Goal: Task Accomplishment & Management: Manage account settings

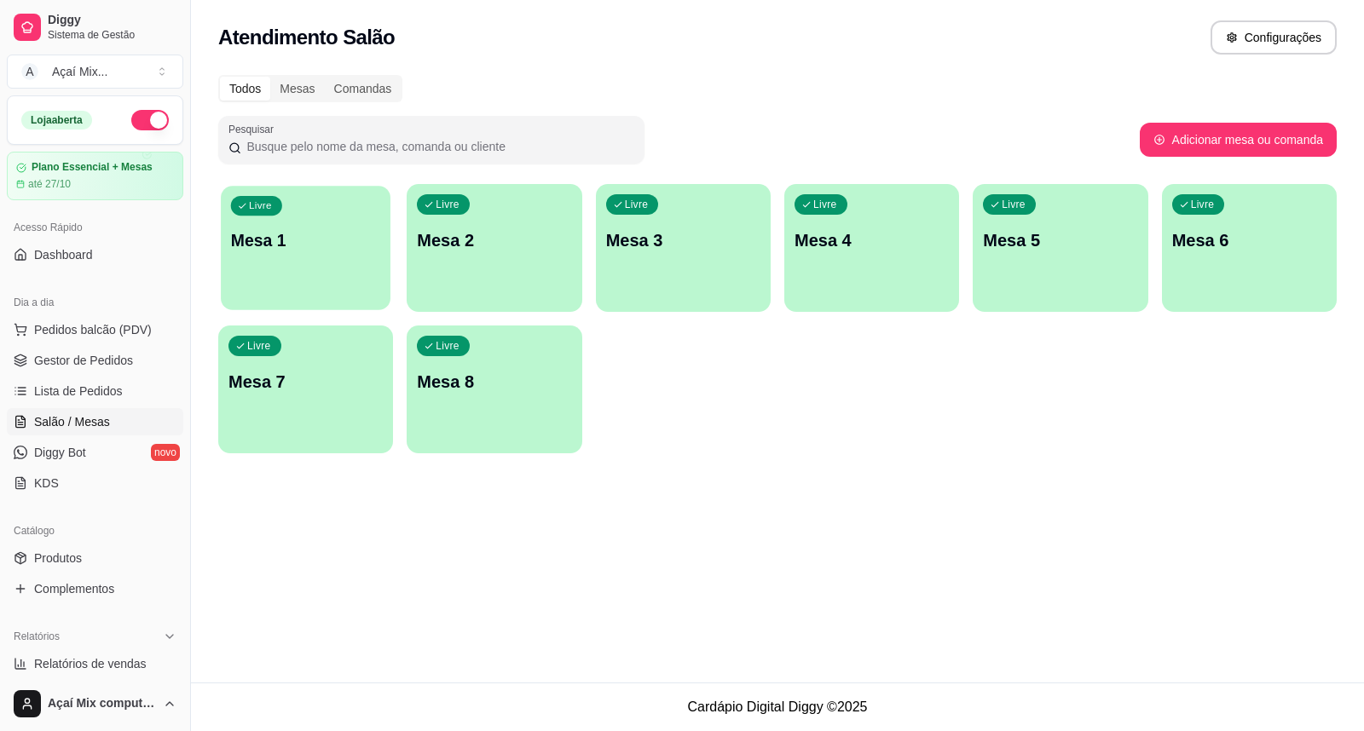
click at [263, 218] on div "Livre Mesa 1" at bounding box center [306, 238] width 170 height 104
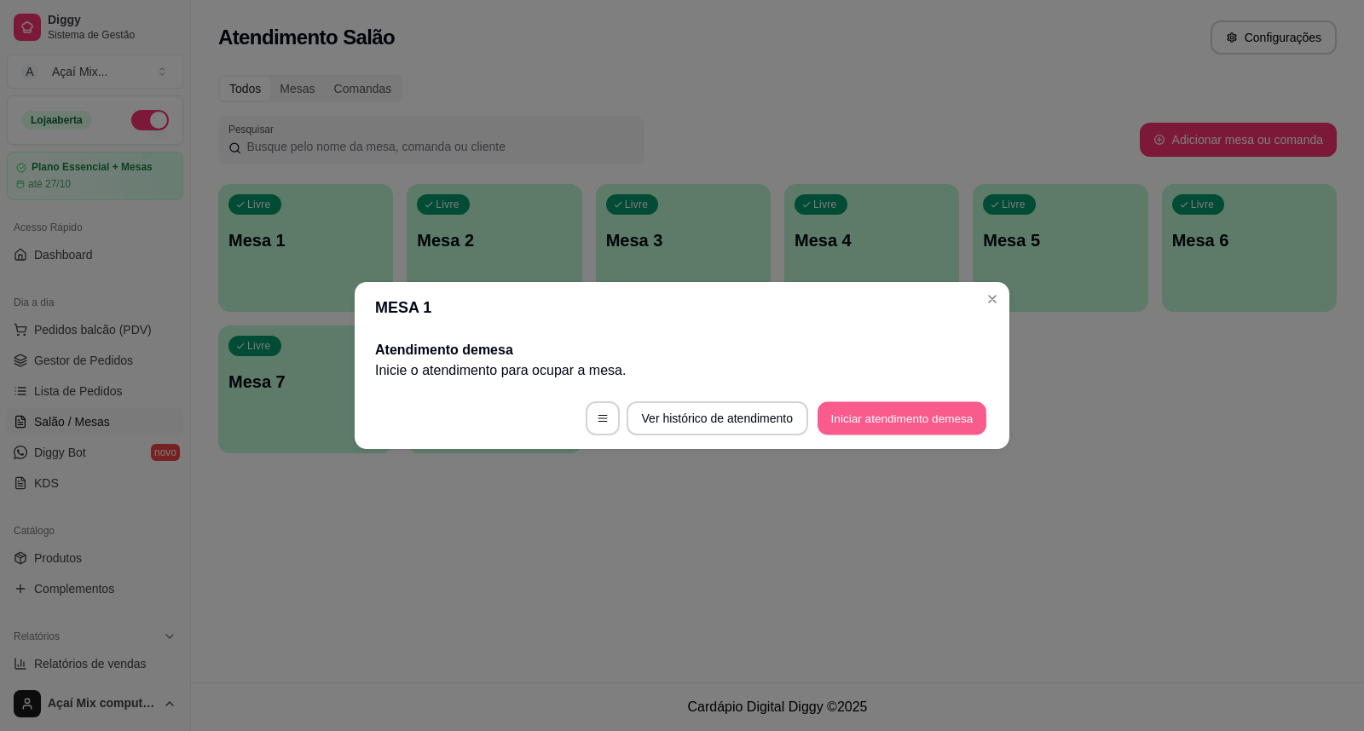
click at [930, 409] on button "Iniciar atendimento de mesa" at bounding box center [902, 418] width 169 height 33
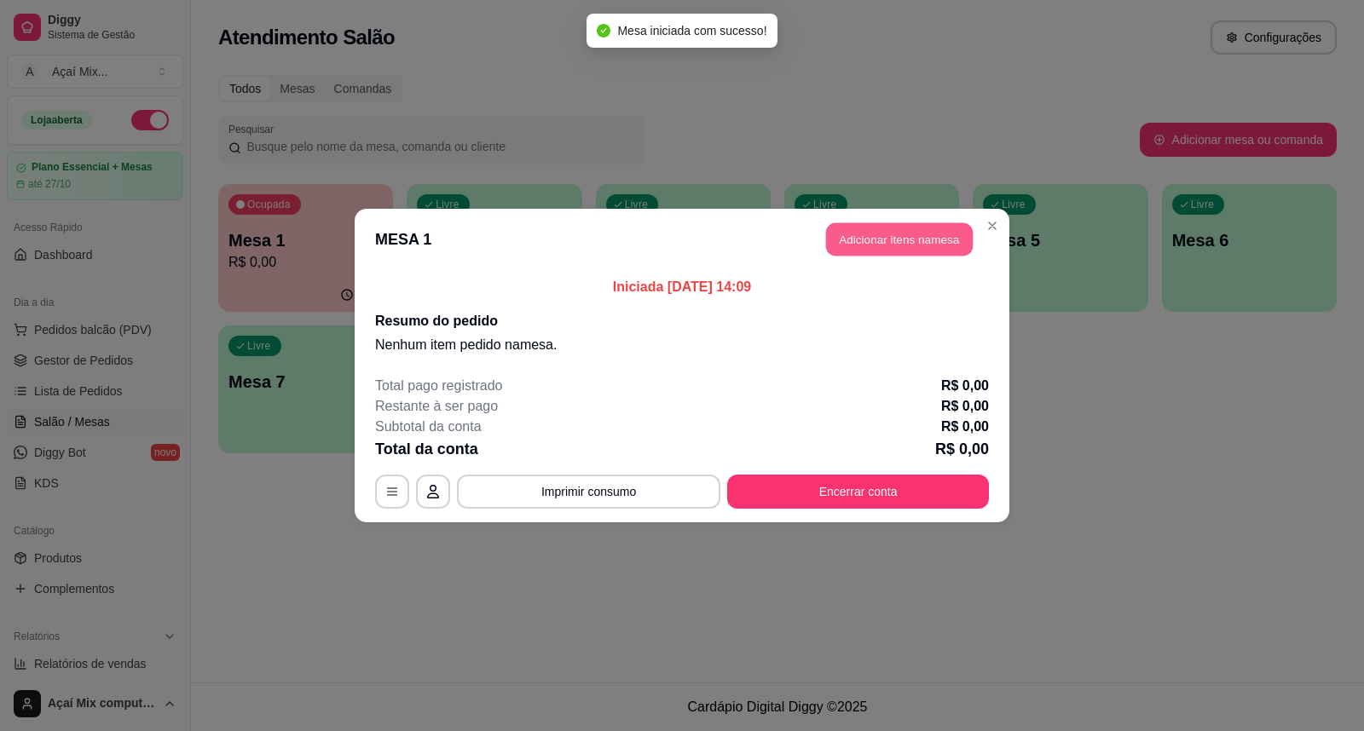
click at [946, 239] on button "Adicionar itens na mesa" at bounding box center [899, 239] width 147 height 33
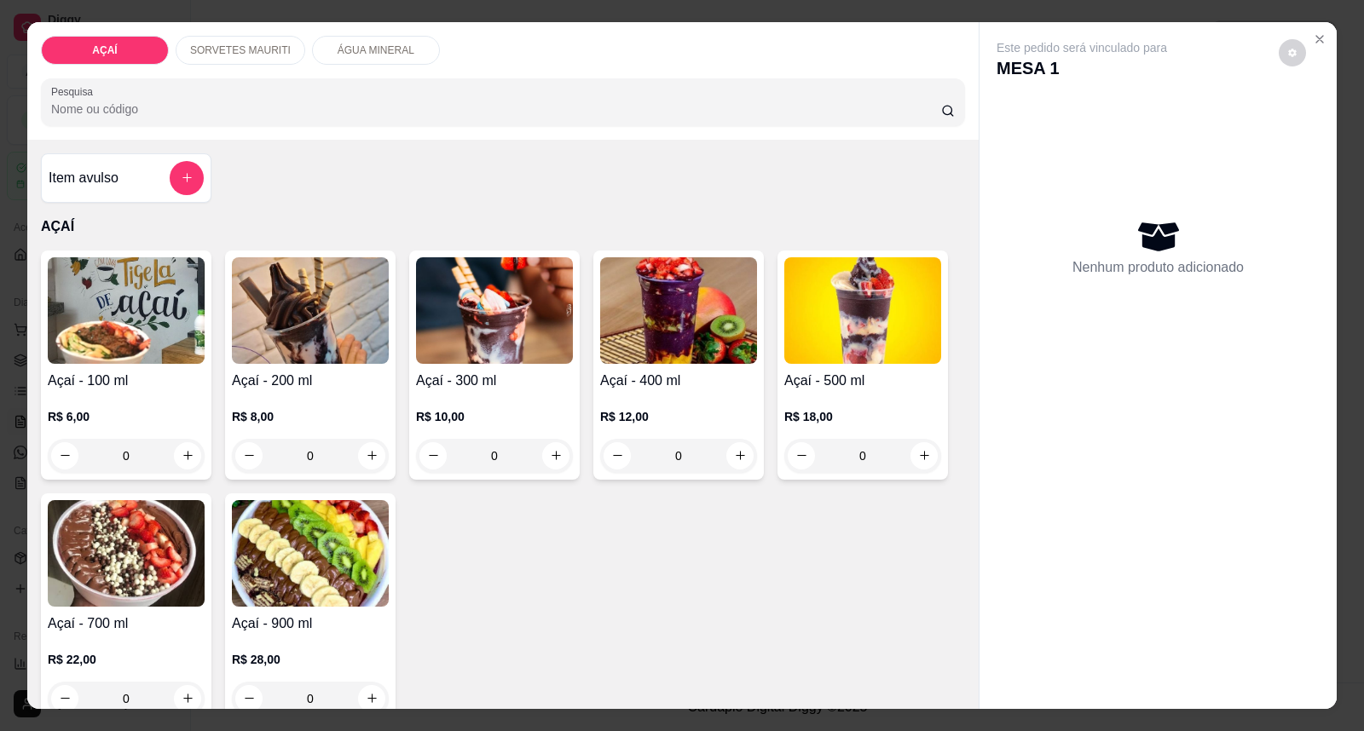
click at [517, 344] on img at bounding box center [494, 310] width 157 height 107
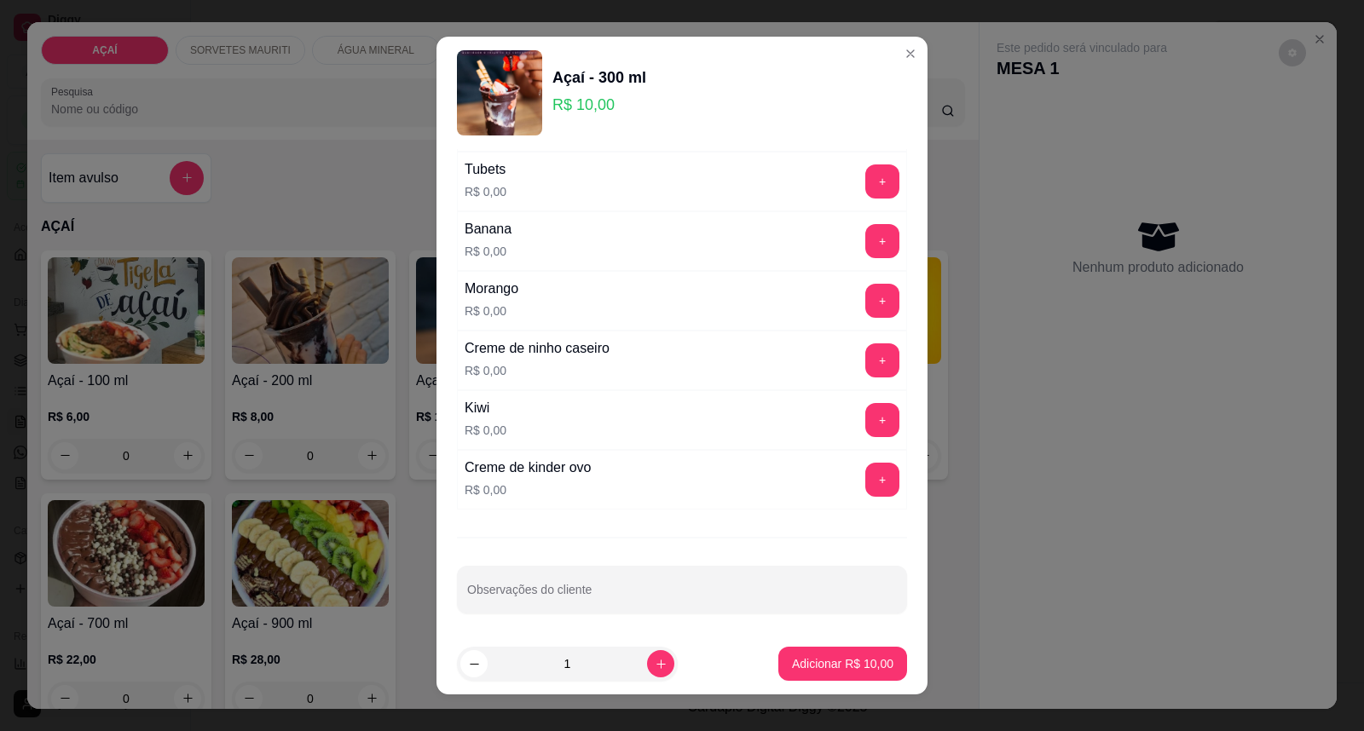
scroll to position [2219, 0]
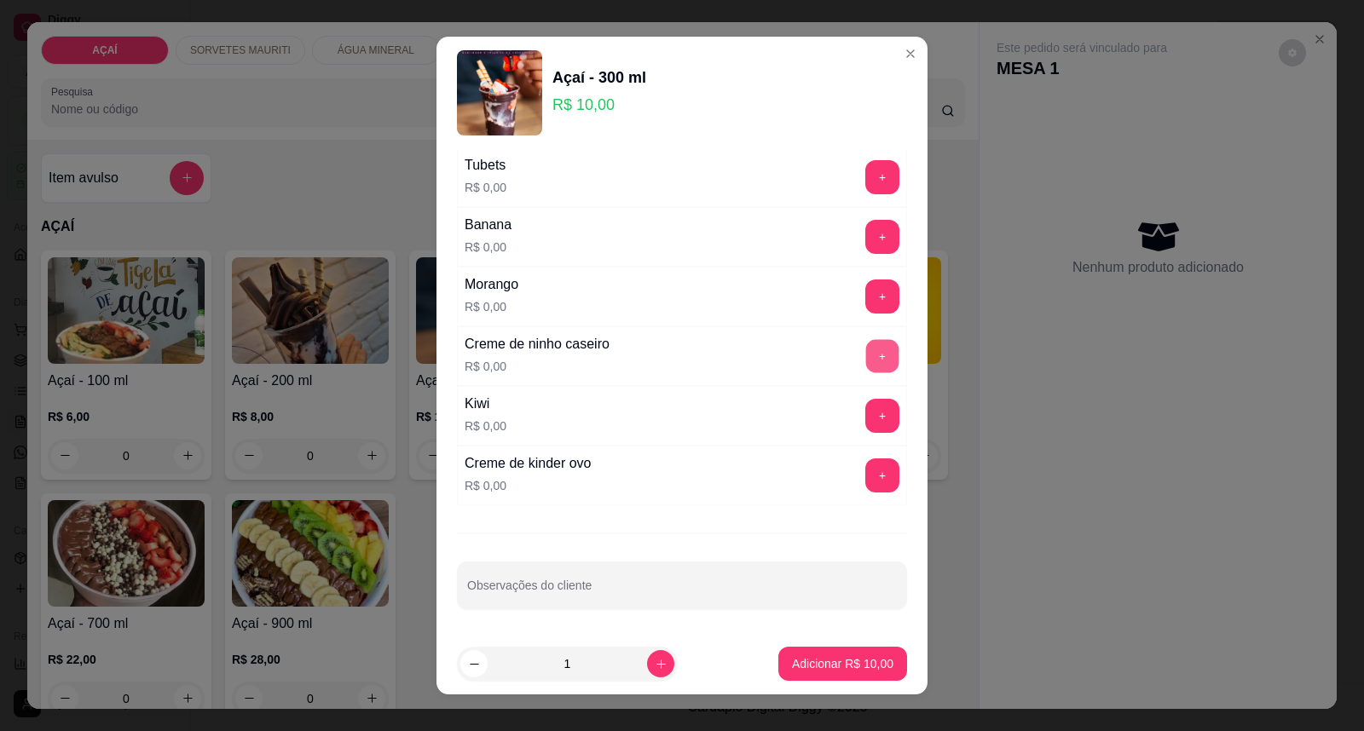
click at [866, 346] on button "+" at bounding box center [882, 356] width 33 height 33
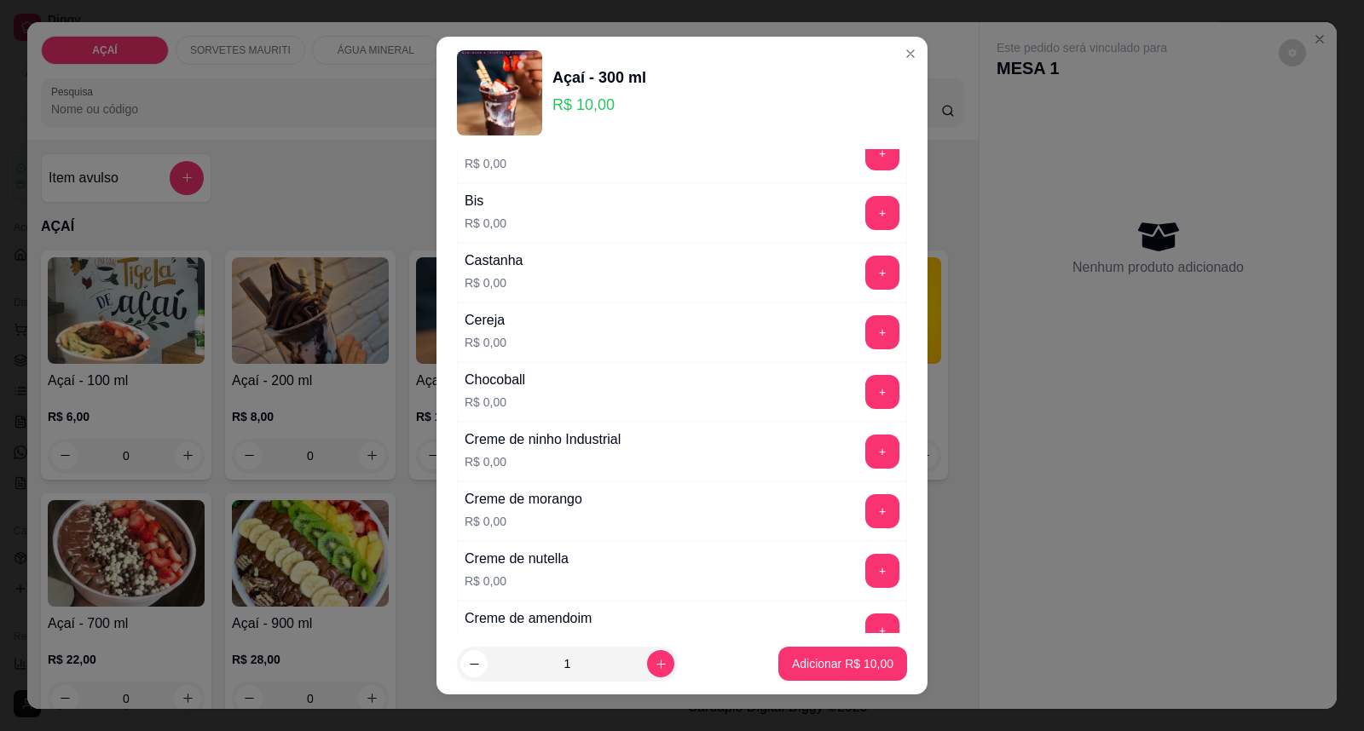
scroll to position [135, 0]
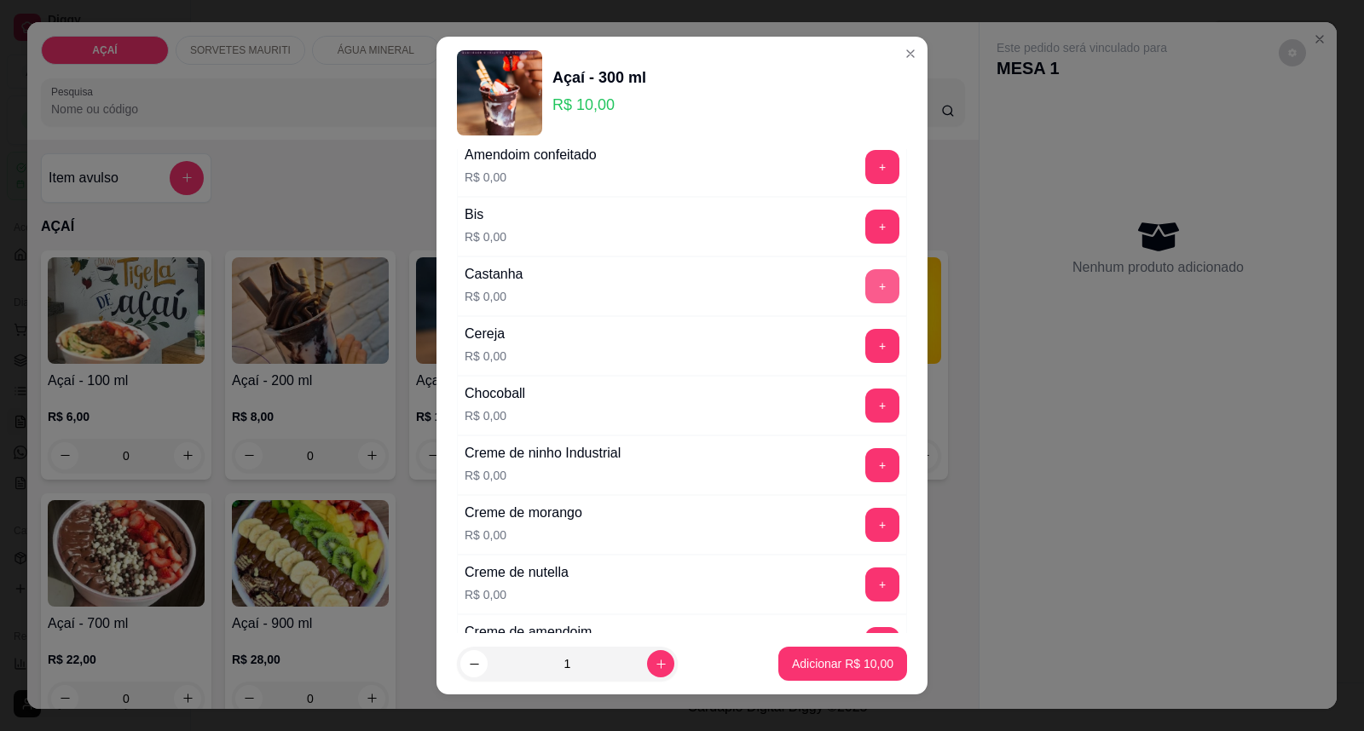
click at [865, 277] on button "+" at bounding box center [882, 286] width 34 height 34
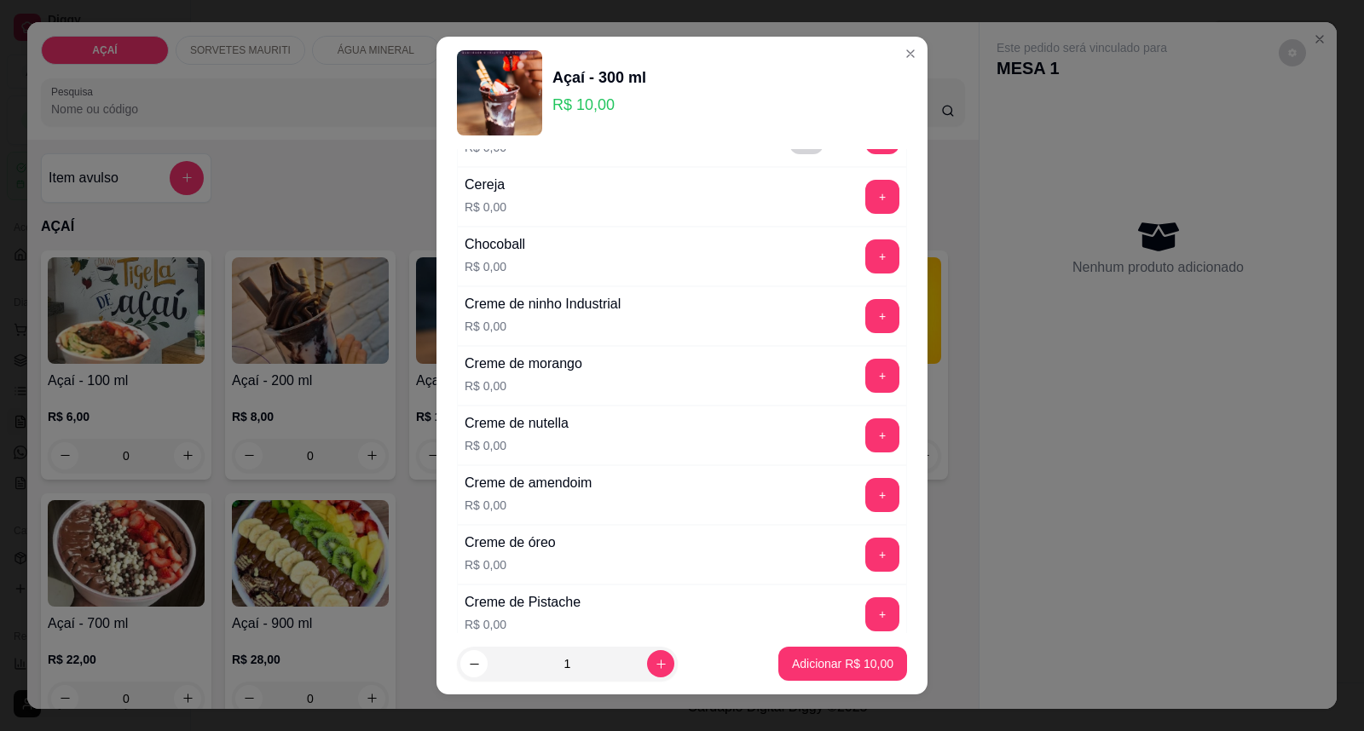
scroll to position [189, 0]
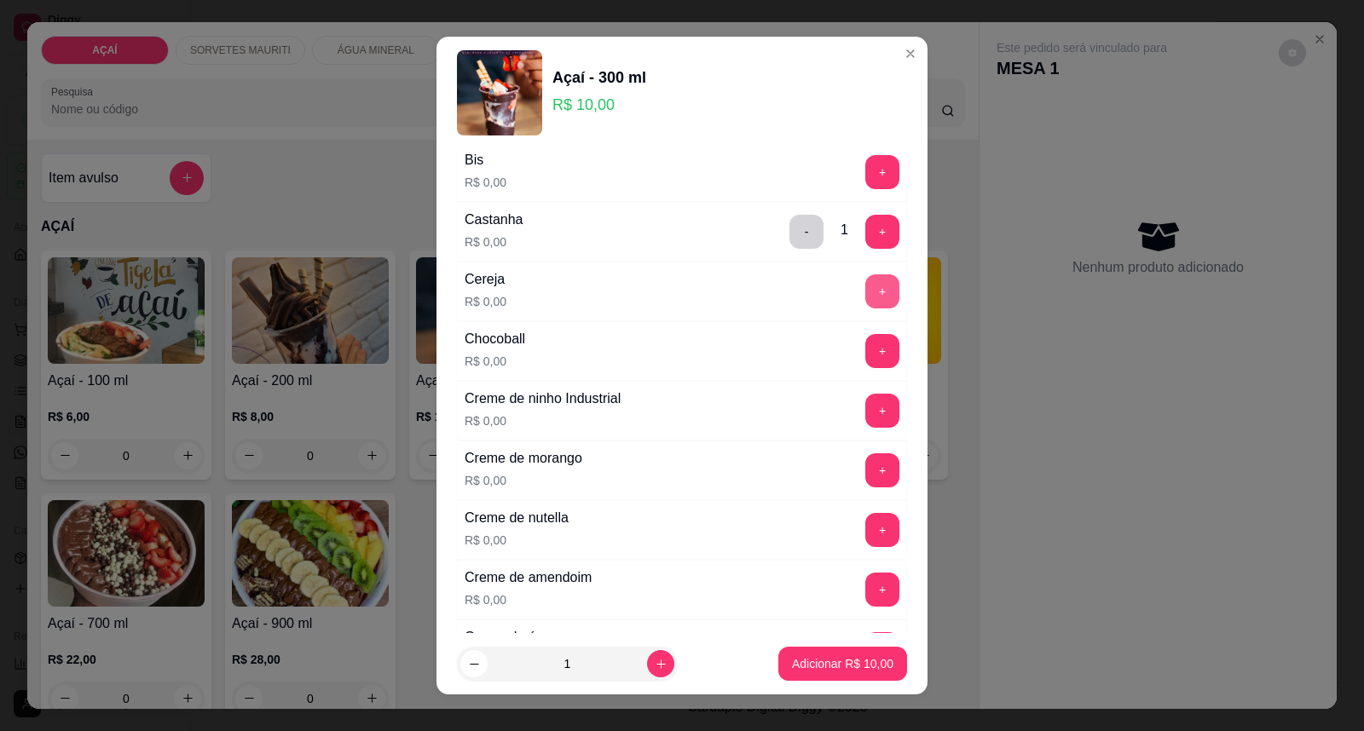
click at [865, 283] on button "+" at bounding box center [882, 291] width 34 height 34
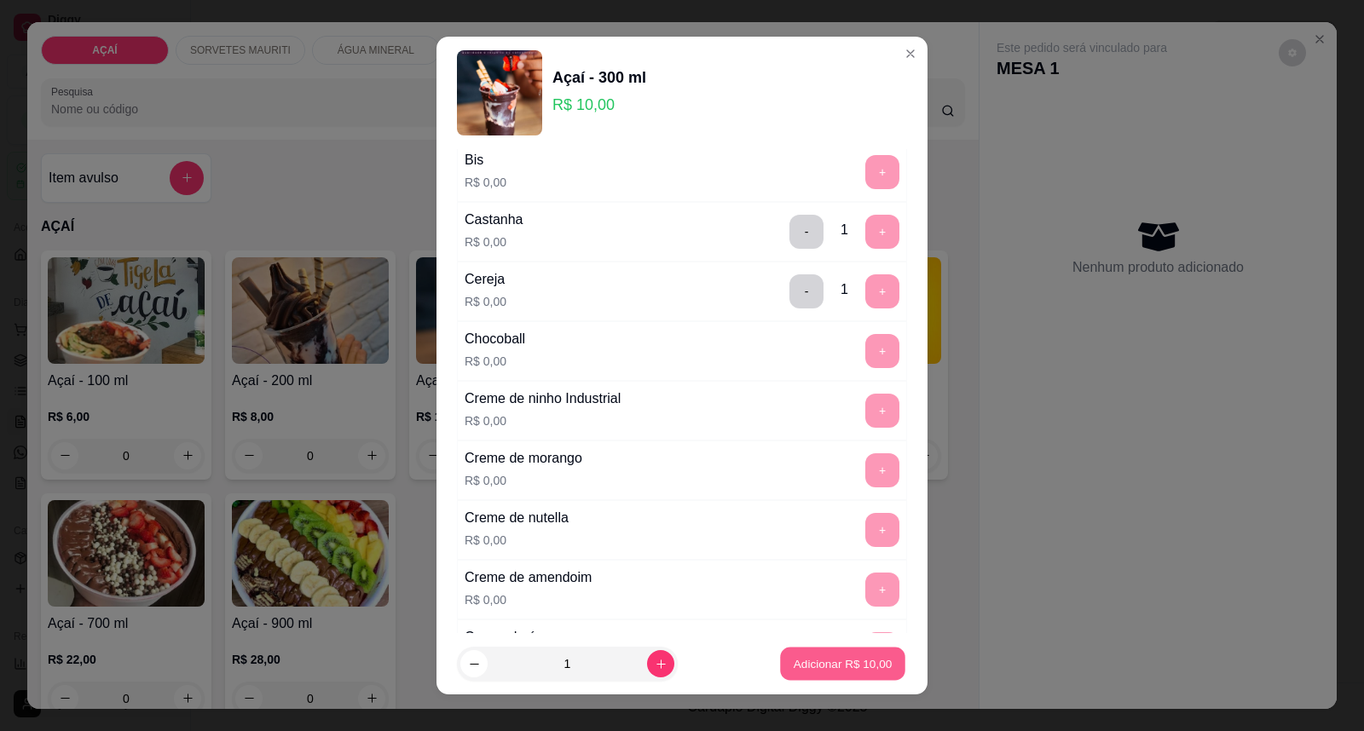
click at [830, 653] on button "Adicionar R$ 10,00" at bounding box center [842, 664] width 125 height 33
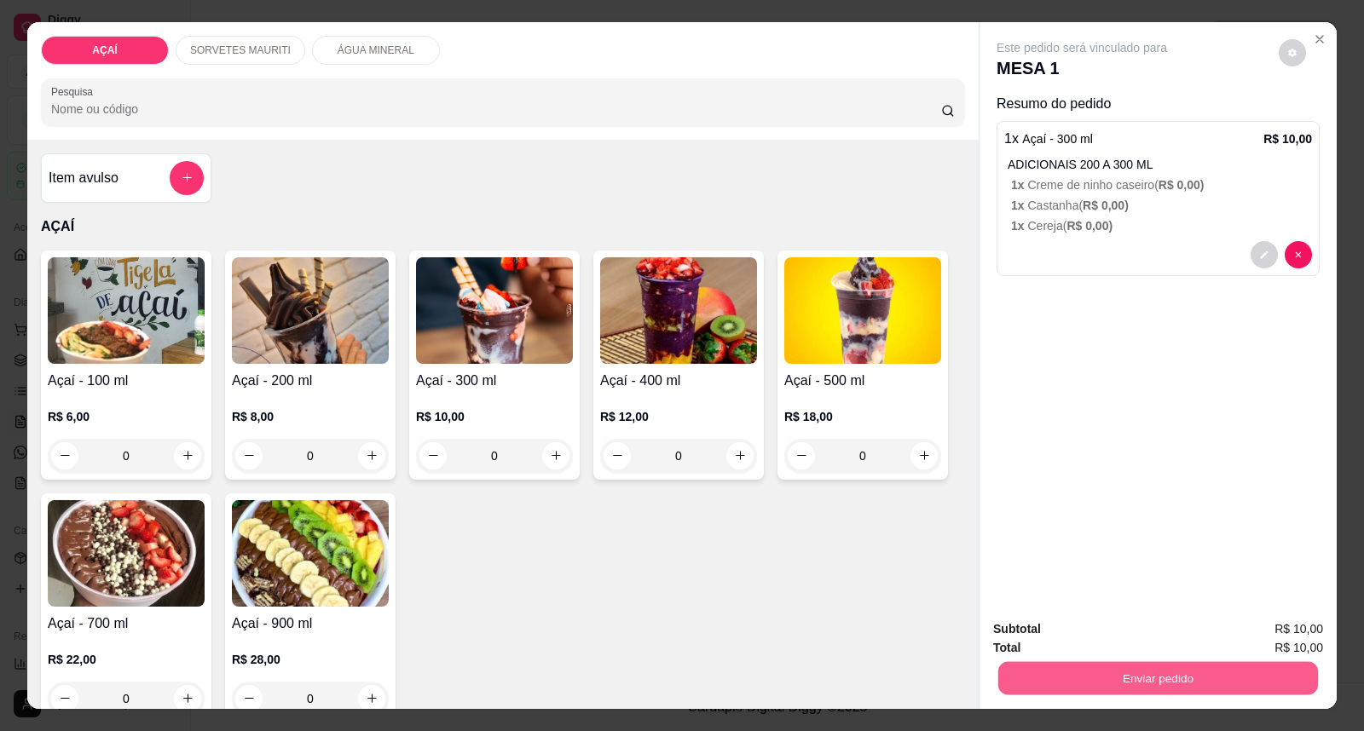
click at [1169, 680] on button "Enviar pedido" at bounding box center [1158, 678] width 320 height 33
click at [1259, 640] on button "Enviar pedido" at bounding box center [1278, 637] width 94 height 32
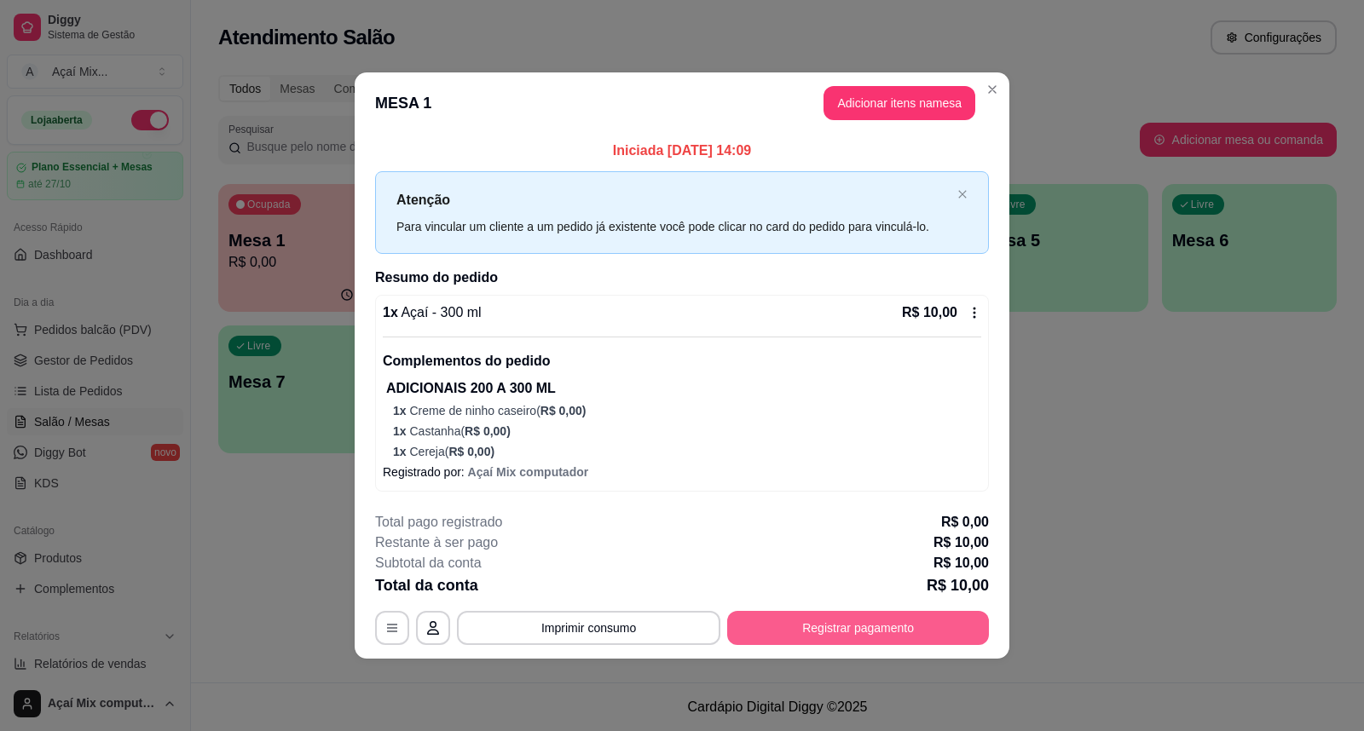
click at [790, 631] on button "Registrar pagamento" at bounding box center [858, 628] width 262 height 34
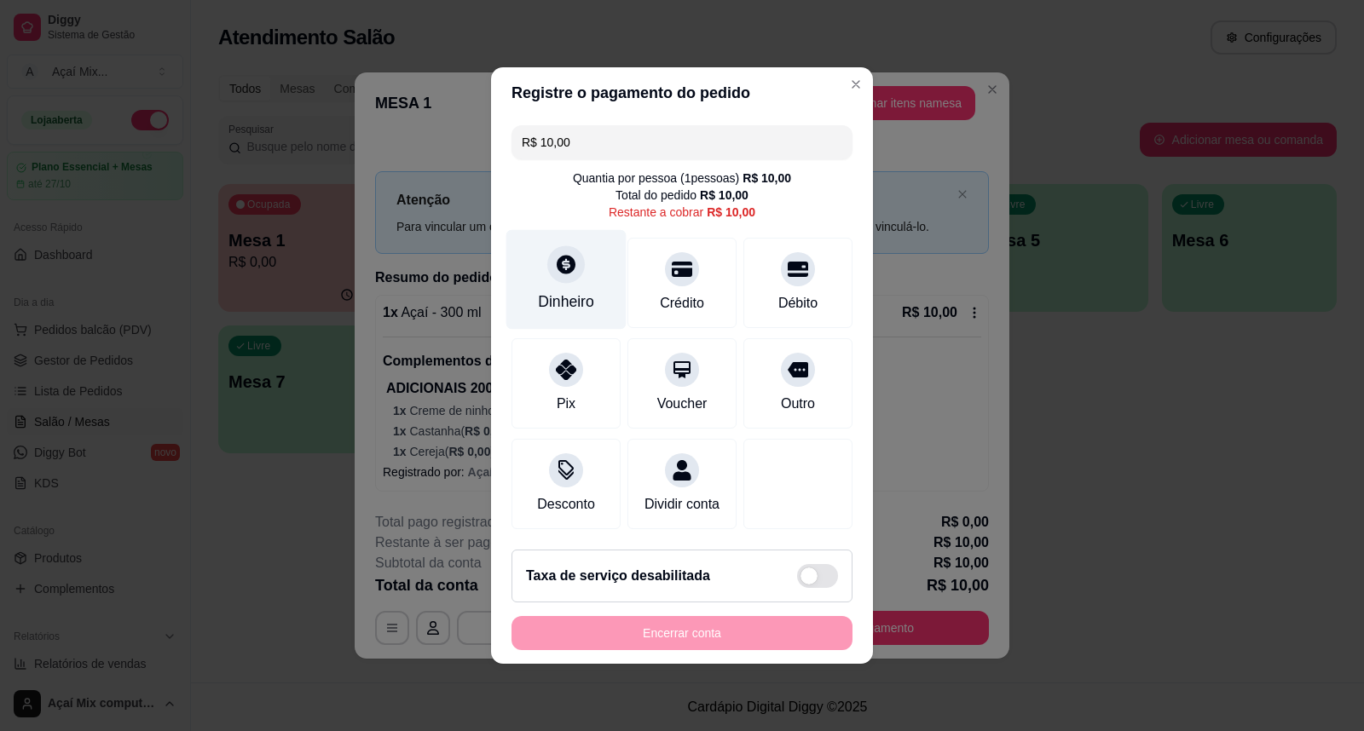
click at [560, 260] on icon at bounding box center [566, 264] width 19 height 19
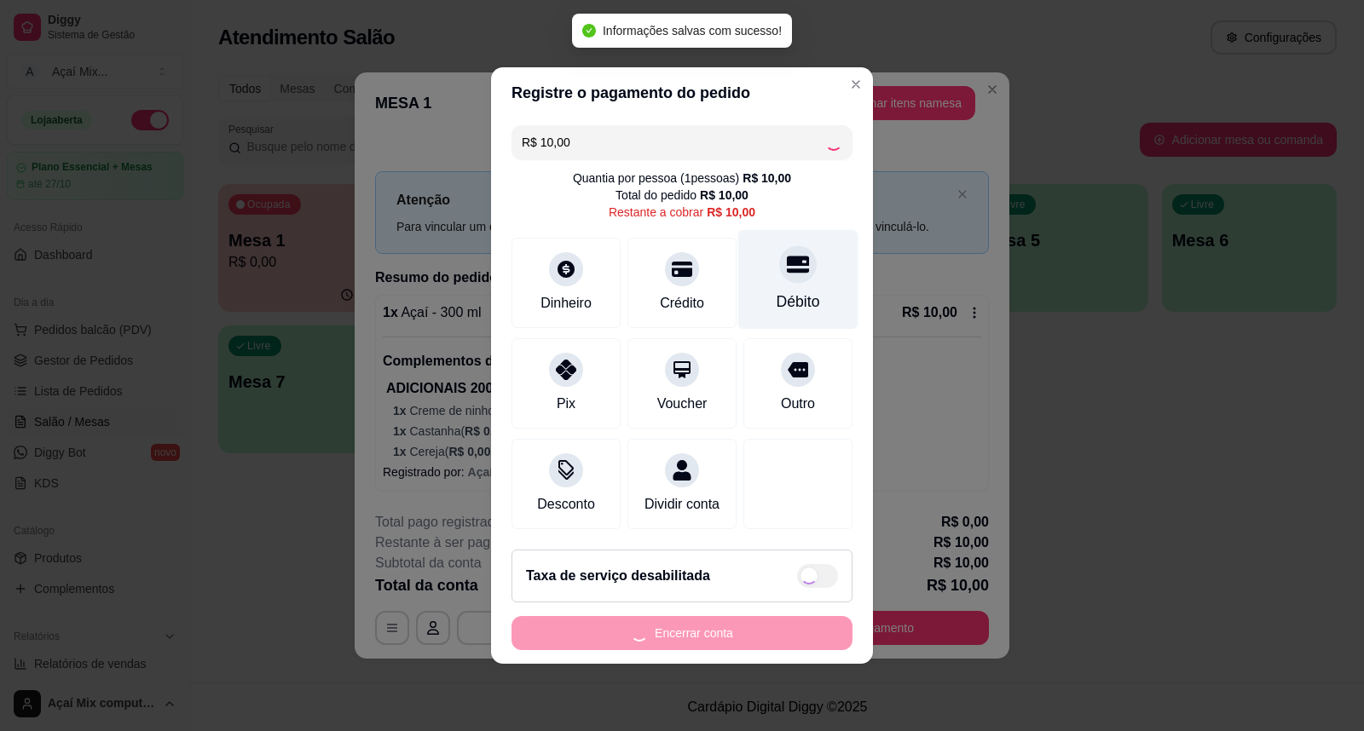
type input "R$ 0,00"
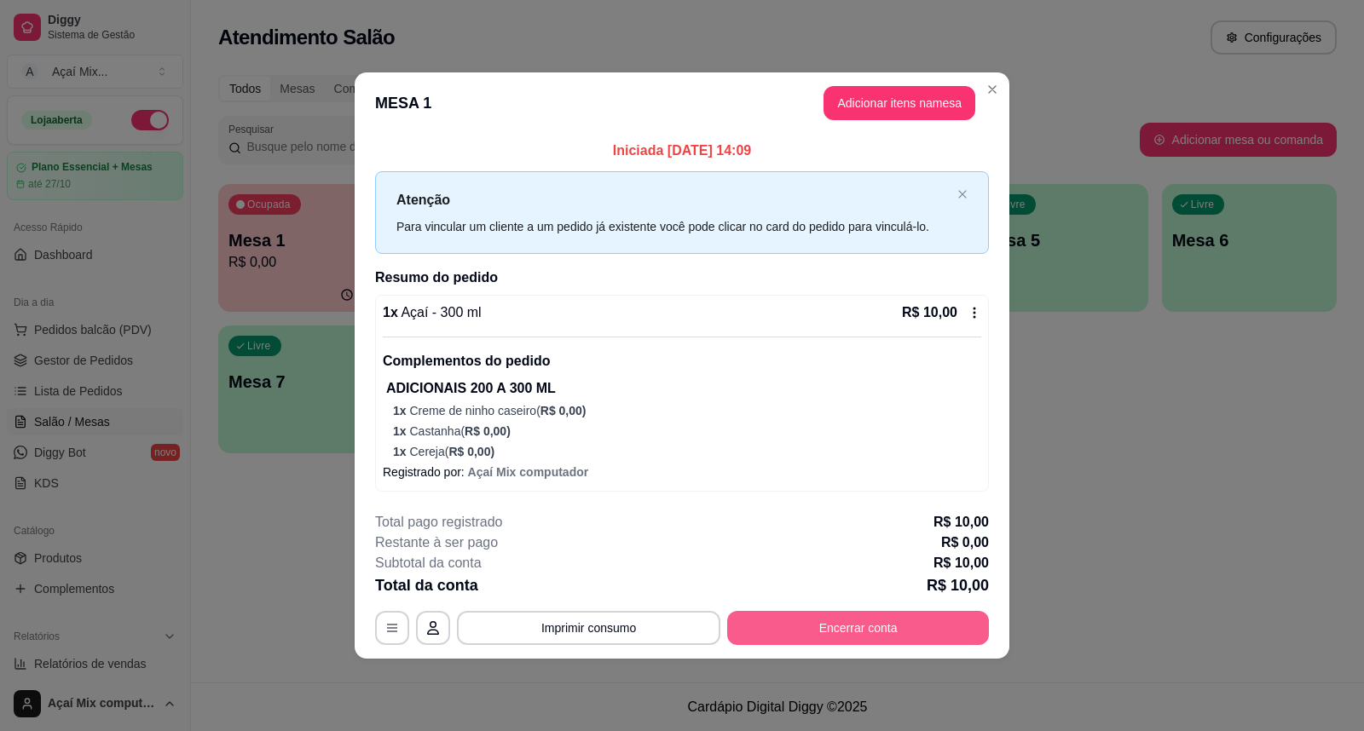
click at [902, 620] on button "Encerrar conta" at bounding box center [858, 628] width 262 height 34
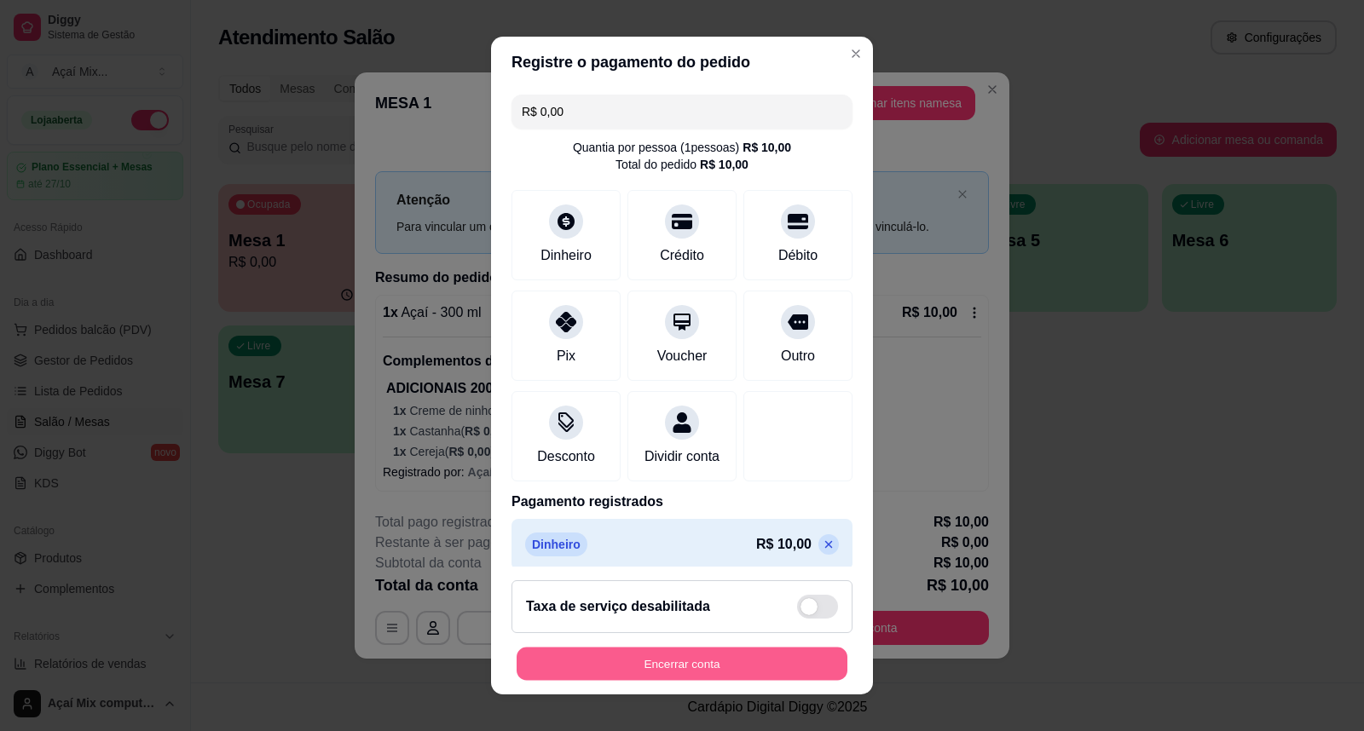
click at [668, 667] on button "Encerrar conta" at bounding box center [682, 664] width 331 height 33
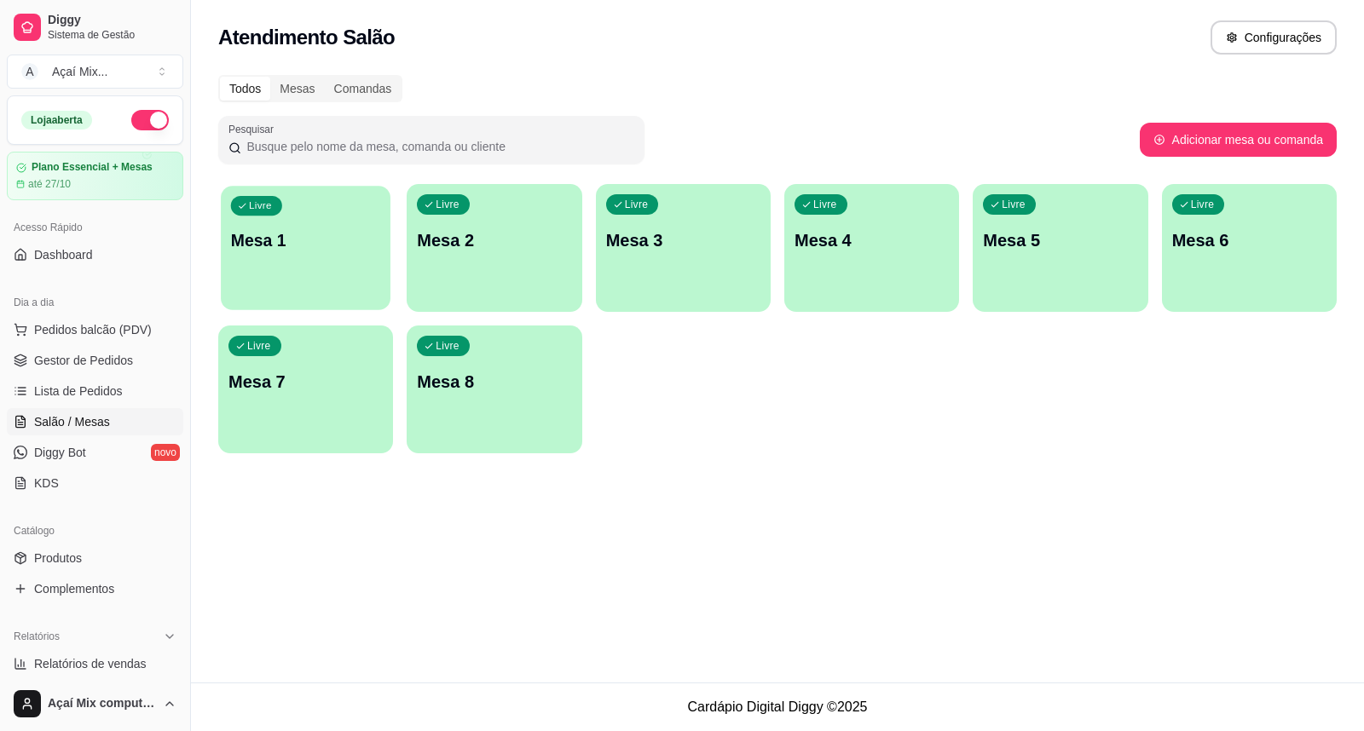
click at [240, 234] on p "Mesa 1" at bounding box center [306, 240] width 150 height 23
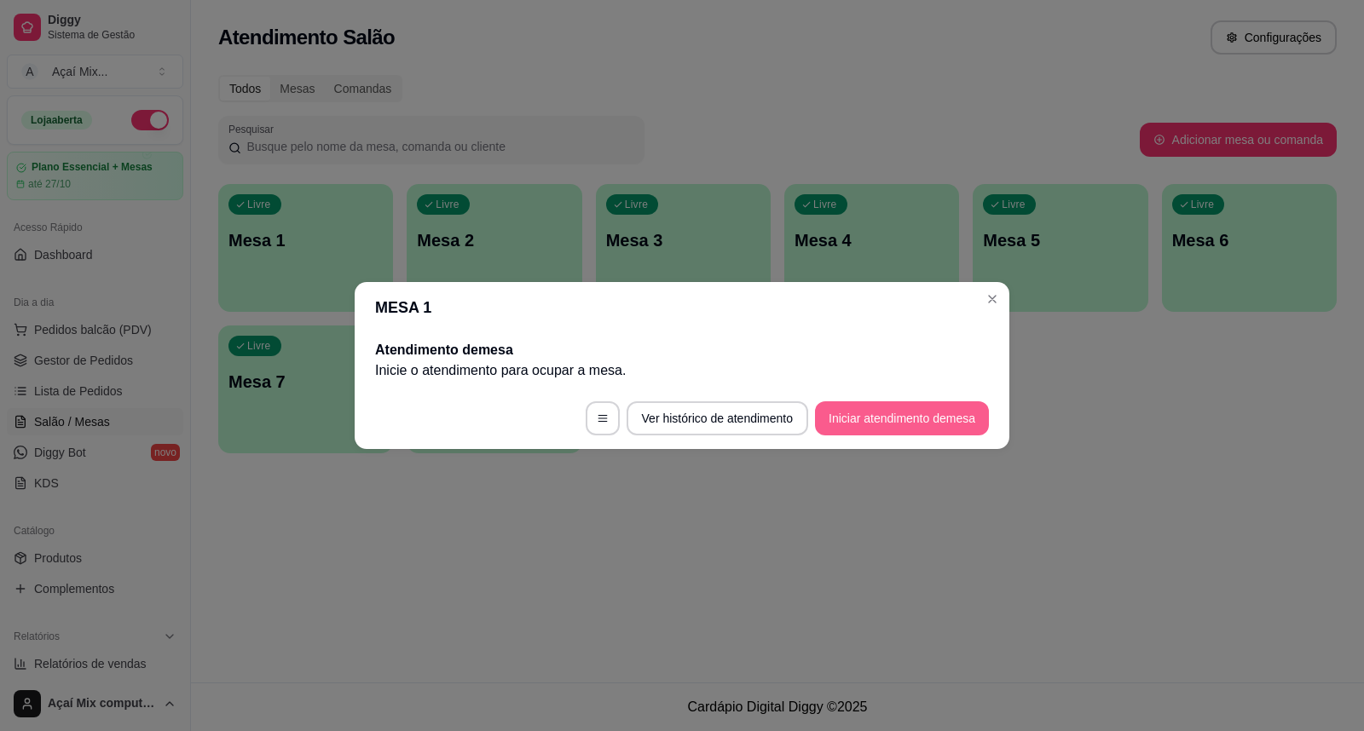
click at [900, 419] on button "Iniciar atendimento de mesa" at bounding box center [902, 419] width 174 height 34
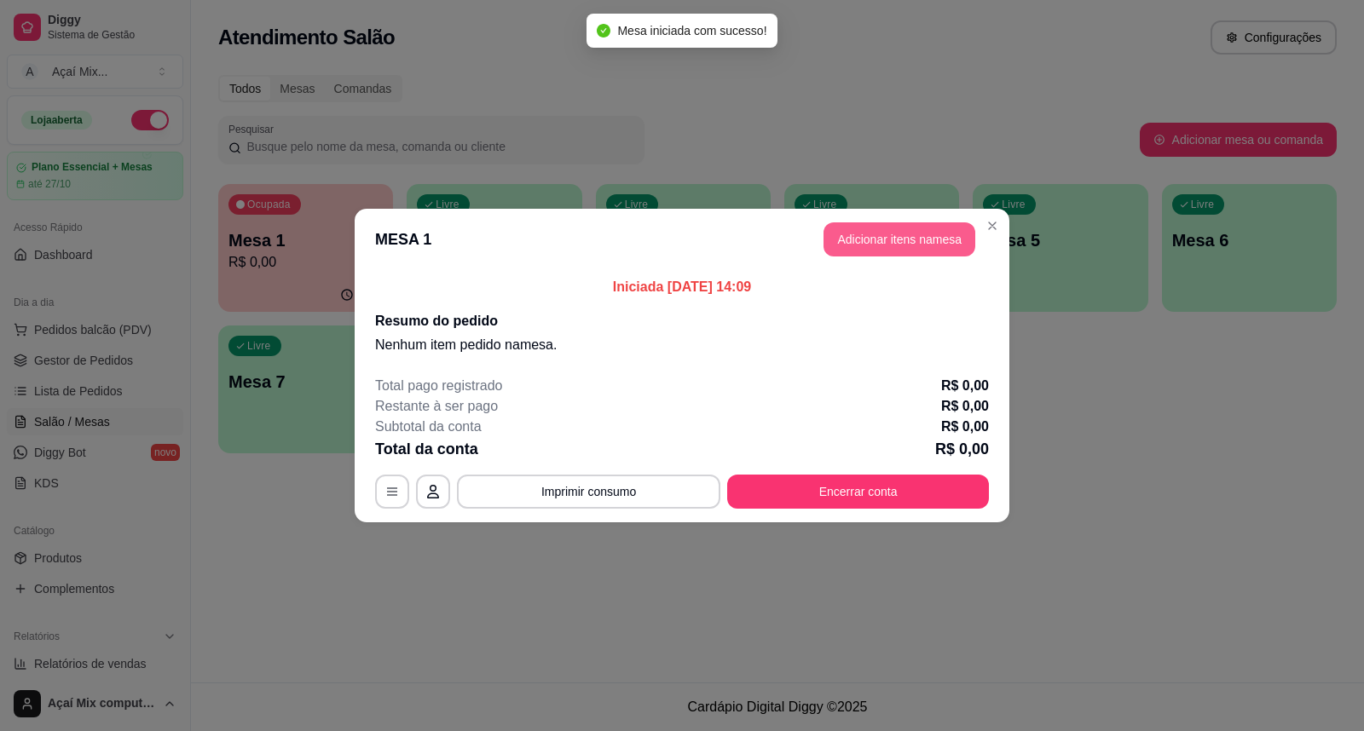
click at [896, 224] on button "Adicionar itens na mesa" at bounding box center [899, 239] width 152 height 34
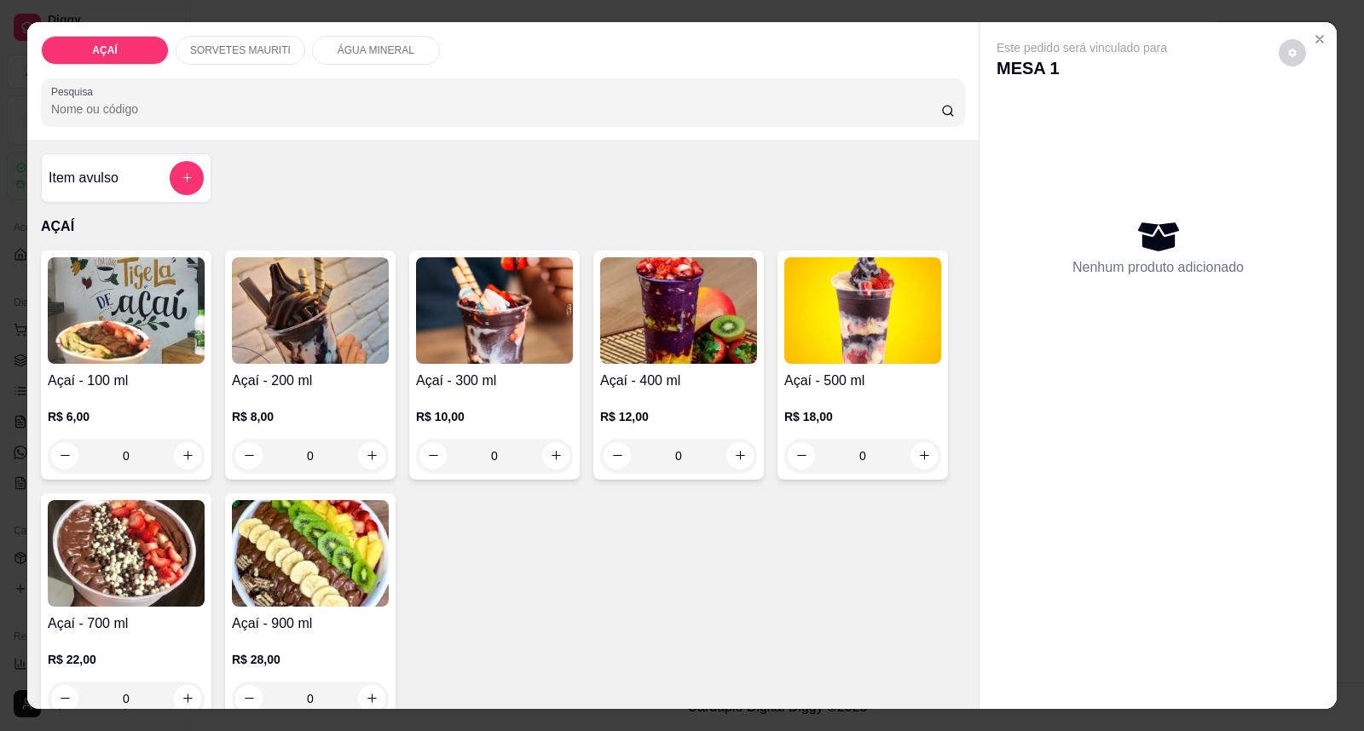
click at [448, 414] on p "R$ 10,00" at bounding box center [494, 416] width 157 height 17
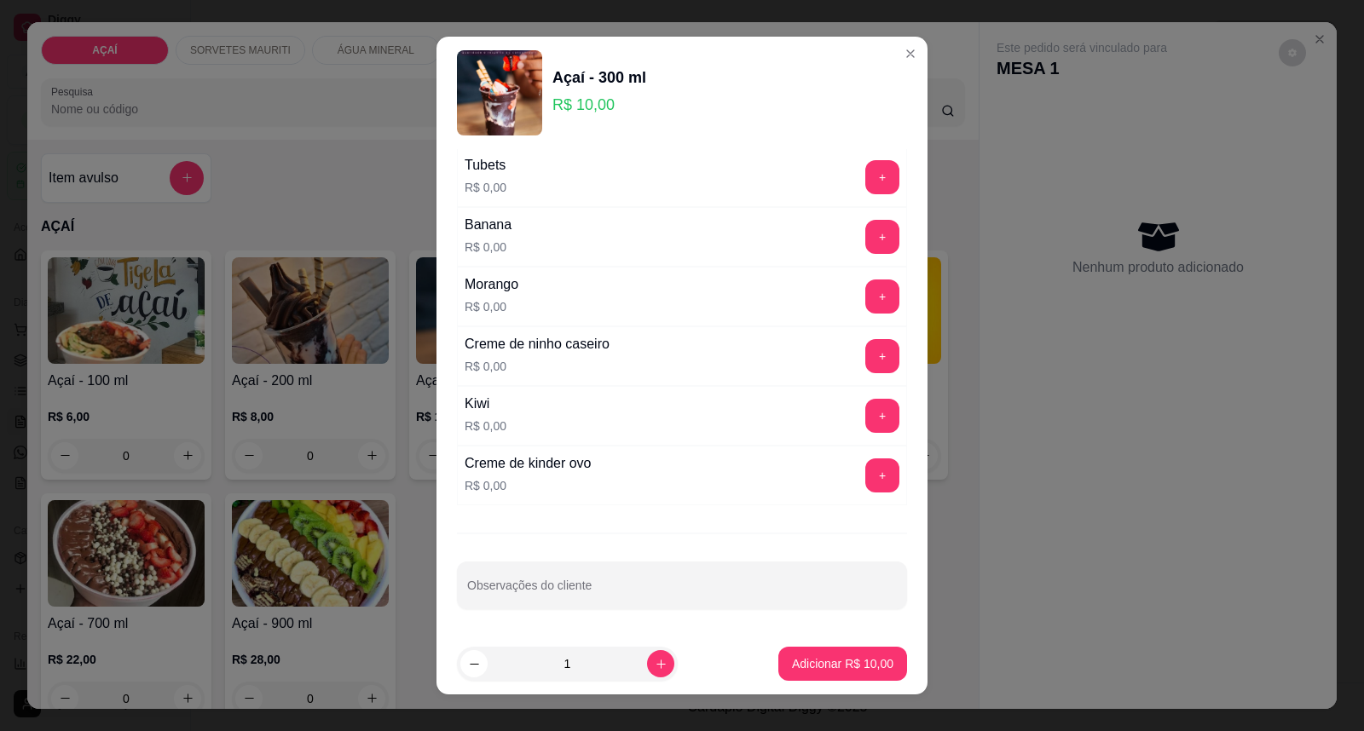
scroll to position [2219, 0]
click at [866, 348] on button "+" at bounding box center [882, 356] width 33 height 33
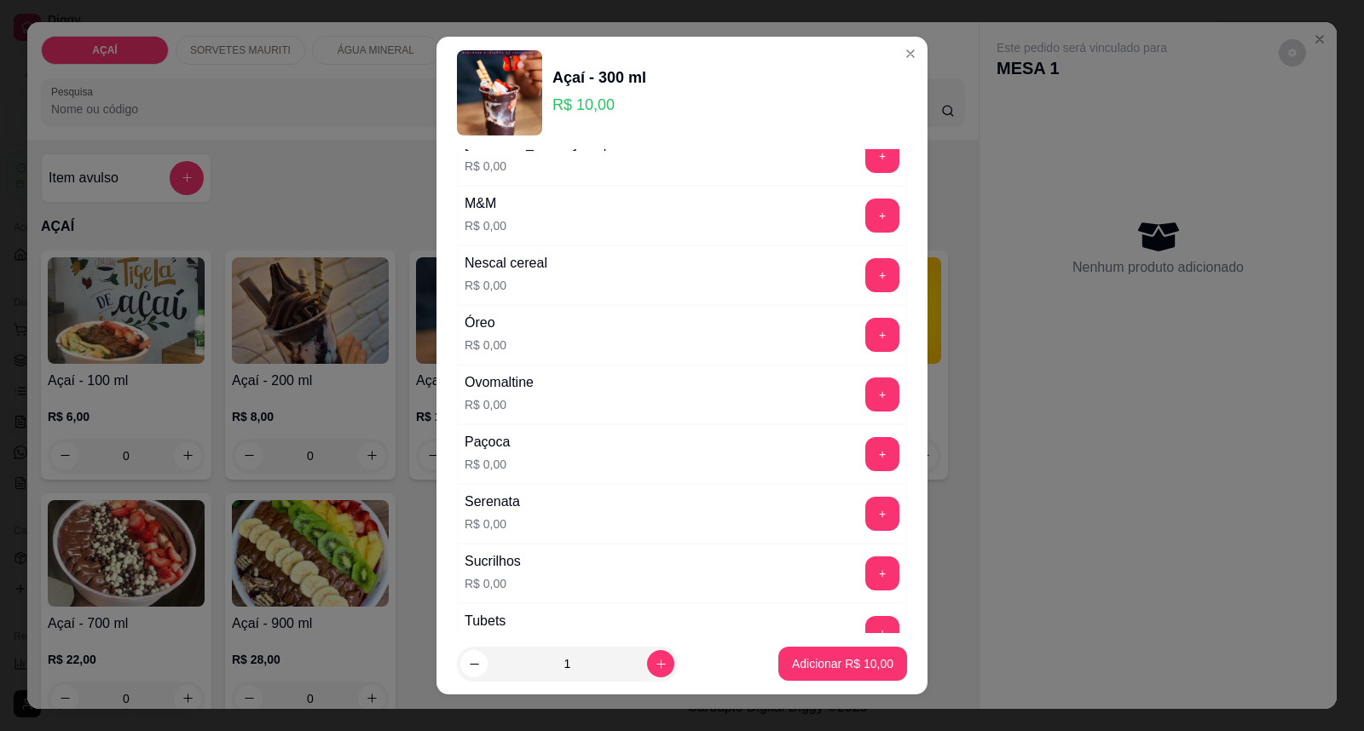
scroll to position [1745, 0]
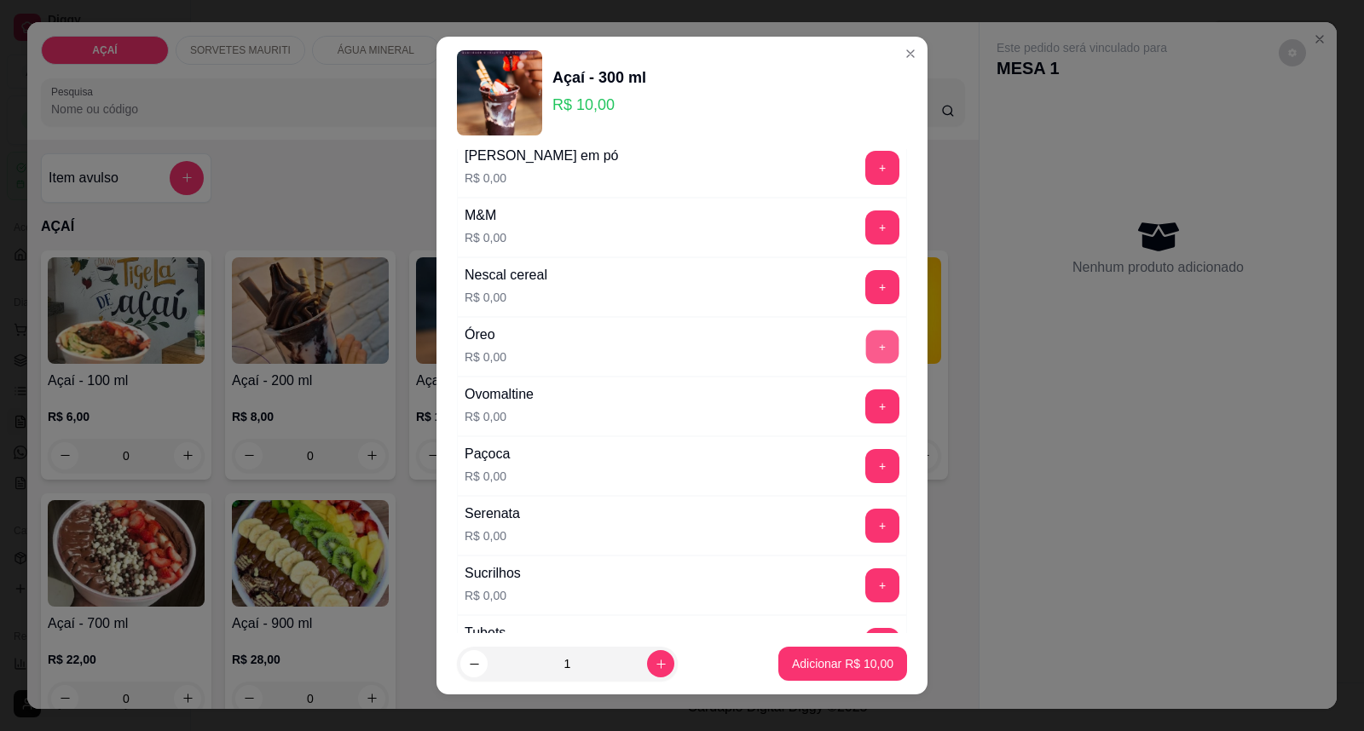
click at [866, 355] on button "+" at bounding box center [882, 347] width 33 height 33
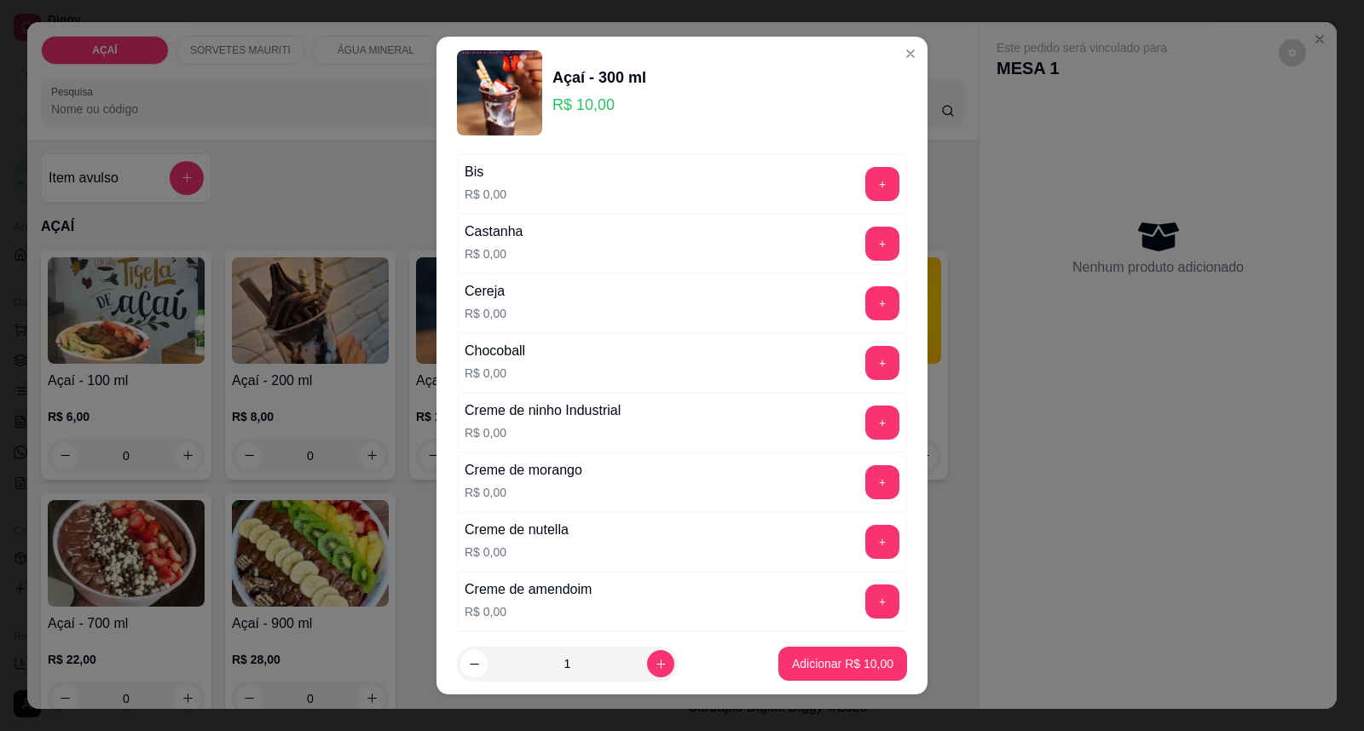
scroll to position [135, 0]
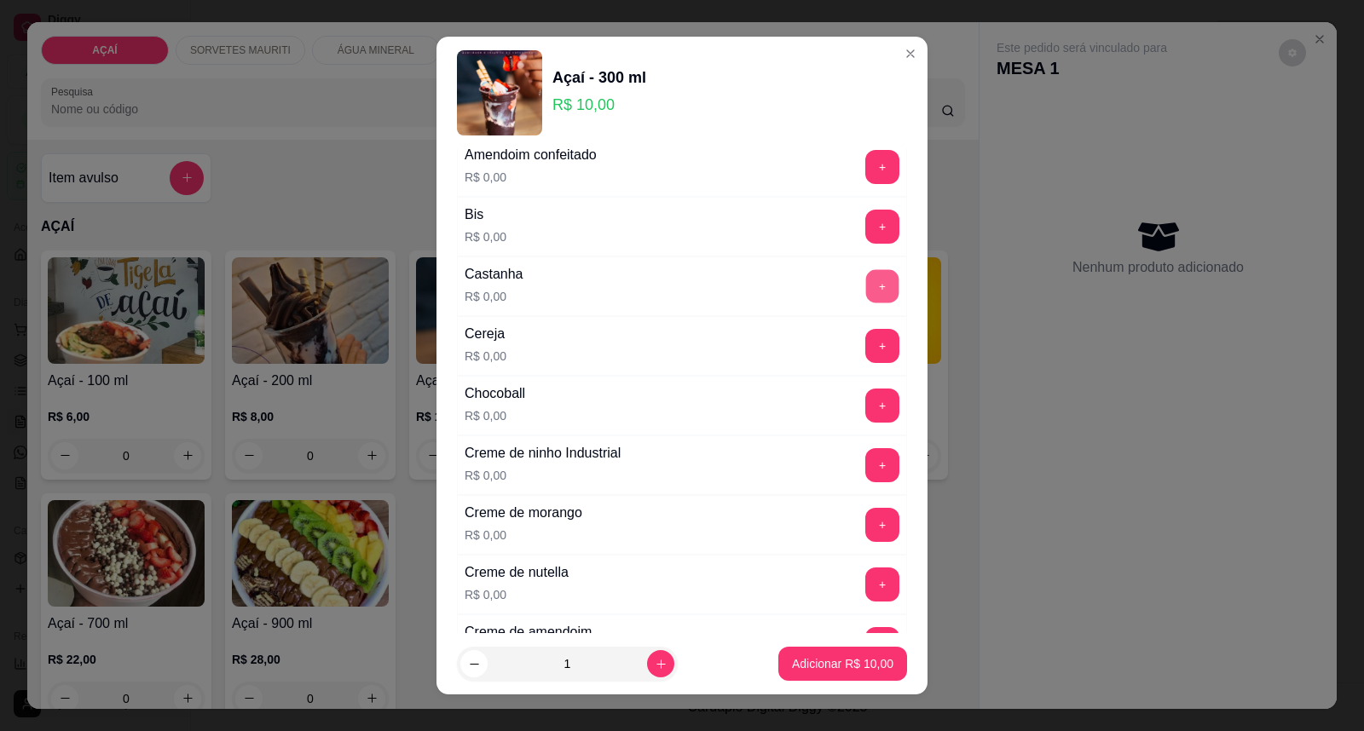
click at [866, 285] on button "+" at bounding box center [882, 286] width 33 height 33
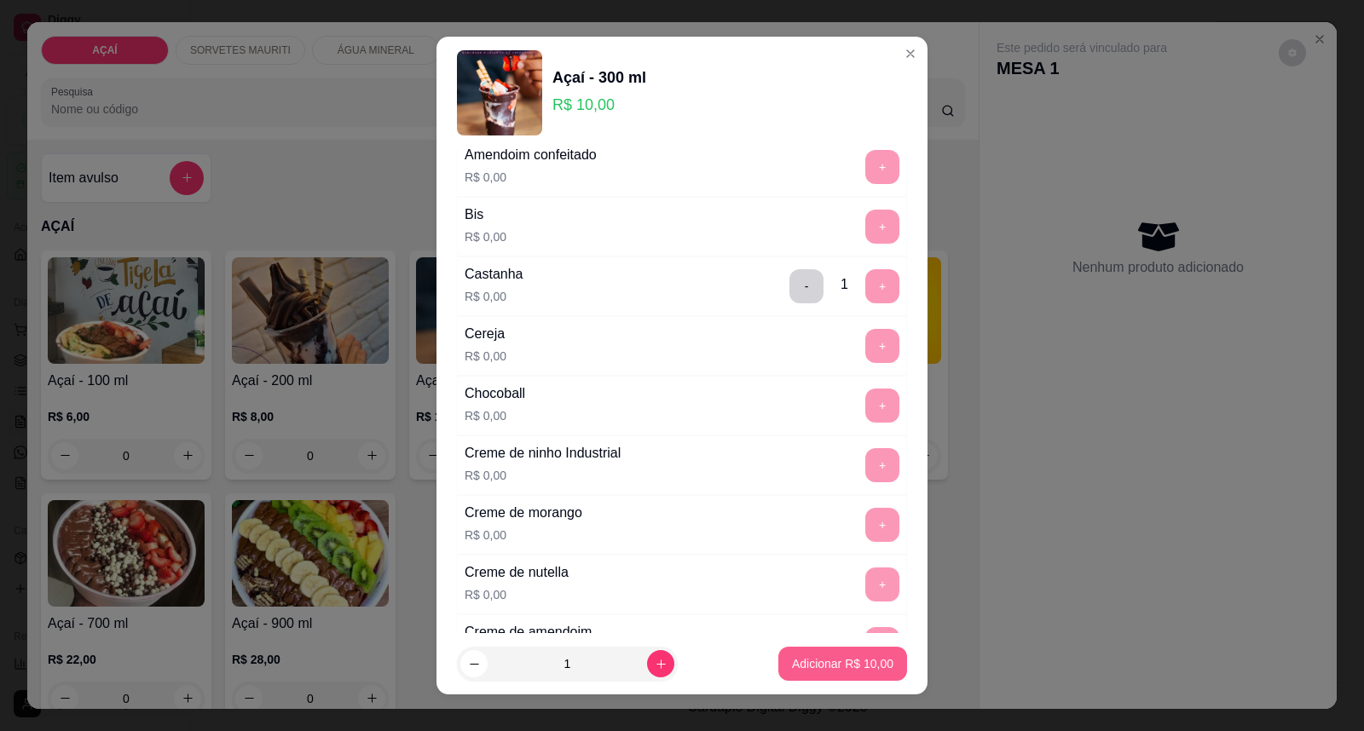
click at [792, 669] on p "Adicionar R$ 10,00" at bounding box center [842, 664] width 101 height 17
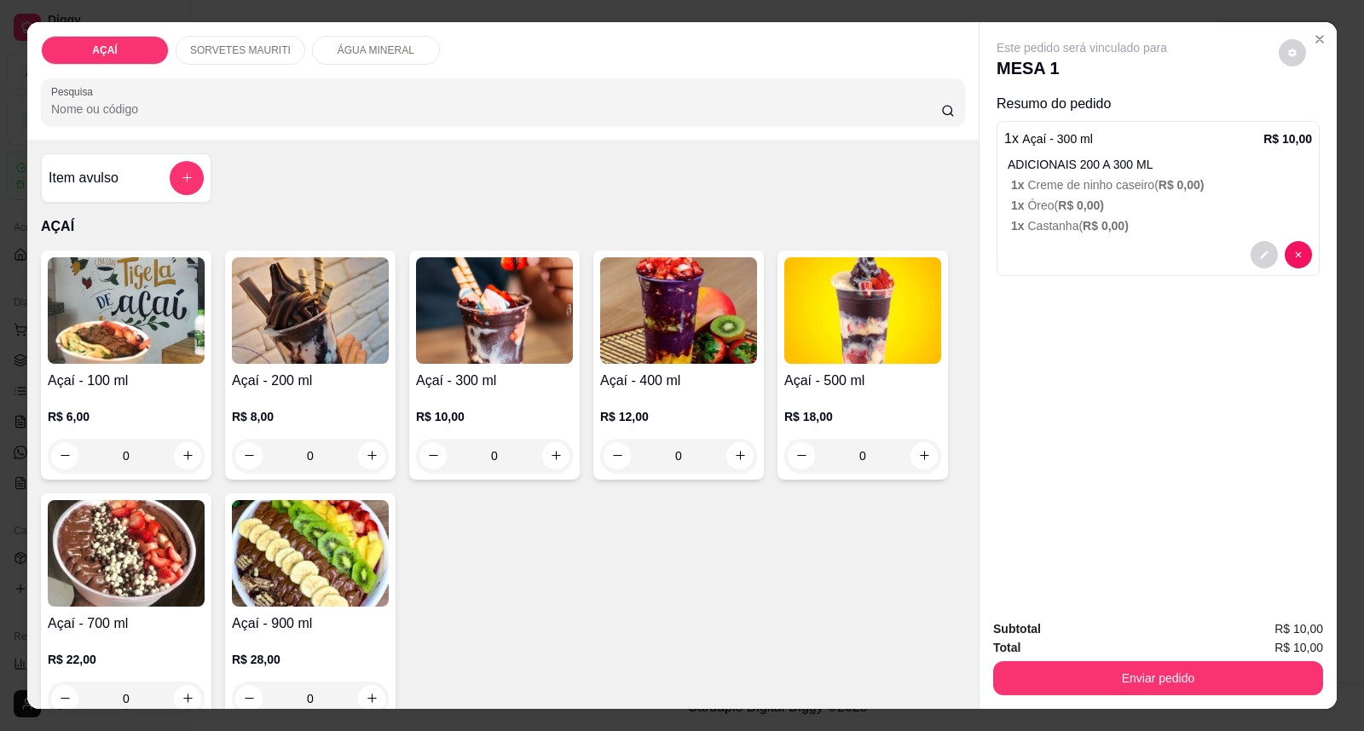
click at [347, 311] on img at bounding box center [310, 310] width 157 height 107
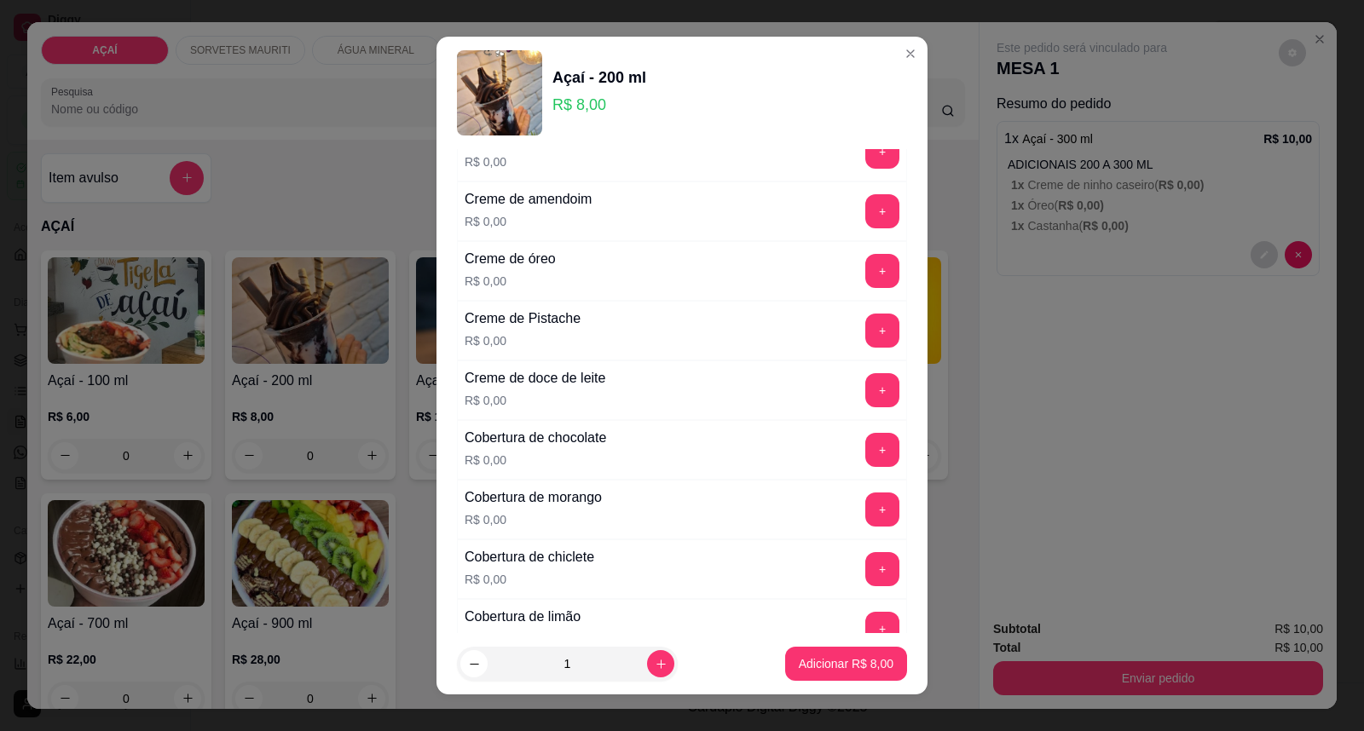
scroll to position [473, 0]
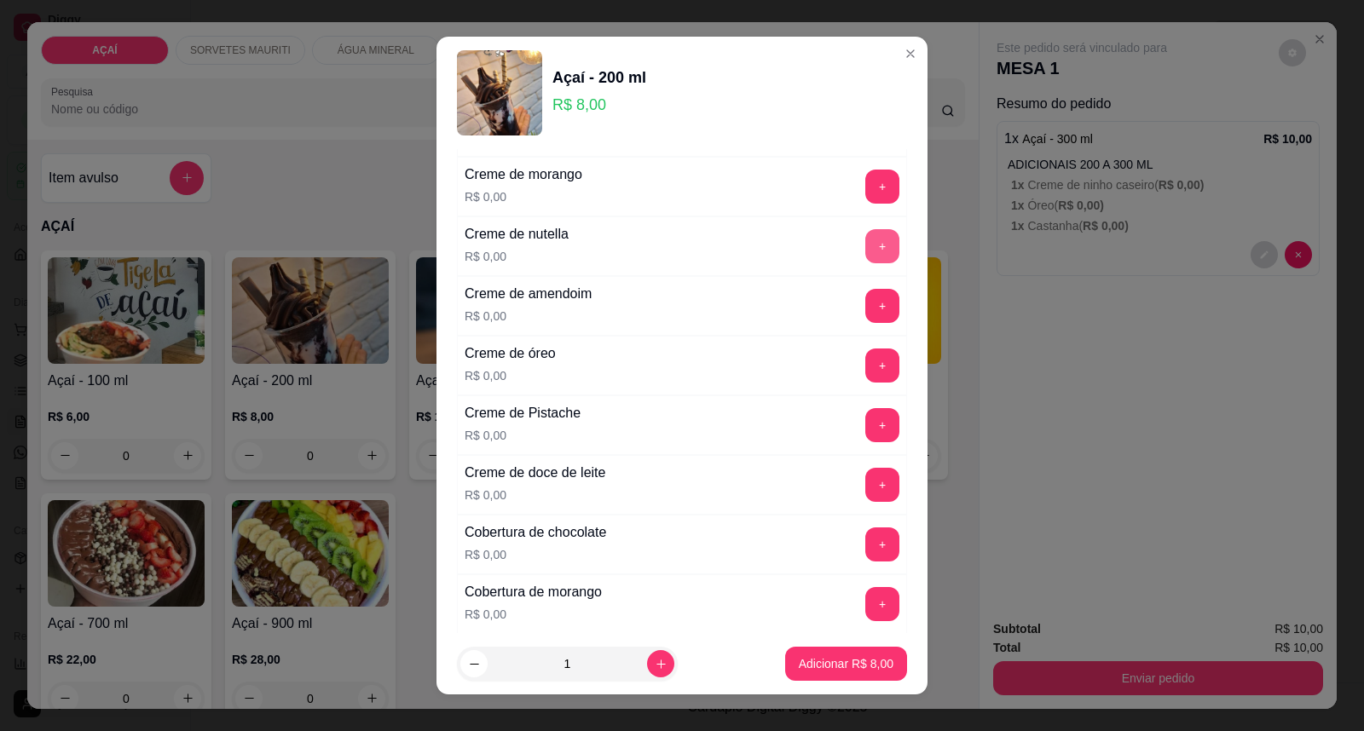
click at [865, 251] on button "+" at bounding box center [882, 246] width 34 height 34
drag, startPoint x: 321, startPoint y: 294, endPoint x: 684, endPoint y: 208, distance: 372.4
click at [684, 208] on div "Creme de morango R$ 0,00 +" at bounding box center [682, 187] width 450 height 60
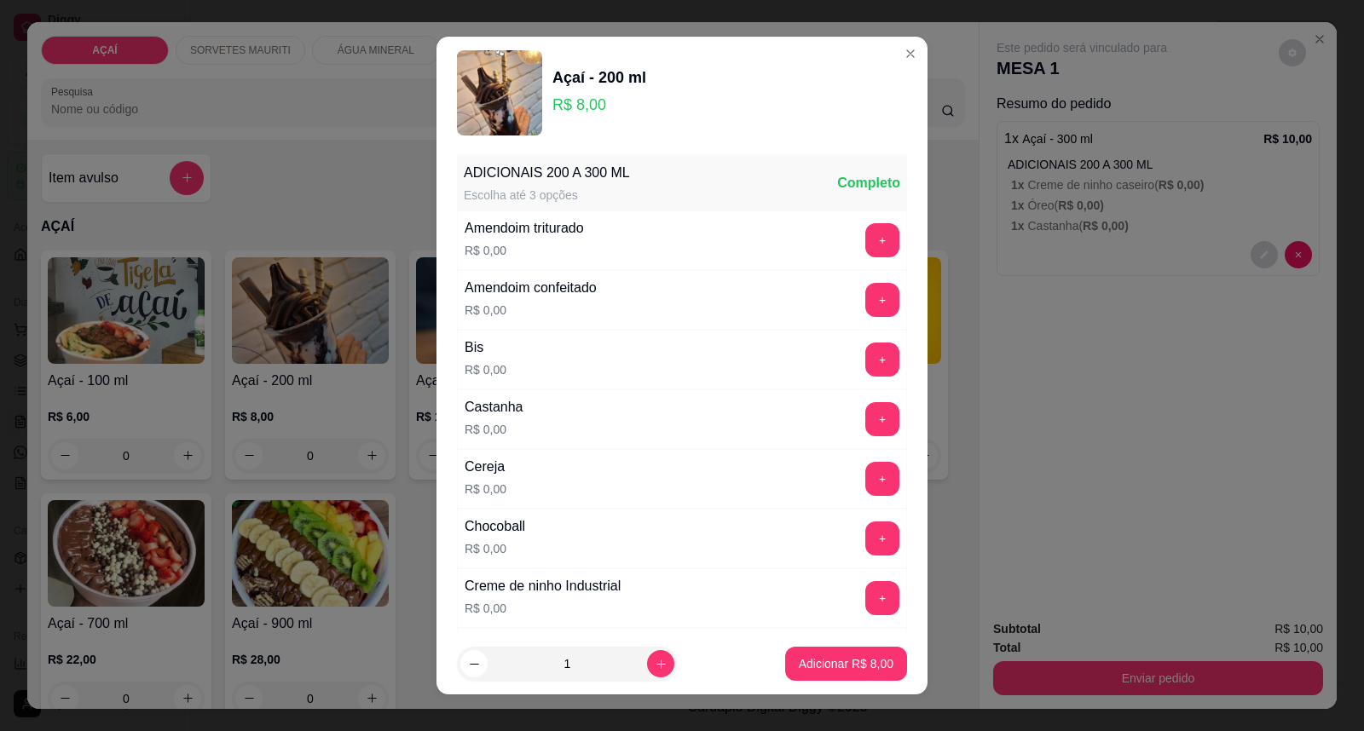
scroll to position [0, 0]
click at [866, 413] on button "+" at bounding box center [882, 421] width 33 height 33
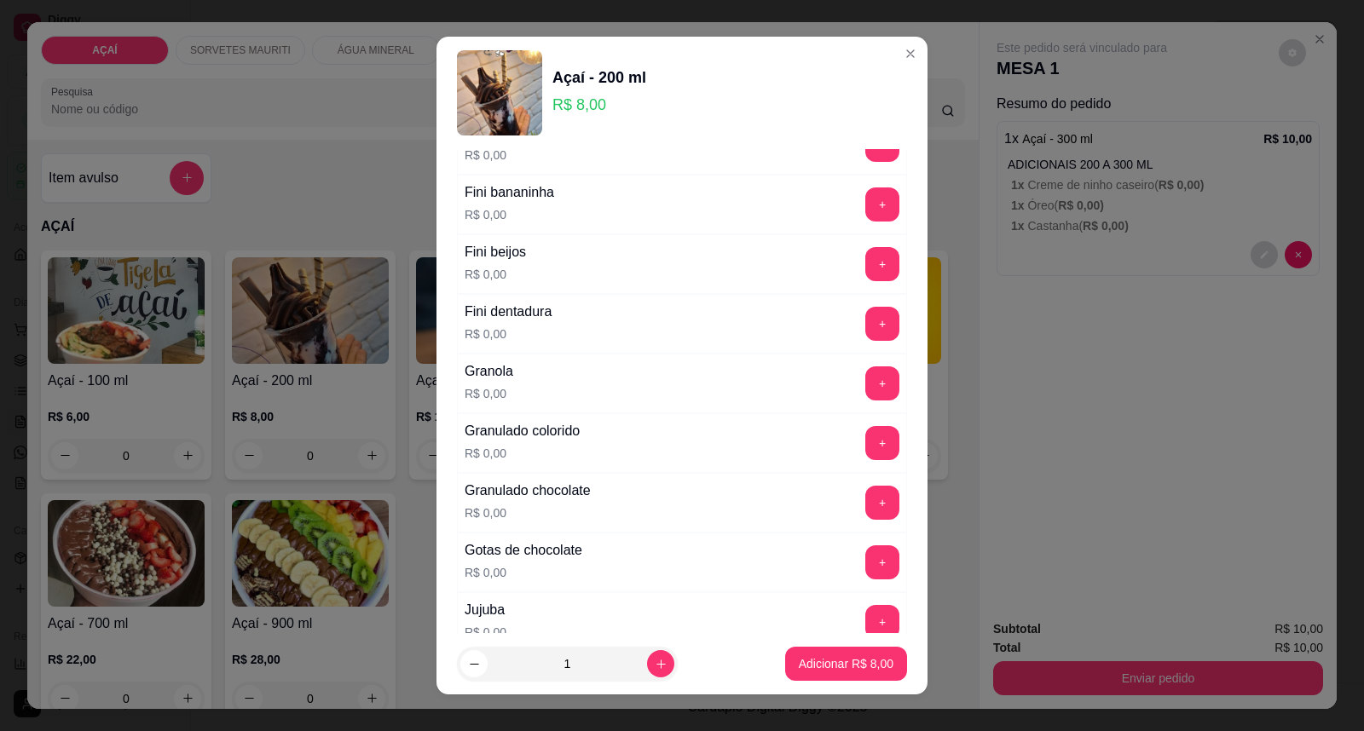
scroll to position [1326, 0]
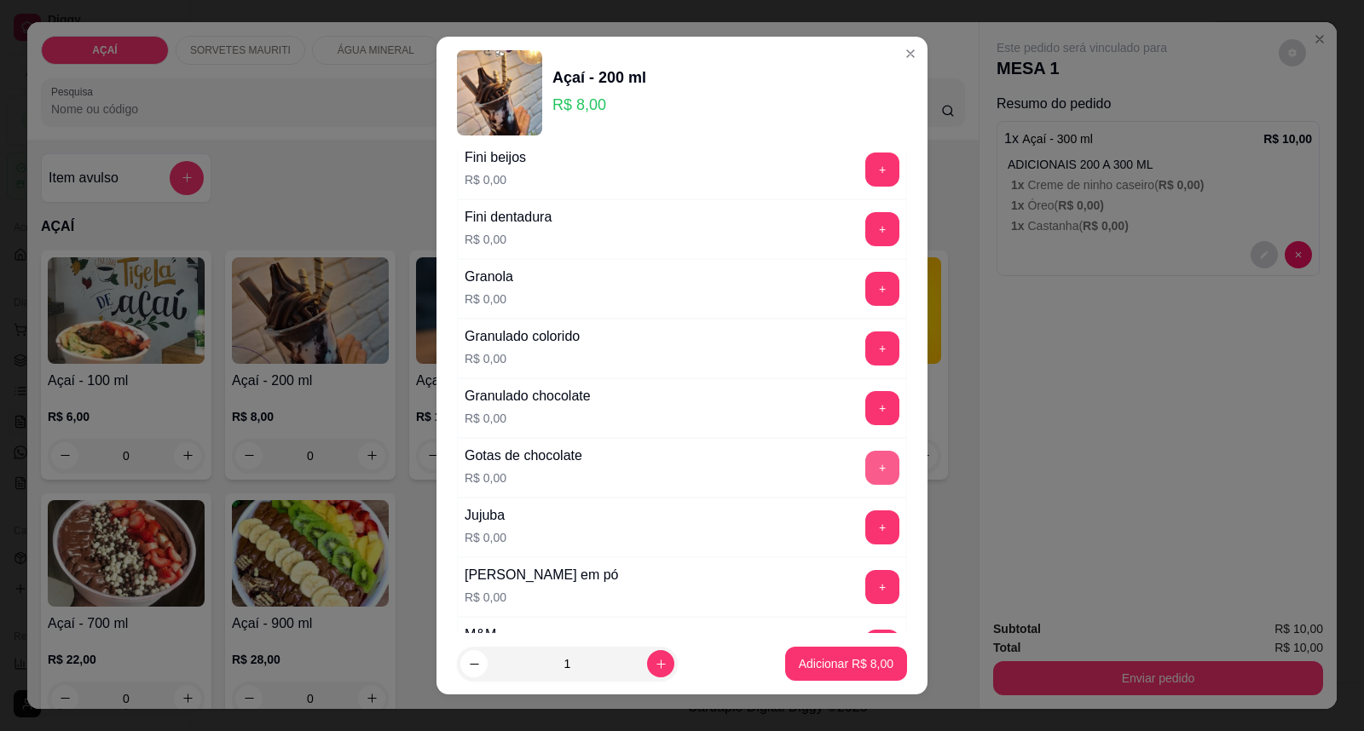
click at [865, 466] on button "+" at bounding box center [882, 468] width 34 height 34
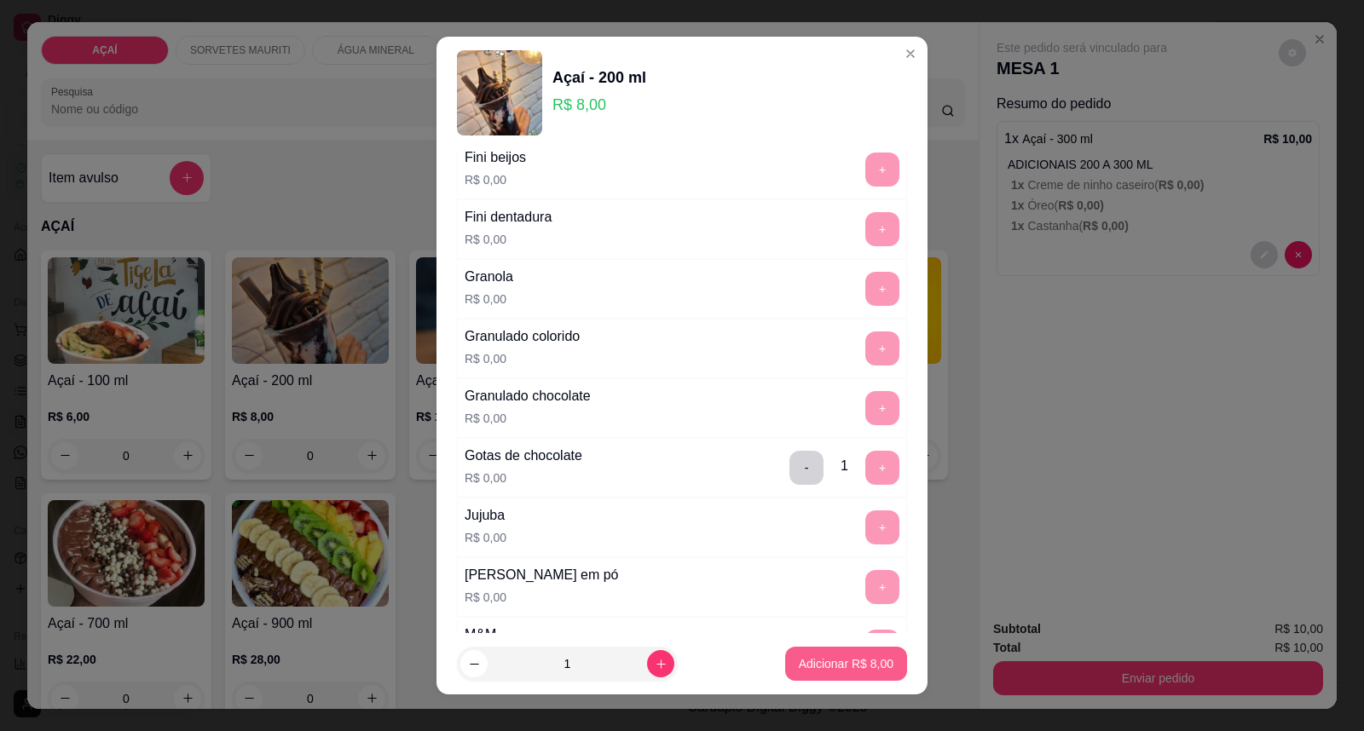
click at [827, 665] on p "Adicionar R$ 8,00" at bounding box center [846, 664] width 95 height 17
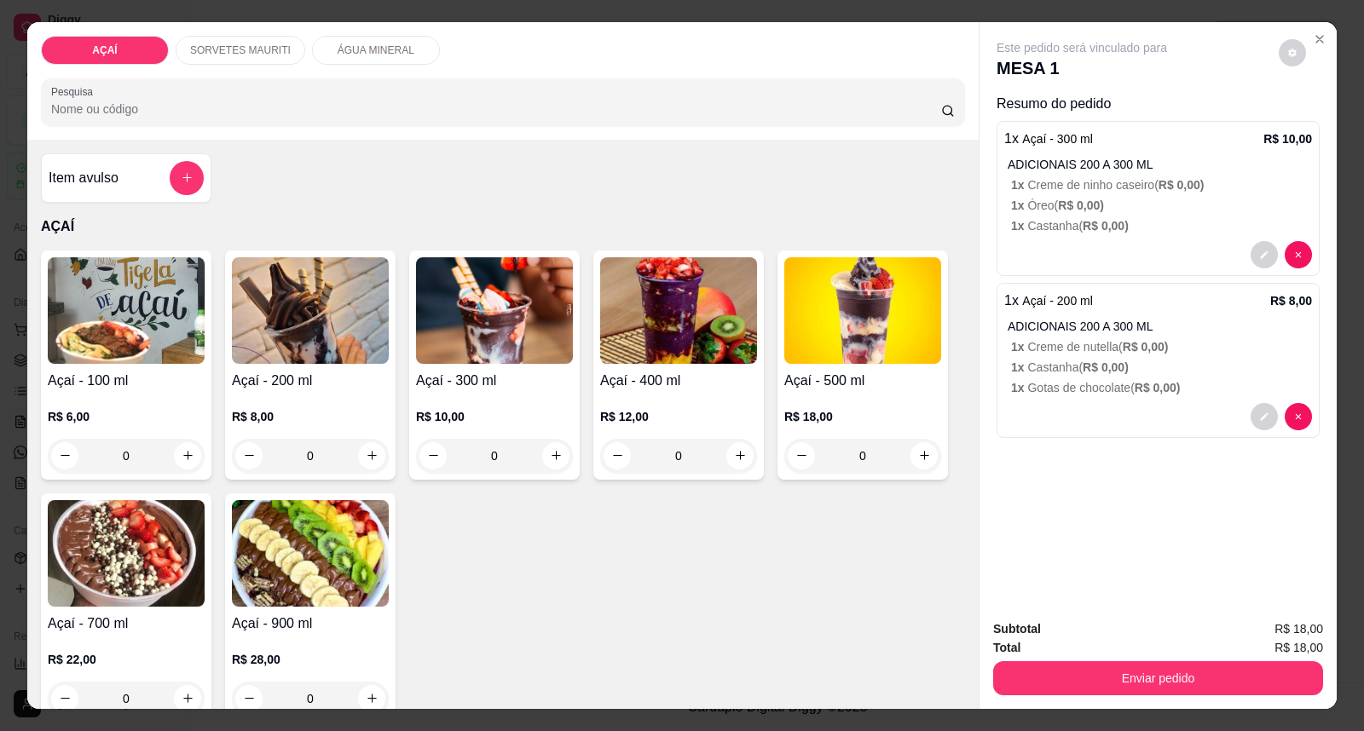
click at [286, 284] on img at bounding box center [310, 310] width 157 height 107
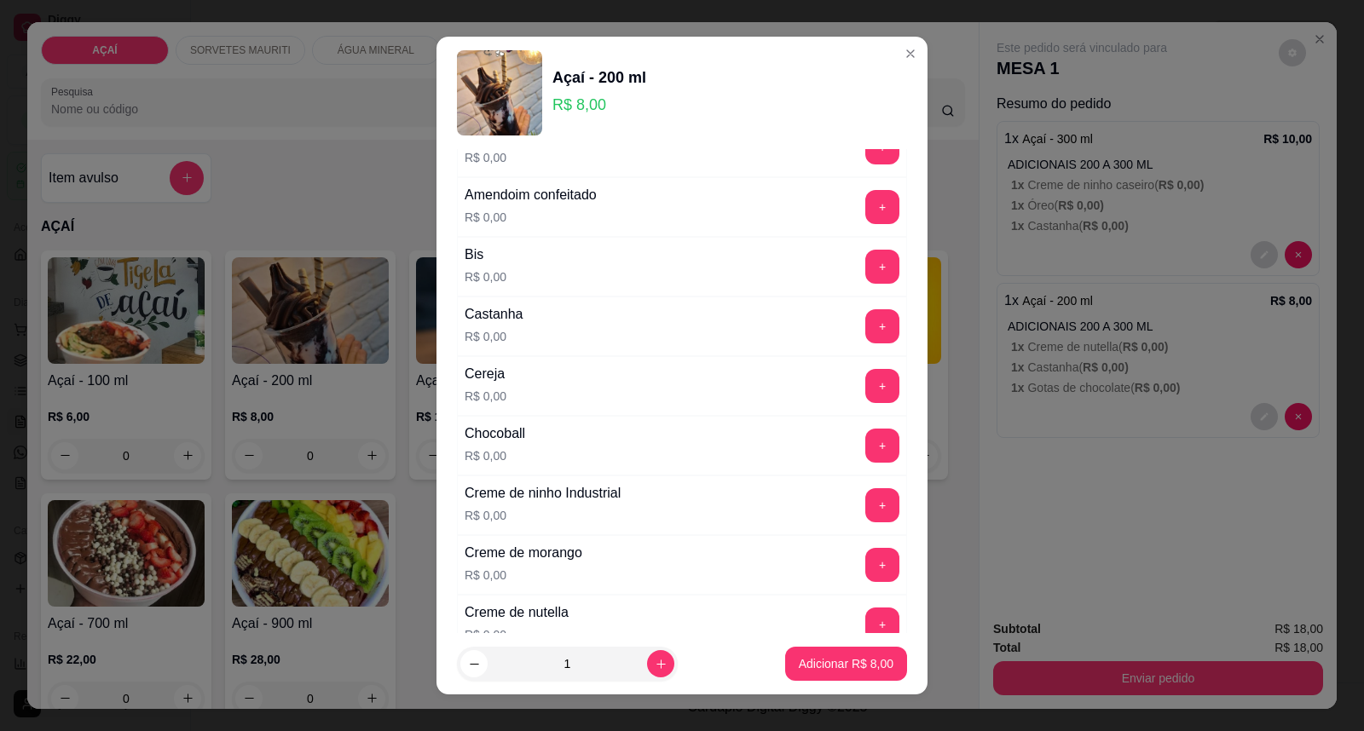
scroll to position [189, 0]
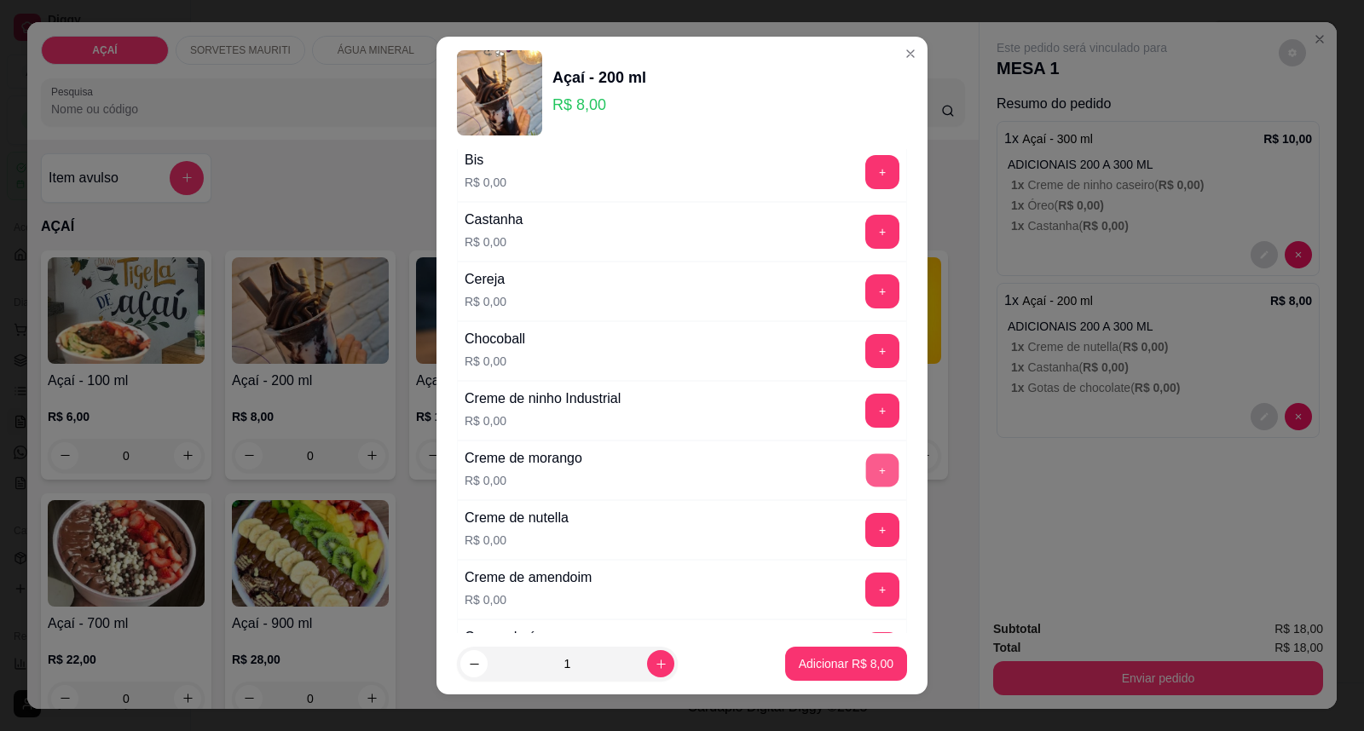
click at [866, 474] on button "+" at bounding box center [882, 470] width 33 height 33
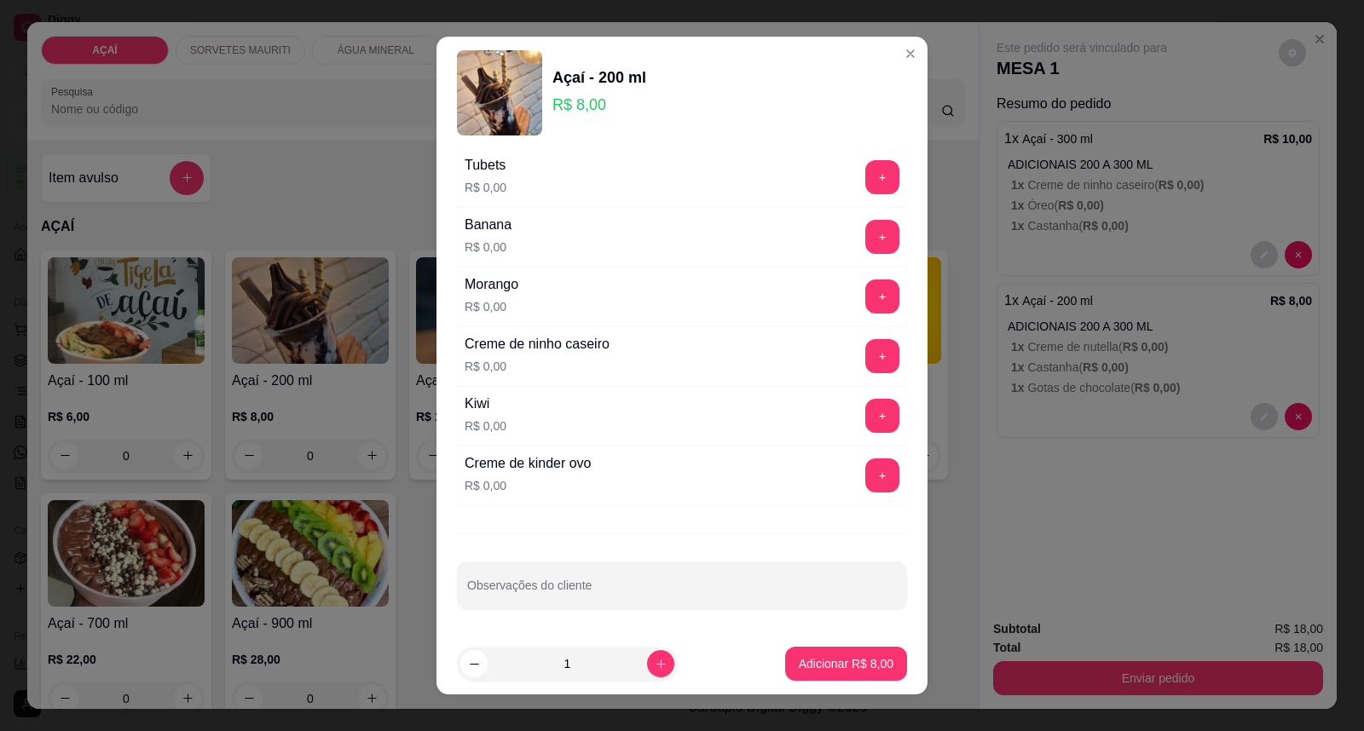
scroll to position [2219, 0]
click at [866, 355] on button "+" at bounding box center [882, 356] width 33 height 33
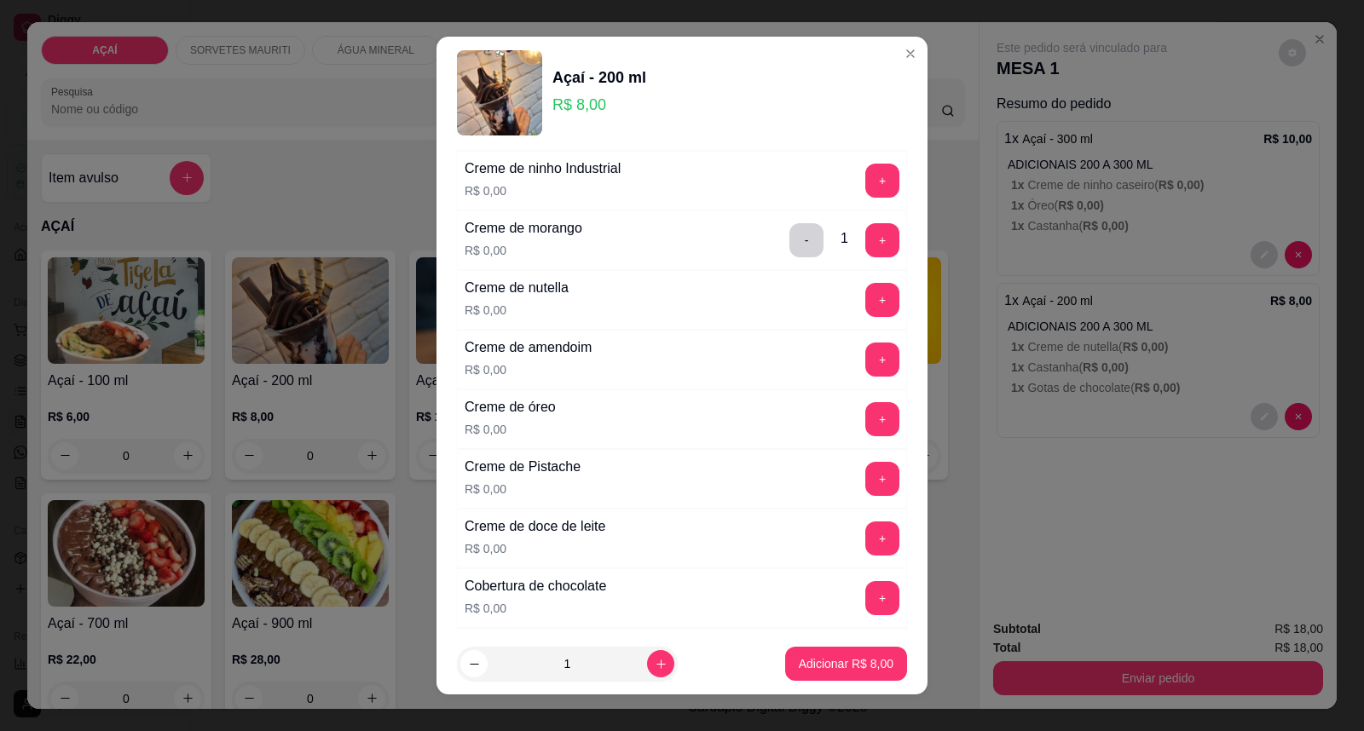
scroll to position [230, 0]
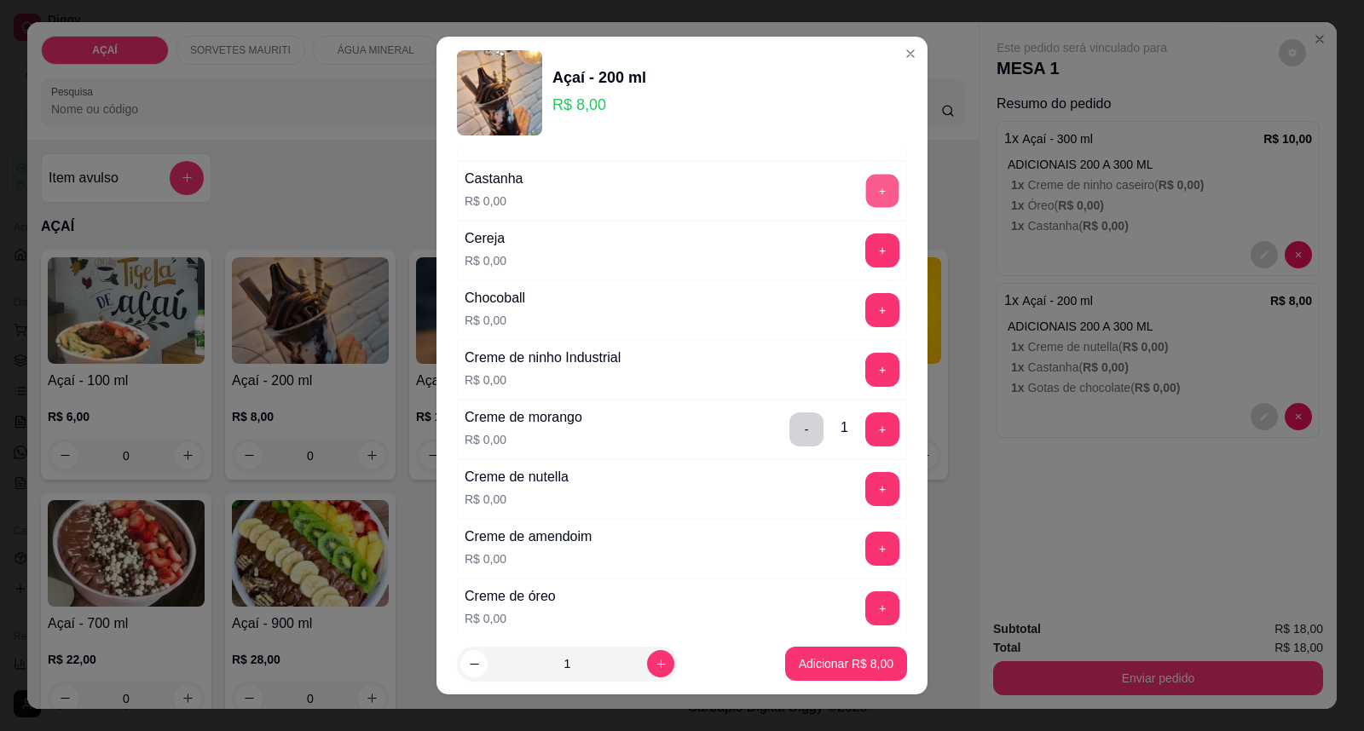
click at [866, 197] on button "+" at bounding box center [882, 191] width 33 height 33
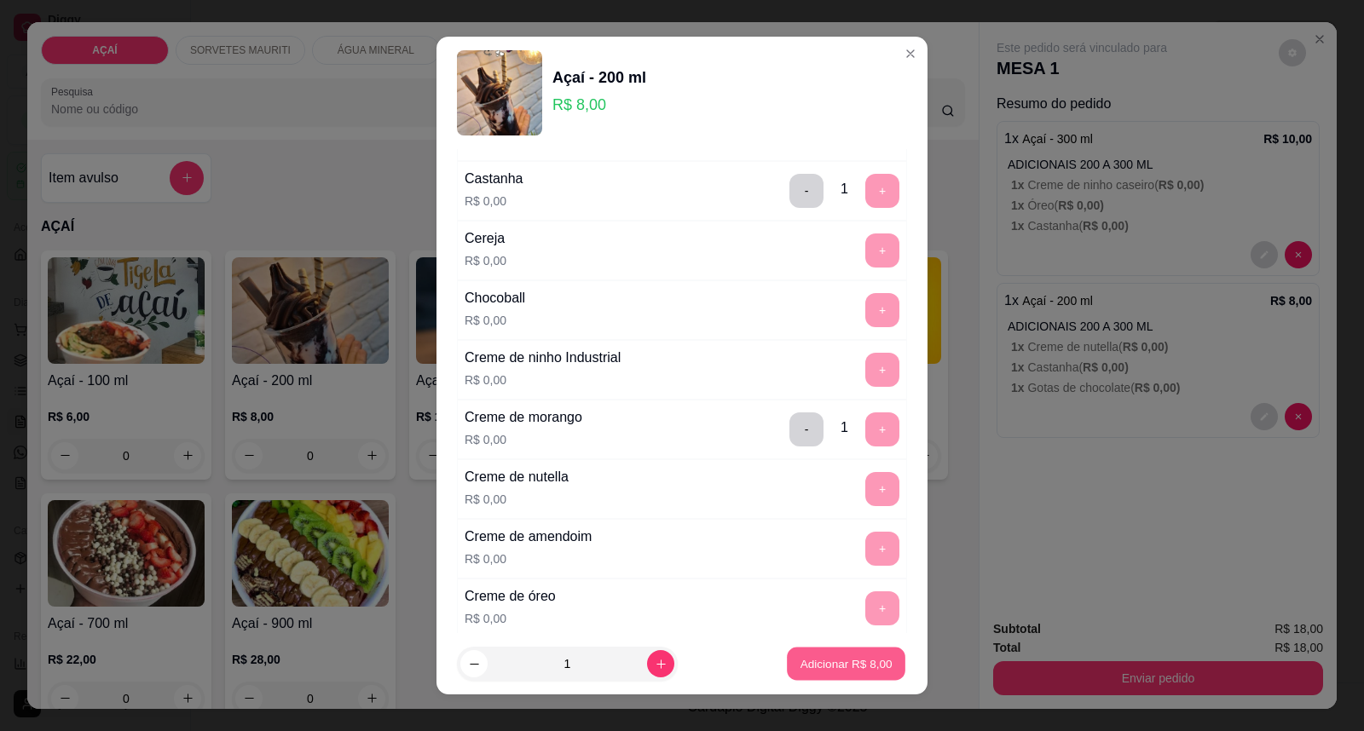
click at [800, 661] on p "Adicionar R$ 8,00" at bounding box center [846, 664] width 92 height 16
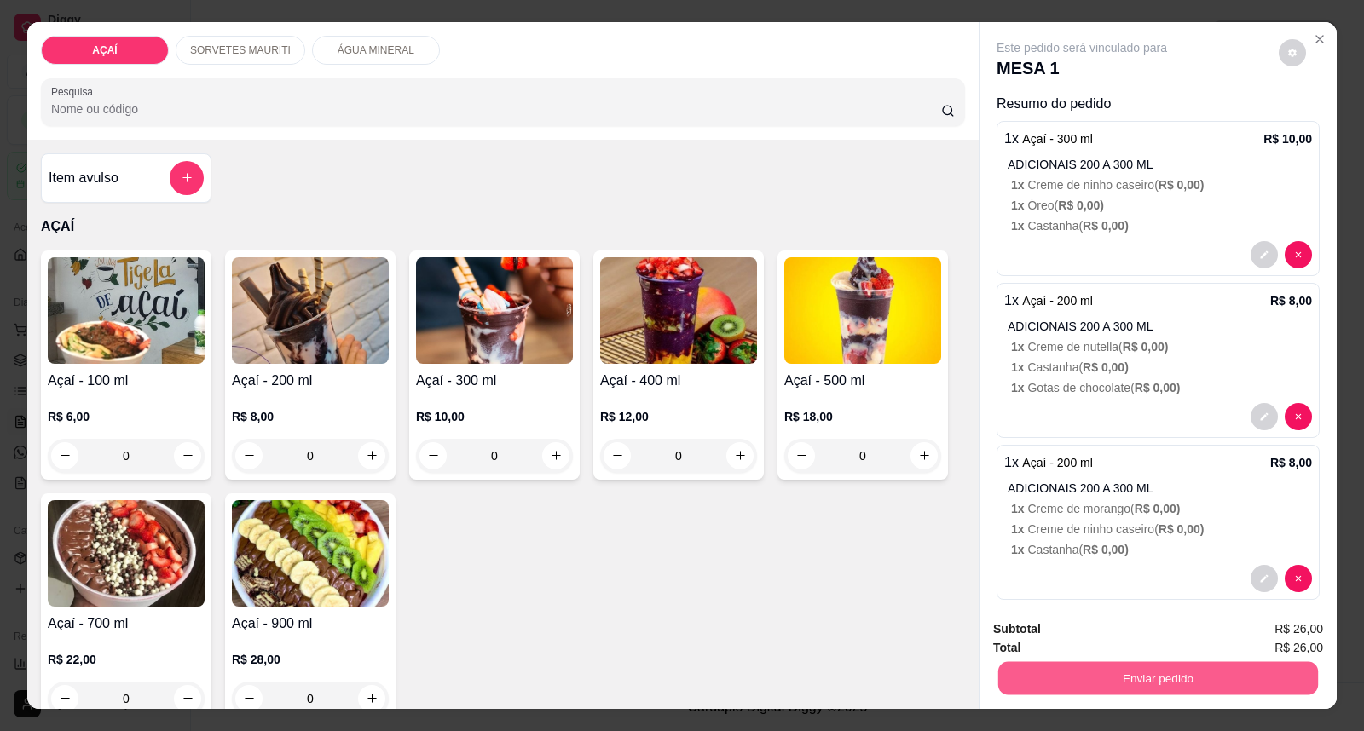
click at [1110, 670] on button "Enviar pedido" at bounding box center [1158, 678] width 320 height 33
click at [1257, 625] on button "Enviar pedido" at bounding box center [1278, 637] width 94 height 32
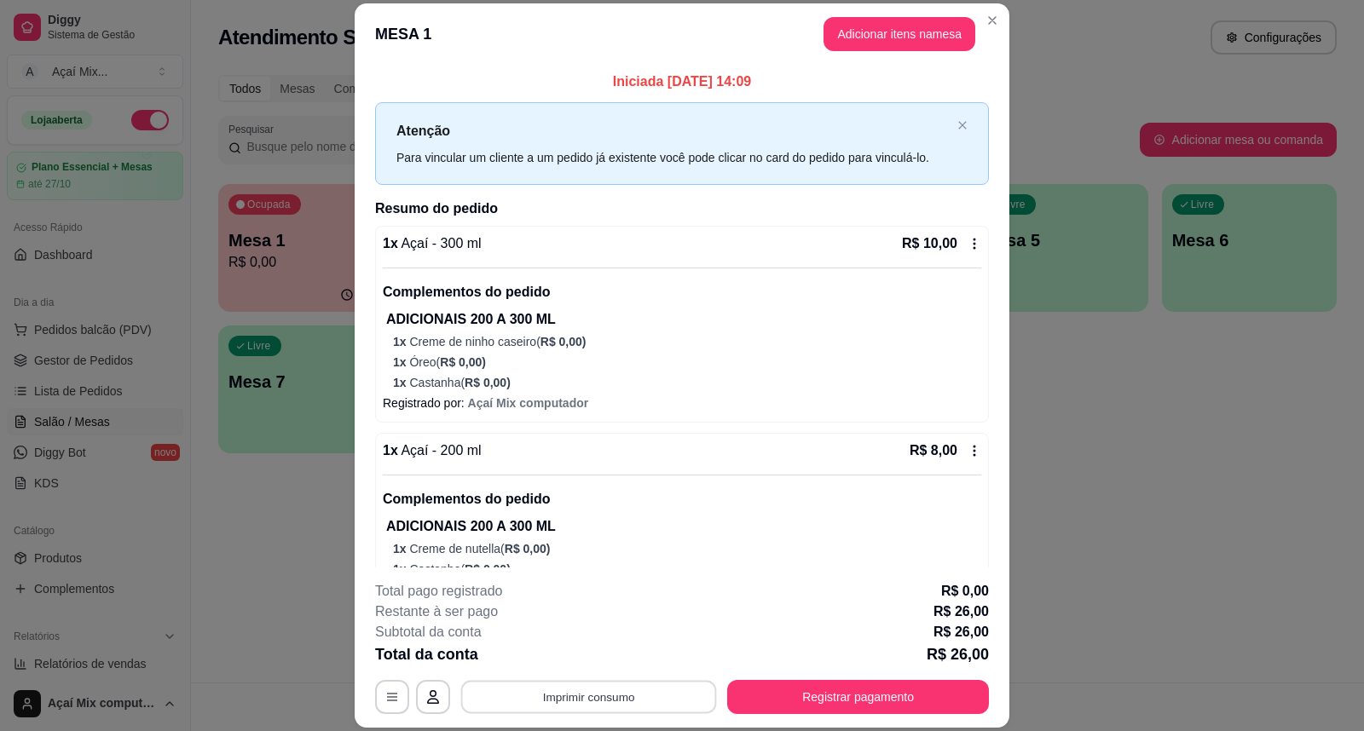
click at [546, 689] on button "Imprimir consumo" at bounding box center [589, 696] width 256 height 33
click at [585, 659] on button "Impressora" at bounding box center [587, 658] width 124 height 27
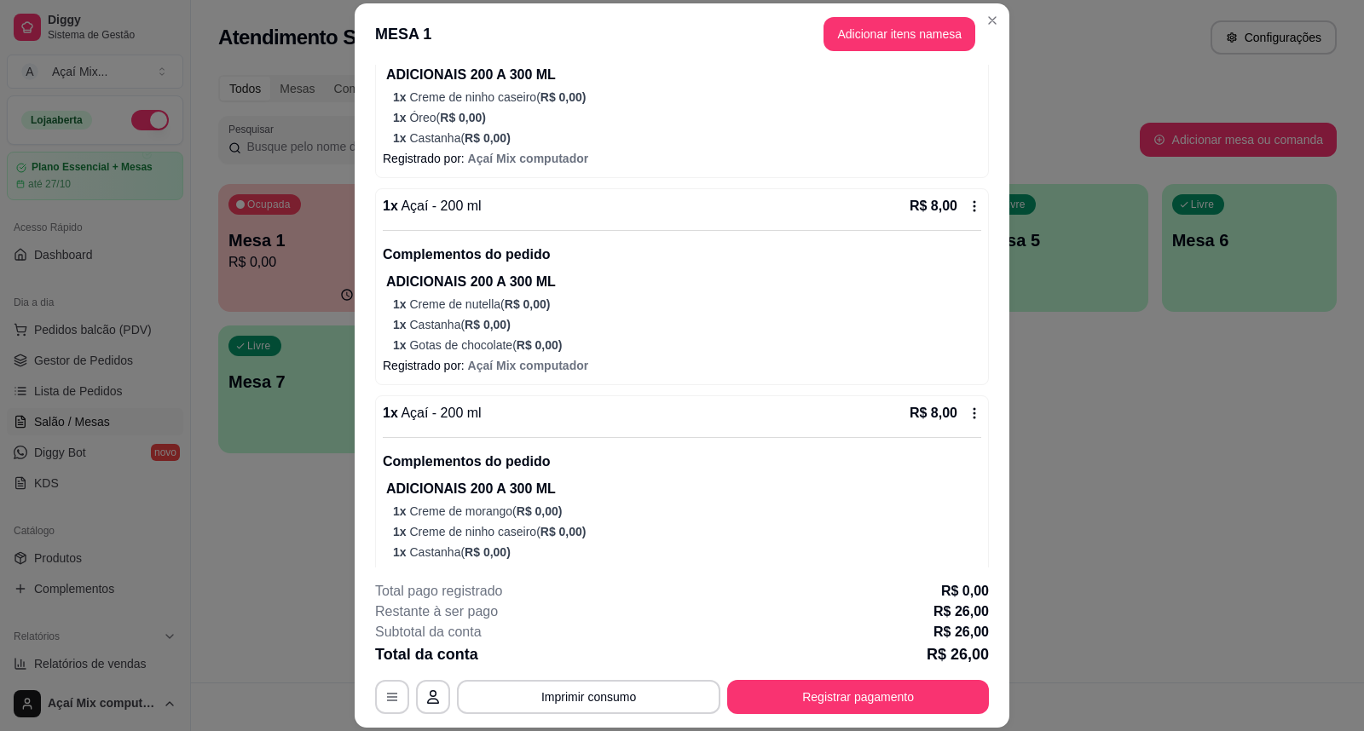
scroll to position [276, 0]
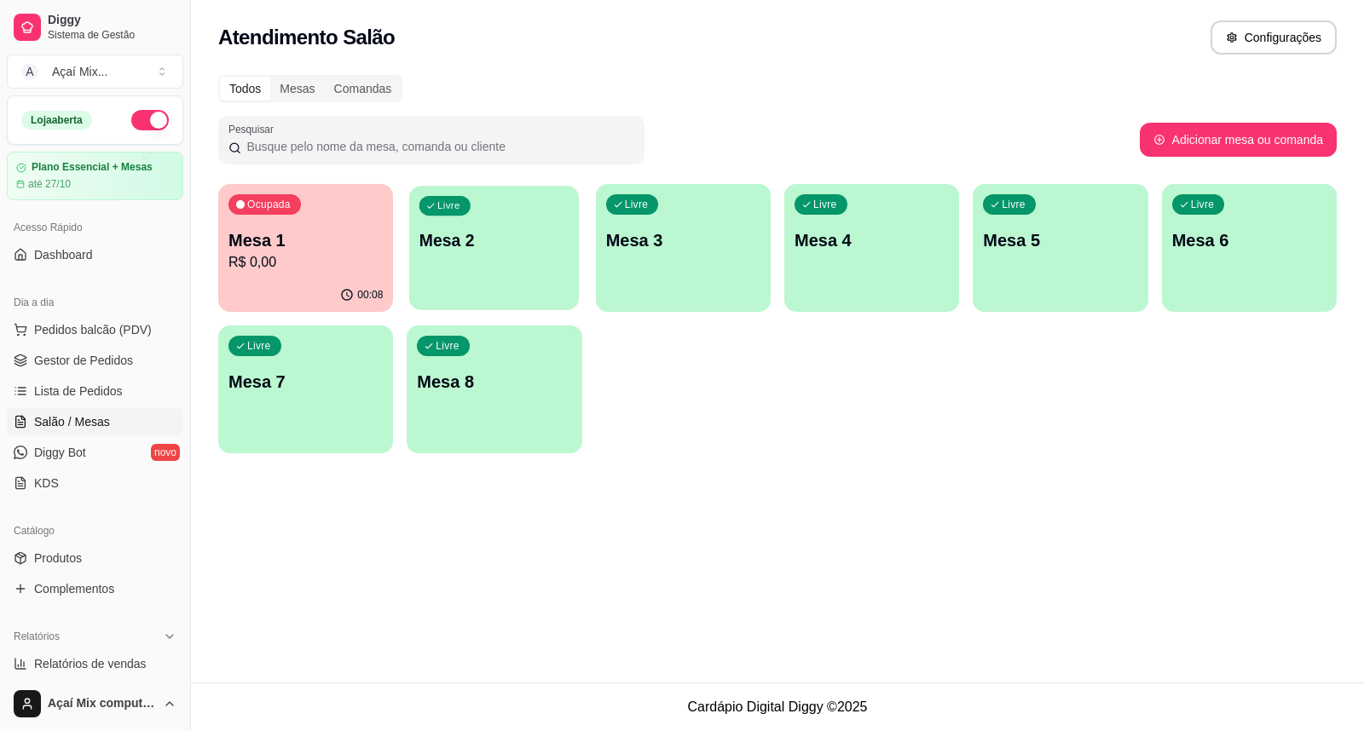
click at [431, 276] on div "Livre Mesa 2" at bounding box center [494, 238] width 170 height 104
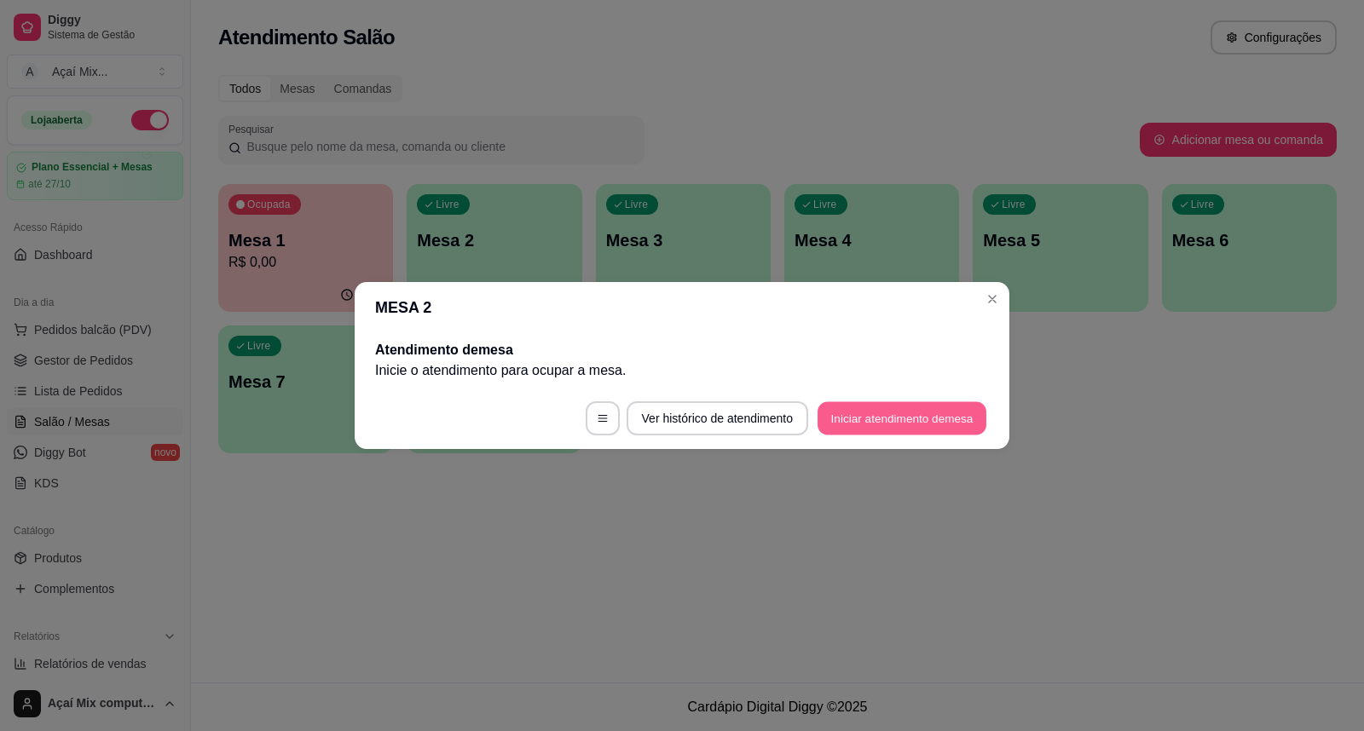
click at [927, 407] on button "Iniciar atendimento de mesa" at bounding box center [902, 418] width 169 height 33
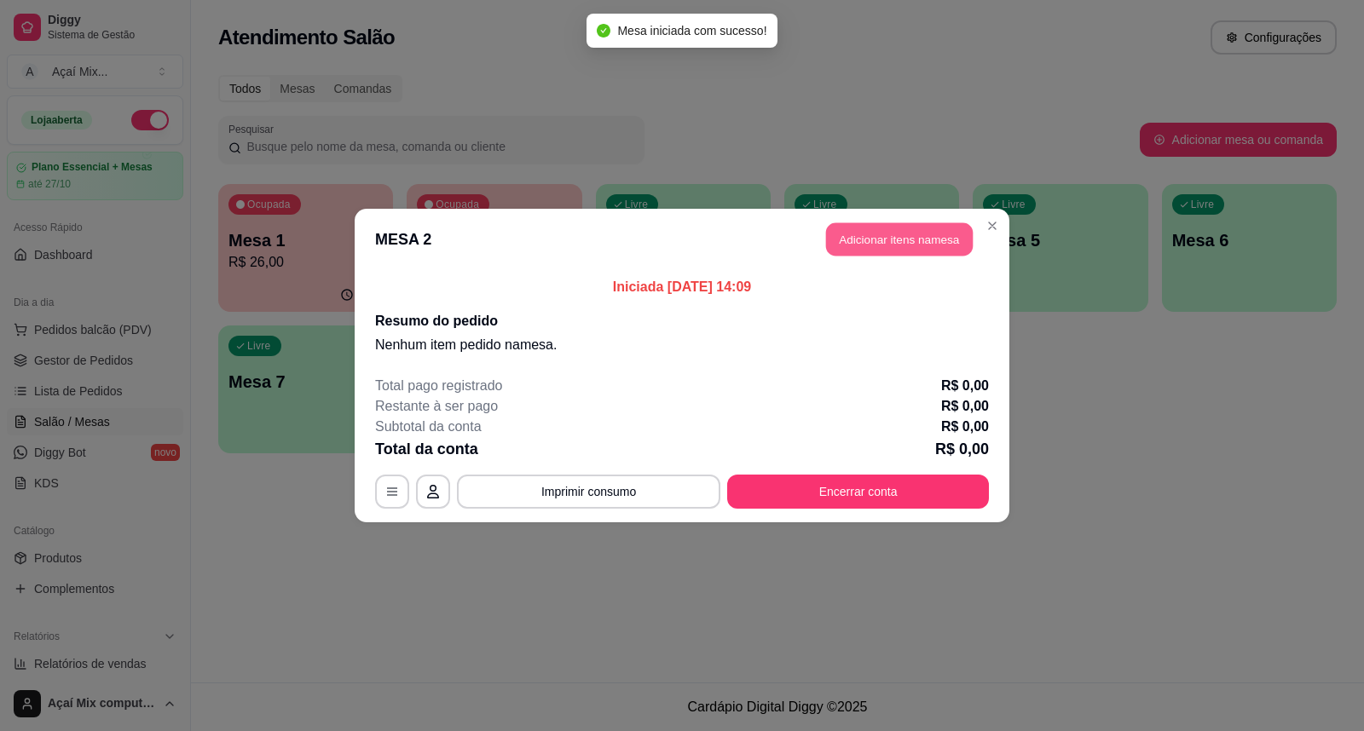
click at [899, 251] on button "Adicionar itens na mesa" at bounding box center [899, 239] width 147 height 33
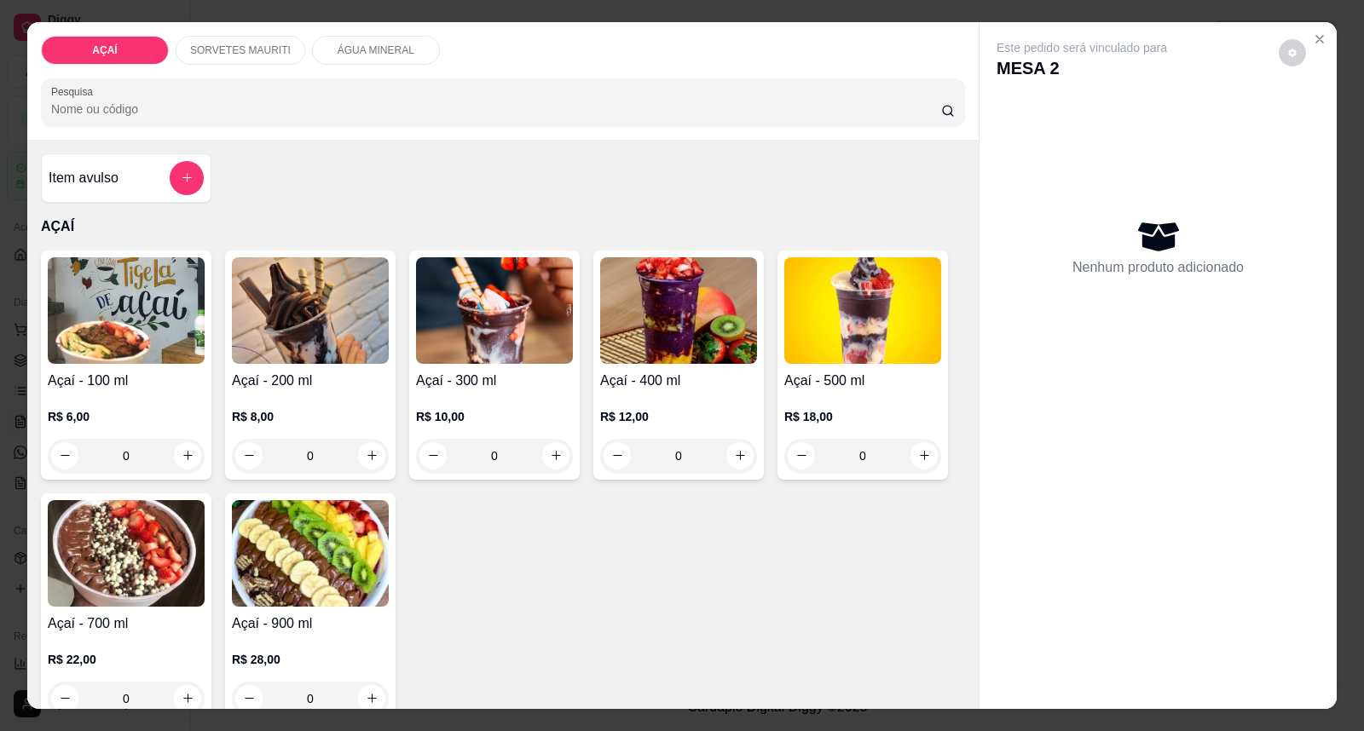
click at [897, 303] on img at bounding box center [862, 310] width 157 height 107
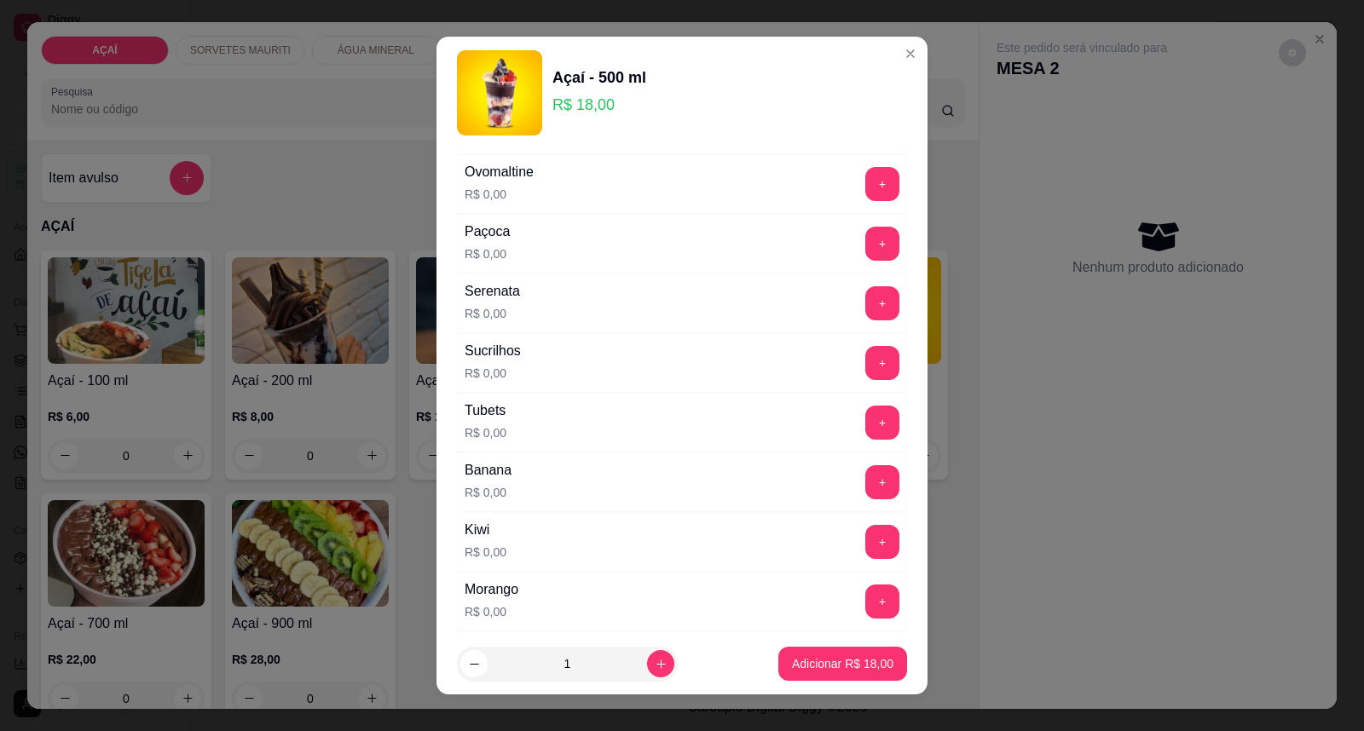
scroll to position [2158, 0]
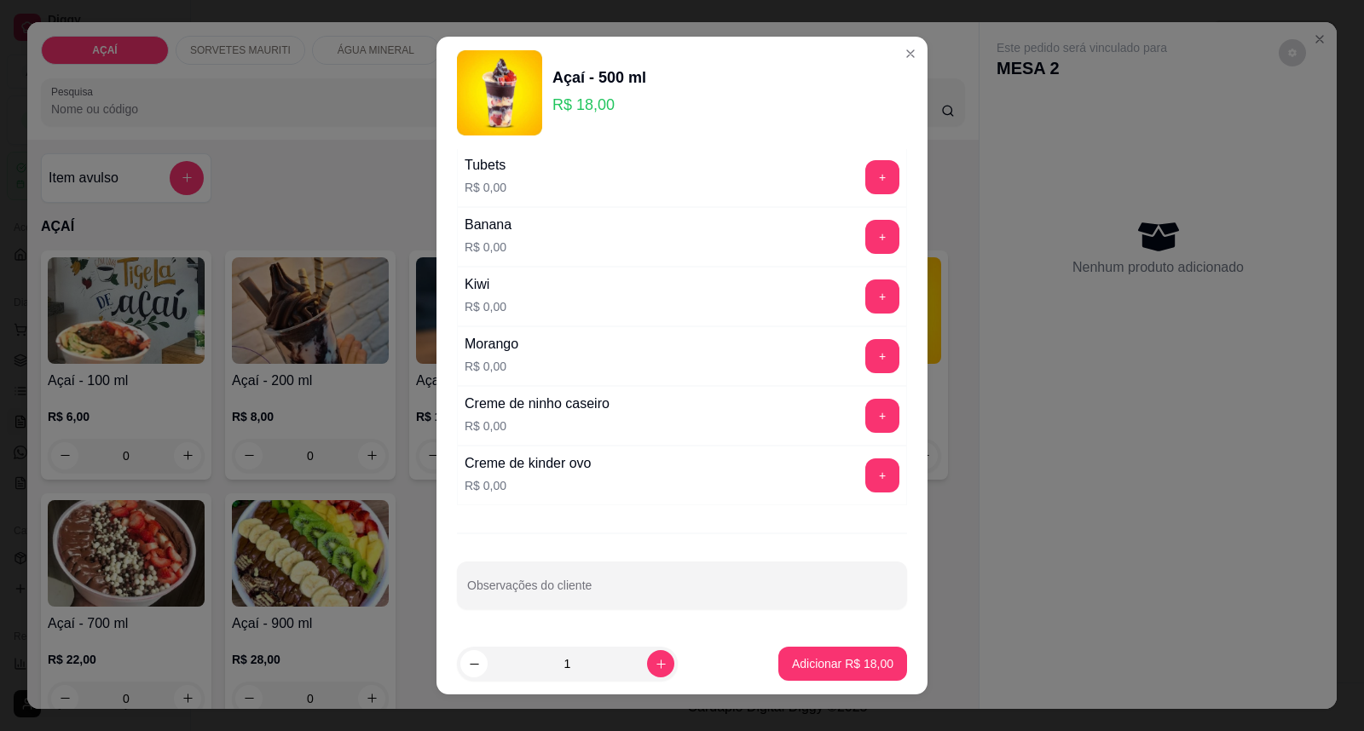
click at [858, 344] on div "+" at bounding box center [882, 356] width 48 height 34
click at [866, 360] on button "+" at bounding box center [882, 356] width 33 height 33
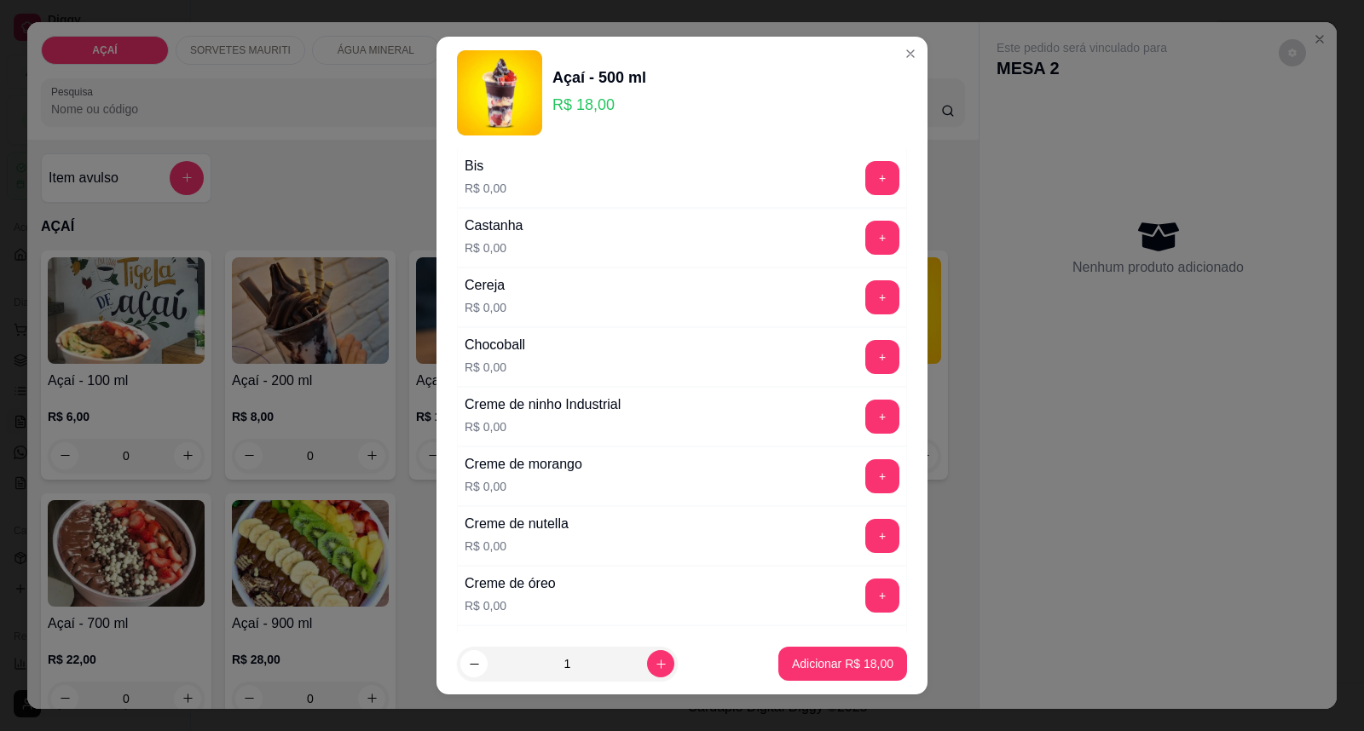
scroll to position [74, 0]
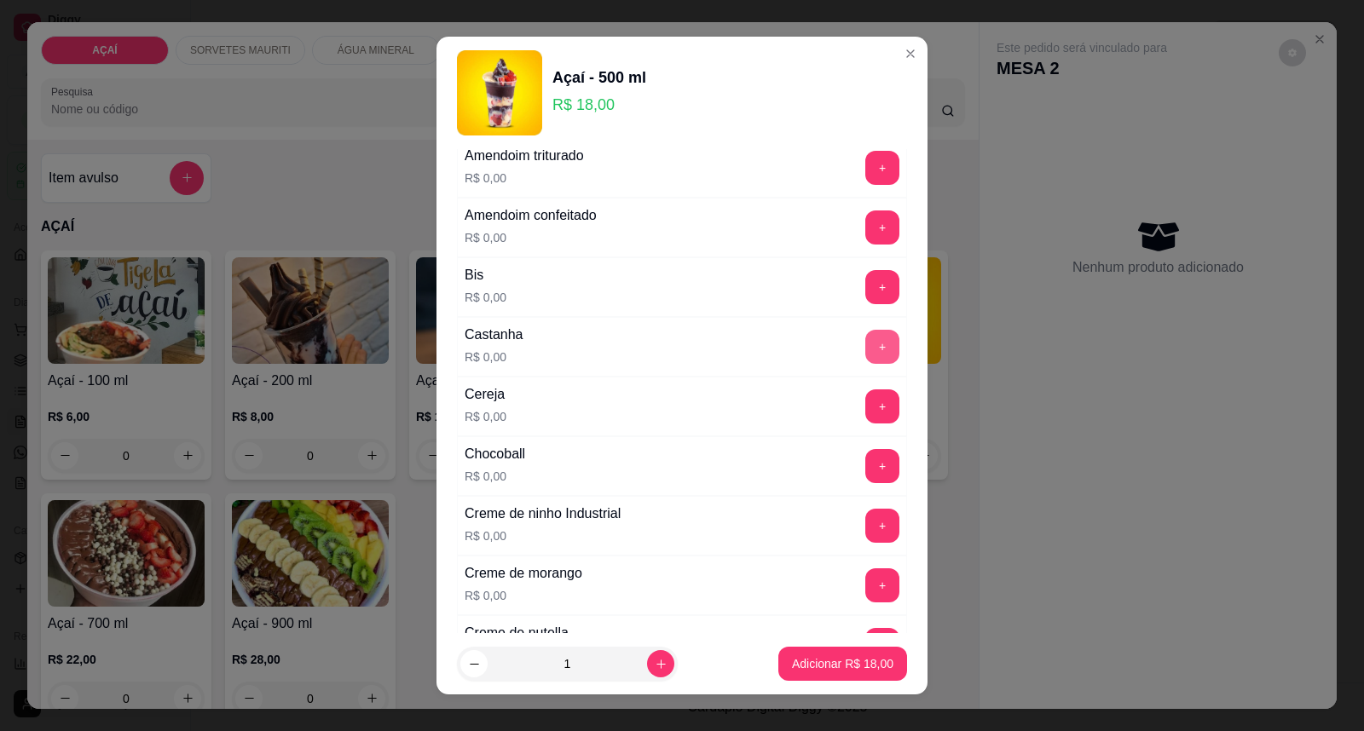
click at [865, 344] on button "+" at bounding box center [882, 347] width 34 height 34
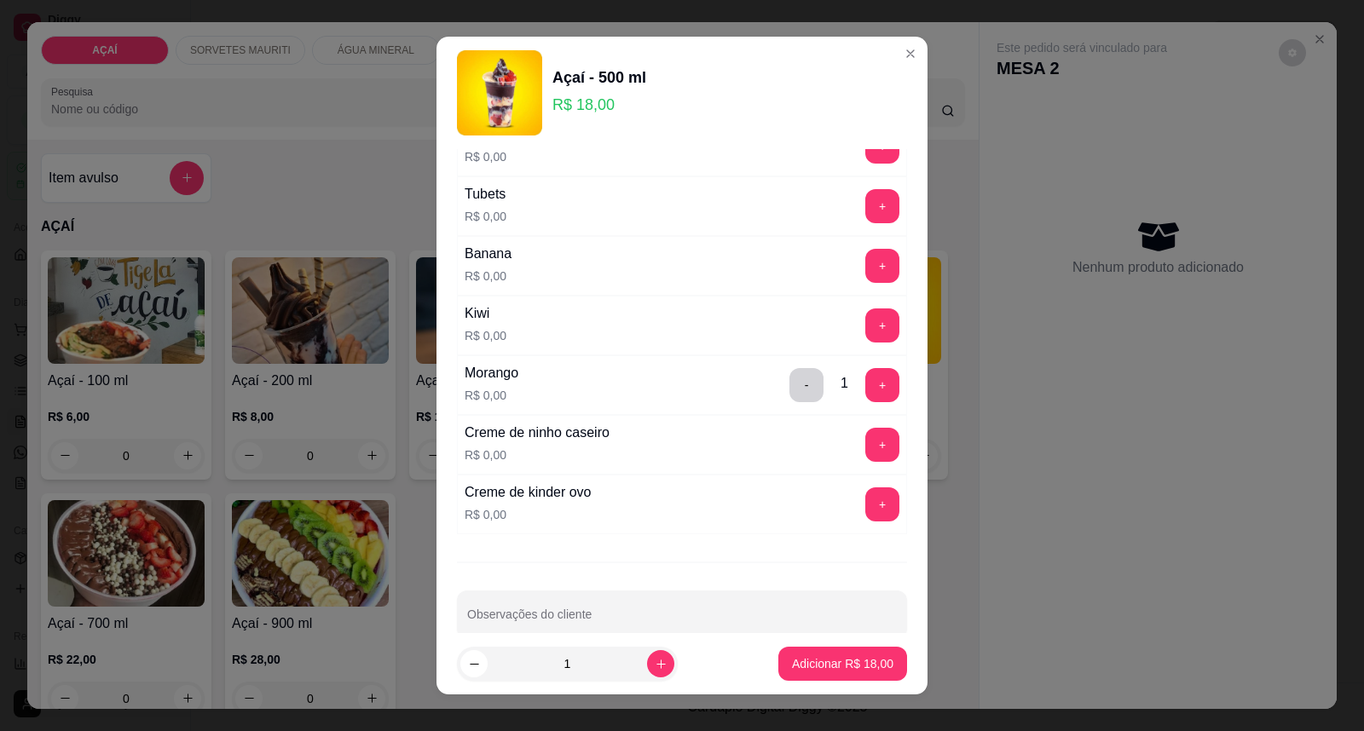
scroll to position [2158, 0]
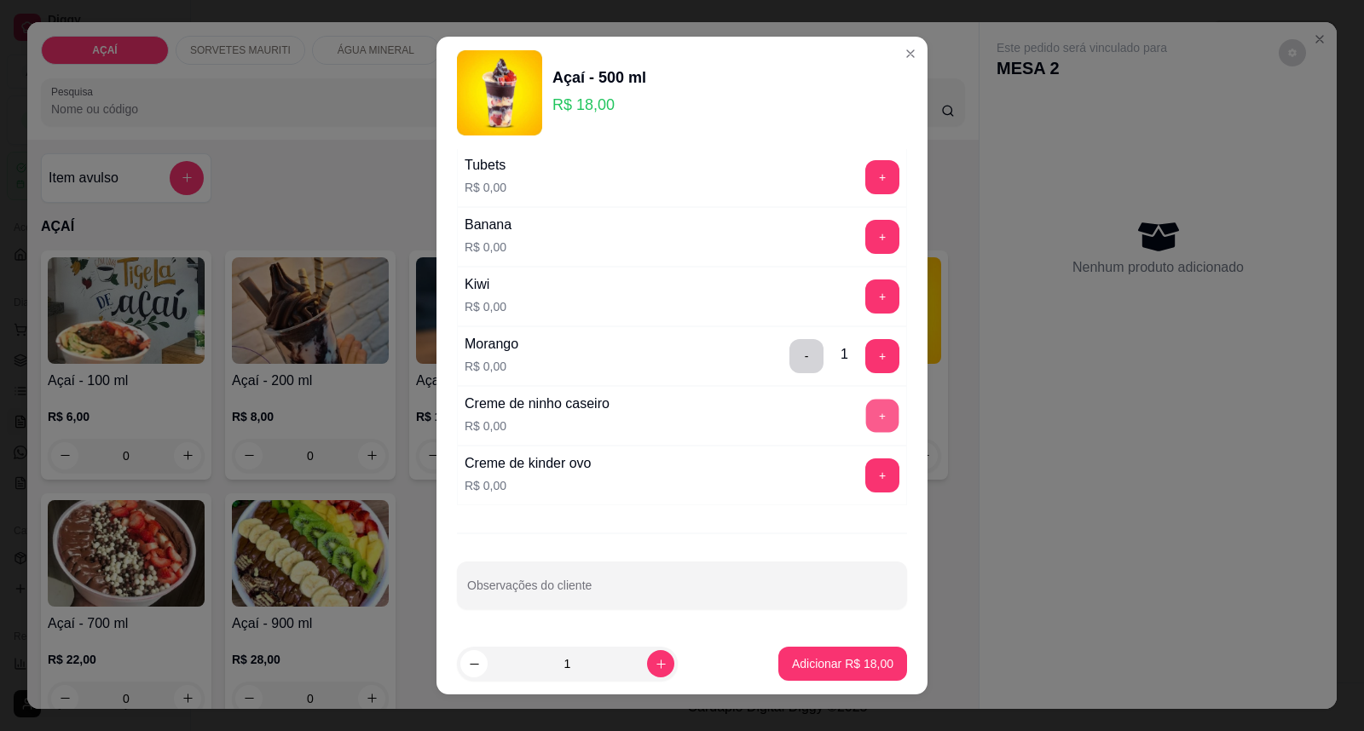
click at [866, 421] on button "+" at bounding box center [882, 416] width 33 height 33
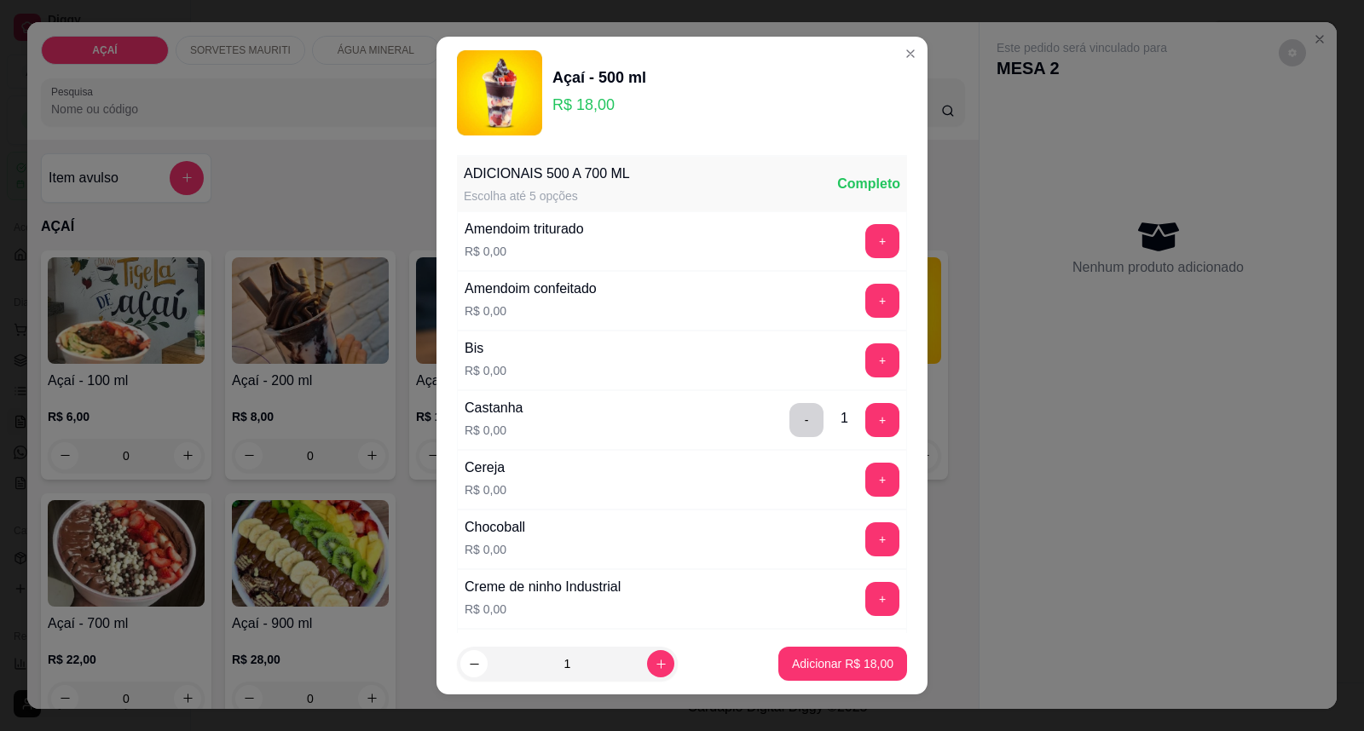
scroll to position [0, 0]
click at [866, 237] on button "+" at bounding box center [882, 242] width 33 height 33
click at [801, 656] on p "Adicionar R$ 18,00" at bounding box center [843, 664] width 99 height 16
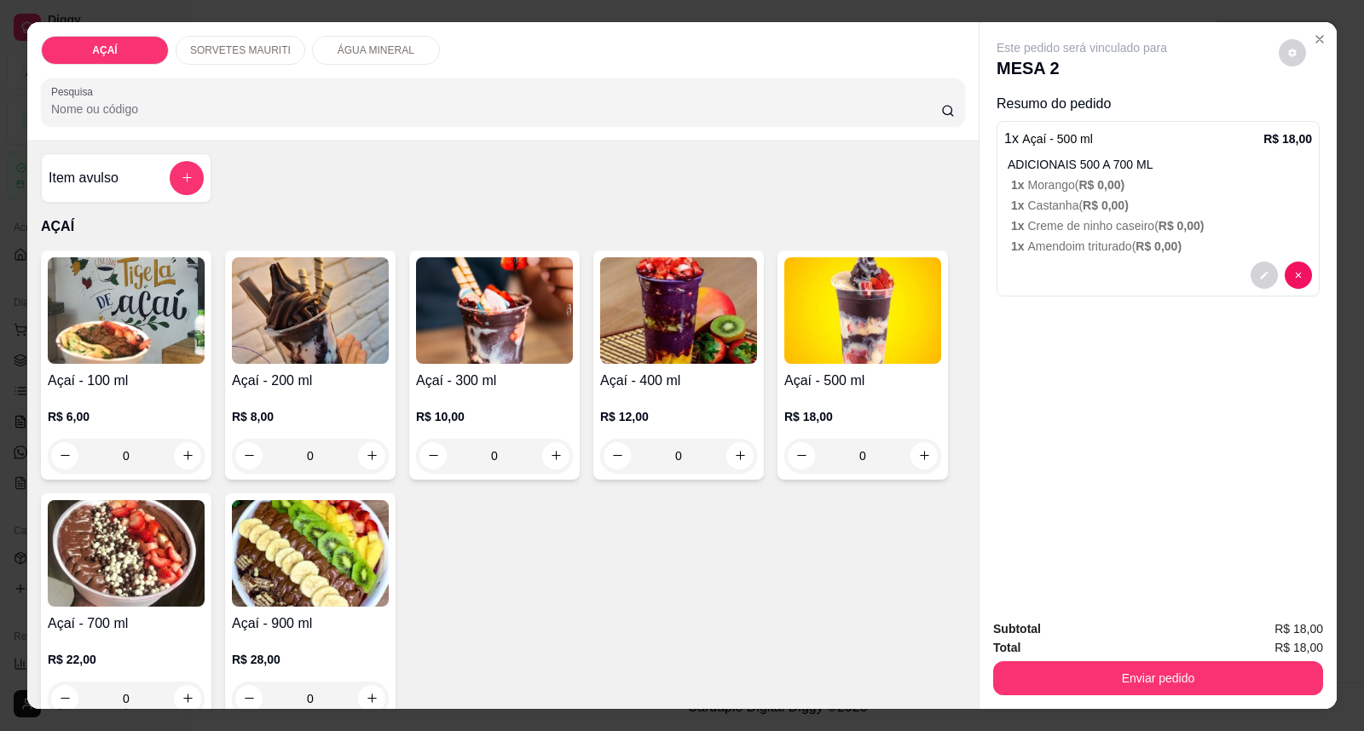
click at [688, 428] on div "R$ 12,00 0" at bounding box center [678, 440] width 157 height 65
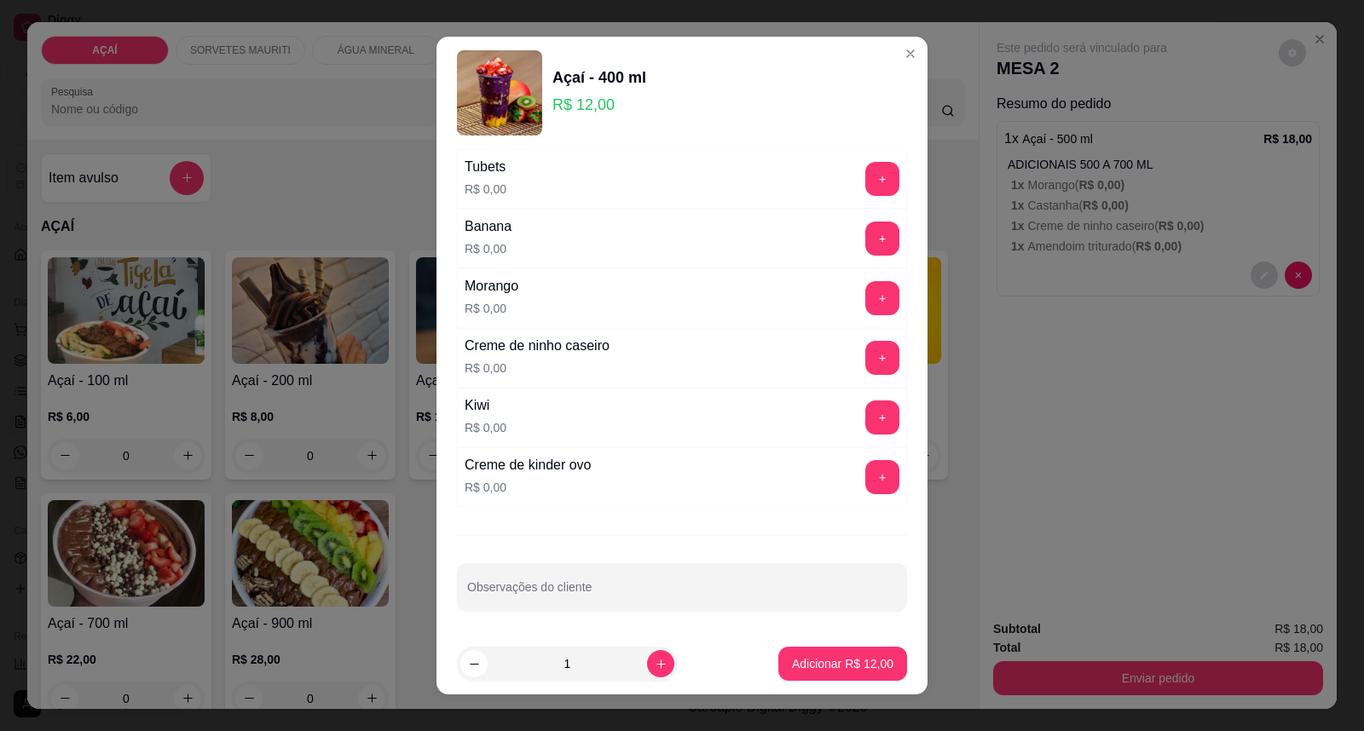
scroll to position [2219, 0]
click at [866, 293] on button "+" at bounding box center [882, 296] width 33 height 33
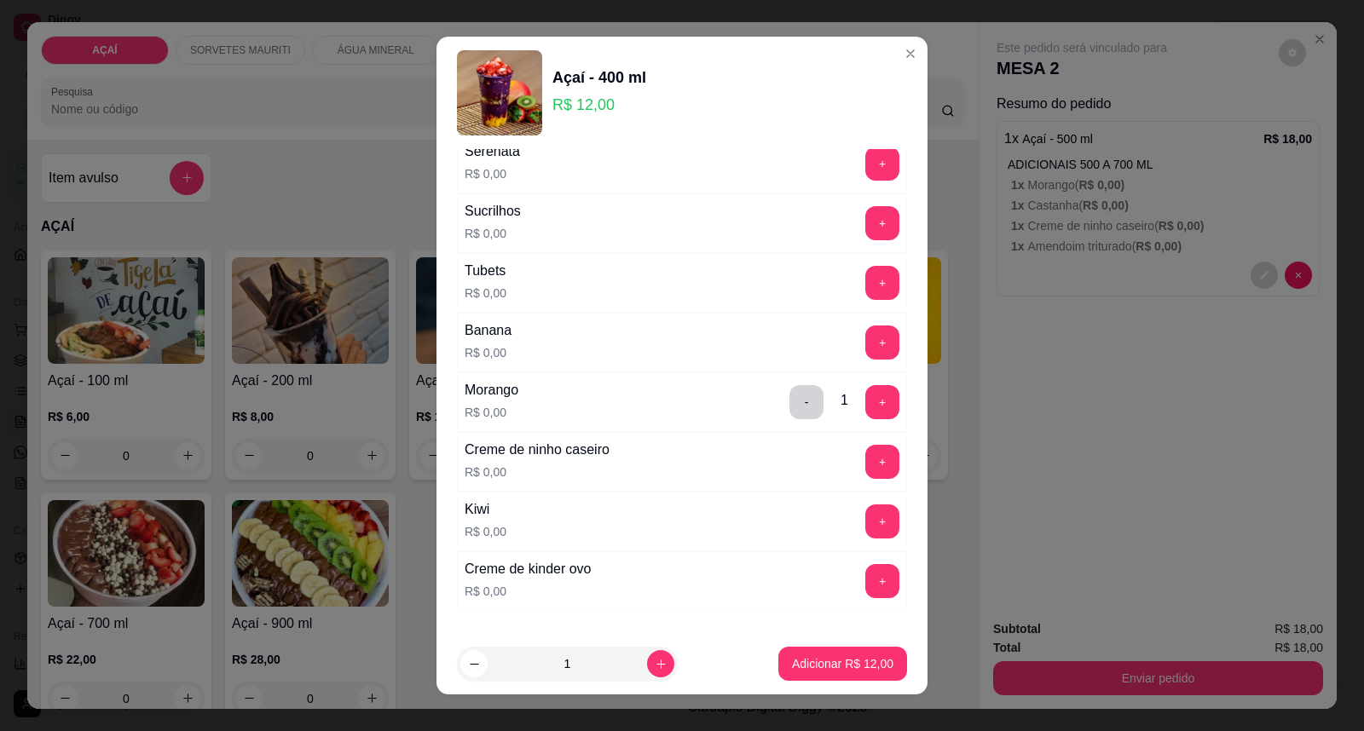
scroll to position [2124, 0]
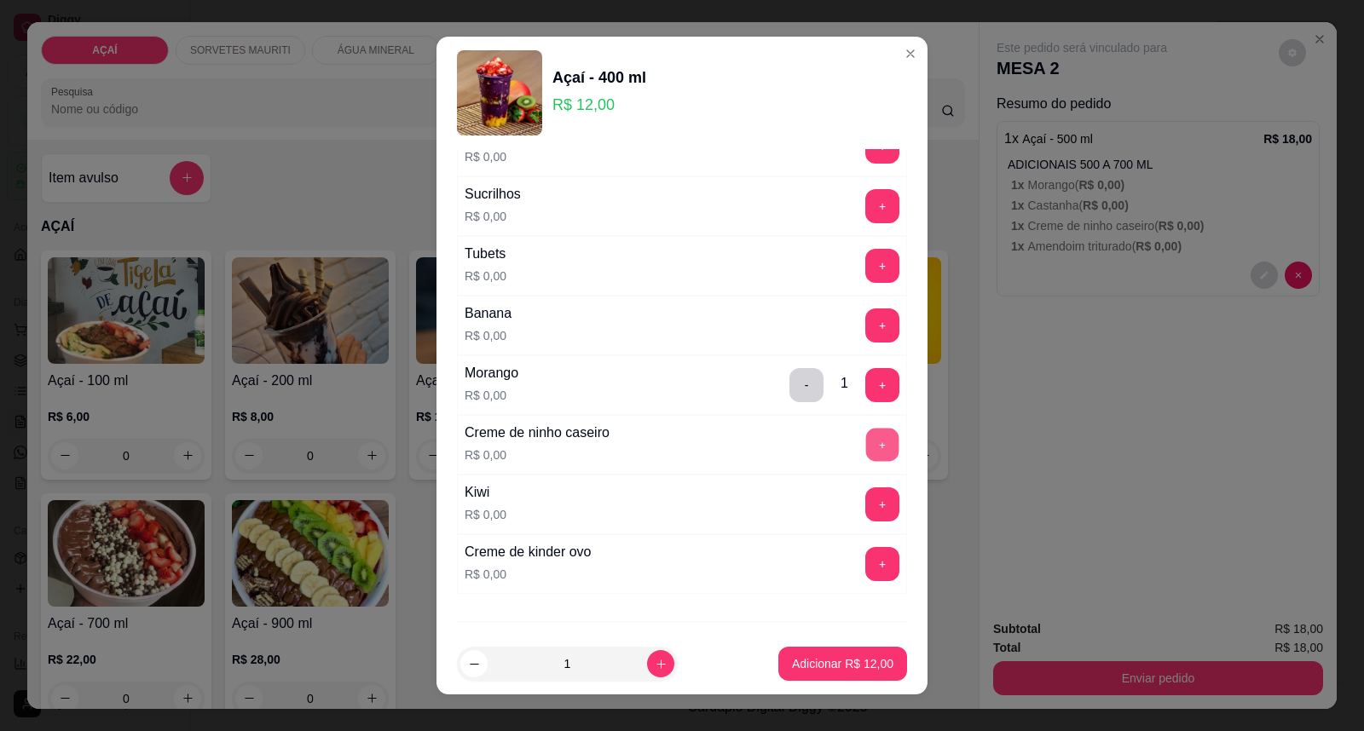
click at [866, 446] on button "+" at bounding box center [882, 445] width 33 height 33
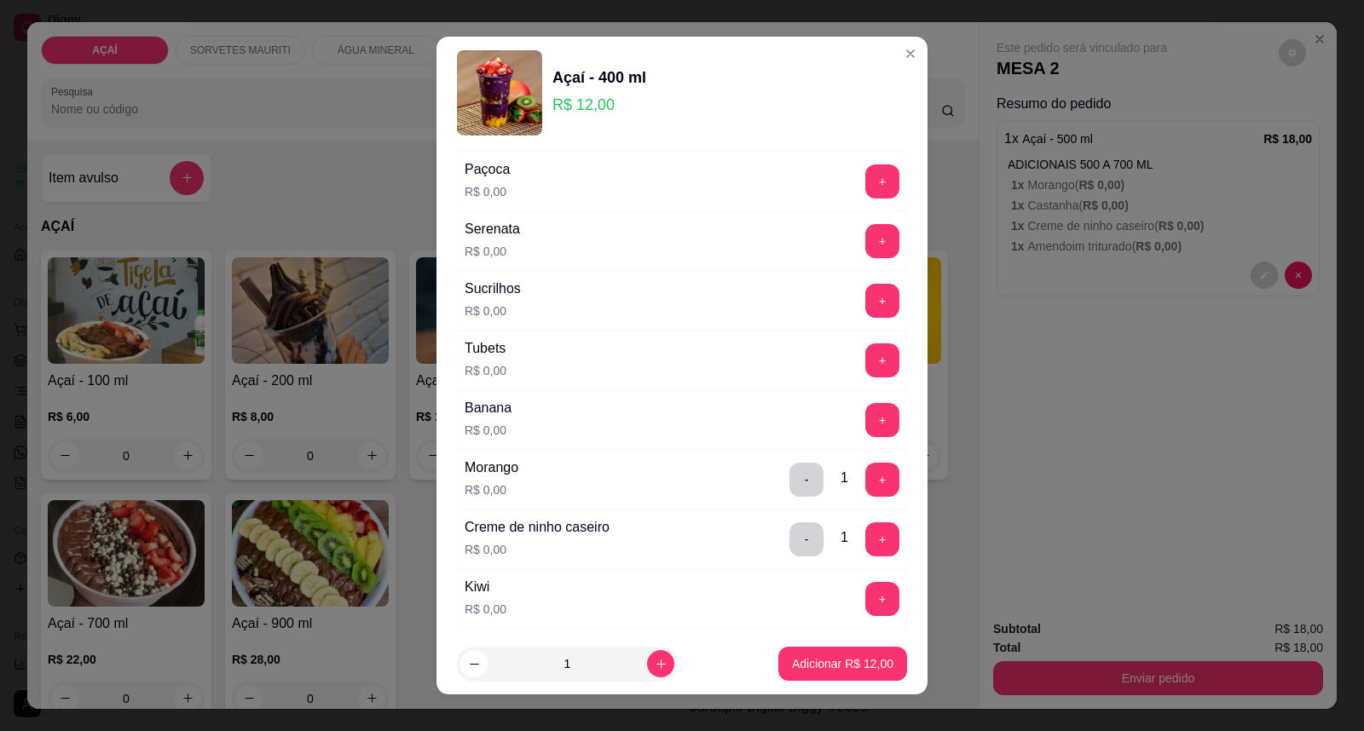
scroll to position [1935, 0]
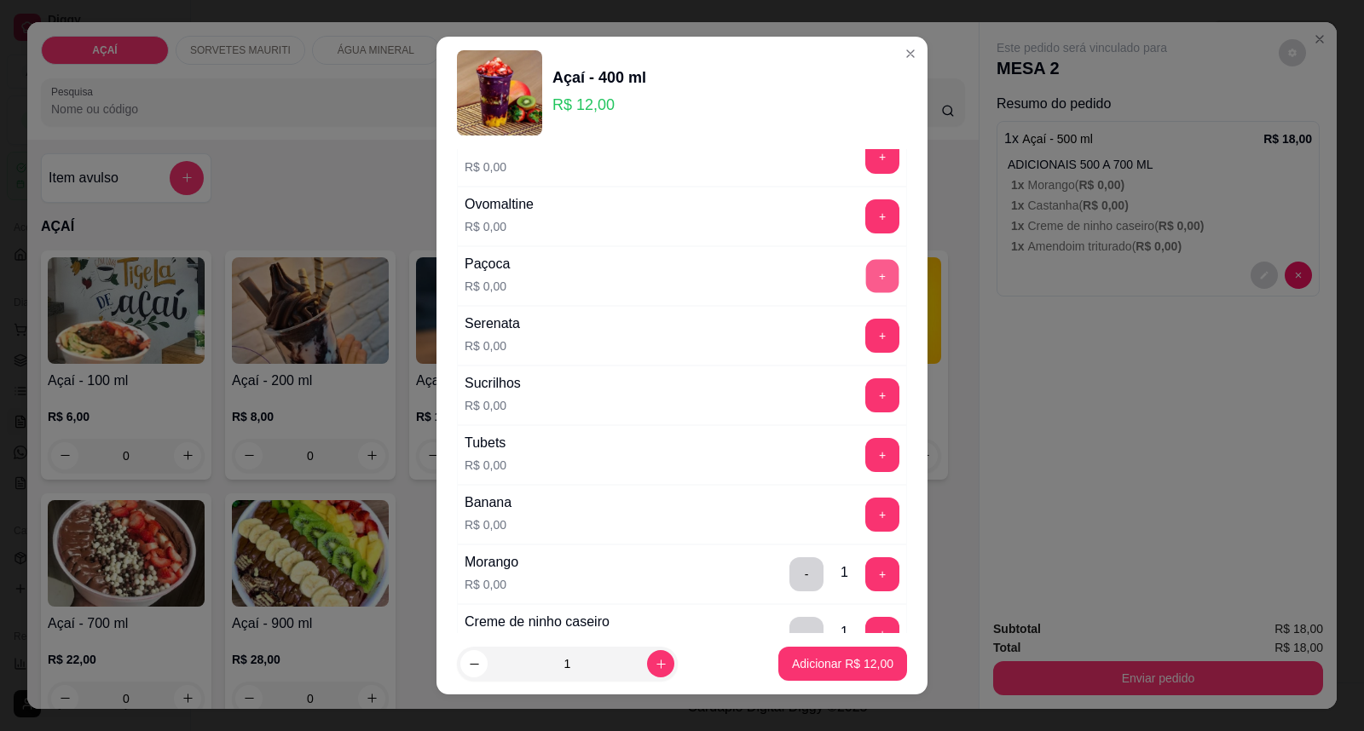
click at [866, 286] on button "+" at bounding box center [882, 276] width 33 height 33
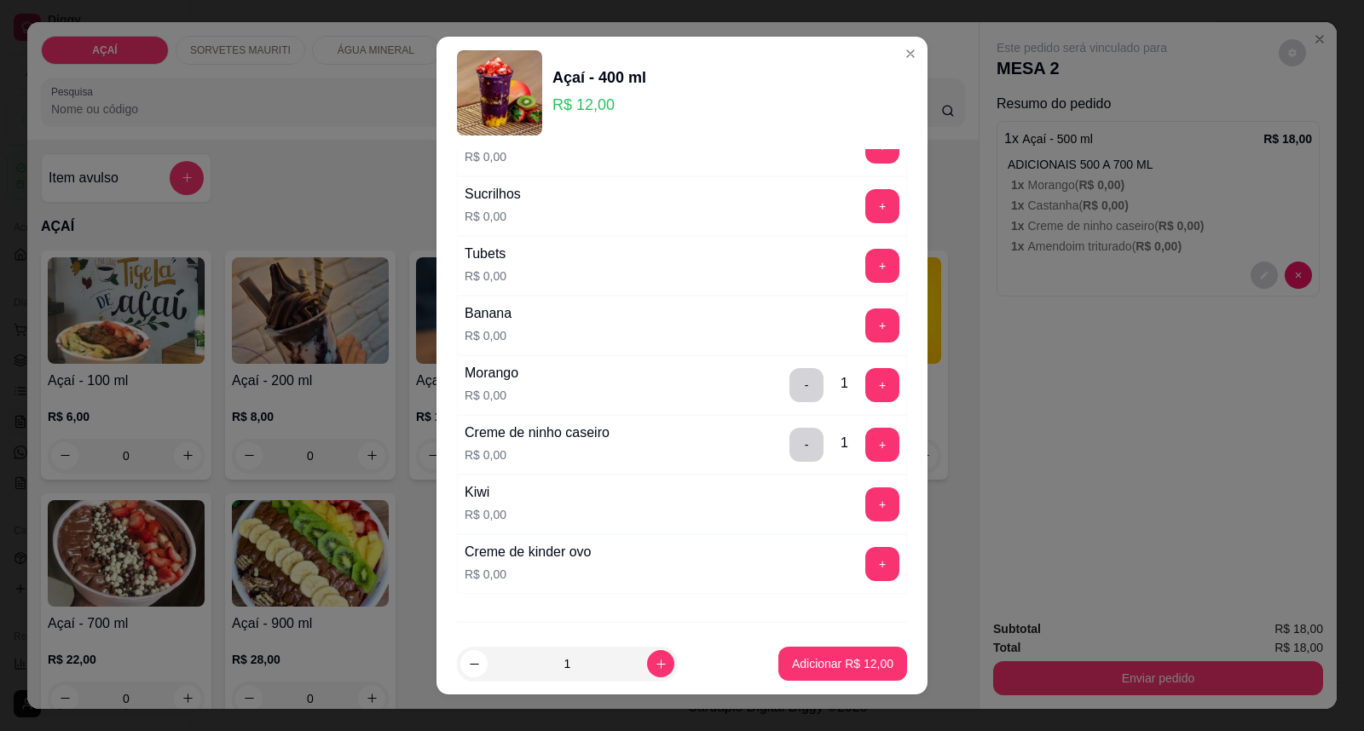
scroll to position [2219, 0]
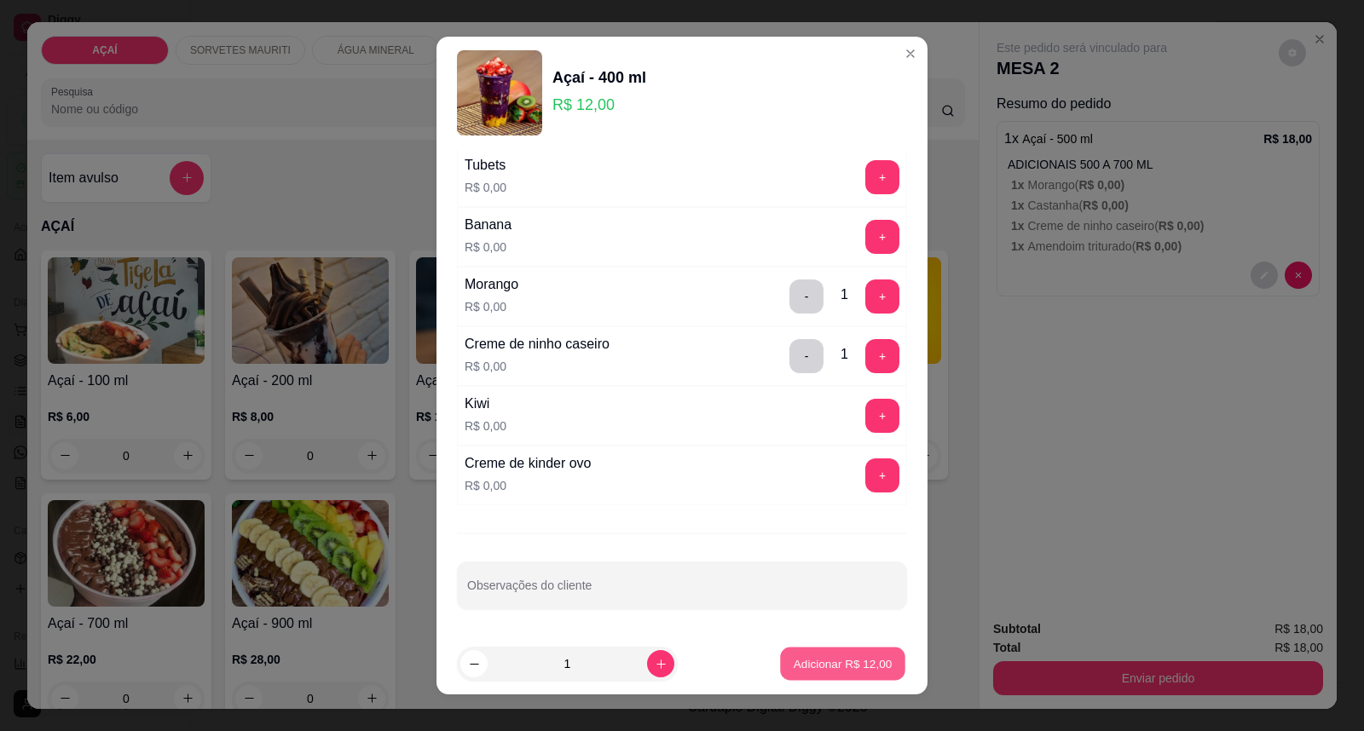
click at [816, 647] on div "Adicionar R$ 12,00" at bounding box center [842, 664] width 129 height 34
click at [817, 667] on p "Adicionar R$ 12,00" at bounding box center [842, 664] width 101 height 17
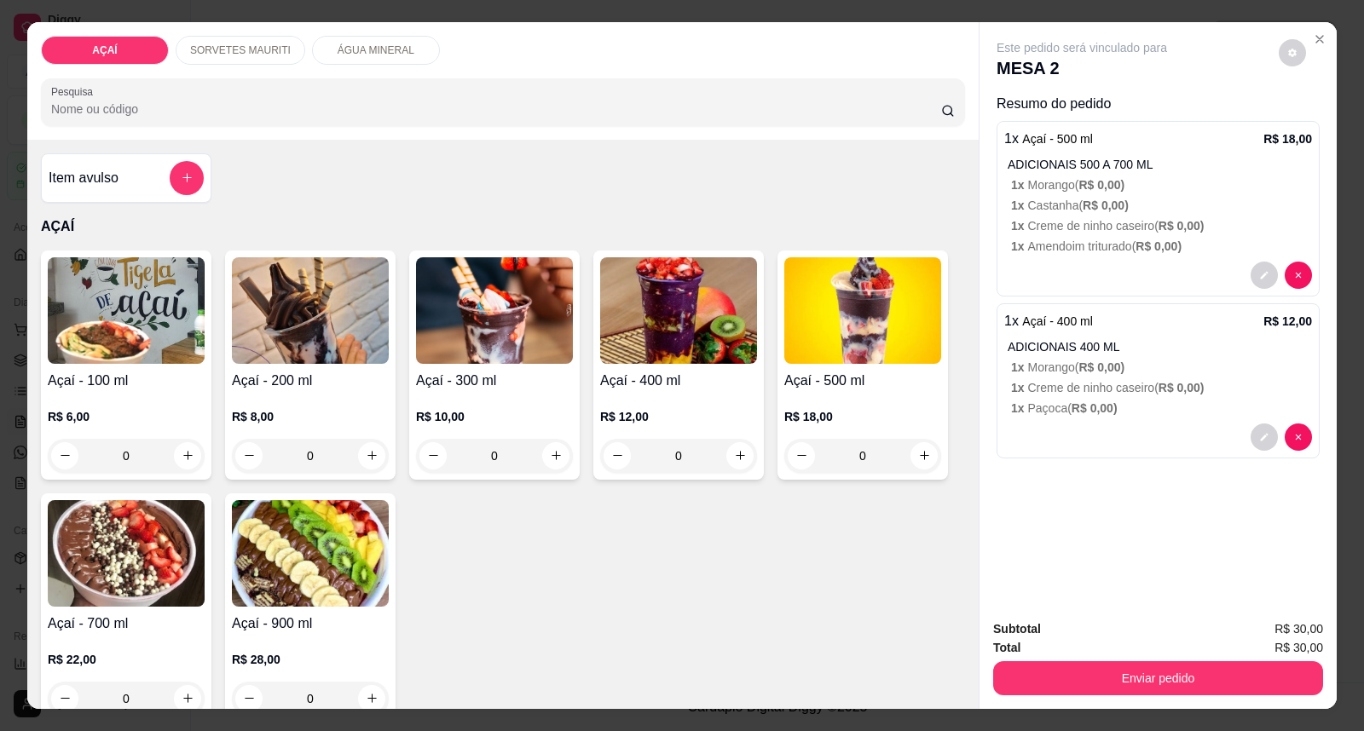
click at [526, 427] on div "R$ 10,00 0" at bounding box center [494, 440] width 157 height 65
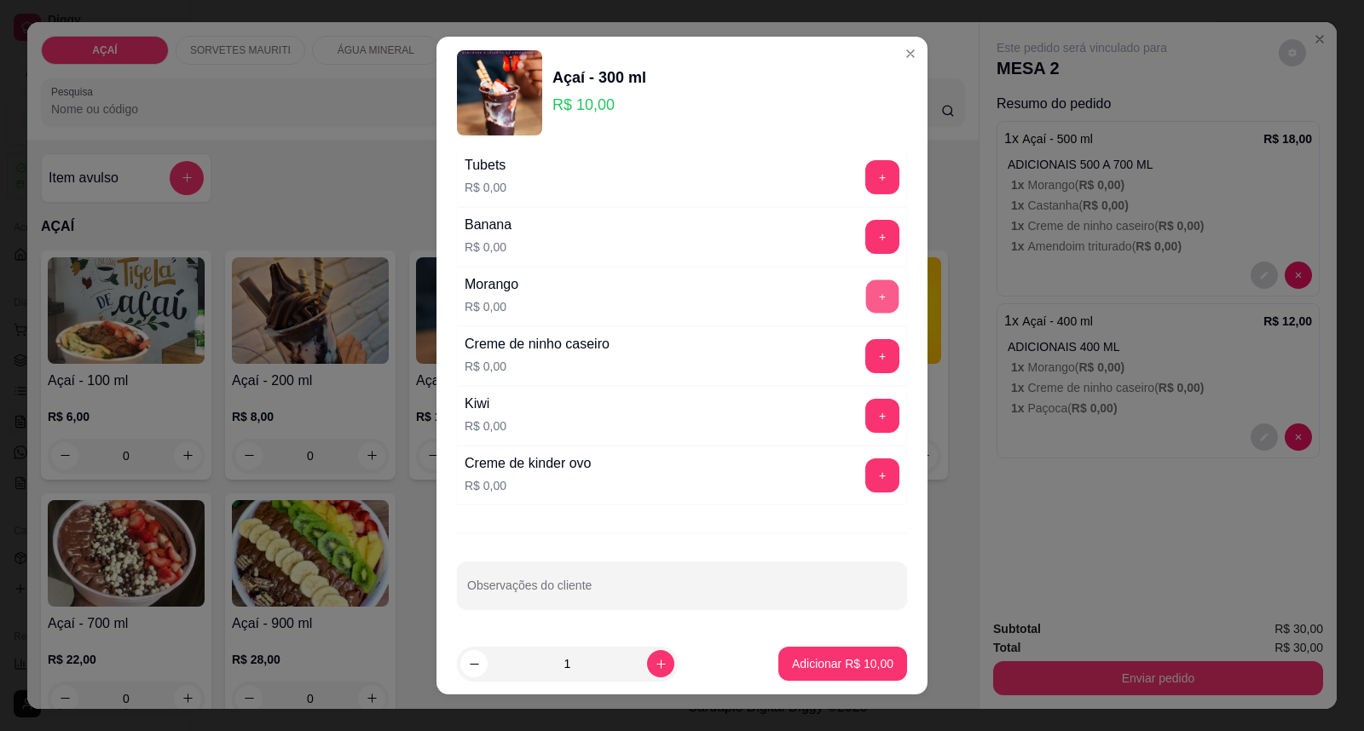
click at [866, 298] on button "+" at bounding box center [882, 296] width 33 height 33
click at [866, 350] on button "+" at bounding box center [882, 356] width 33 height 33
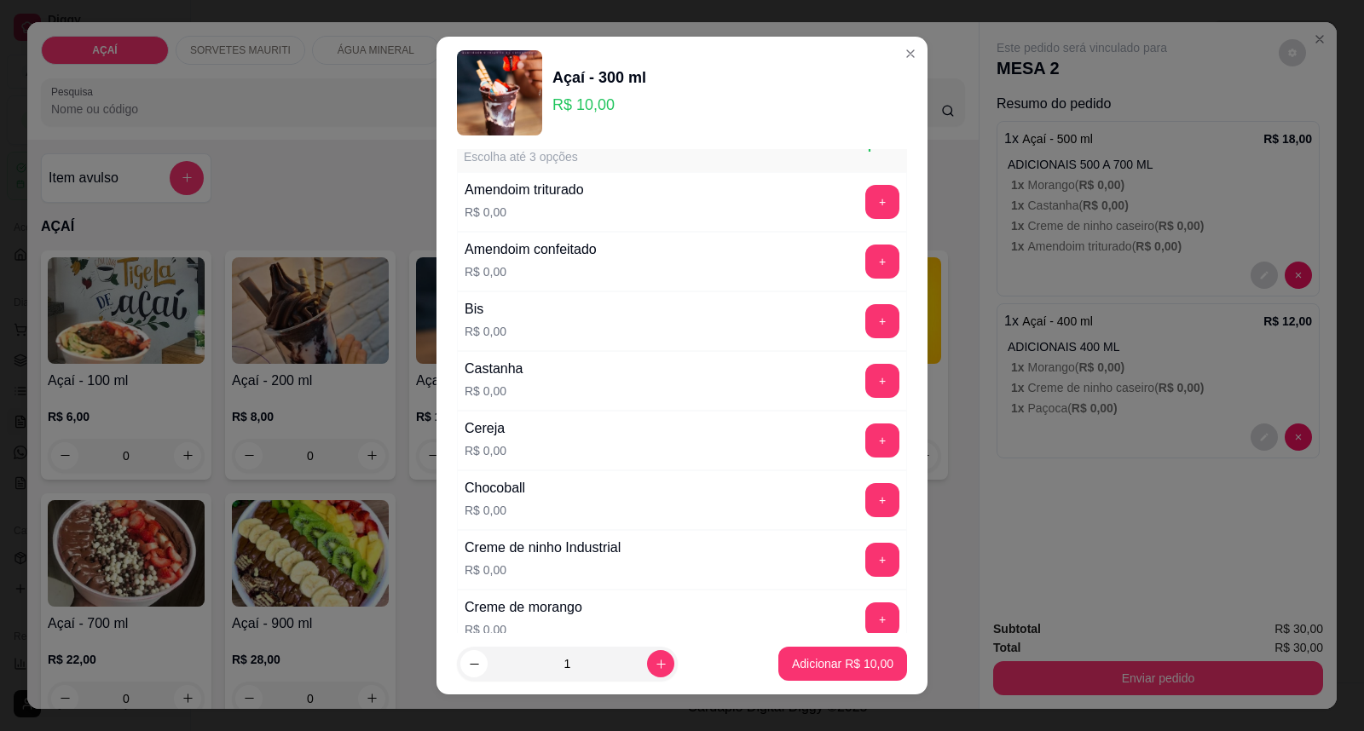
scroll to position [0, 0]
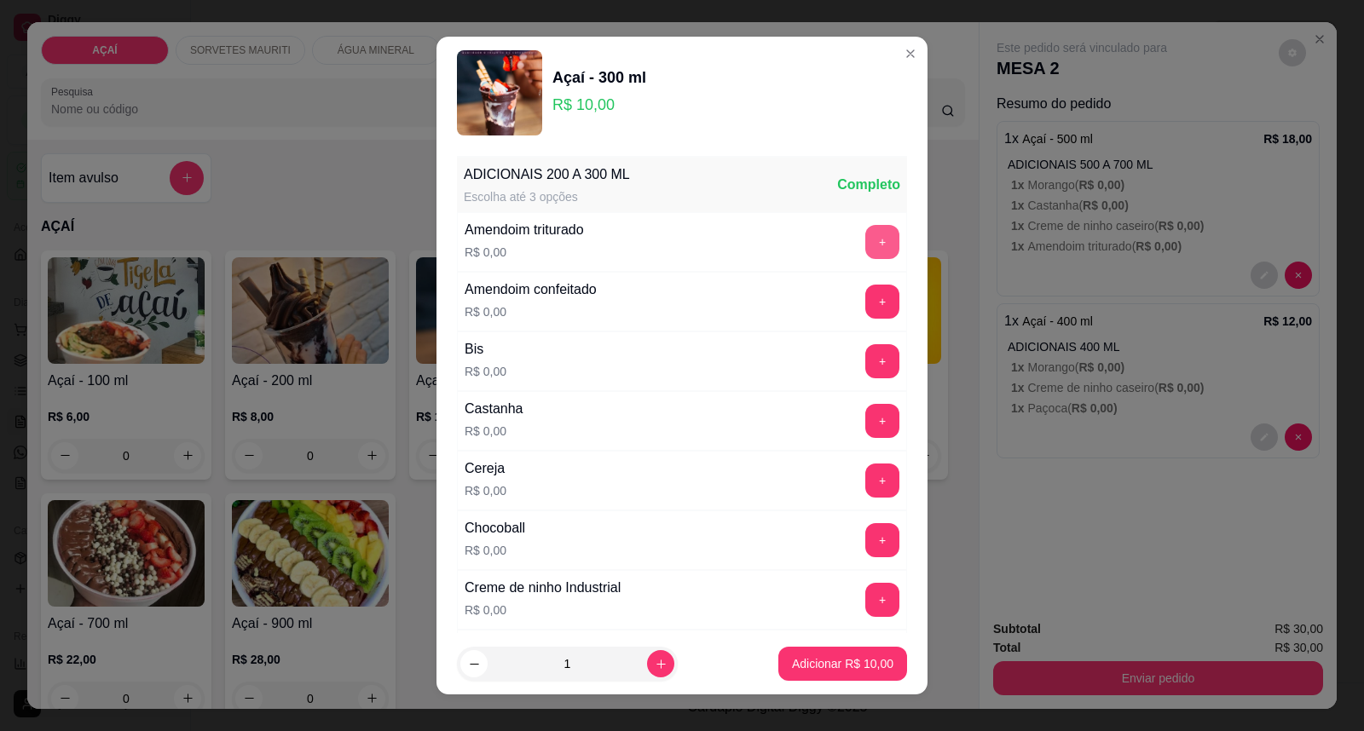
click at [865, 240] on button "+" at bounding box center [882, 242] width 34 height 34
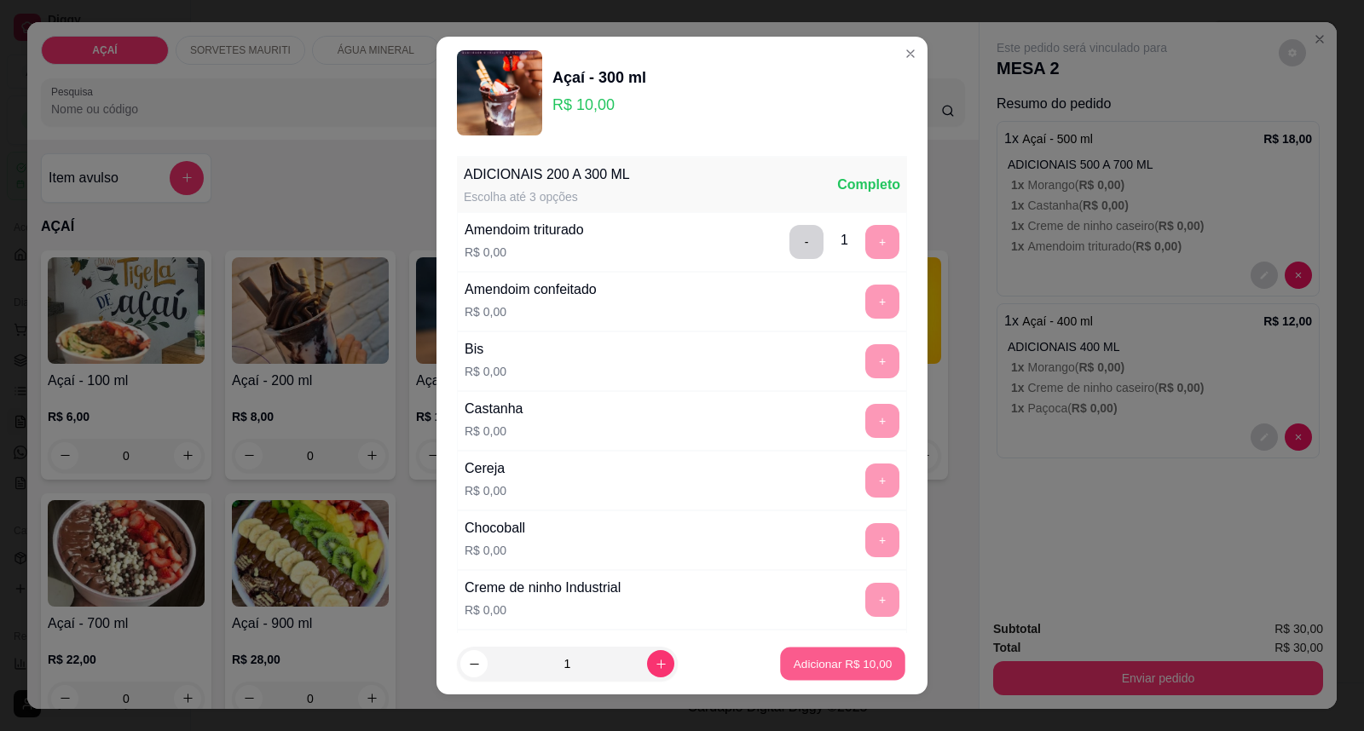
click at [836, 662] on p "Adicionar R$ 10,00" at bounding box center [843, 664] width 99 height 16
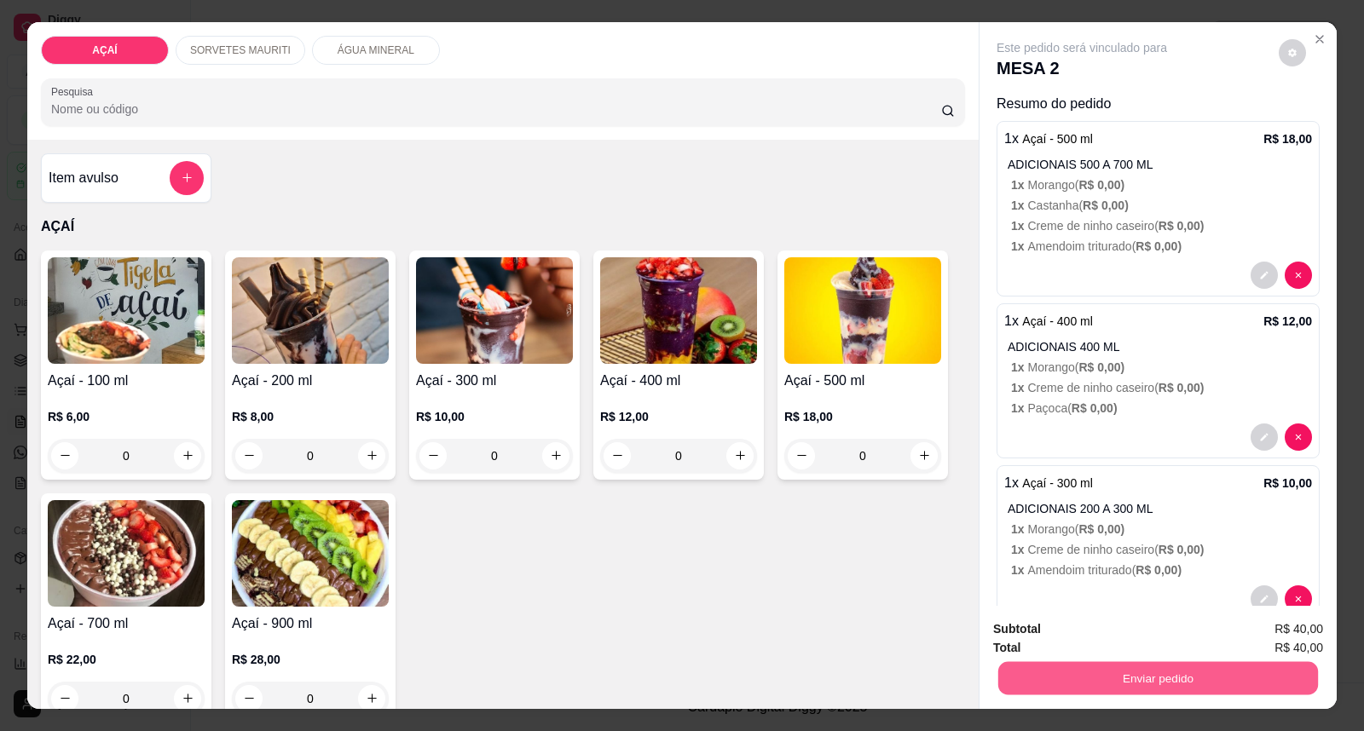
click at [1054, 674] on button "Enviar pedido" at bounding box center [1158, 678] width 320 height 33
click at [1254, 631] on button "Enviar pedido" at bounding box center [1278, 637] width 96 height 32
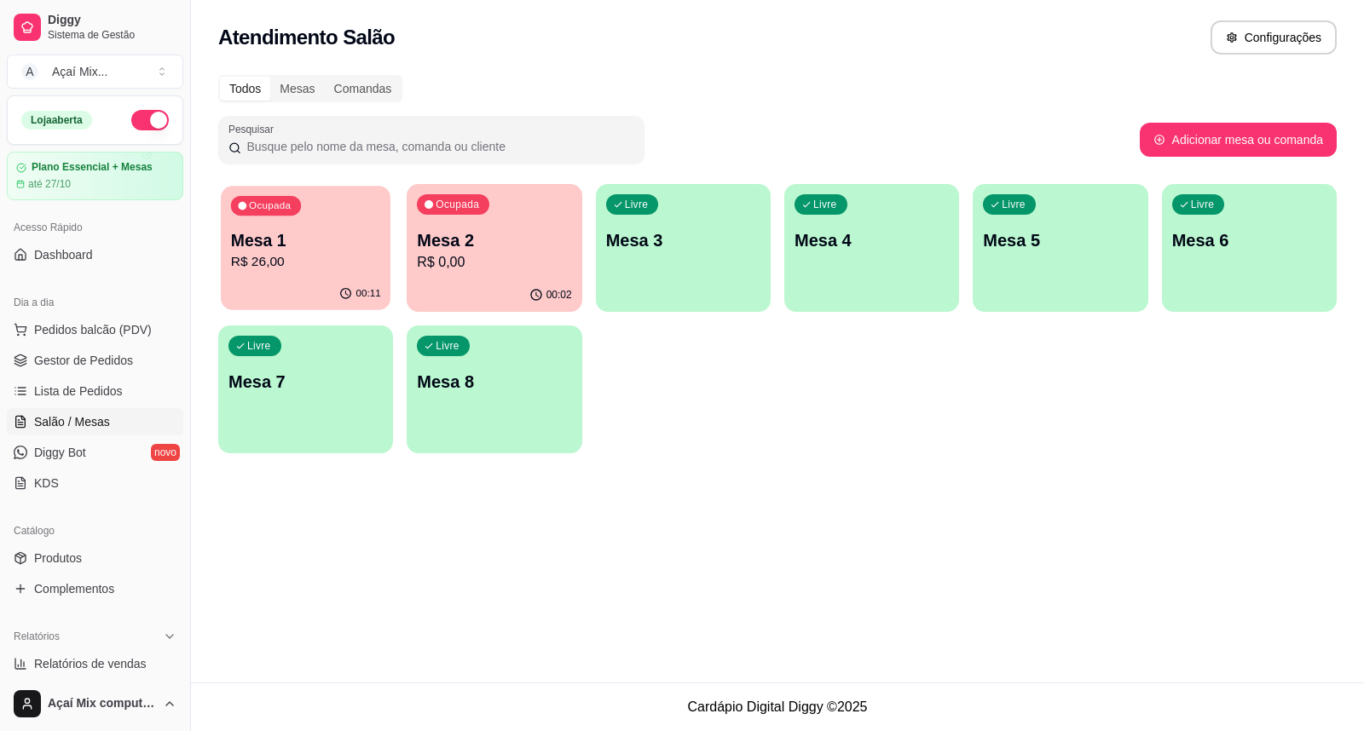
click at [331, 193] on div "Ocupada Mesa 1 R$ 26,00" at bounding box center [306, 232] width 170 height 92
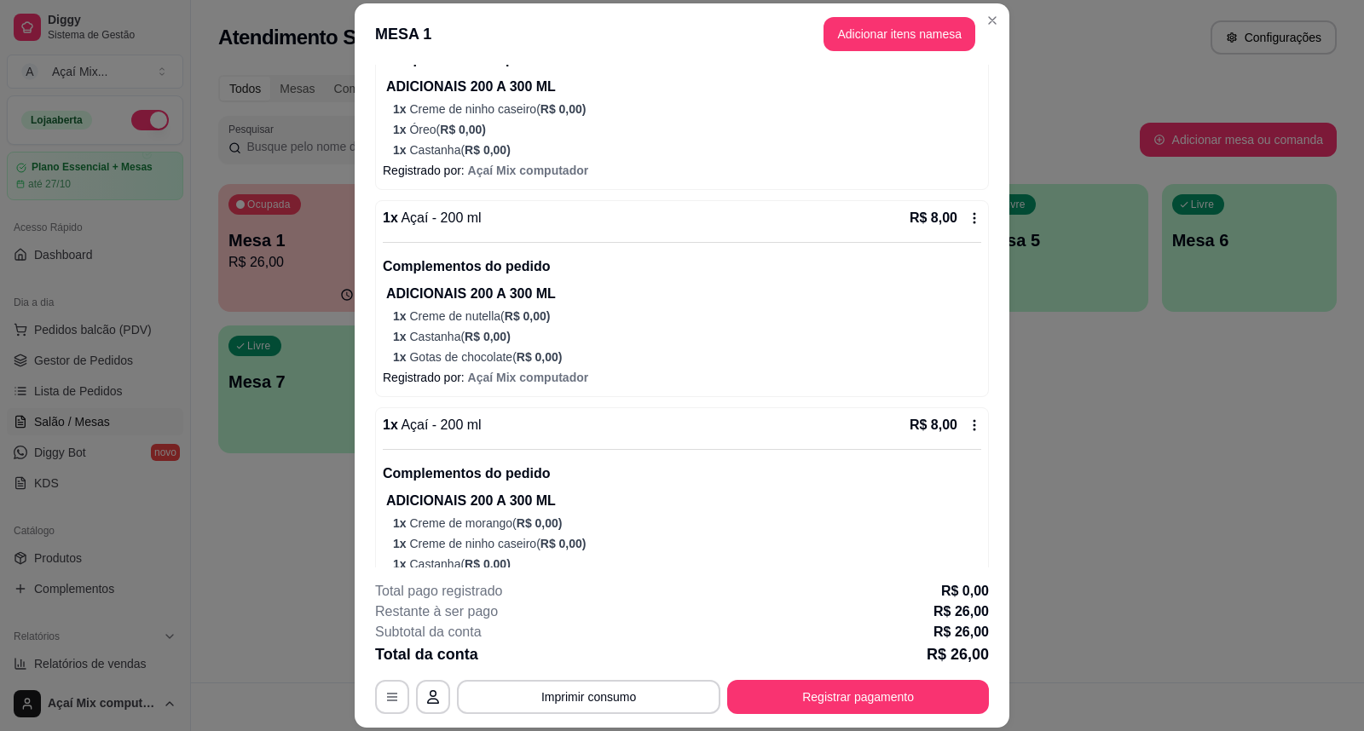
scroll to position [276, 0]
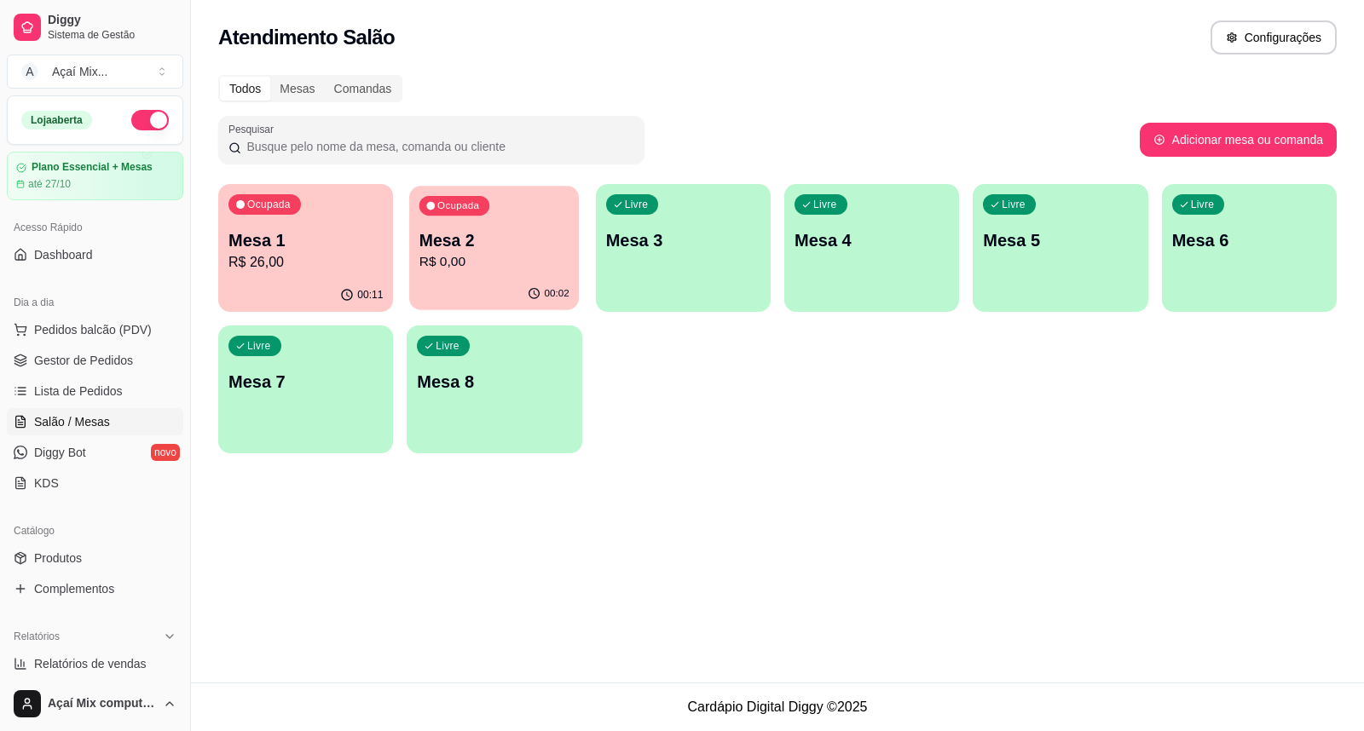
click at [531, 218] on div "Ocupada Mesa 2 R$ 0,00" at bounding box center [494, 232] width 170 height 92
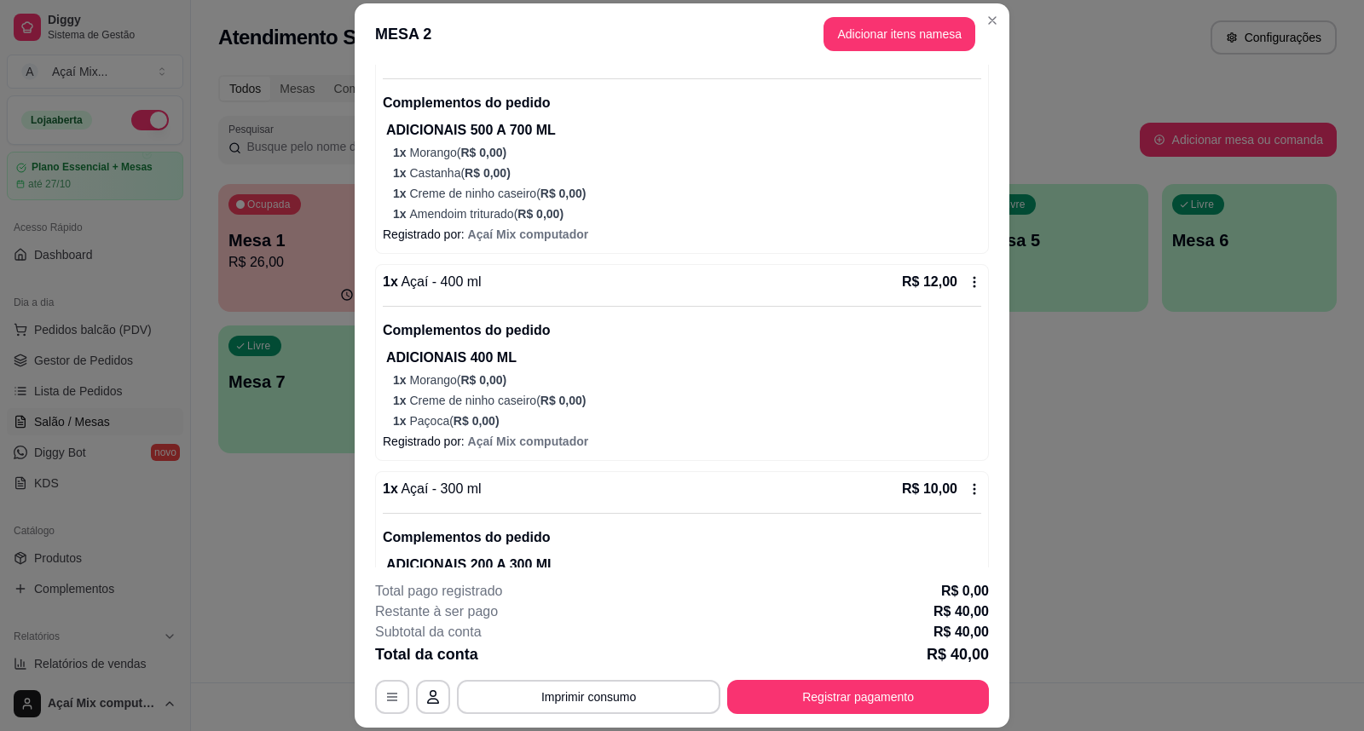
scroll to position [95, 0]
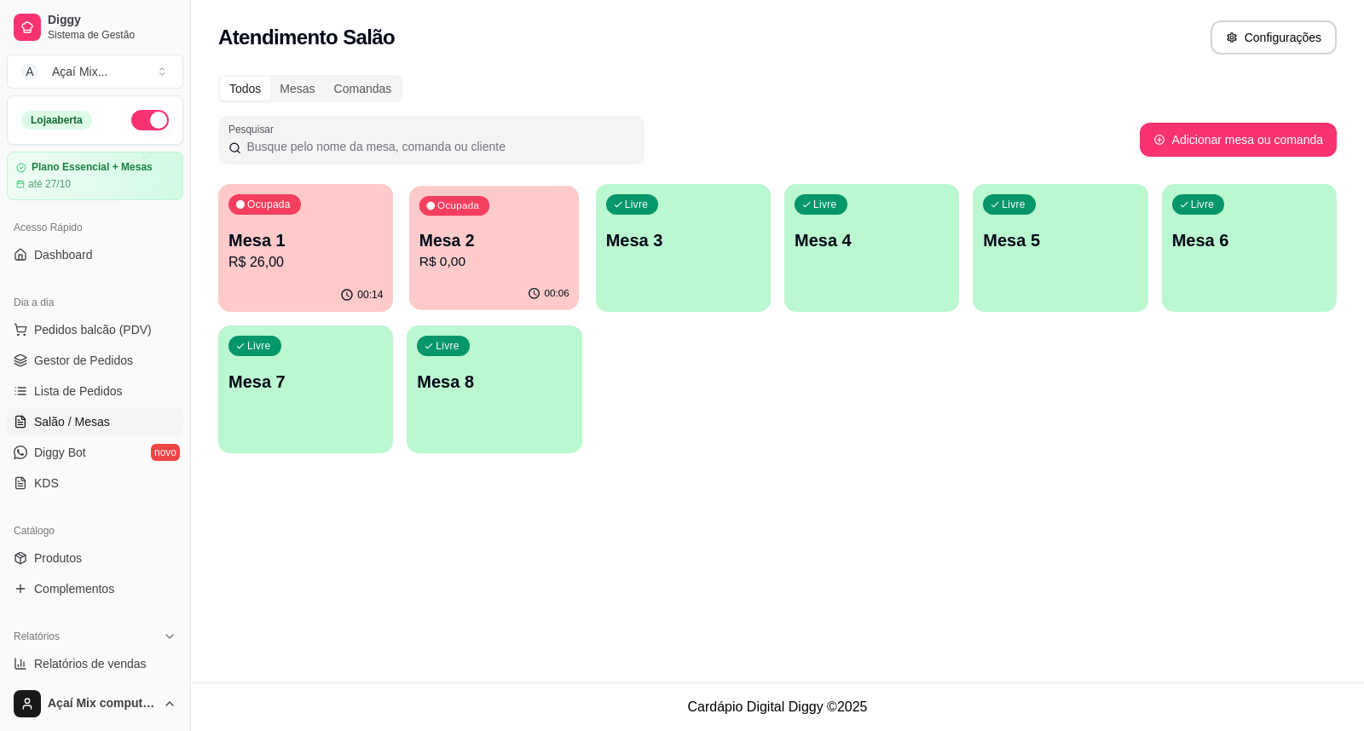
click at [493, 290] on div "00:06" at bounding box center [494, 294] width 170 height 32
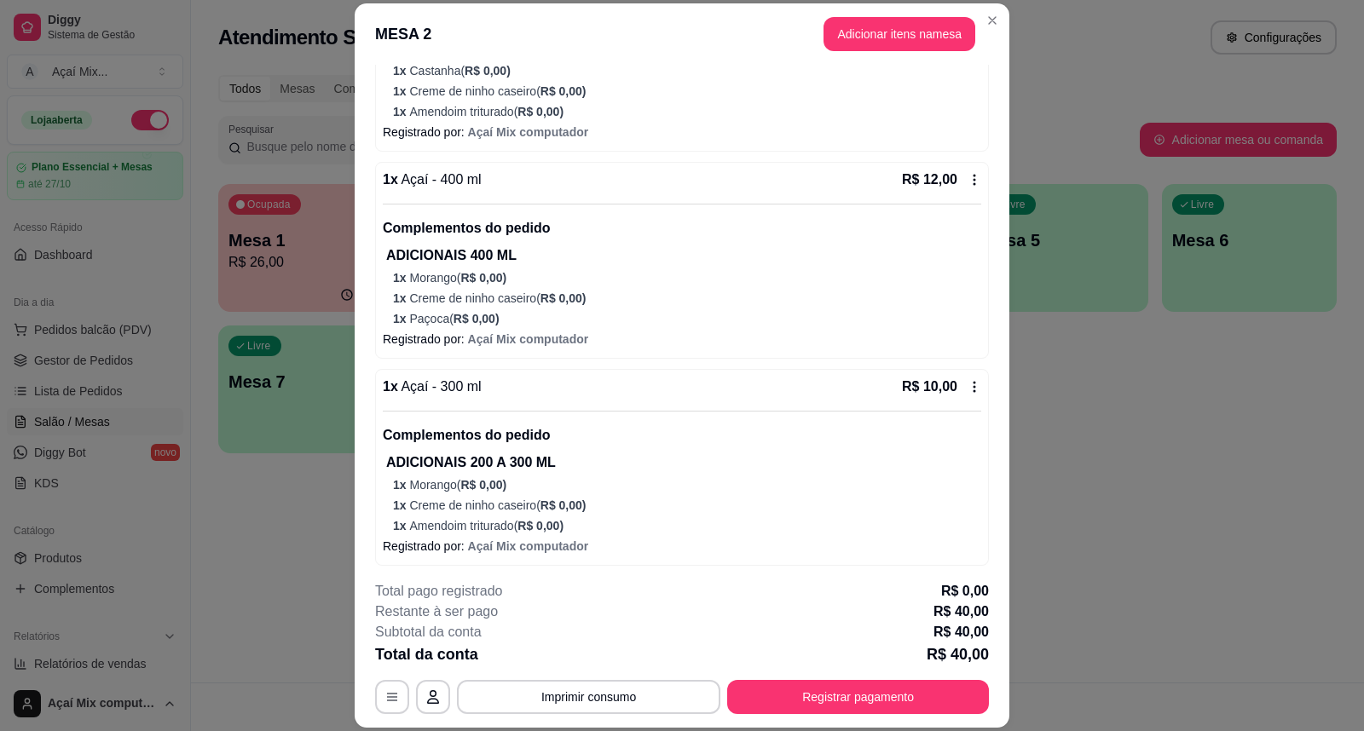
scroll to position [297, 0]
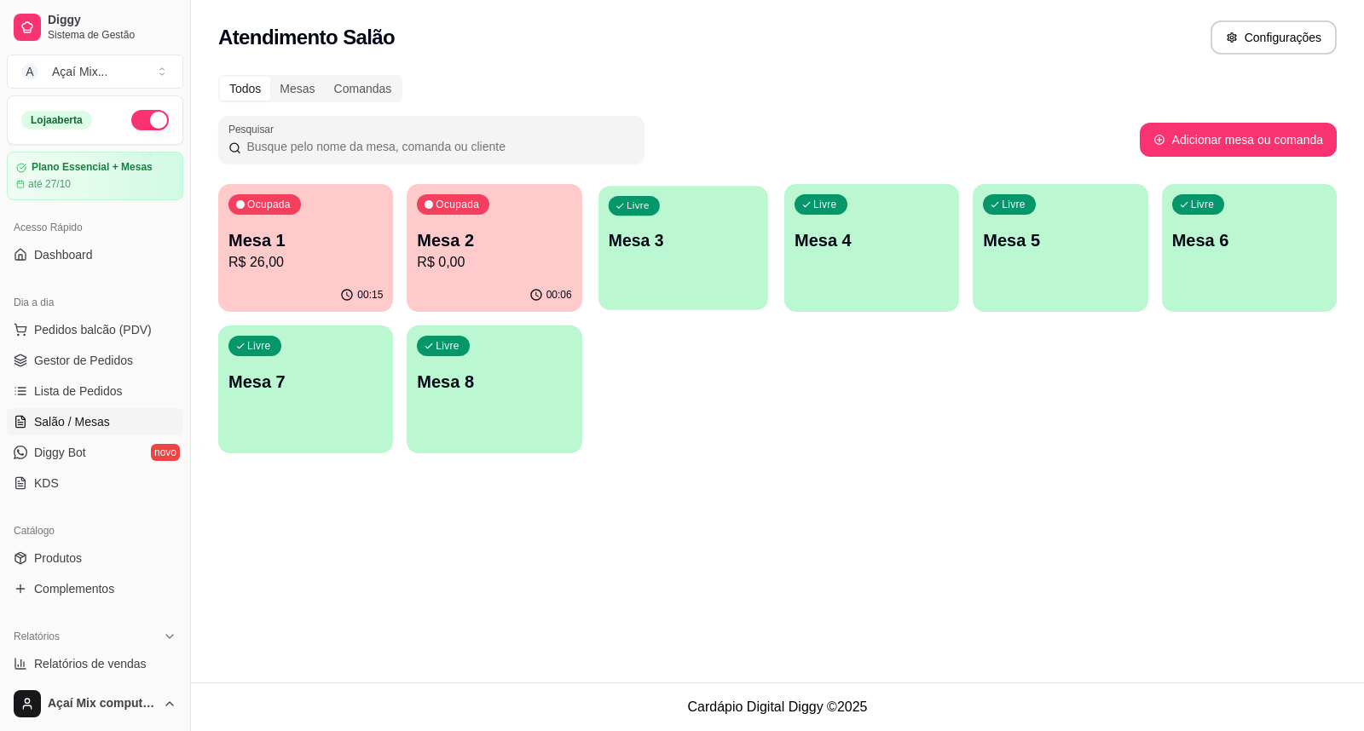
click at [652, 222] on div "Livre Mesa 3" at bounding box center [683, 238] width 170 height 104
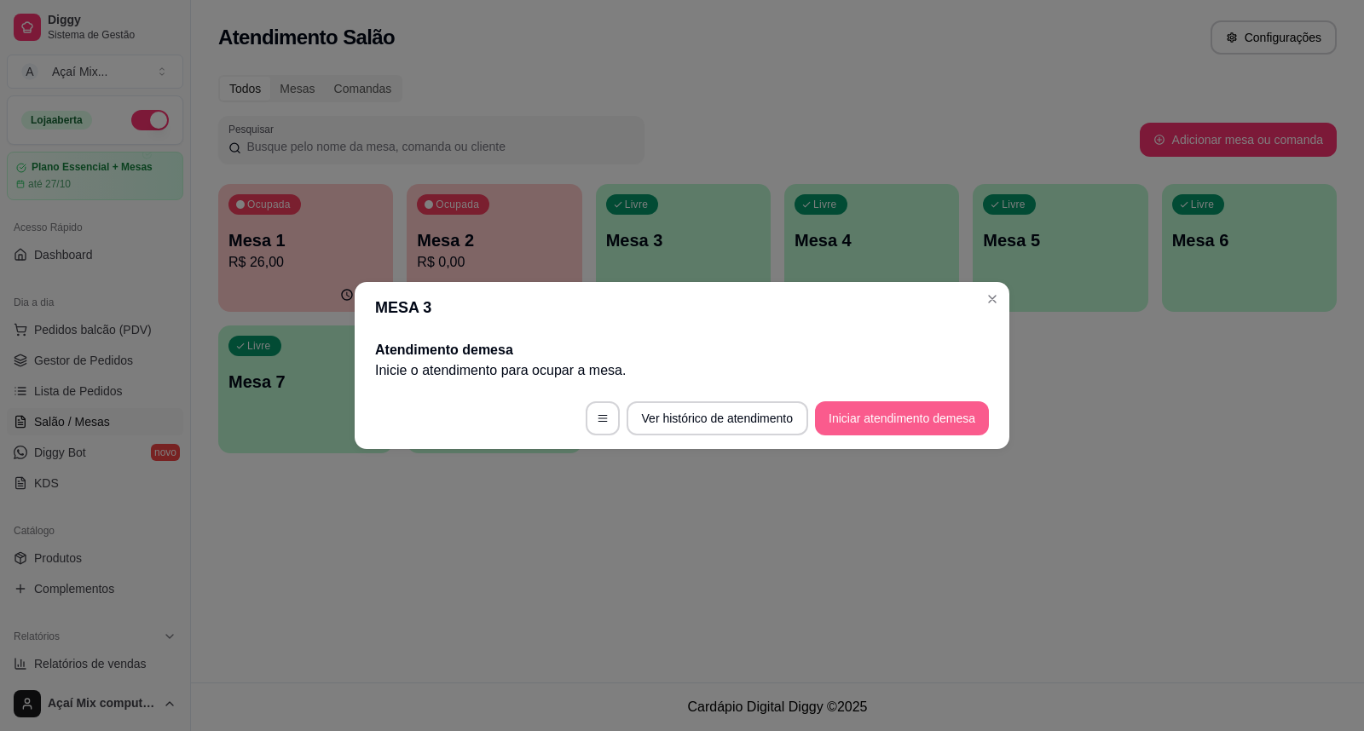
click at [844, 407] on button "Iniciar atendimento de mesa" at bounding box center [902, 419] width 174 height 34
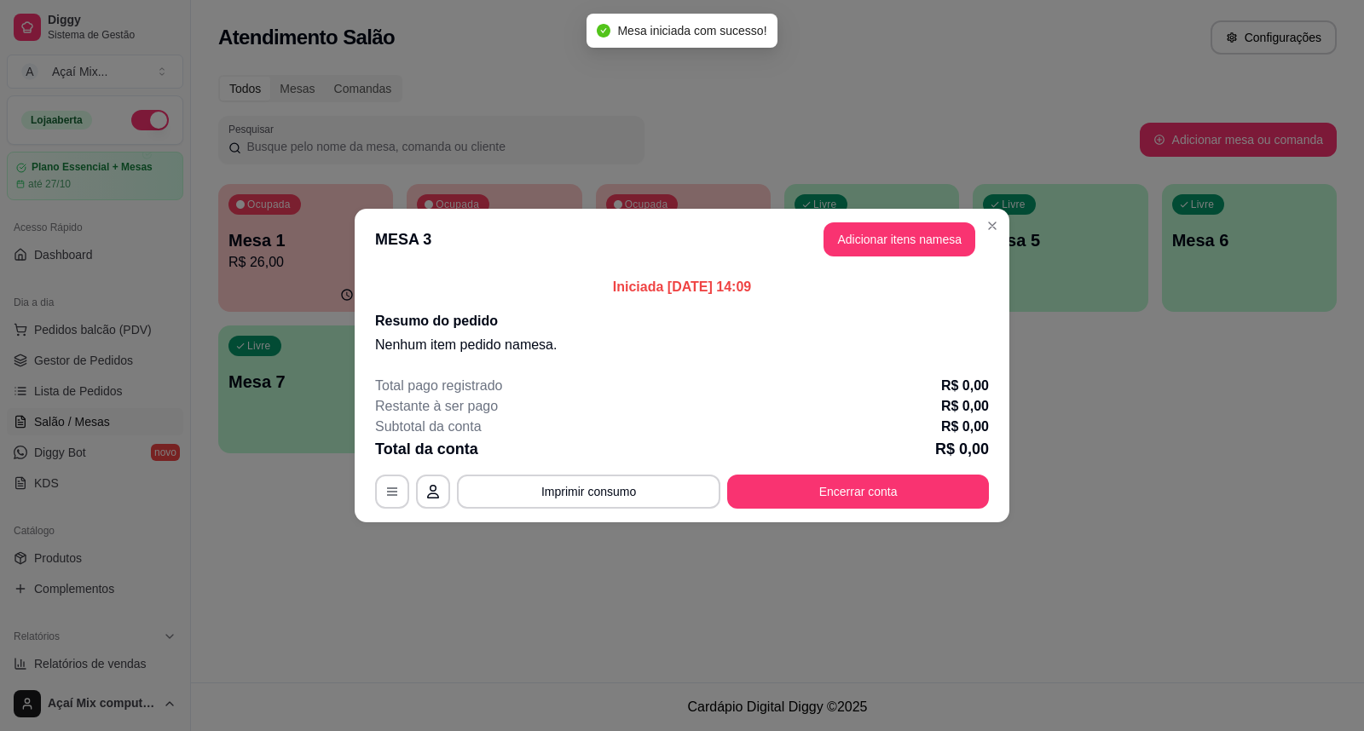
drag, startPoint x: 864, startPoint y: 216, endPoint x: 867, endPoint y: 241, distance: 25.7
click at [867, 241] on header "MESA 3 Adicionar itens na mesa" at bounding box center [682, 239] width 655 height 61
click at [867, 241] on button "Adicionar itens na mesa" at bounding box center [899, 239] width 147 height 33
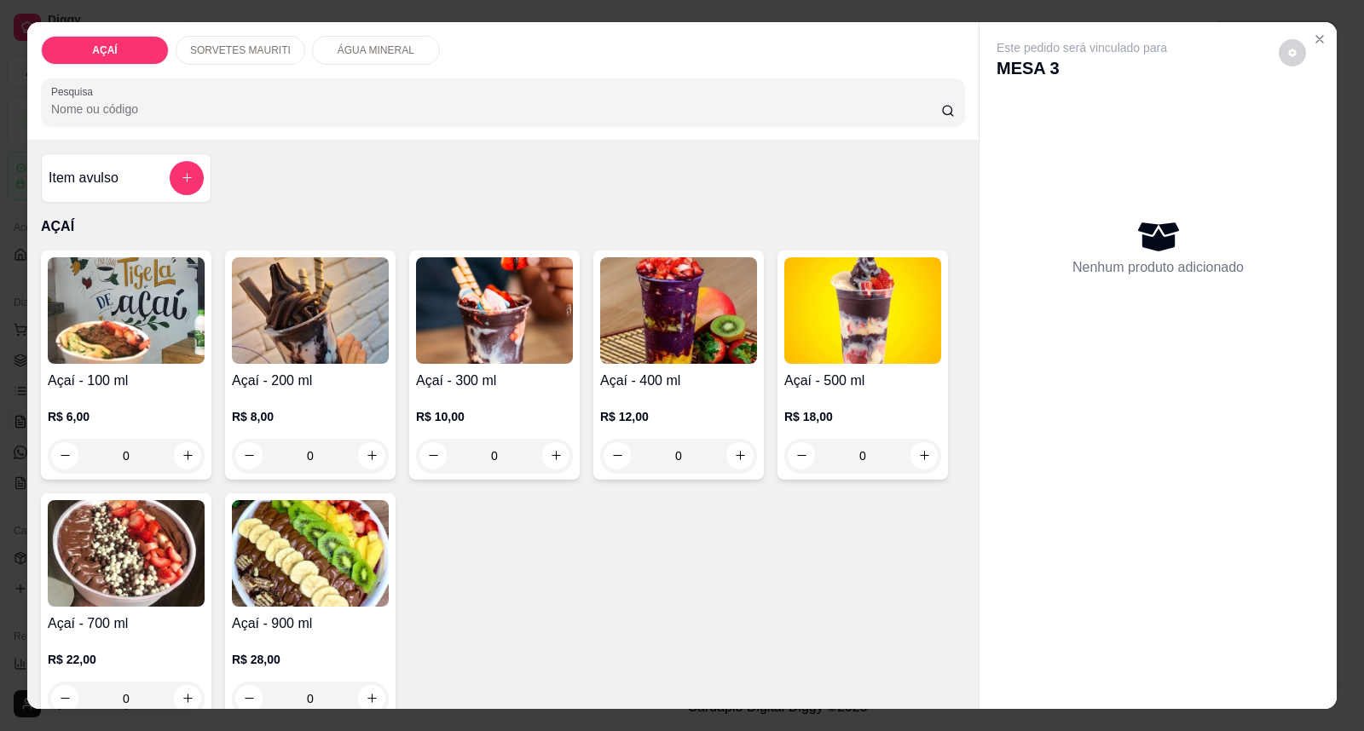
click at [343, 310] on img at bounding box center [310, 310] width 157 height 107
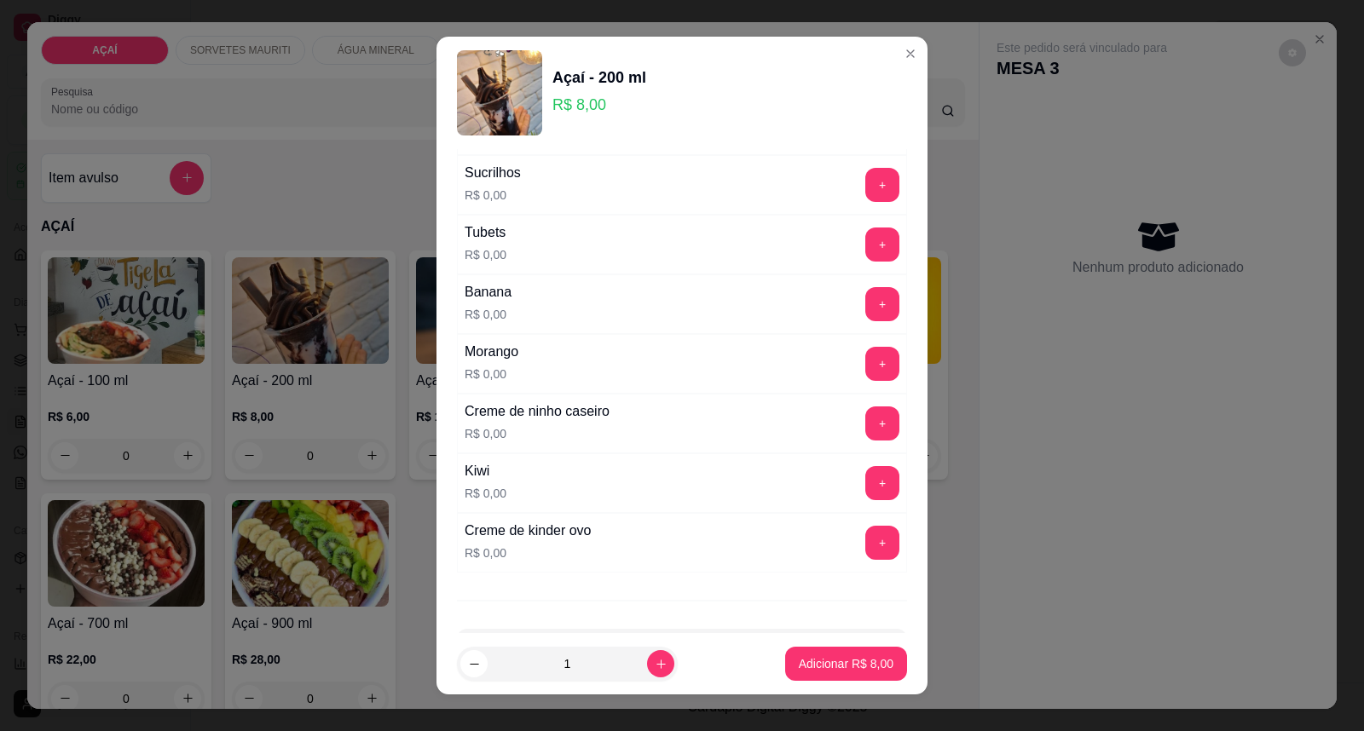
scroll to position [2219, 0]
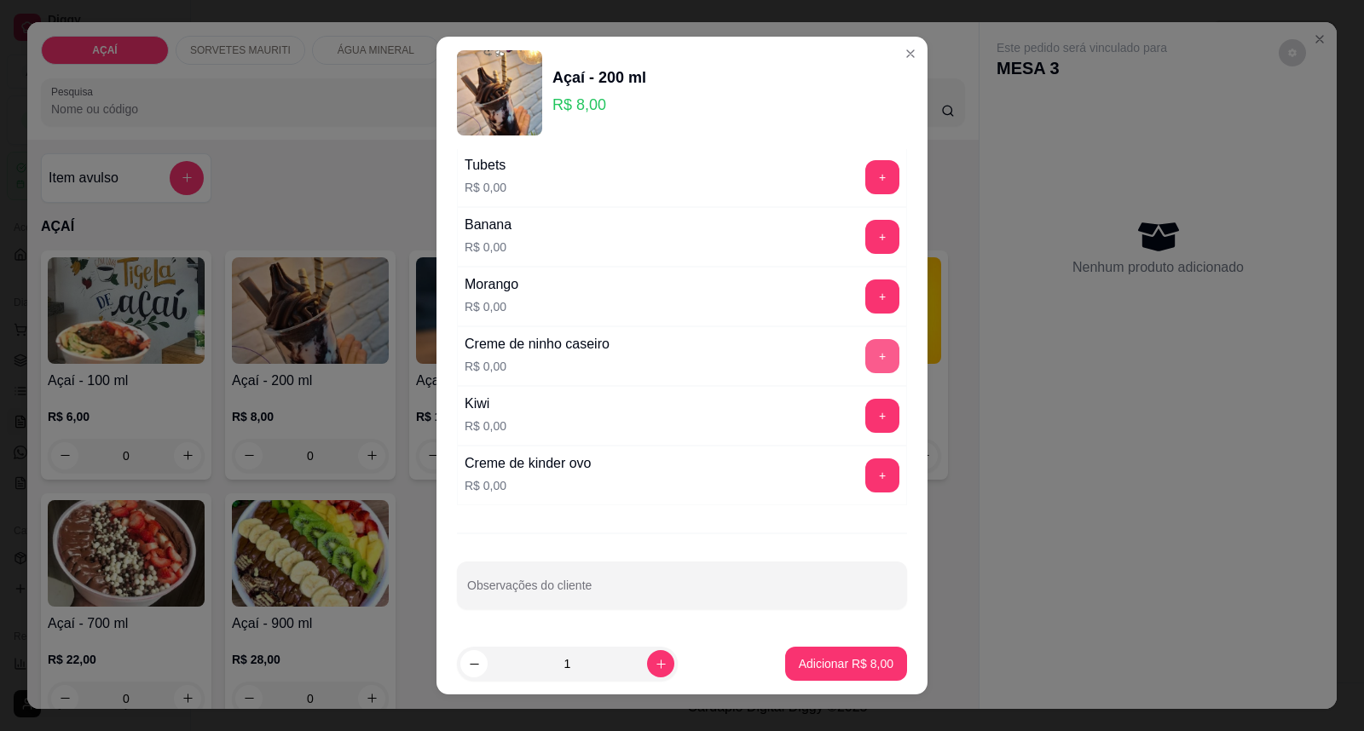
click at [865, 356] on button "+" at bounding box center [882, 356] width 34 height 34
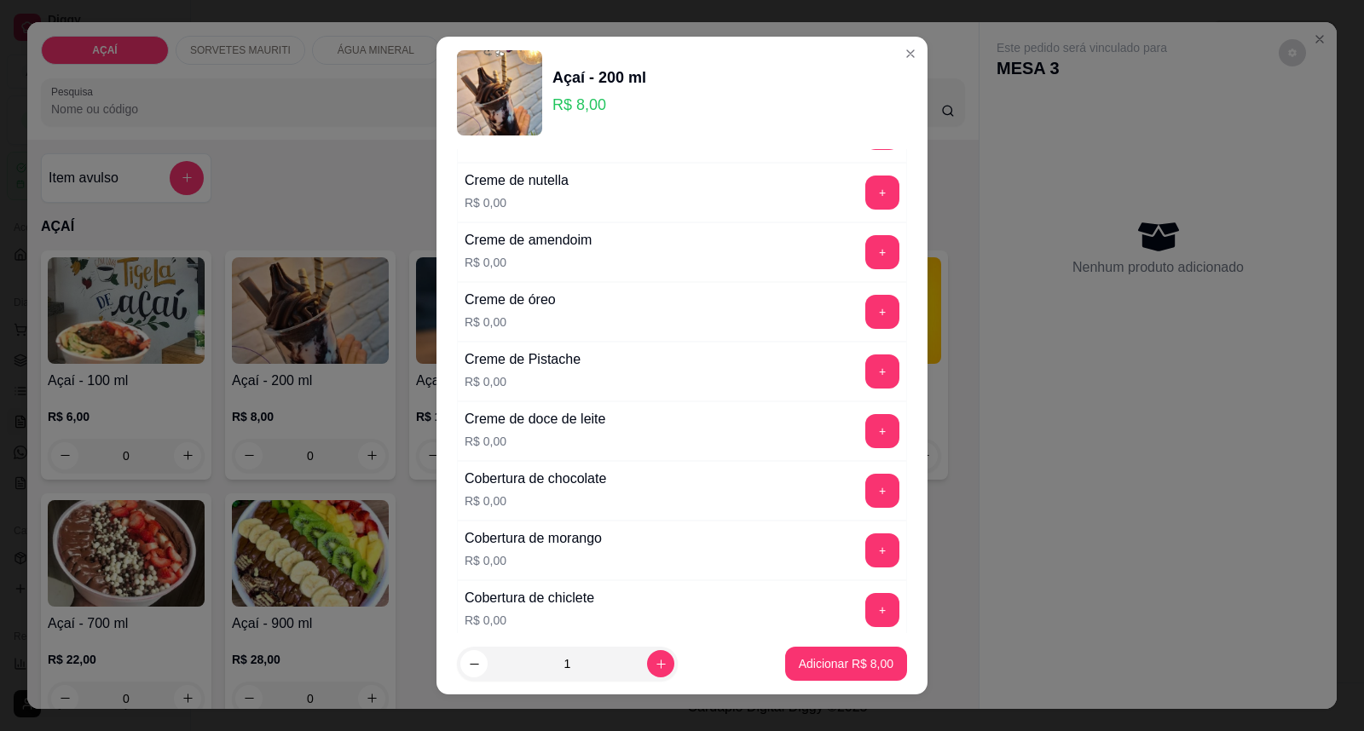
scroll to position [514, 0]
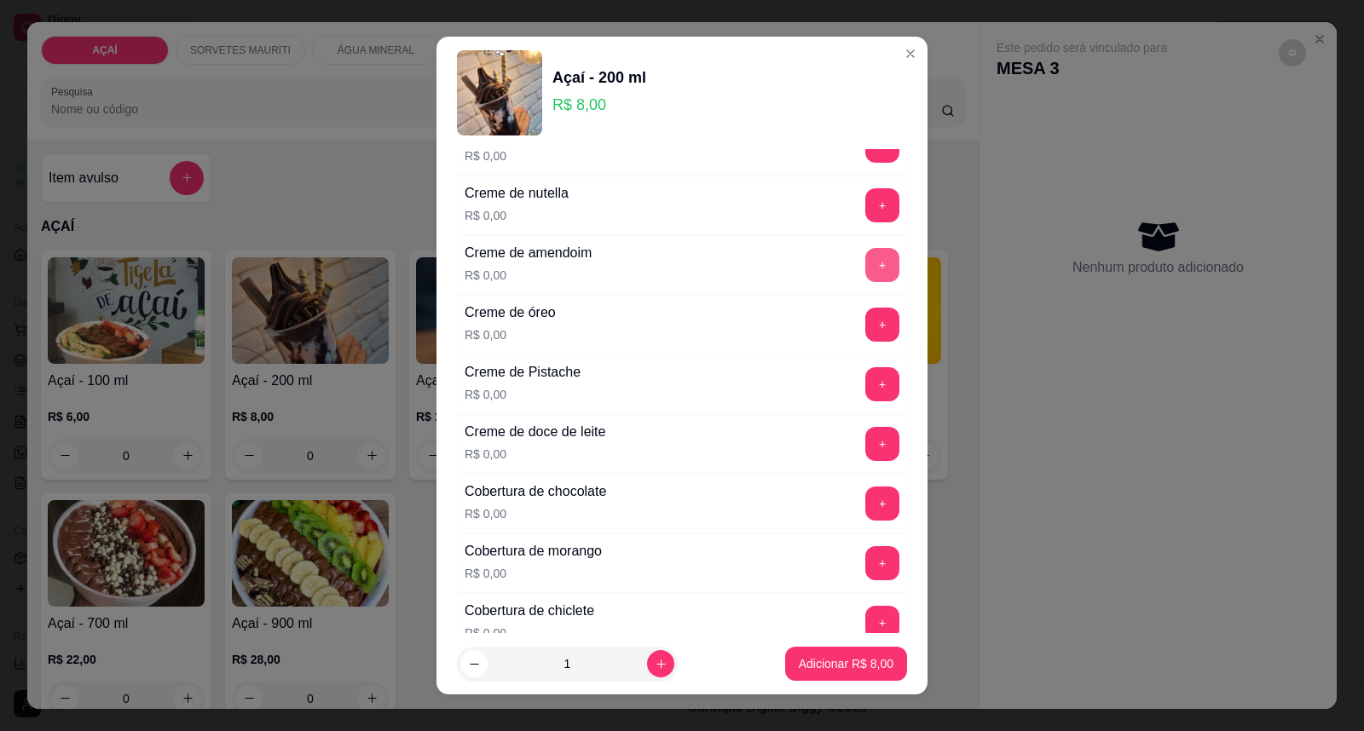
click at [865, 256] on button "+" at bounding box center [882, 265] width 34 height 34
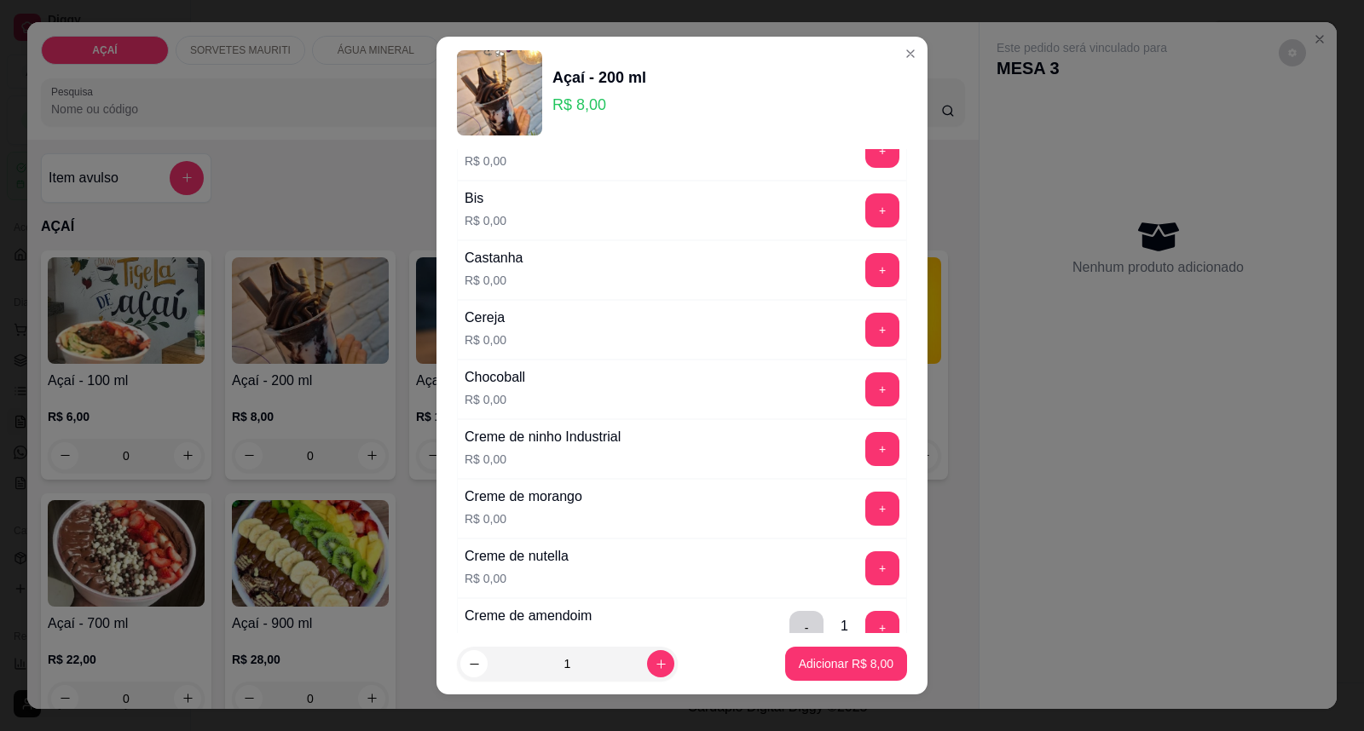
scroll to position [135, 0]
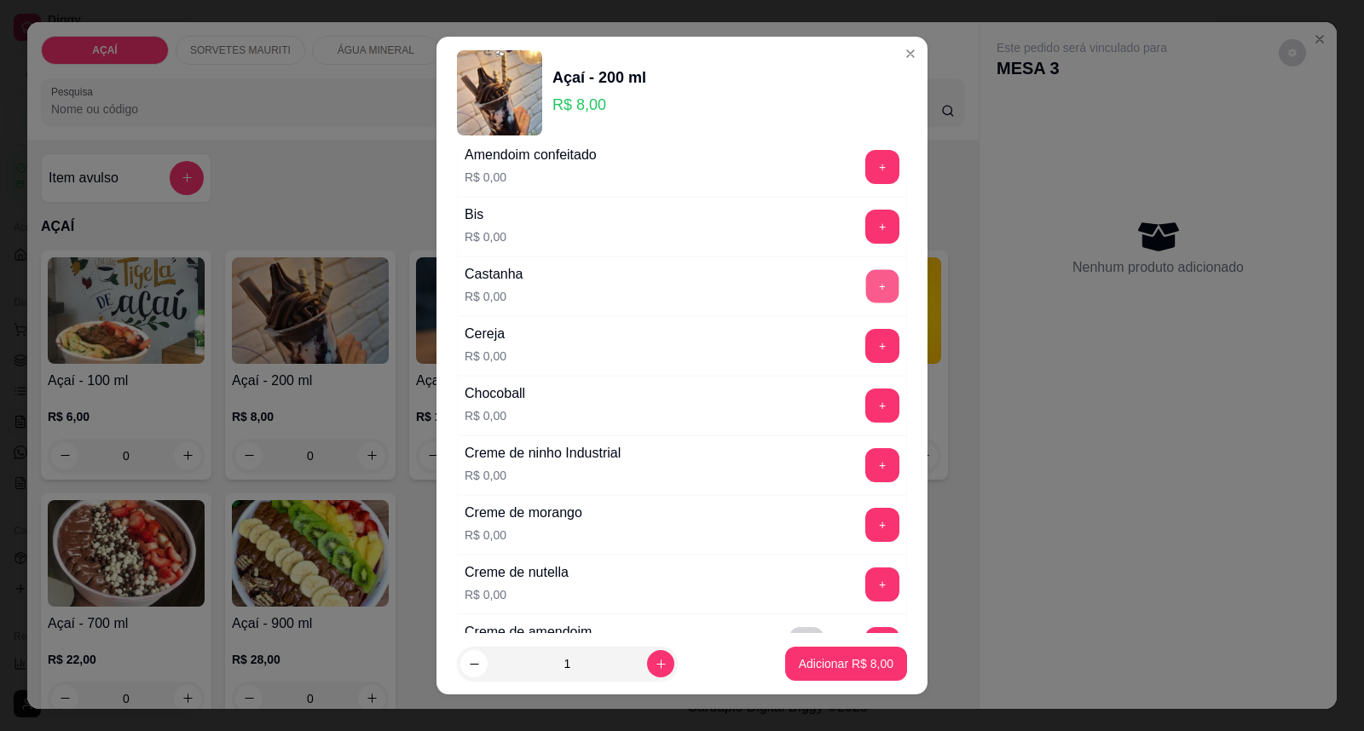
click at [866, 271] on button "+" at bounding box center [882, 286] width 33 height 33
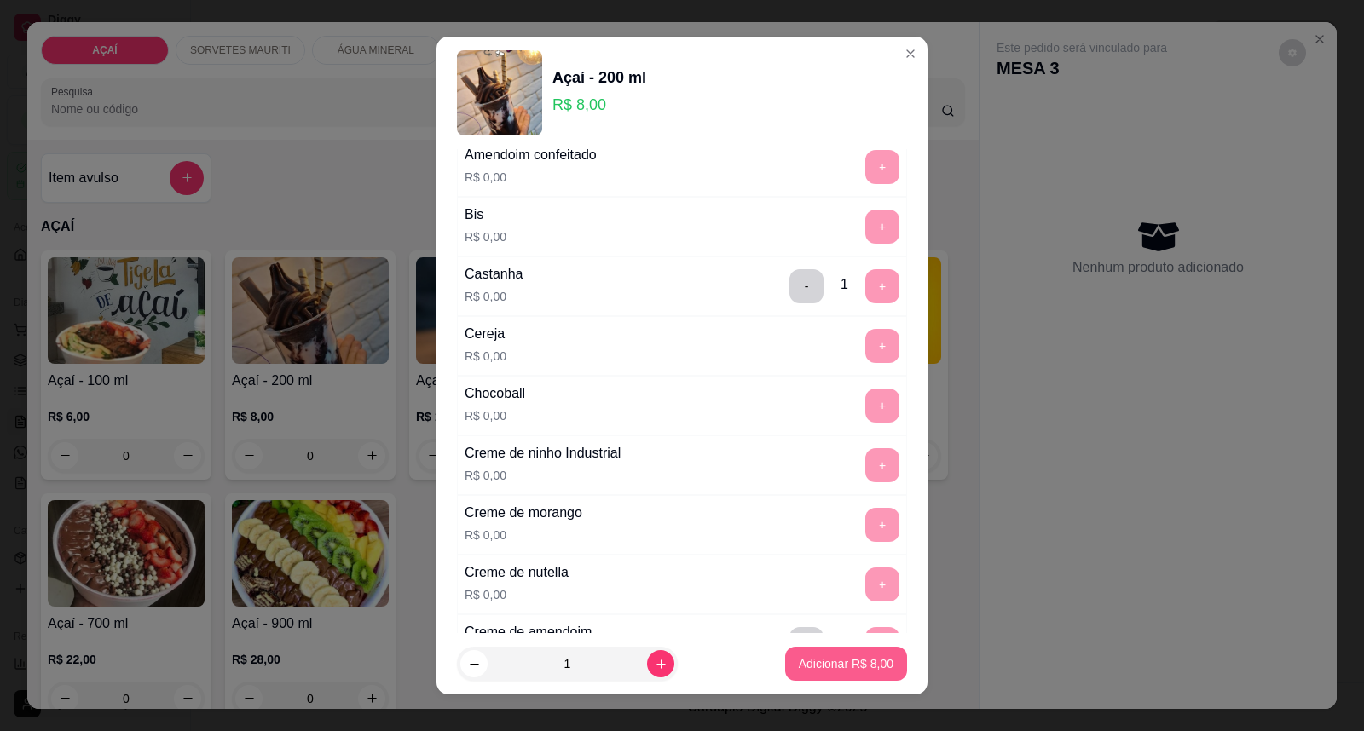
click at [818, 667] on p "Adicionar R$ 8,00" at bounding box center [846, 664] width 95 height 17
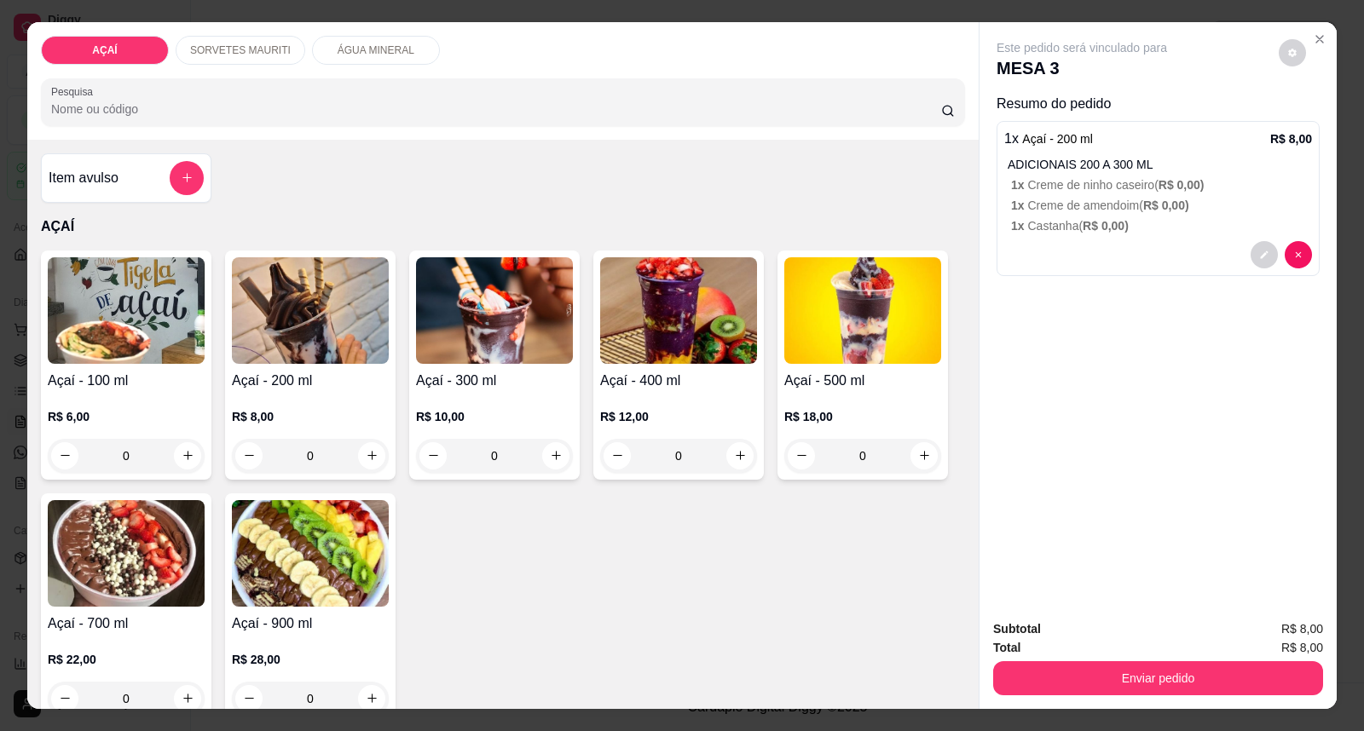
click at [311, 369] on div "Açaí - 200 ml R$ 8,00 0" at bounding box center [310, 365] width 170 height 229
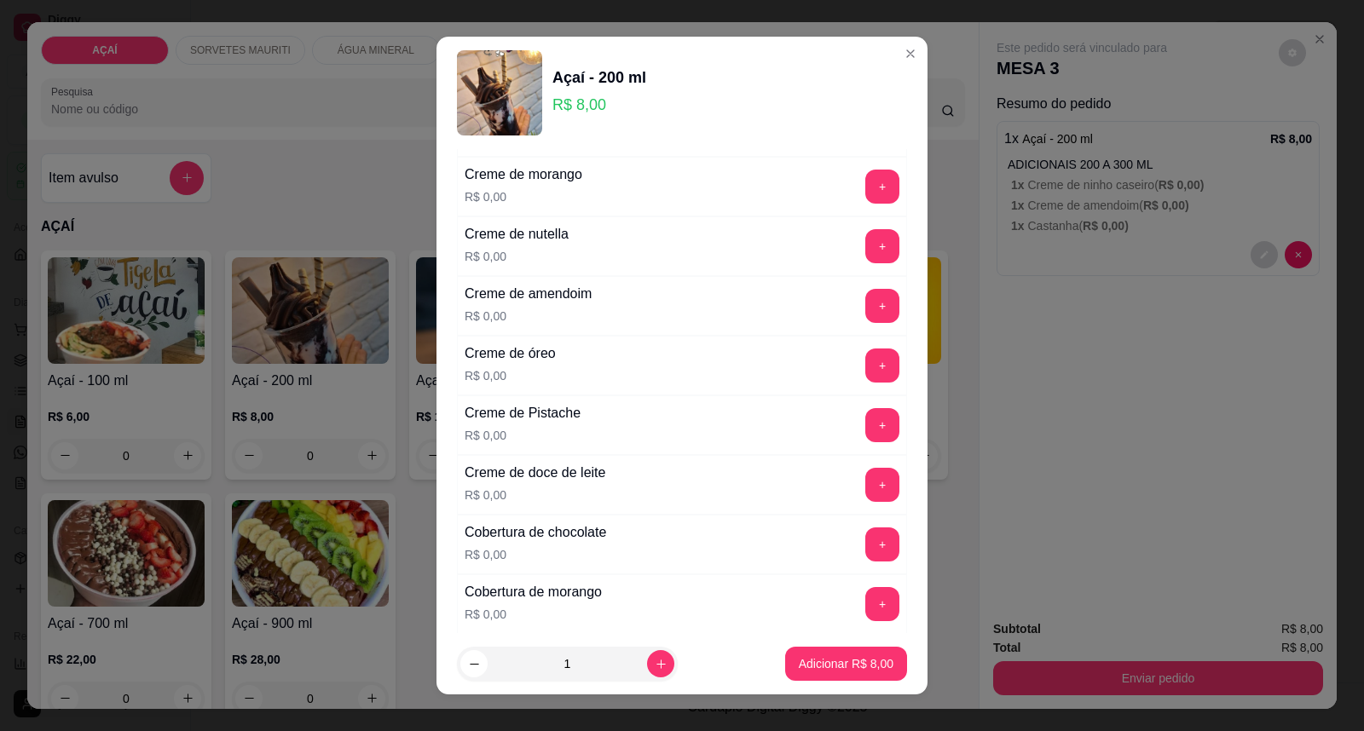
scroll to position [378, 0]
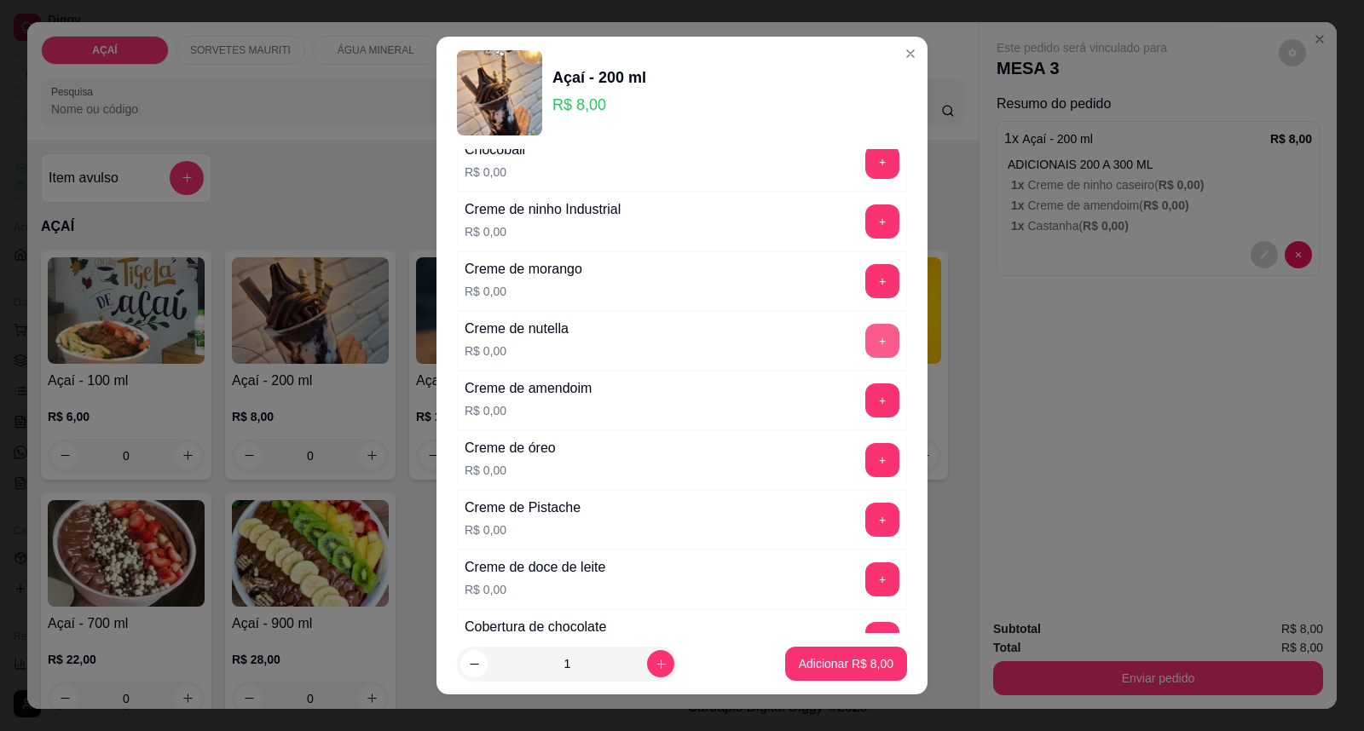
click at [865, 328] on button "+" at bounding box center [882, 341] width 34 height 34
click at [866, 268] on button "+" at bounding box center [882, 281] width 33 height 33
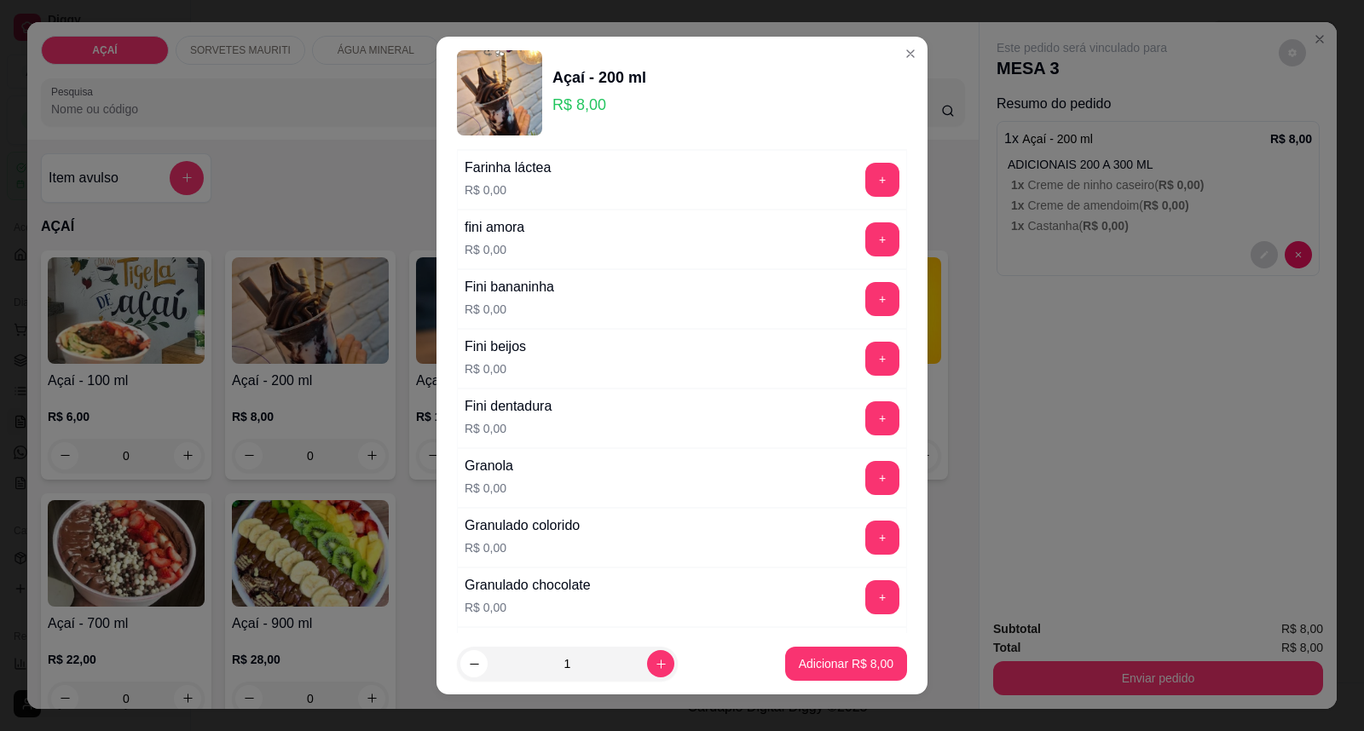
scroll to position [1326, 0]
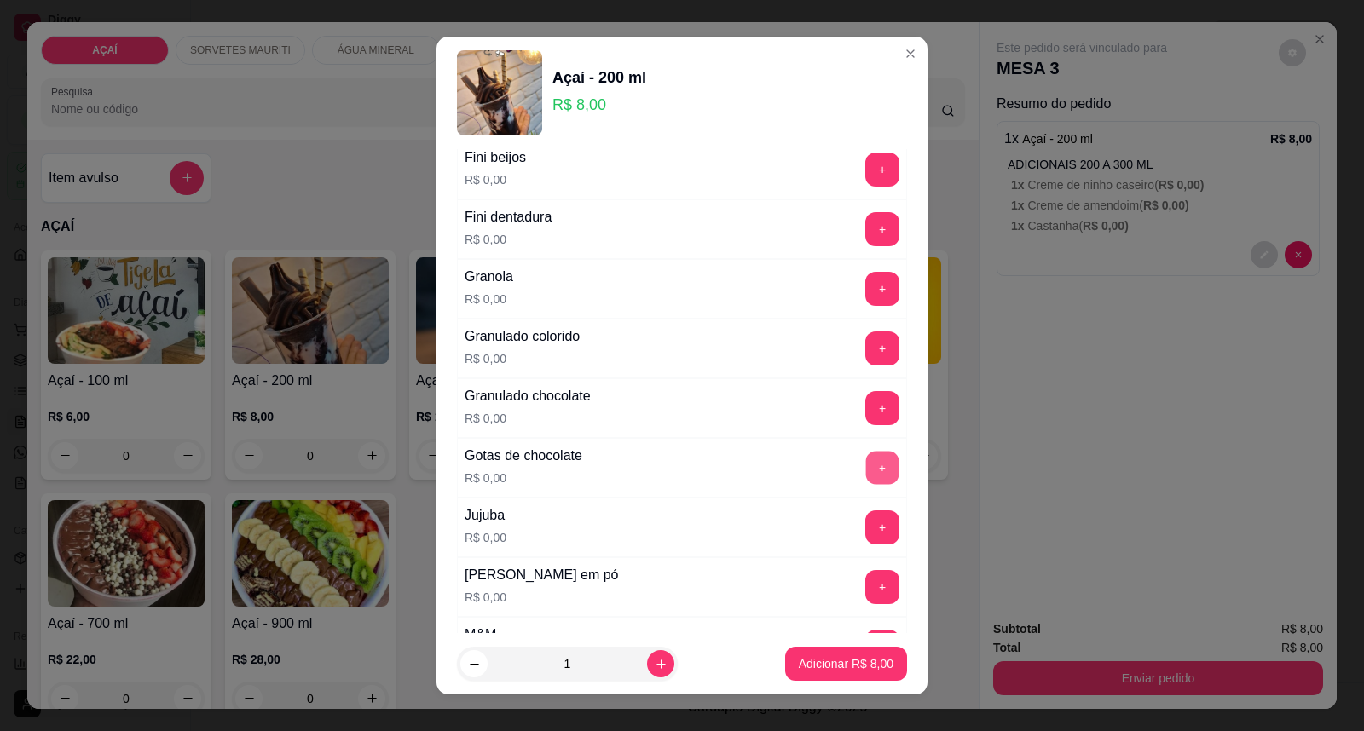
click at [866, 457] on button "+" at bounding box center [882, 468] width 33 height 33
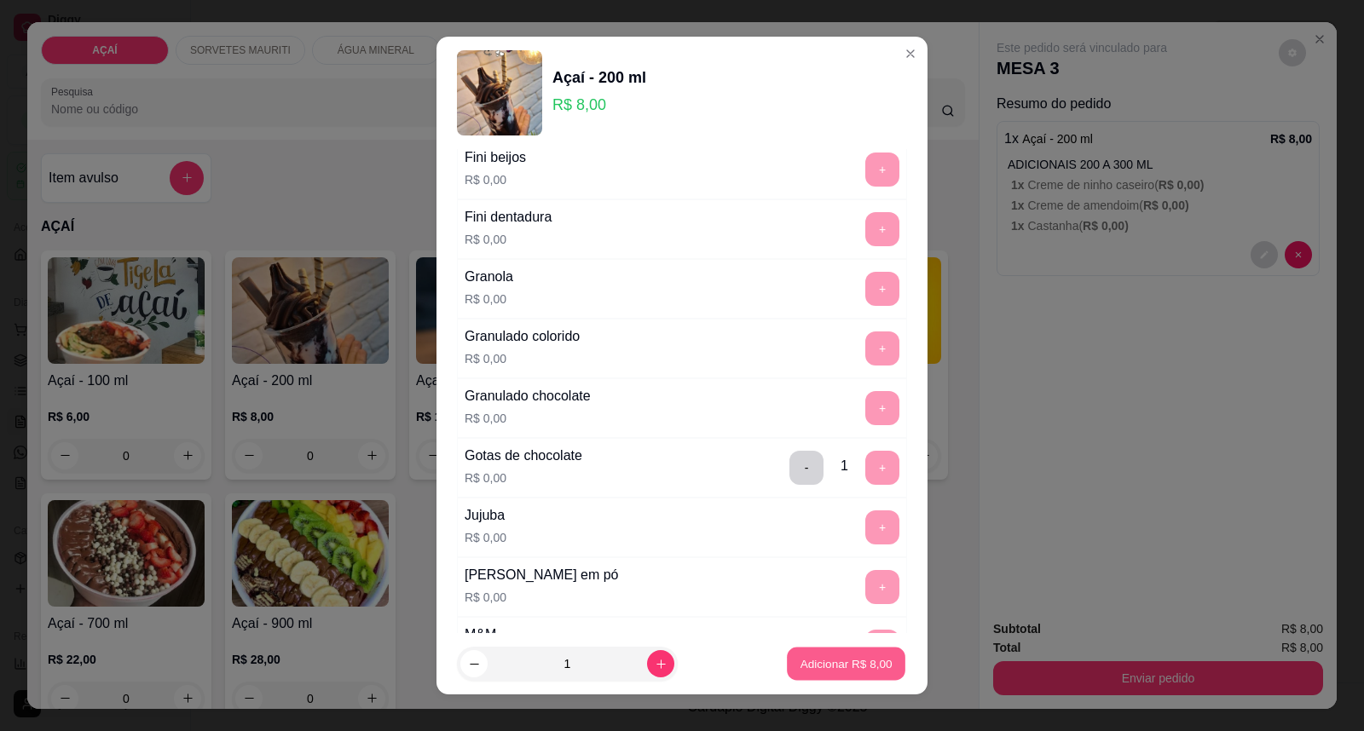
click at [816, 679] on button "Adicionar R$ 8,00" at bounding box center [846, 664] width 118 height 33
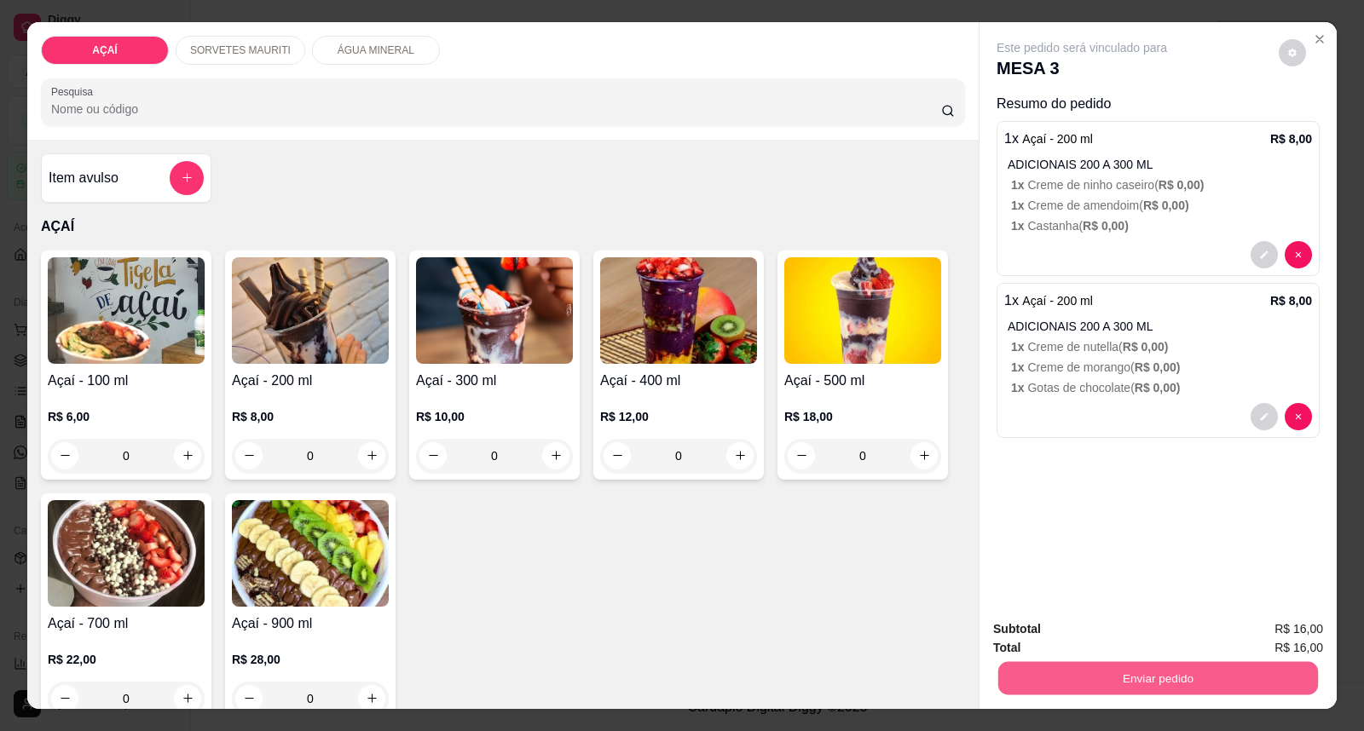
click at [1041, 670] on button "Enviar pedido" at bounding box center [1158, 678] width 320 height 33
click at [1315, 643] on button "Enviar pedido" at bounding box center [1278, 637] width 94 height 32
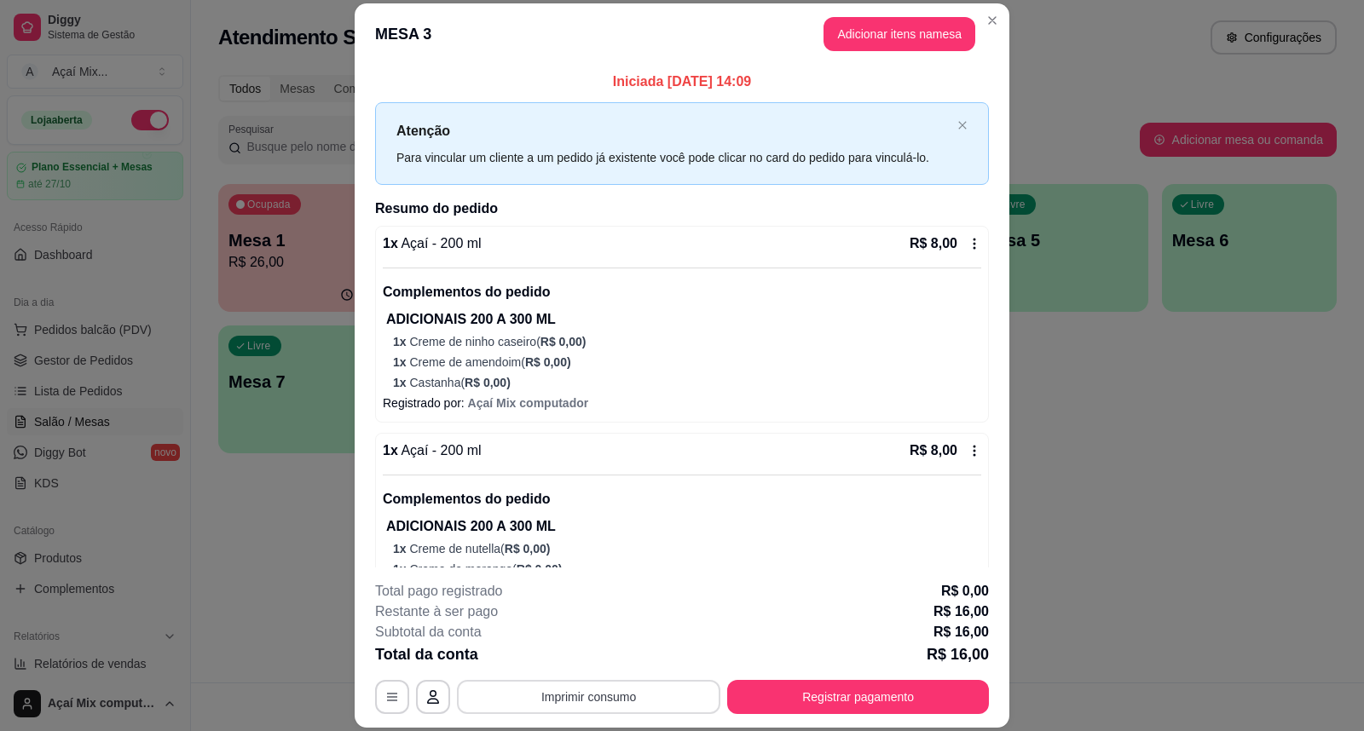
click at [571, 692] on button "Imprimir consumo" at bounding box center [588, 697] width 263 height 34
click at [586, 626] on h4 "Escolha a impressora" at bounding box center [587, 629] width 124 height 17
click at [589, 633] on h4 "Escolha a impressora" at bounding box center [587, 629] width 124 height 17
click at [586, 651] on button "Impressora" at bounding box center [586, 658] width 119 height 26
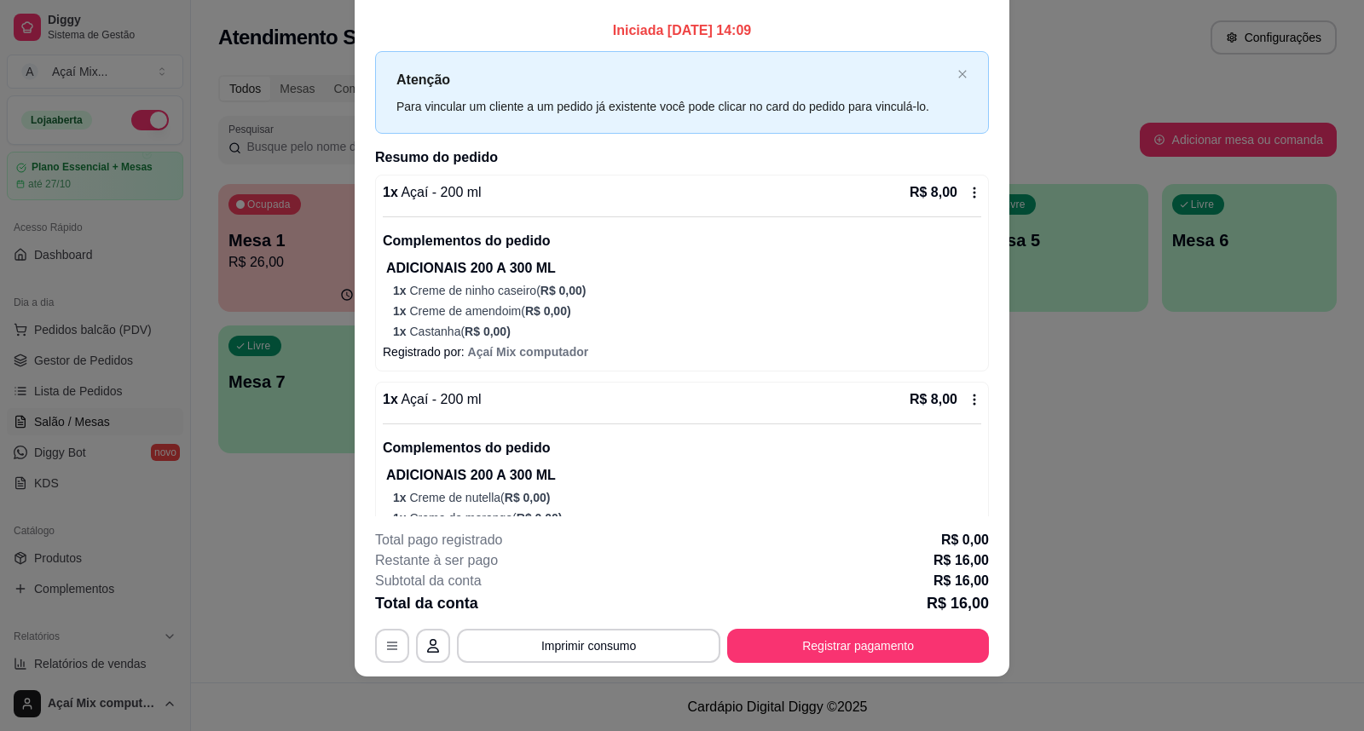
scroll to position [0, 0]
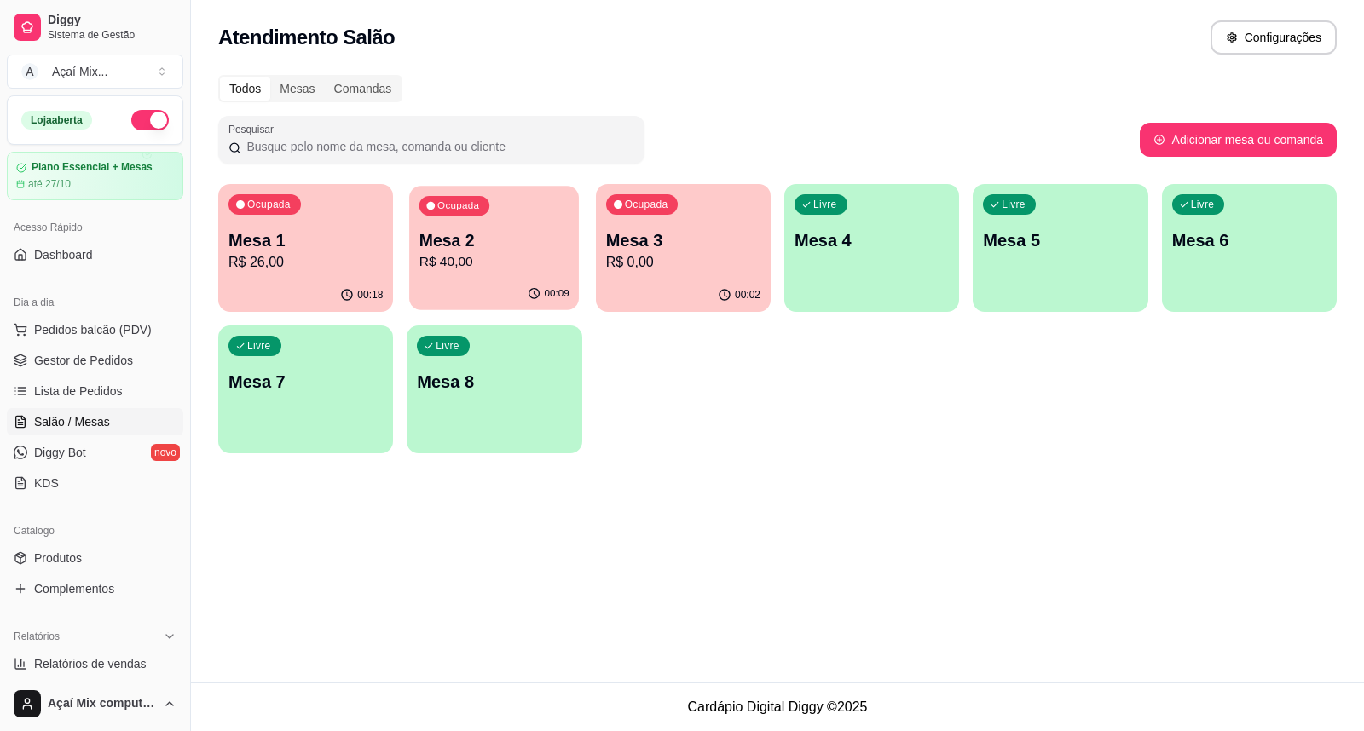
click at [469, 299] on div "00:09" at bounding box center [494, 294] width 170 height 32
click at [334, 260] on p "R$ 26,00" at bounding box center [306, 262] width 150 height 20
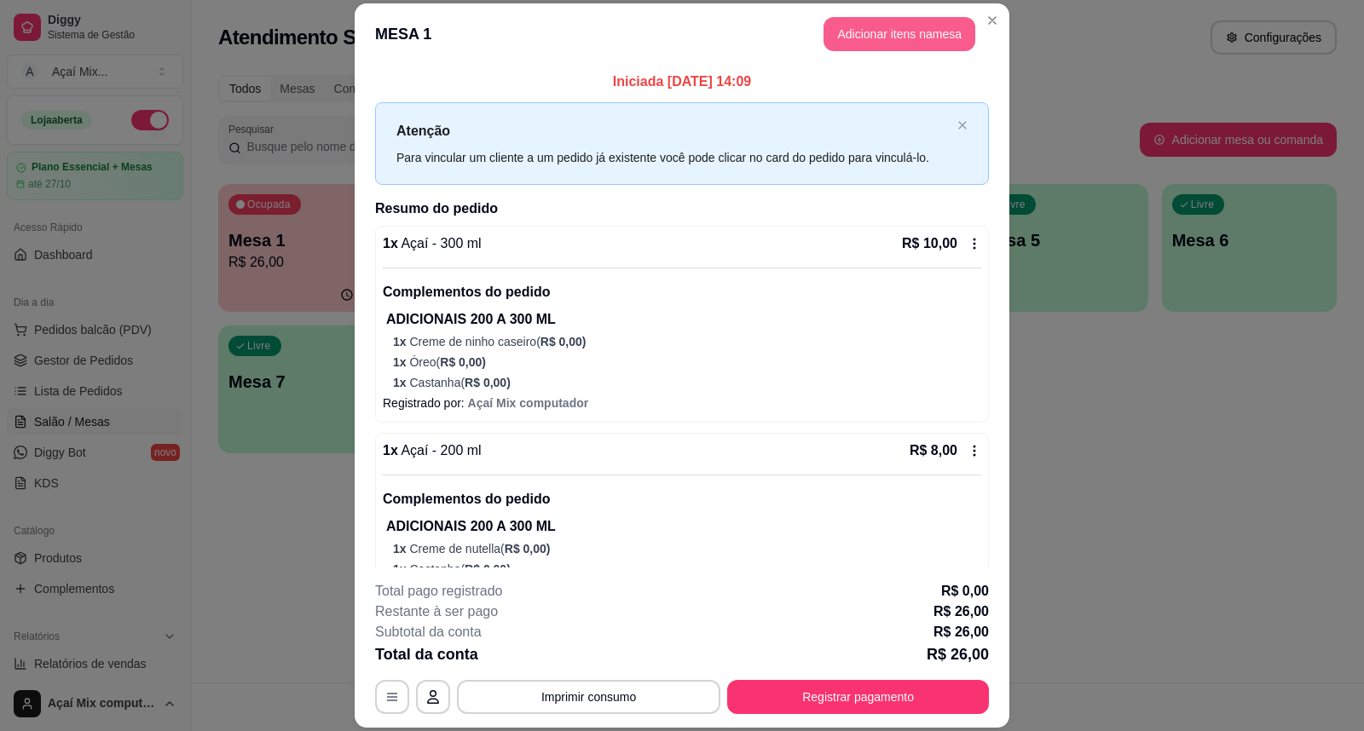
click at [943, 44] on button "Adicionar itens na mesa" at bounding box center [899, 34] width 152 height 34
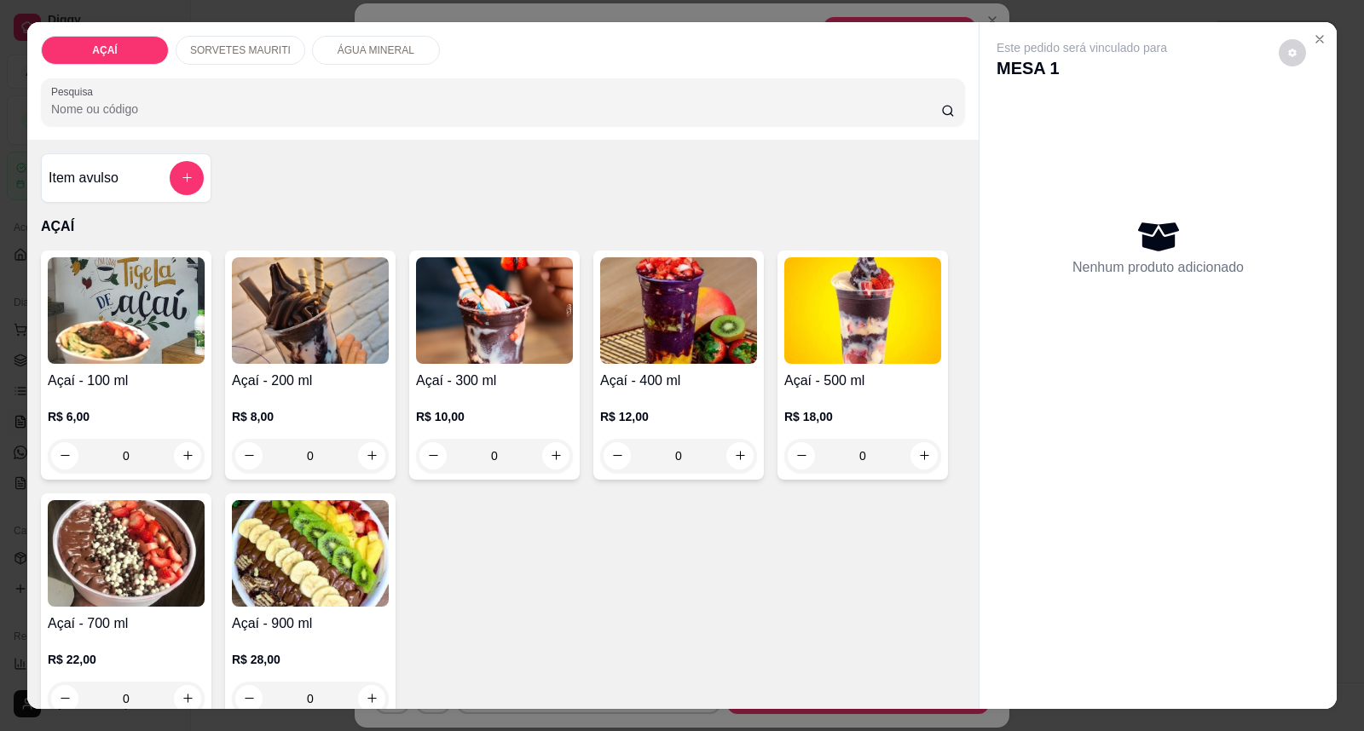
click at [733, 453] on div "0" at bounding box center [678, 456] width 157 height 34
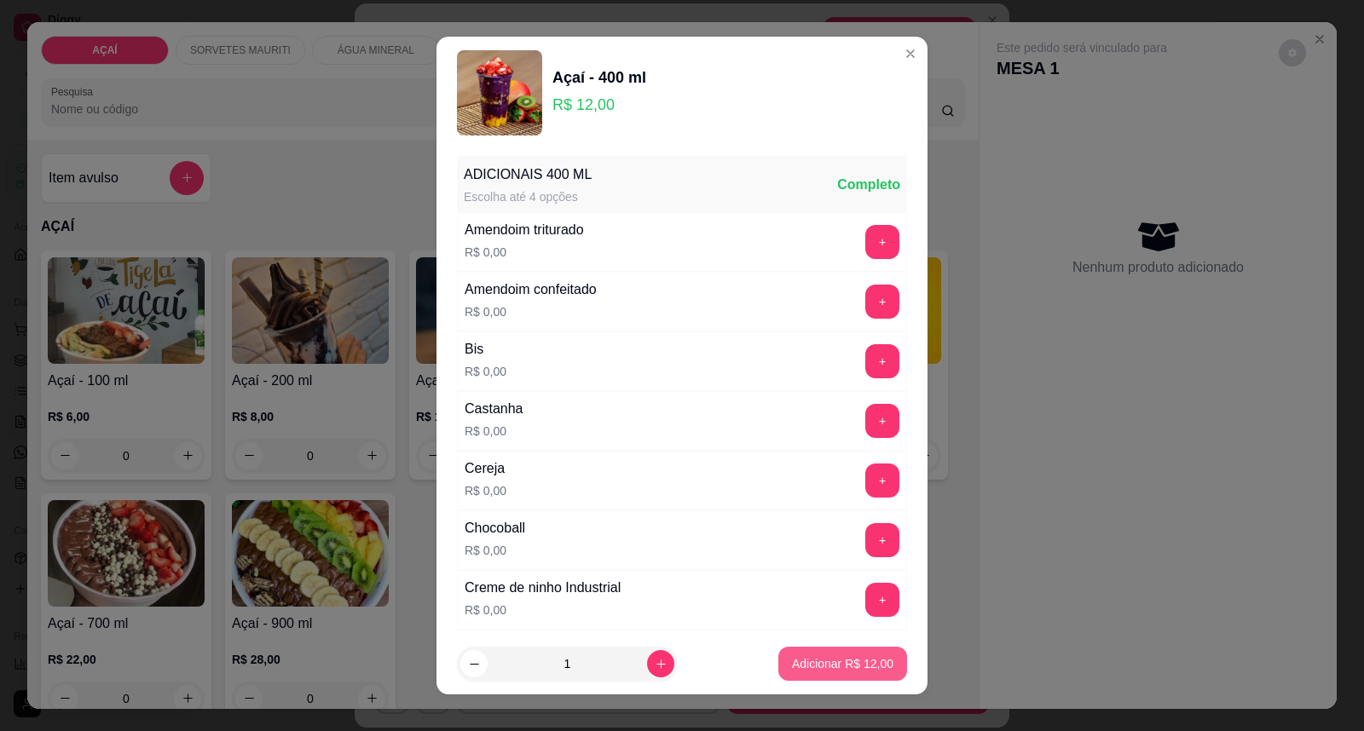
click at [803, 662] on p "Adicionar R$ 12,00" at bounding box center [842, 664] width 101 height 17
type input "1"
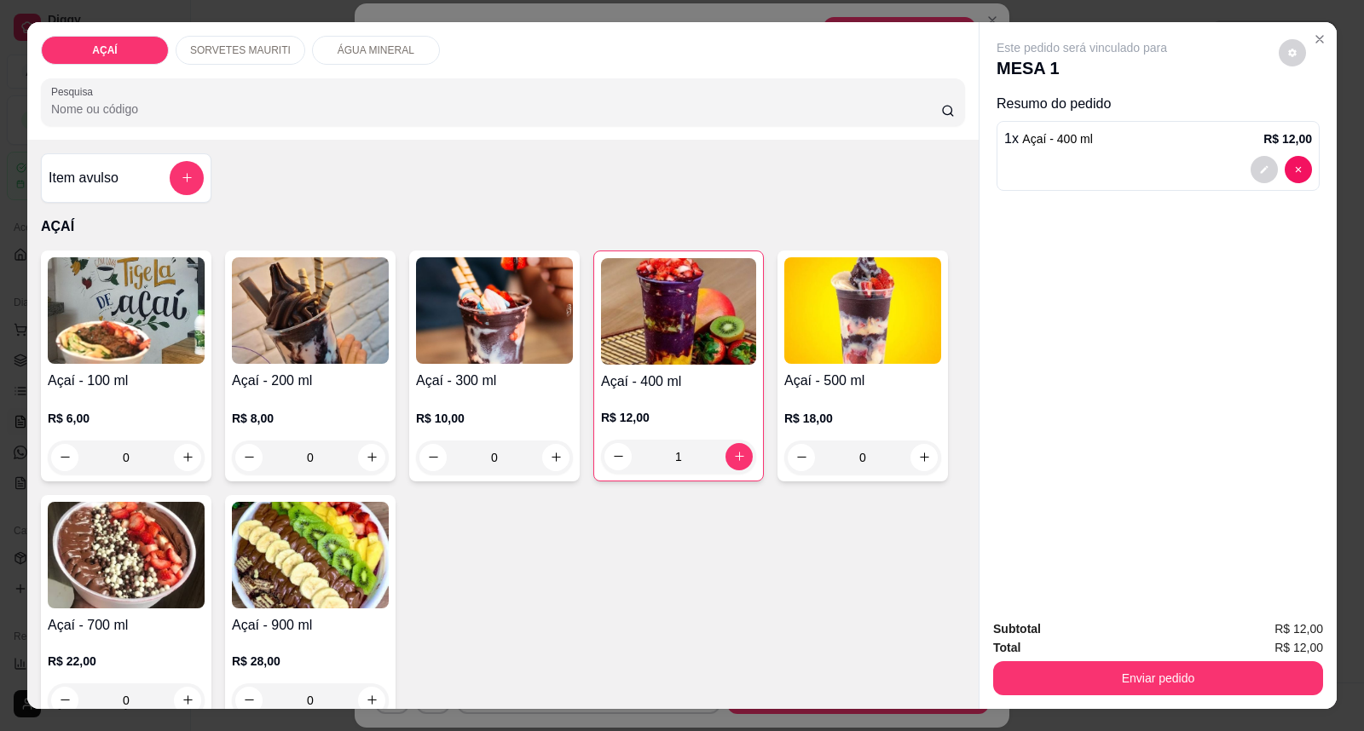
click at [1147, 696] on div "Subtotal R$ 12,00 Total R$ 12,00 Enviar pedido" at bounding box center [1157, 657] width 357 height 103
click at [1147, 694] on button "Enviar pedido" at bounding box center [1158, 679] width 330 height 34
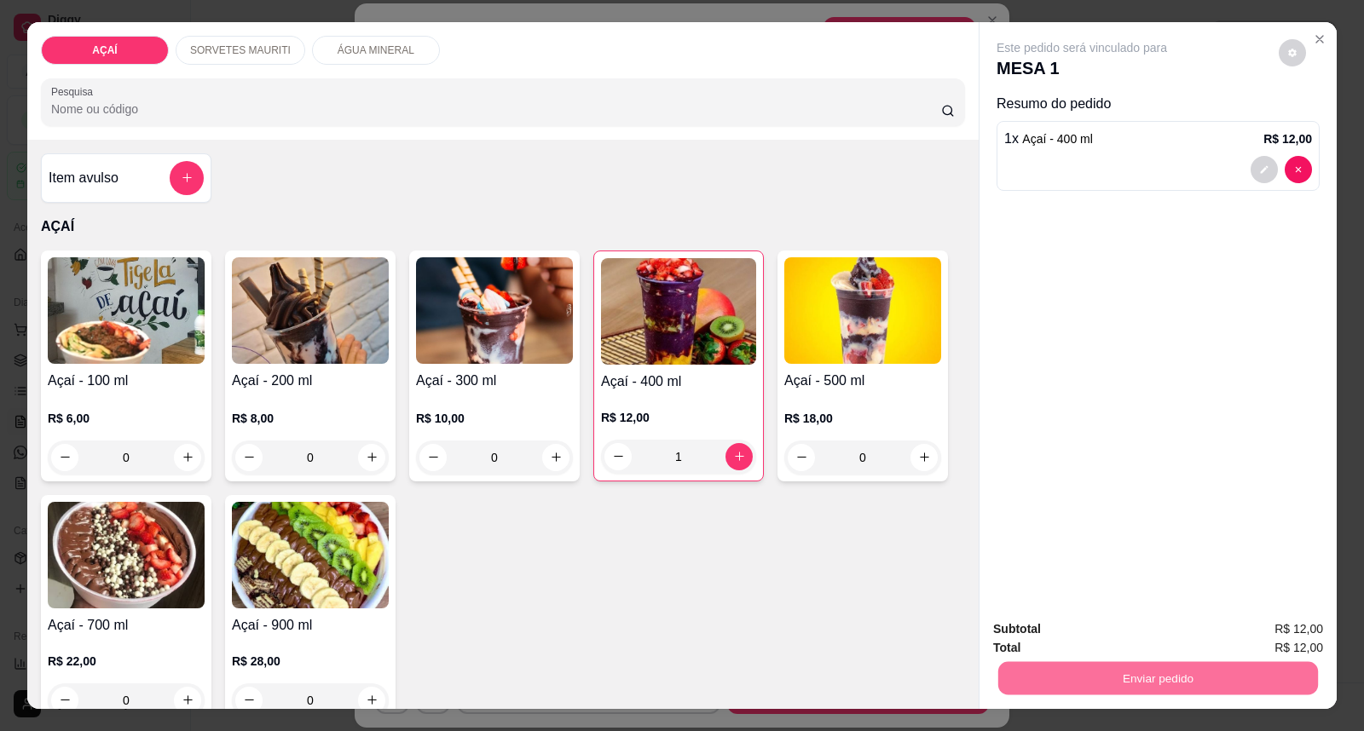
click at [1263, 627] on button "Enviar pedido" at bounding box center [1278, 637] width 96 height 32
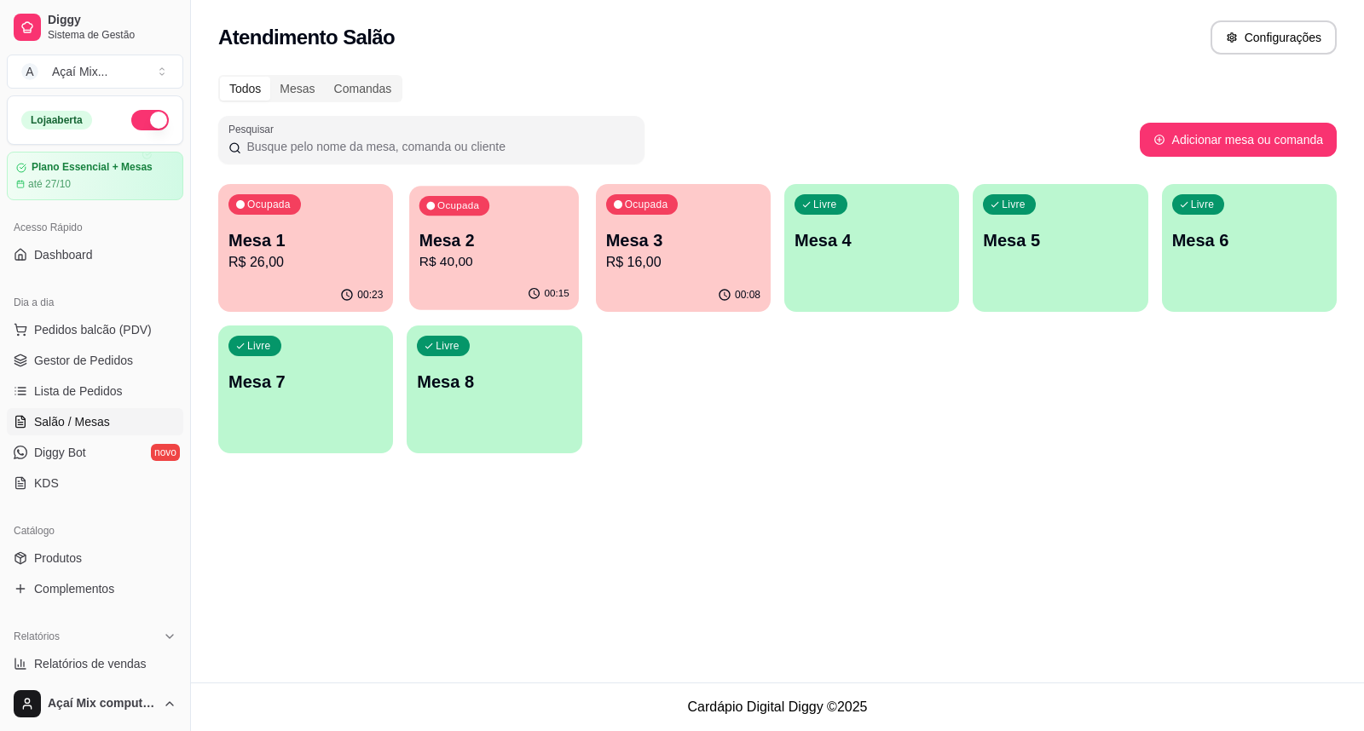
click at [480, 248] on p "Mesa 2" at bounding box center [494, 240] width 150 height 23
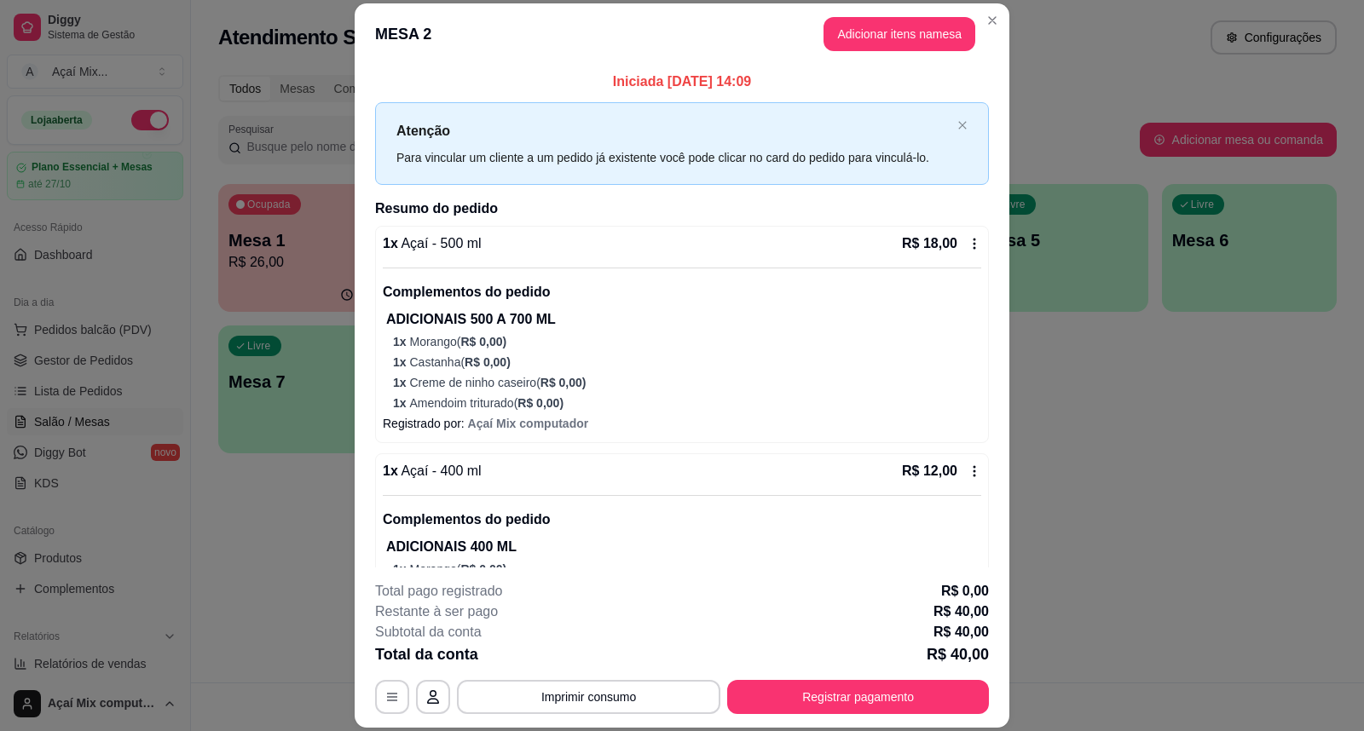
scroll to position [297, 0]
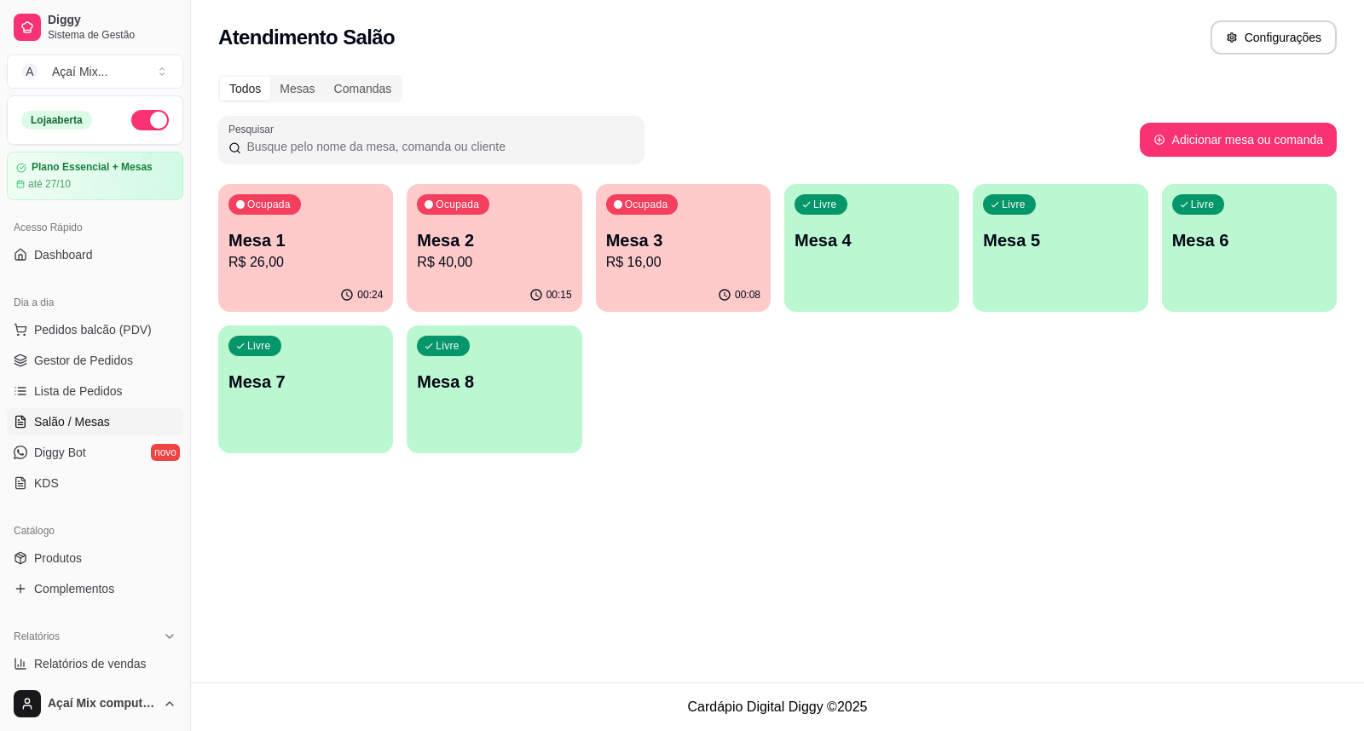
click at [245, 205] on div "Ocupada" at bounding box center [264, 204] width 72 height 20
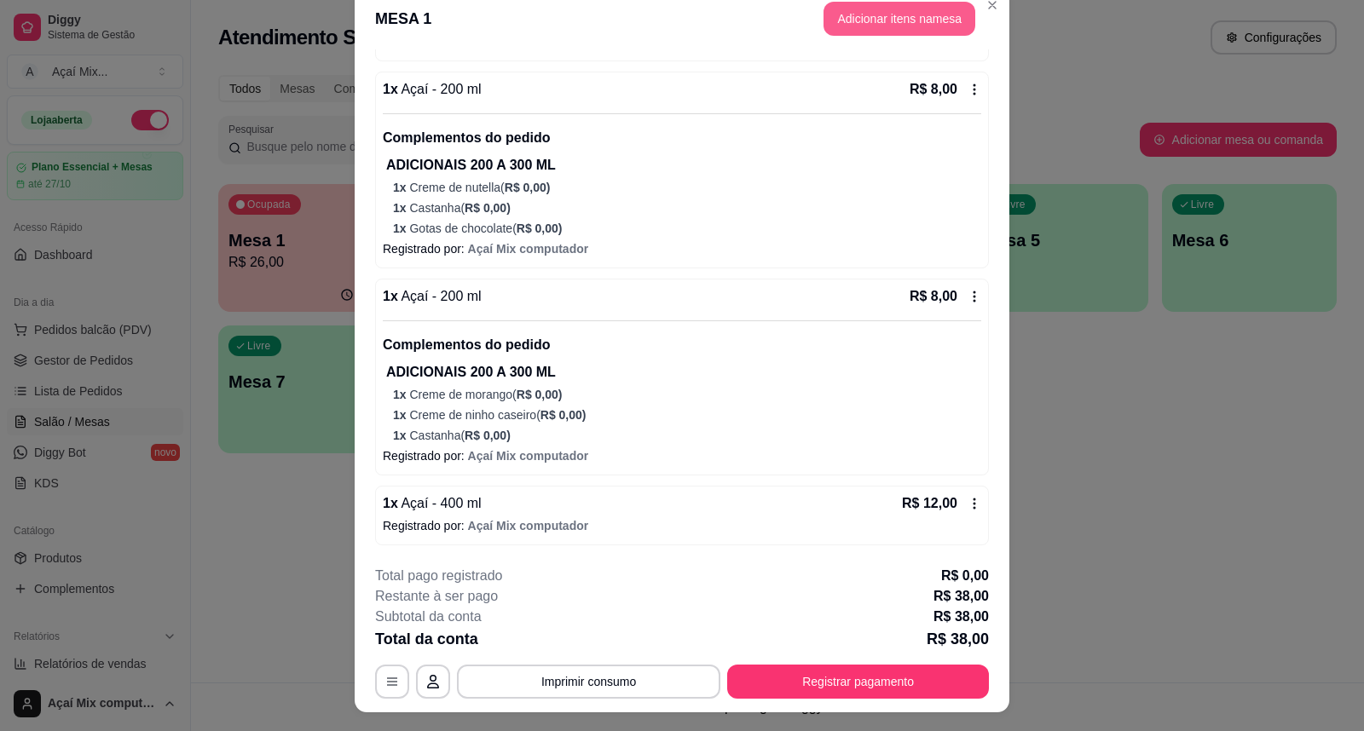
scroll to position [0, 0]
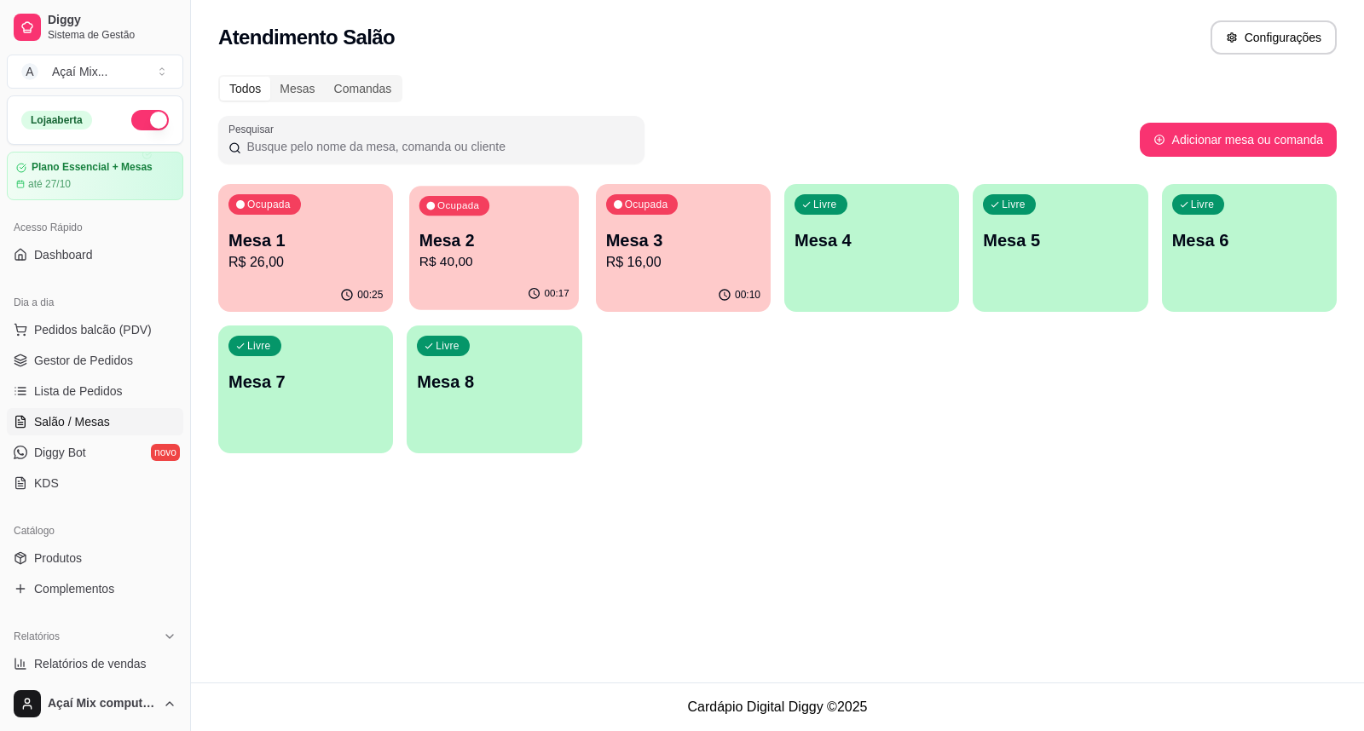
click at [525, 216] on div "Ocupada Mesa 2 R$ 40,00" at bounding box center [494, 232] width 170 height 92
click at [283, 258] on p "R$ 26,00" at bounding box center [306, 262] width 150 height 20
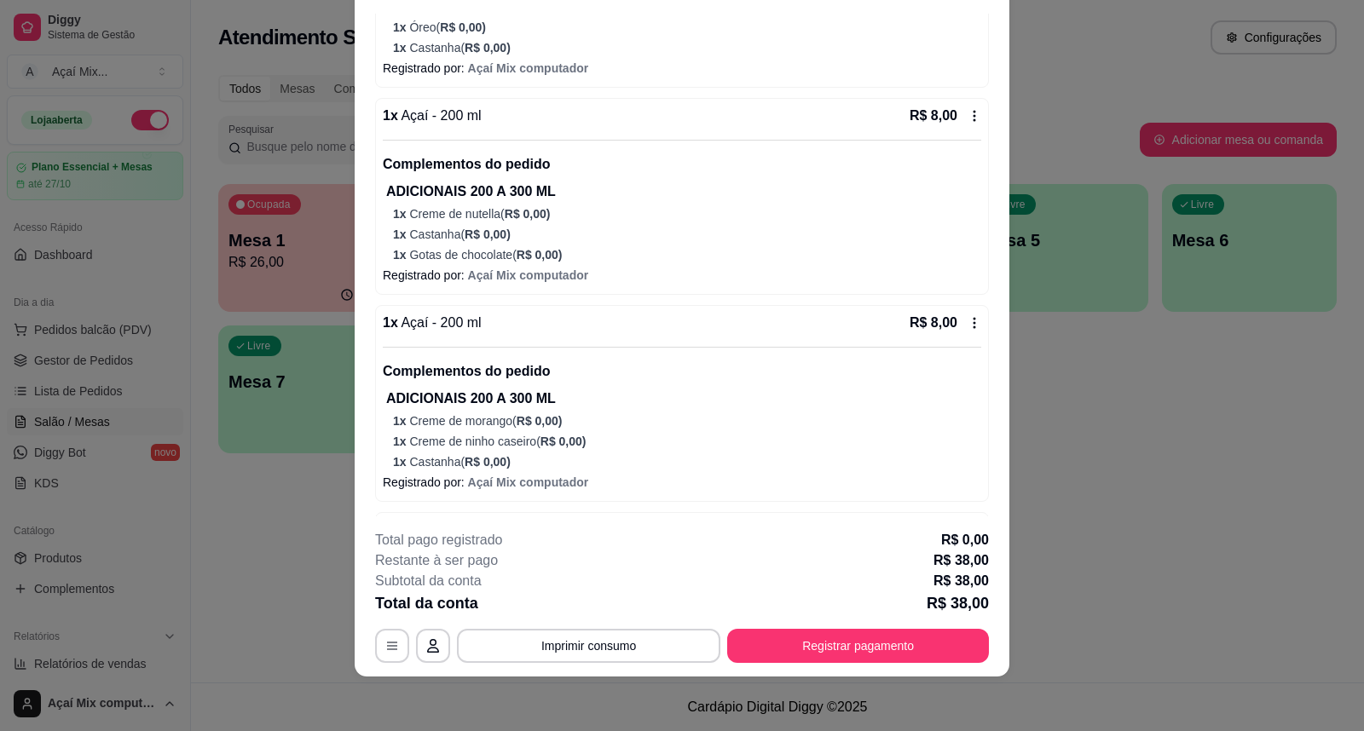
scroll to position [346, 0]
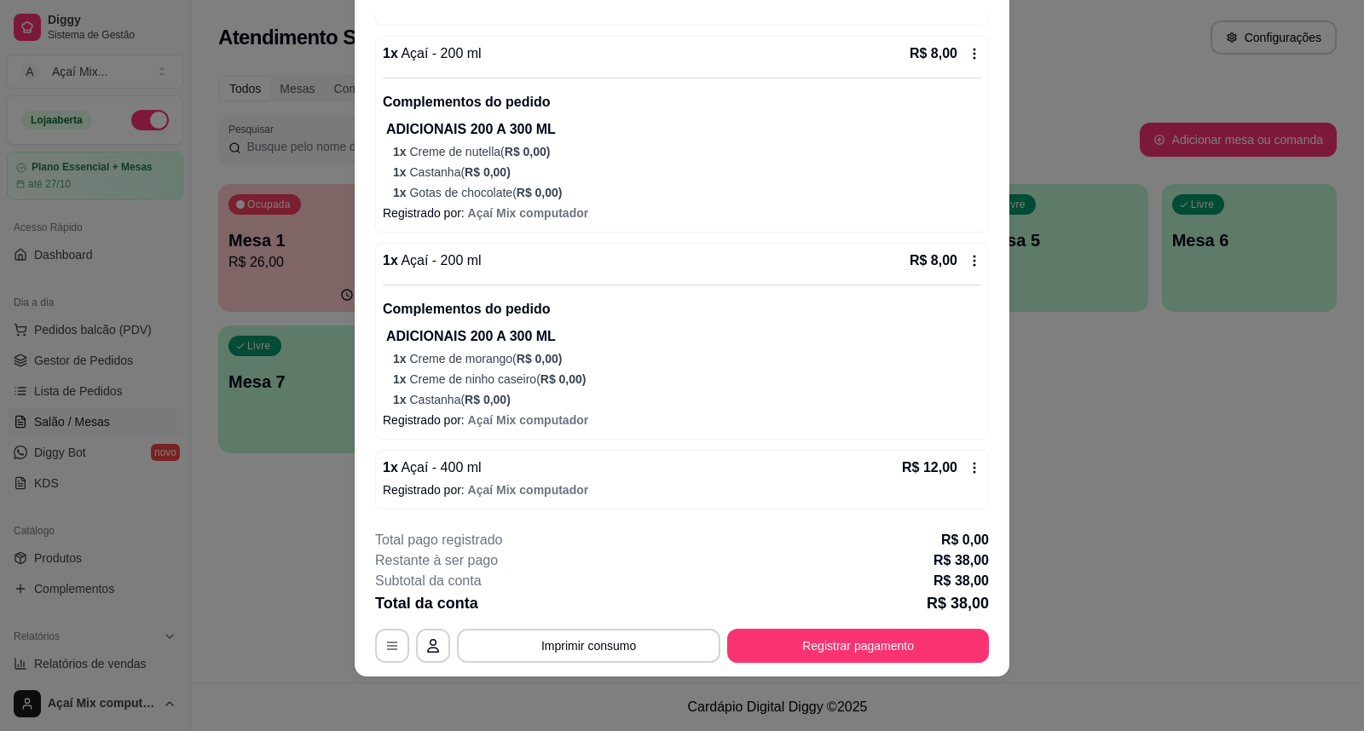
click at [968, 465] on icon at bounding box center [975, 468] width 14 height 14
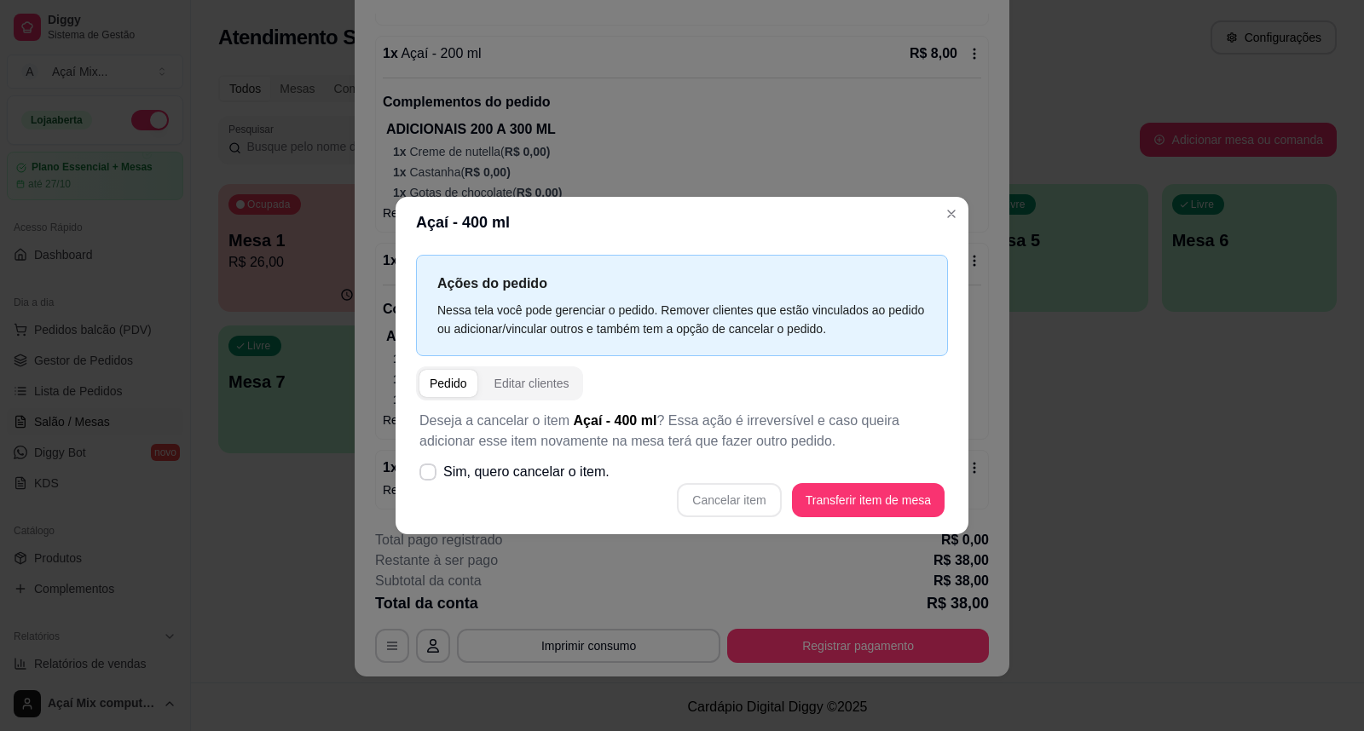
click at [740, 505] on div "Cancelar item Transferir item de mesa" at bounding box center [681, 500] width 525 height 34
click at [577, 466] on span "Sim, quero cancelar o item." at bounding box center [526, 472] width 166 height 20
click at [430, 476] on input "Sim, quero cancelar o item." at bounding box center [424, 481] width 11 height 11
checkbox input "true"
click at [725, 500] on button "Cancelar item" at bounding box center [729, 500] width 104 height 34
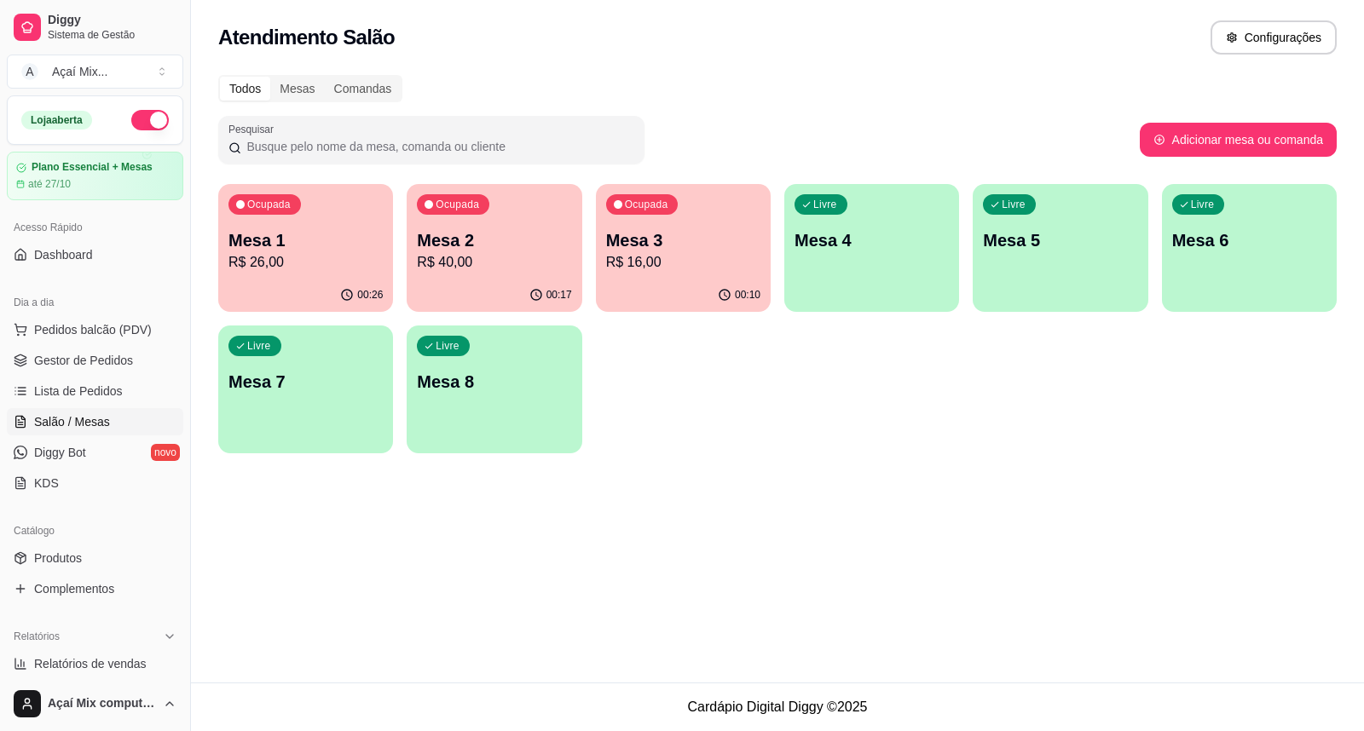
click at [549, 205] on div "Ocupada Mesa 2 R$ 40,00" at bounding box center [494, 231] width 175 height 95
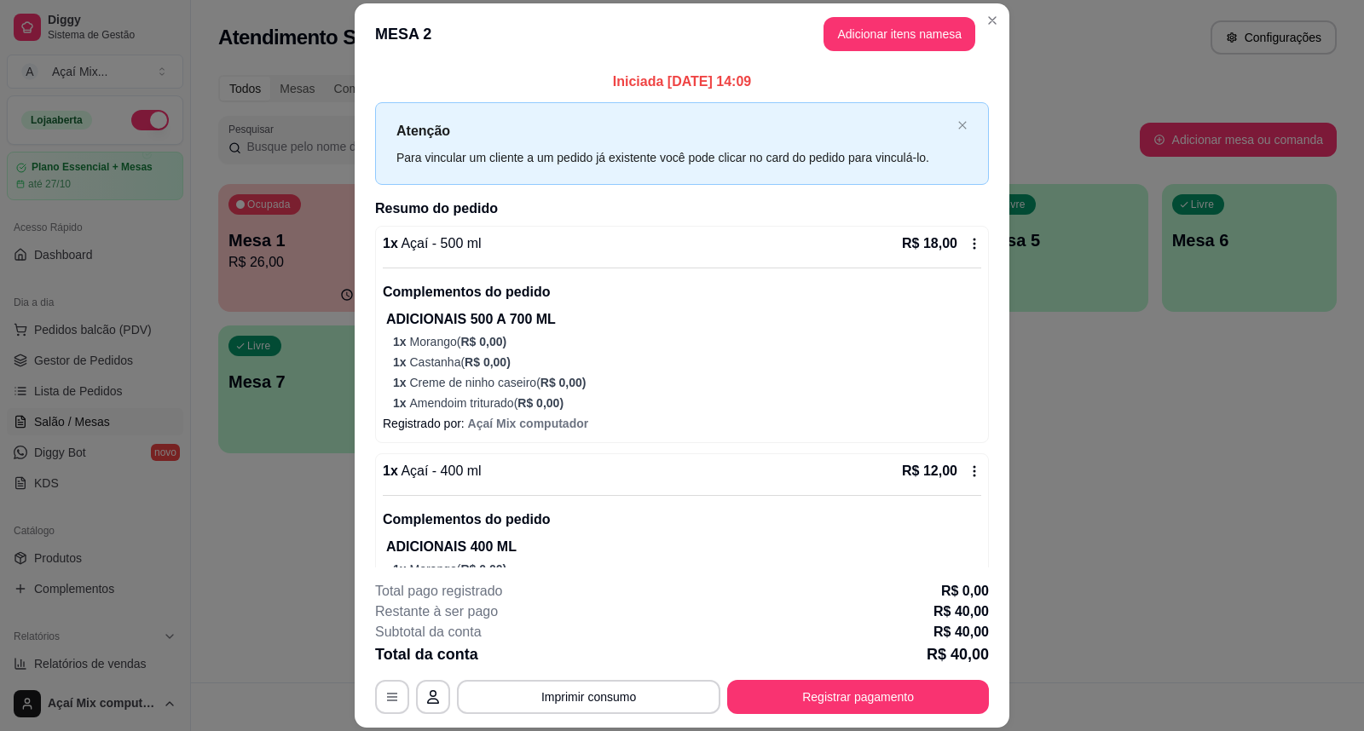
click at [907, 65] on div "Iniciada [DATE] 14:09 Atenção Para vincular um cliente a um pedido já existente…" at bounding box center [682, 316] width 655 height 502
drag, startPoint x: 907, startPoint y: 64, endPoint x: 908, endPoint y: 37, distance: 27.3
click at [907, 63] on section "MESA 2 Adicionar itens na mesa Iniciada [DATE] 14:09 Atenção Para vincular um c…" at bounding box center [682, 365] width 655 height 724
click at [908, 37] on button "Adicionar itens na mesa" at bounding box center [899, 34] width 152 height 34
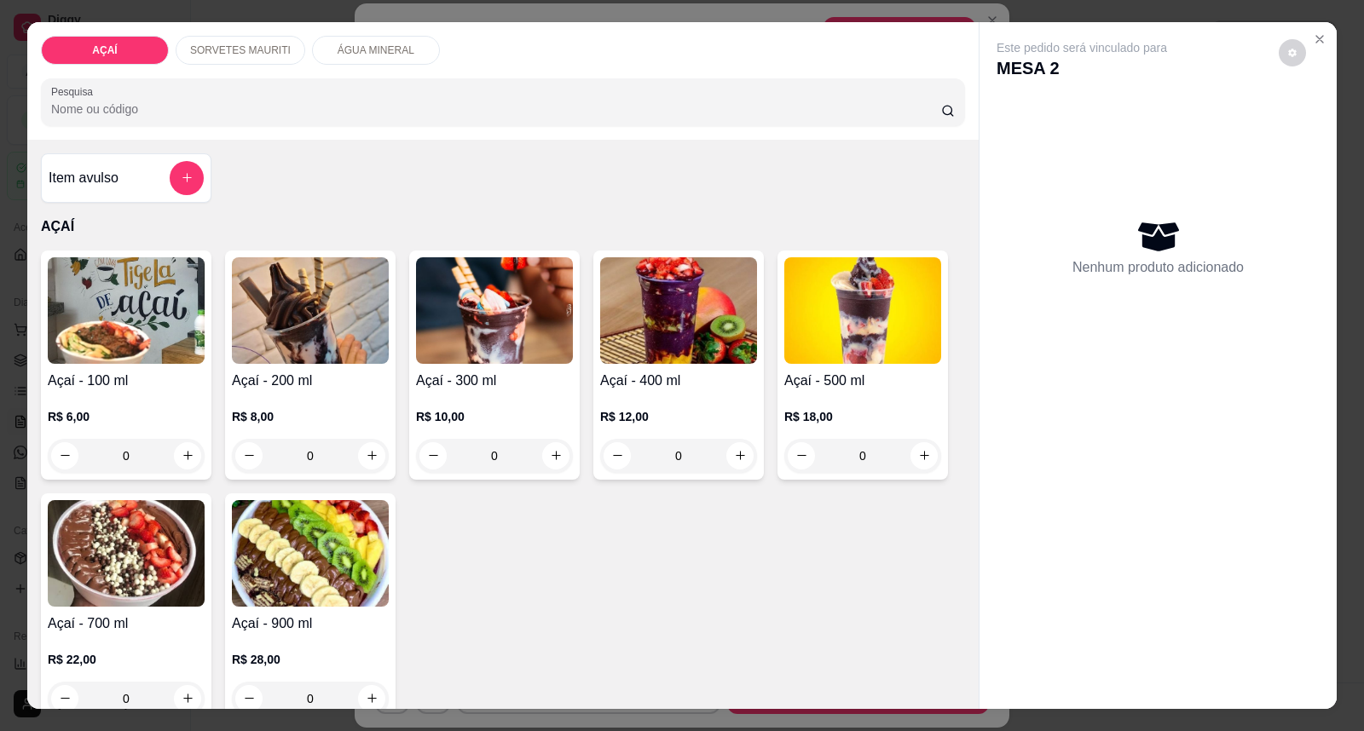
click at [731, 453] on div "0" at bounding box center [678, 456] width 157 height 34
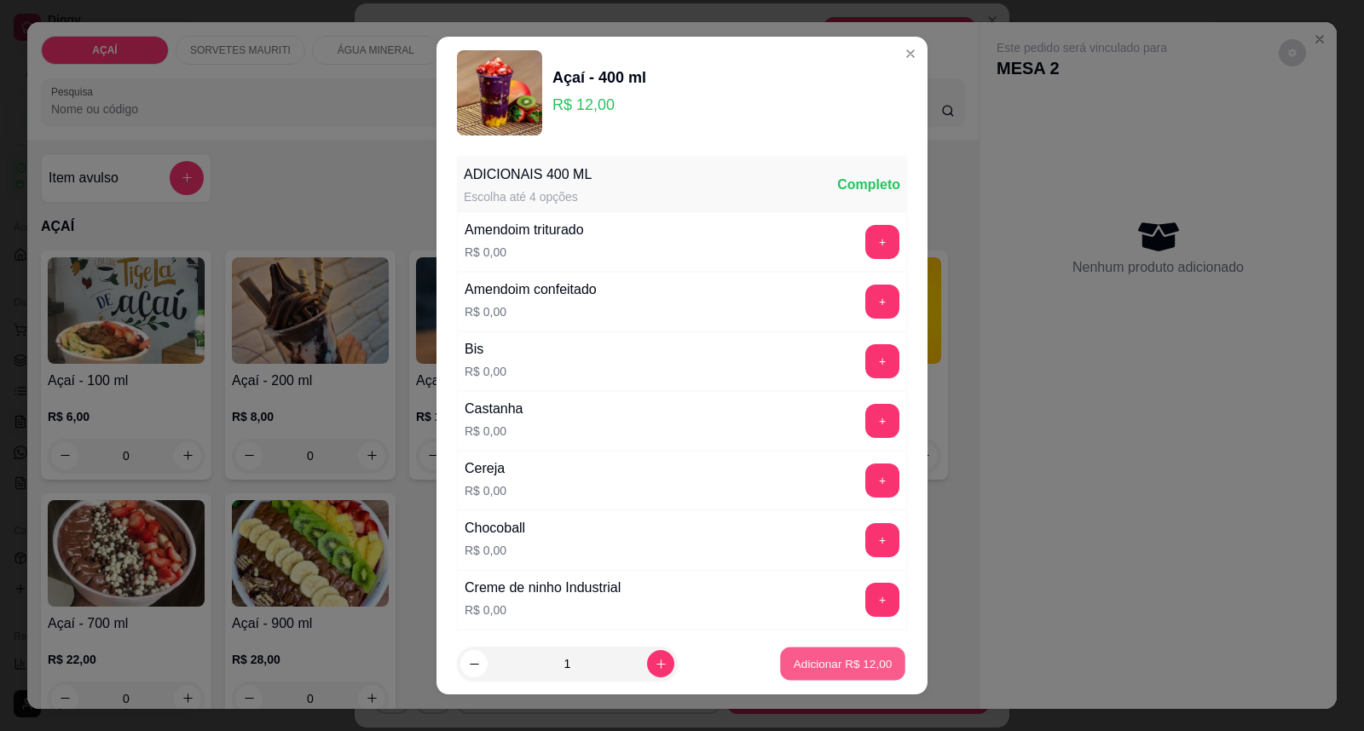
click at [810, 669] on p "Adicionar R$ 12,00" at bounding box center [843, 664] width 99 height 16
type input "1"
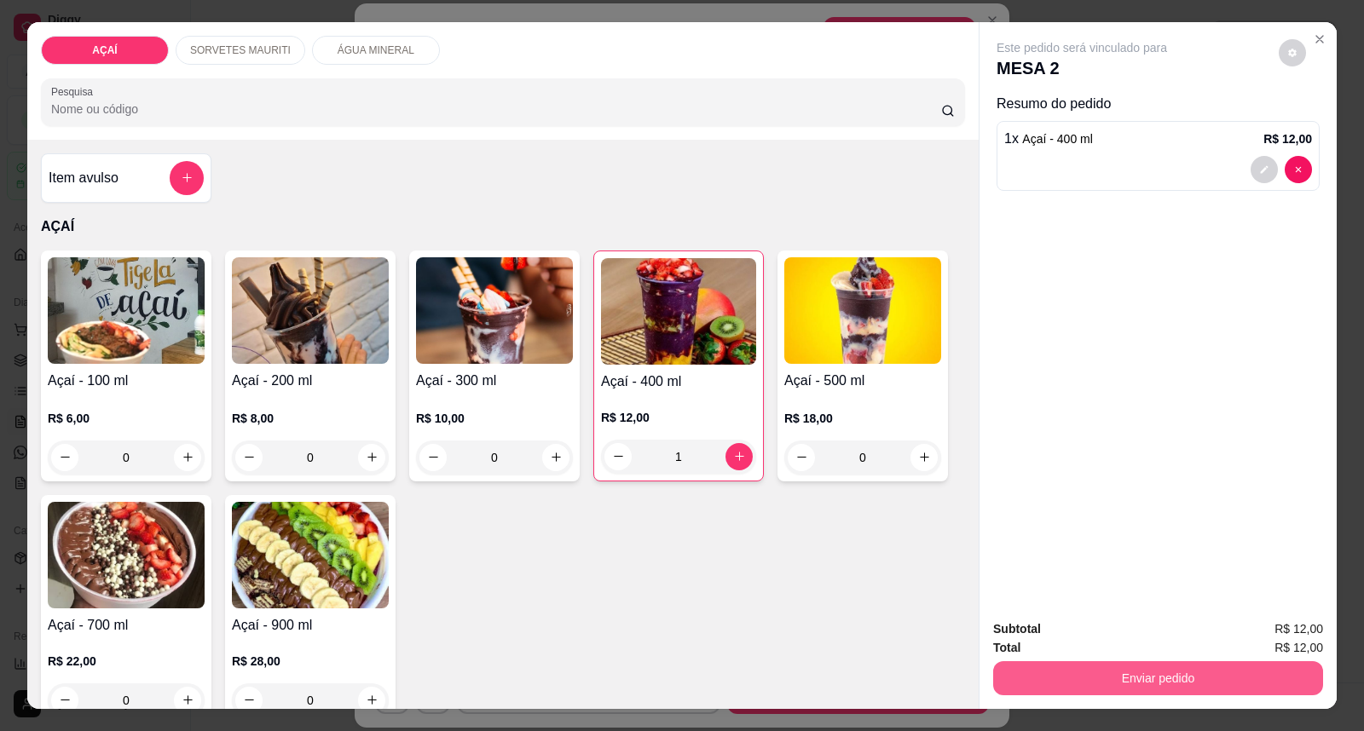
click at [1226, 676] on button "Enviar pedido" at bounding box center [1158, 679] width 330 height 34
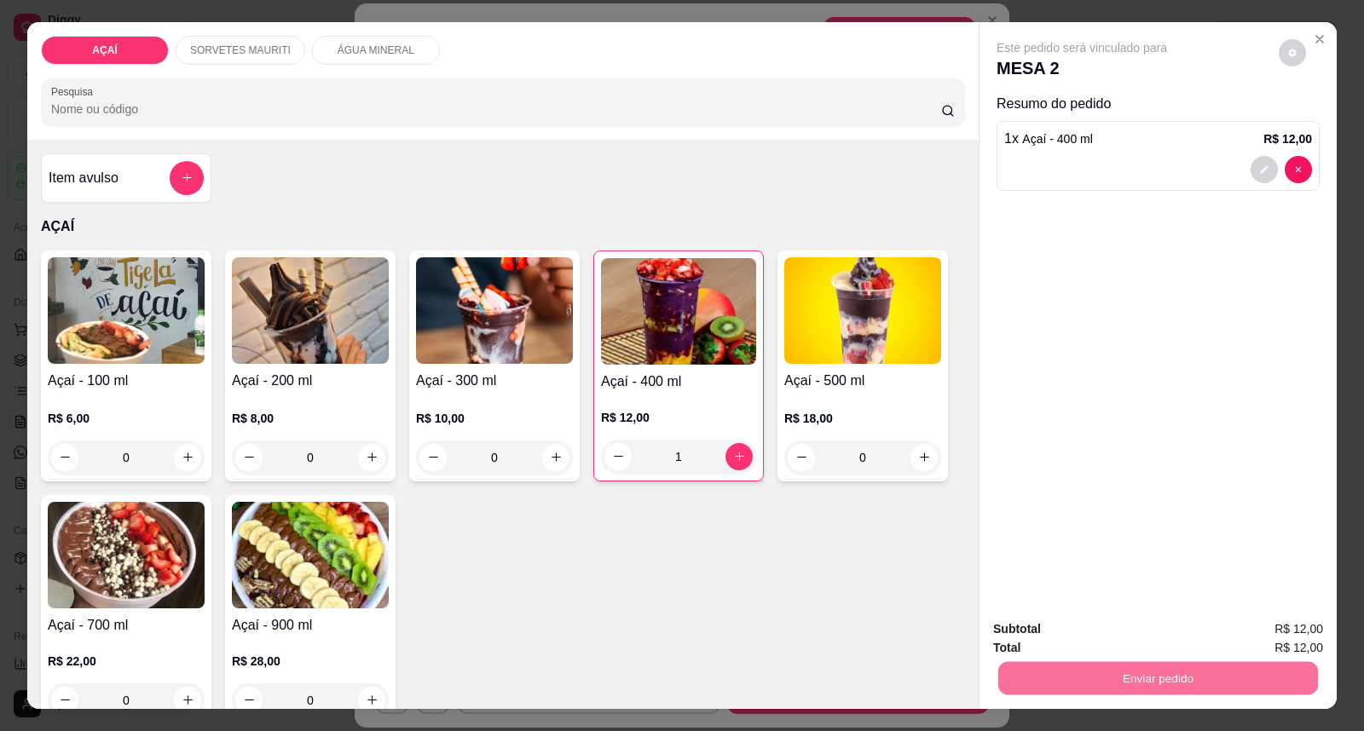
click at [1276, 632] on button "Enviar pedido" at bounding box center [1278, 637] width 94 height 32
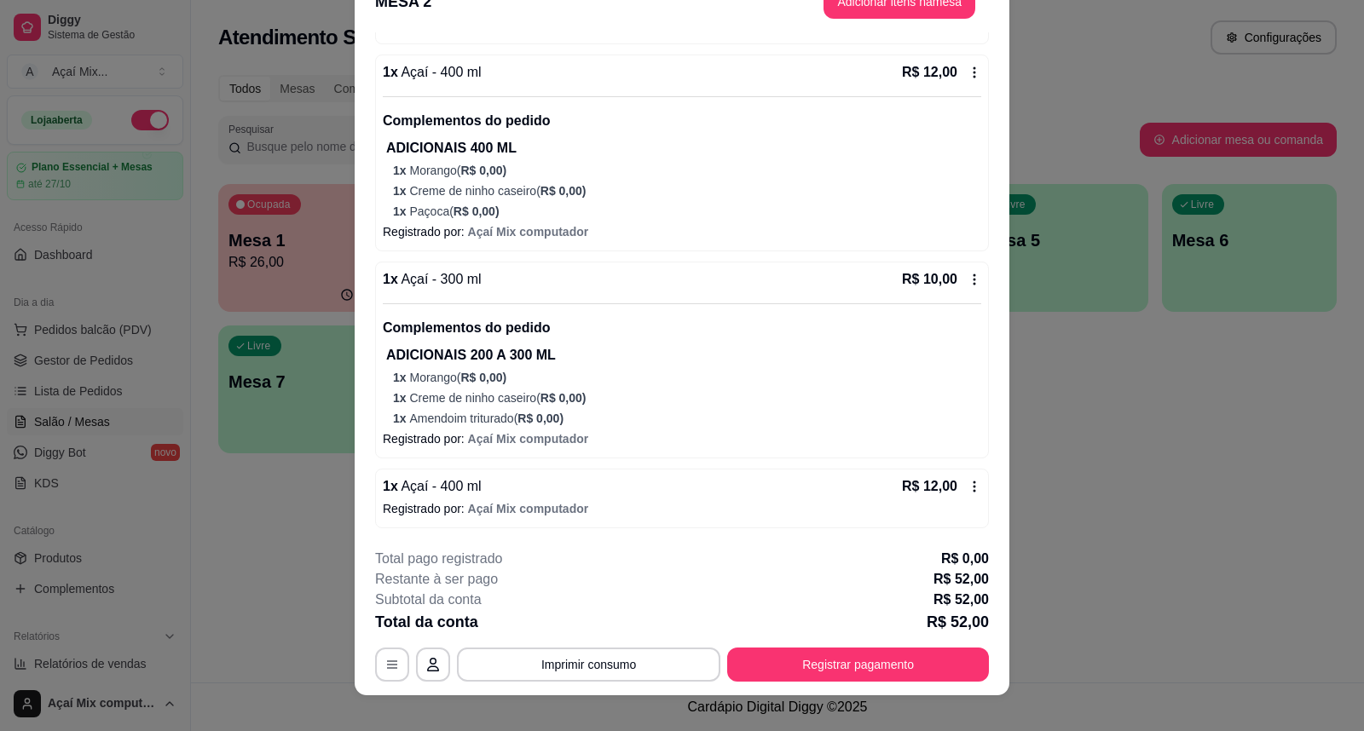
scroll to position [51, 0]
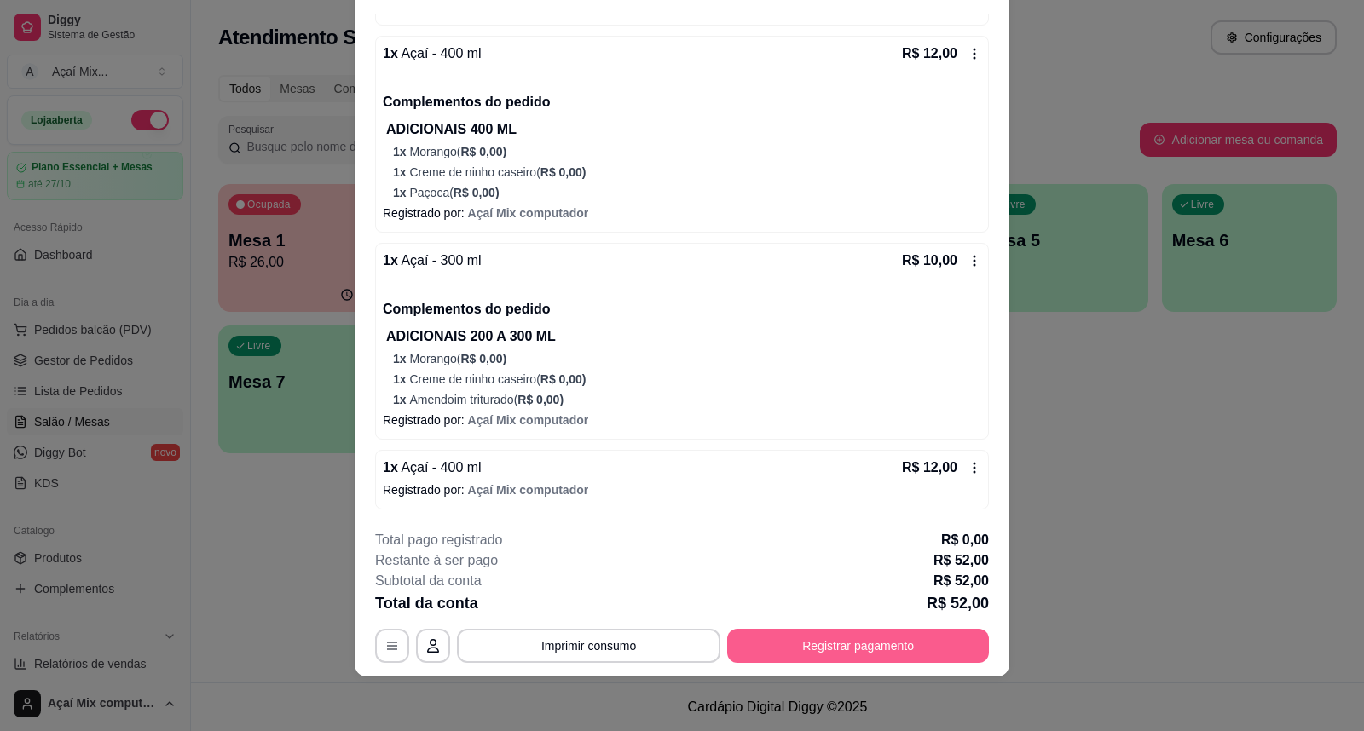
click at [799, 640] on button "Registrar pagamento" at bounding box center [858, 646] width 262 height 34
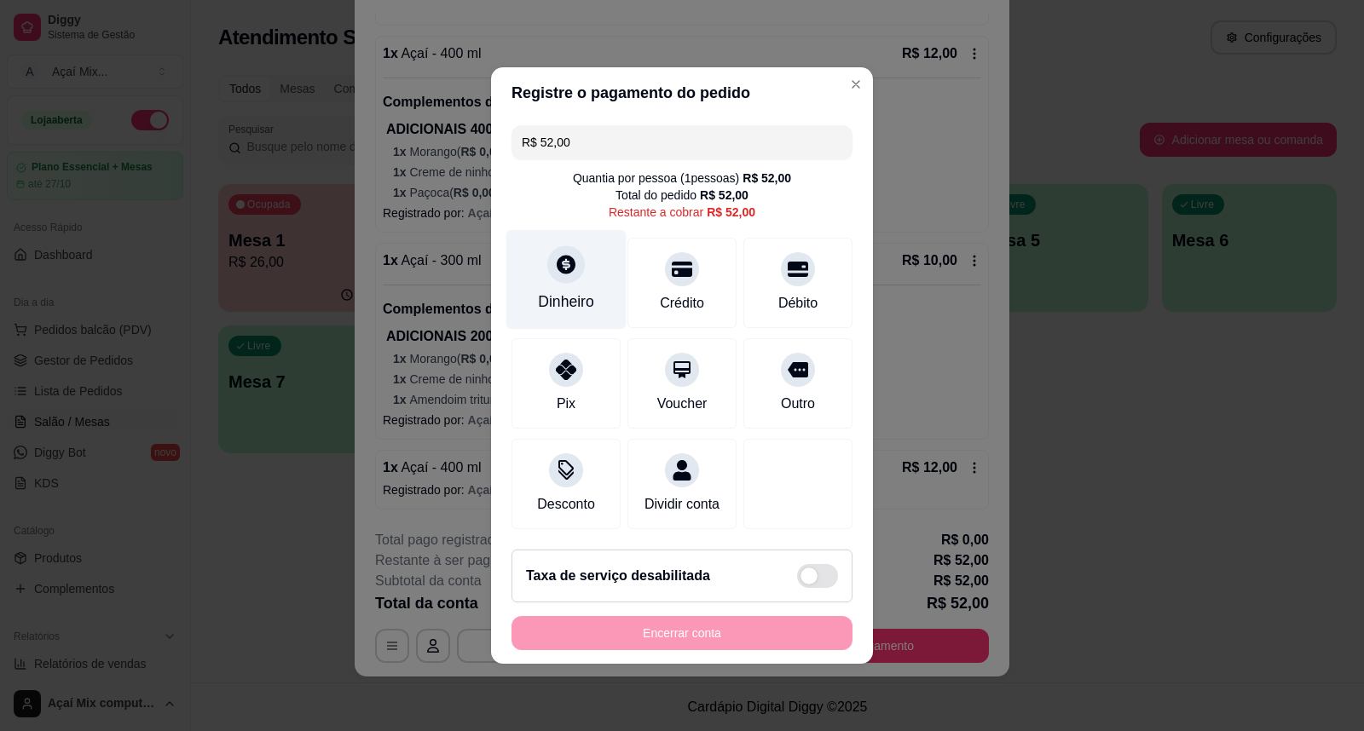
click at [543, 247] on div "Dinheiro" at bounding box center [566, 280] width 120 height 100
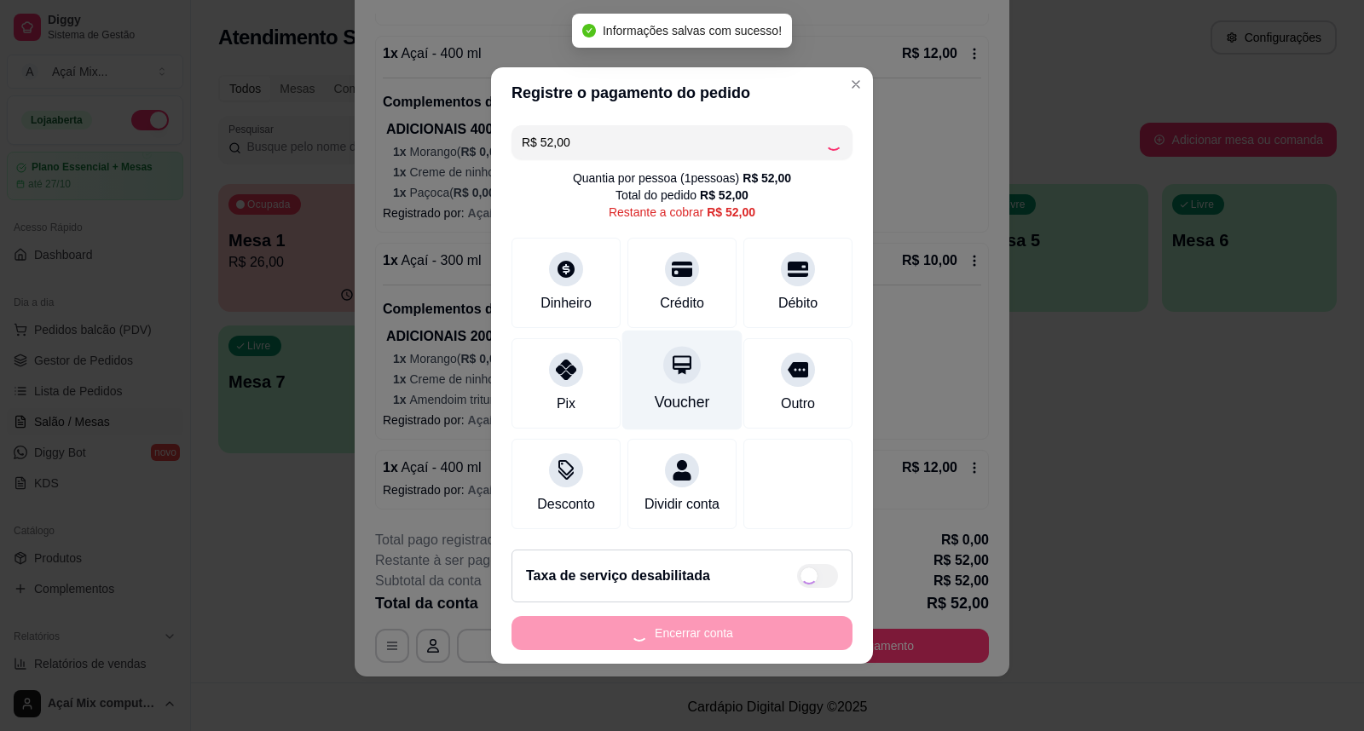
type input "R$ 0,00"
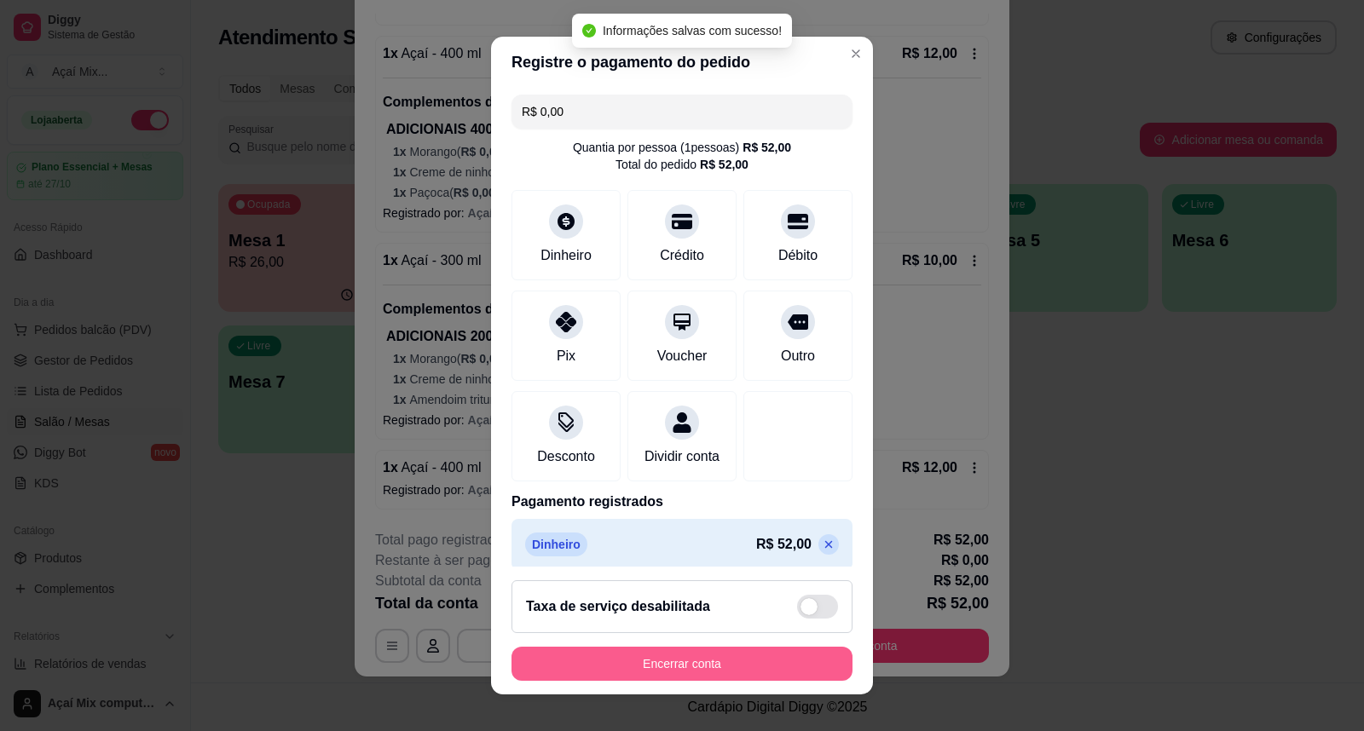
click at [723, 678] on button "Encerrar conta" at bounding box center [681, 664] width 341 height 34
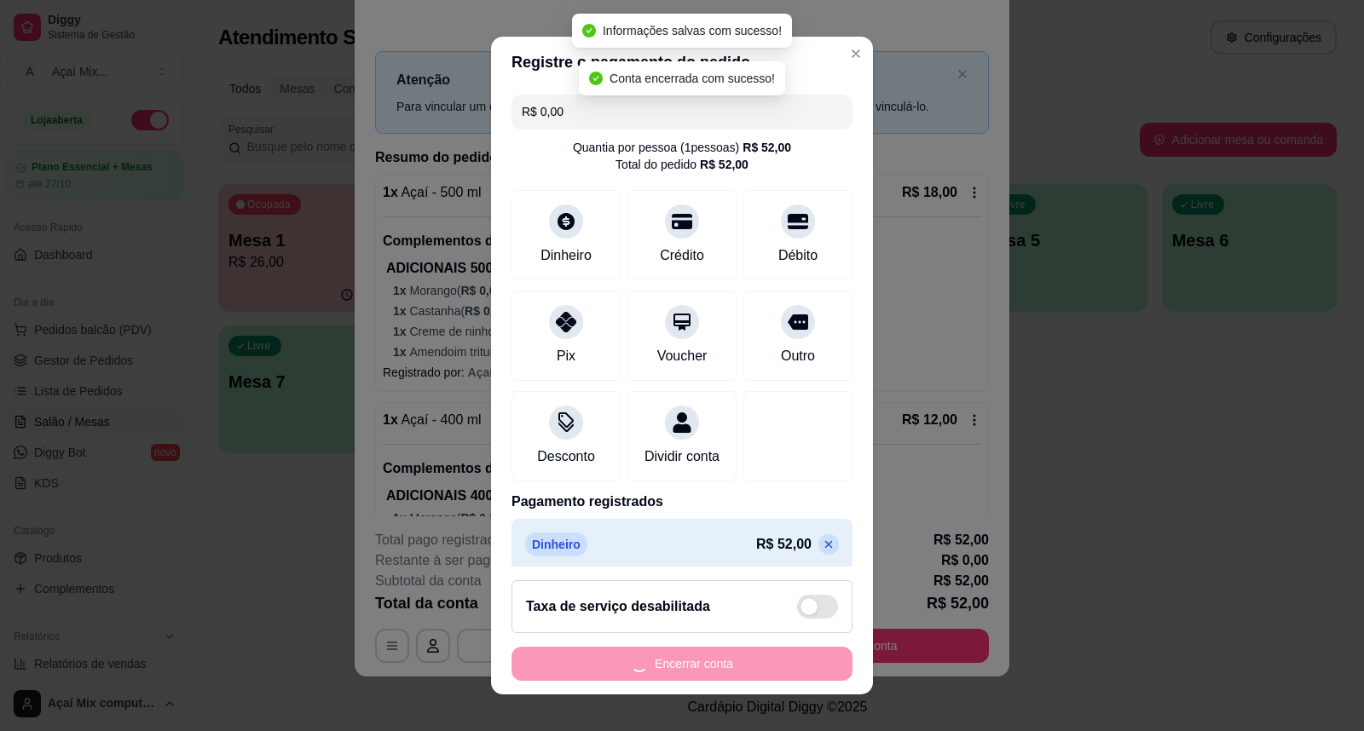
scroll to position [0, 0]
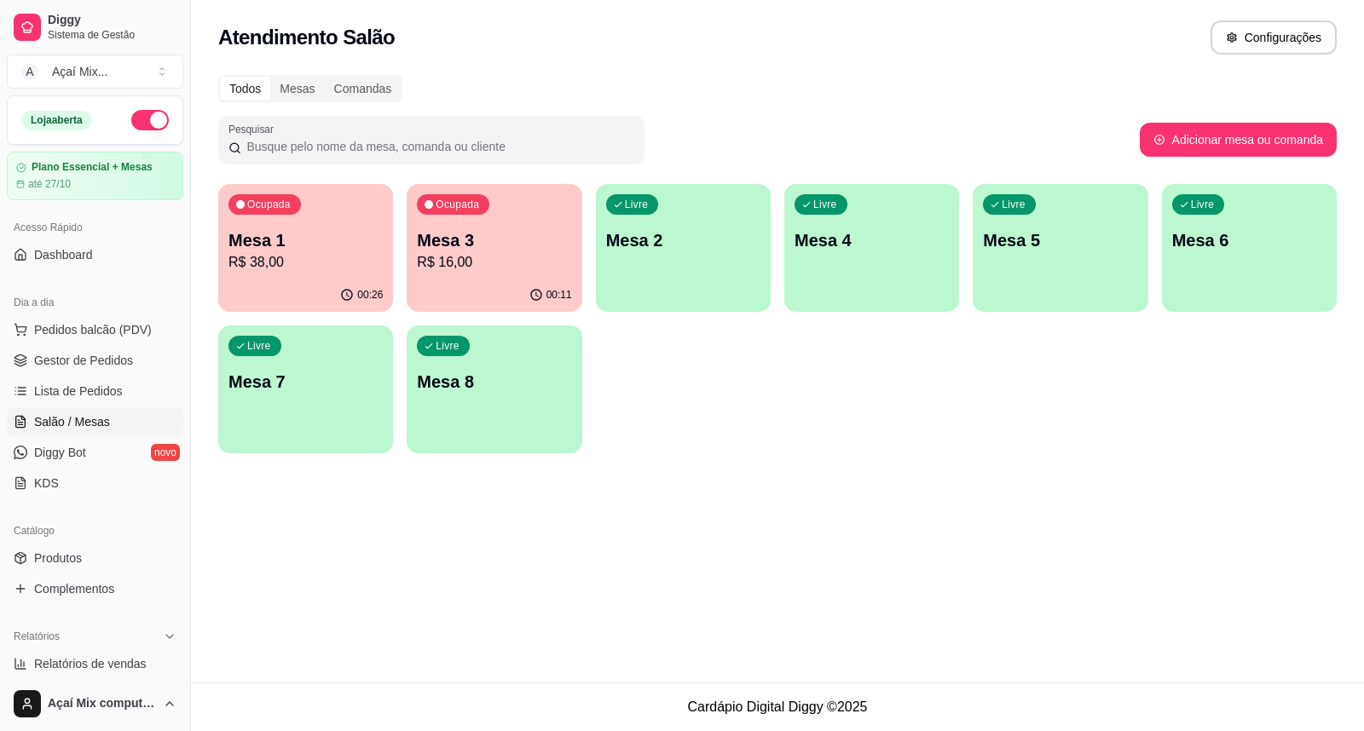
click at [539, 268] on p "R$ 16,00" at bounding box center [494, 262] width 154 height 20
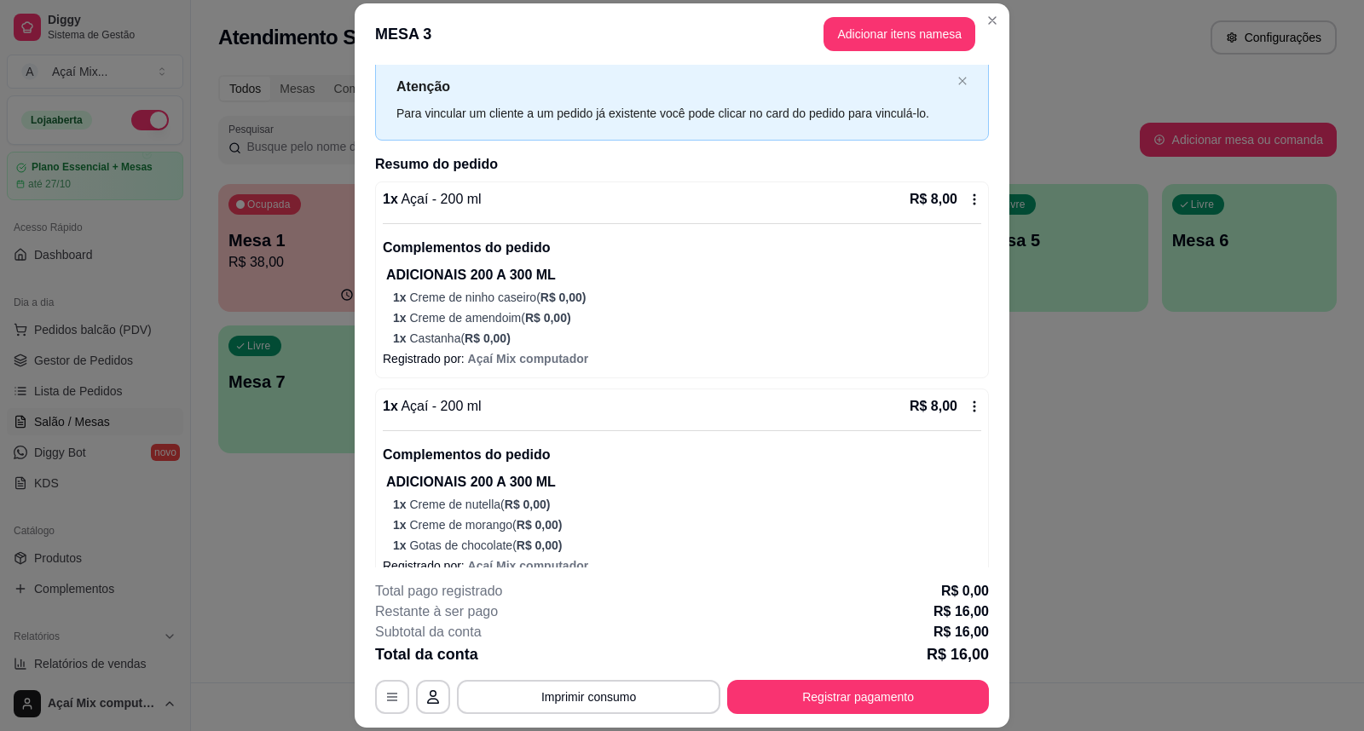
scroll to position [69, 0]
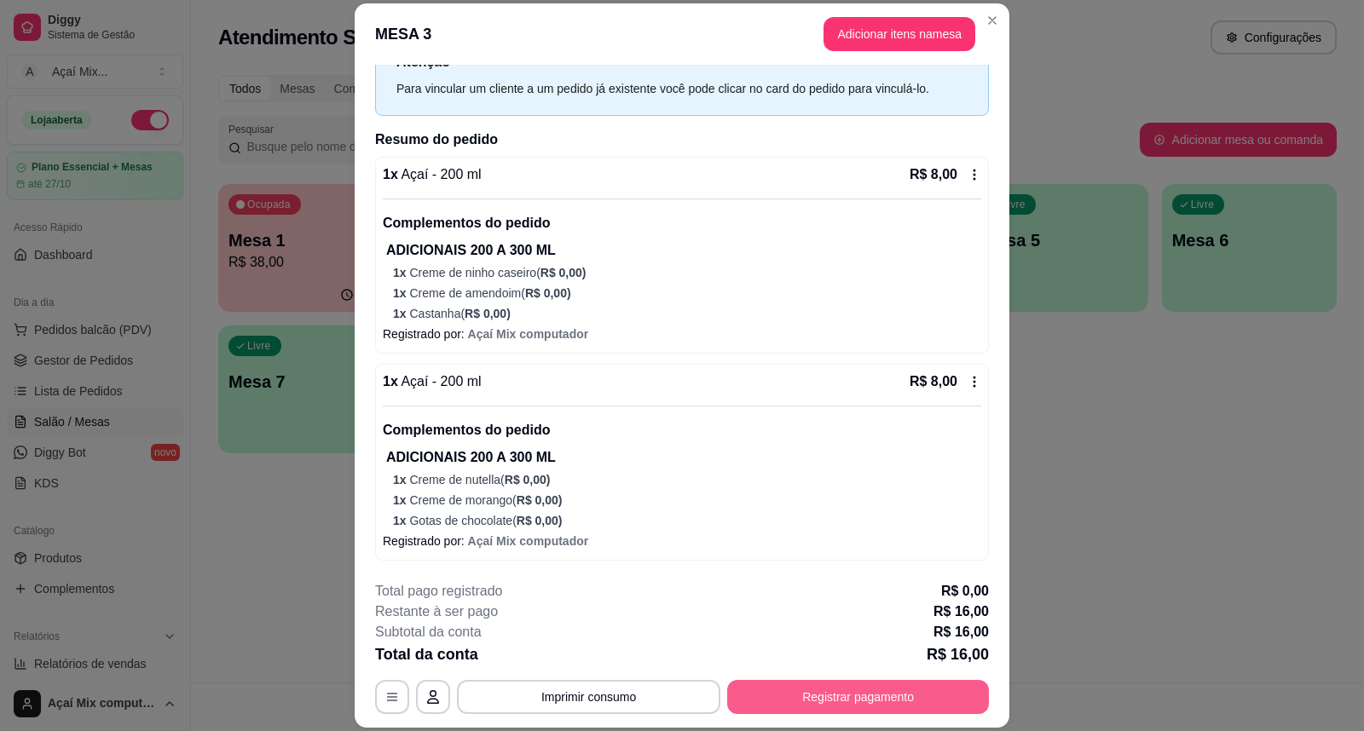
click at [822, 710] on button "Registrar pagamento" at bounding box center [858, 697] width 262 height 34
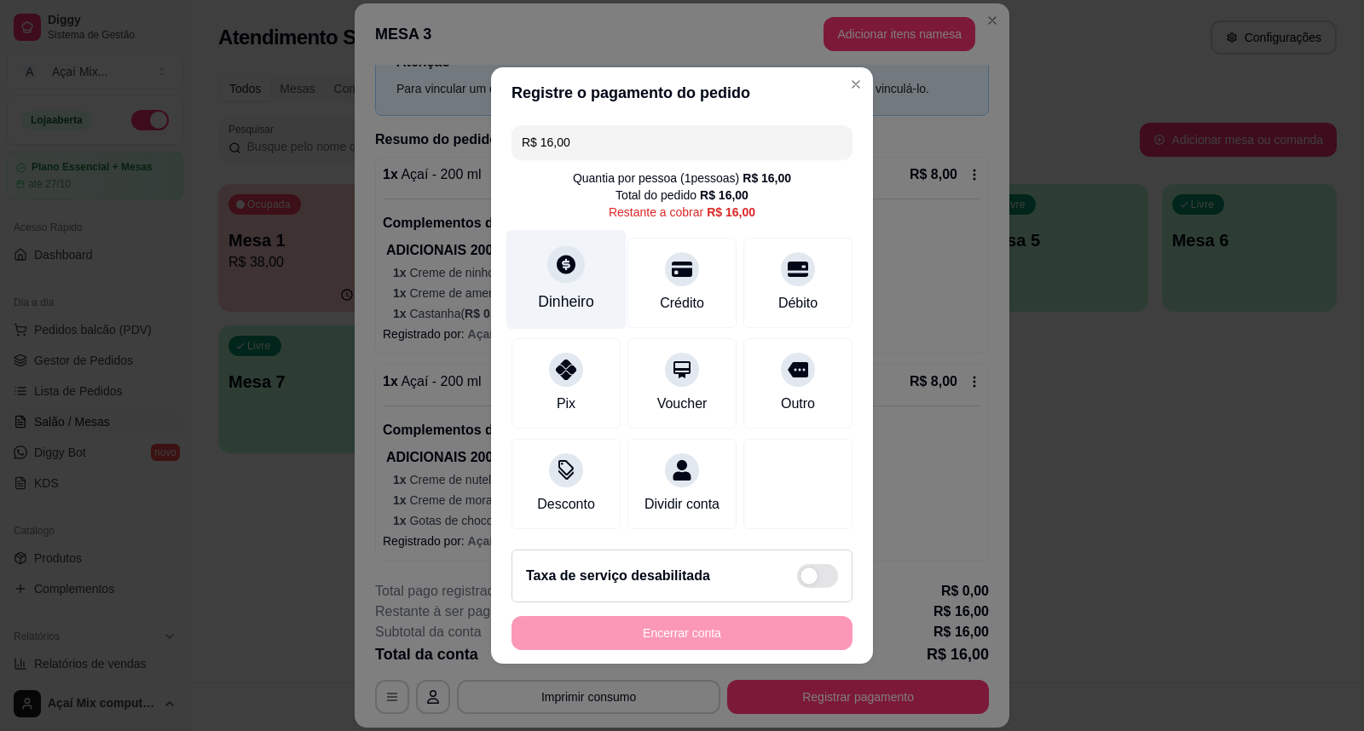
click at [584, 257] on div "Dinheiro" at bounding box center [566, 280] width 120 height 100
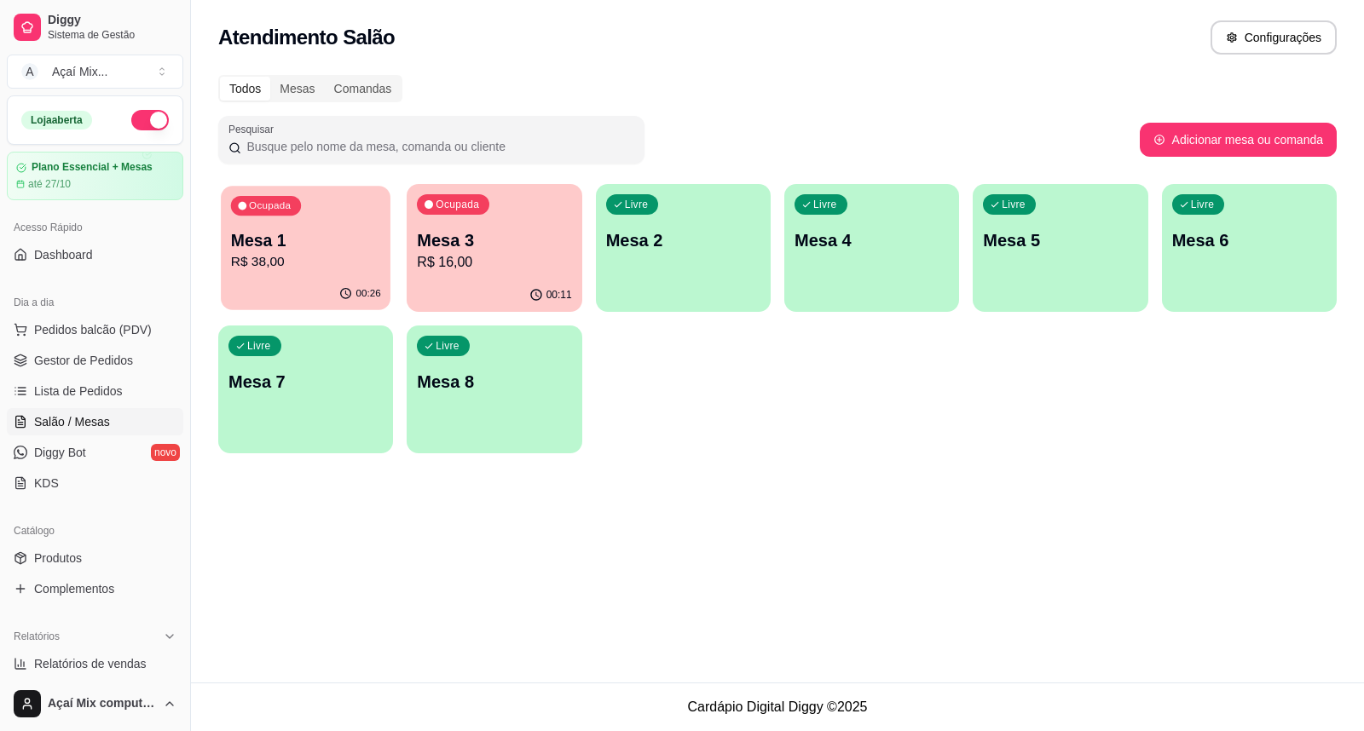
click at [270, 239] on p "Mesa 1" at bounding box center [306, 240] width 150 height 23
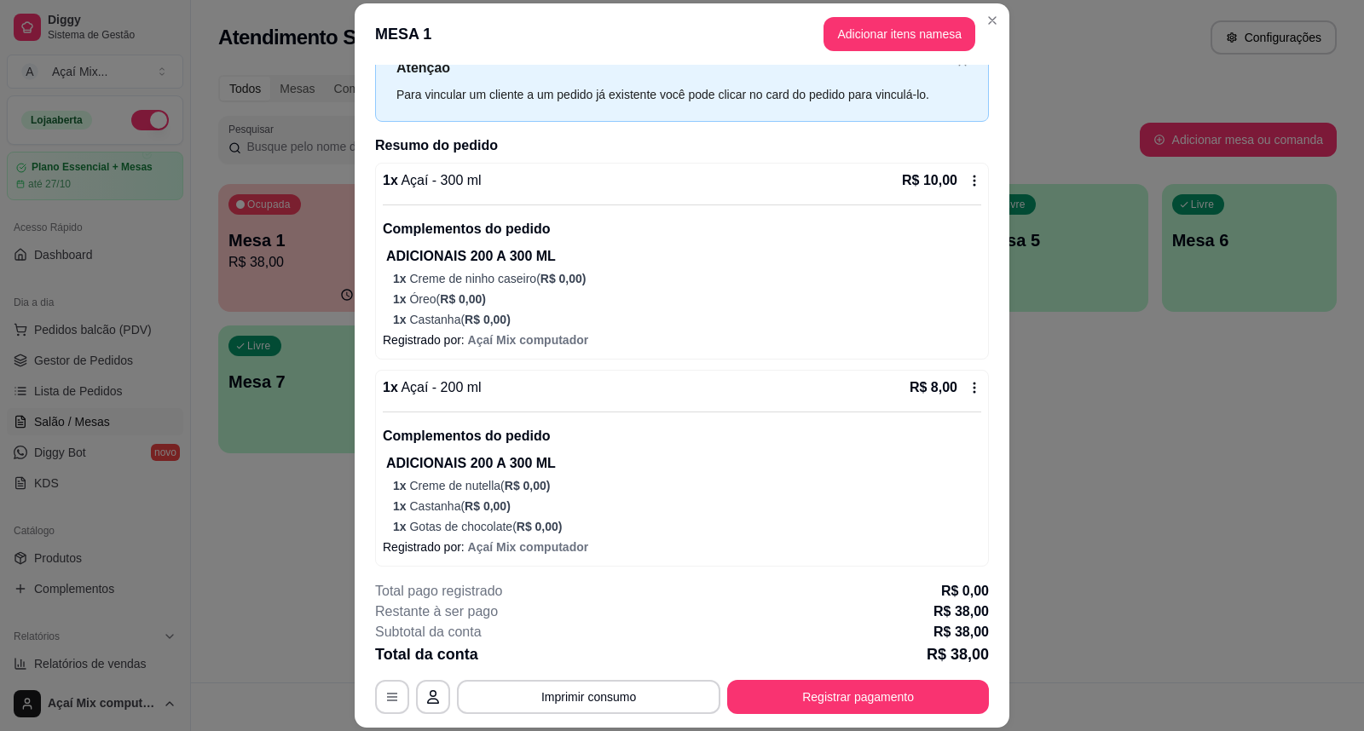
scroll to position [62, 0]
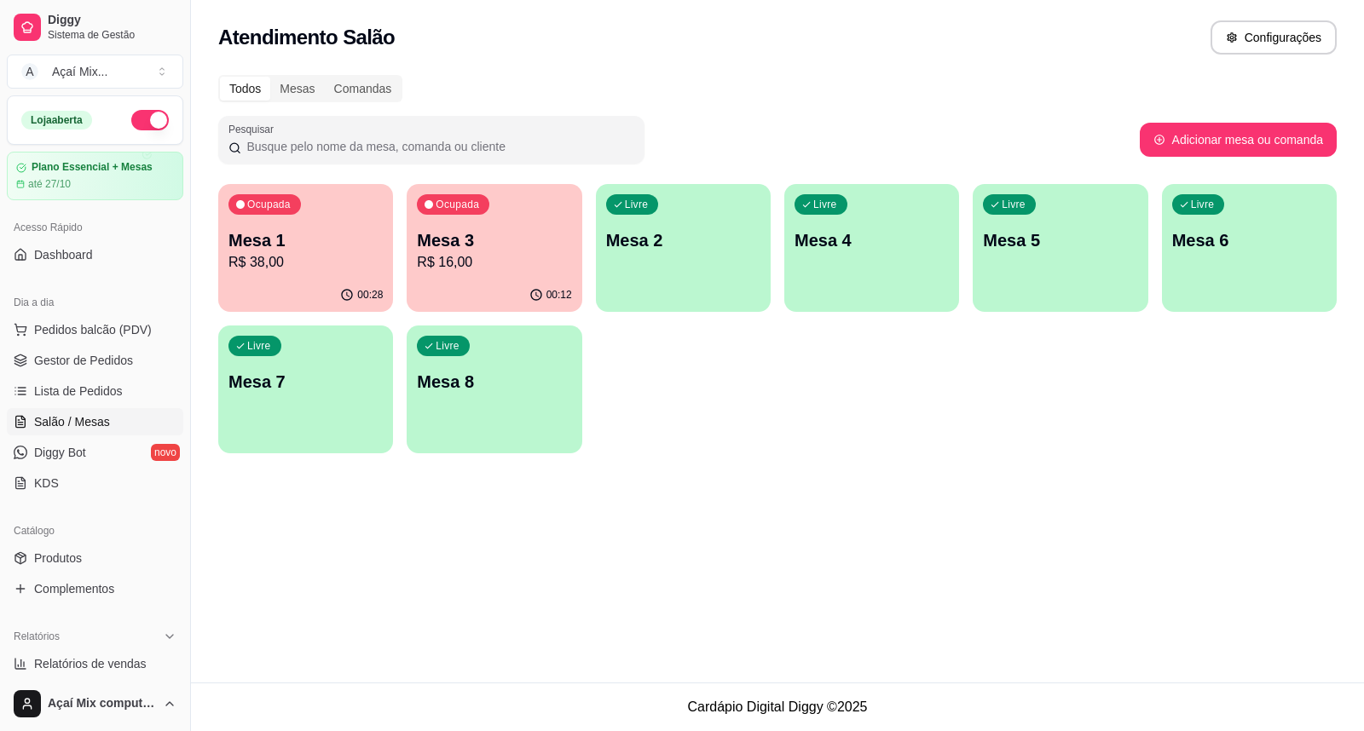
click at [482, 364] on div "Livre Mesa 8" at bounding box center [494, 379] width 175 height 107
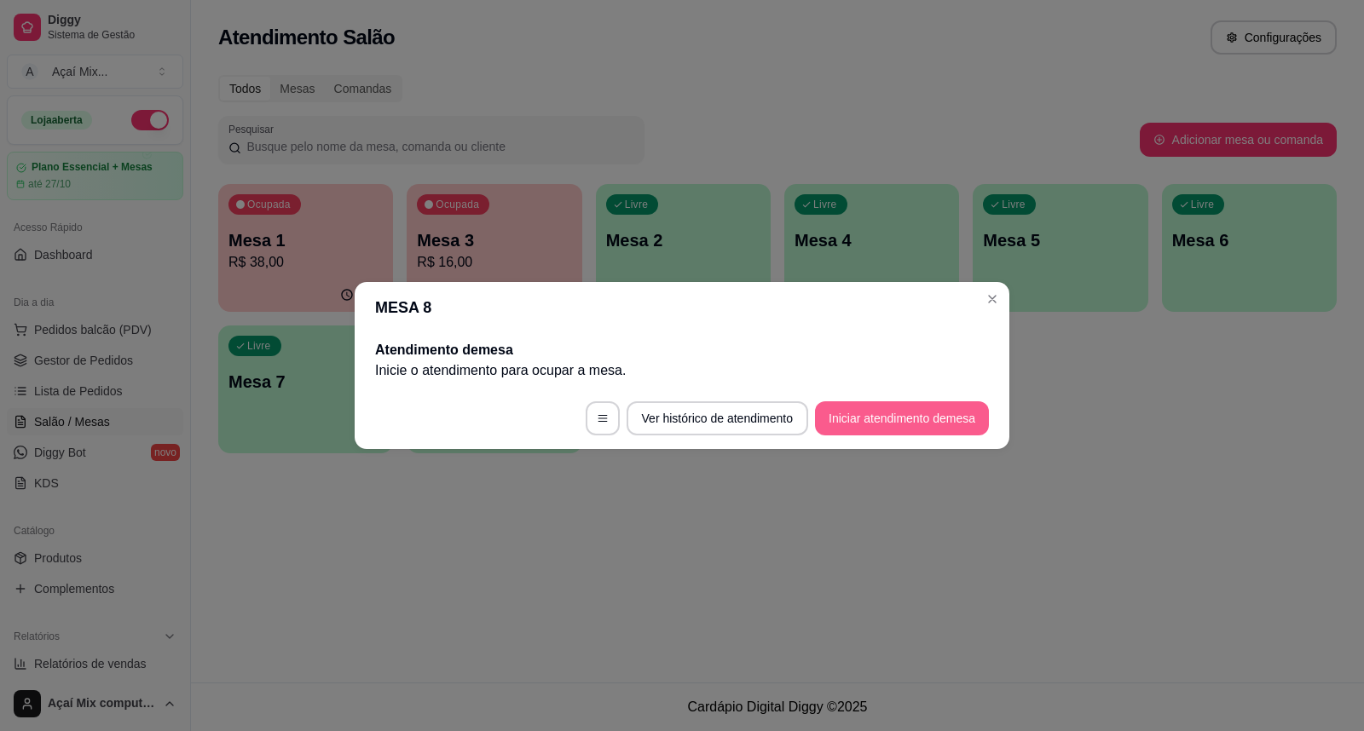
click at [870, 407] on button "Iniciar atendimento de mesa" at bounding box center [902, 419] width 174 height 34
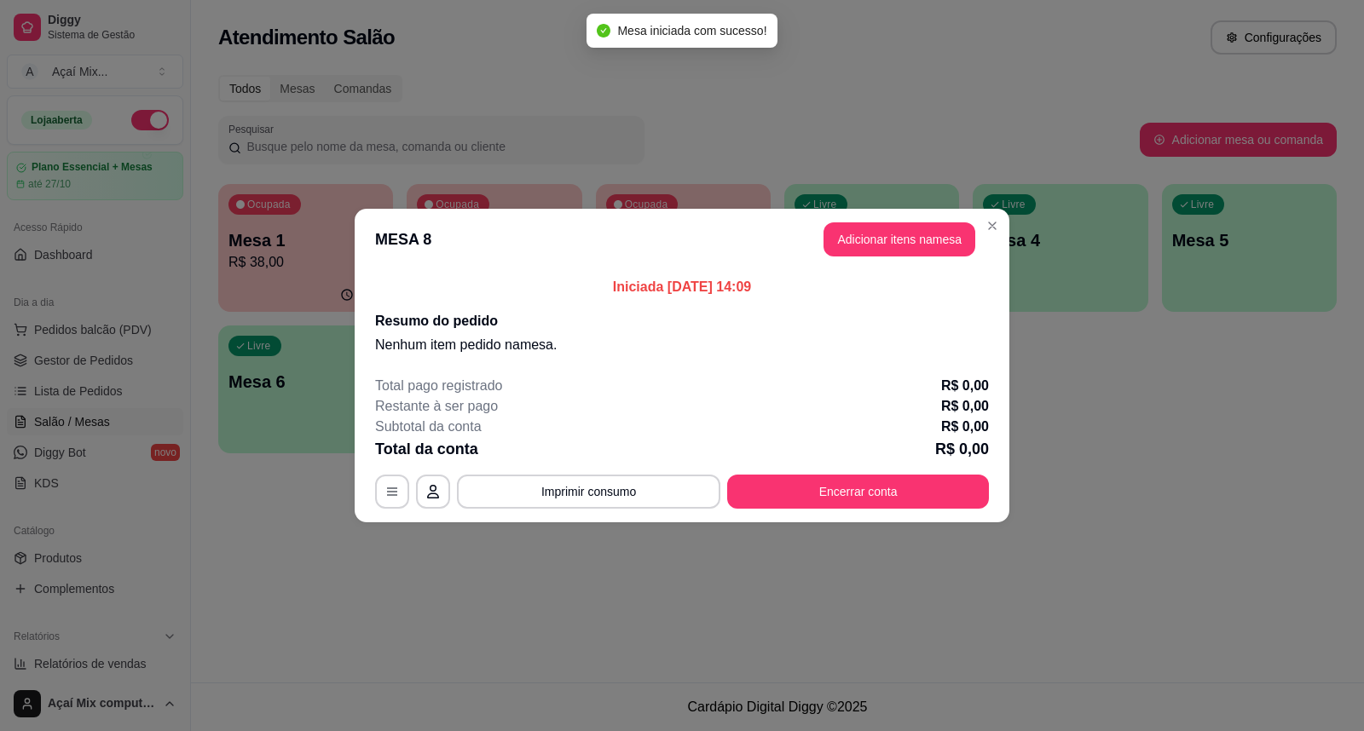
click at [918, 222] on header "MESA 8 Adicionar itens na mesa" at bounding box center [682, 239] width 655 height 61
click at [910, 227] on button "Adicionar itens na mesa" at bounding box center [899, 239] width 147 height 33
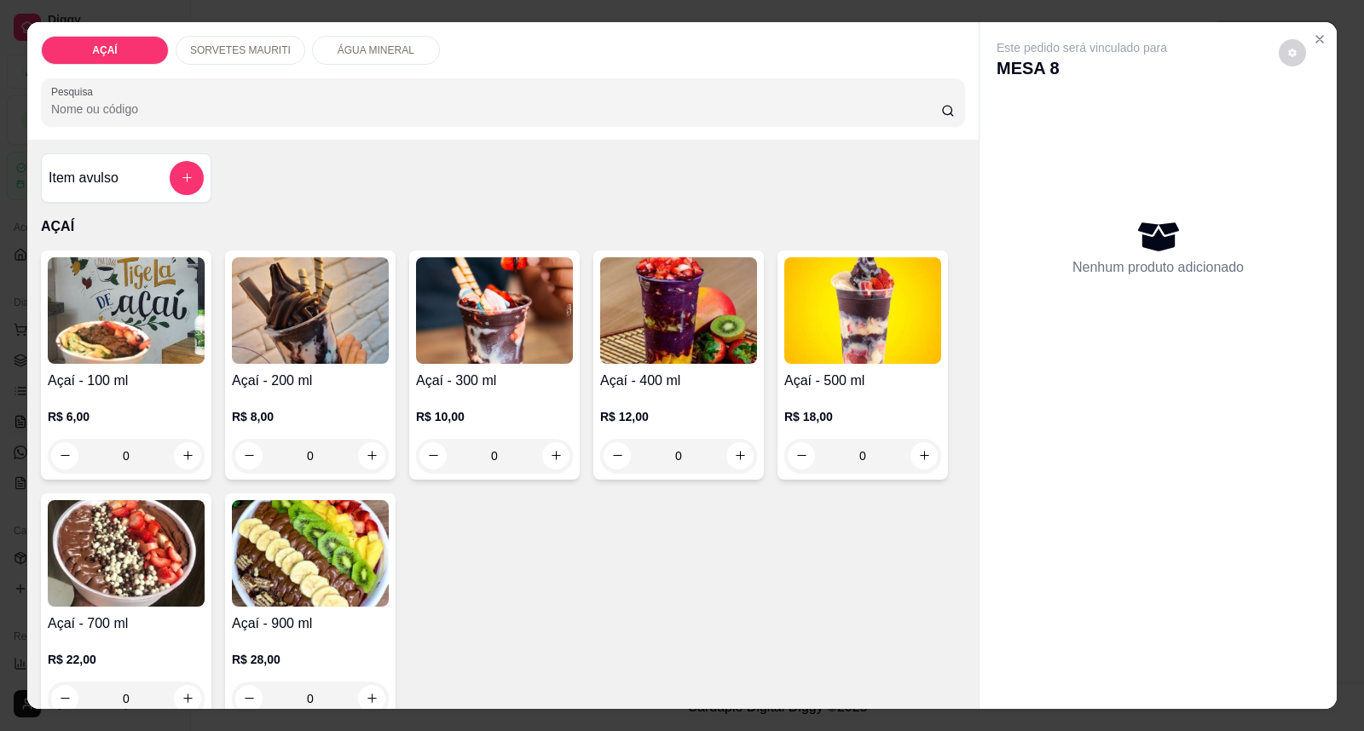
click at [358, 459] on div "0" at bounding box center [310, 456] width 157 height 34
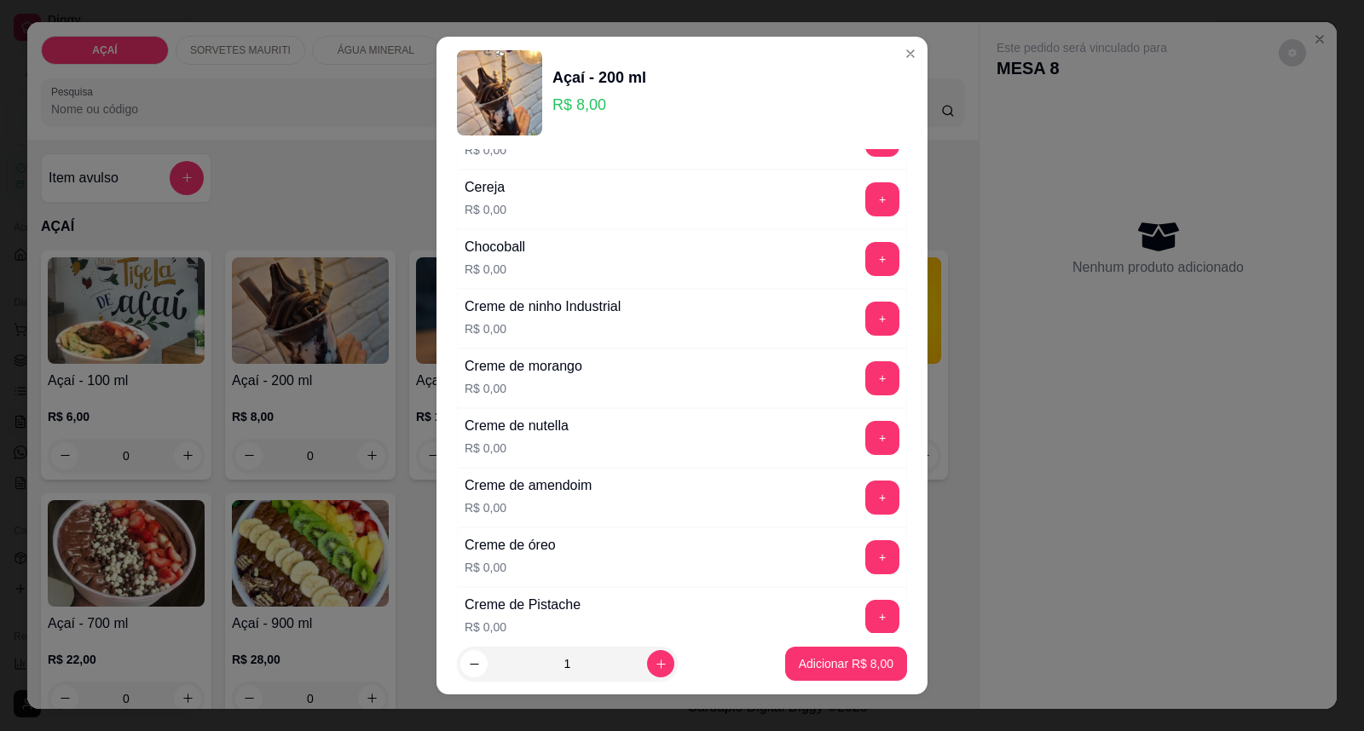
scroll to position [378, 0]
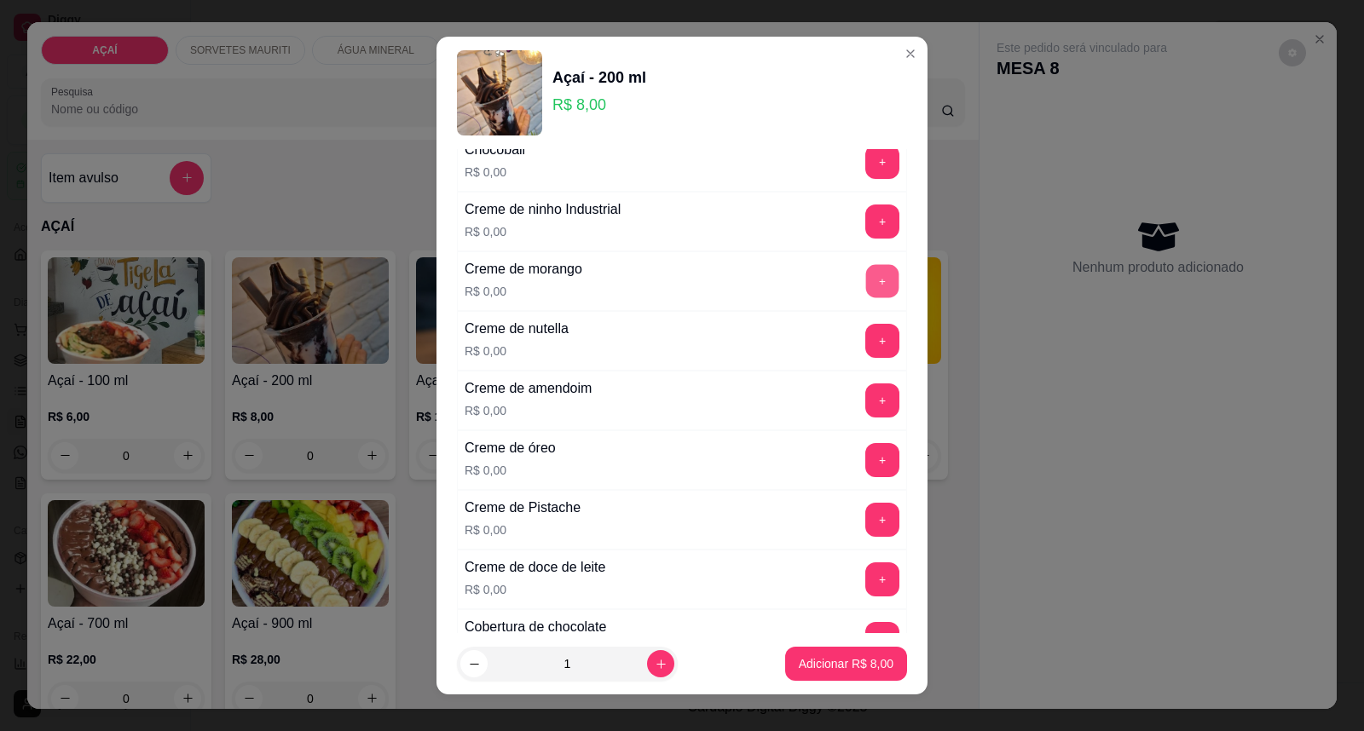
click at [866, 292] on button "+" at bounding box center [882, 281] width 33 height 33
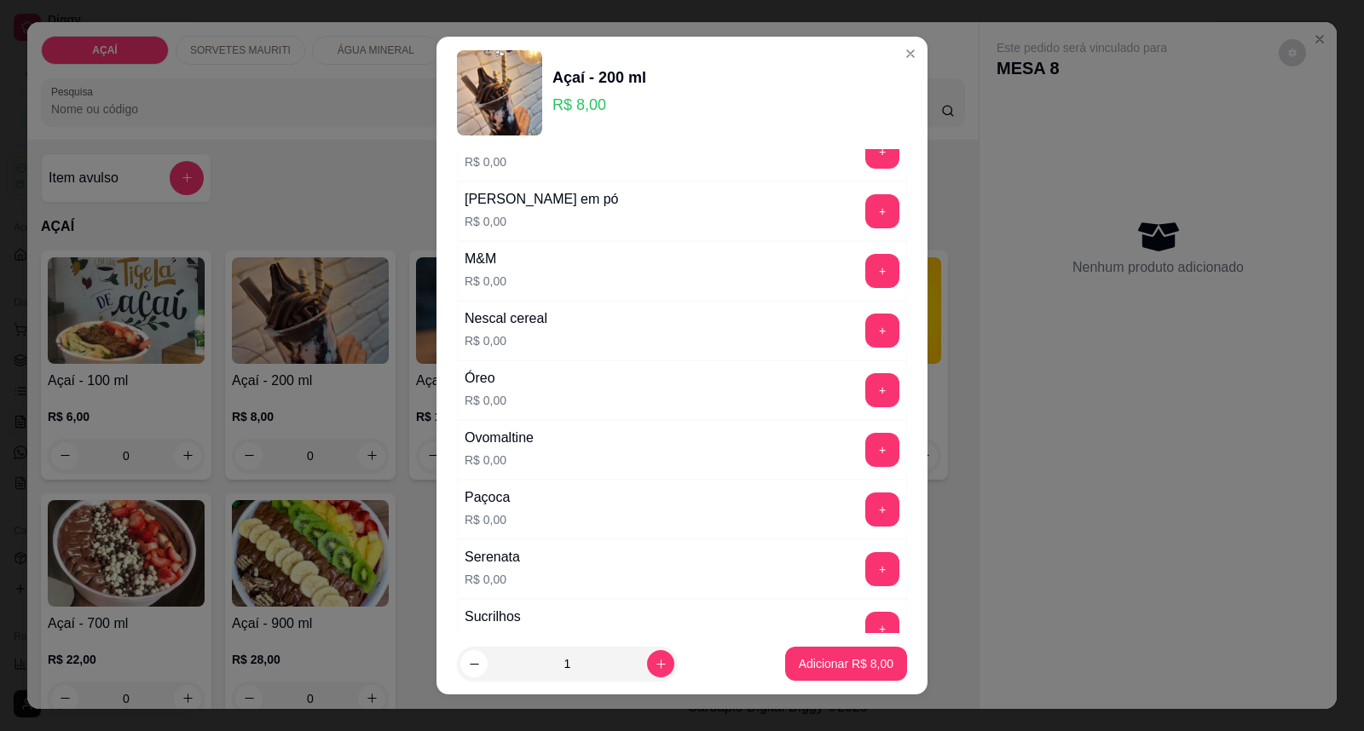
scroll to position [1705, 0]
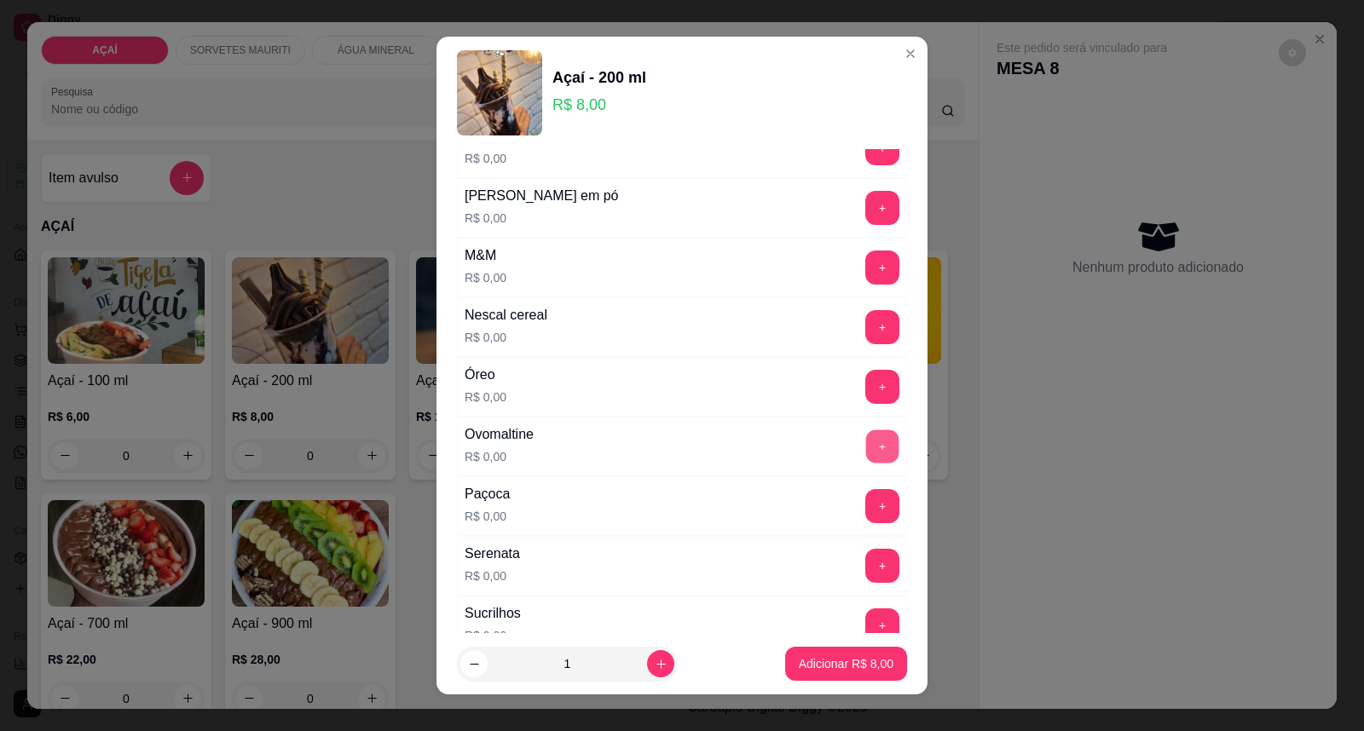
click at [866, 453] on button "+" at bounding box center [882, 446] width 33 height 33
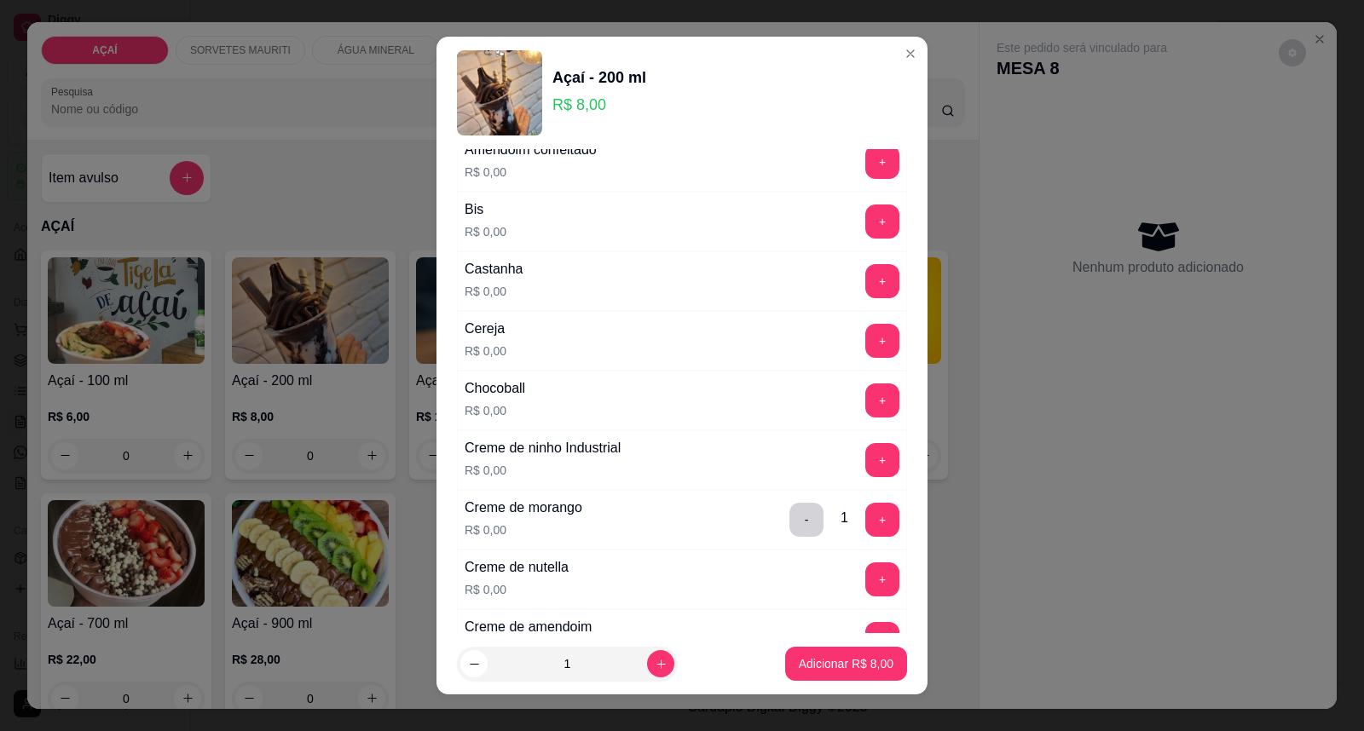
scroll to position [135, 0]
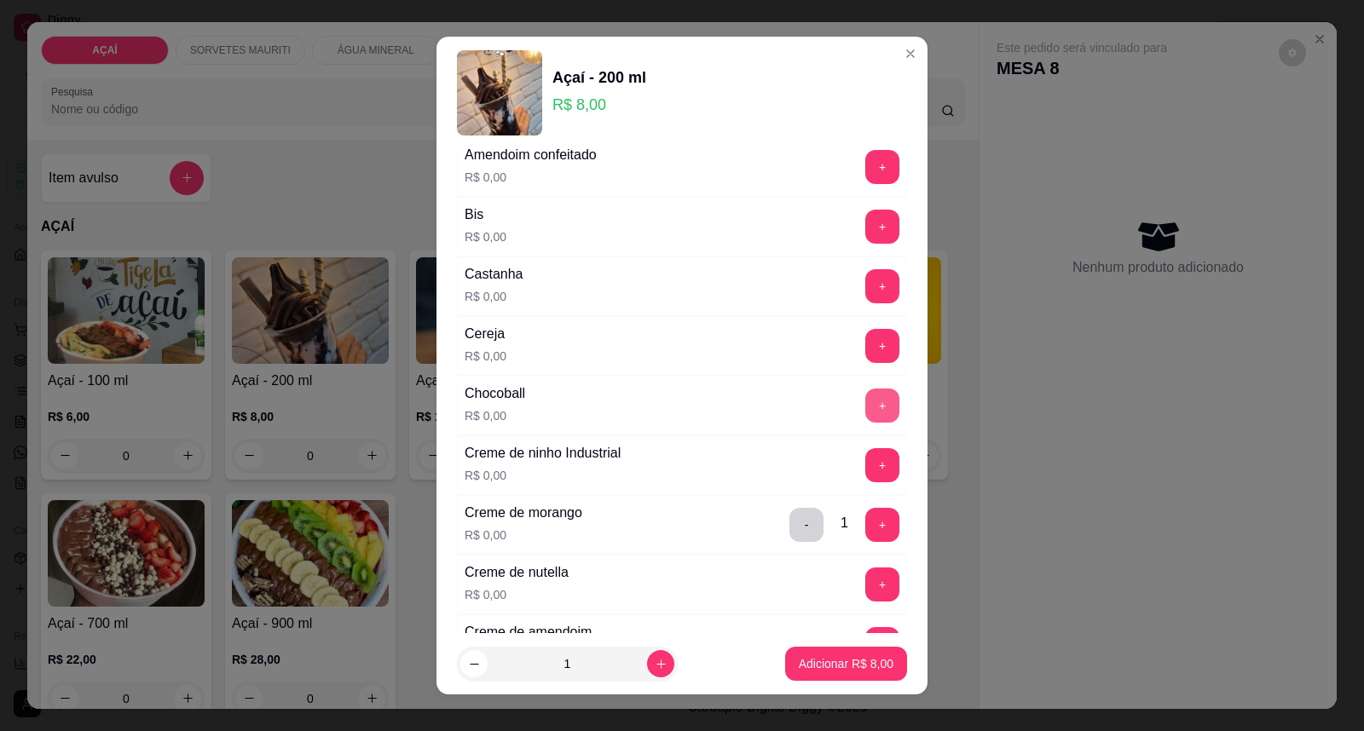
click at [865, 406] on button "+" at bounding box center [882, 406] width 34 height 34
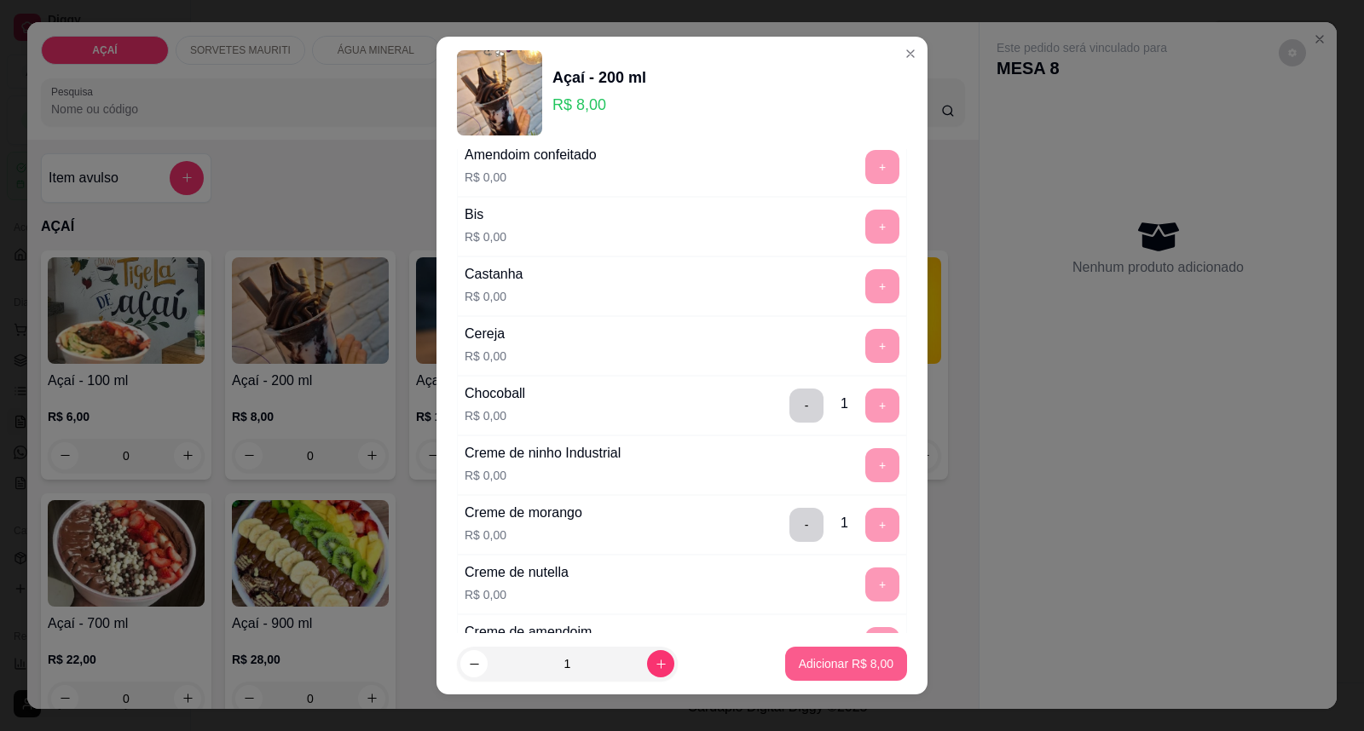
click at [839, 655] on button "Adicionar R$ 8,00" at bounding box center [846, 664] width 122 height 34
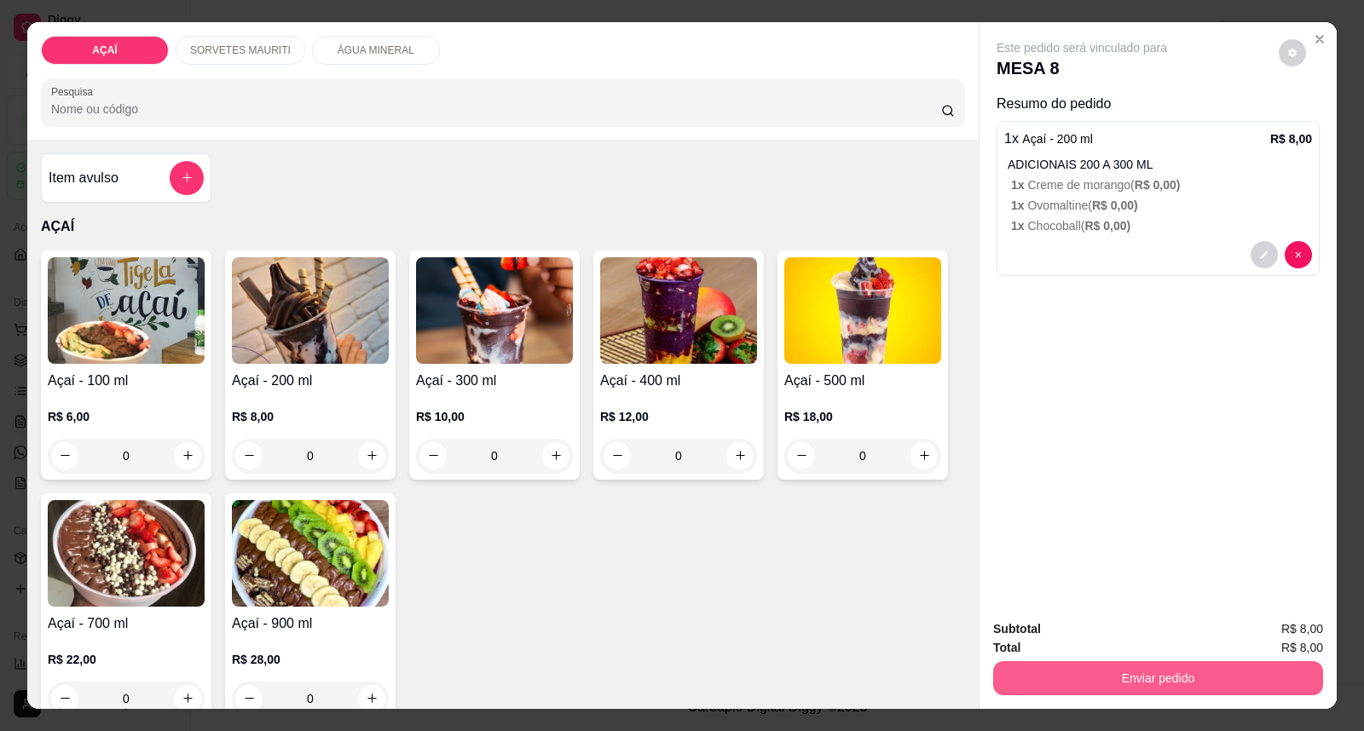
click at [1037, 662] on button "Enviar pedido" at bounding box center [1158, 679] width 330 height 34
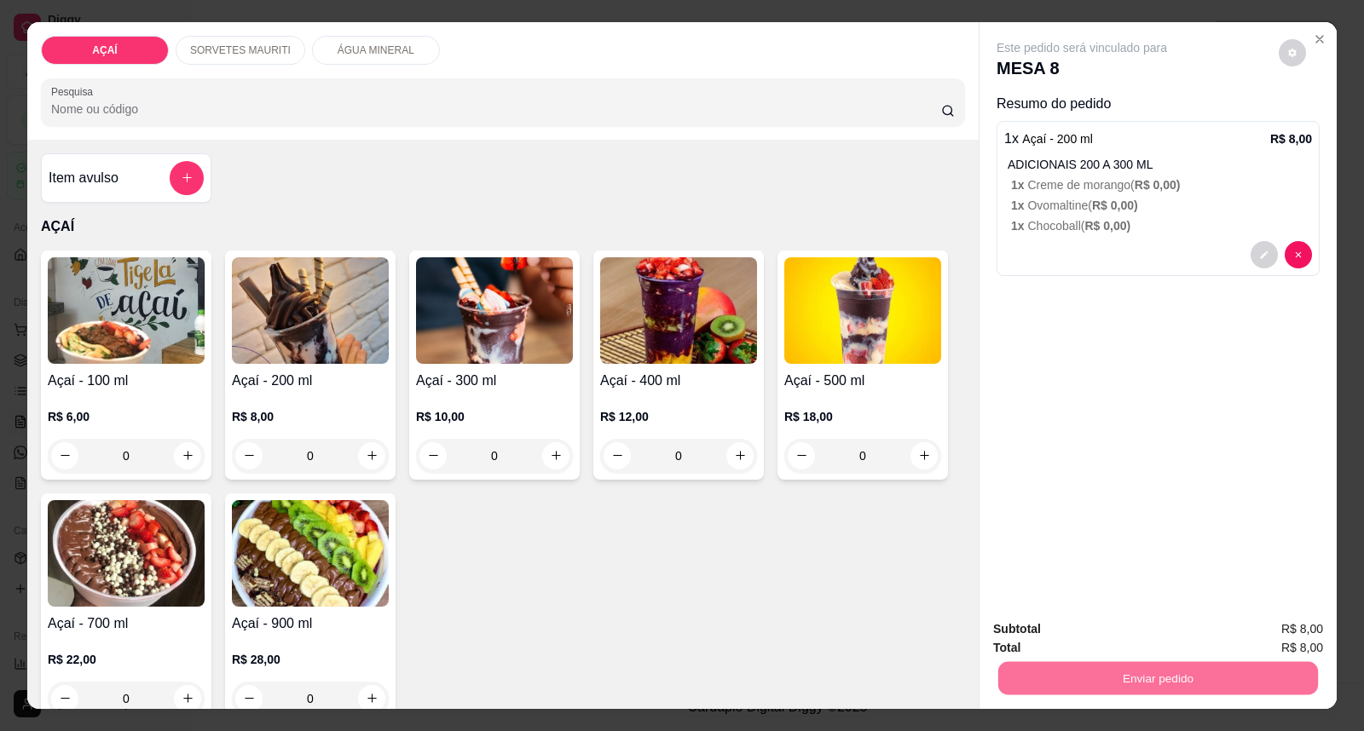
click at [1242, 624] on button "Enviar pedido" at bounding box center [1278, 637] width 96 height 32
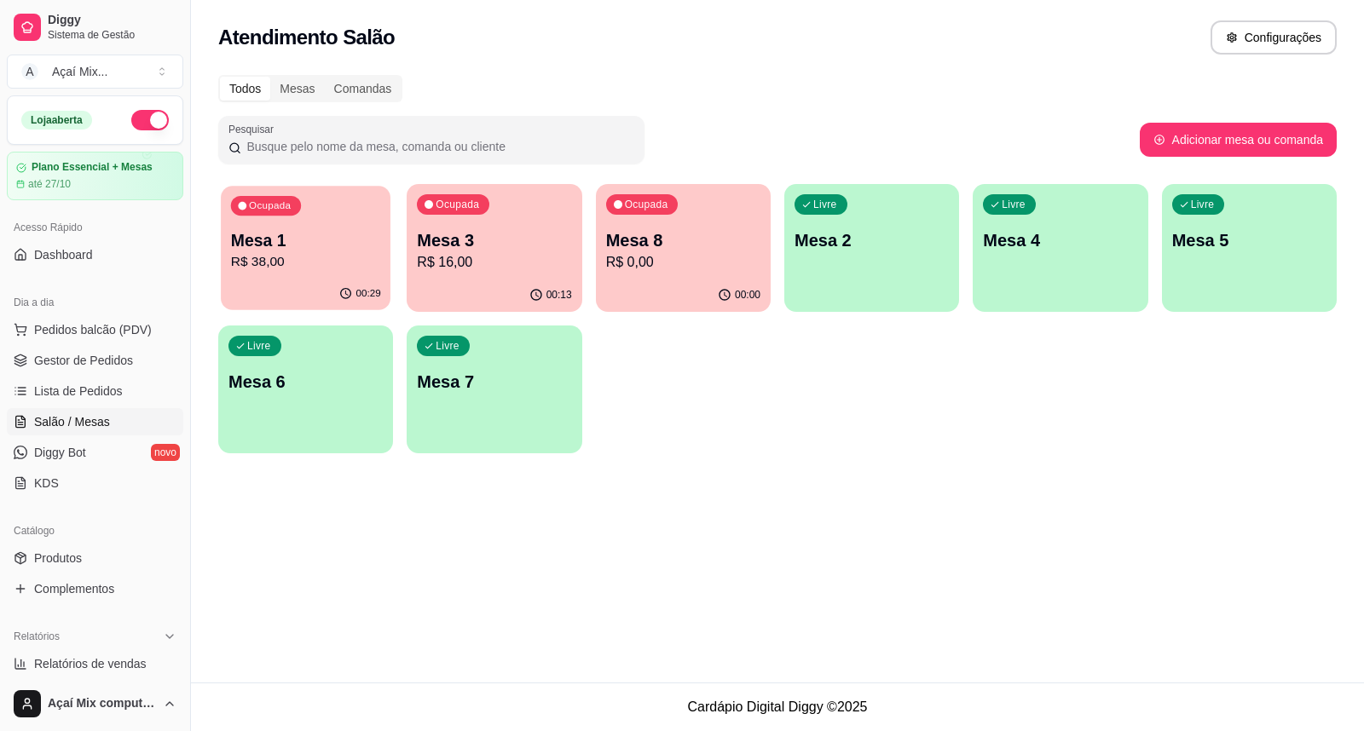
click at [302, 229] on p "Mesa 1" at bounding box center [306, 240] width 150 height 23
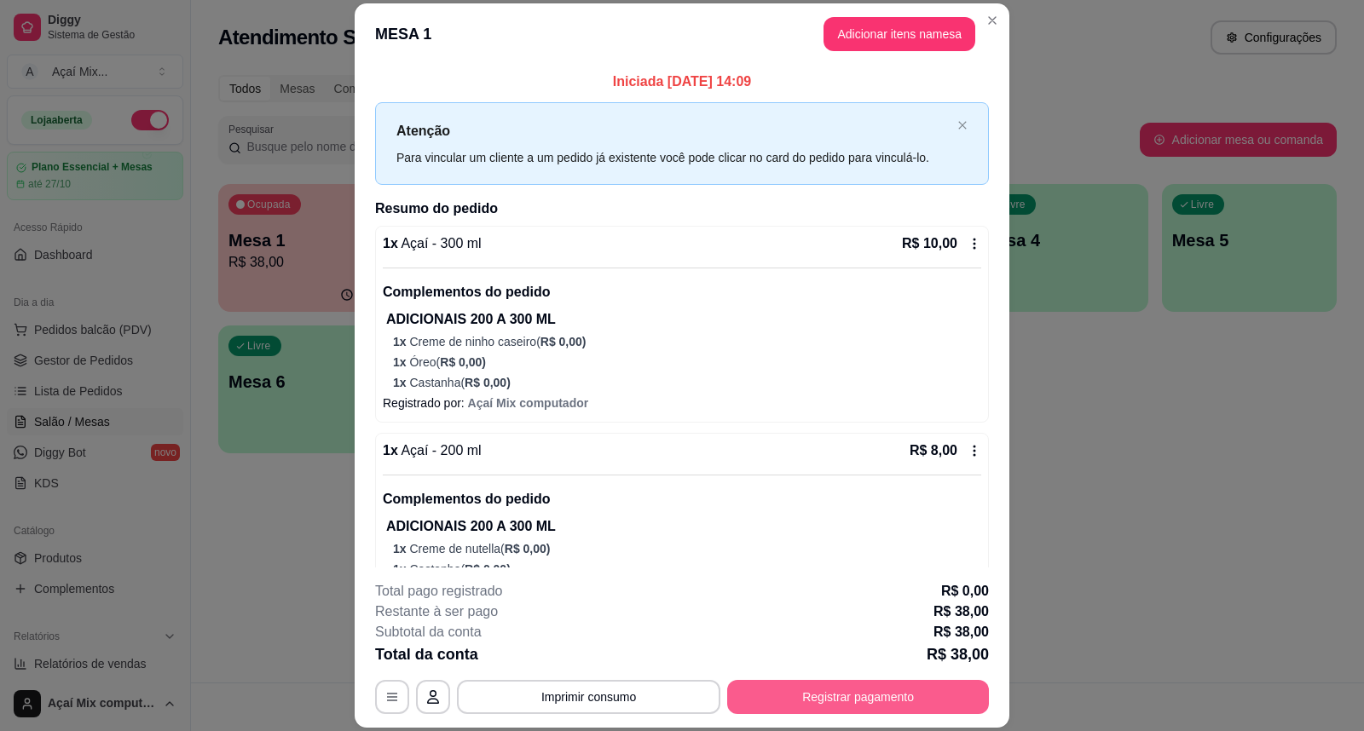
click at [788, 693] on button "Registrar pagamento" at bounding box center [858, 697] width 262 height 34
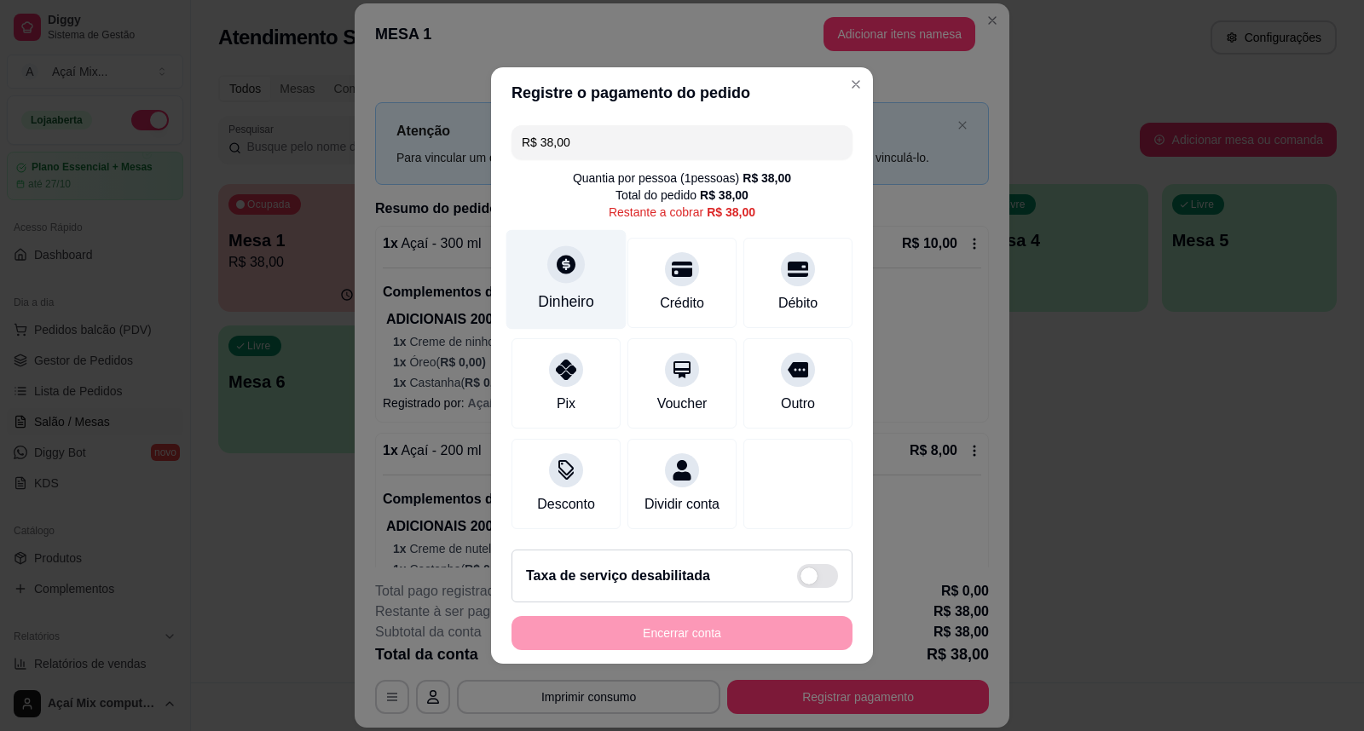
click at [555, 253] on icon at bounding box center [566, 264] width 22 height 22
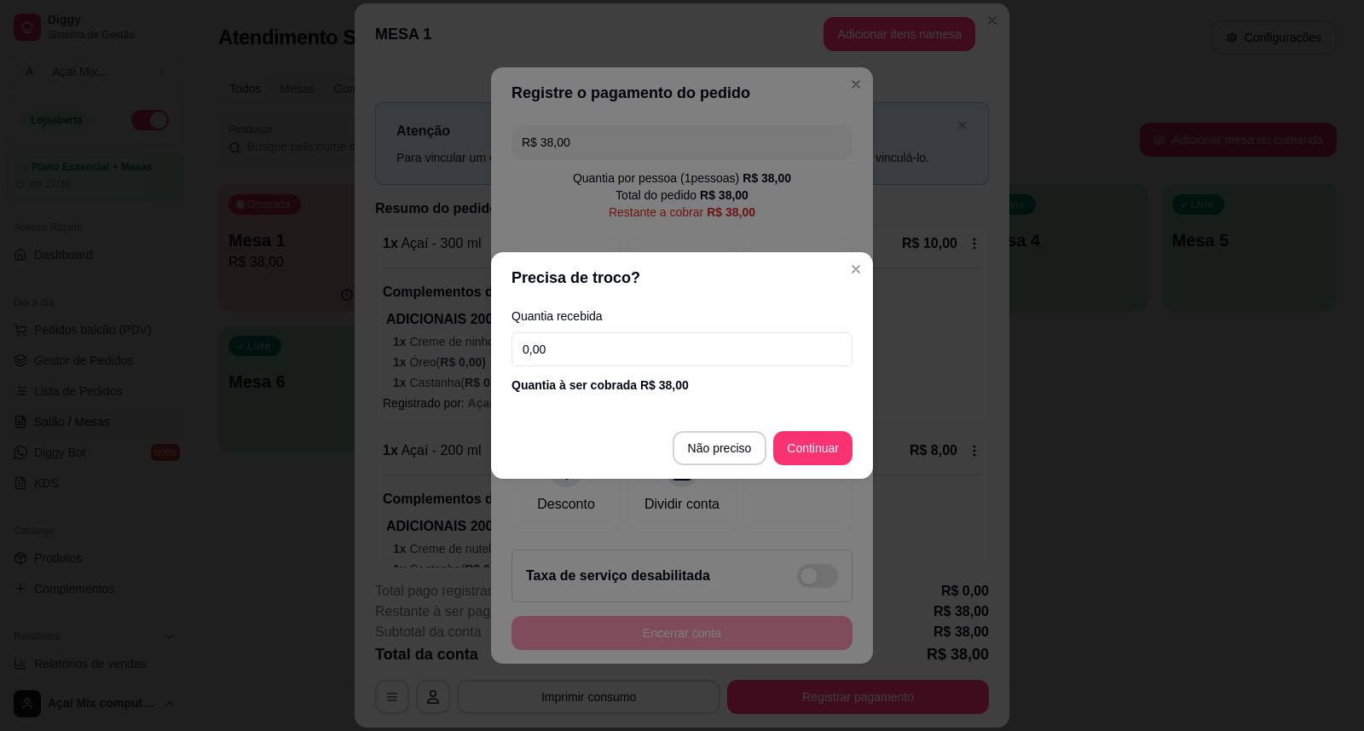
click at [595, 355] on input "0,00" at bounding box center [681, 349] width 341 height 34
type input "20,00"
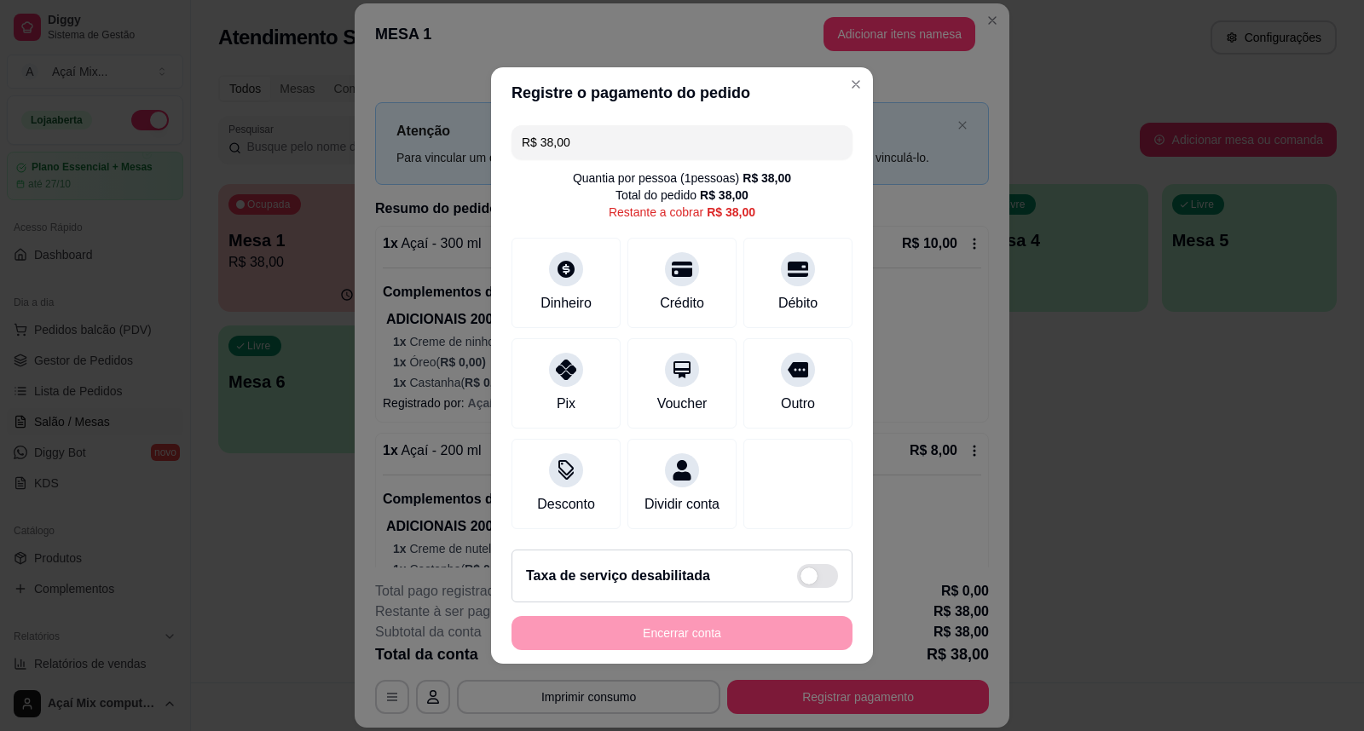
click at [504, 270] on div "R$ 38,00 Quantia por pessoa ( 1 pessoas) R$ 38,00 Total do pedido R$ 38,00 Rest…" at bounding box center [682, 327] width 382 height 418
click at [569, 271] on div "Dinheiro" at bounding box center [566, 280] width 120 height 100
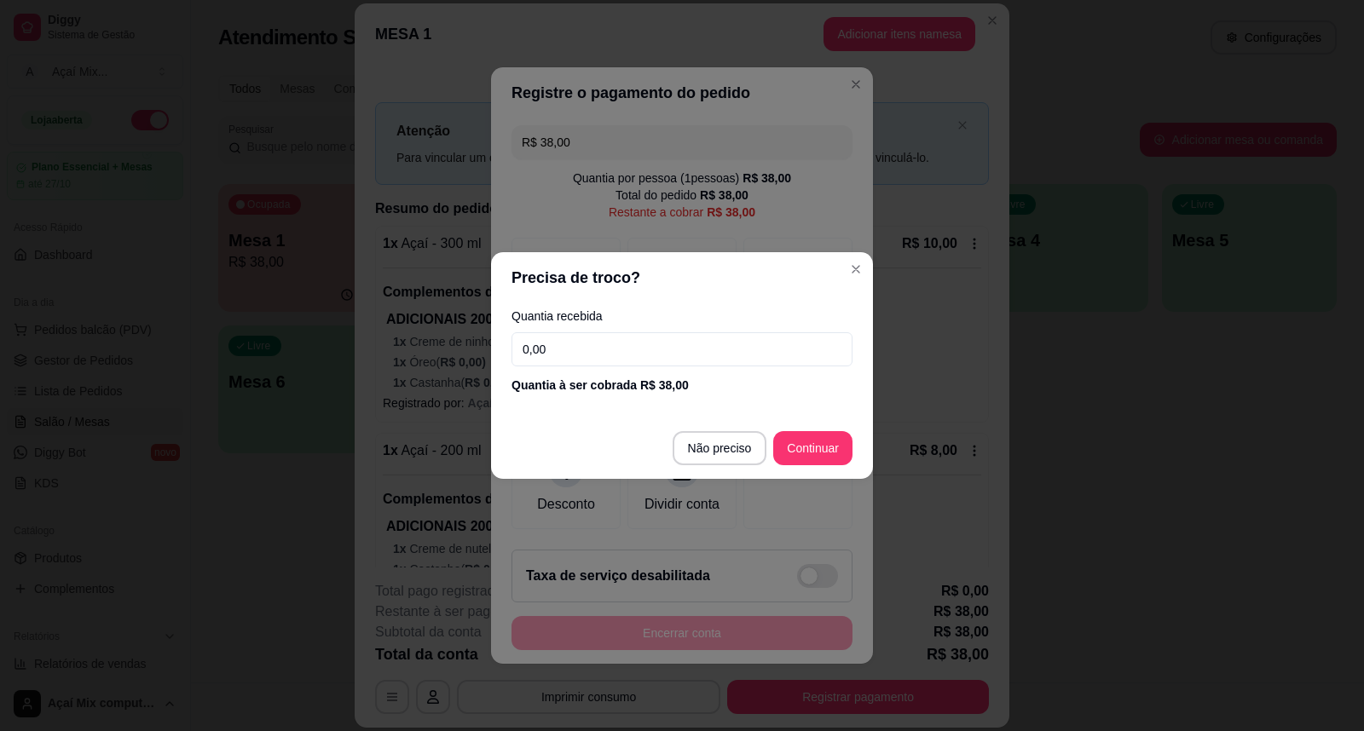
click at [703, 471] on footer "Não preciso Continuar" at bounding box center [682, 448] width 382 height 61
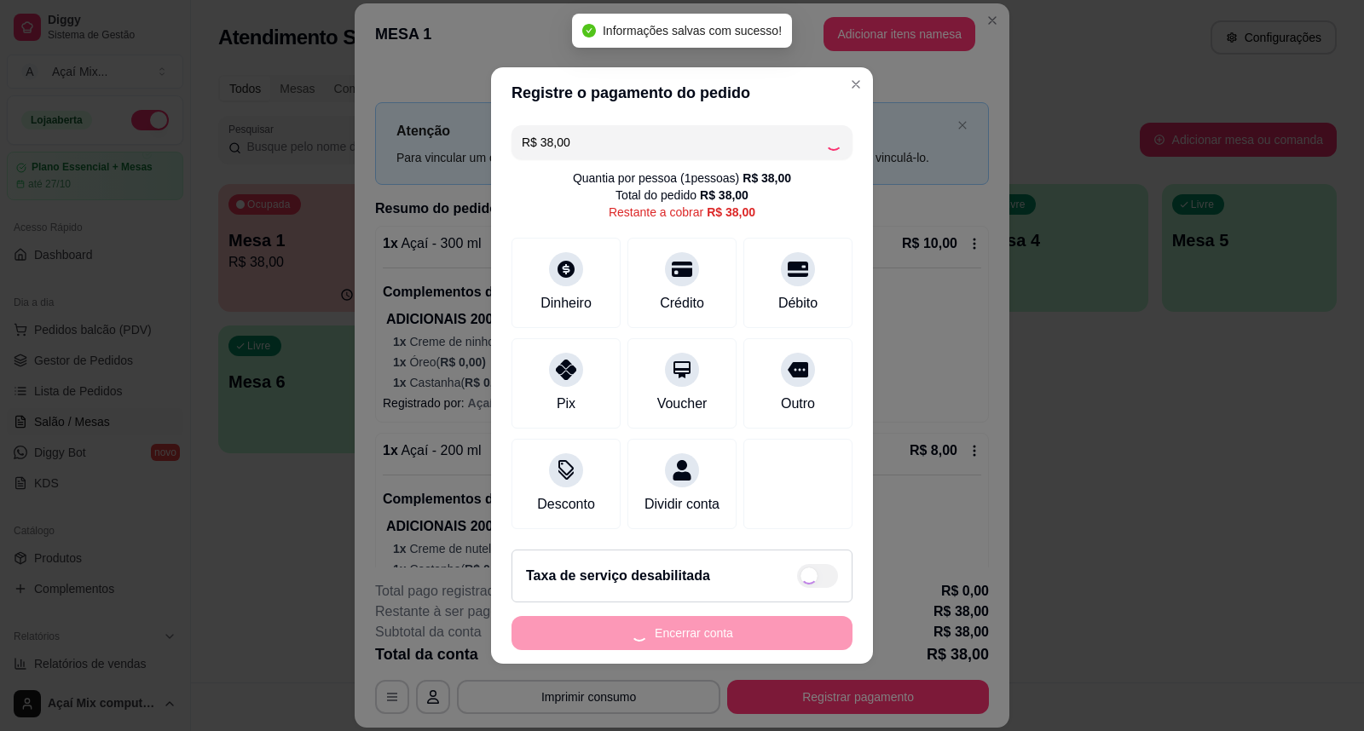
type input "R$ 0,00"
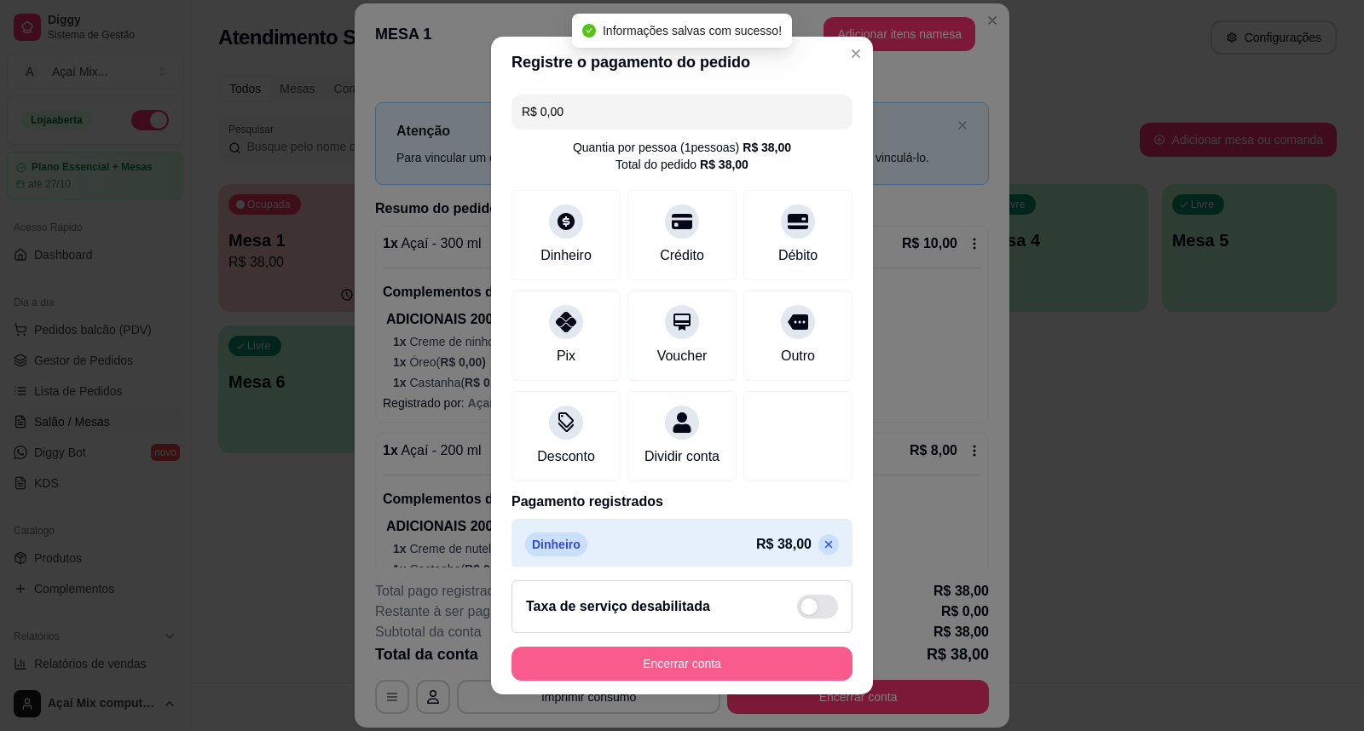
click at [766, 656] on button "Encerrar conta" at bounding box center [681, 664] width 341 height 34
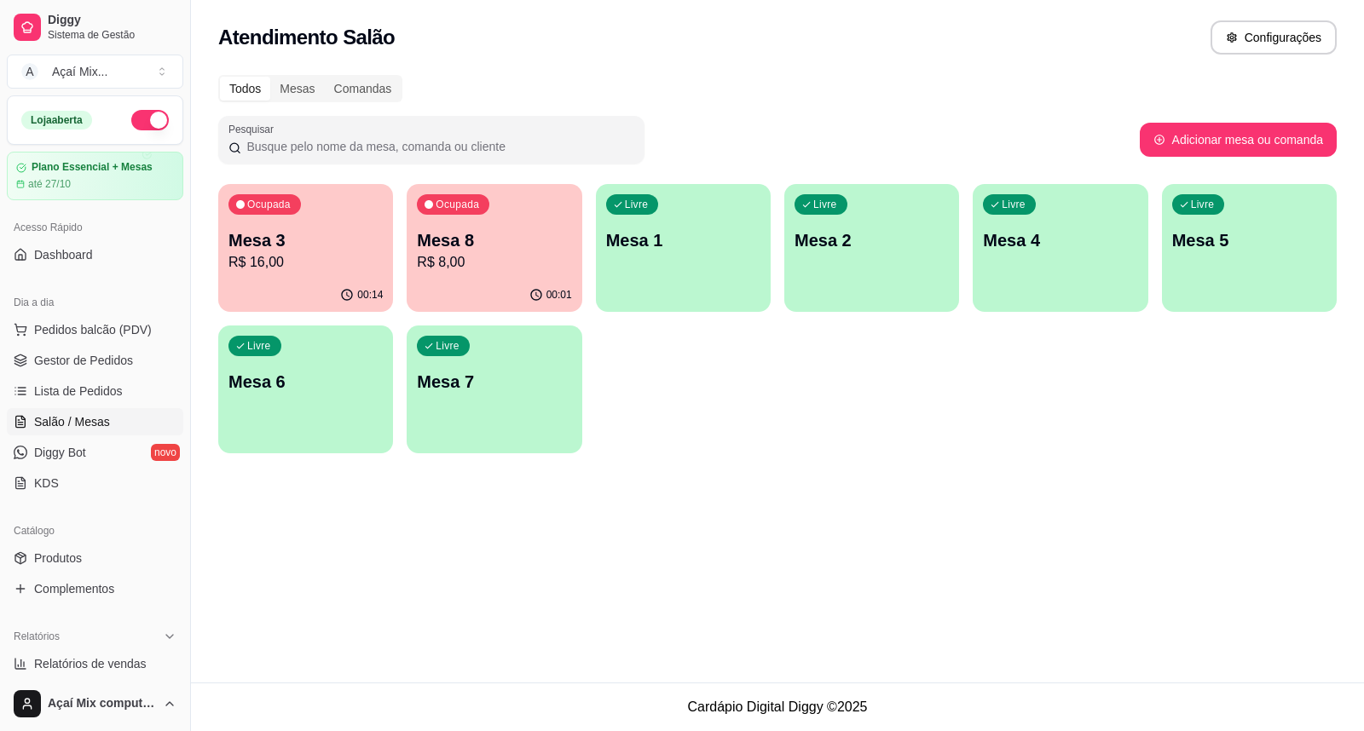
click at [341, 240] on p "Mesa 3" at bounding box center [305, 240] width 154 height 24
click at [518, 260] on p "R$ 8,00" at bounding box center [494, 262] width 150 height 20
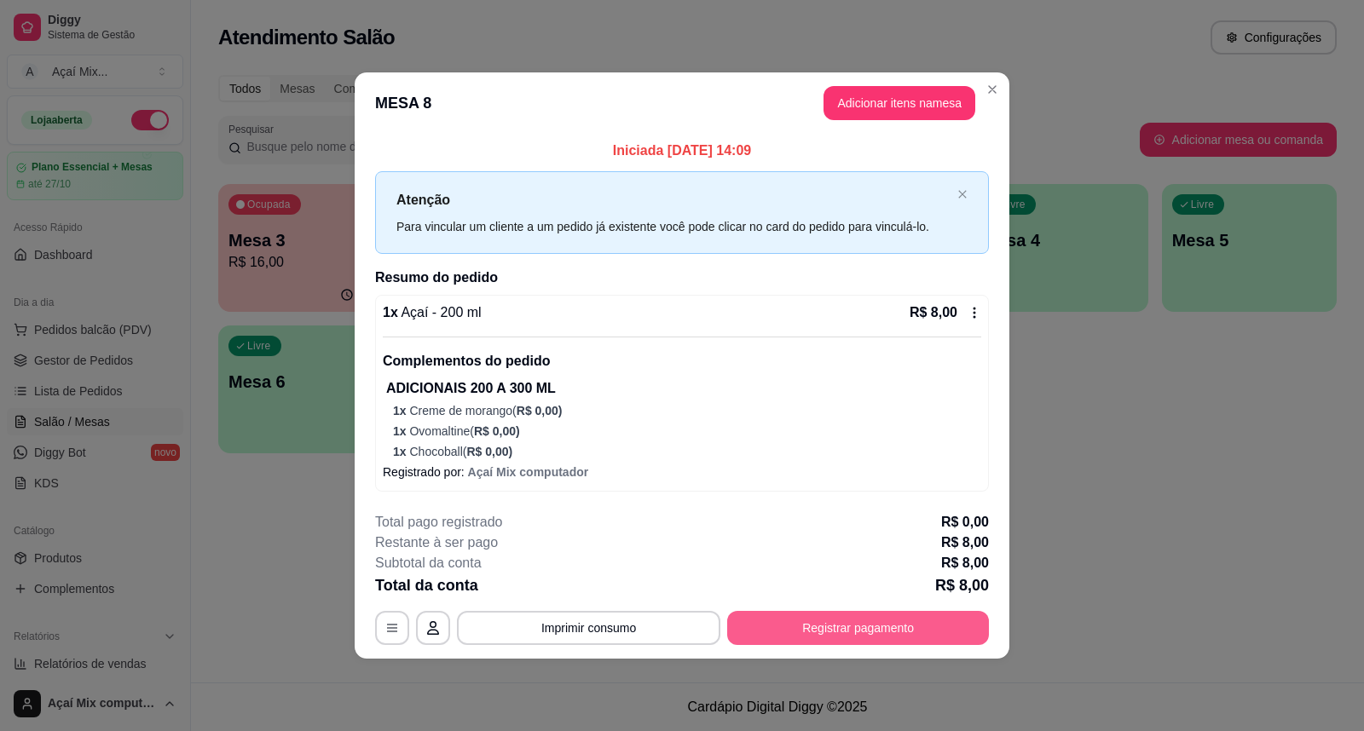
click at [821, 637] on button "Registrar pagamento" at bounding box center [858, 628] width 262 height 34
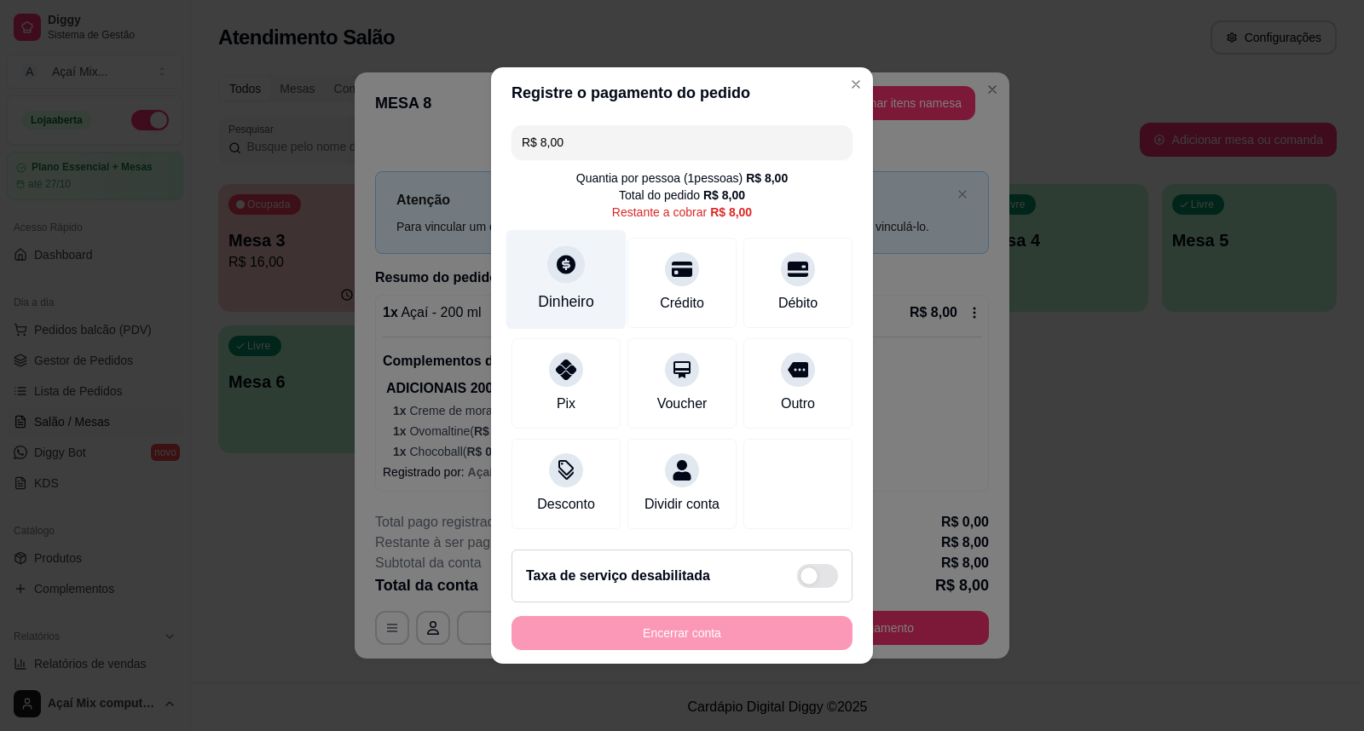
click at [572, 291] on div "Dinheiro" at bounding box center [566, 302] width 56 height 22
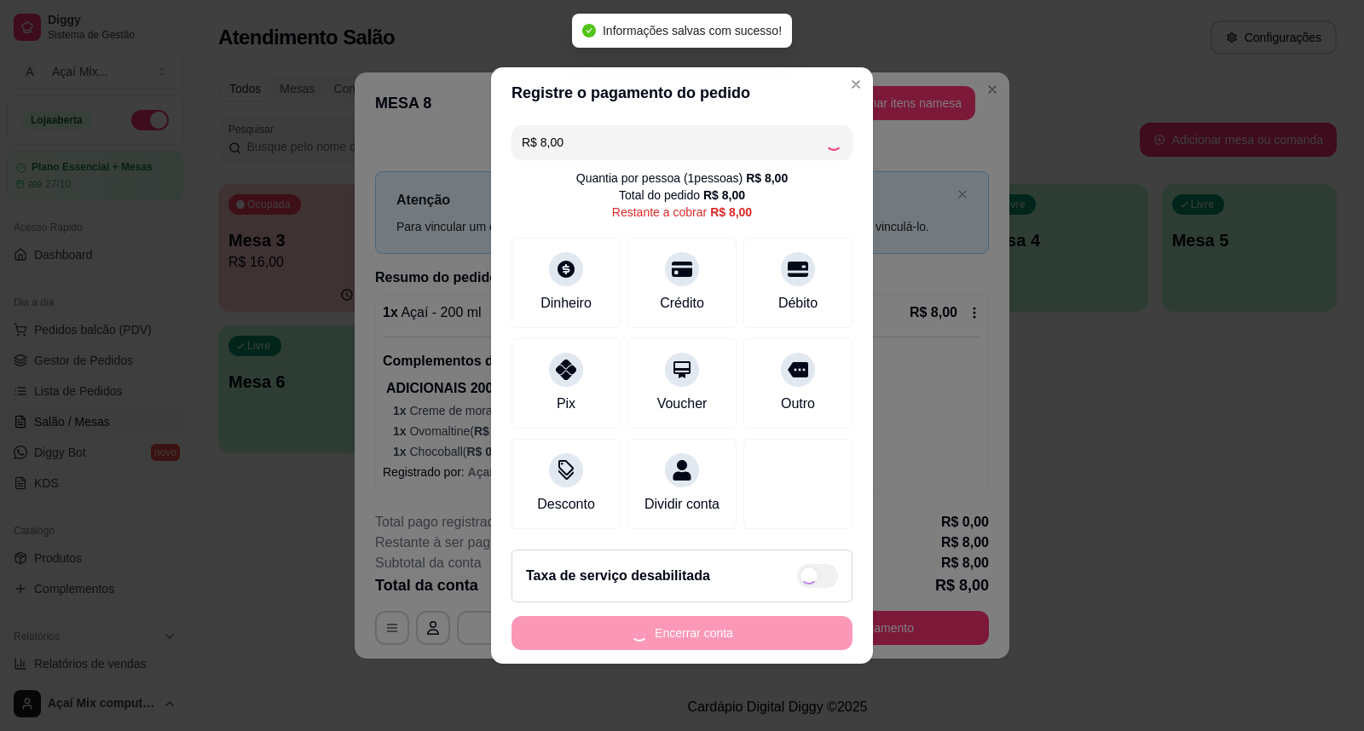
type input "R$ 0,00"
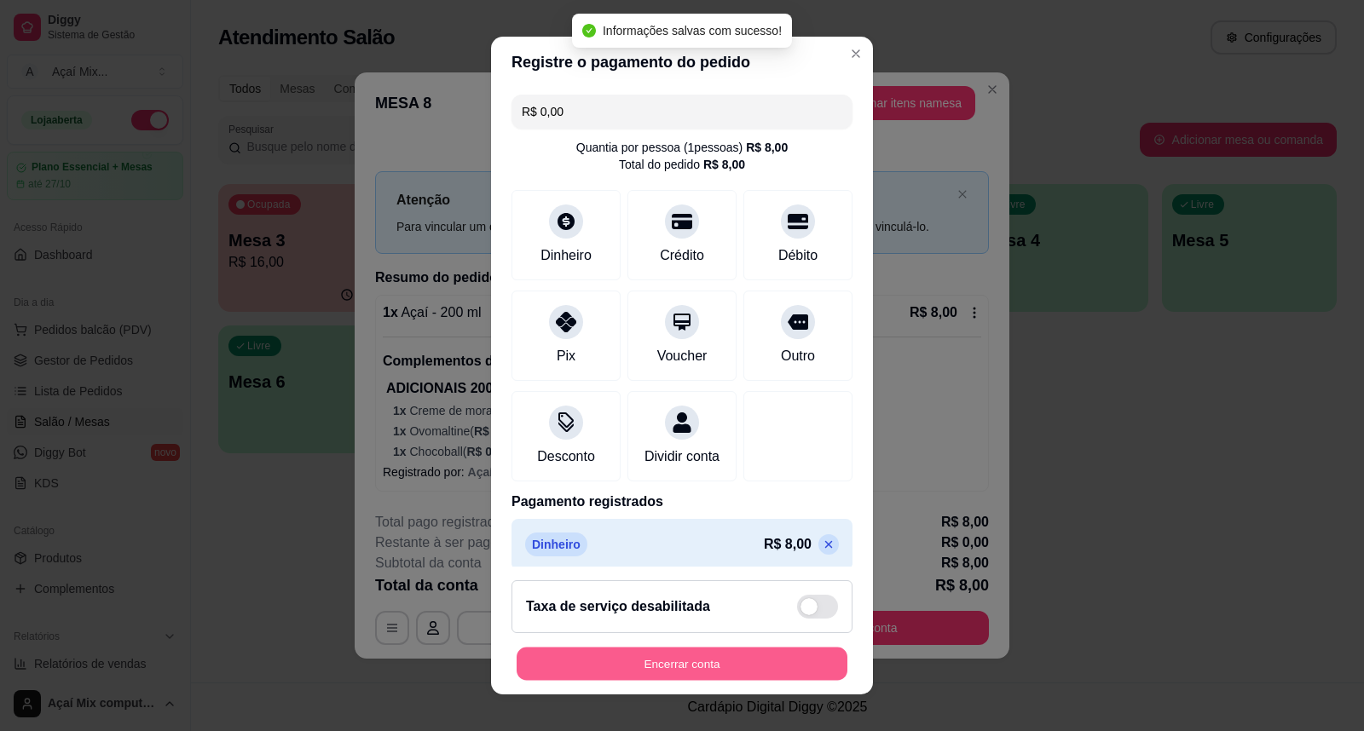
click at [727, 678] on button "Encerrar conta" at bounding box center [682, 664] width 331 height 33
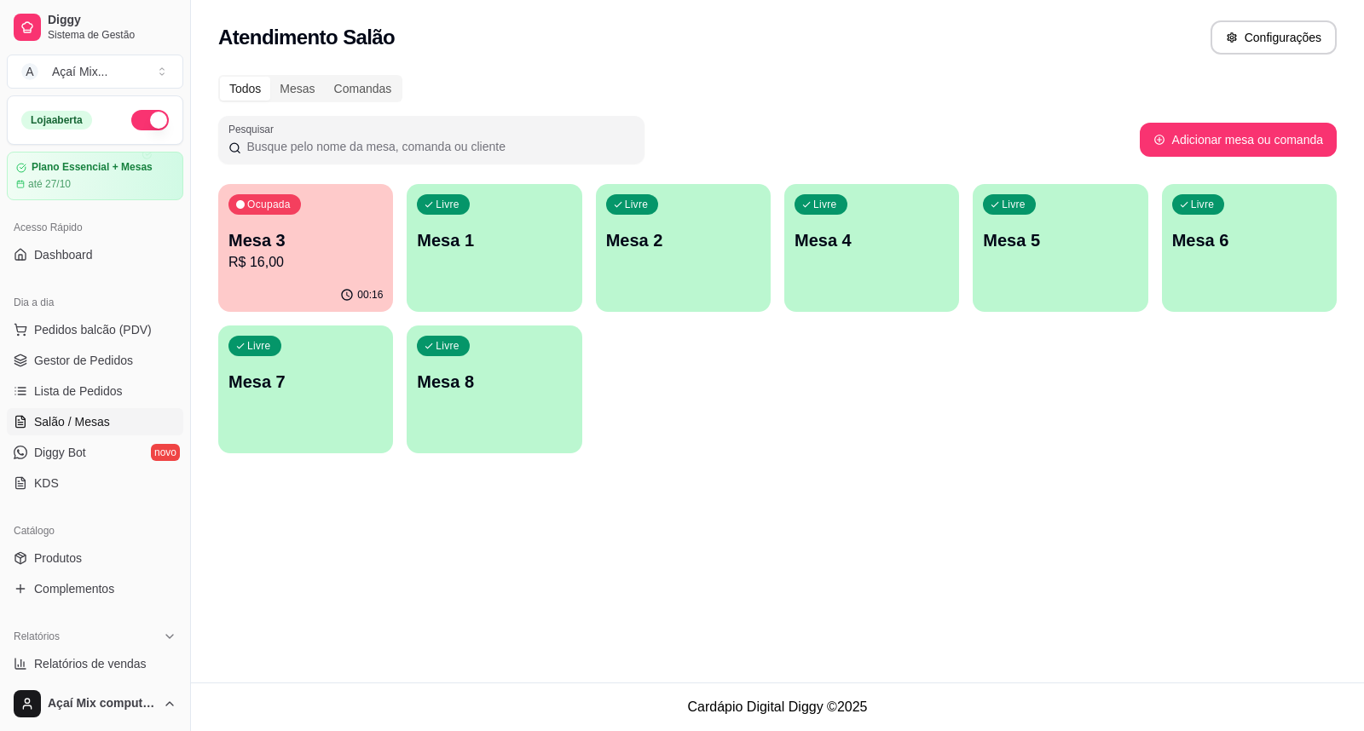
click at [345, 205] on div "Ocupada Mesa 3 R$ 16,00" at bounding box center [305, 231] width 175 height 95
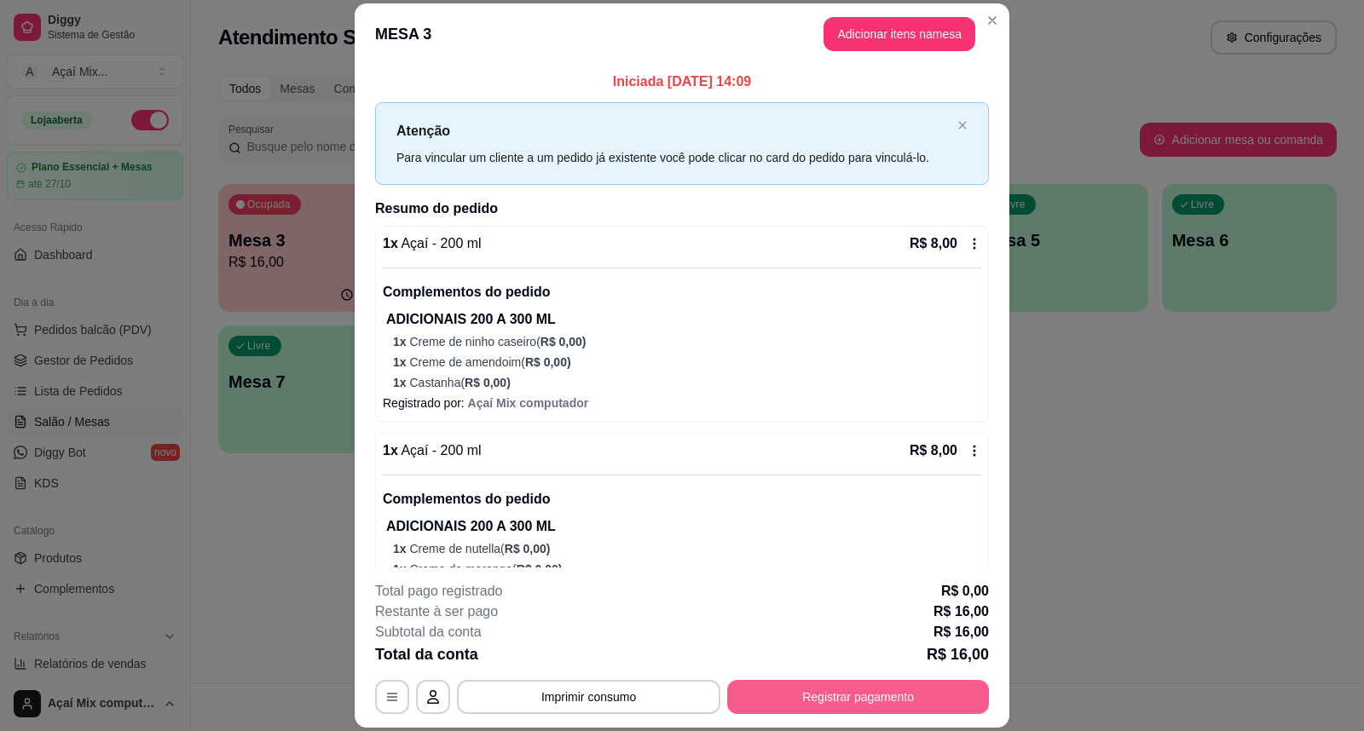
click at [803, 696] on button "Registrar pagamento" at bounding box center [858, 697] width 262 height 34
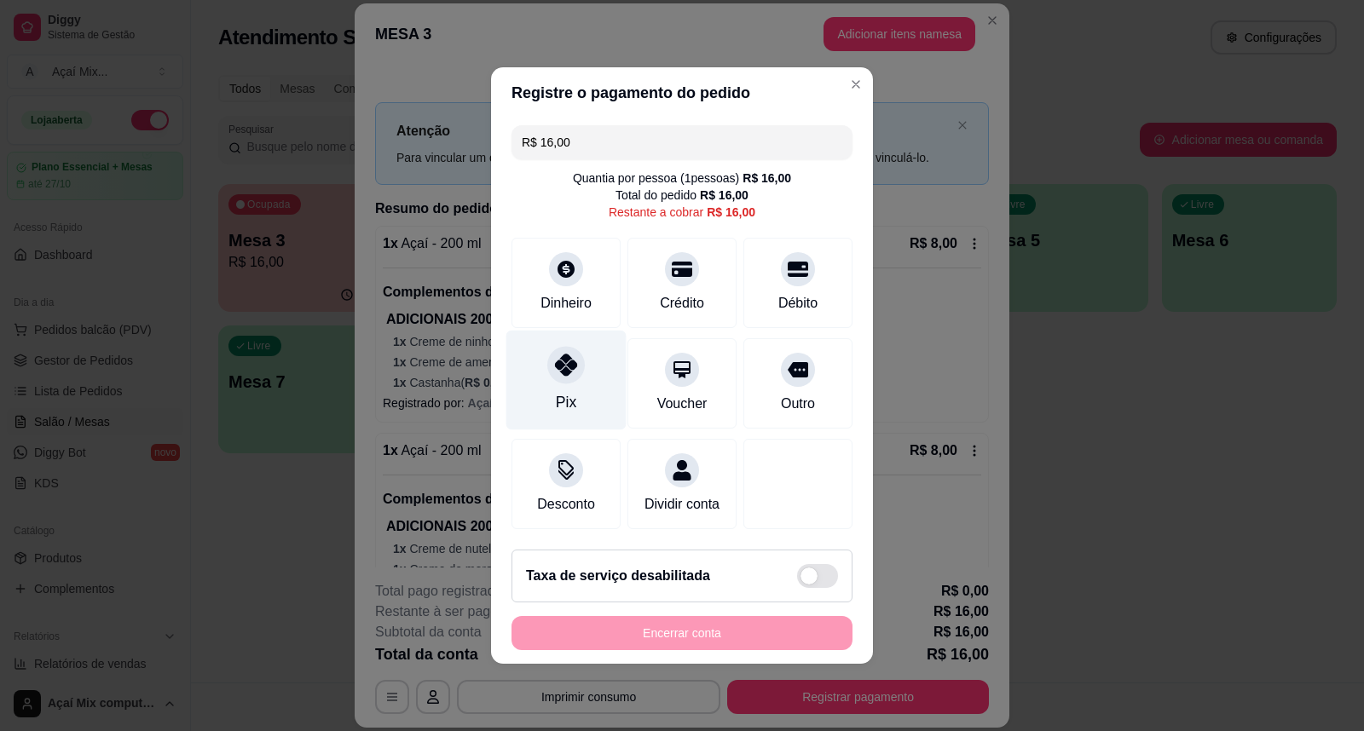
click at [555, 365] on icon at bounding box center [566, 365] width 22 height 22
type input "R$ 0,00"
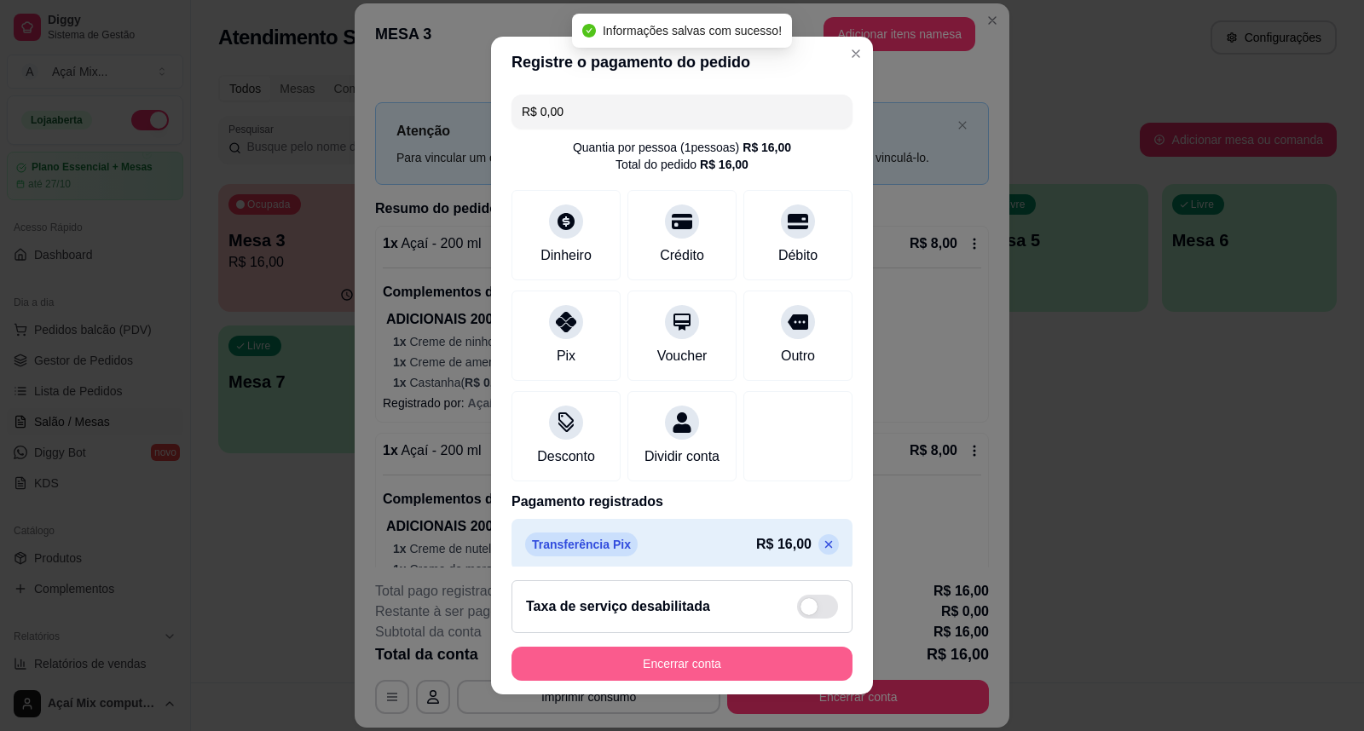
click at [702, 662] on button "Encerrar conta" at bounding box center [681, 664] width 341 height 34
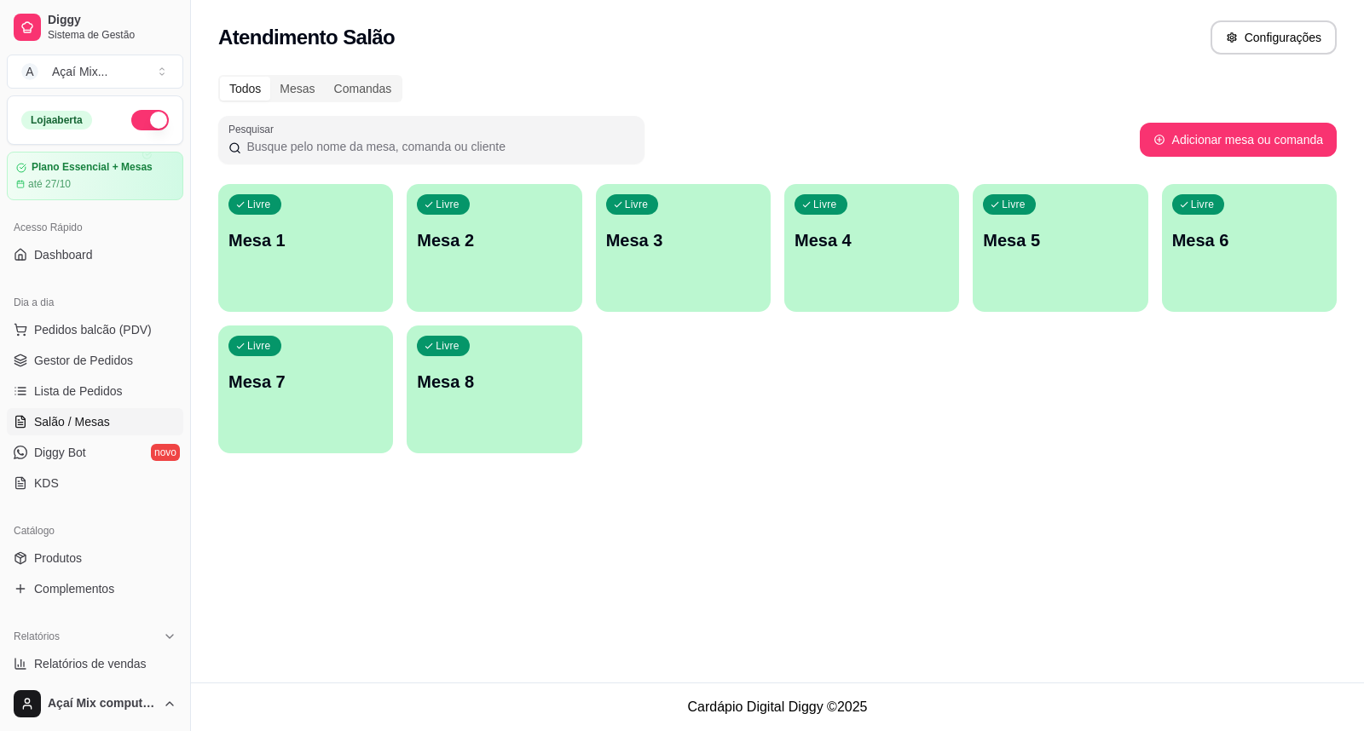
click at [303, 259] on div "Livre Mesa 1" at bounding box center [305, 237] width 175 height 107
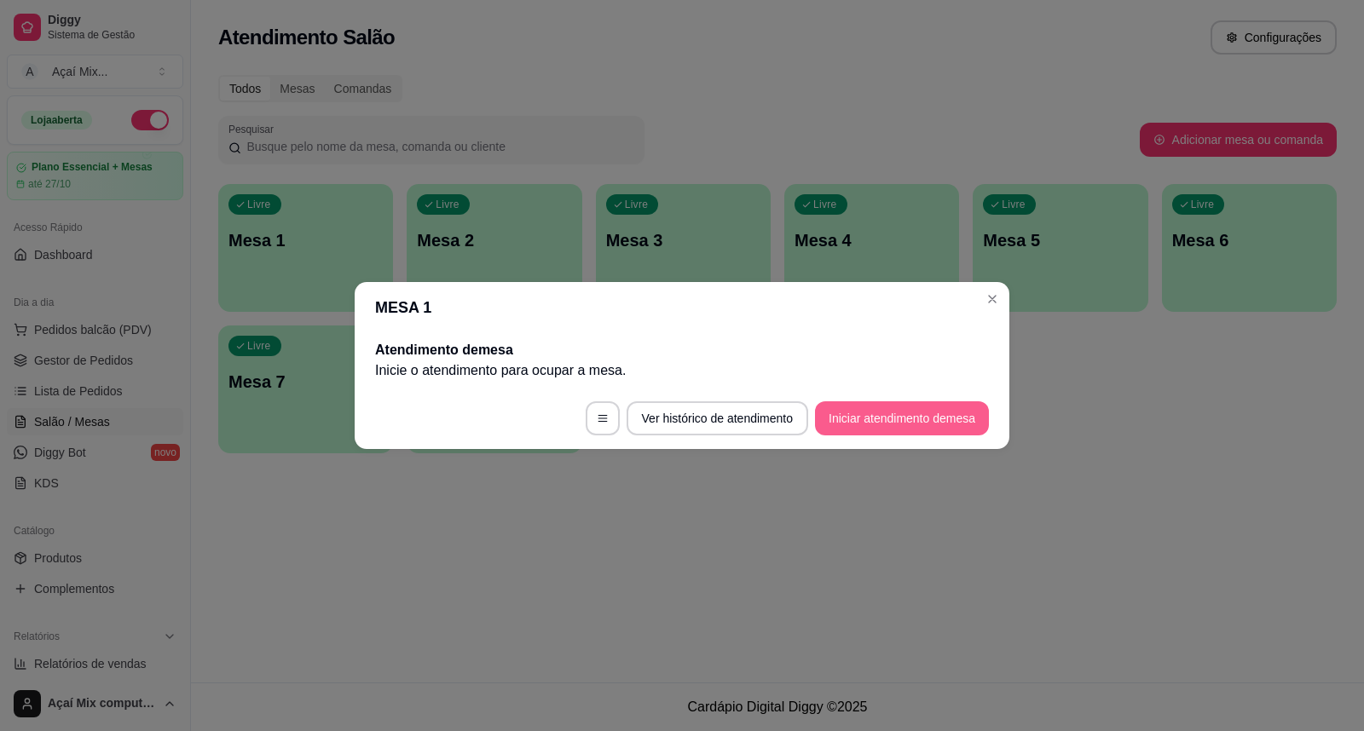
click at [834, 419] on button "Iniciar atendimento de mesa" at bounding box center [902, 419] width 174 height 34
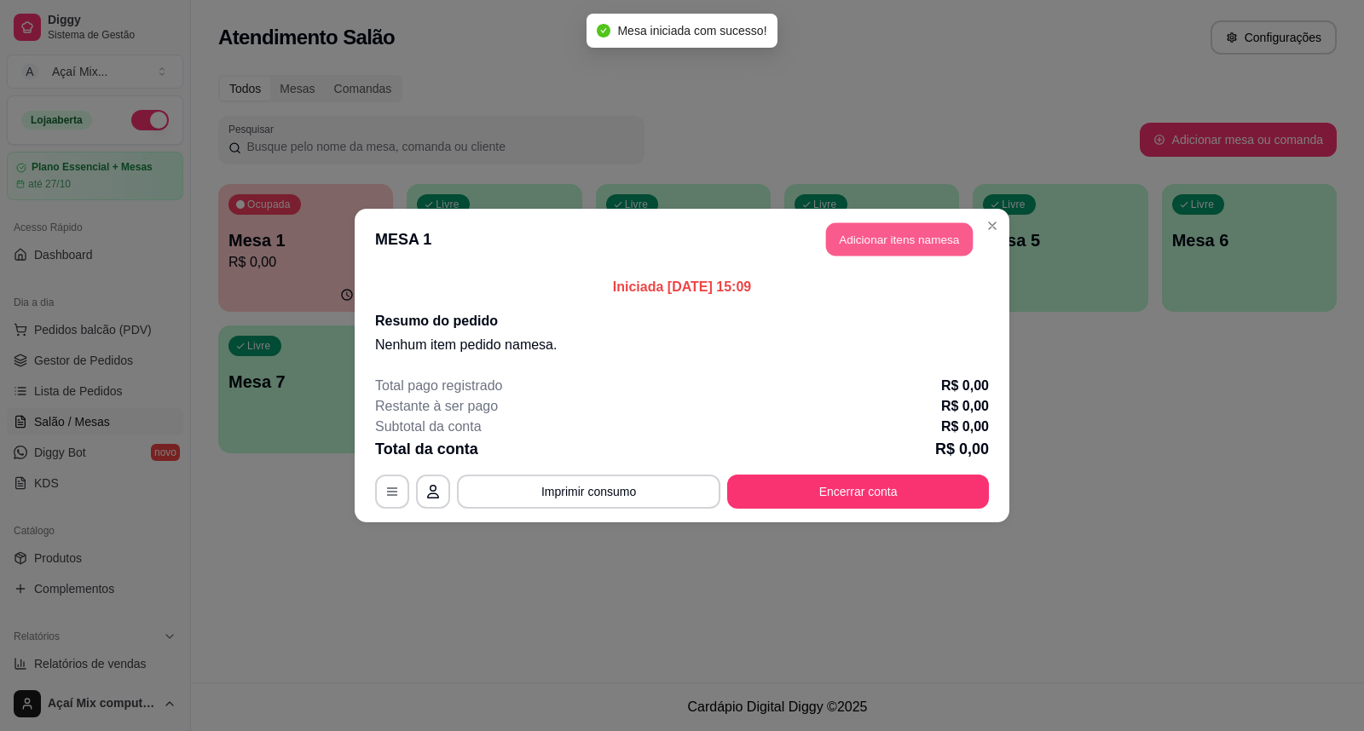
click at [905, 245] on button "Adicionar itens na mesa" at bounding box center [899, 239] width 147 height 33
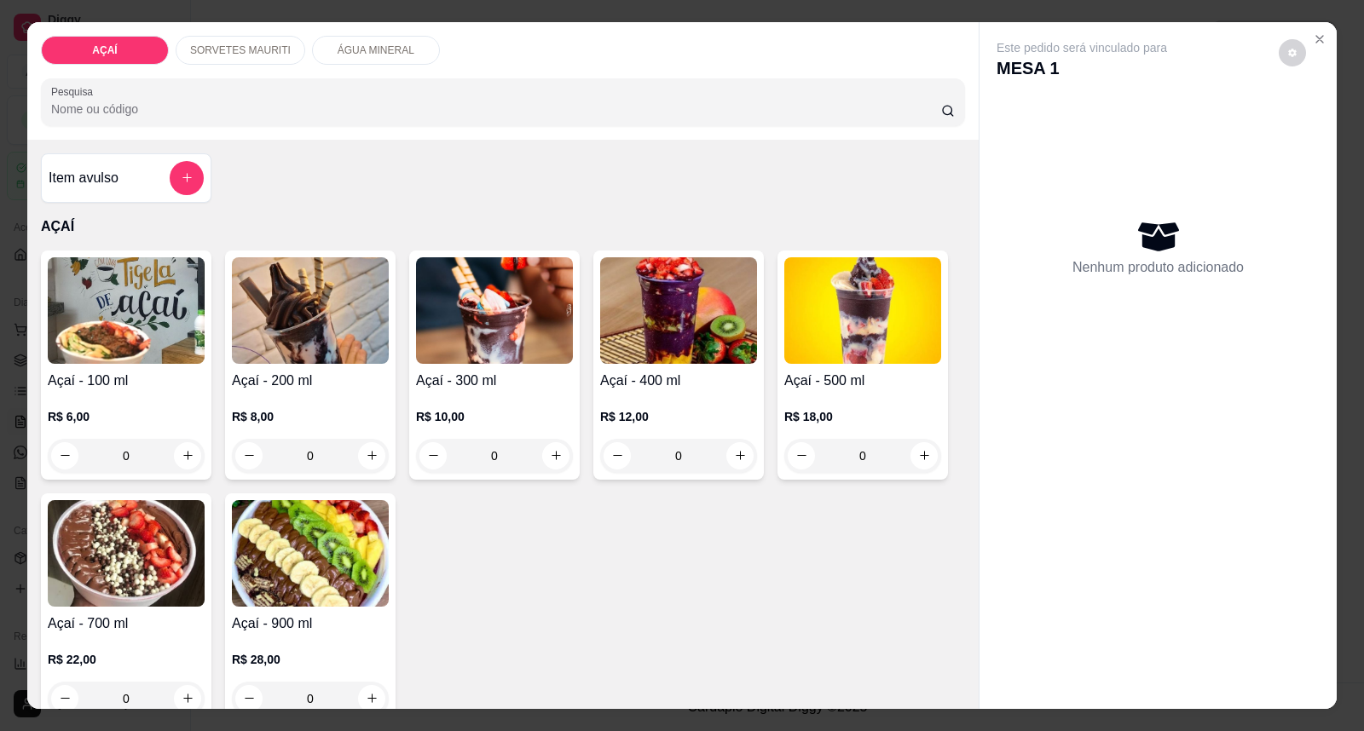
click at [269, 401] on div "R$ 8,00 0" at bounding box center [310, 432] width 157 height 82
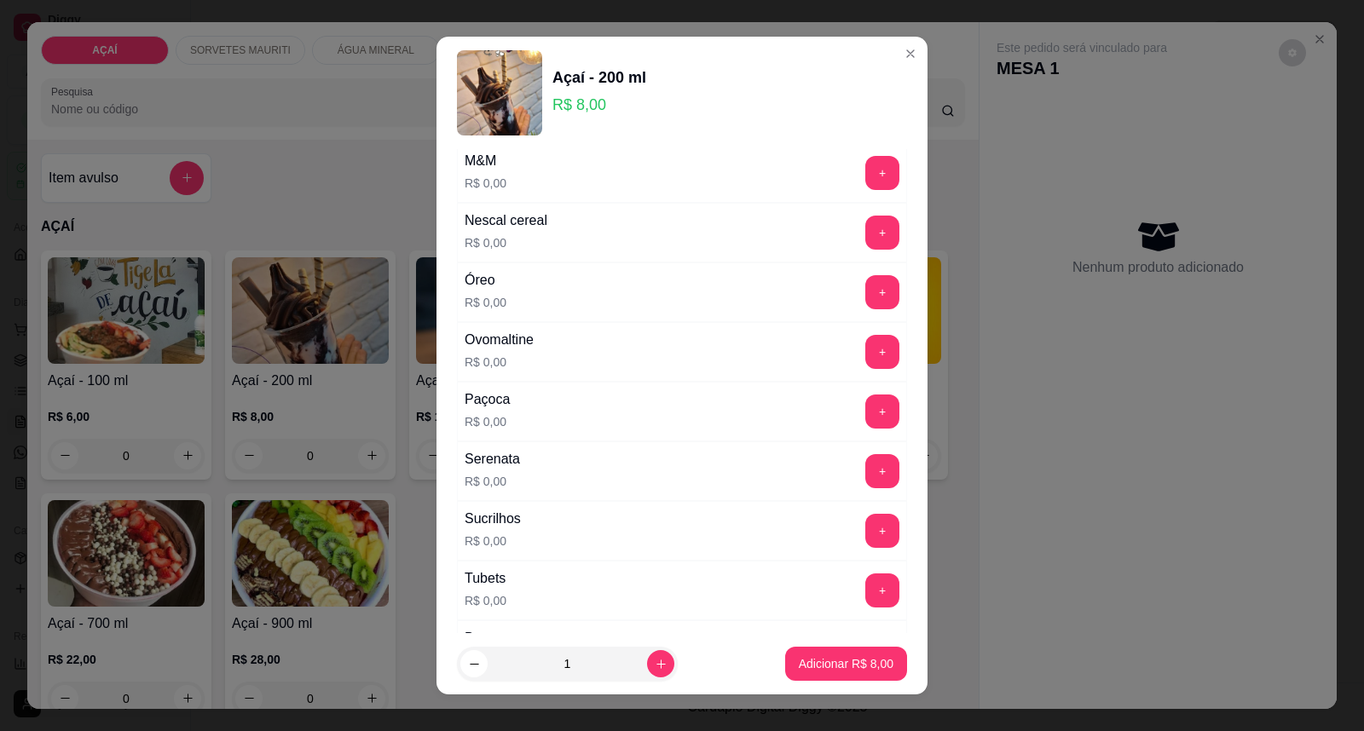
scroll to position [2178, 0]
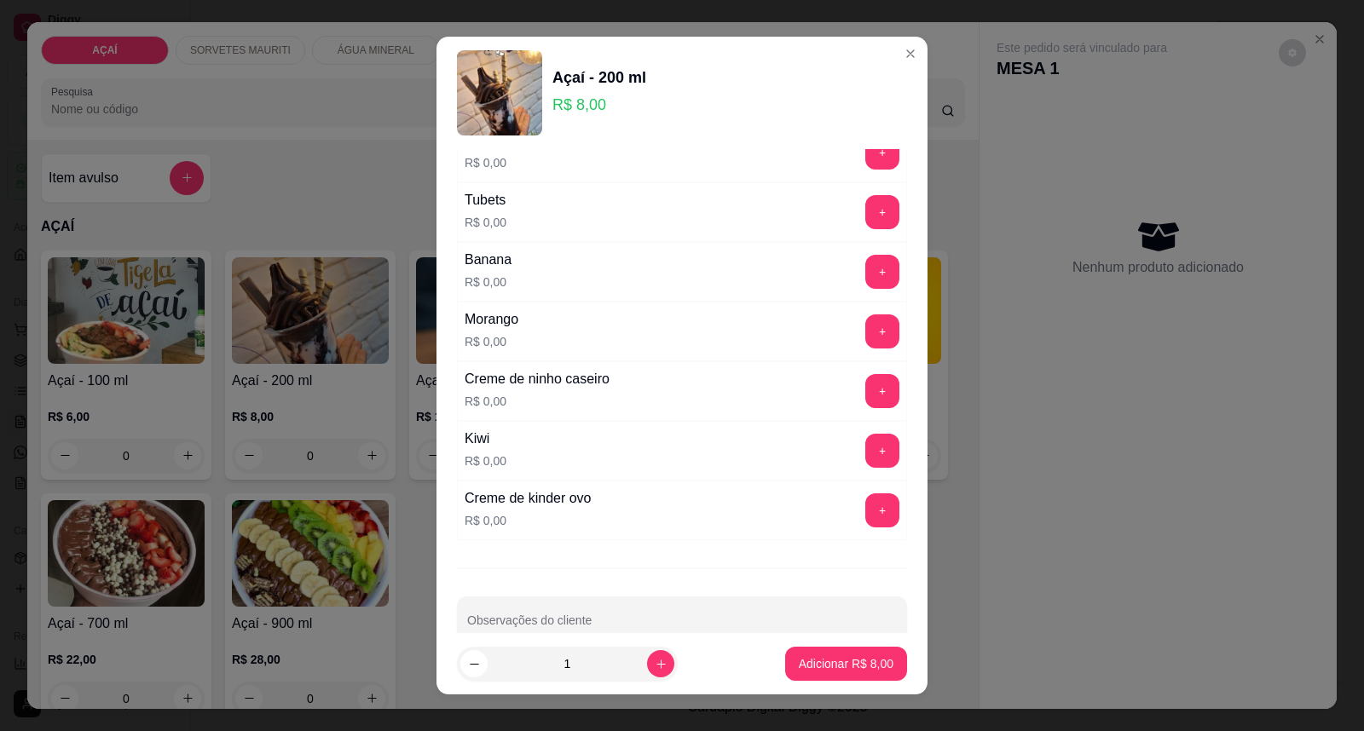
click at [837, 378] on div "Creme de ninho caseiro R$ 0,00 +" at bounding box center [682, 391] width 450 height 60
click at [866, 385] on button "+" at bounding box center [882, 391] width 33 height 33
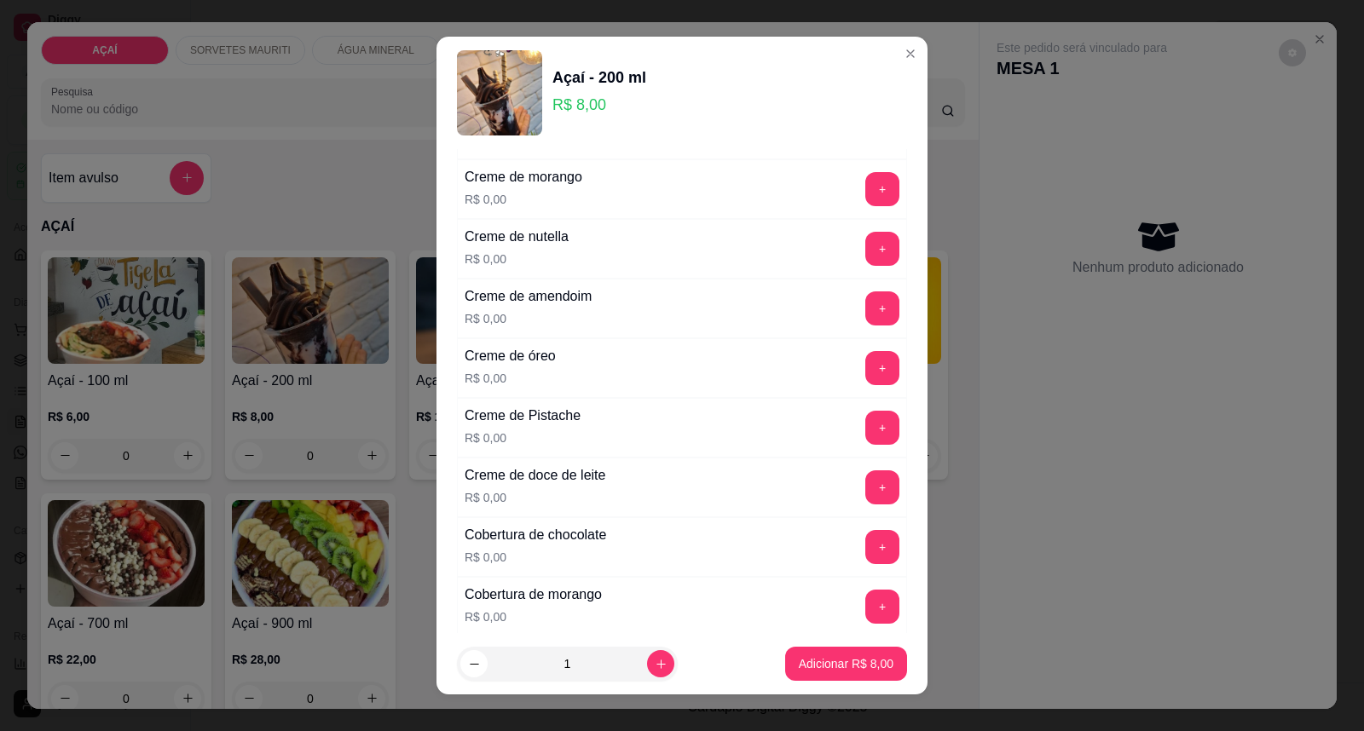
scroll to position [473, 0]
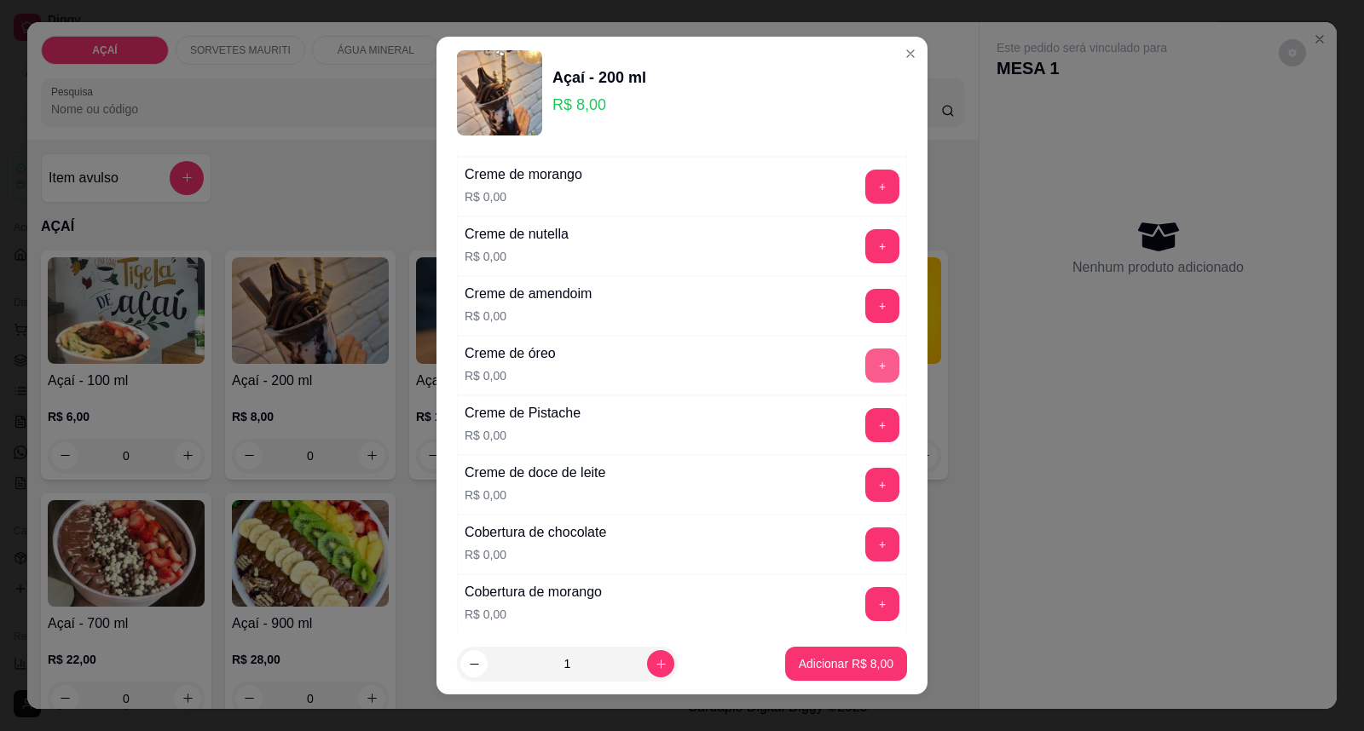
click at [865, 361] on button "+" at bounding box center [882, 366] width 34 height 34
click at [865, 172] on button "+" at bounding box center [882, 187] width 34 height 34
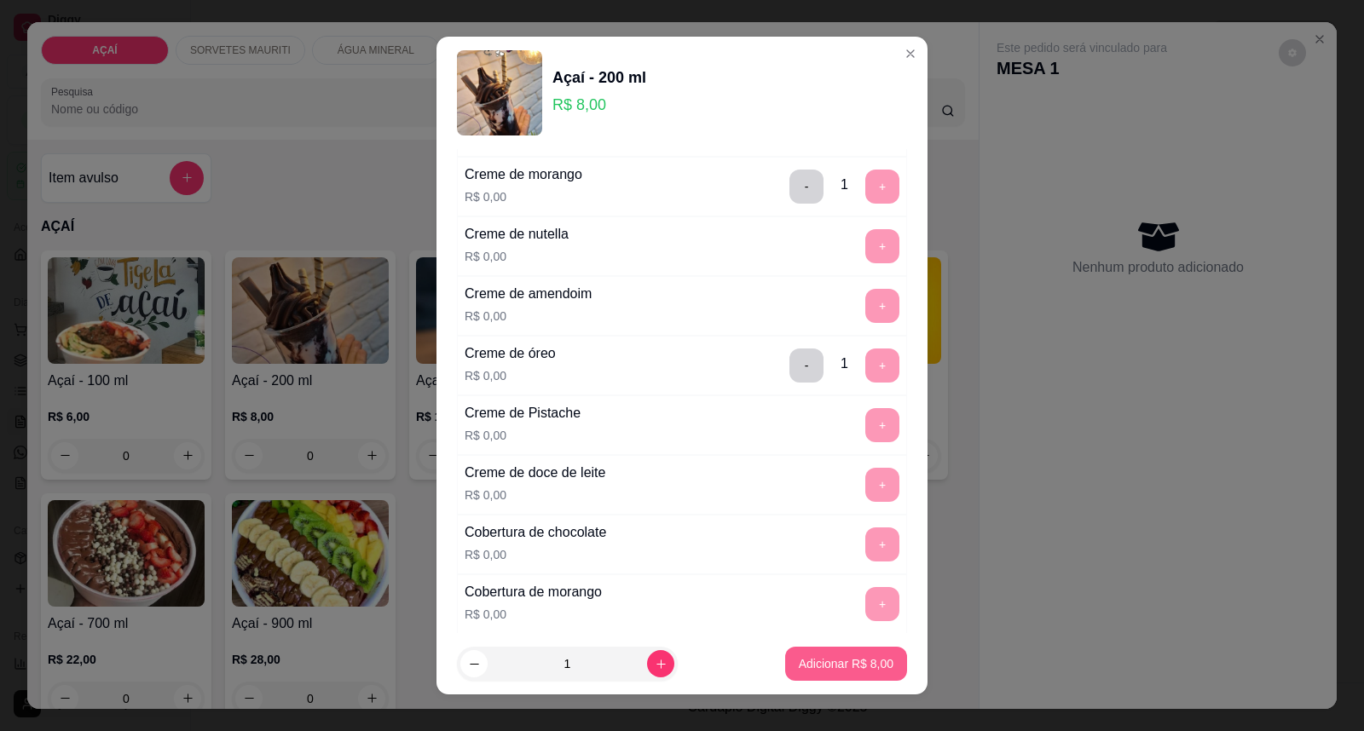
click at [815, 661] on p "Adicionar R$ 8,00" at bounding box center [846, 664] width 95 height 17
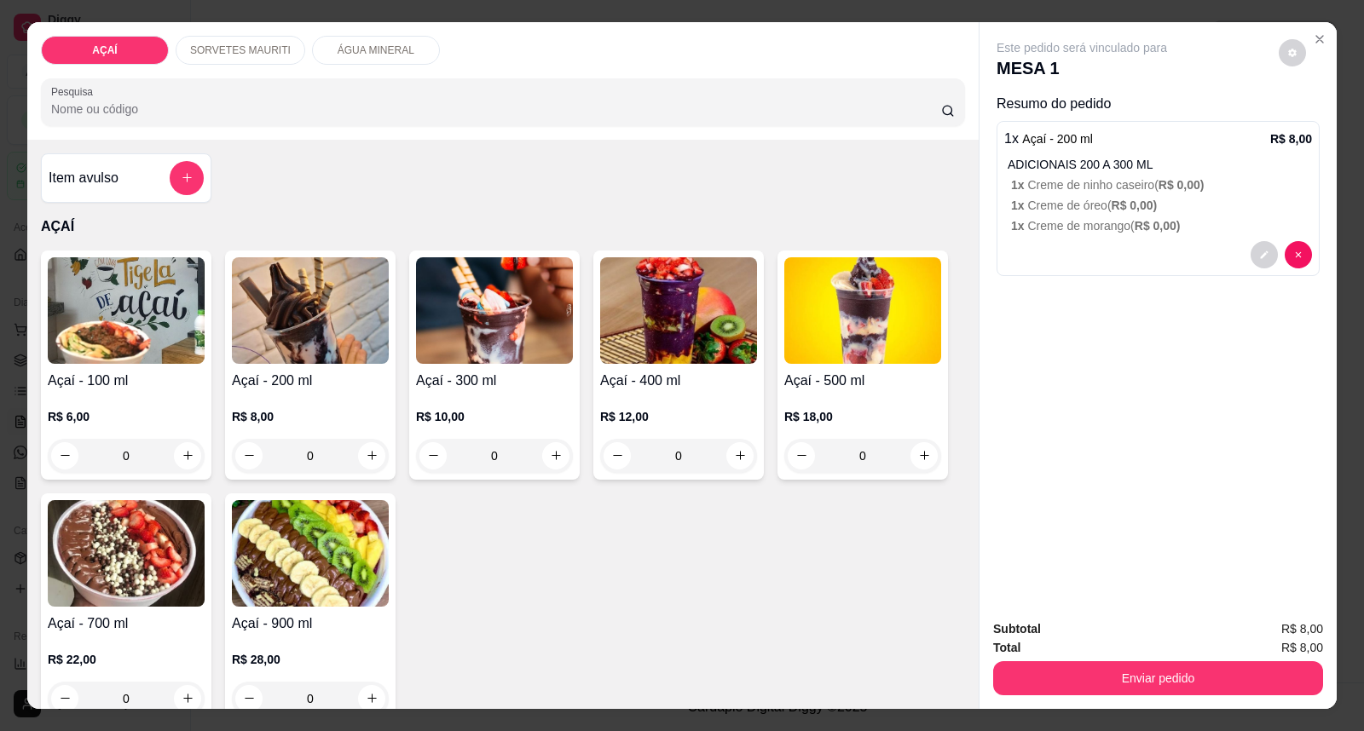
click at [234, 396] on div "R$ 8,00 0" at bounding box center [310, 432] width 157 height 82
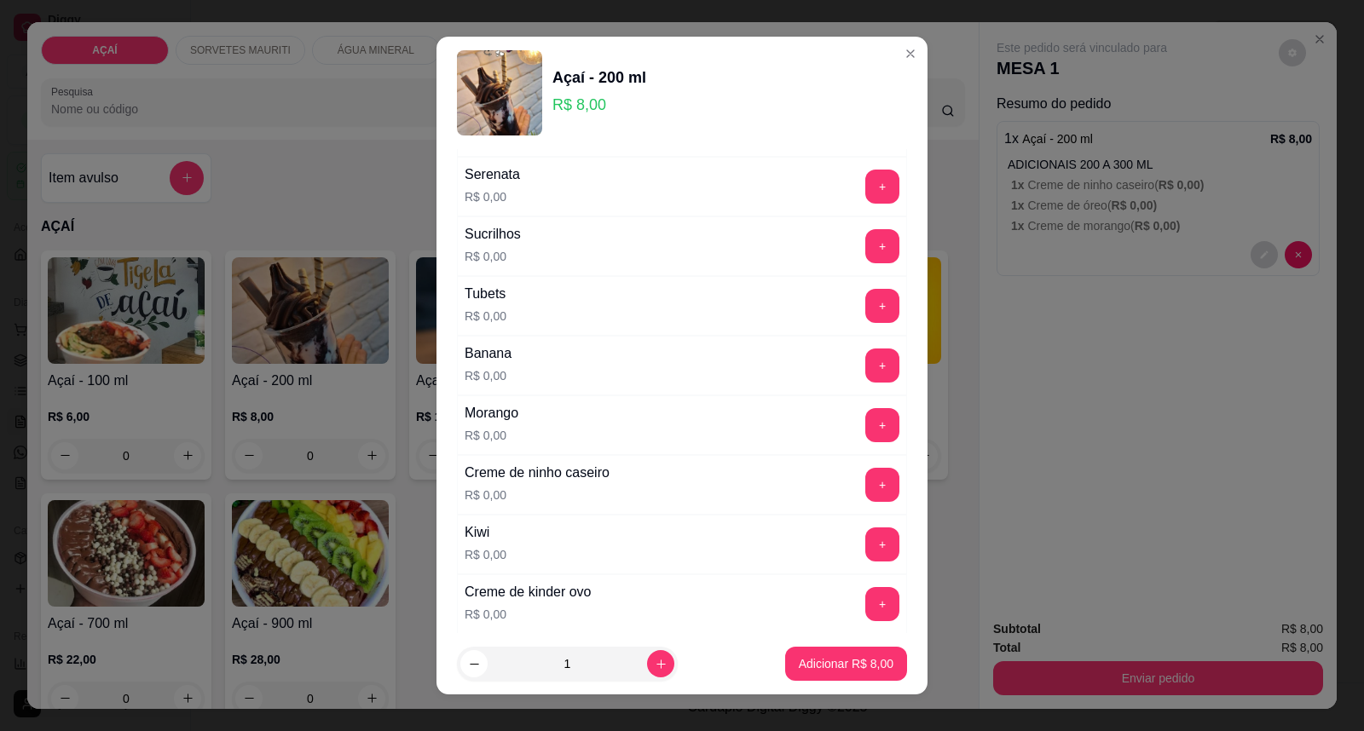
scroll to position [2219, 0]
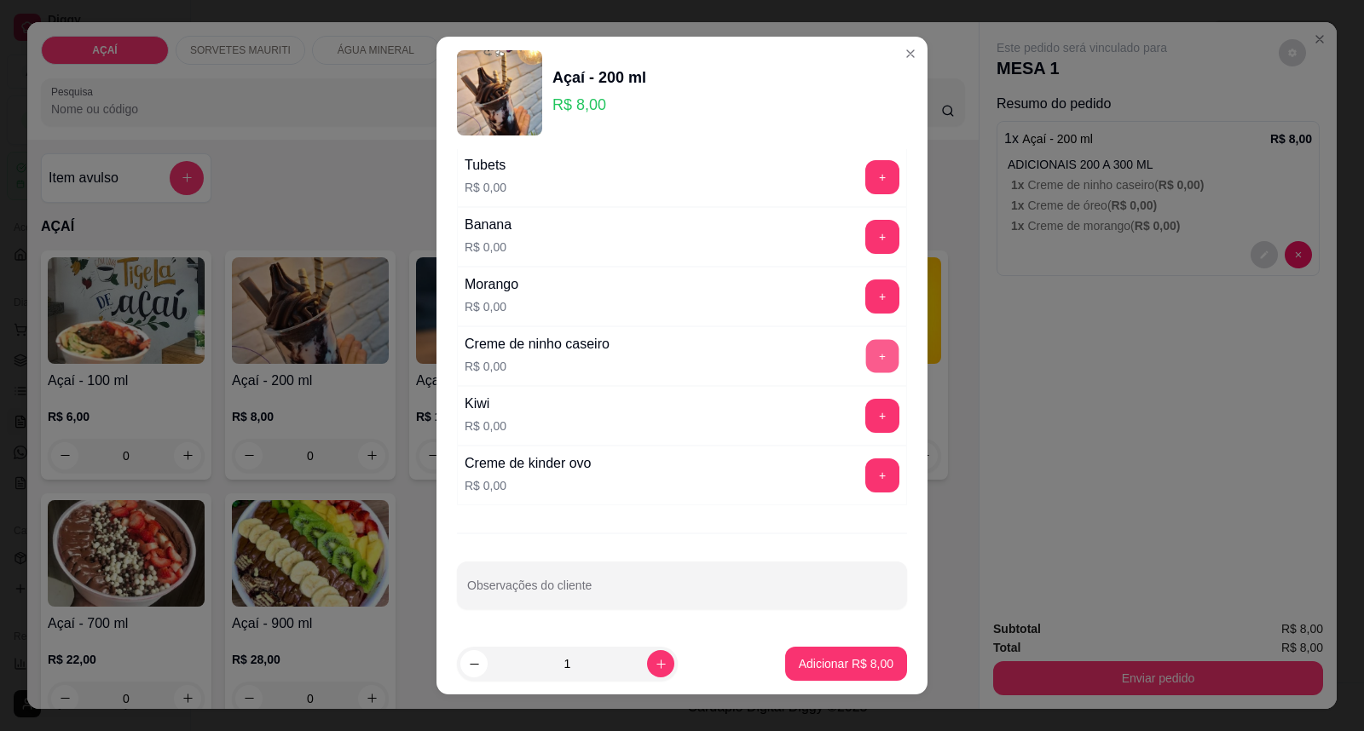
click at [866, 355] on button "+" at bounding box center [882, 356] width 33 height 33
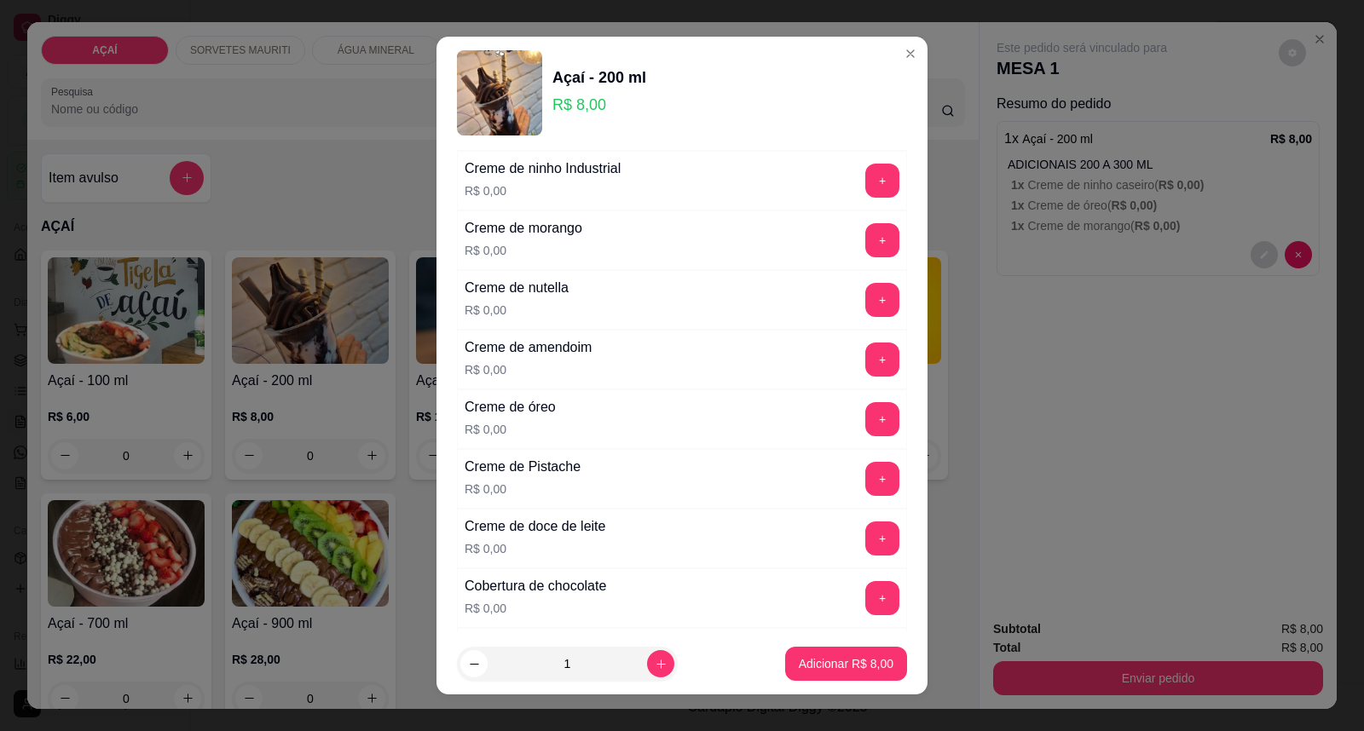
scroll to position [325, 0]
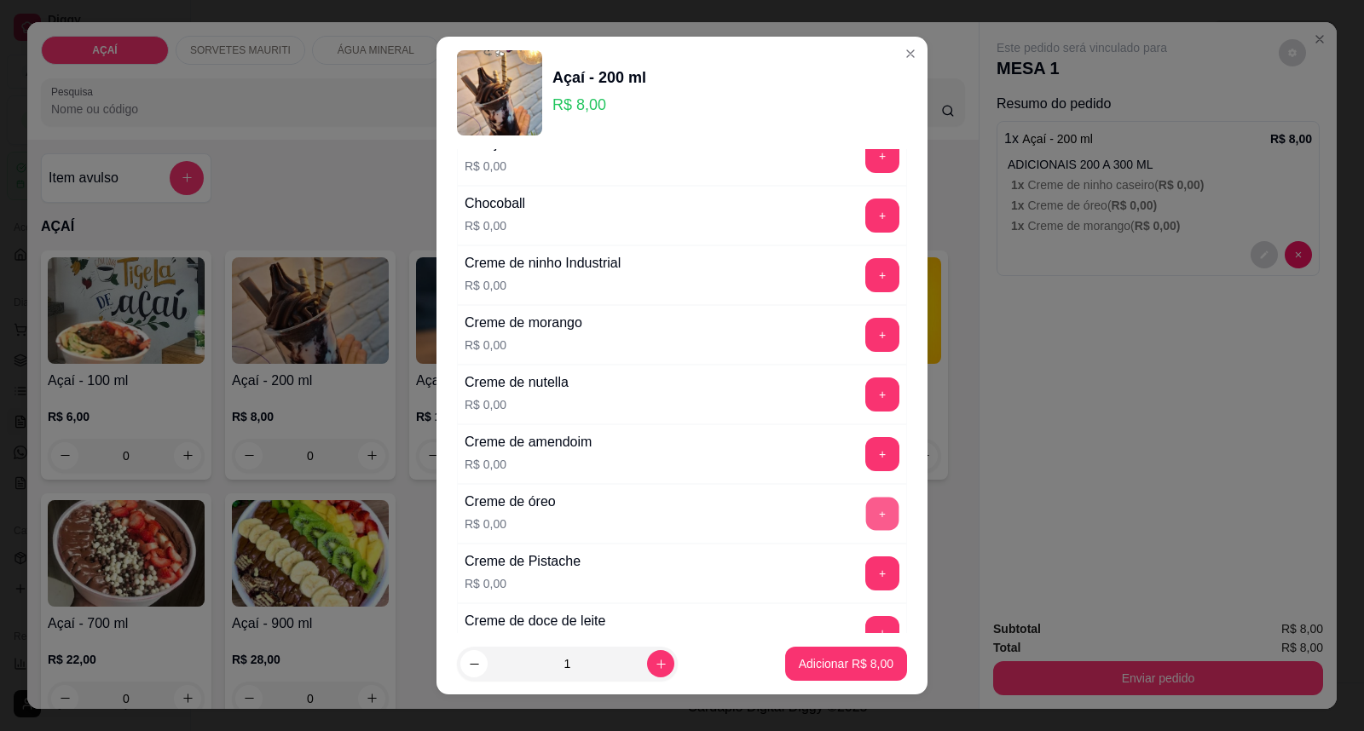
click at [866, 515] on button "+" at bounding box center [882, 514] width 33 height 33
click at [866, 393] on button "+" at bounding box center [882, 394] width 33 height 33
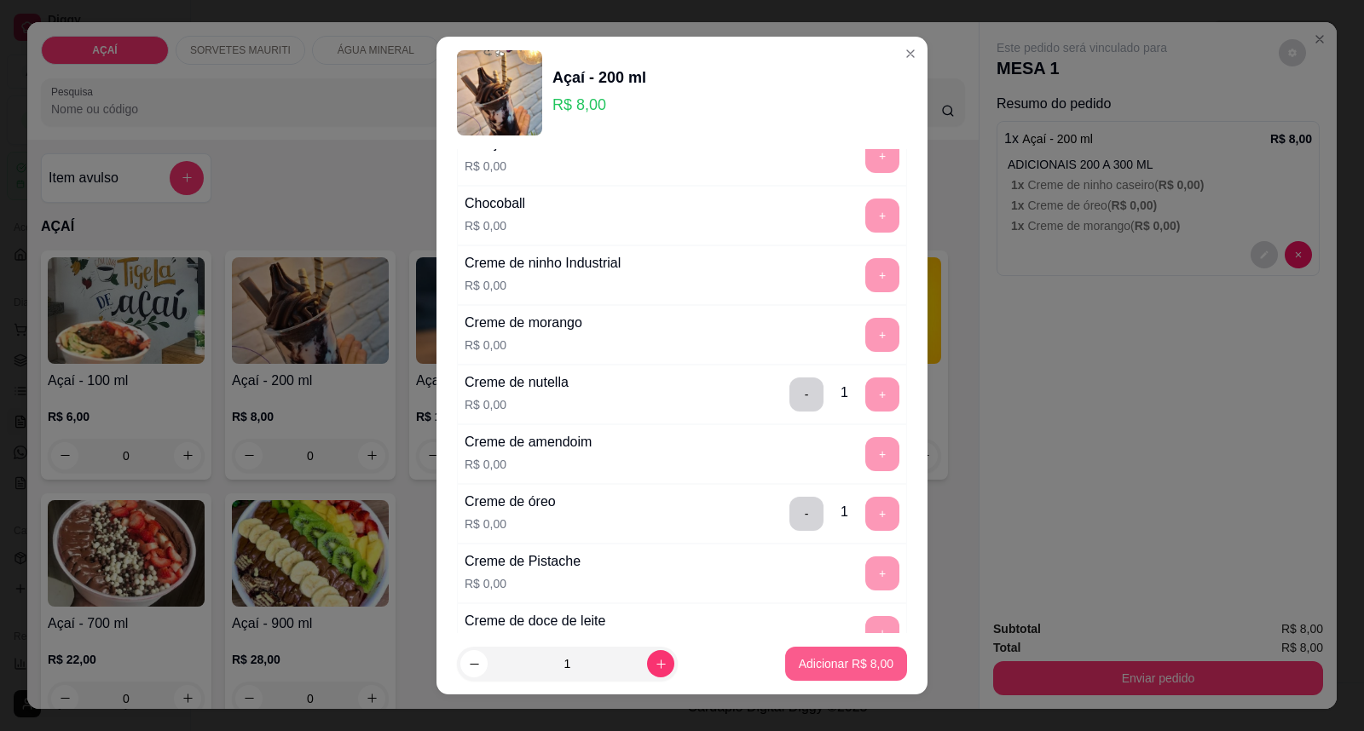
click at [799, 662] on p "Adicionar R$ 8,00" at bounding box center [846, 664] width 95 height 17
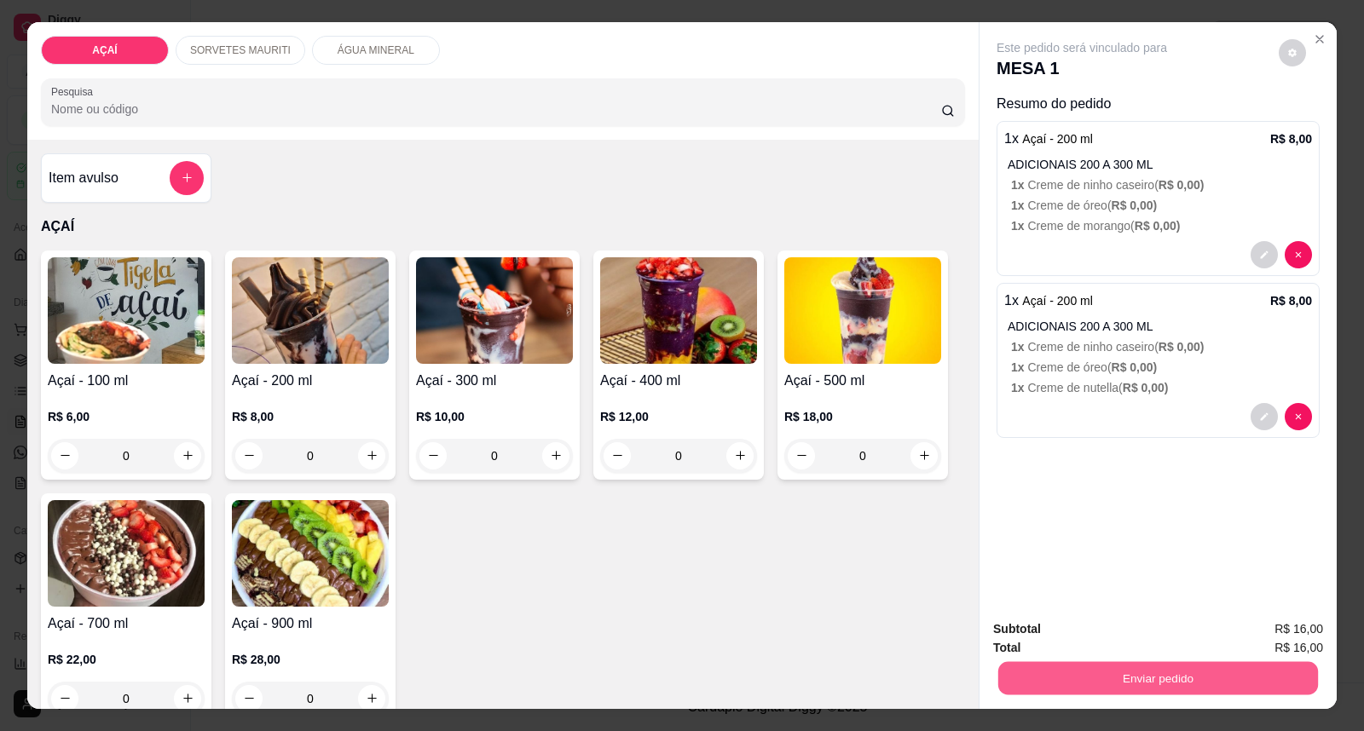
click at [1095, 680] on button "Enviar pedido" at bounding box center [1158, 678] width 320 height 33
click at [1254, 633] on button "Enviar pedido" at bounding box center [1278, 637] width 96 height 32
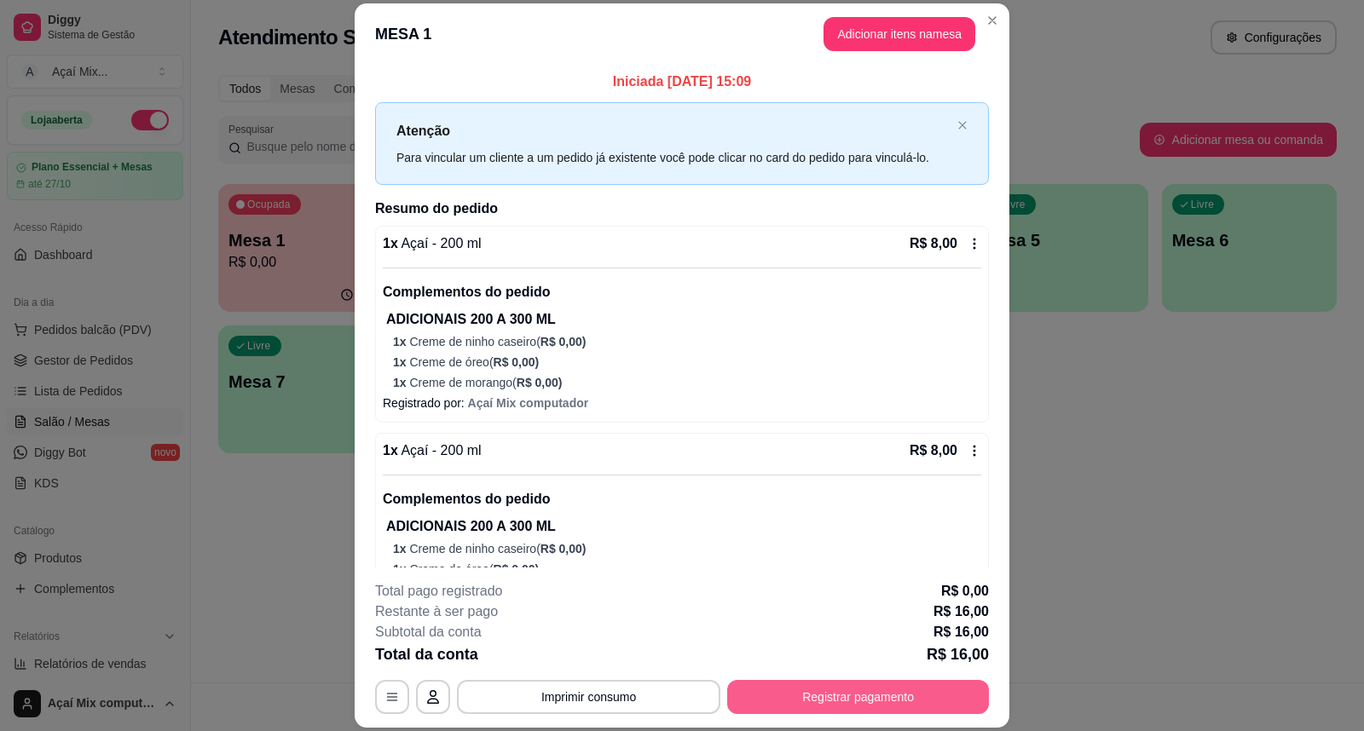
click at [796, 689] on button "Registrar pagamento" at bounding box center [858, 697] width 262 height 34
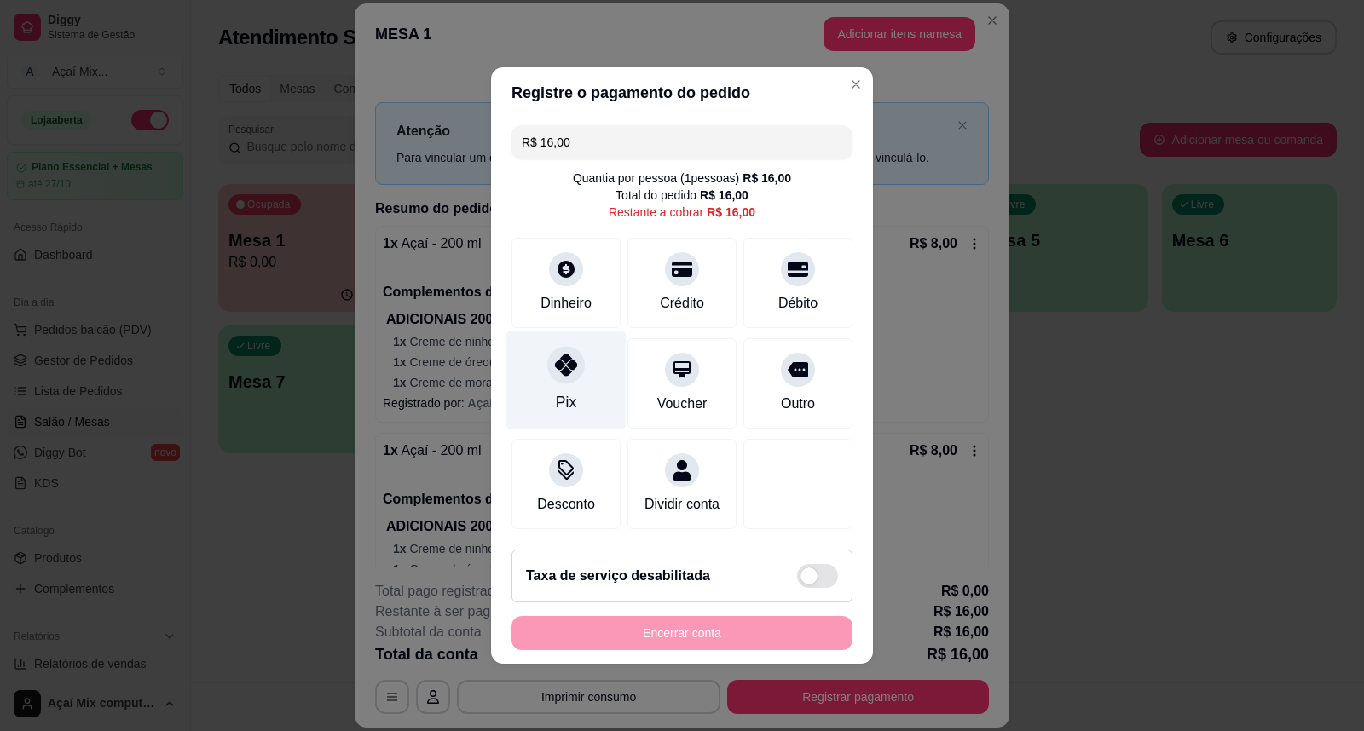
click at [558, 373] on div at bounding box center [566, 365] width 38 height 38
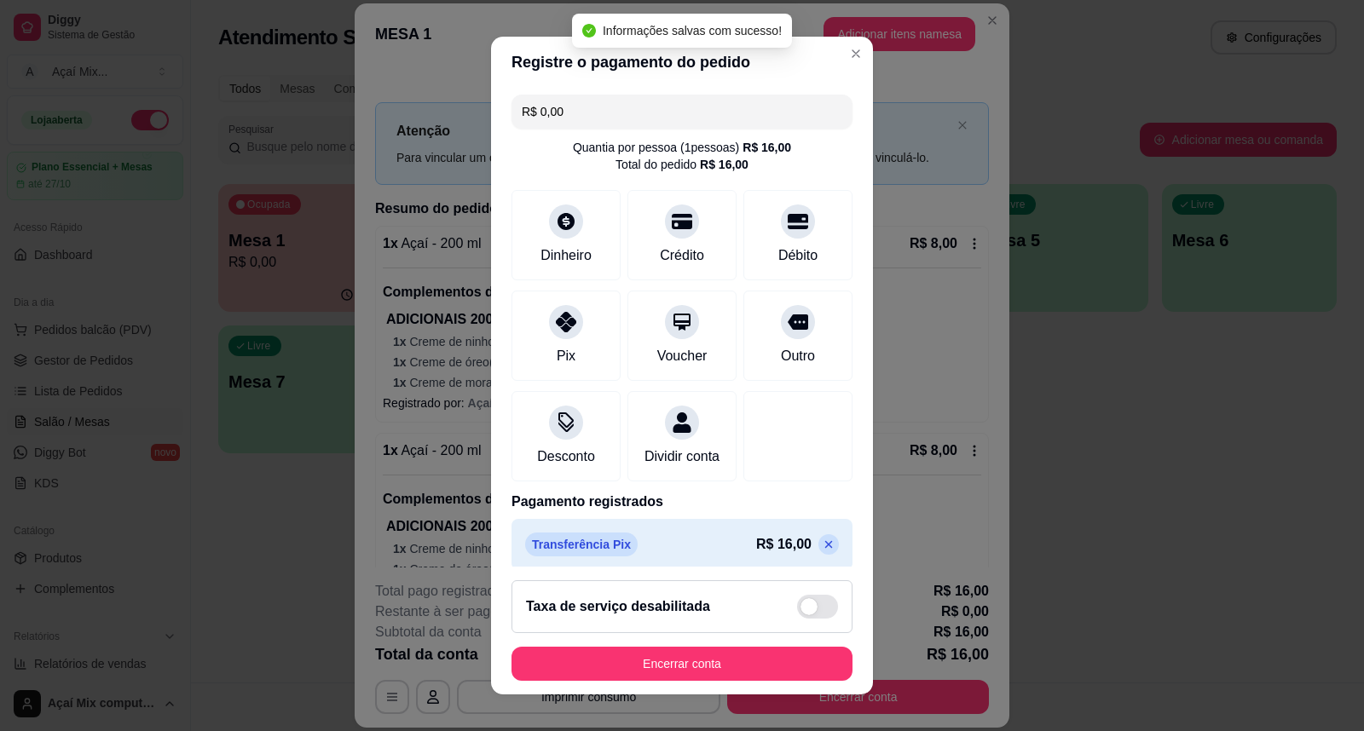
type input "R$ 0,00"
click at [763, 660] on button "Encerrar conta" at bounding box center [681, 664] width 341 height 34
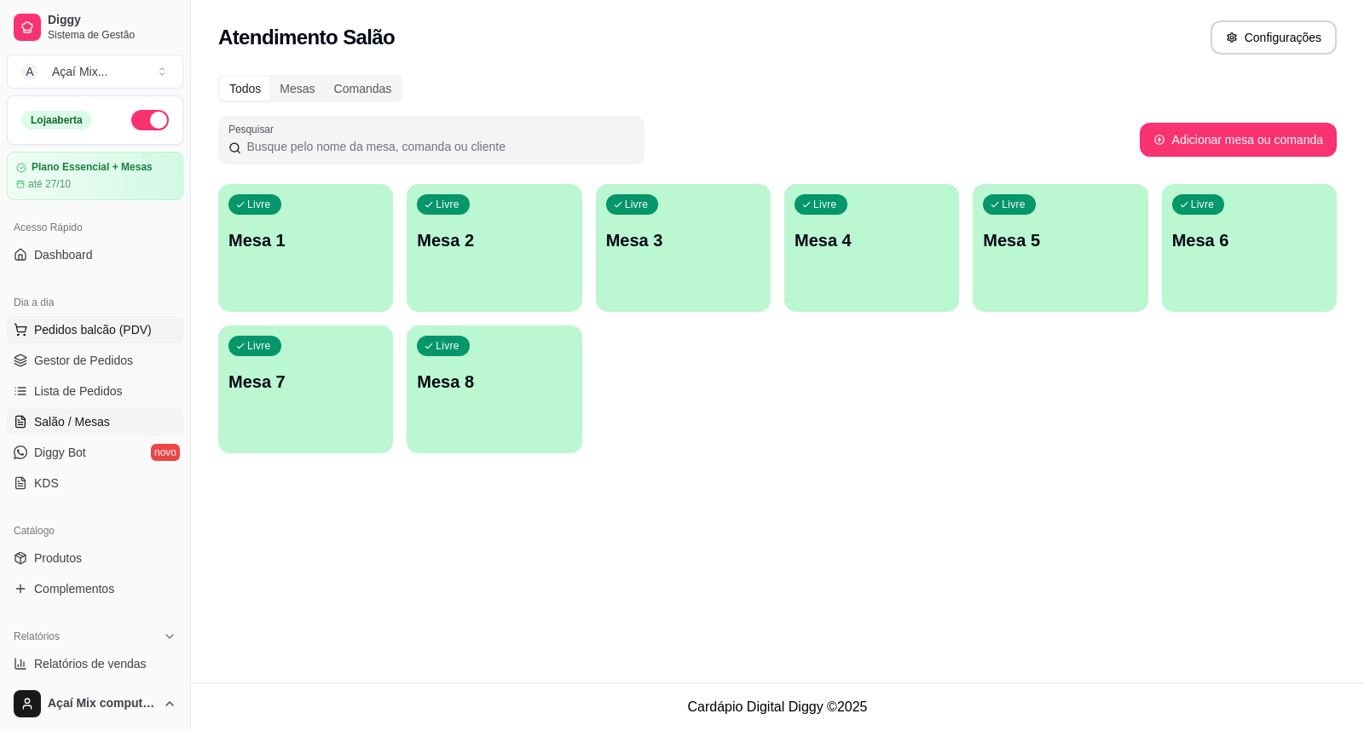
click at [83, 326] on span "Pedidos balcão (PDV)" at bounding box center [93, 329] width 118 height 17
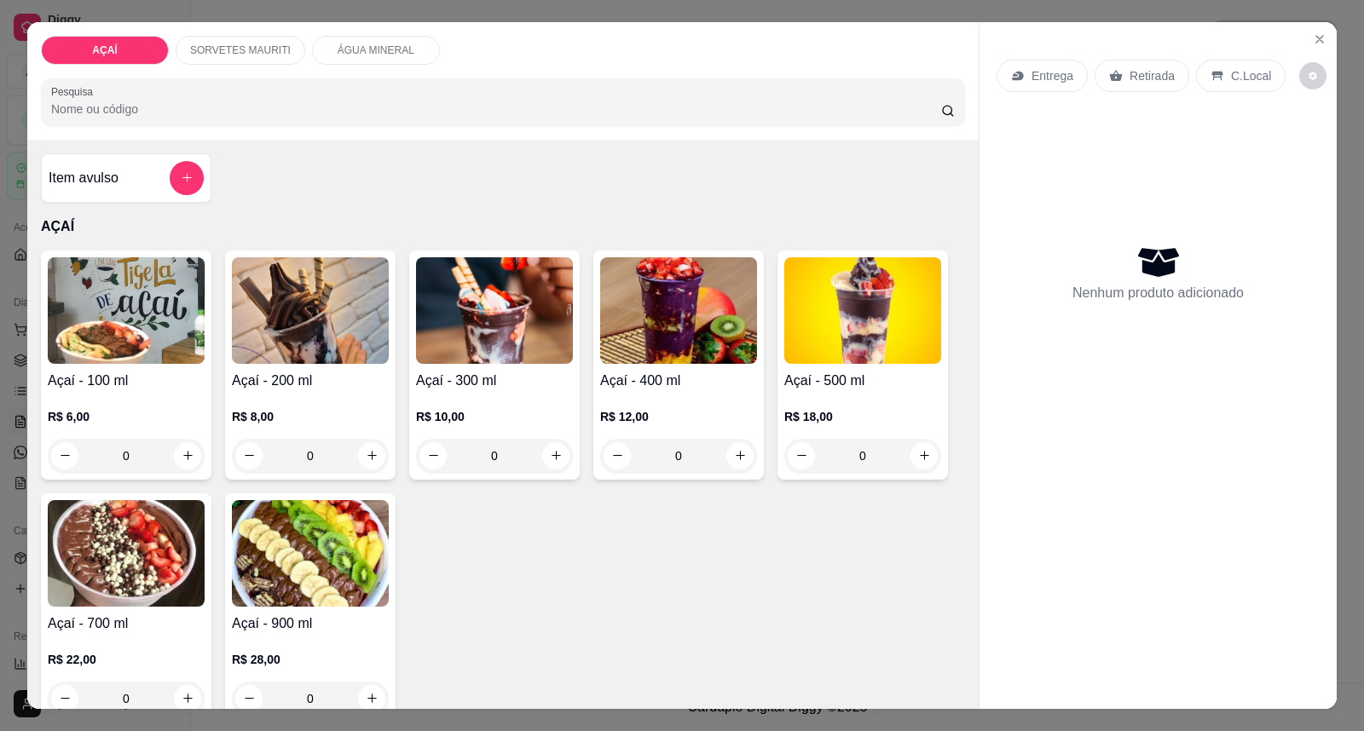
click at [459, 361] on img at bounding box center [494, 310] width 157 height 107
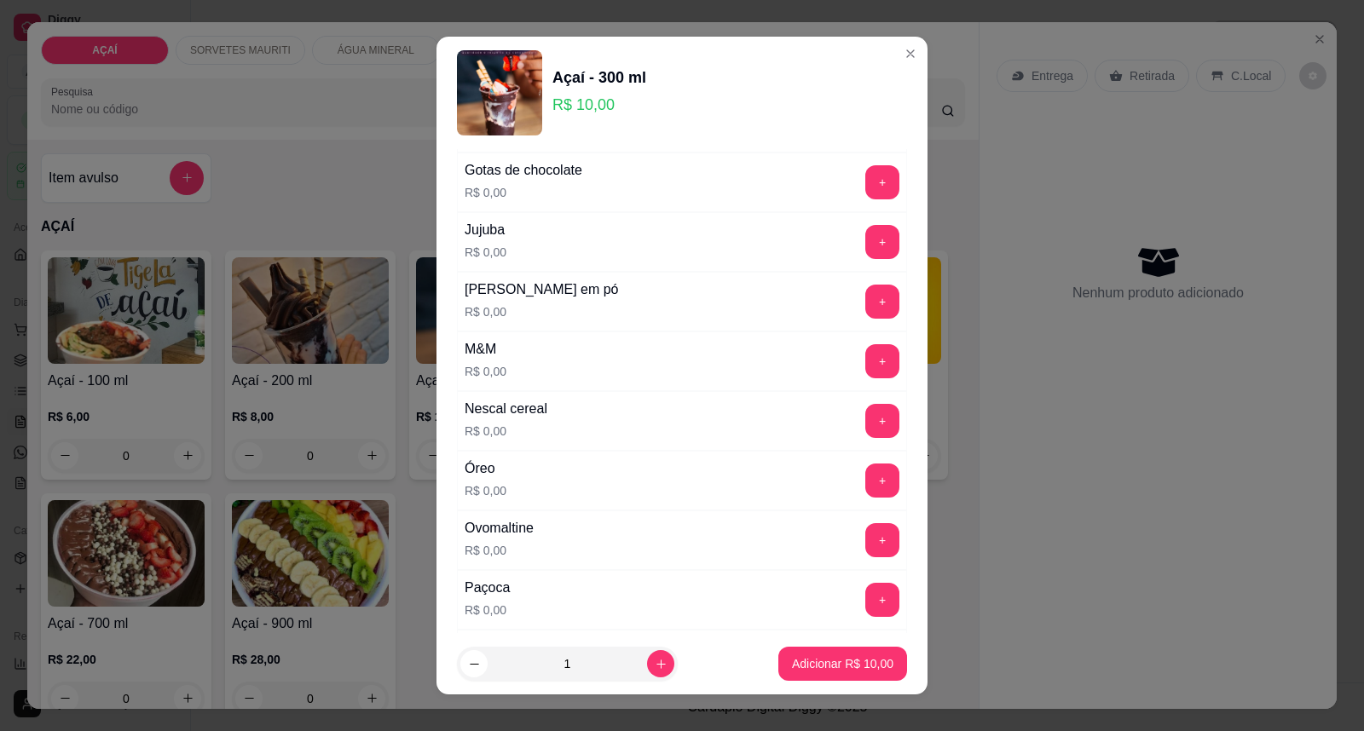
scroll to position [1609, 0]
click at [866, 311] on button "+" at bounding box center [882, 303] width 33 height 33
click at [777, 287] on div "Leite em pó R$ 0,00 - 1 +" at bounding box center [682, 304] width 450 height 60
click at [789, 302] on button "-" at bounding box center [806, 303] width 34 height 34
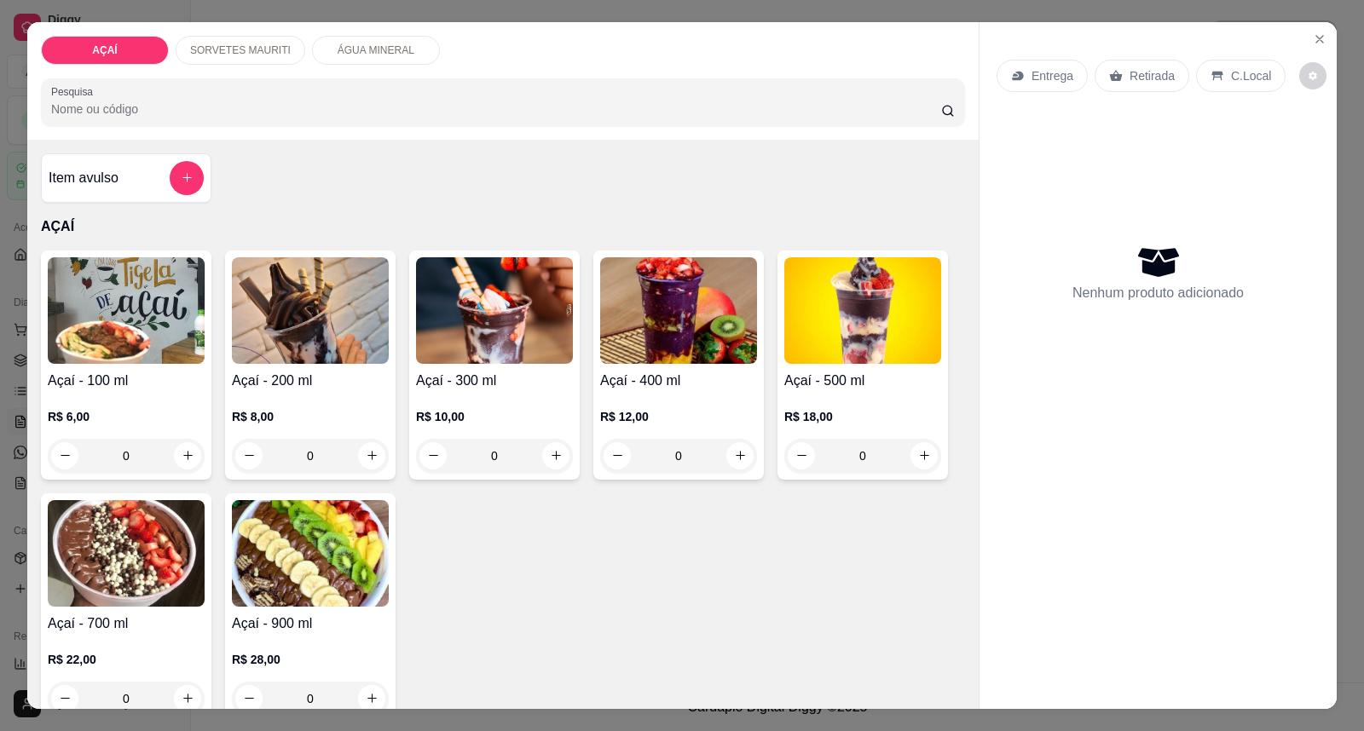
click at [643, 413] on p "R$ 12,00" at bounding box center [678, 416] width 157 height 17
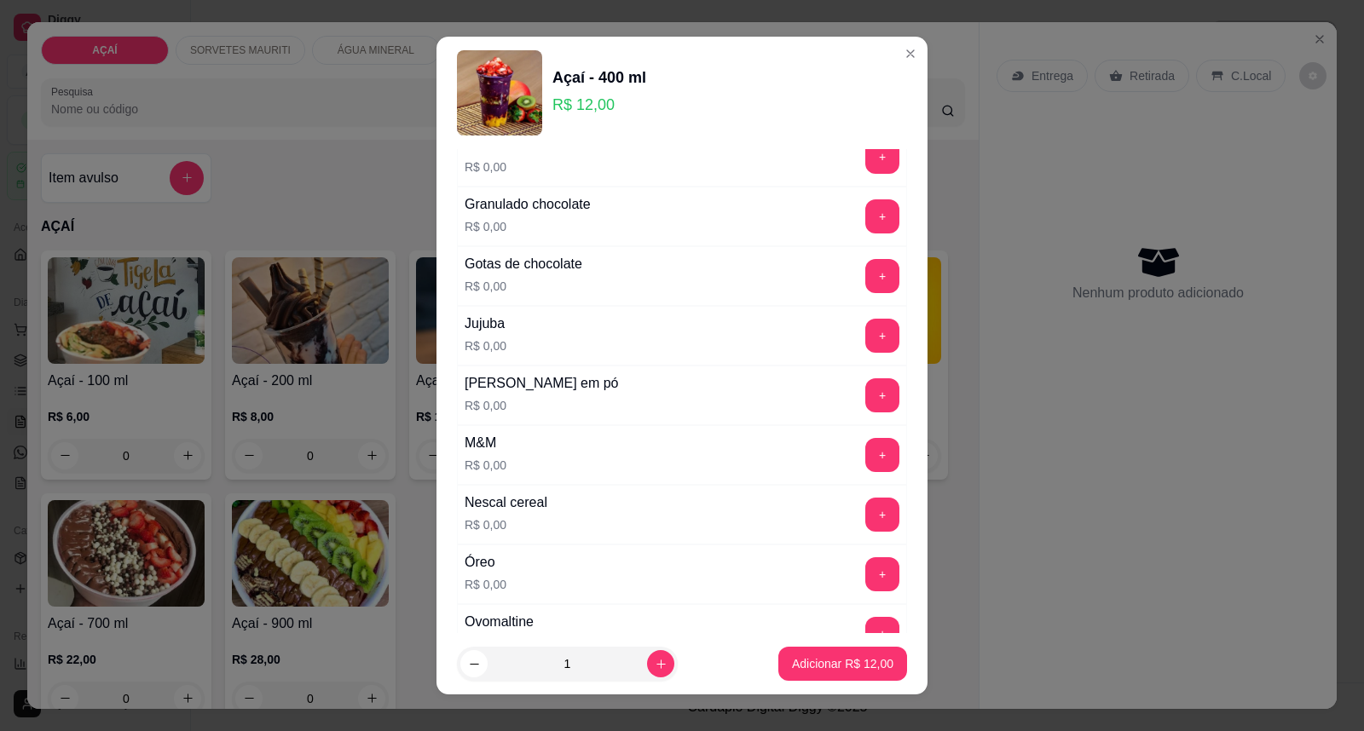
scroll to position [1705, 0]
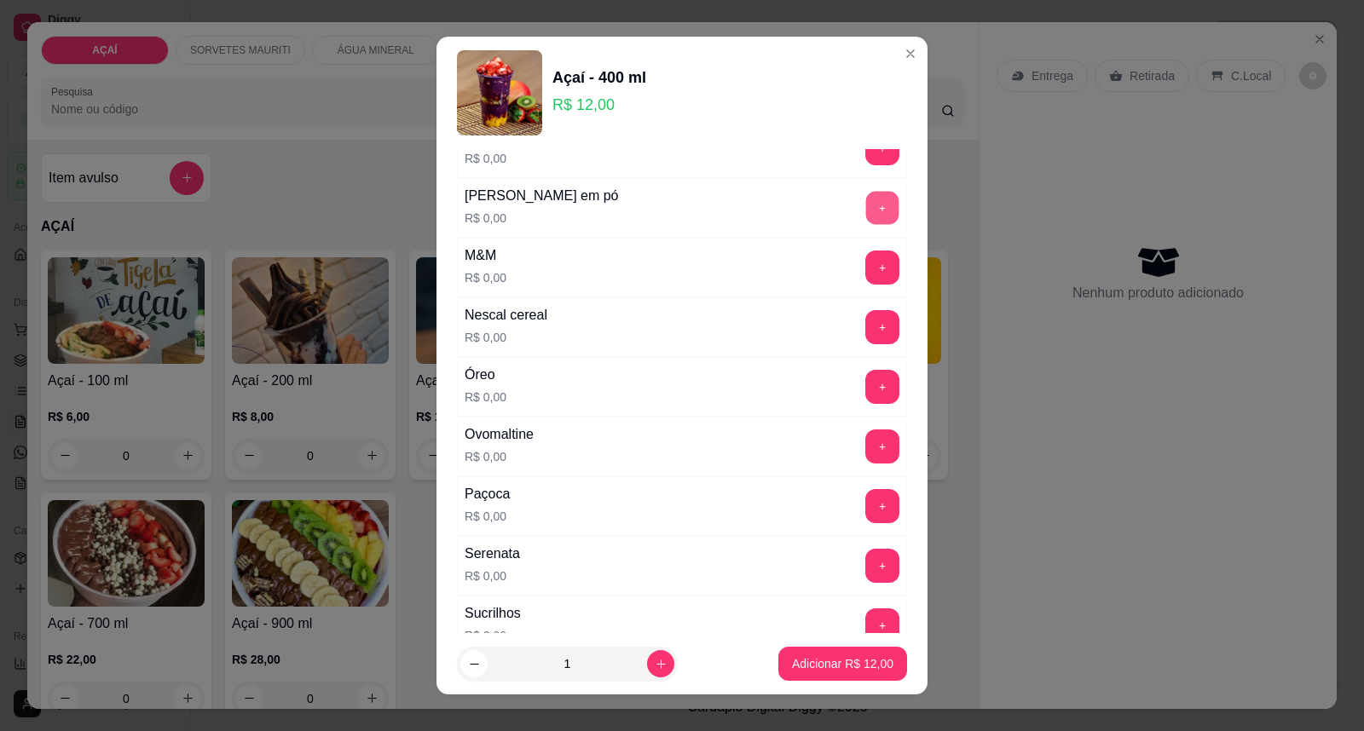
click at [866, 210] on button "+" at bounding box center [882, 208] width 33 height 33
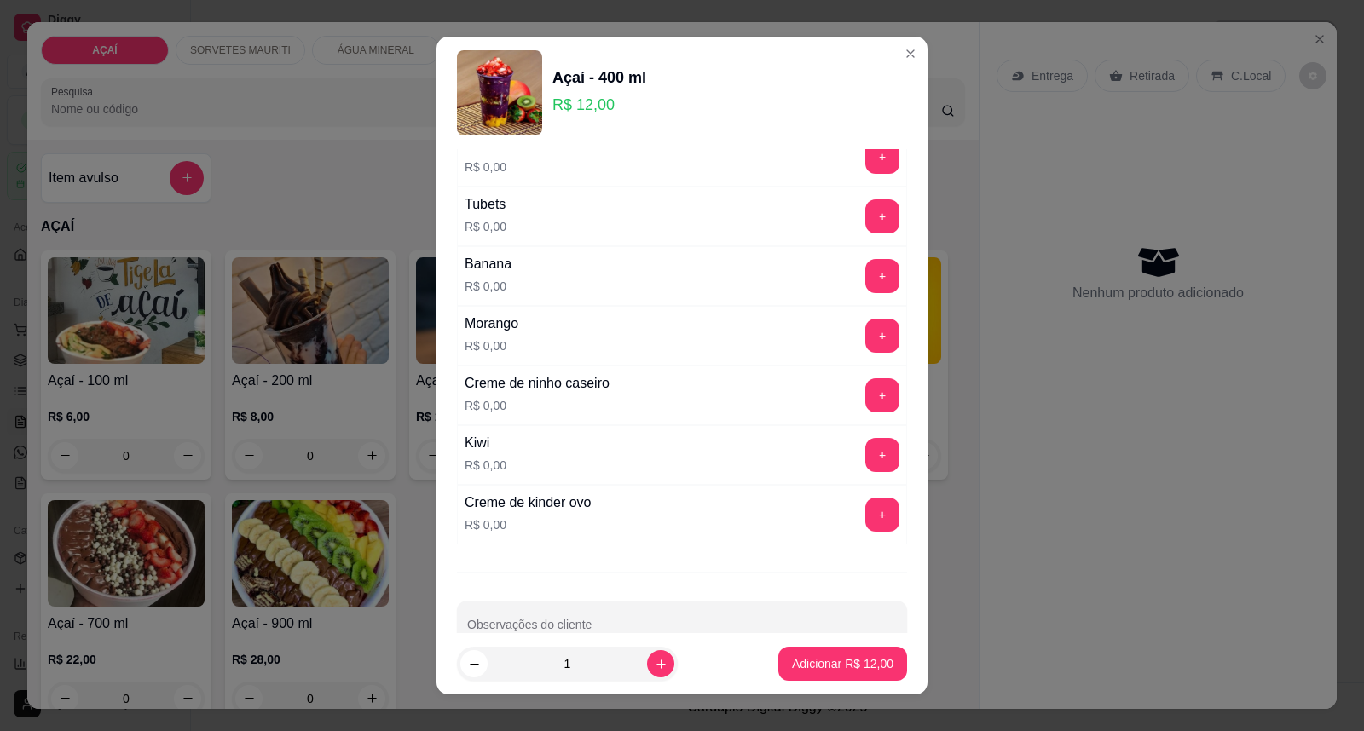
scroll to position [2219, 0]
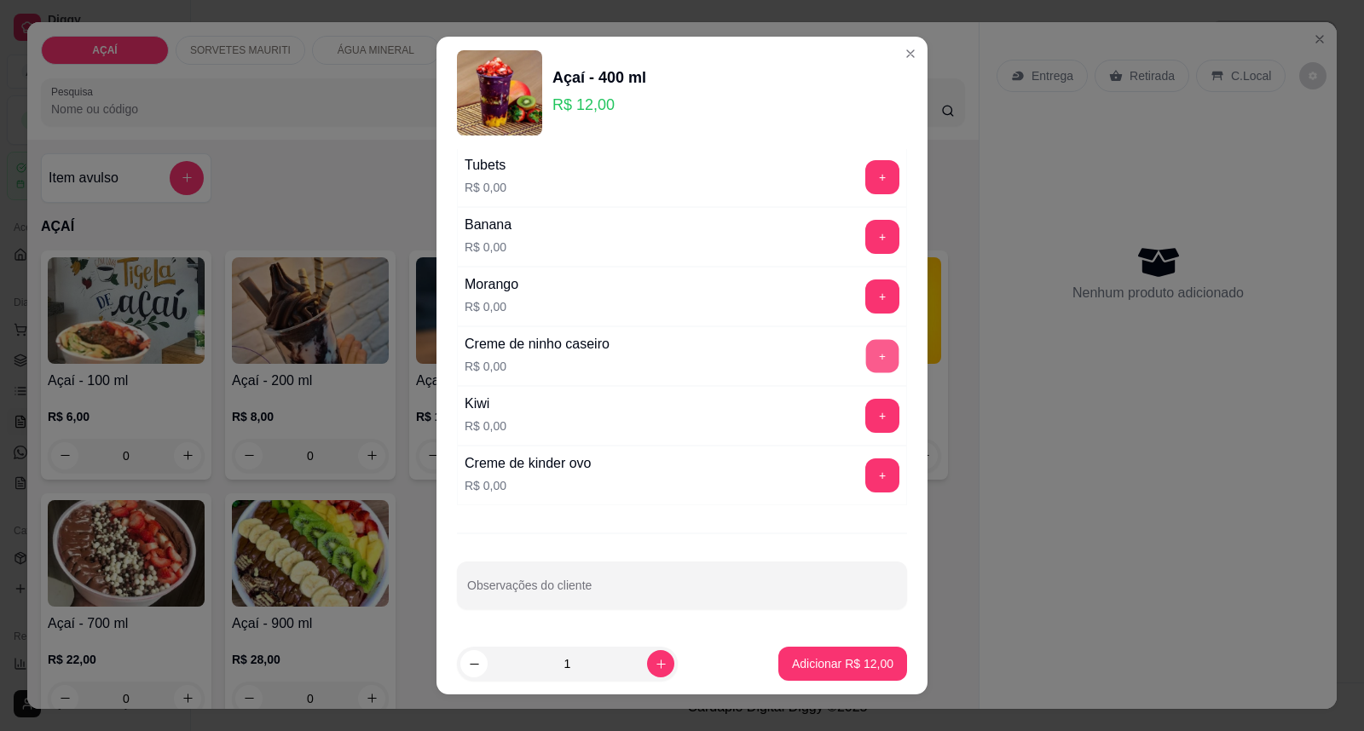
click at [866, 362] on button "+" at bounding box center [882, 356] width 33 height 33
click at [865, 230] on button "+" at bounding box center [882, 237] width 34 height 34
click at [803, 652] on button "Adicionar R$ 12,00" at bounding box center [842, 664] width 125 height 33
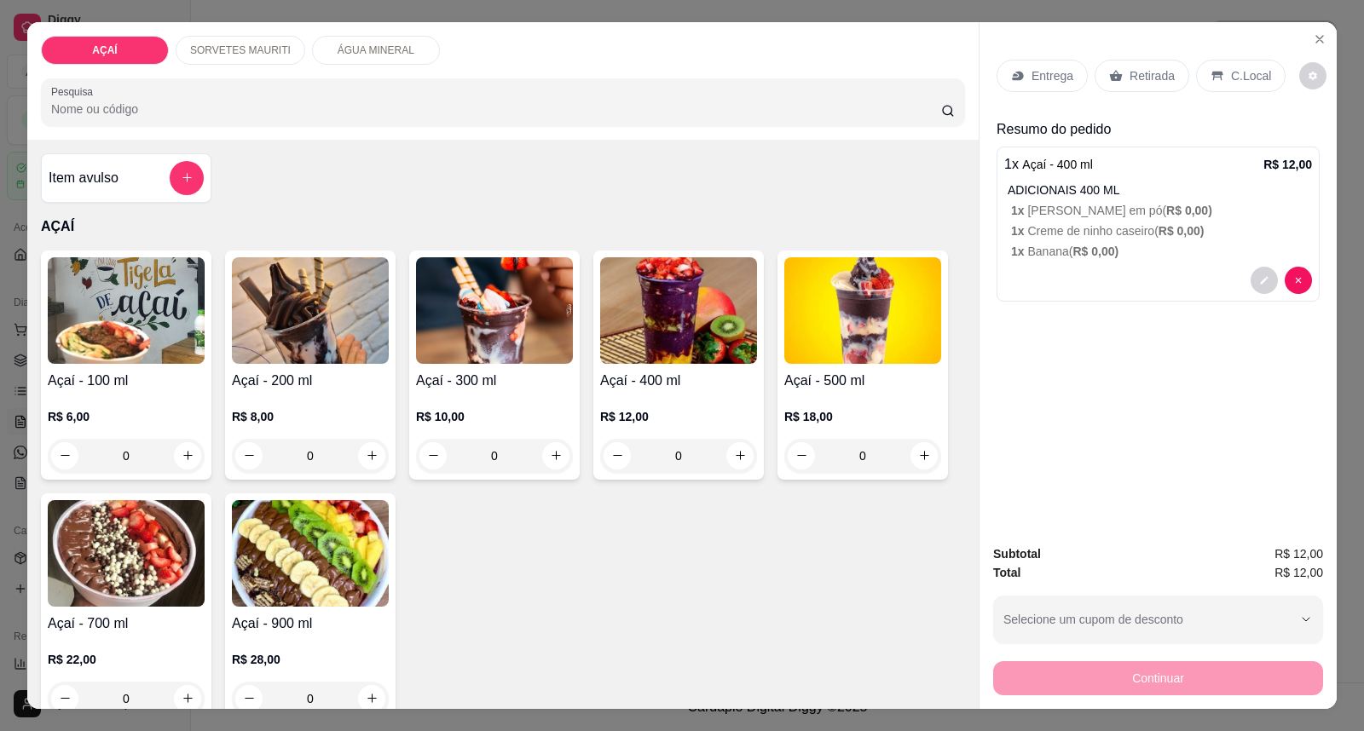
click at [641, 396] on div "R$ 12,00 0" at bounding box center [678, 432] width 157 height 82
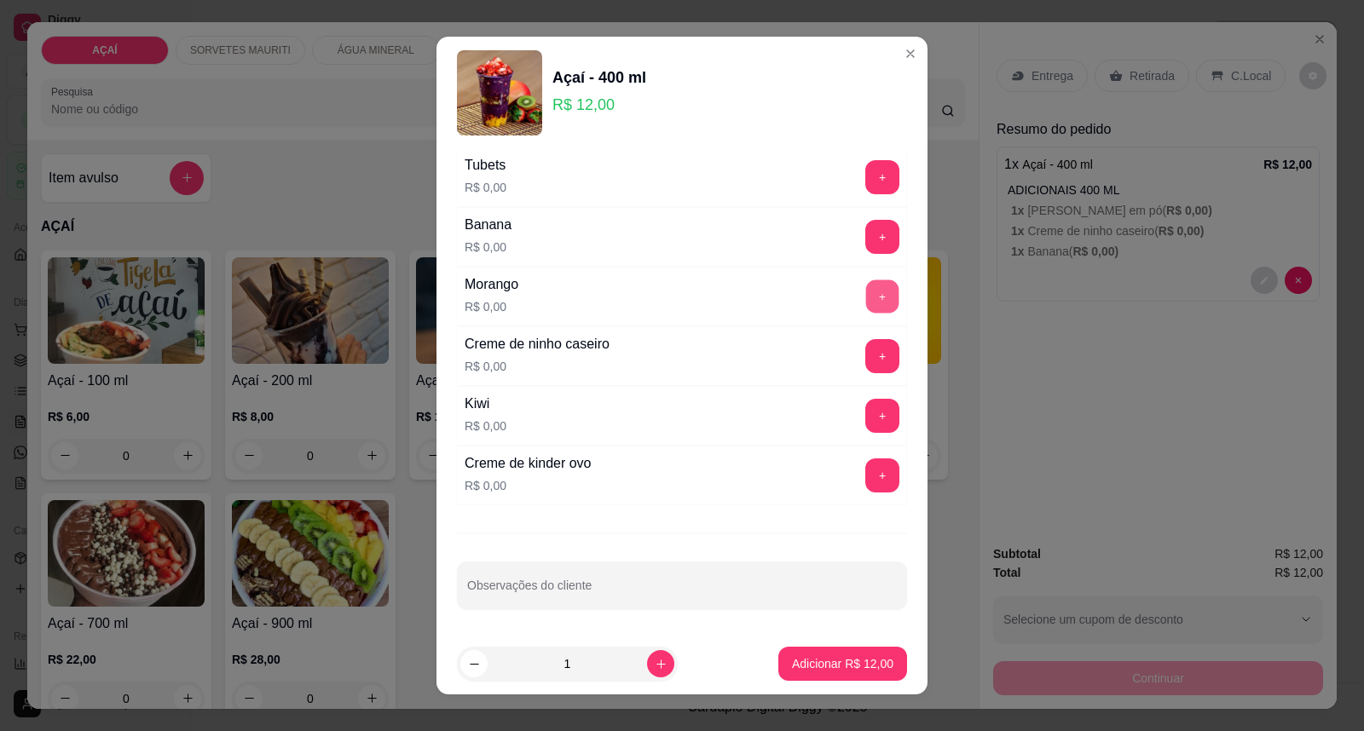
click at [866, 288] on button "+" at bounding box center [882, 296] width 33 height 33
click at [866, 354] on button "+" at bounding box center [882, 356] width 33 height 33
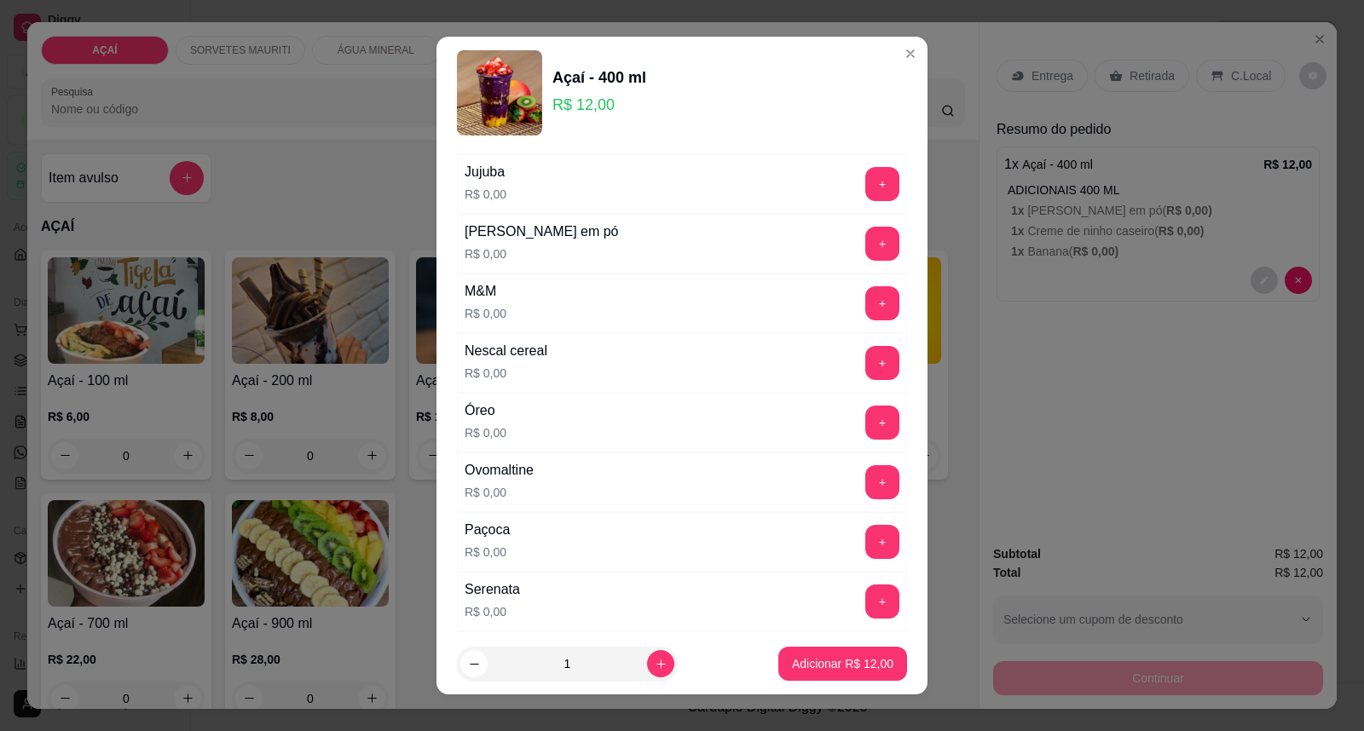
scroll to position [1650, 0]
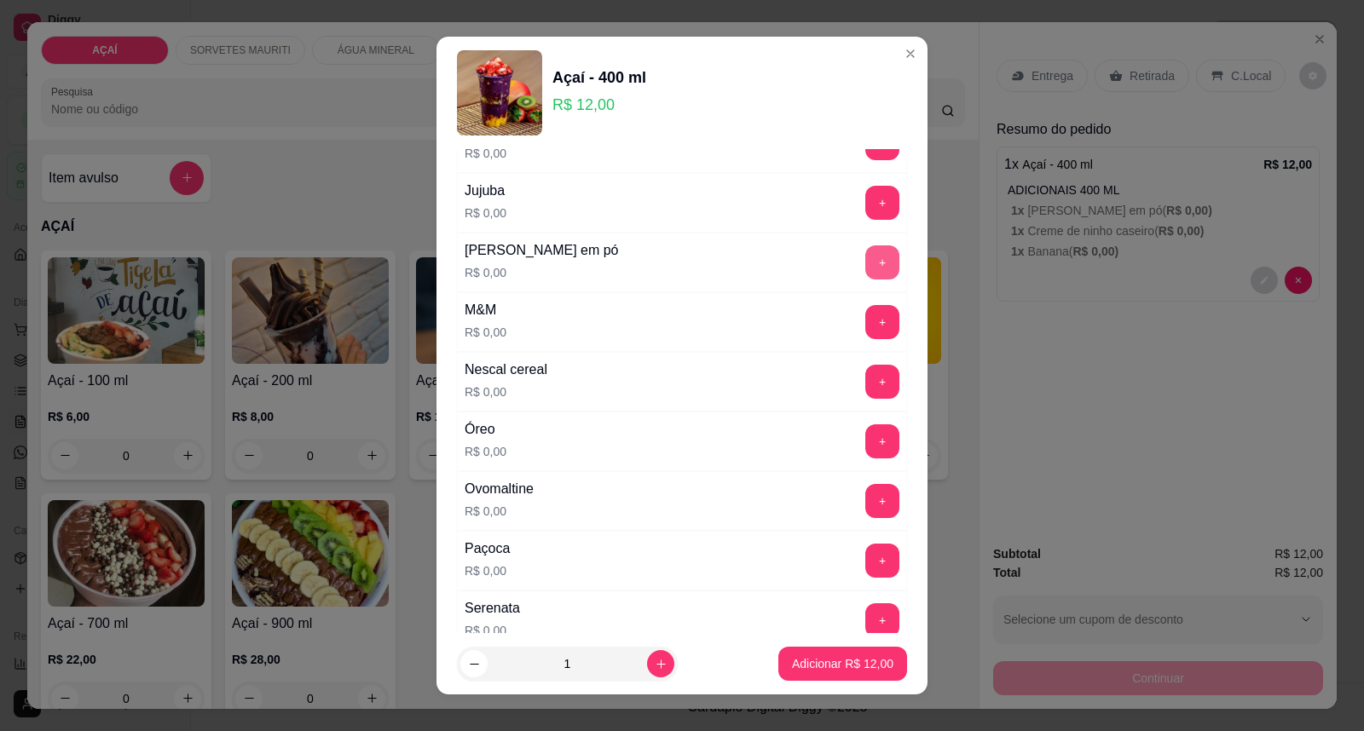
click at [865, 268] on button "+" at bounding box center [882, 263] width 34 height 34
click at [794, 666] on p "Adicionar R$ 12,00" at bounding box center [843, 664] width 99 height 16
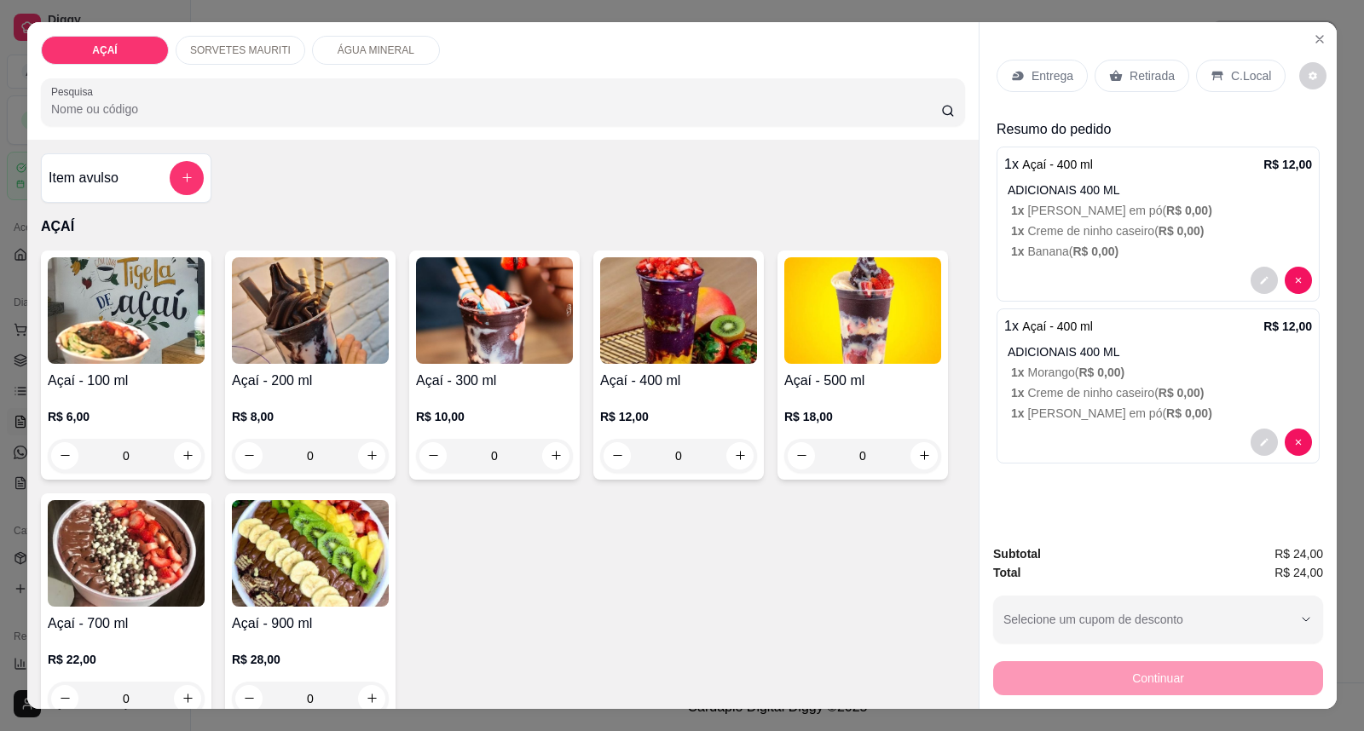
click at [1031, 72] on p "Entrega" at bounding box center [1052, 75] width 42 height 17
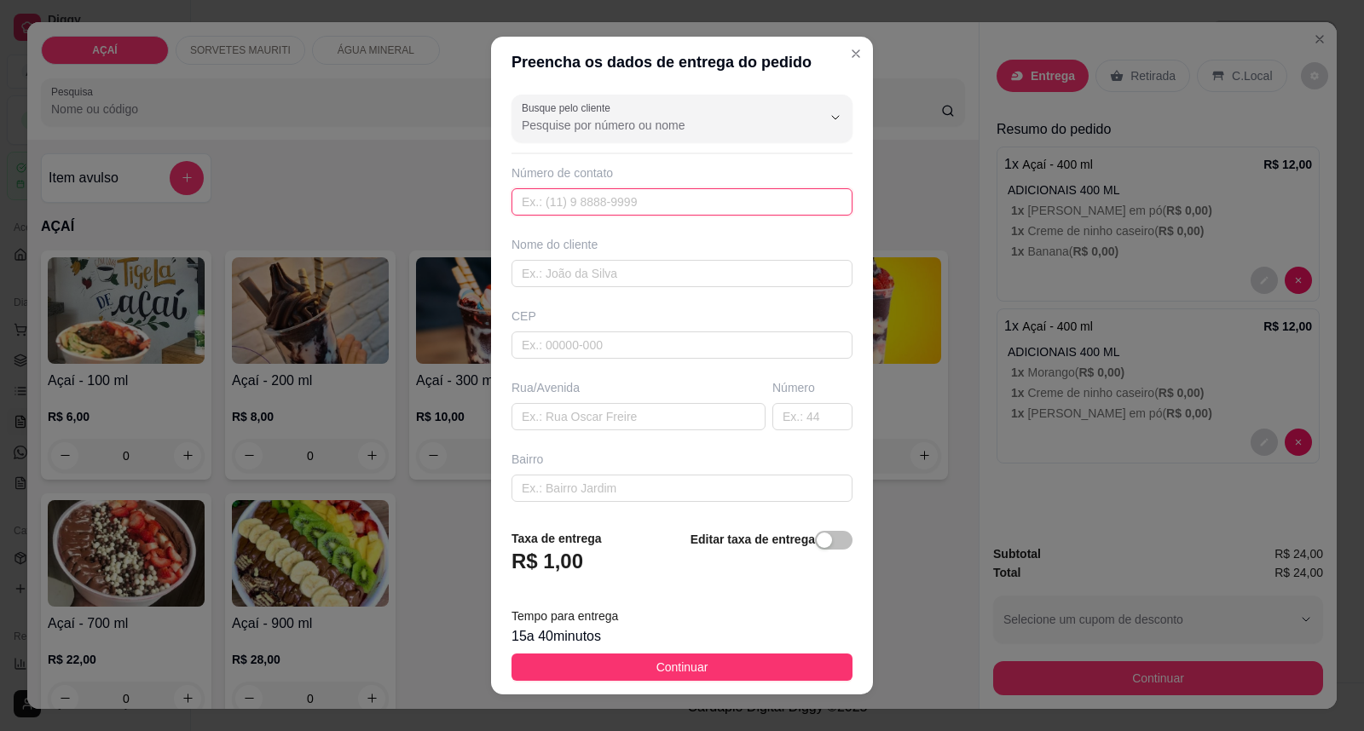
click at [550, 210] on input "text" at bounding box center [681, 201] width 341 height 27
type input "8183-1837"
click at [569, 279] on input "text" at bounding box center [681, 273] width 341 height 27
click at [548, 279] on input "ingred" at bounding box center [681, 273] width 341 height 27
click at [538, 270] on input "ingred" at bounding box center [681, 273] width 341 height 27
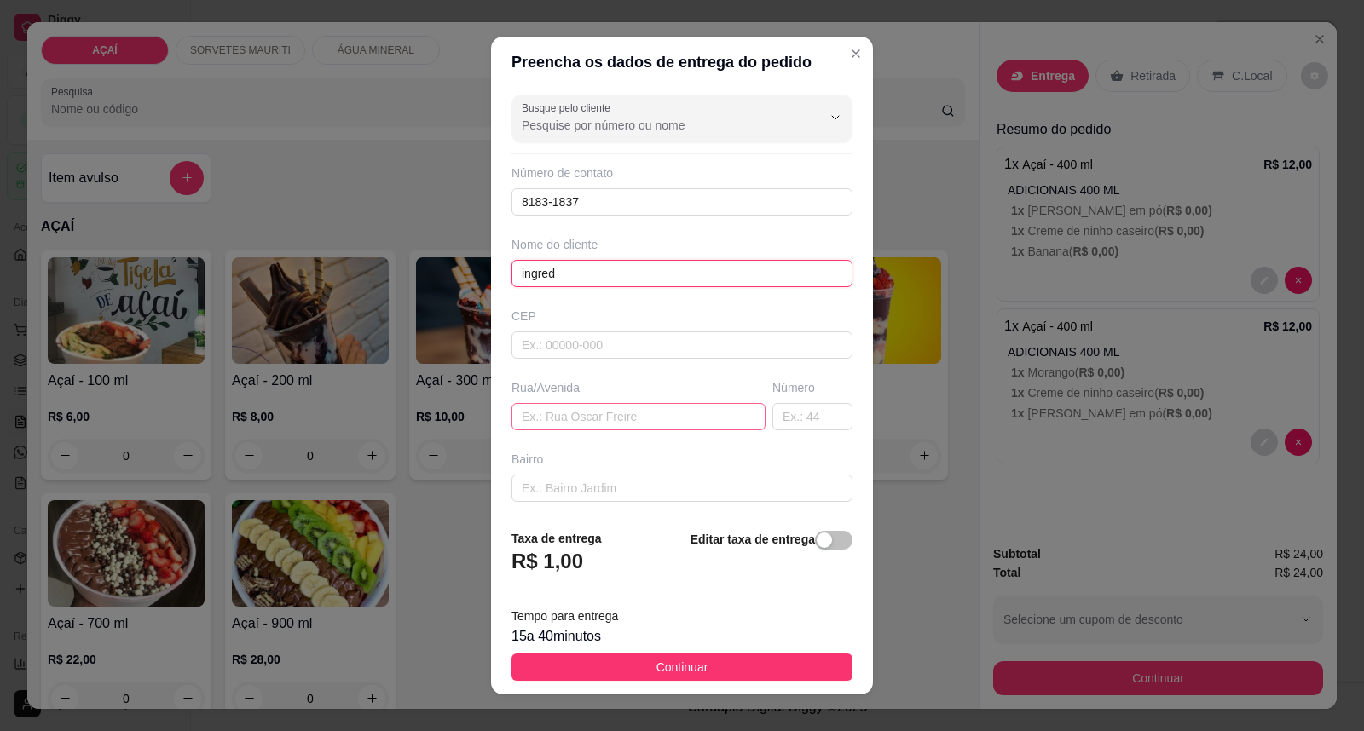
type input "ingred"
click at [563, 419] on input "text" at bounding box center [638, 416] width 254 height 27
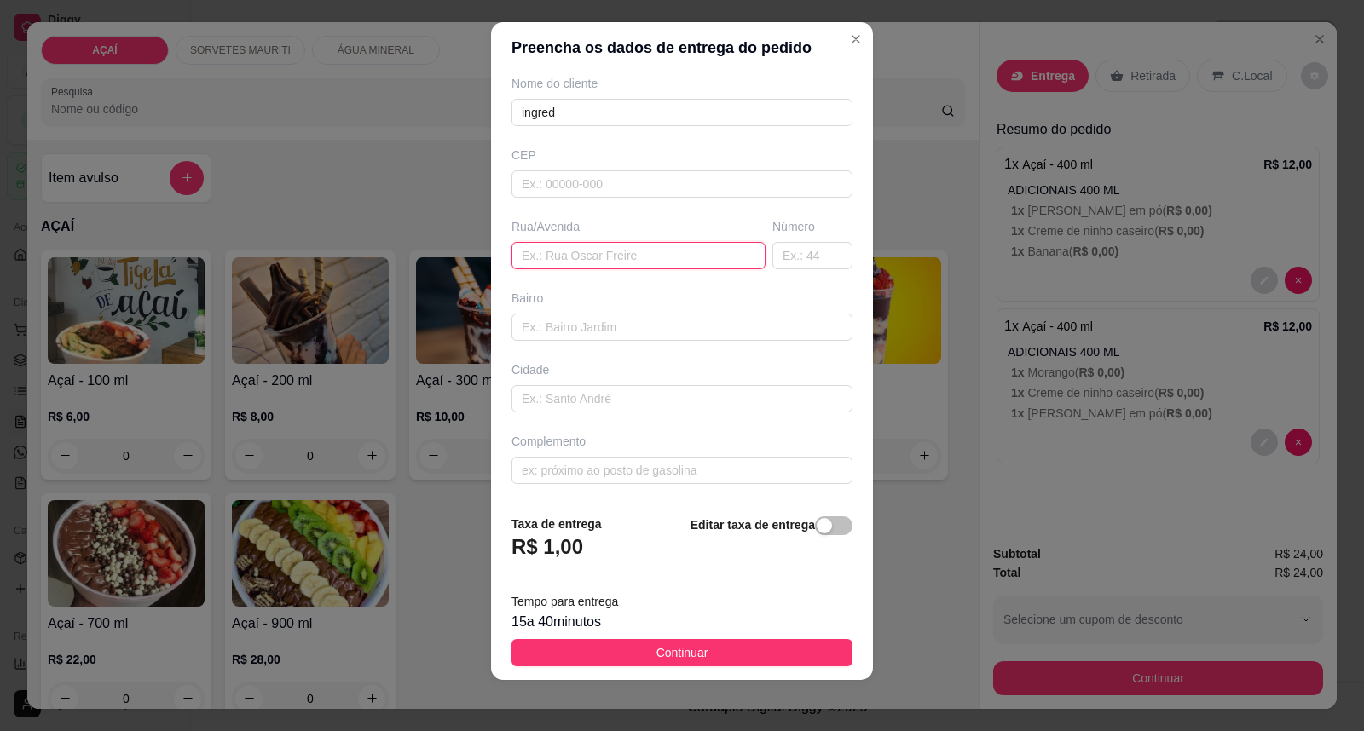
scroll to position [18, 0]
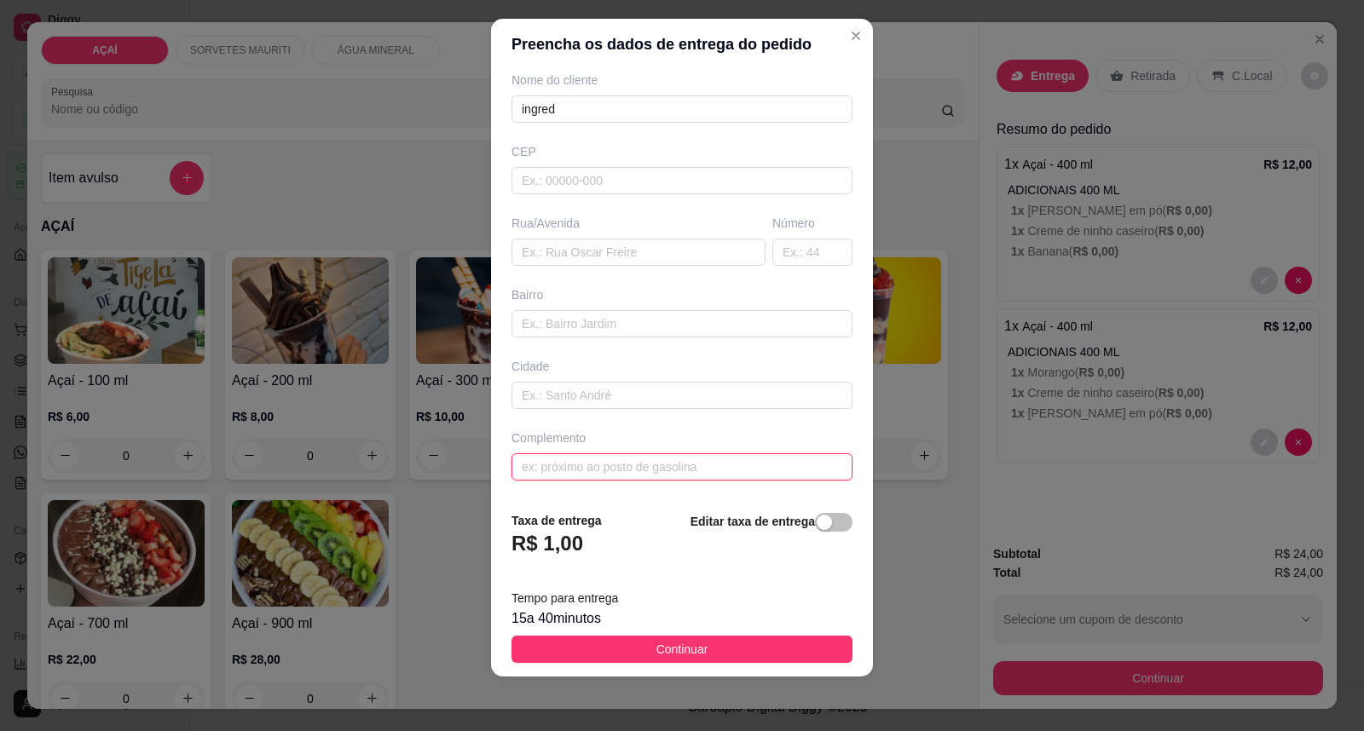
click at [552, 465] on input "text" at bounding box center [681, 467] width 341 height 27
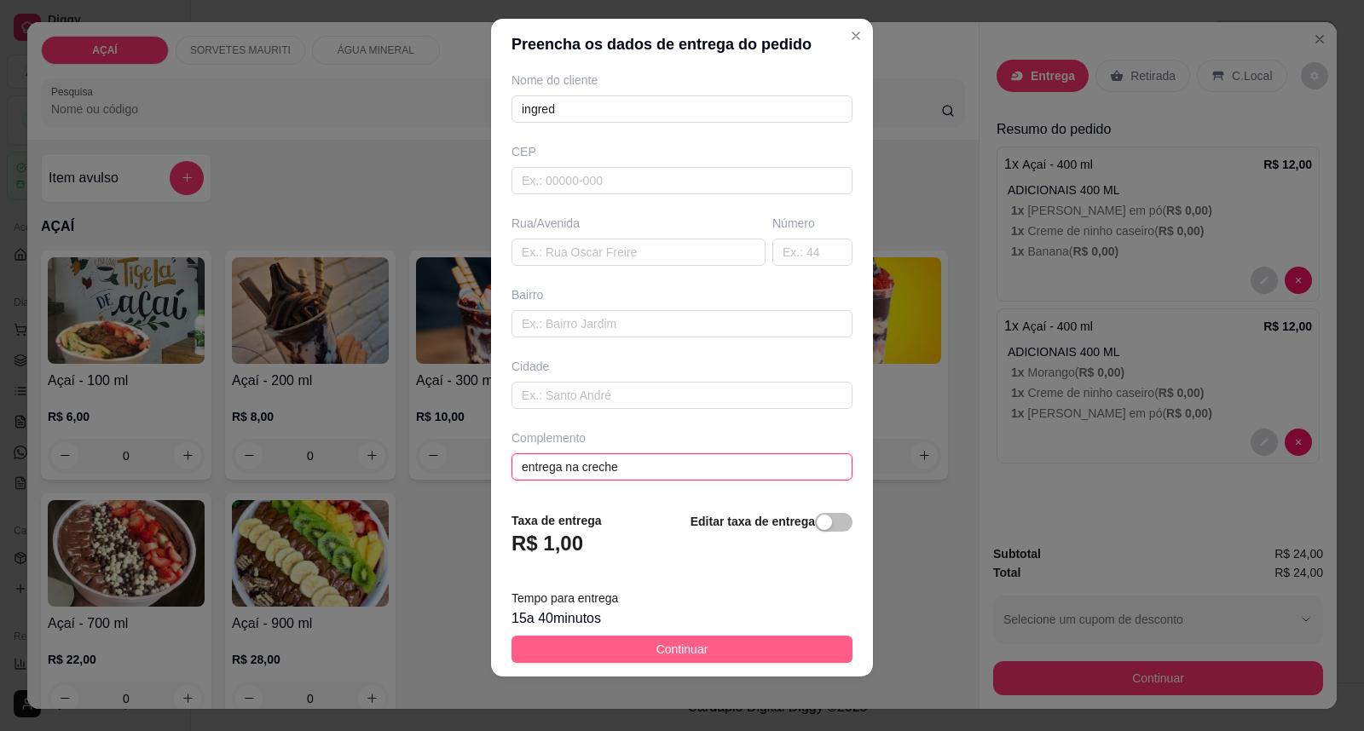
type input "entrega na creche"
click at [627, 653] on button "Continuar" at bounding box center [681, 649] width 341 height 27
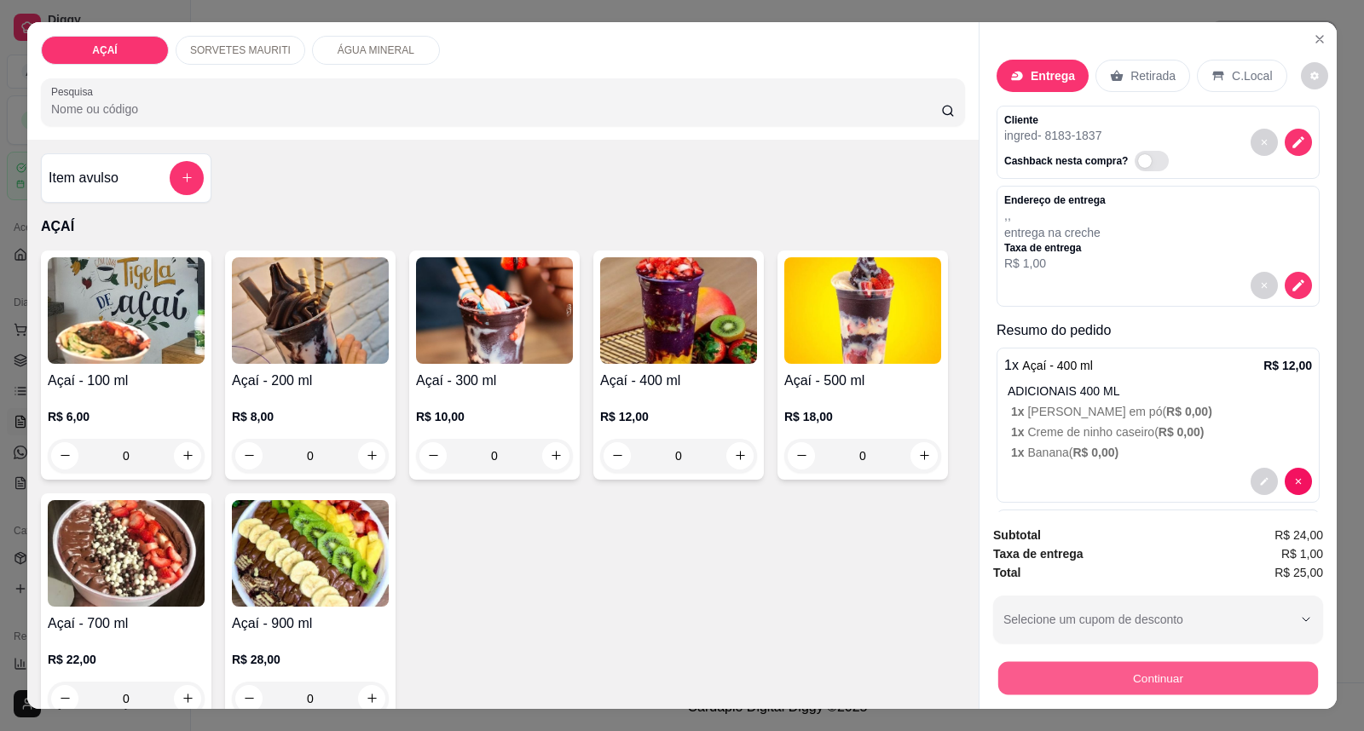
click at [1117, 673] on button "Continuar" at bounding box center [1158, 678] width 320 height 33
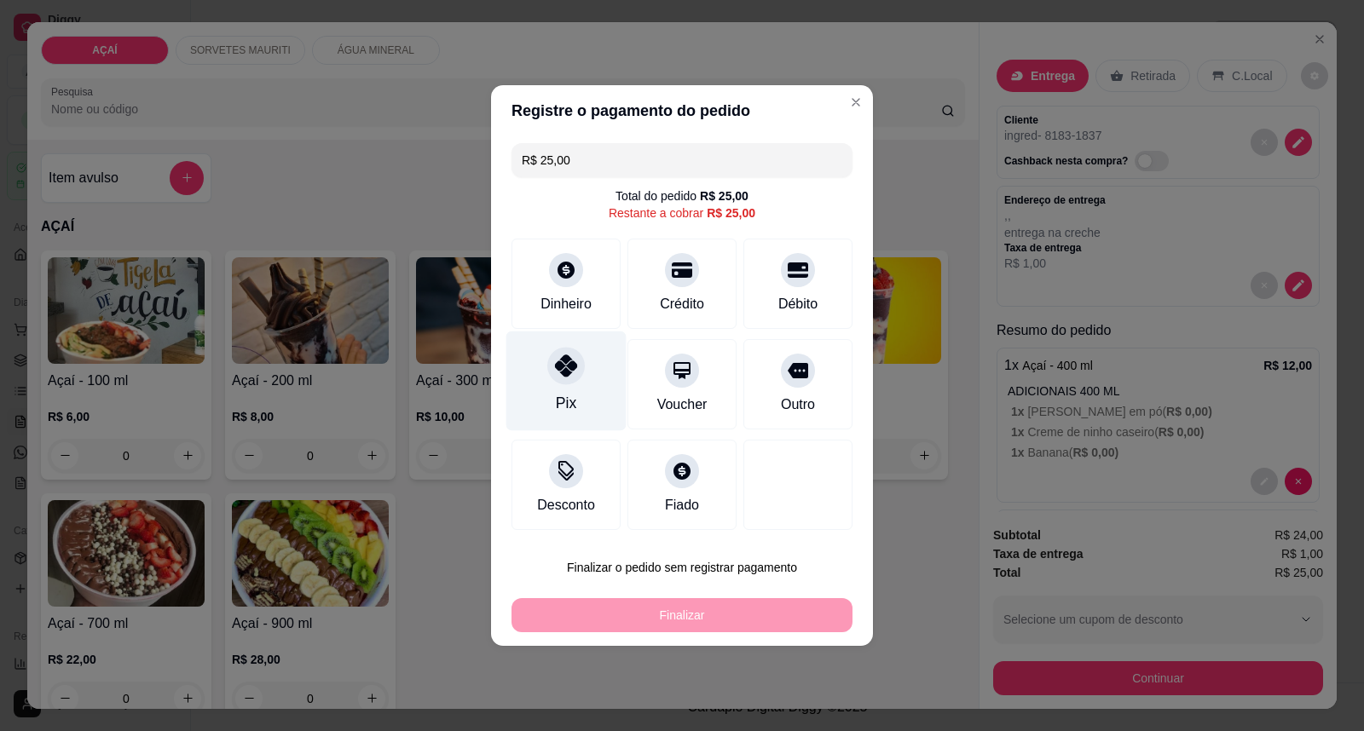
click at [574, 384] on div "Pix" at bounding box center [566, 382] width 120 height 100
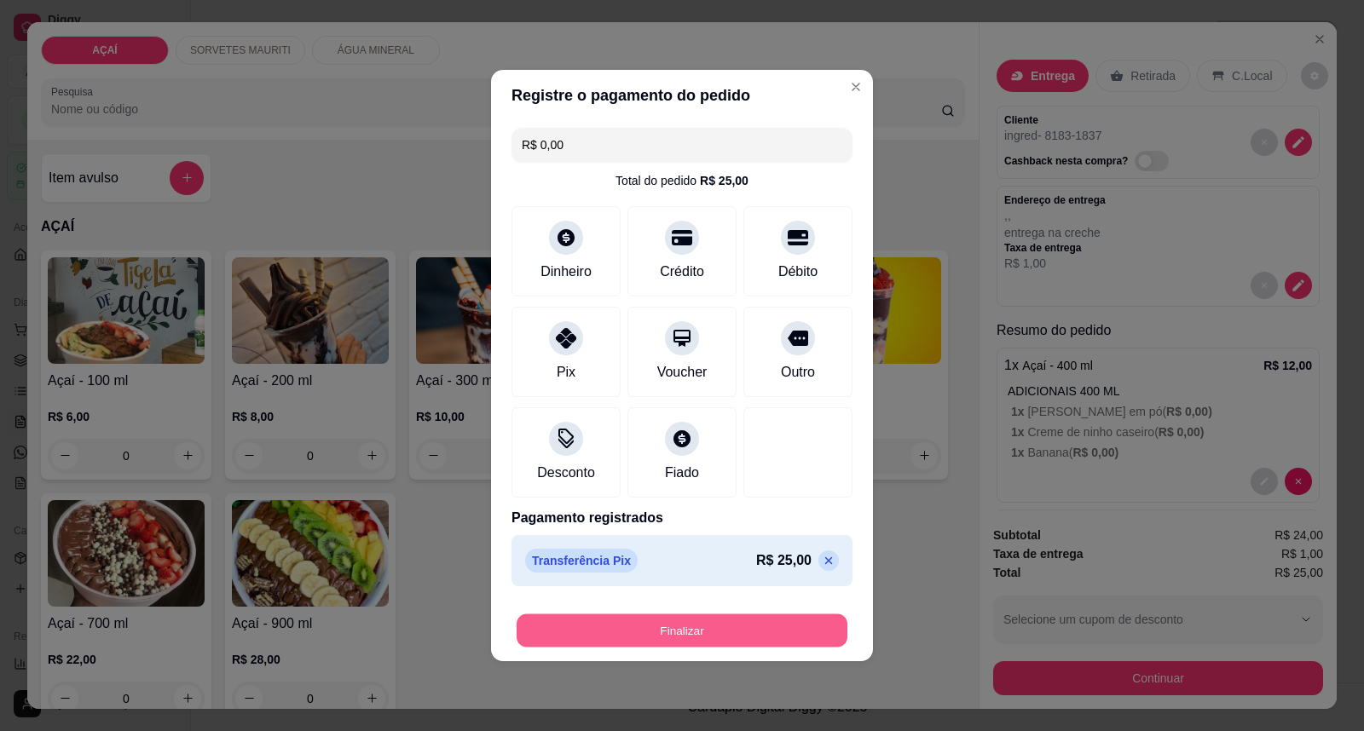
click at [700, 636] on button "Finalizar" at bounding box center [682, 631] width 331 height 33
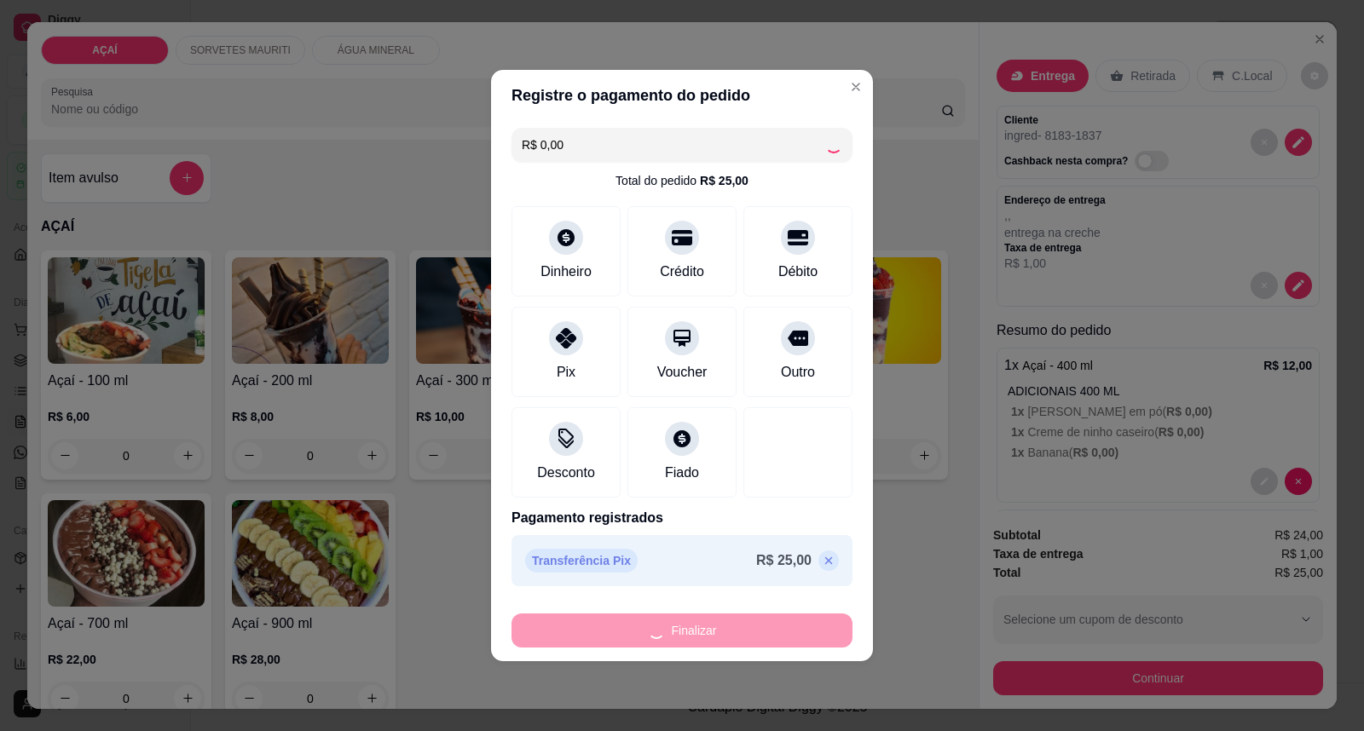
type input "-R$ 25,00"
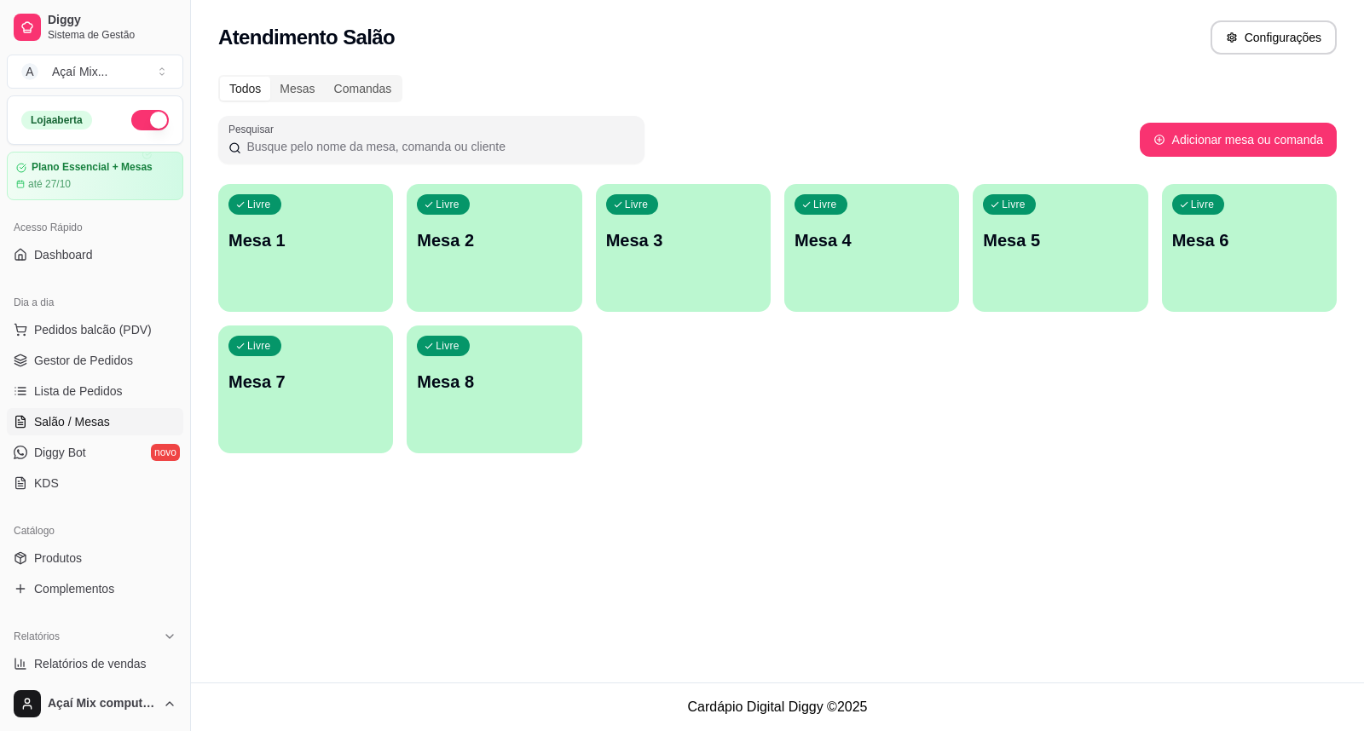
click at [847, 534] on div "Atendimento Salão Configurações Todos Mesas Comandas Pesquisar Adicionar mesa o…" at bounding box center [777, 341] width 1173 height 683
drag, startPoint x: 580, startPoint y: 621, endPoint x: 594, endPoint y: 631, distance: 17.7
click at [592, 628] on div "Atendimento Salão Configurações Todos Mesas Comandas Pesquisar Adicionar mesa o…" at bounding box center [777, 341] width 1173 height 683
drag, startPoint x: 769, startPoint y: 482, endPoint x: 1238, endPoint y: 441, distance: 470.7
click at [887, 491] on div "Atendimento Salão Configurações Todos Mesas Comandas Pesquisar Adicionar mesa o…" at bounding box center [777, 341] width 1173 height 683
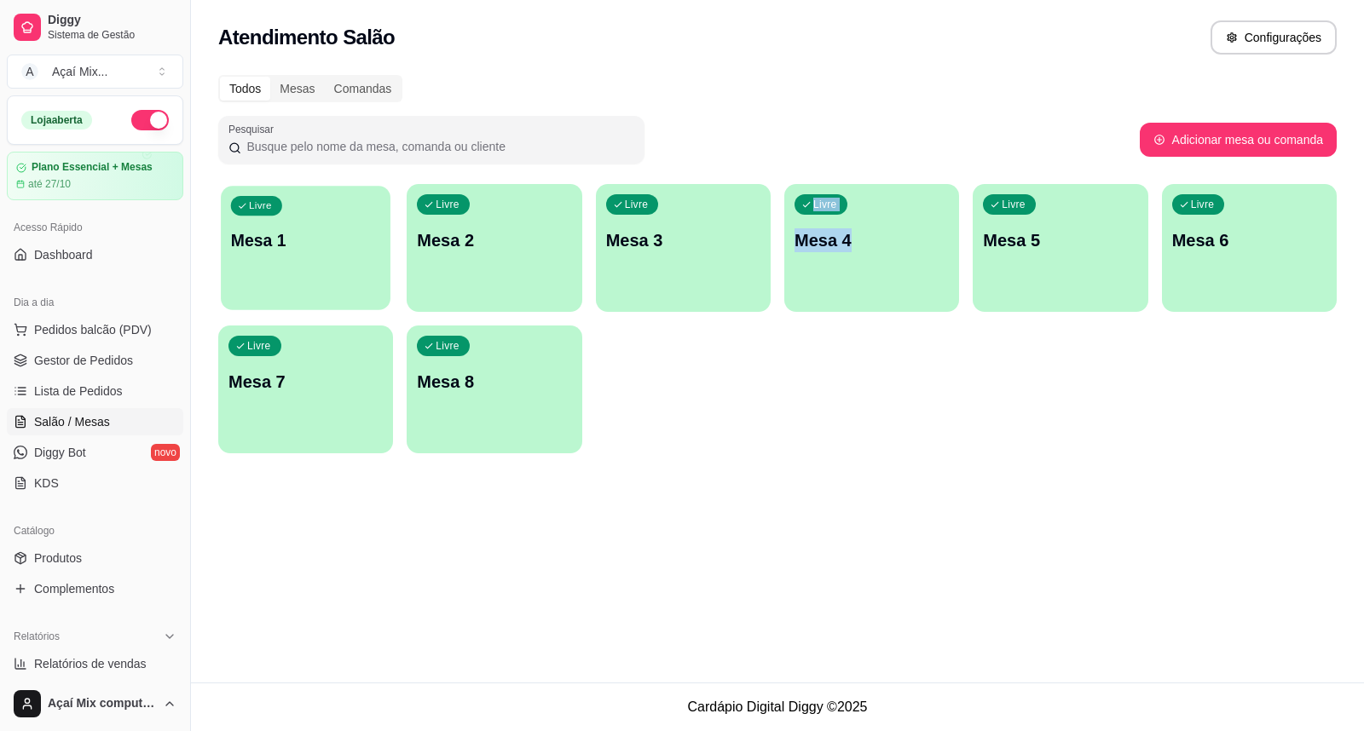
click at [365, 226] on div "Livre Mesa 1" at bounding box center [306, 238] width 170 height 104
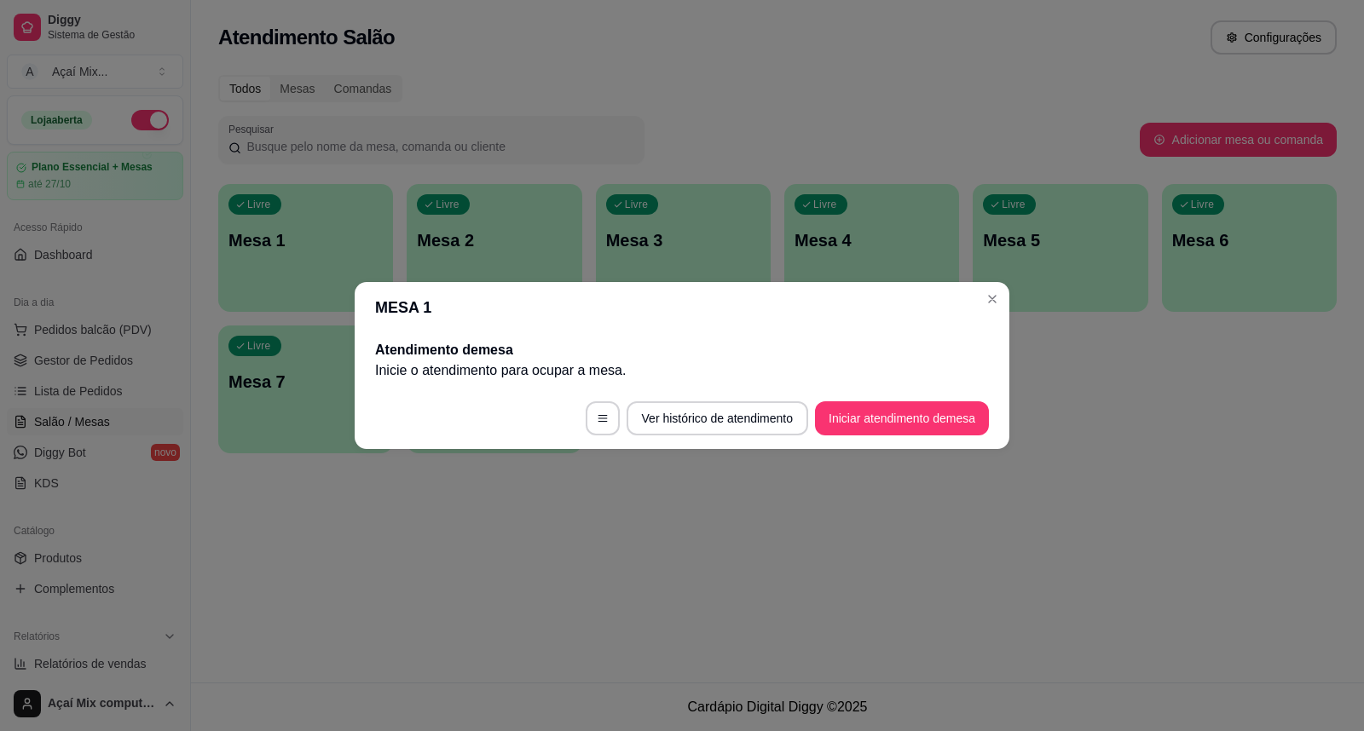
click at [864, 399] on footer "Ver histórico de atendimento Iniciar atendimento de mesa" at bounding box center [682, 418] width 655 height 61
click at [874, 423] on button "Iniciar atendimento de mesa" at bounding box center [902, 418] width 169 height 33
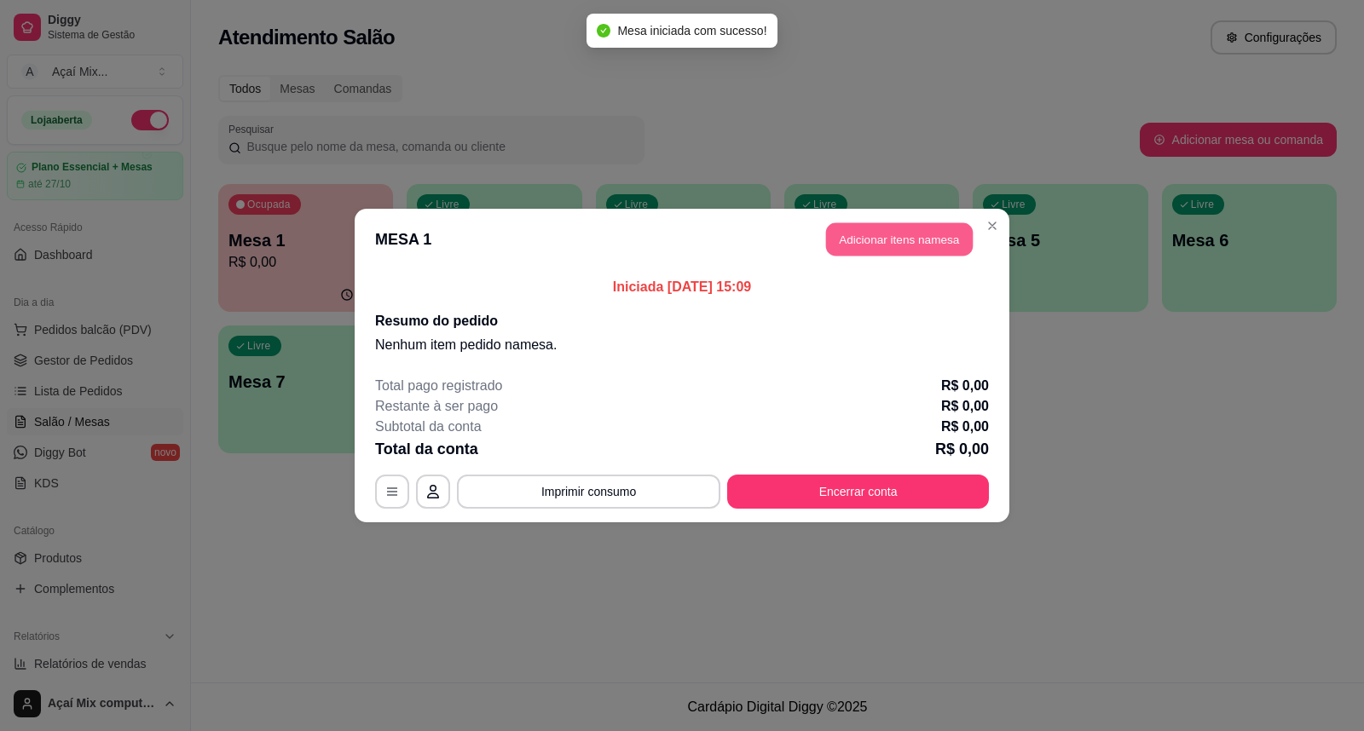
click at [884, 224] on button "Adicionar itens na mesa" at bounding box center [899, 239] width 147 height 33
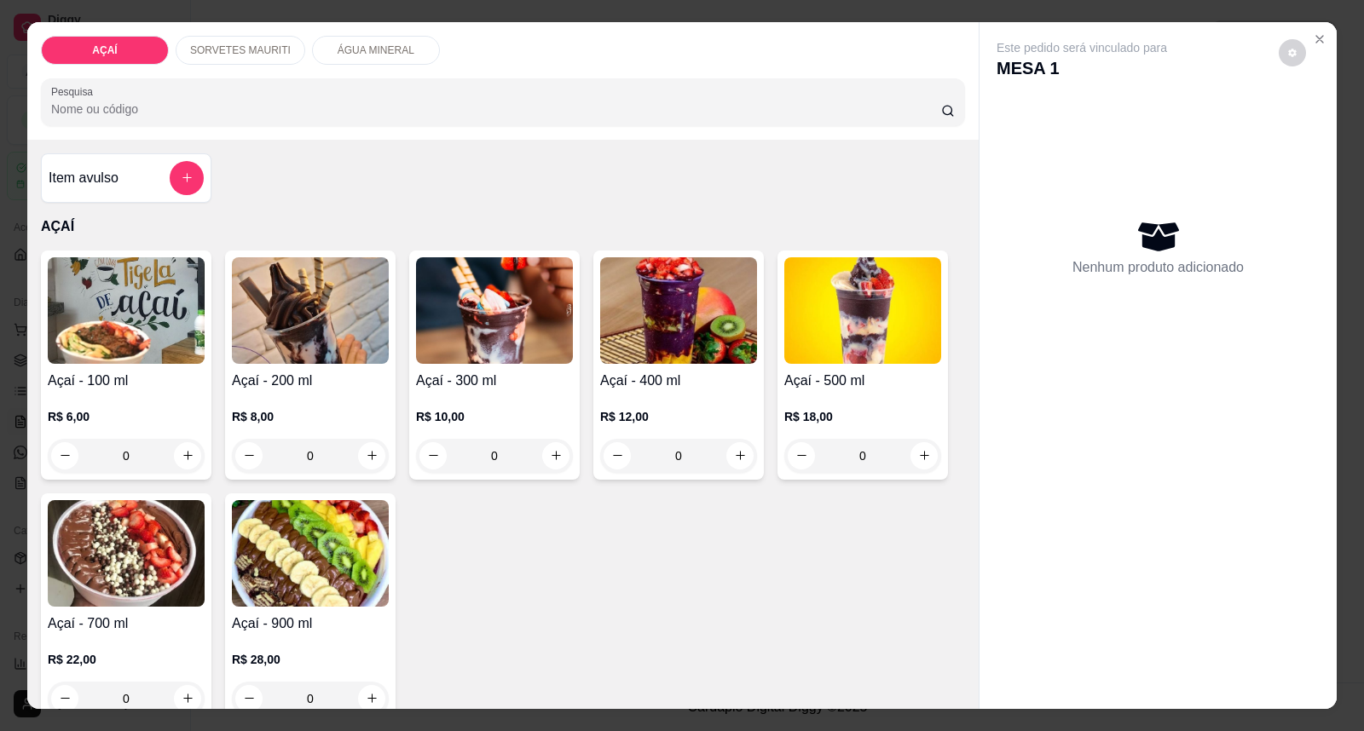
click at [131, 335] on img at bounding box center [126, 310] width 157 height 107
click at [328, 367] on div "Açaí - 200 ml R$ 8,00 0" at bounding box center [310, 365] width 170 height 229
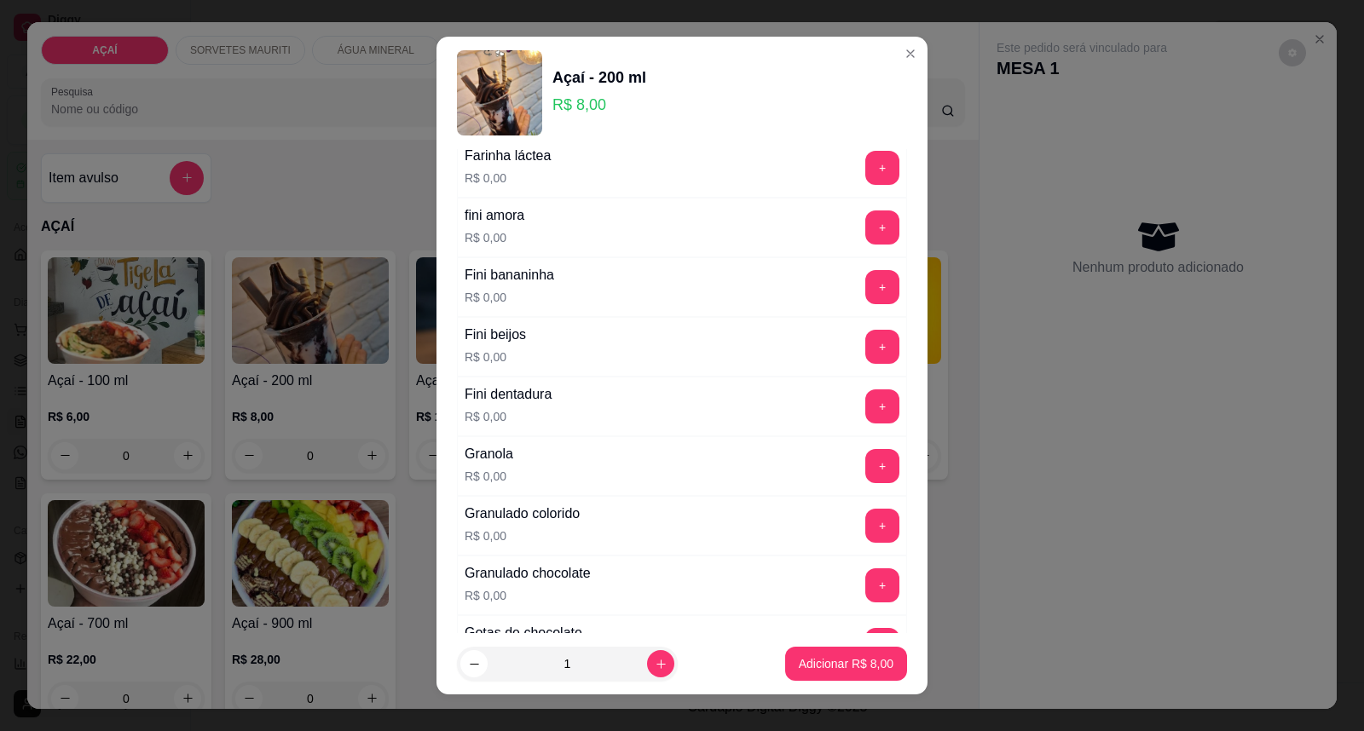
scroll to position [1231, 0]
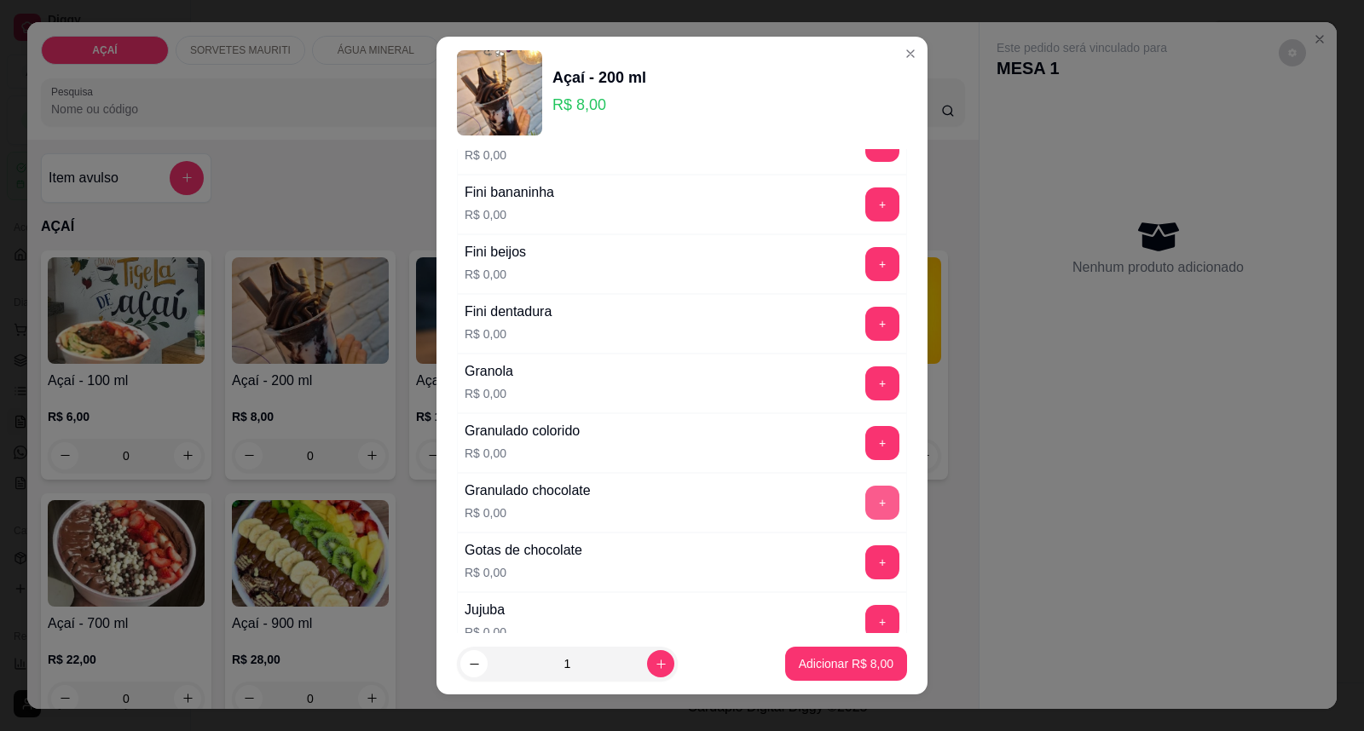
click at [865, 500] on button "+" at bounding box center [882, 503] width 34 height 34
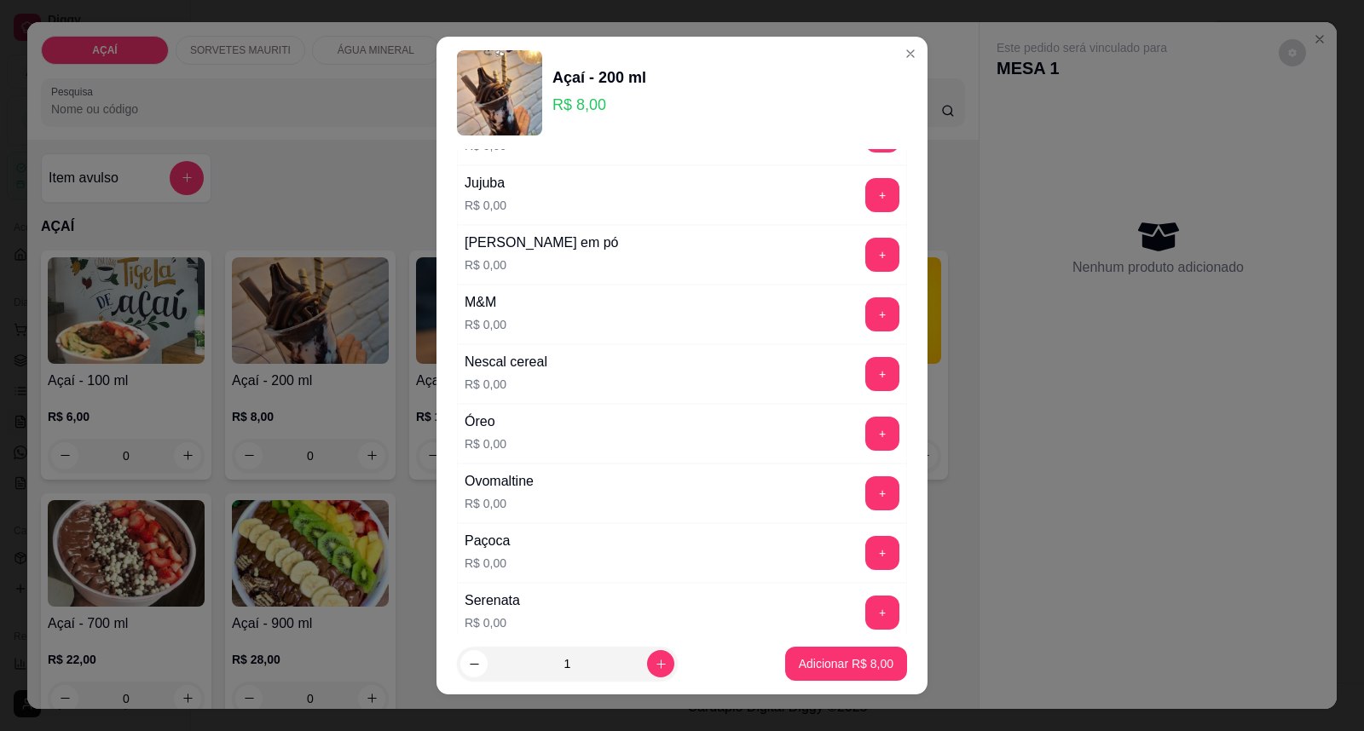
scroll to position [1705, 0]
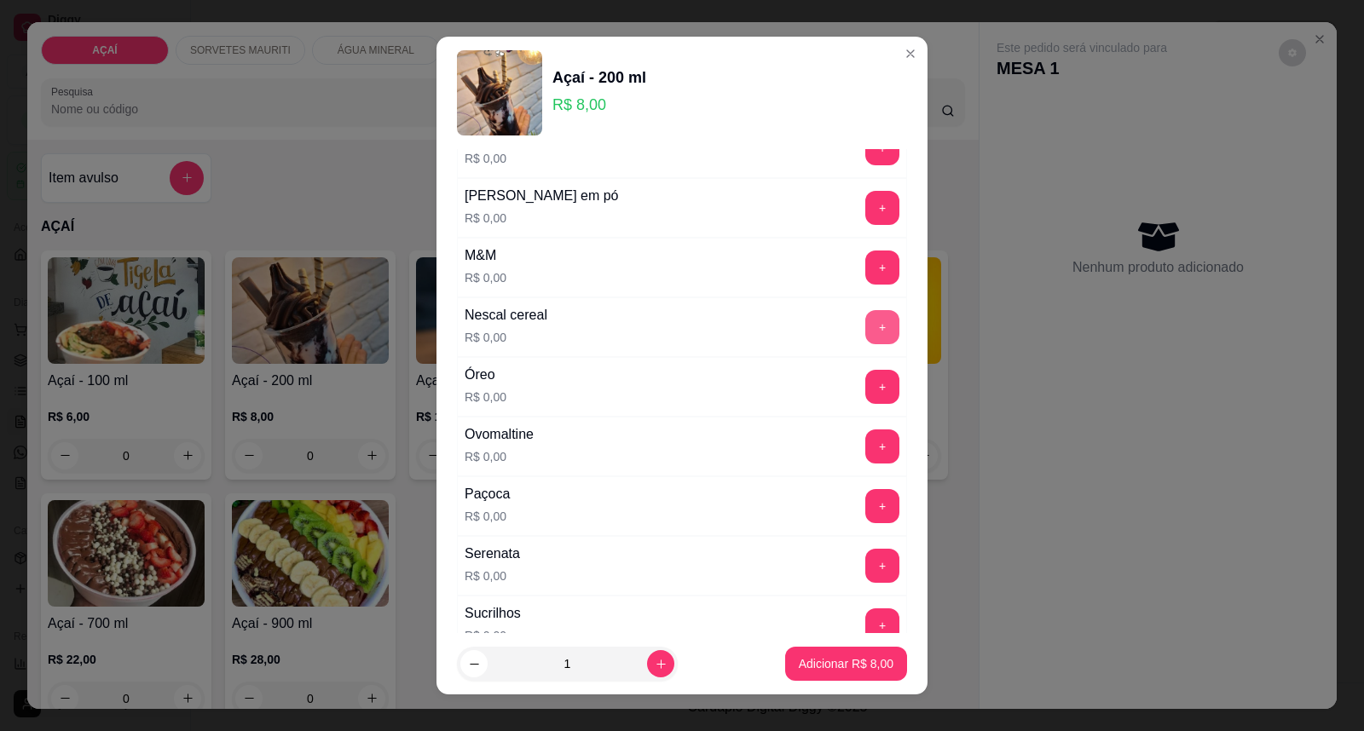
click at [865, 322] on button "+" at bounding box center [882, 327] width 34 height 34
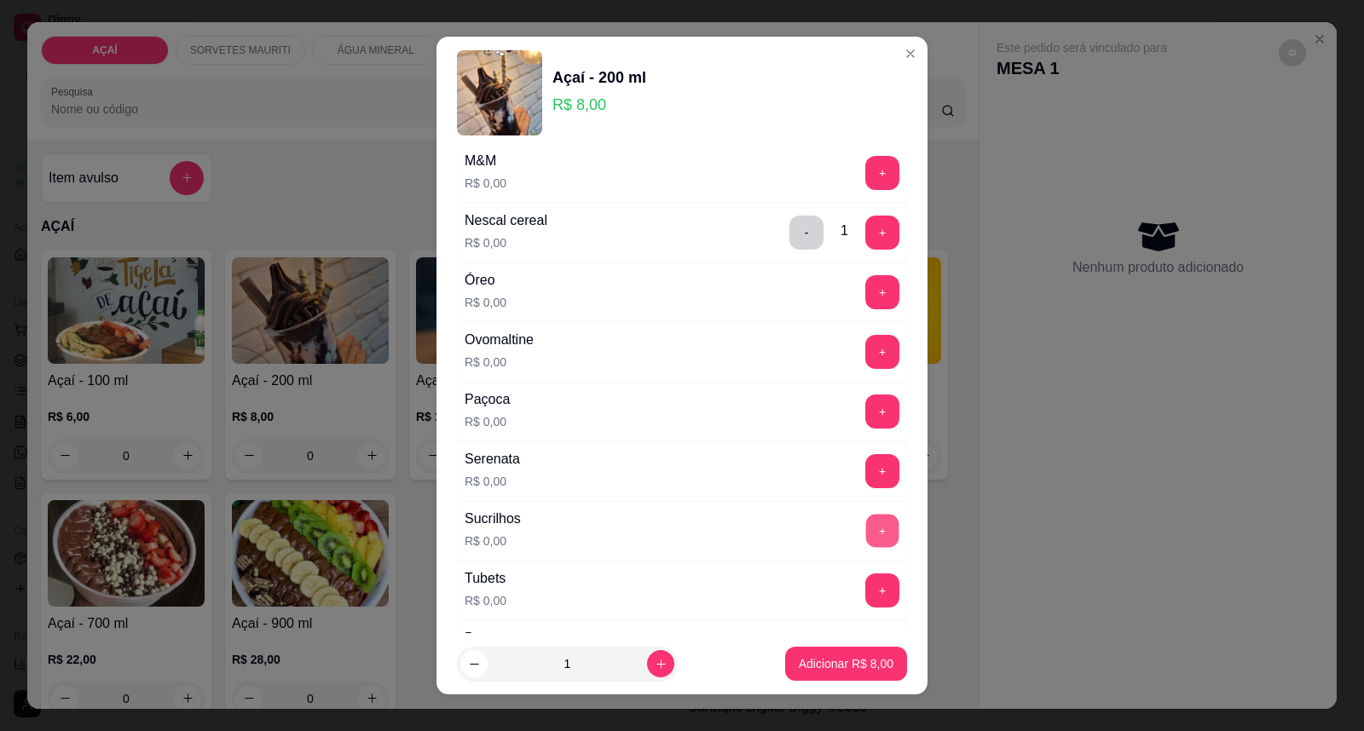
click at [866, 529] on button "+" at bounding box center [882, 531] width 33 height 33
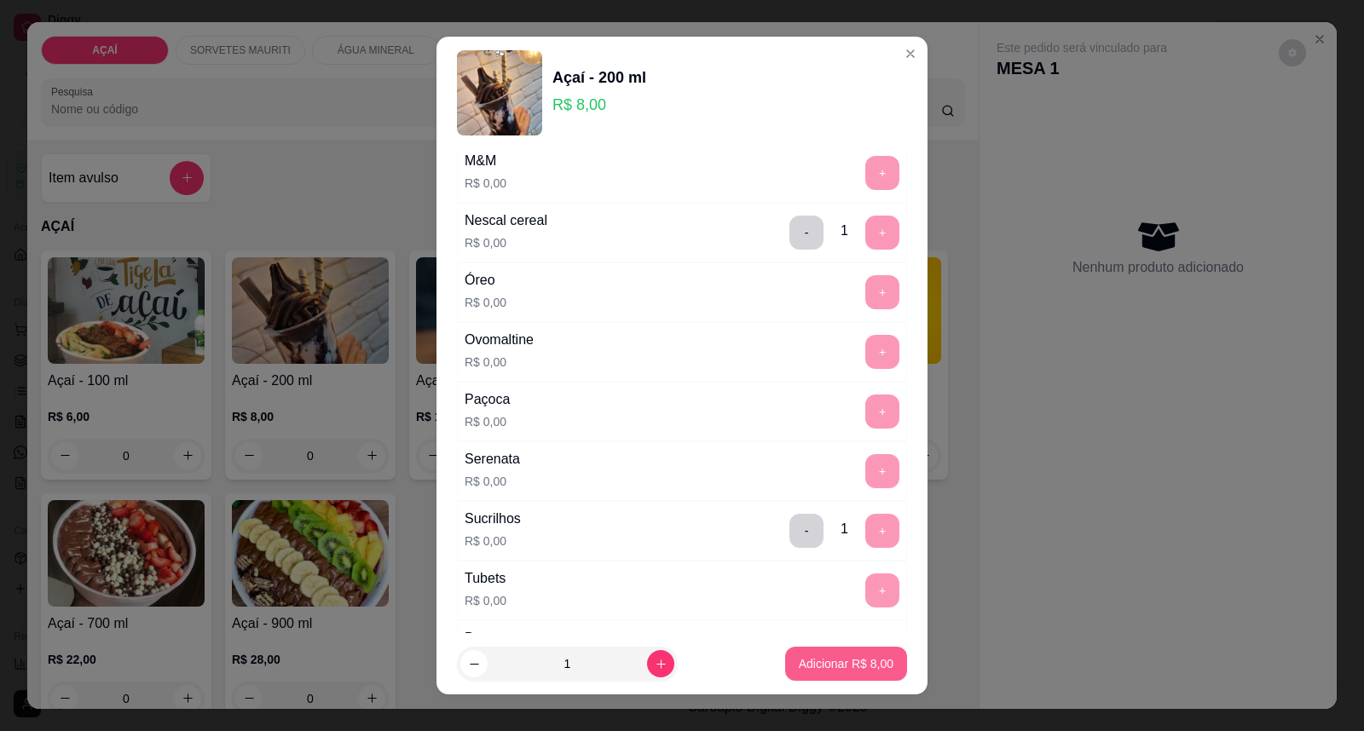
click at [810, 668] on p "Adicionar R$ 8,00" at bounding box center [846, 664] width 95 height 17
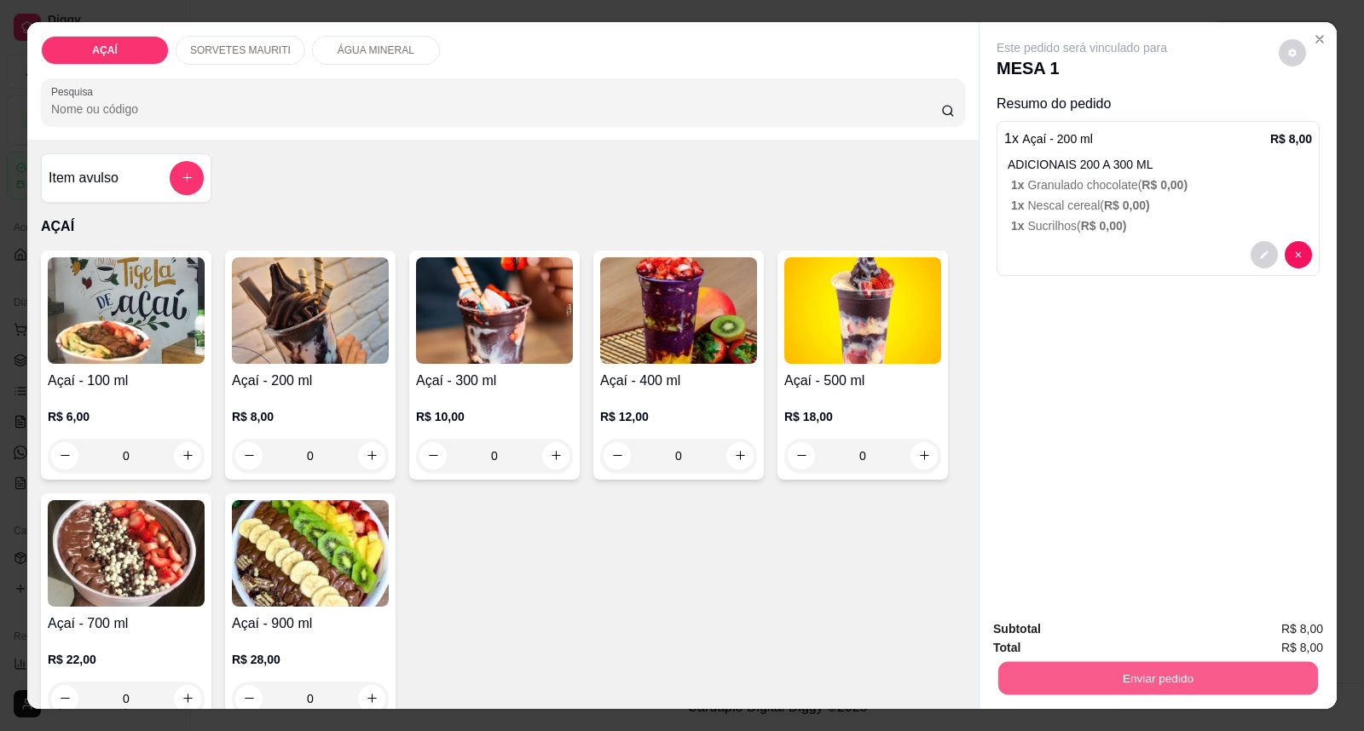
click at [1069, 669] on button "Enviar pedido" at bounding box center [1158, 678] width 320 height 33
click at [1259, 629] on button "Enviar pedido" at bounding box center [1278, 637] width 96 height 32
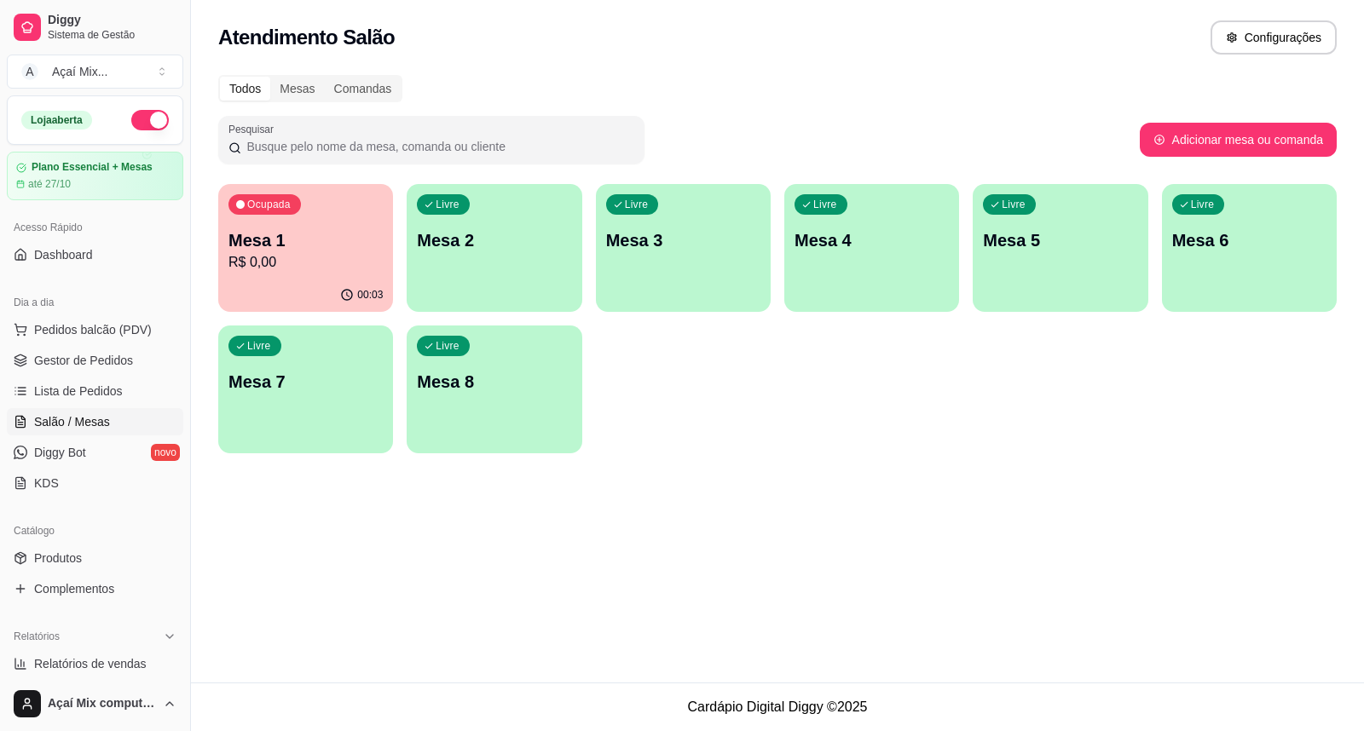
click at [484, 261] on div "Livre Mesa 2" at bounding box center [494, 237] width 175 height 107
click at [505, 270] on div "Livre Mesa 2" at bounding box center [494, 237] width 175 height 107
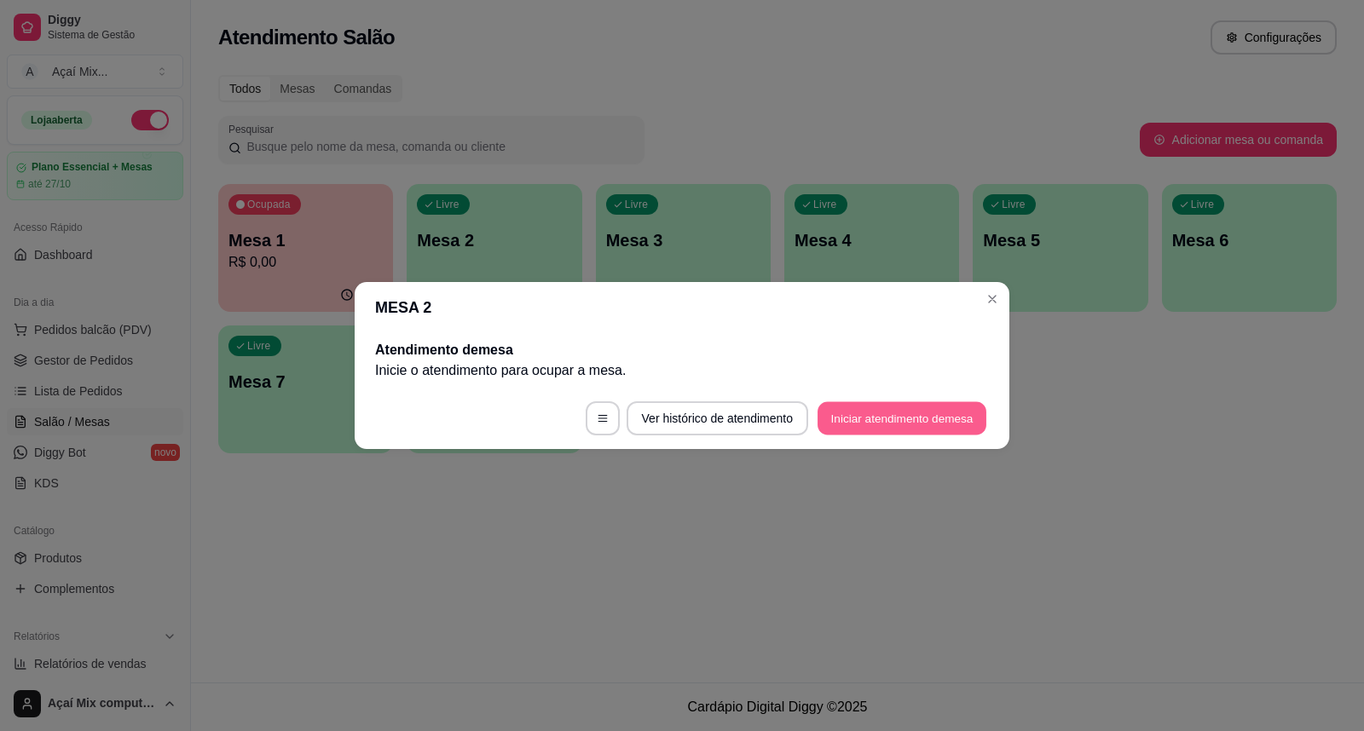
click at [929, 405] on button "Iniciar atendimento de mesa" at bounding box center [902, 418] width 169 height 33
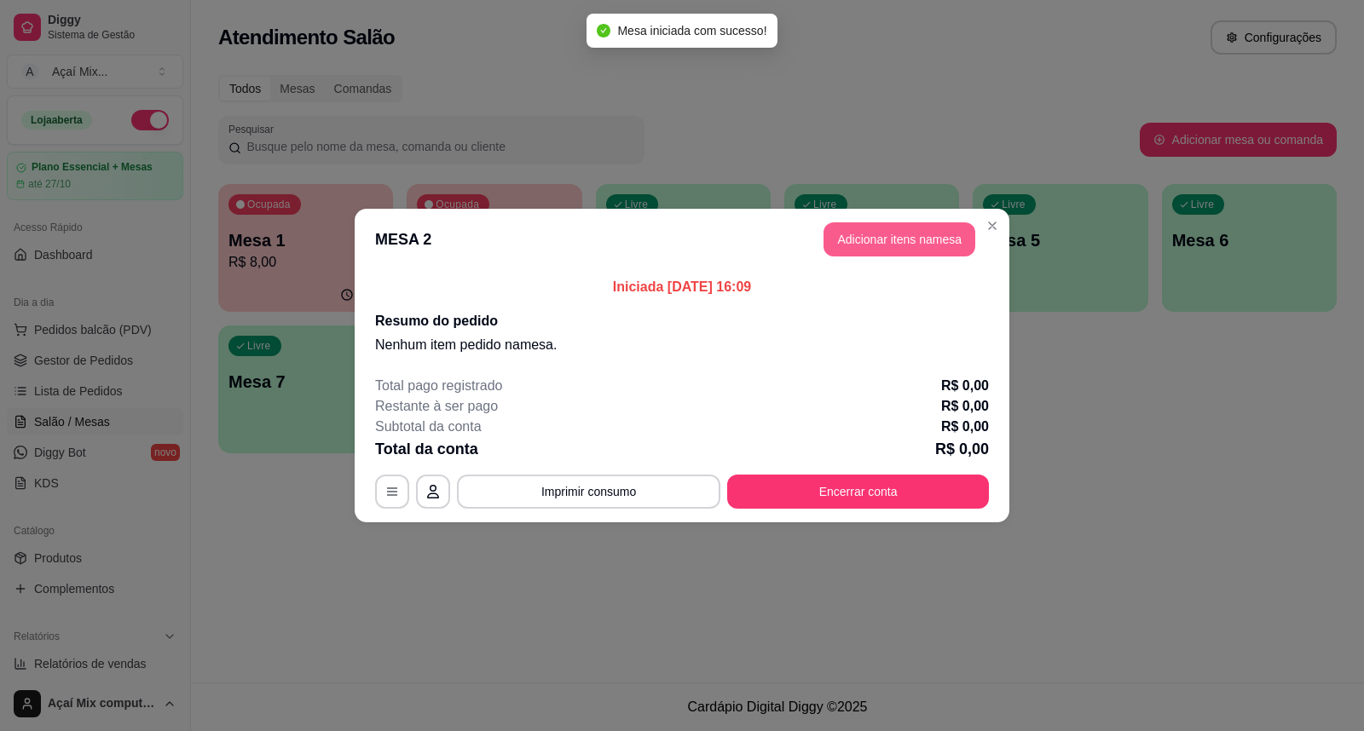
click at [861, 239] on button "Adicionar itens na mesa" at bounding box center [899, 239] width 152 height 34
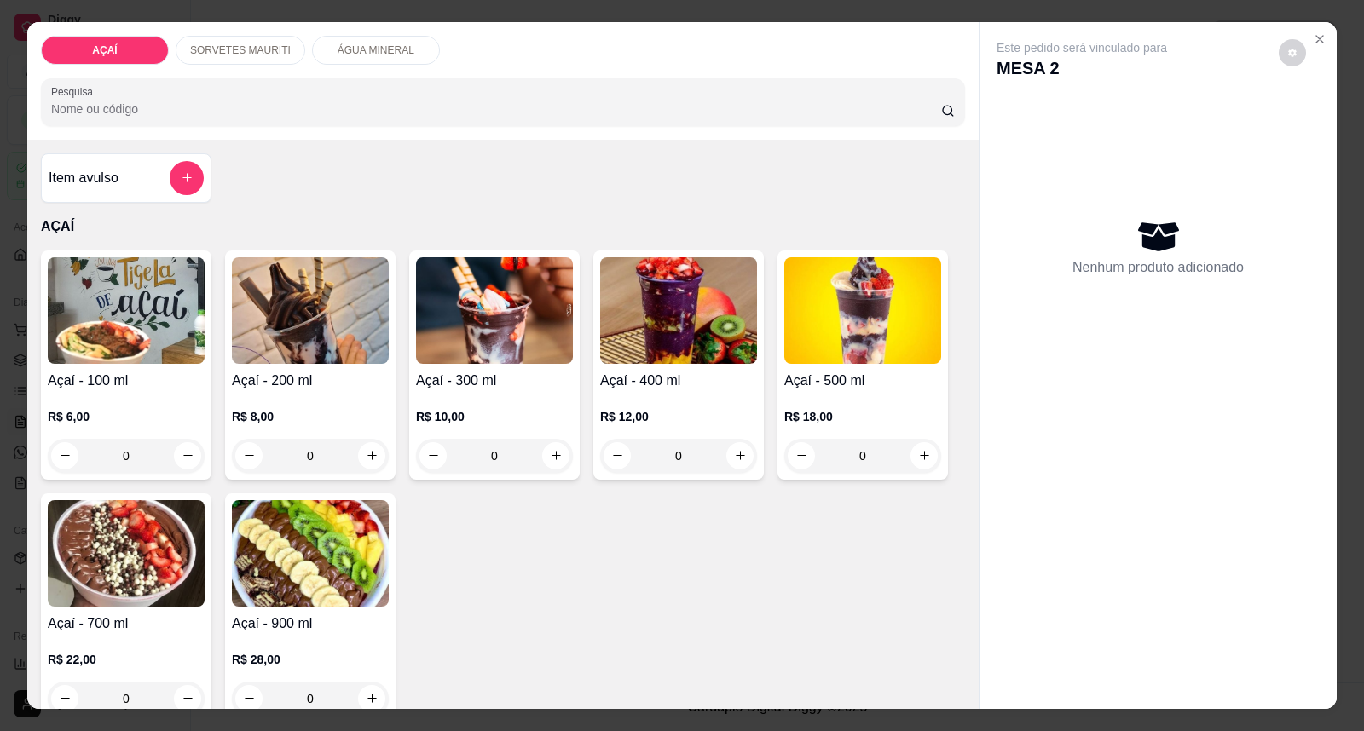
click at [71, 405] on div "R$ 6,00 0" at bounding box center [126, 432] width 157 height 82
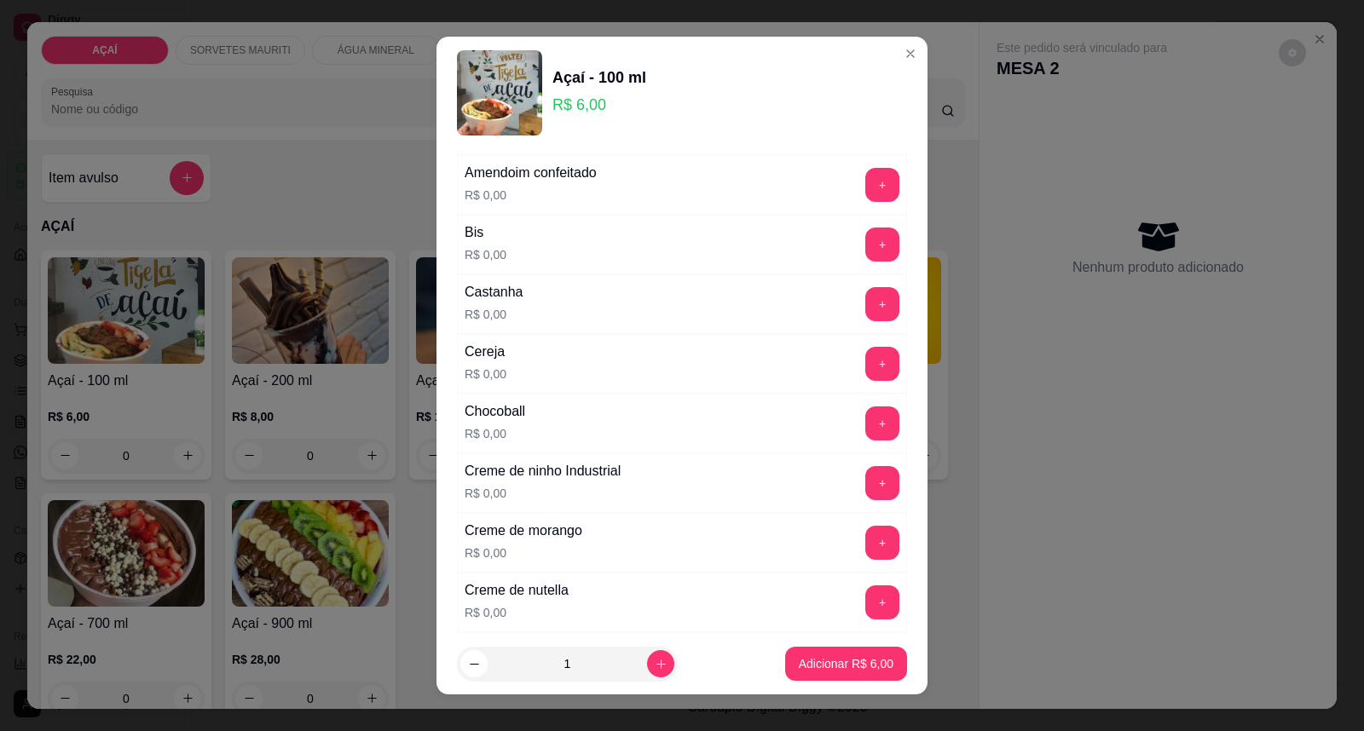
scroll to position [284, 0]
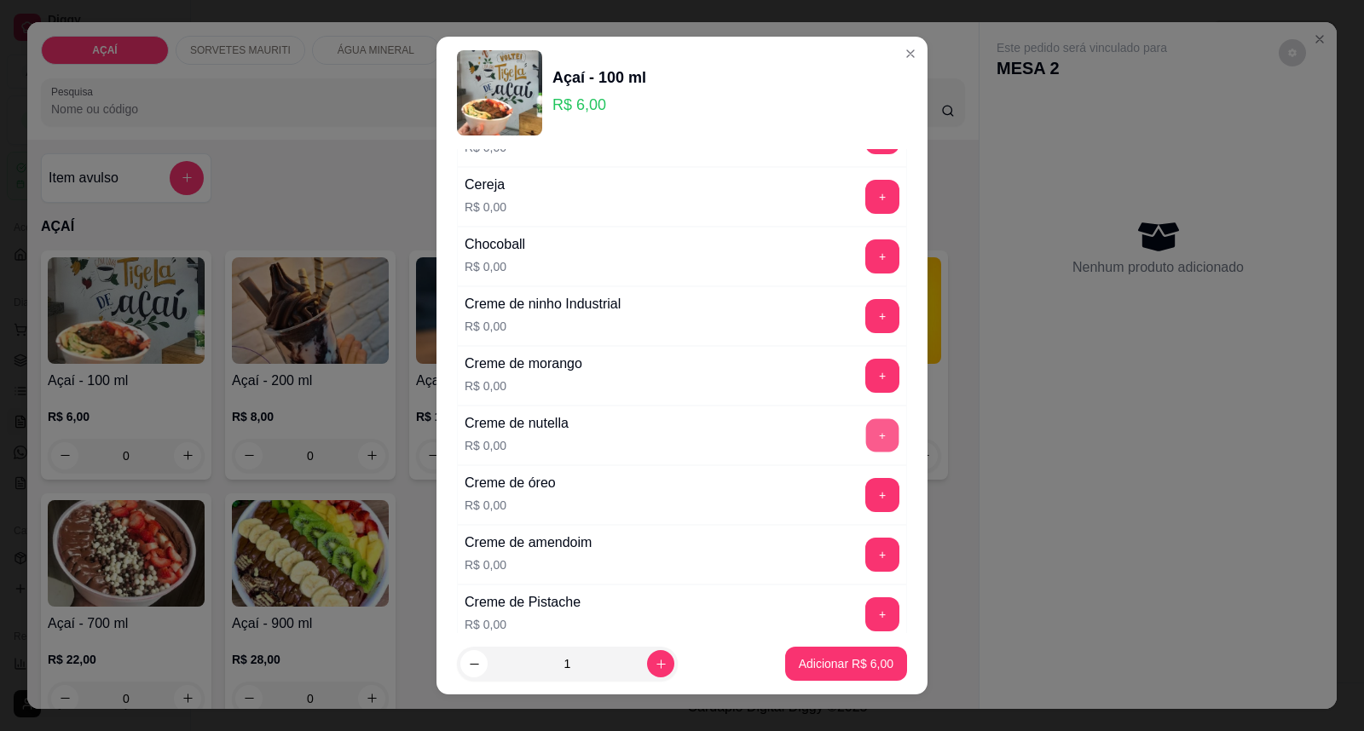
click at [866, 436] on button "+" at bounding box center [882, 435] width 33 height 33
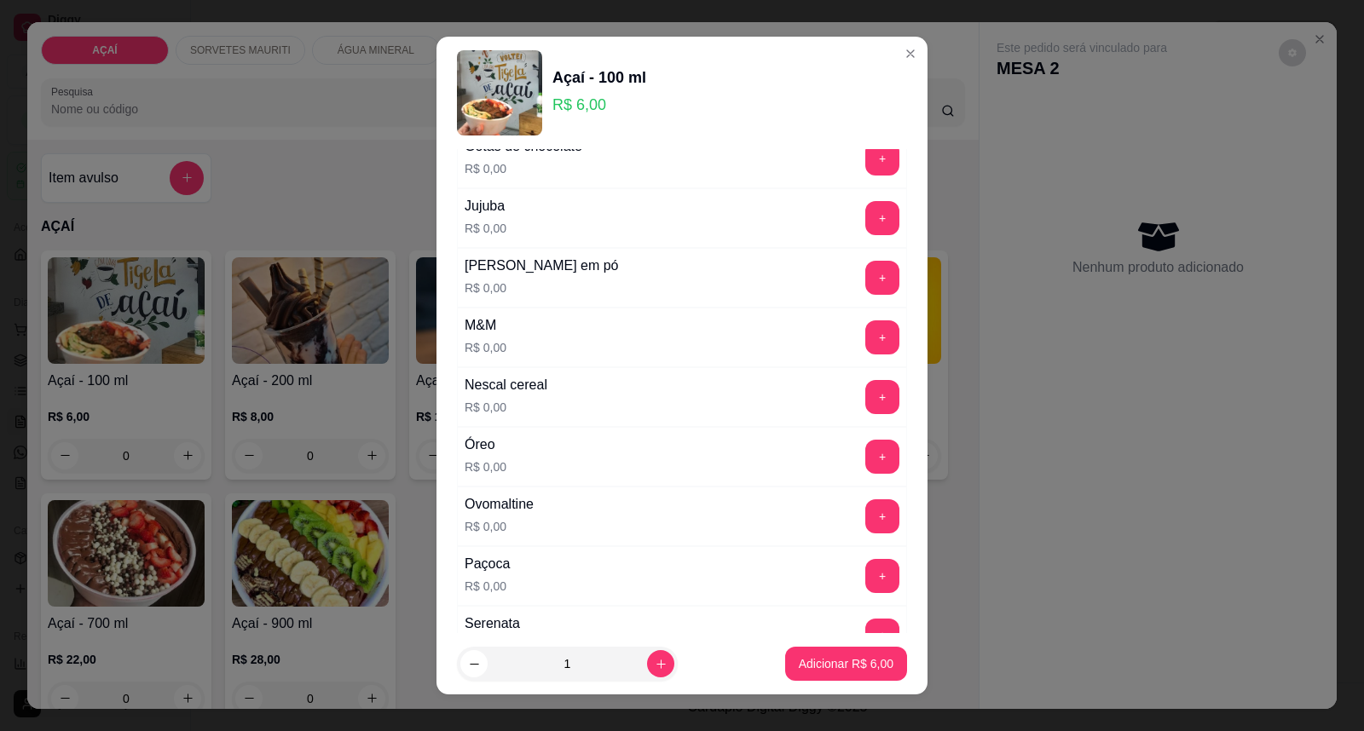
scroll to position [1609, 0]
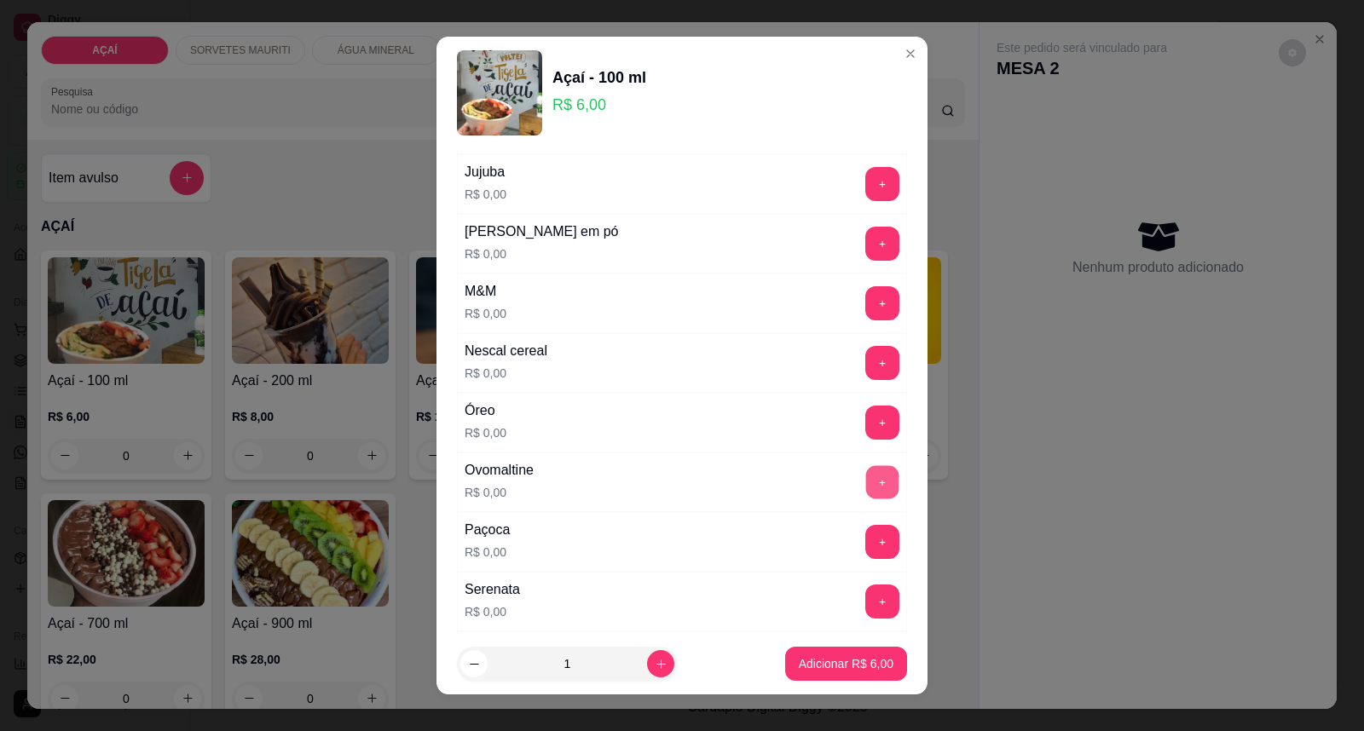
click at [866, 484] on button "+" at bounding box center [882, 482] width 33 height 33
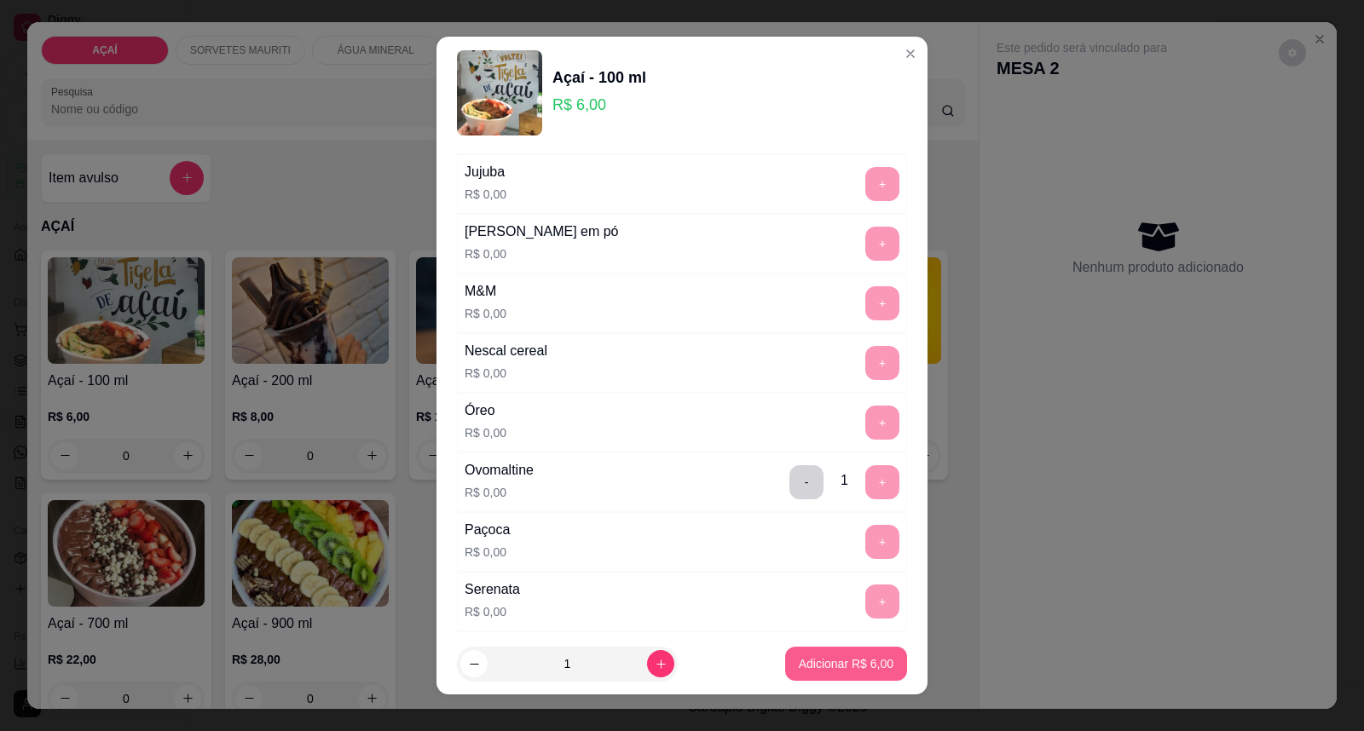
click at [799, 667] on p "Adicionar R$ 6,00" at bounding box center [846, 664] width 95 height 17
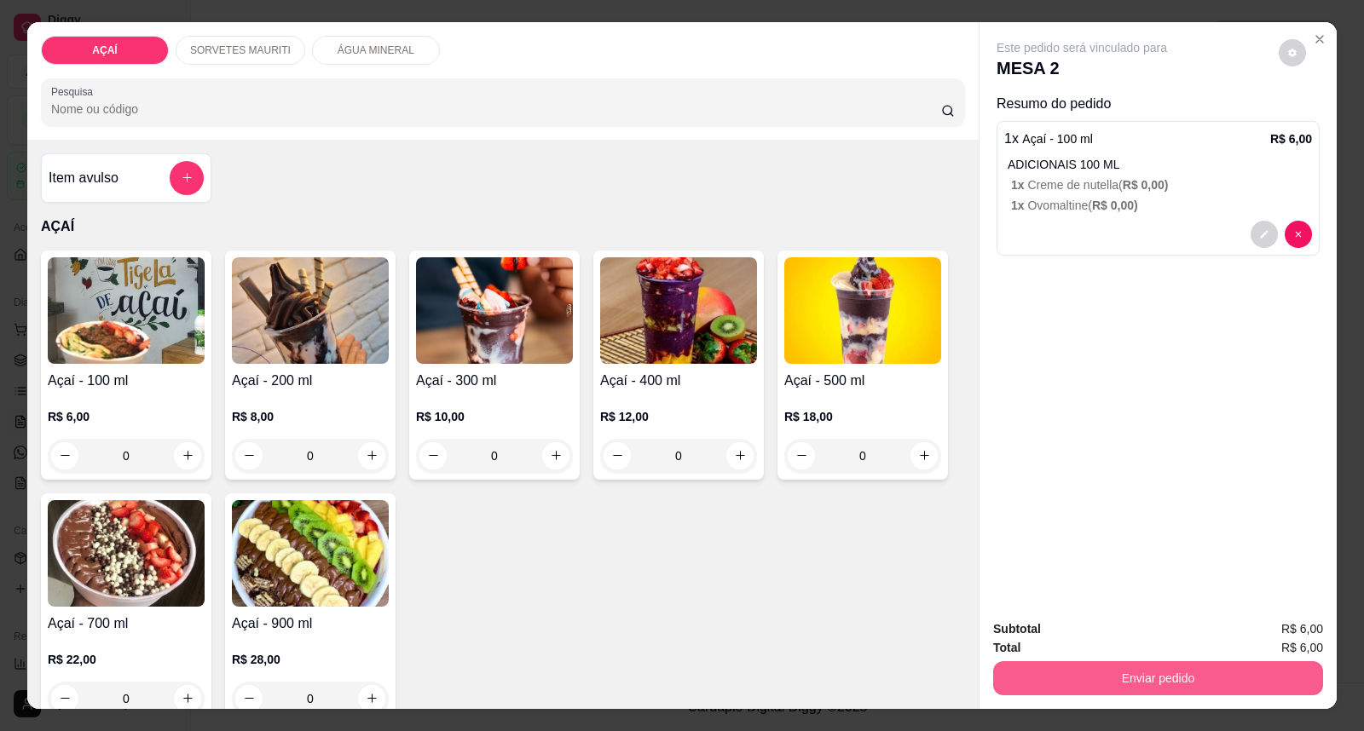
click at [1062, 678] on button "Enviar pedido" at bounding box center [1158, 679] width 330 height 34
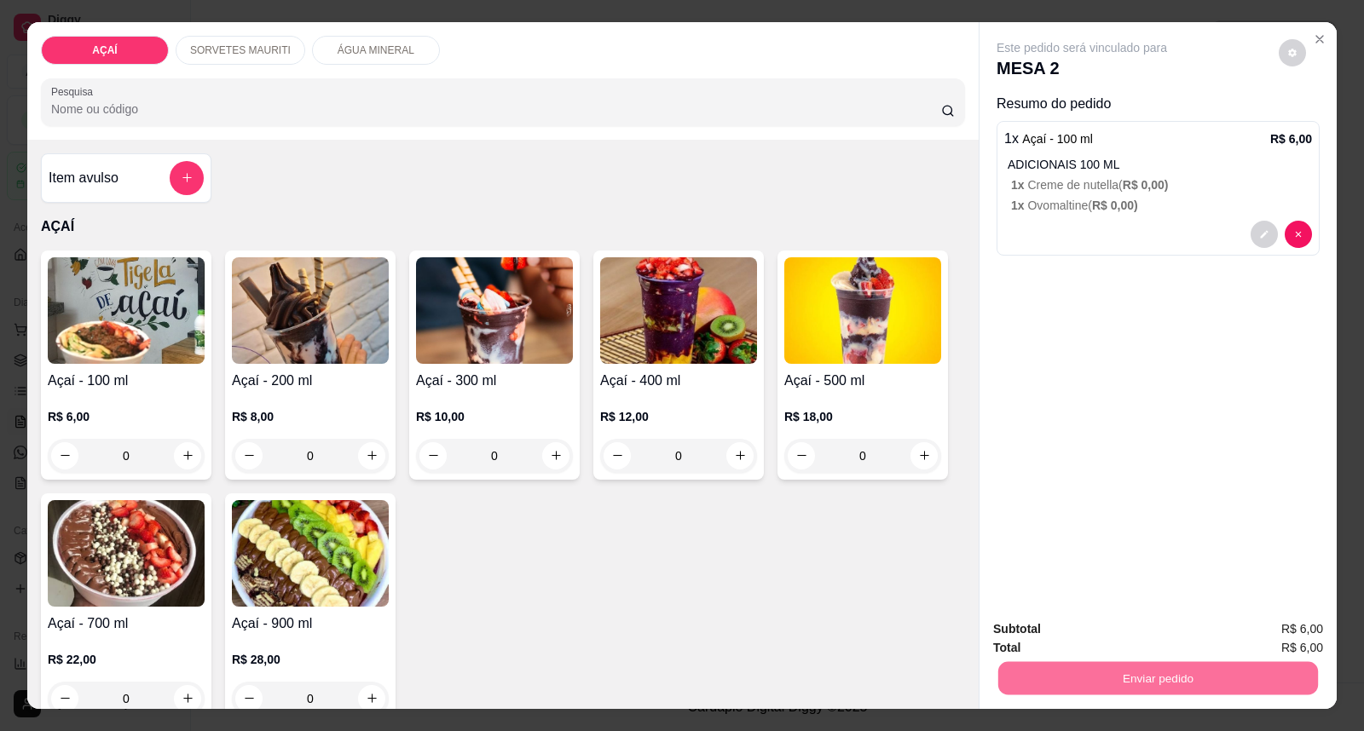
click at [1243, 625] on button "Enviar pedido" at bounding box center [1278, 637] width 96 height 32
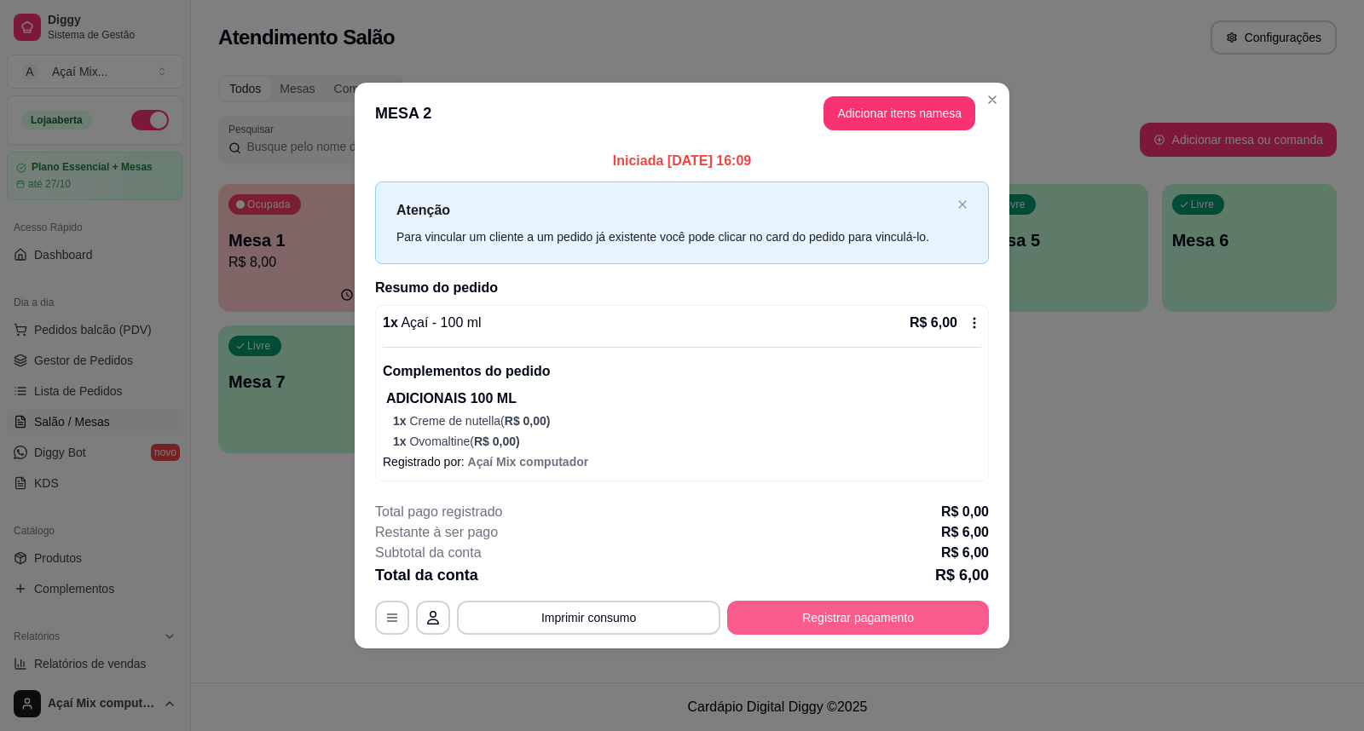
click at [851, 615] on button "Registrar pagamento" at bounding box center [858, 618] width 262 height 34
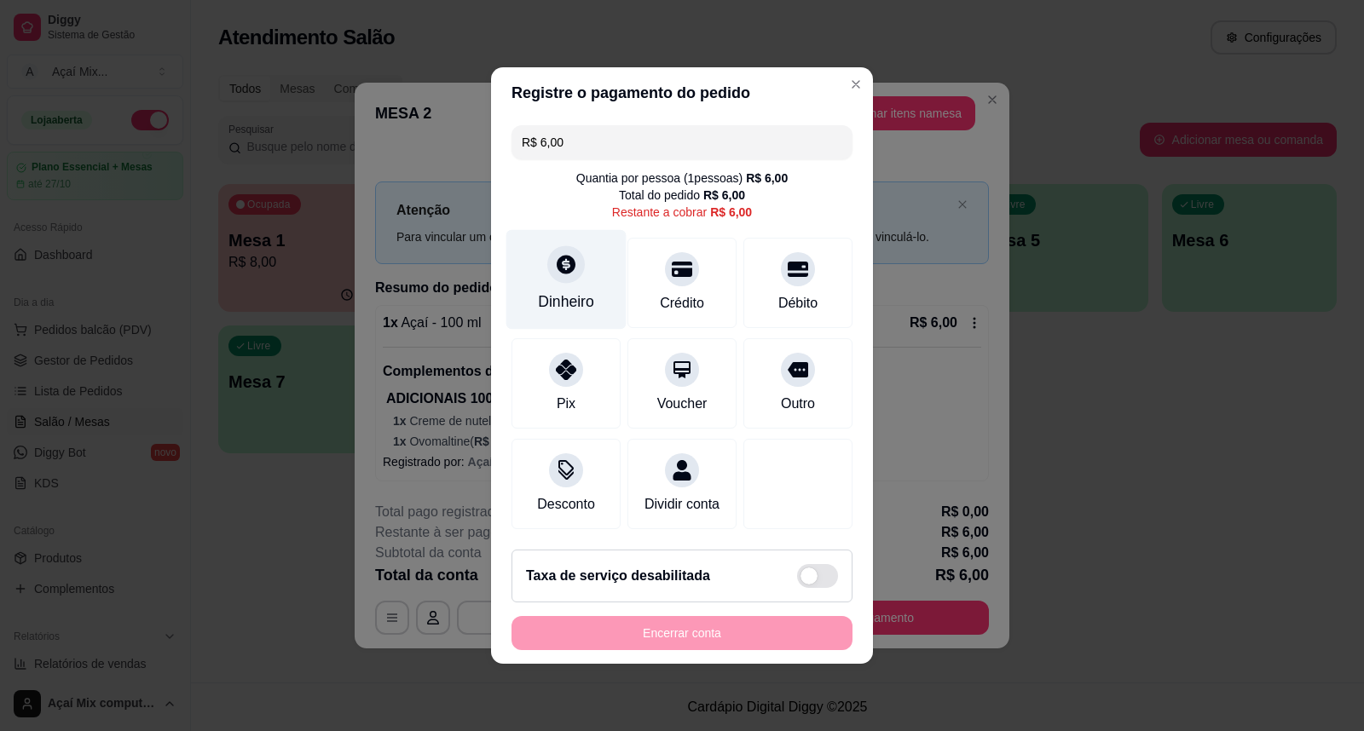
click at [559, 263] on icon at bounding box center [566, 264] width 22 height 22
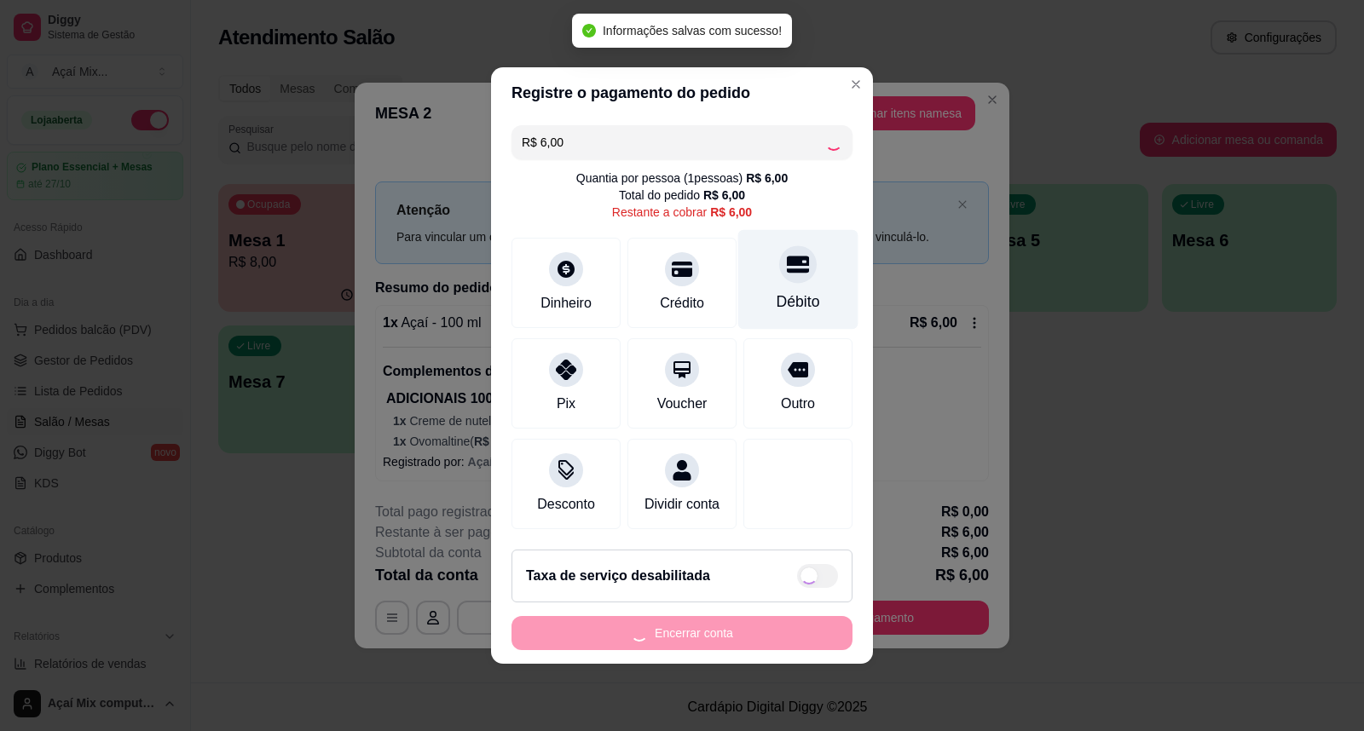
type input "R$ 0,00"
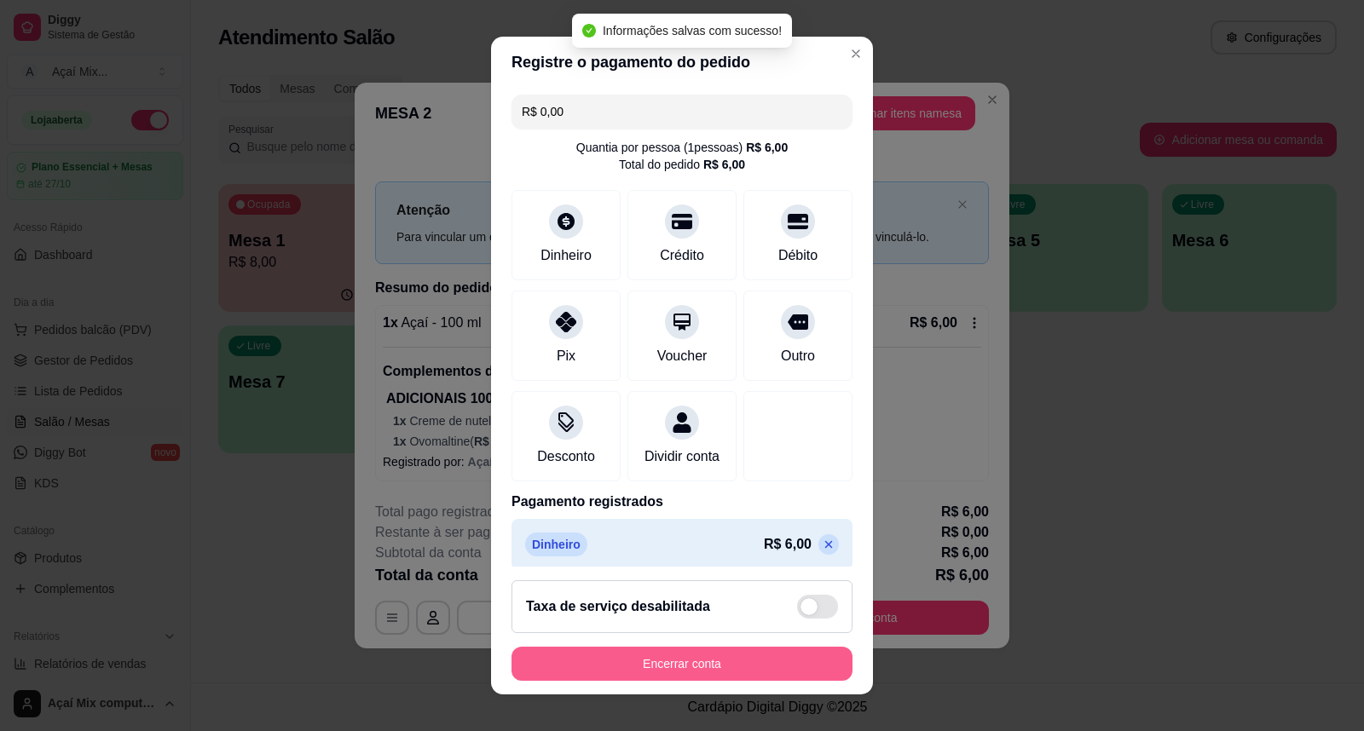
click at [637, 674] on button "Encerrar conta" at bounding box center [681, 664] width 341 height 34
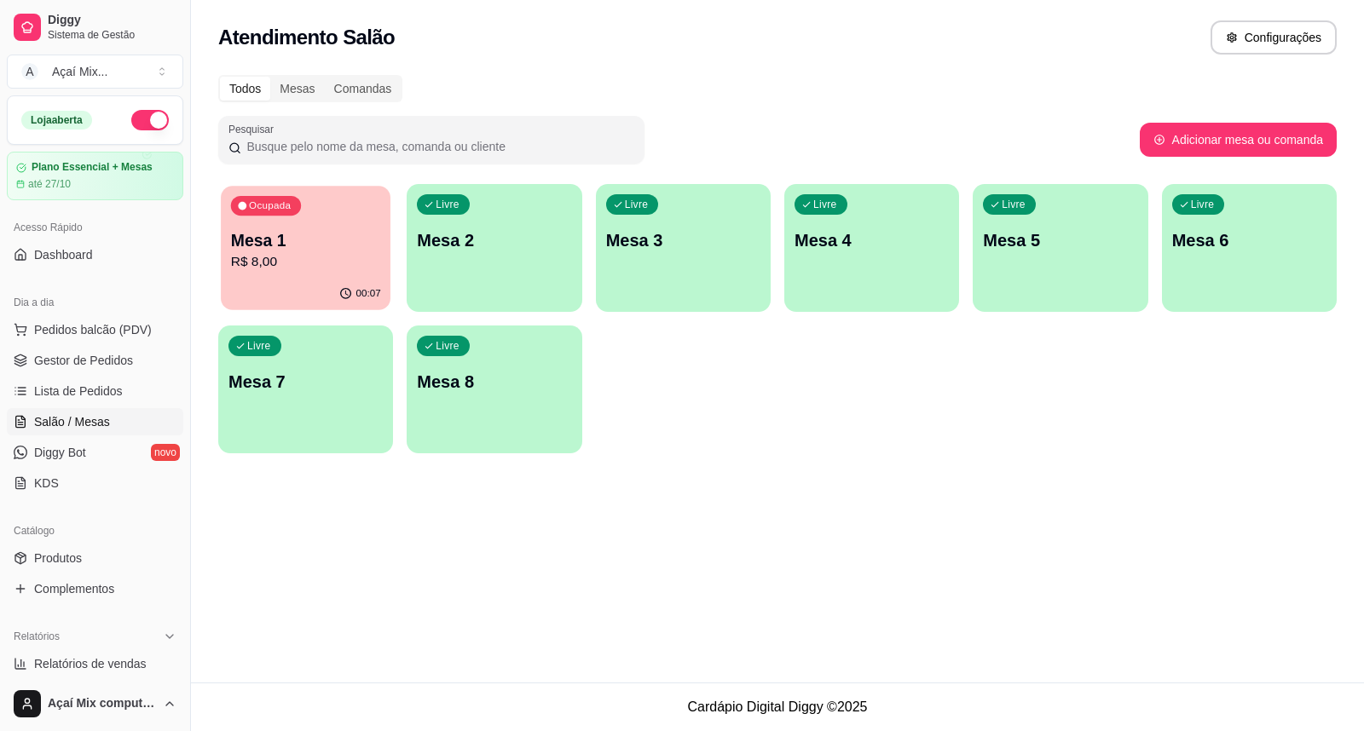
click at [282, 229] on p "Mesa 1" at bounding box center [306, 240] width 150 height 23
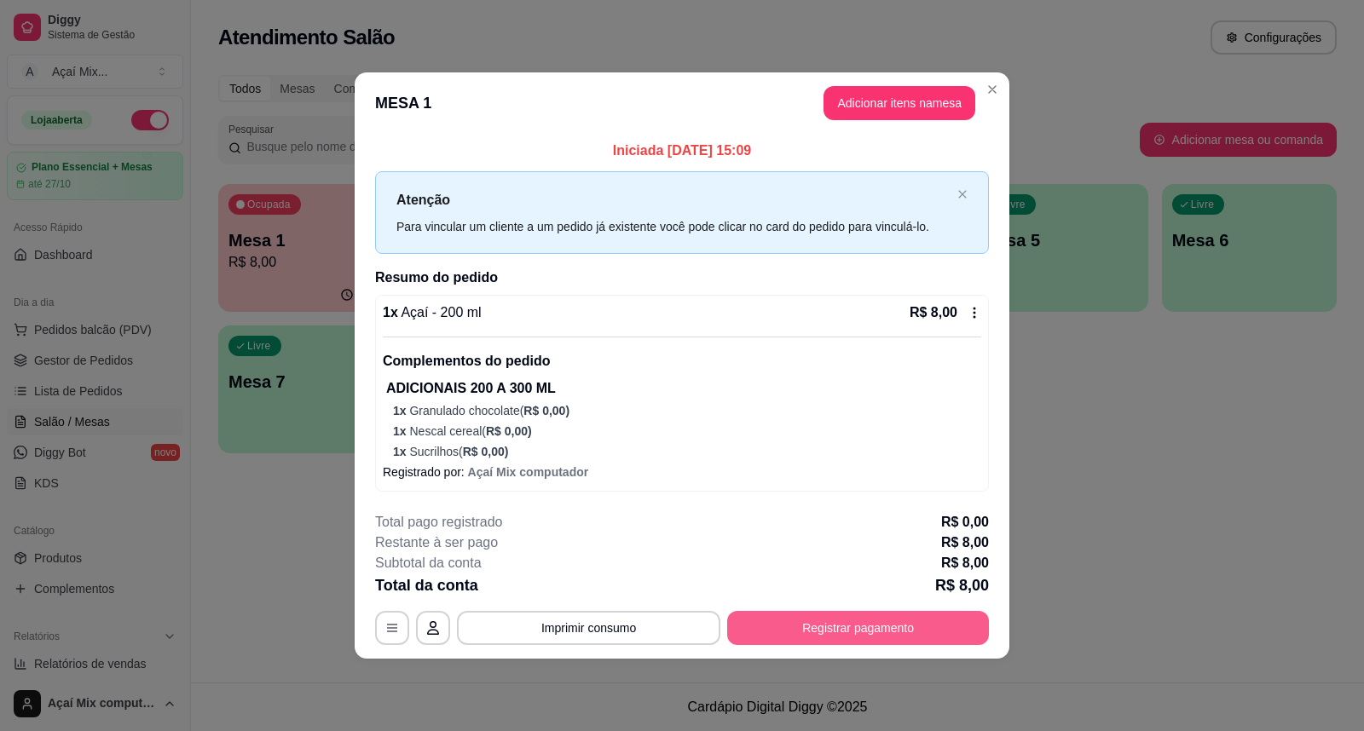
click at [800, 612] on button "Registrar pagamento" at bounding box center [858, 628] width 262 height 34
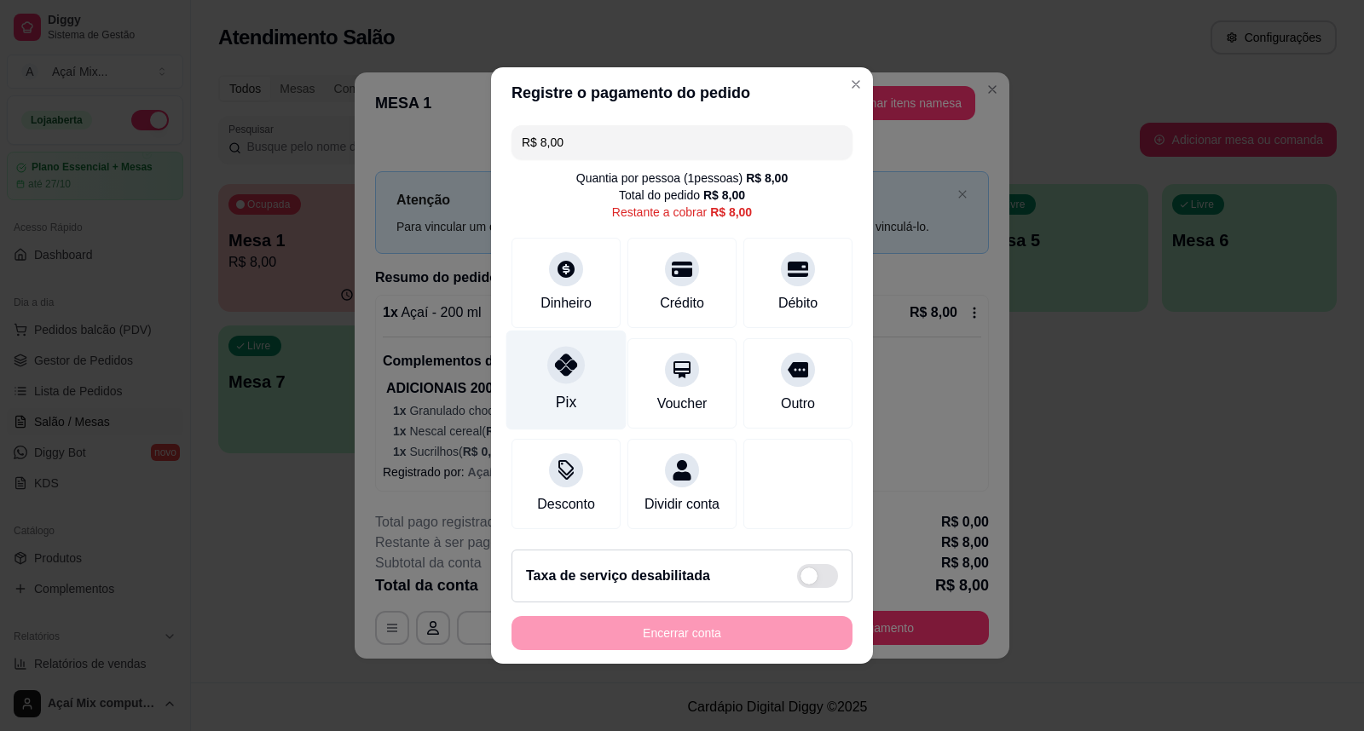
click at [557, 379] on div "Pix" at bounding box center [566, 381] width 120 height 100
type input "R$ 0,00"
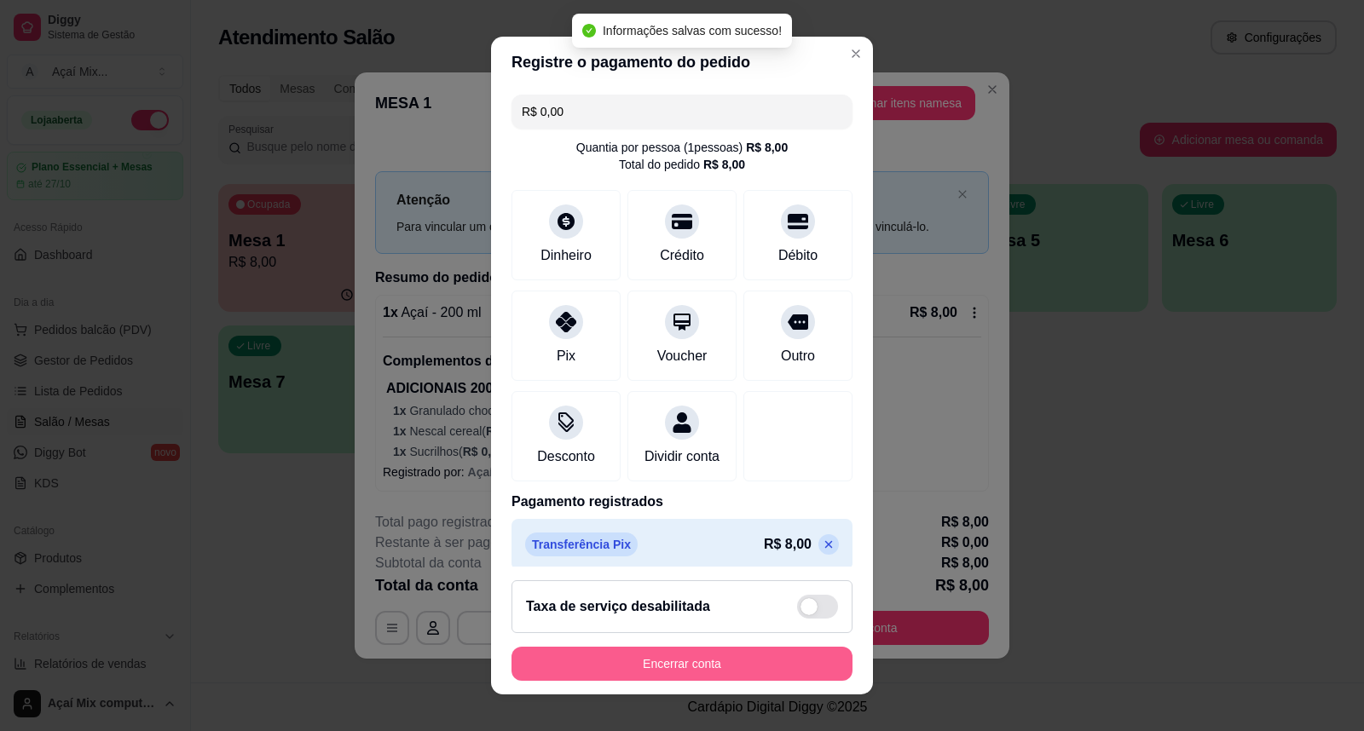
click at [746, 656] on button "Encerrar conta" at bounding box center [681, 664] width 341 height 34
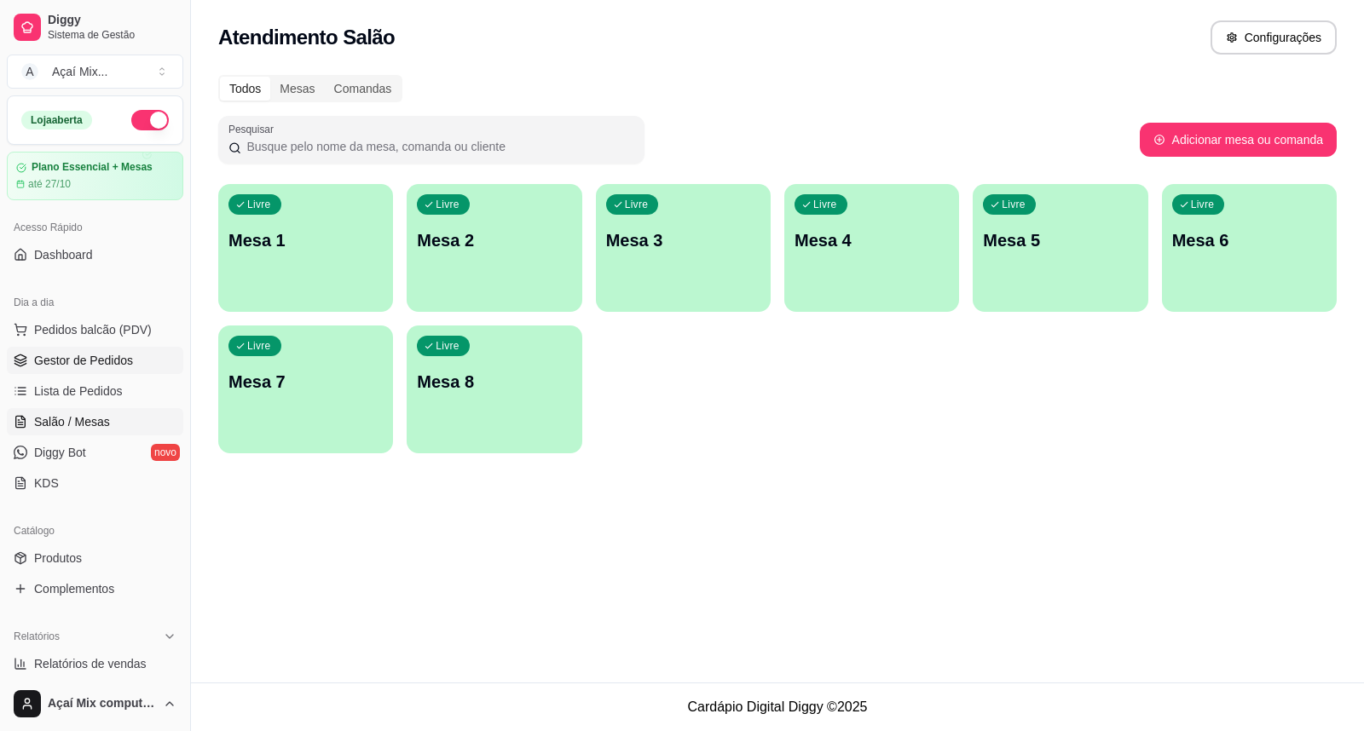
click at [97, 355] on span "Gestor de Pedidos" at bounding box center [83, 360] width 99 height 17
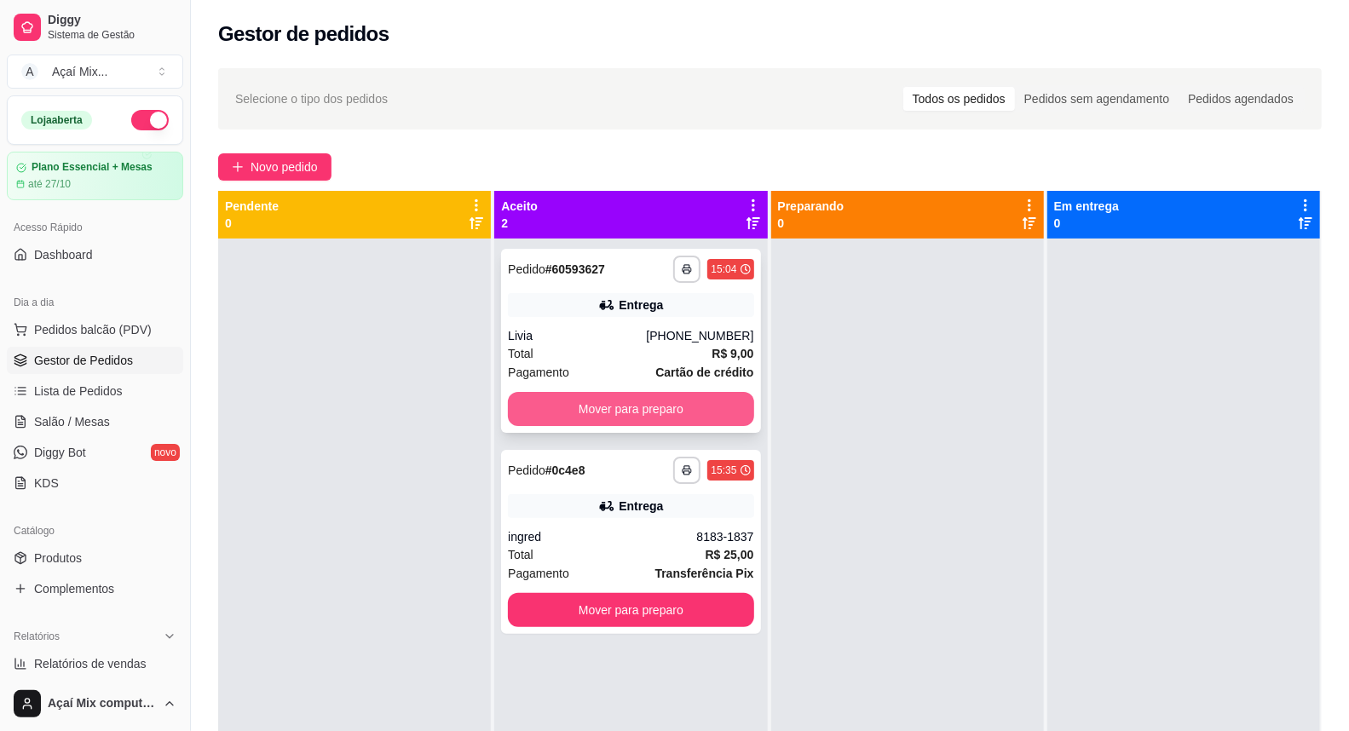
click at [595, 392] on div "Mover para preparo" at bounding box center [631, 409] width 246 height 34
click at [671, 407] on button "Mover para preparo" at bounding box center [631, 409] width 246 height 34
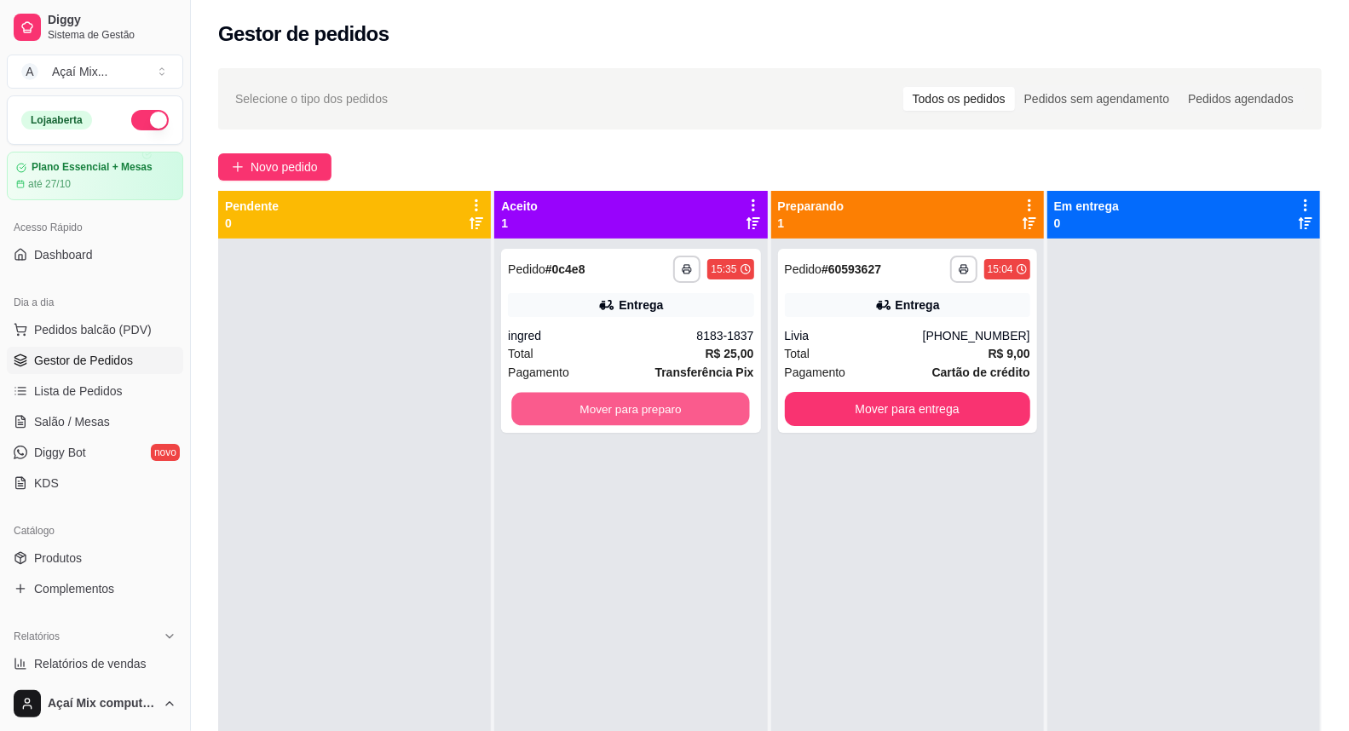
click at [671, 407] on button "Mover para preparo" at bounding box center [631, 409] width 239 height 33
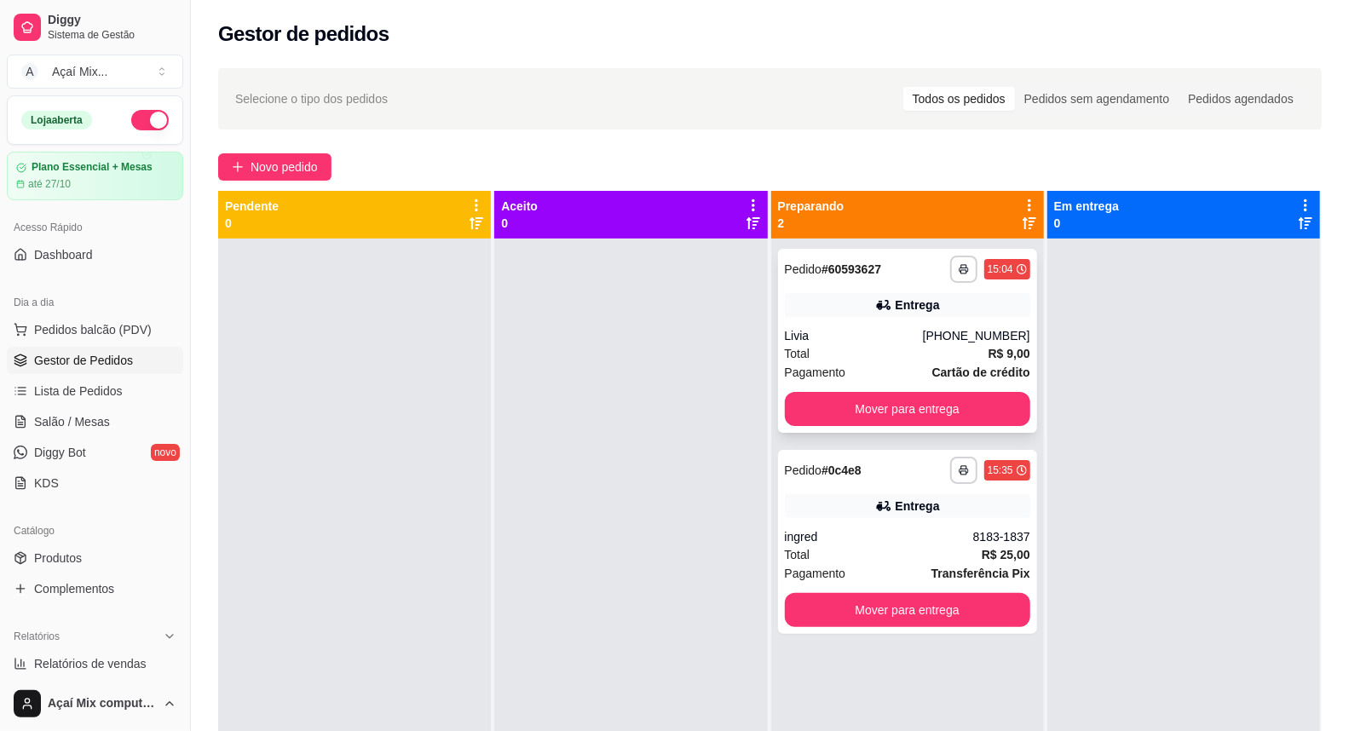
click at [863, 387] on div "**********" at bounding box center [907, 341] width 259 height 184
click at [892, 405] on button "Mover para entrega" at bounding box center [908, 409] width 239 height 33
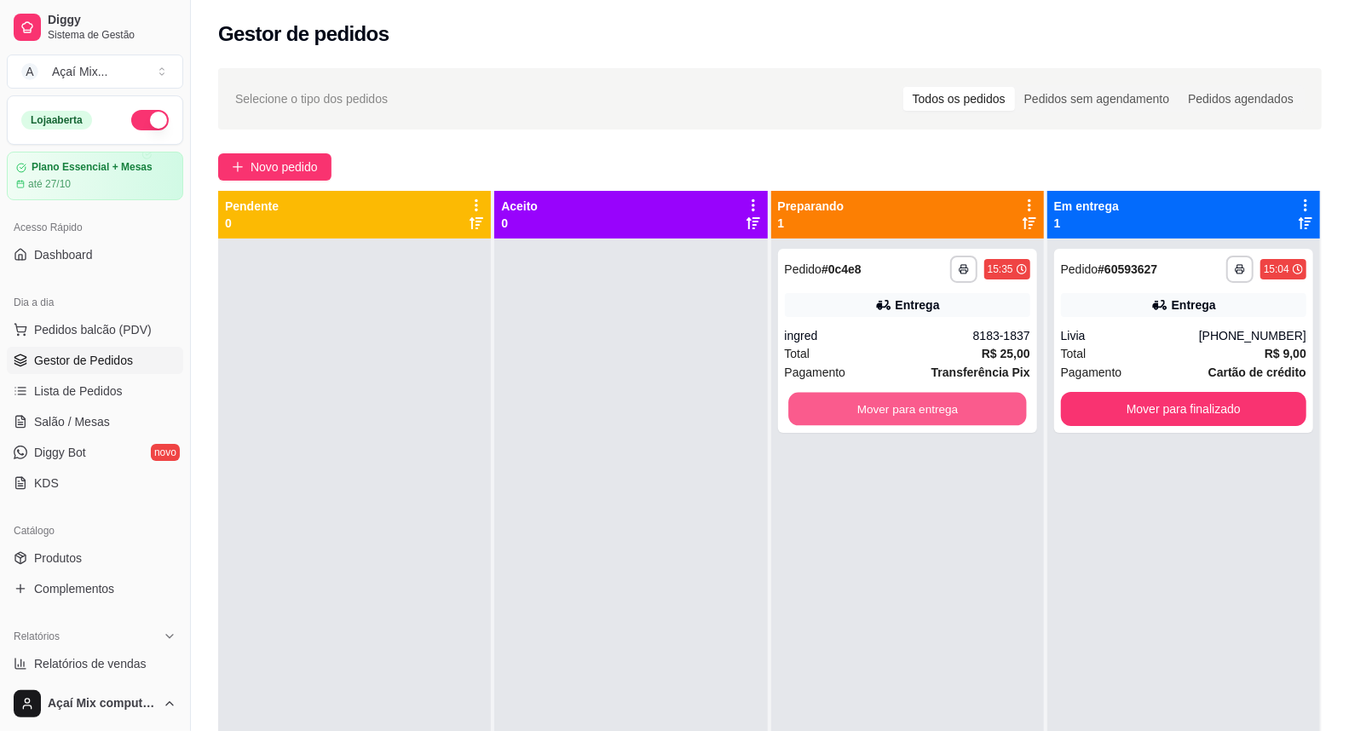
click at [891, 406] on button "Mover para entrega" at bounding box center [908, 409] width 239 height 33
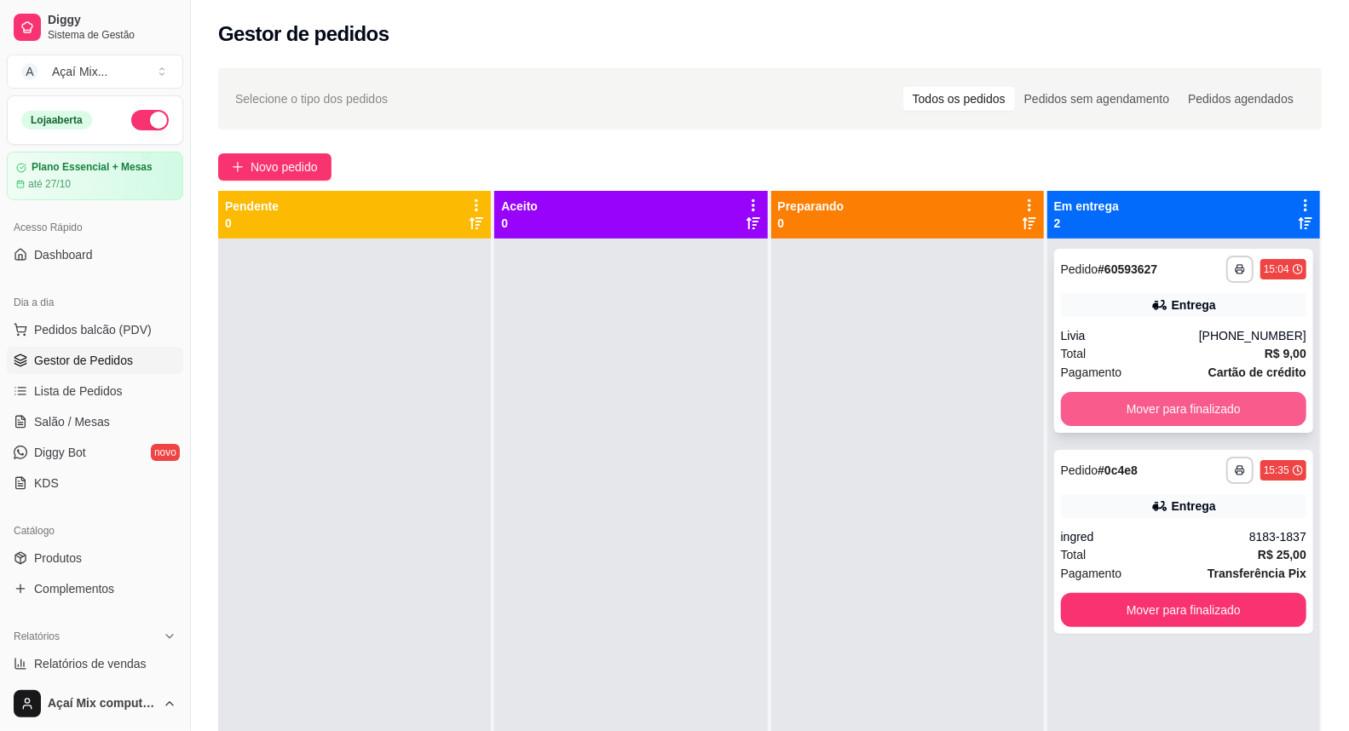
click at [1114, 420] on button "Mover para finalizado" at bounding box center [1184, 409] width 246 height 34
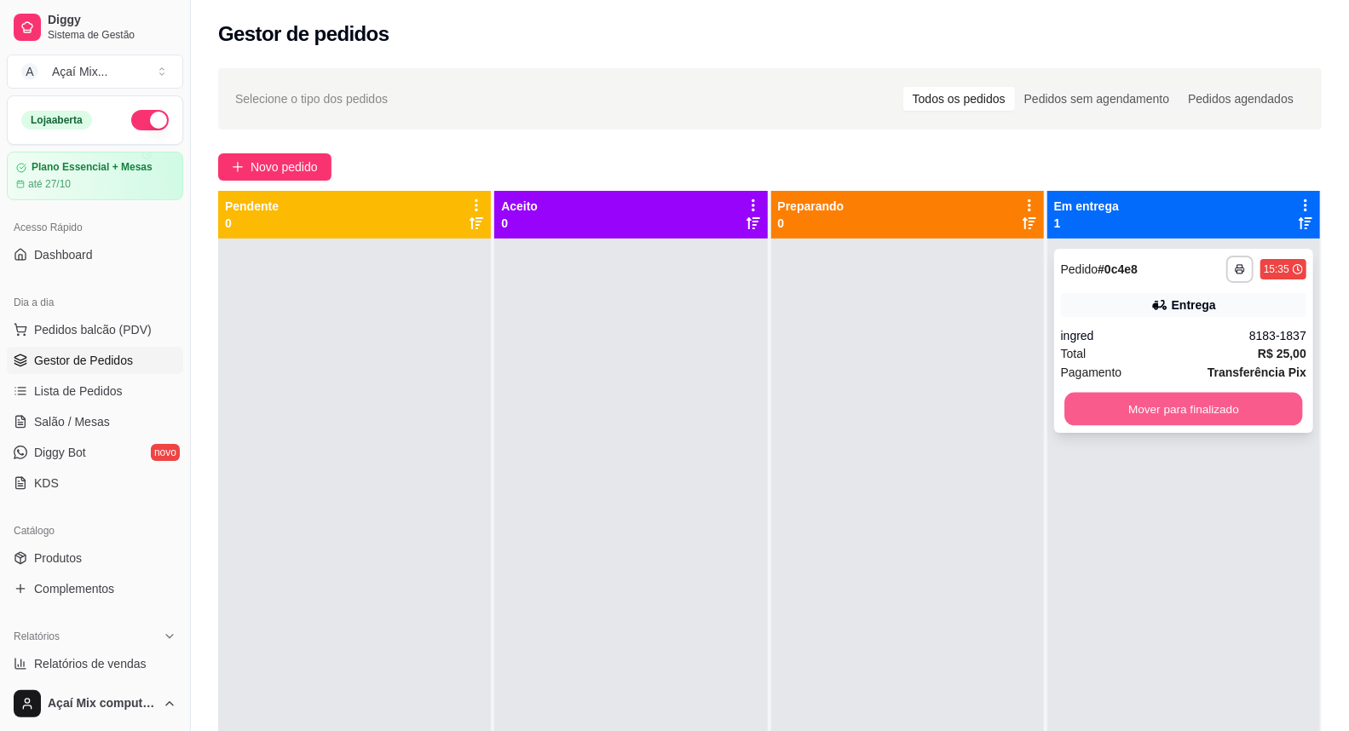
click at [1117, 396] on button "Mover para finalizado" at bounding box center [1184, 409] width 239 height 33
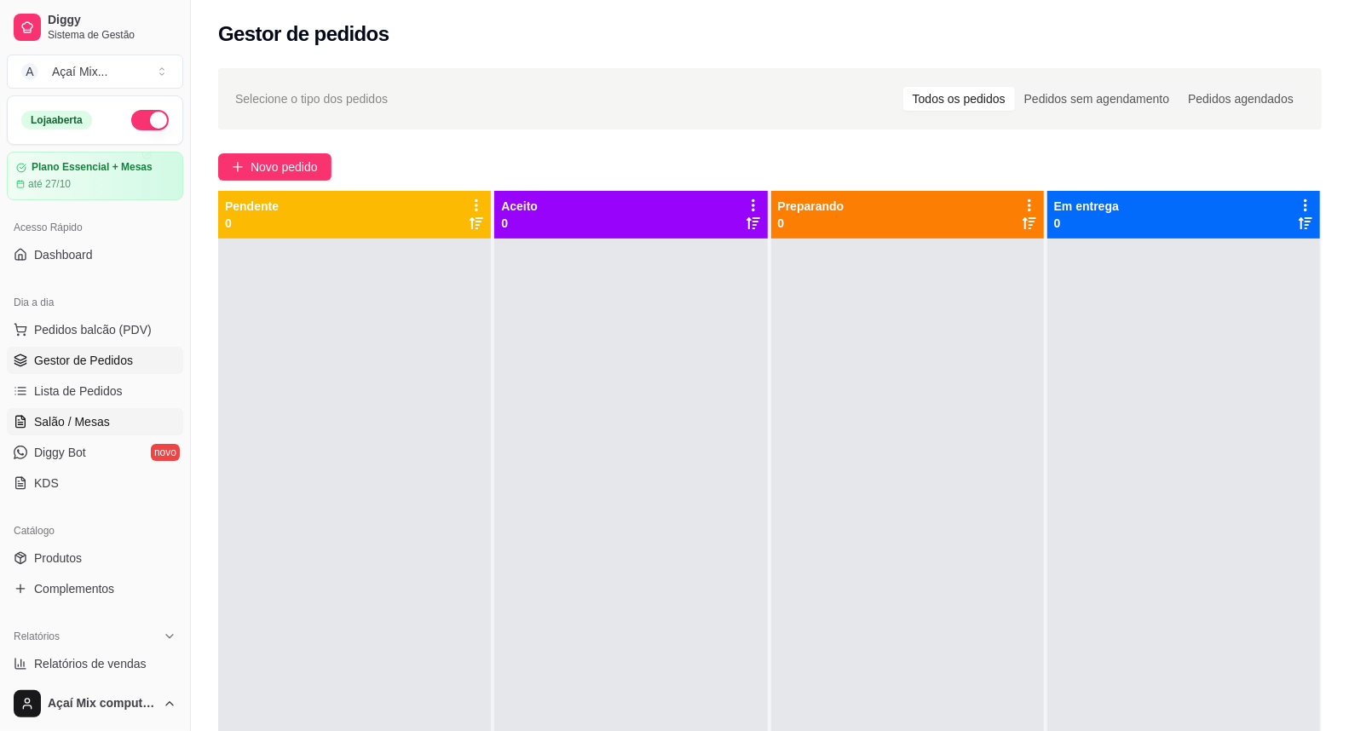
click at [108, 430] on link "Salão / Mesas" at bounding box center [95, 421] width 176 height 27
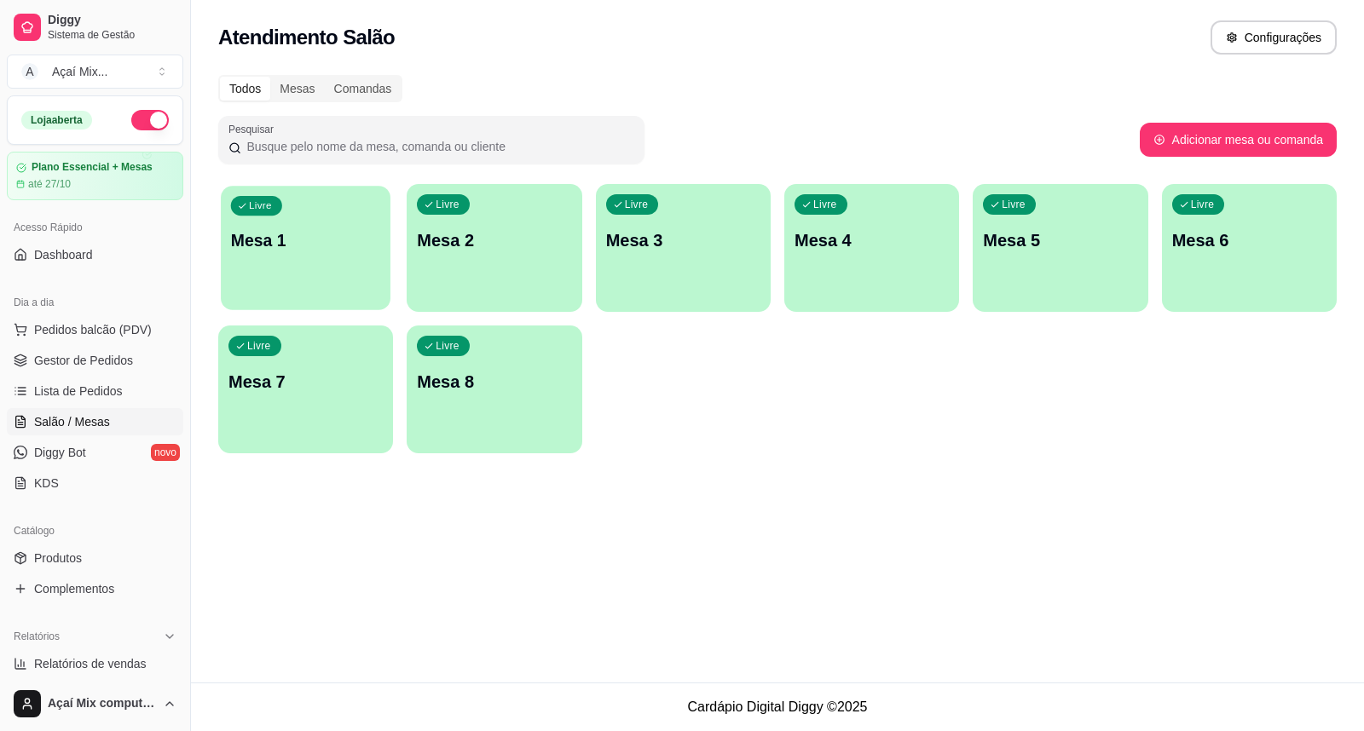
click at [282, 273] on div "Livre Mesa 1" at bounding box center [306, 238] width 170 height 104
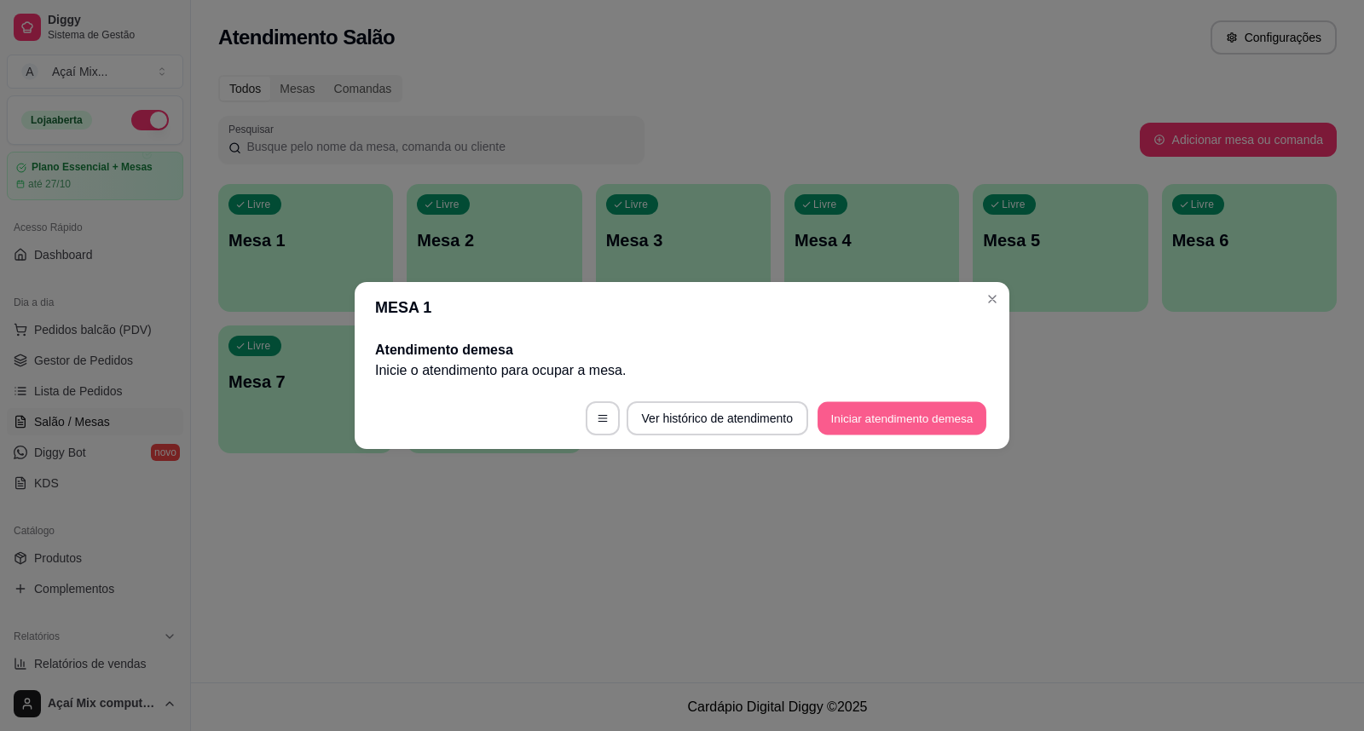
click at [891, 422] on button "Iniciar atendimento de mesa" at bounding box center [902, 418] width 169 height 33
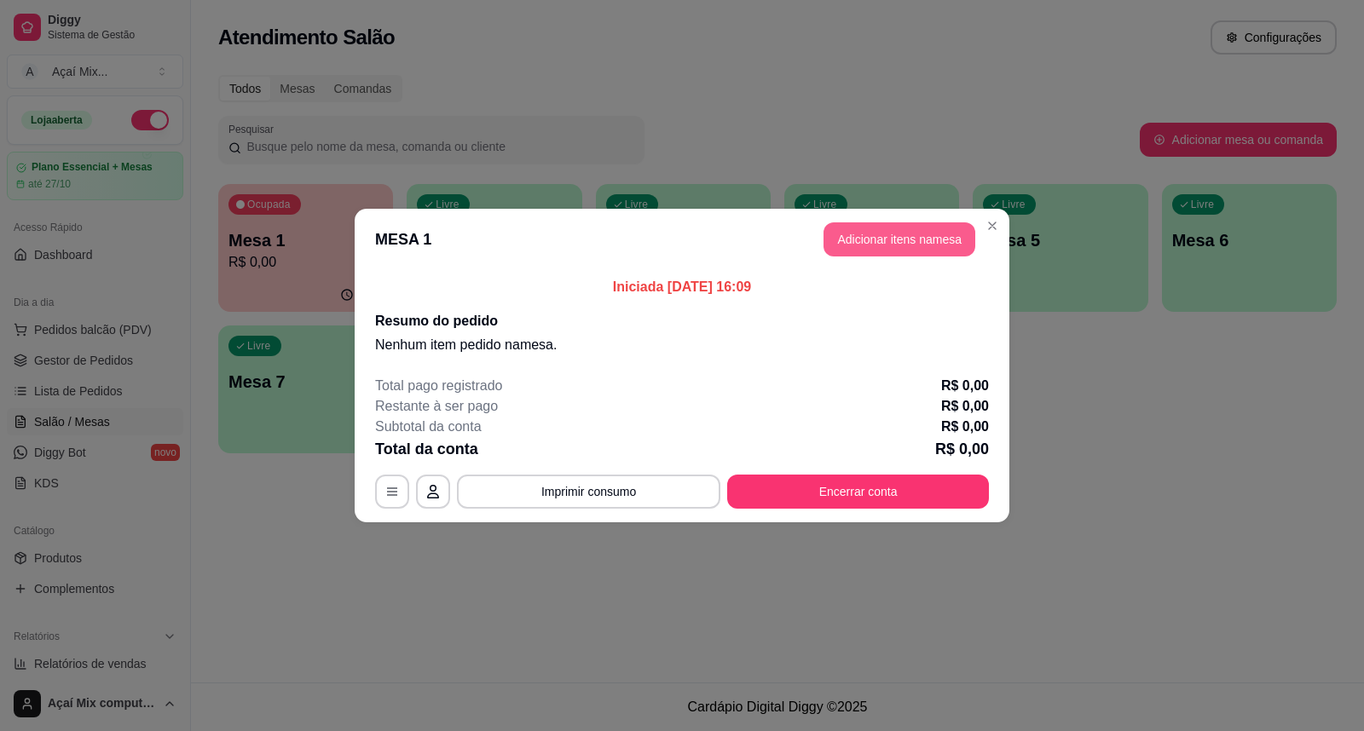
click at [870, 214] on header "MESA 1 Adicionar itens na mesa" at bounding box center [682, 239] width 655 height 61
click at [868, 232] on button "Adicionar itens na mesa" at bounding box center [899, 239] width 147 height 33
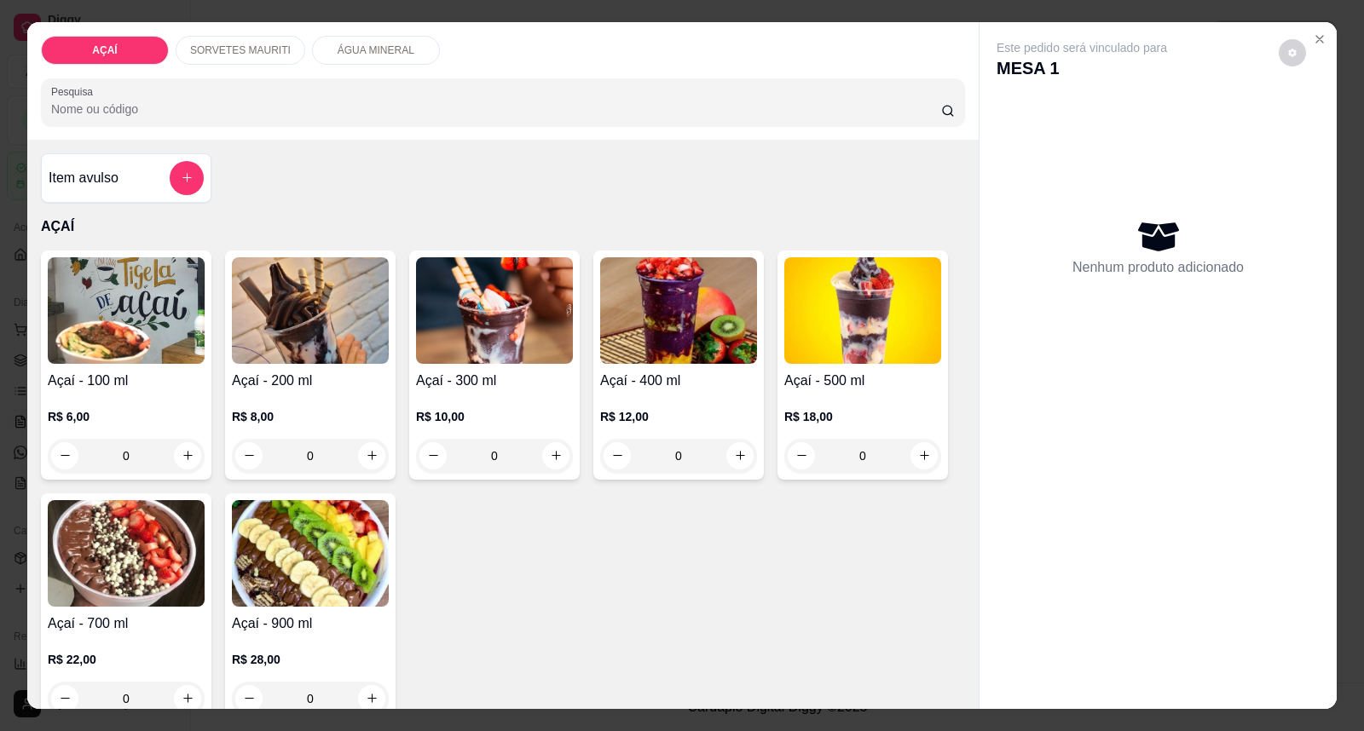
click at [242, 342] on img at bounding box center [310, 310] width 157 height 107
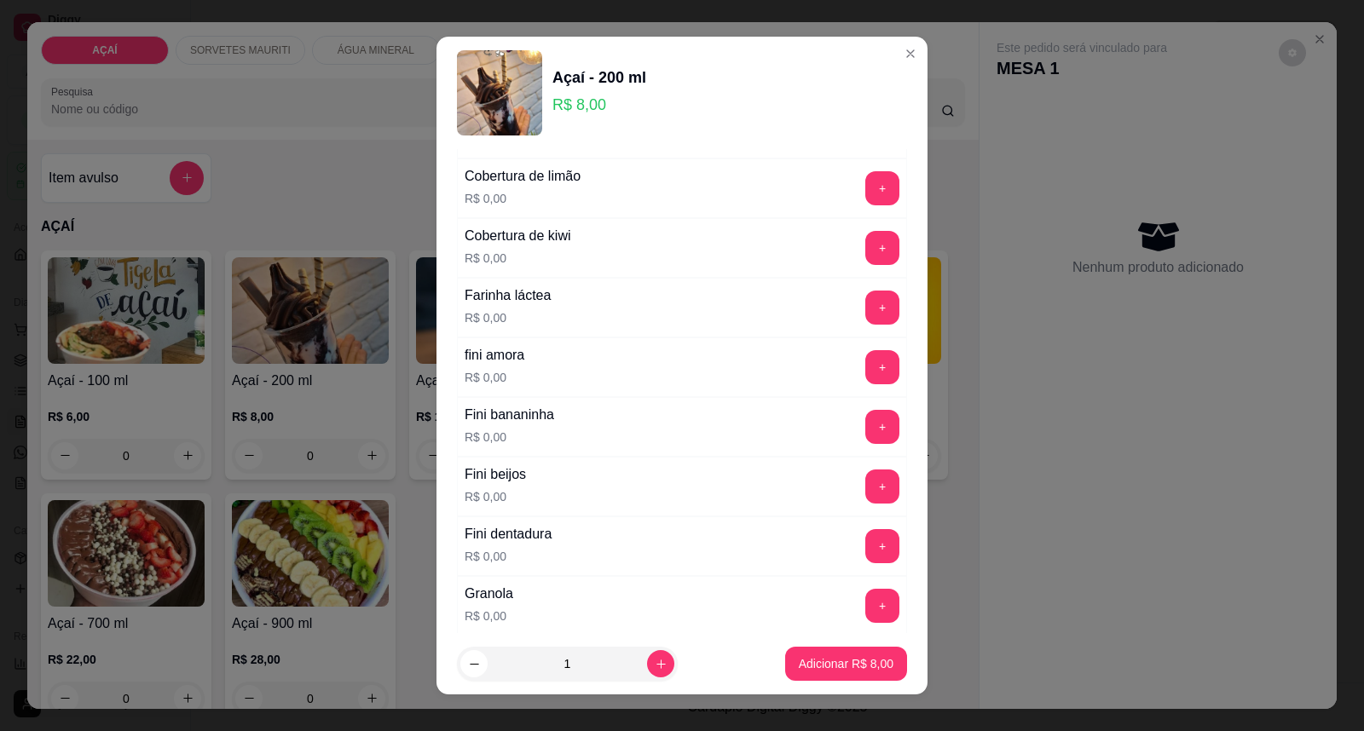
scroll to position [1042, 0]
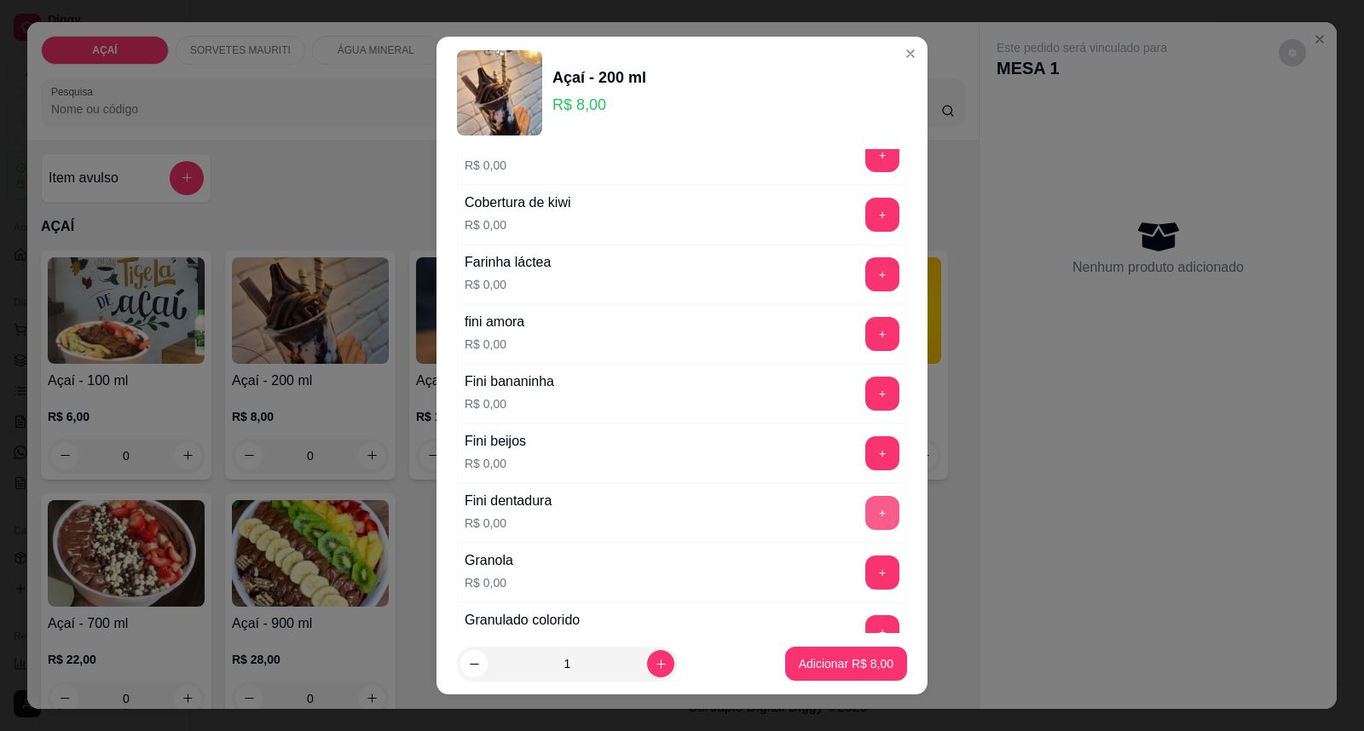
click at [865, 517] on button "+" at bounding box center [882, 513] width 34 height 34
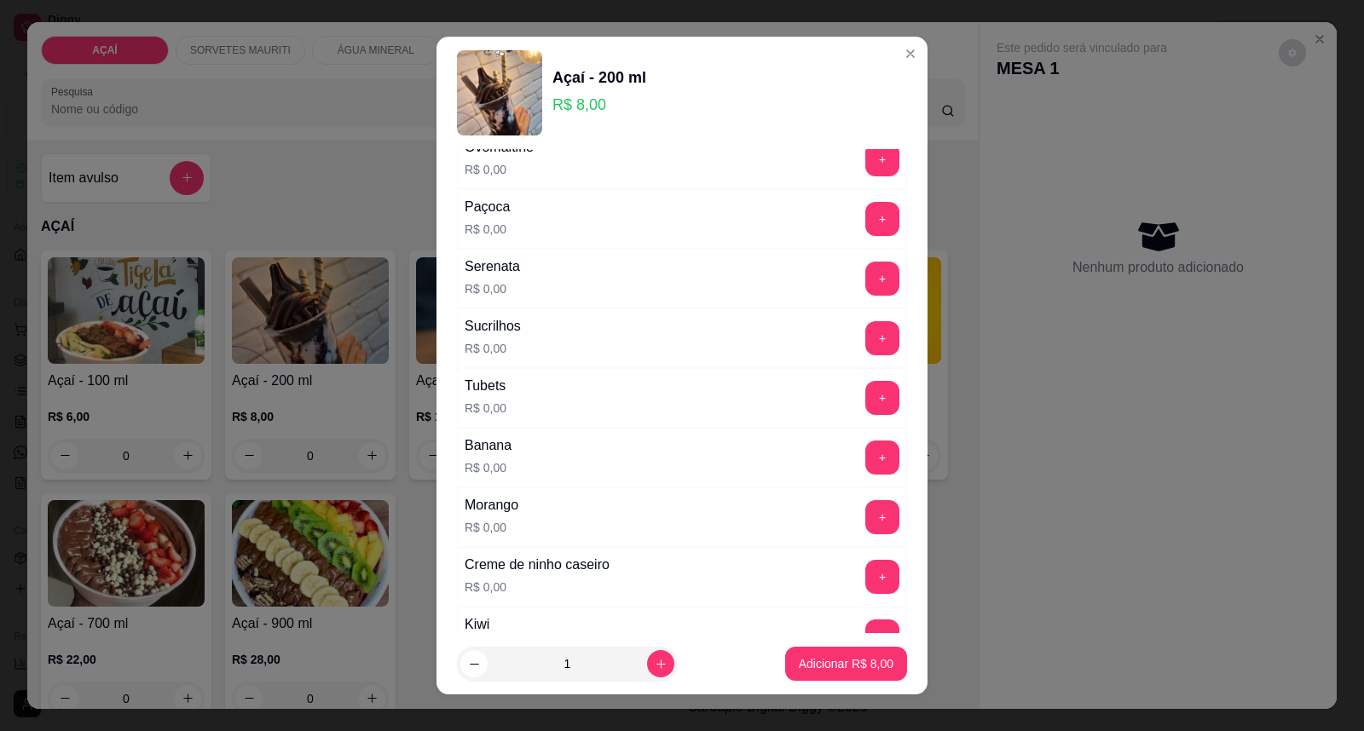
scroll to position [2178, 0]
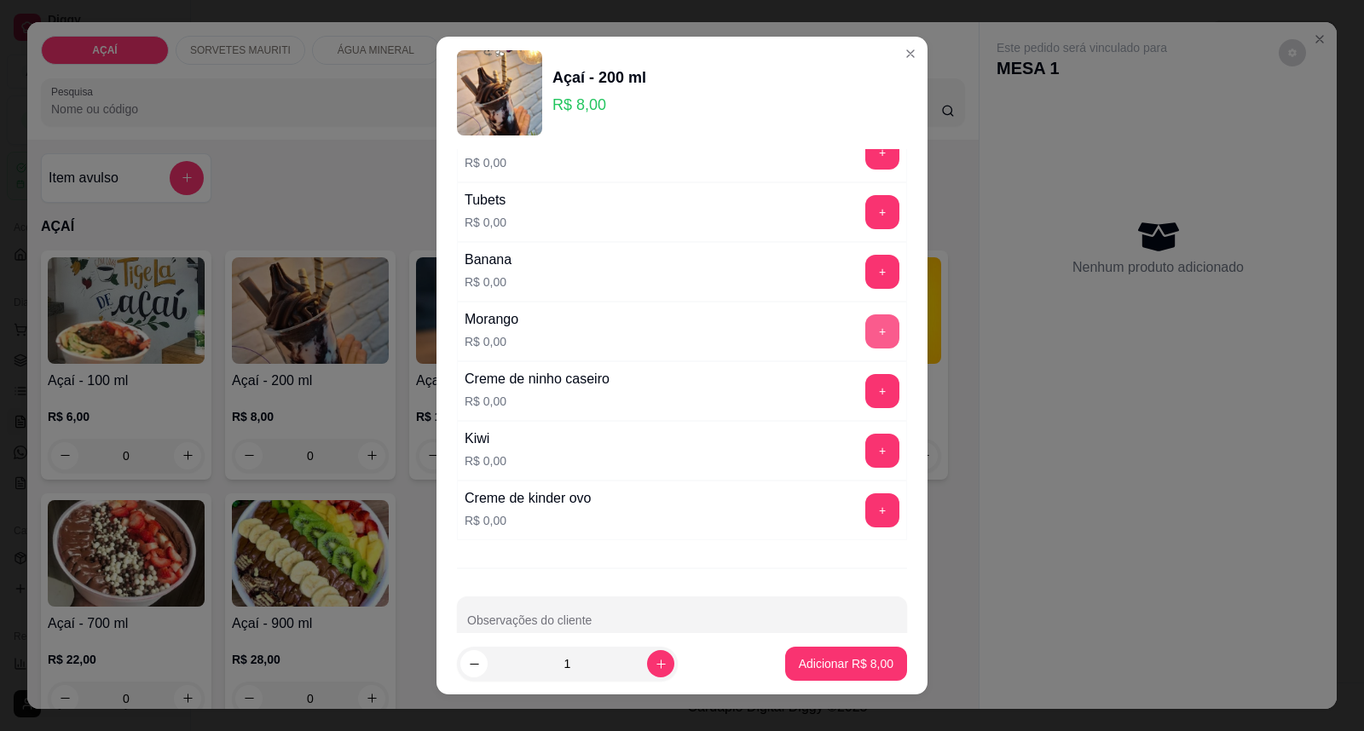
click at [865, 332] on button "+" at bounding box center [882, 332] width 34 height 34
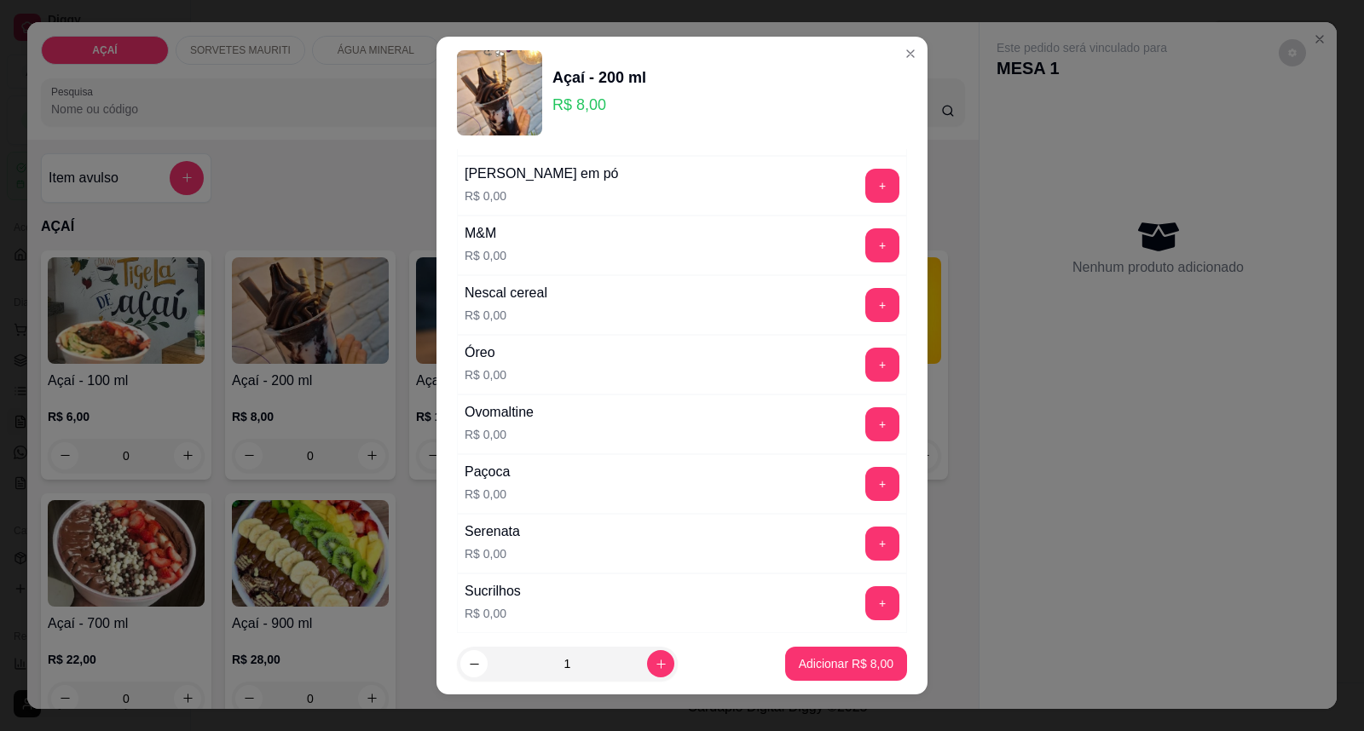
scroll to position [1705, 0]
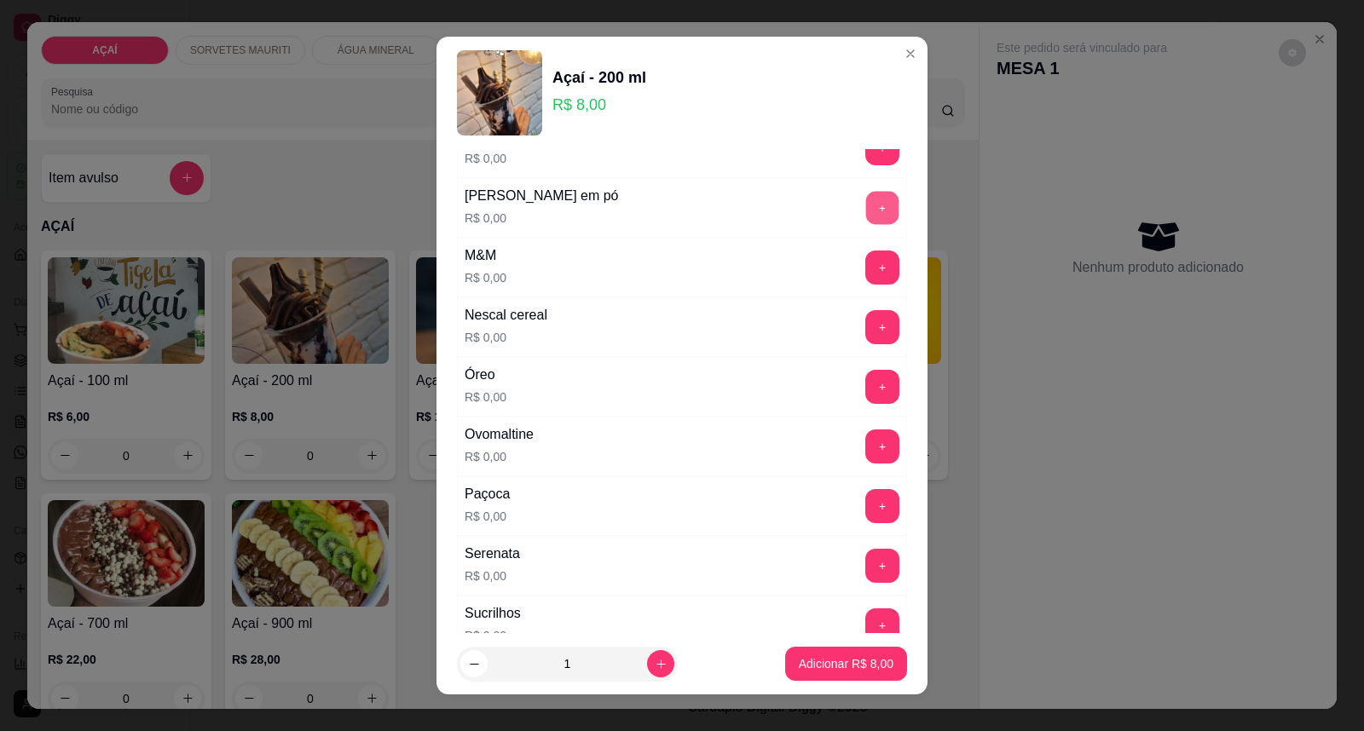
click at [866, 199] on button "+" at bounding box center [882, 208] width 33 height 33
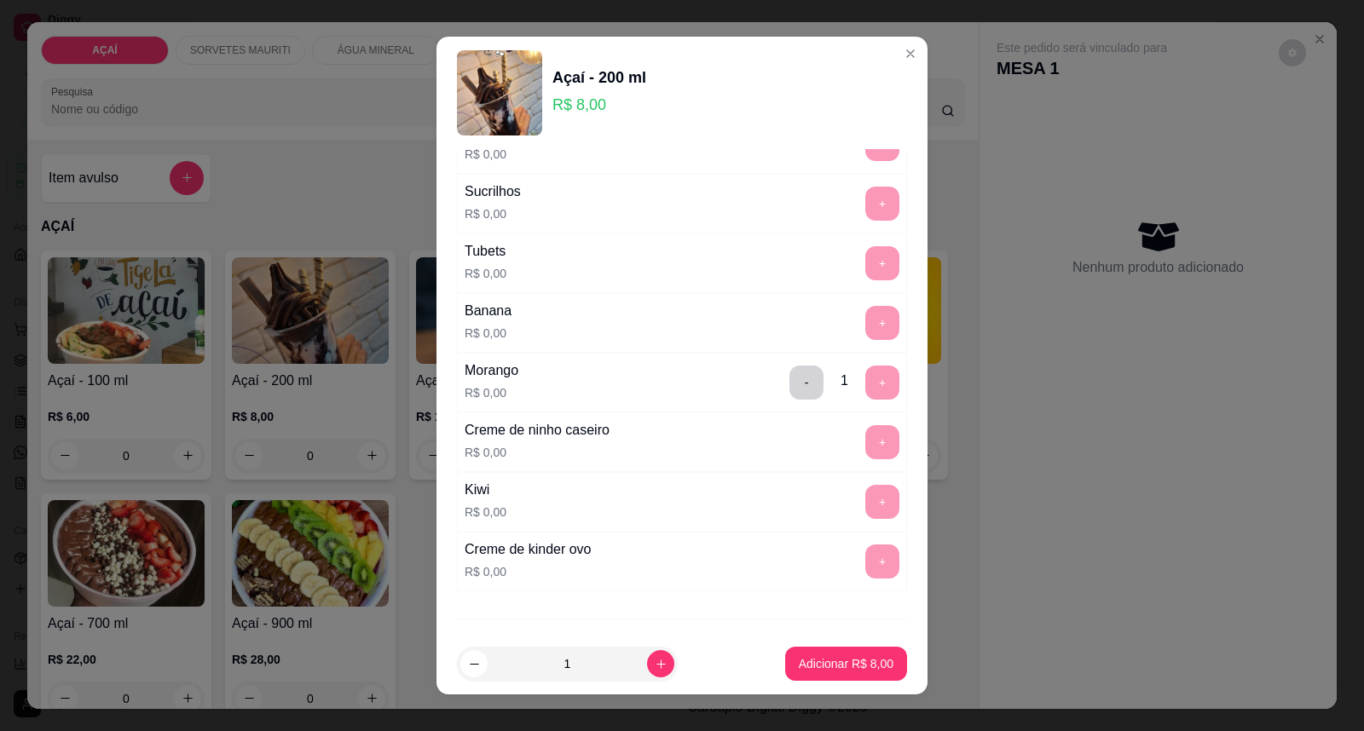
scroll to position [2219, 0]
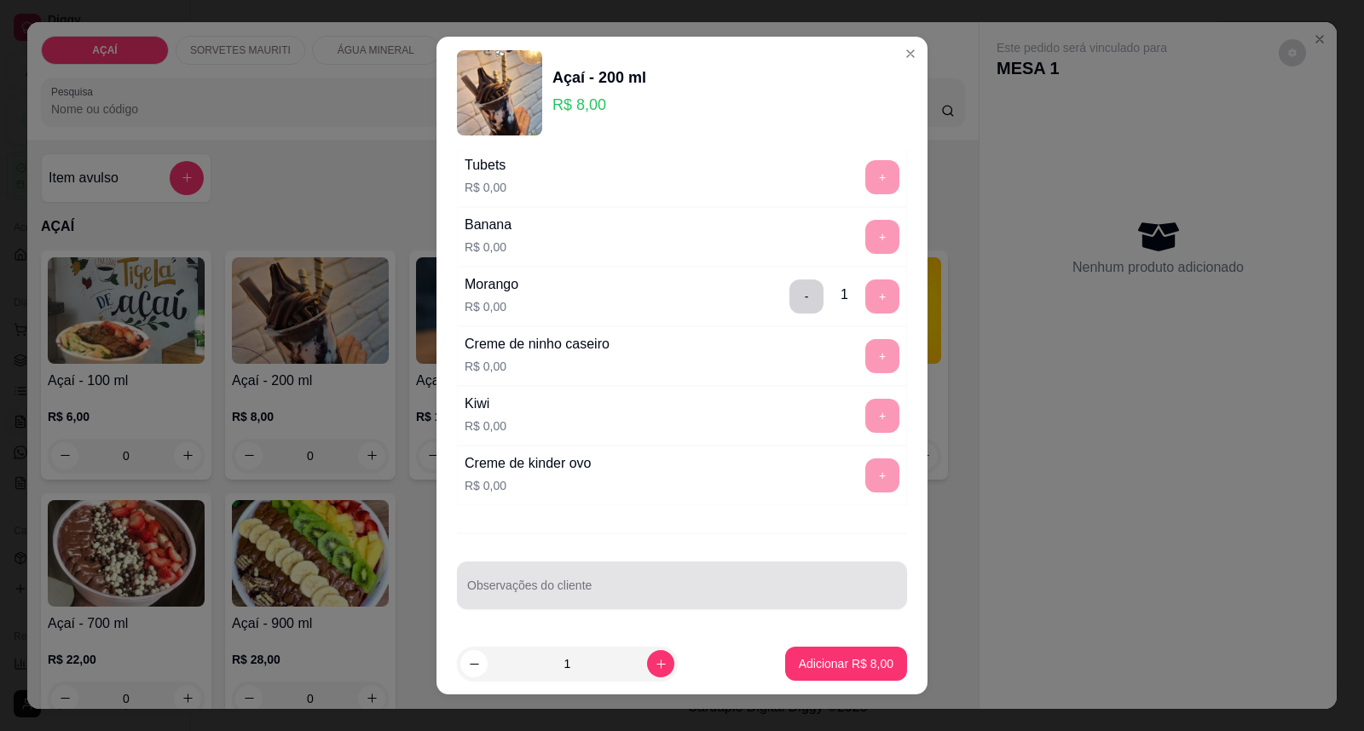
click at [760, 581] on div at bounding box center [682, 586] width 430 height 34
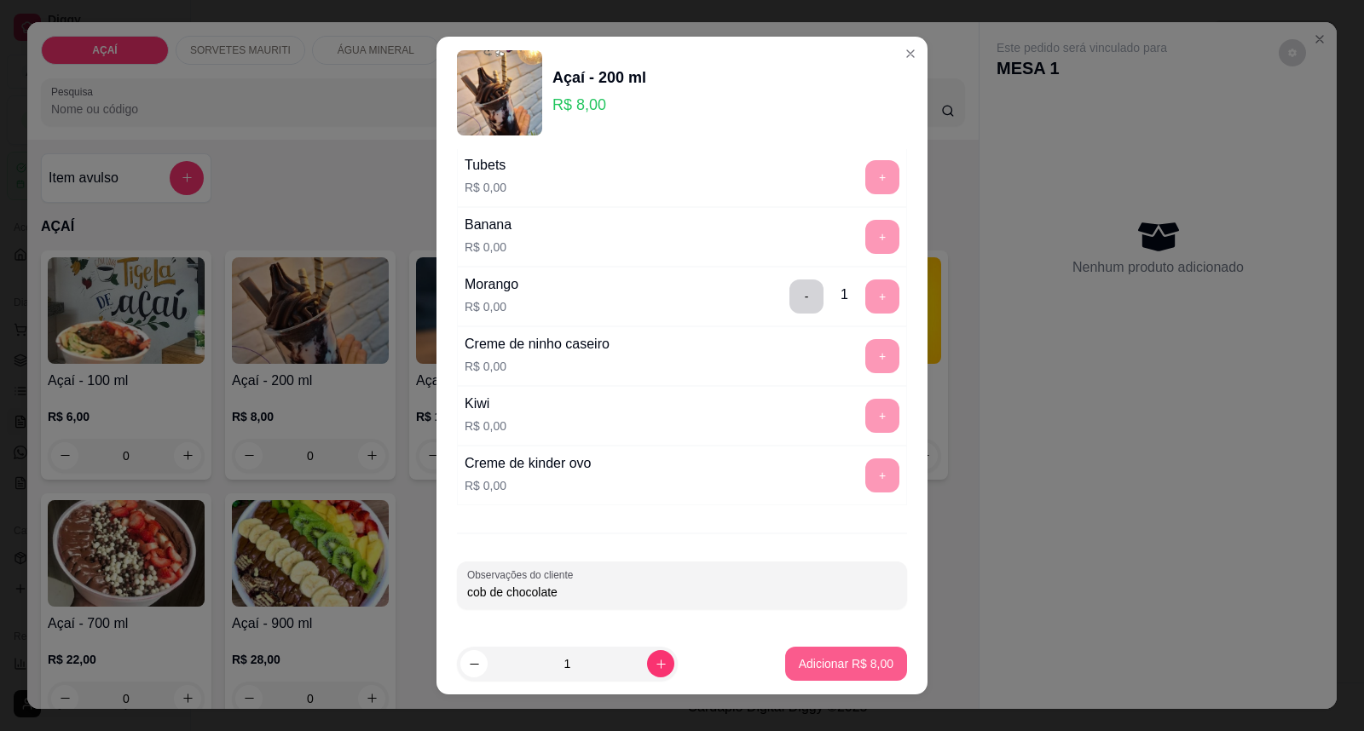
type input "cob de chocolate"
click at [837, 660] on p "Adicionar R$ 8,00" at bounding box center [846, 664] width 92 height 16
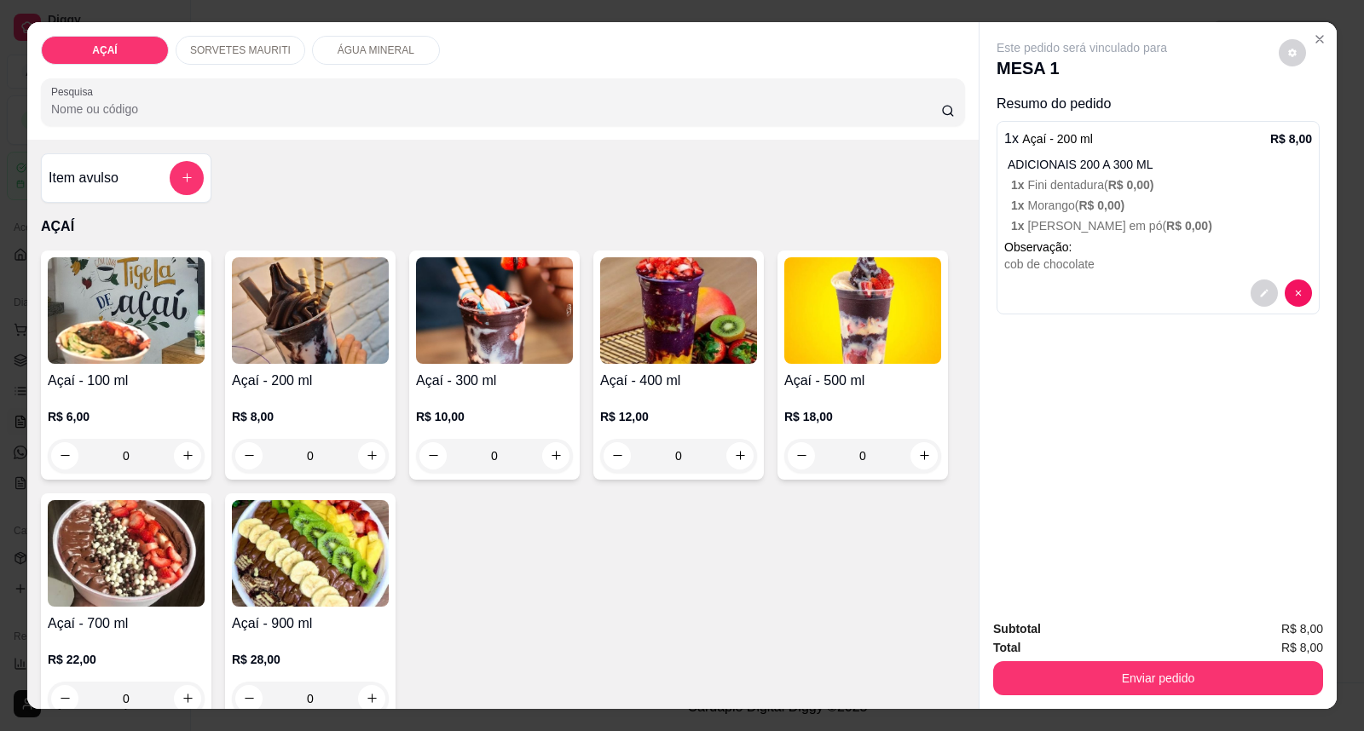
click at [276, 401] on div "R$ 8,00 0" at bounding box center [310, 432] width 157 height 82
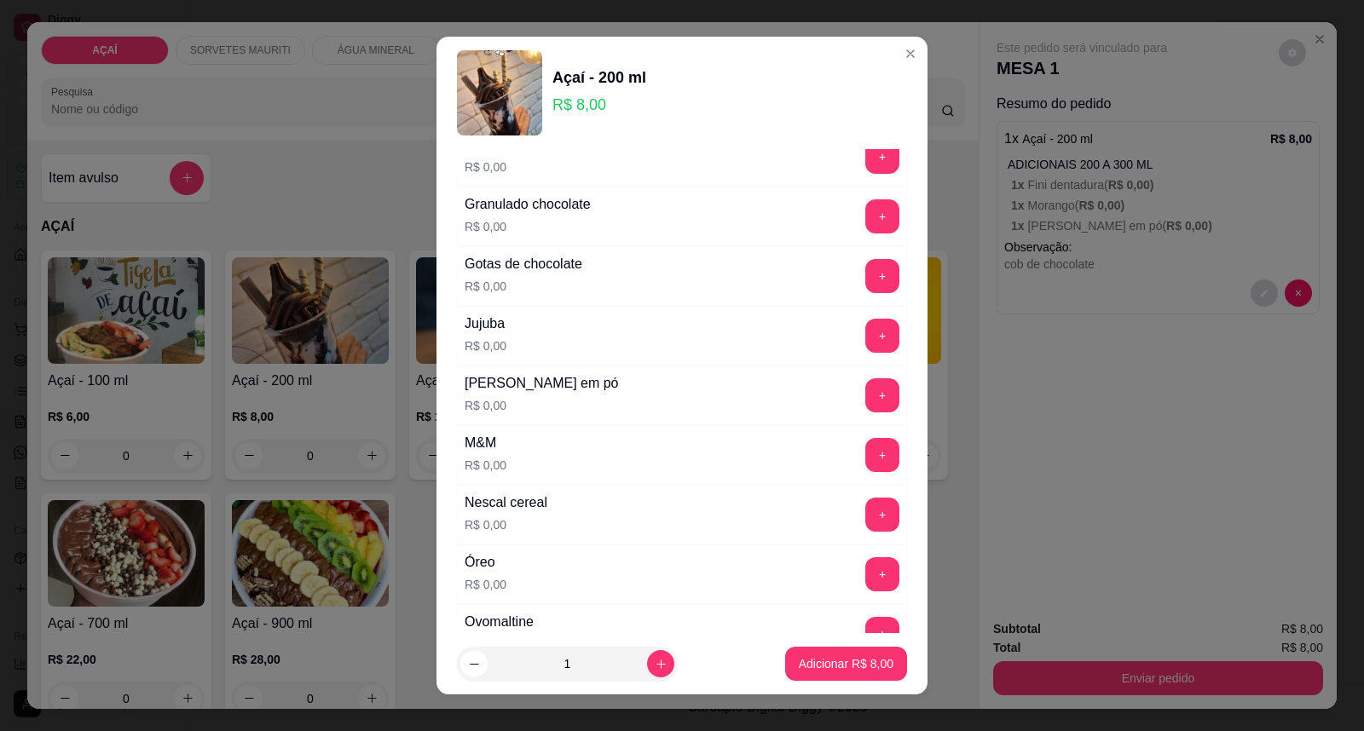
scroll to position [1609, 0]
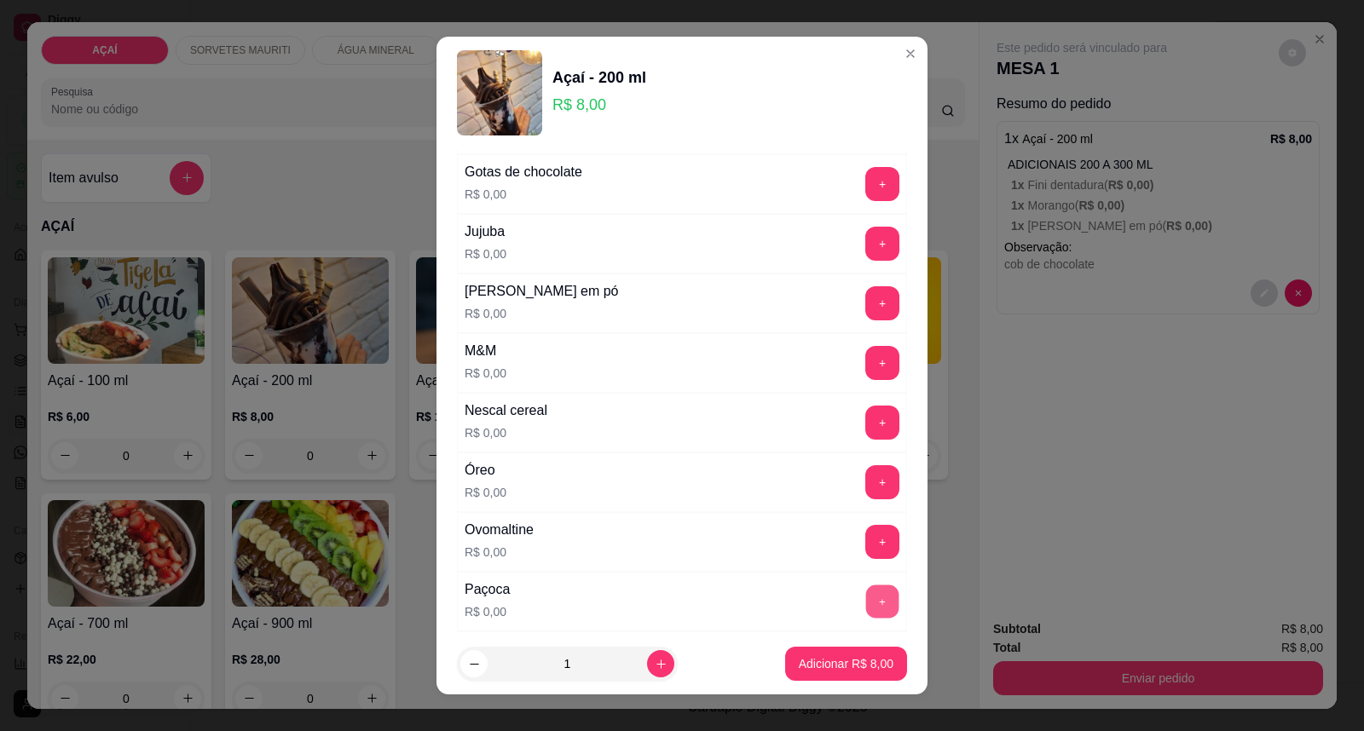
click at [866, 605] on button "+" at bounding box center [882, 602] width 33 height 33
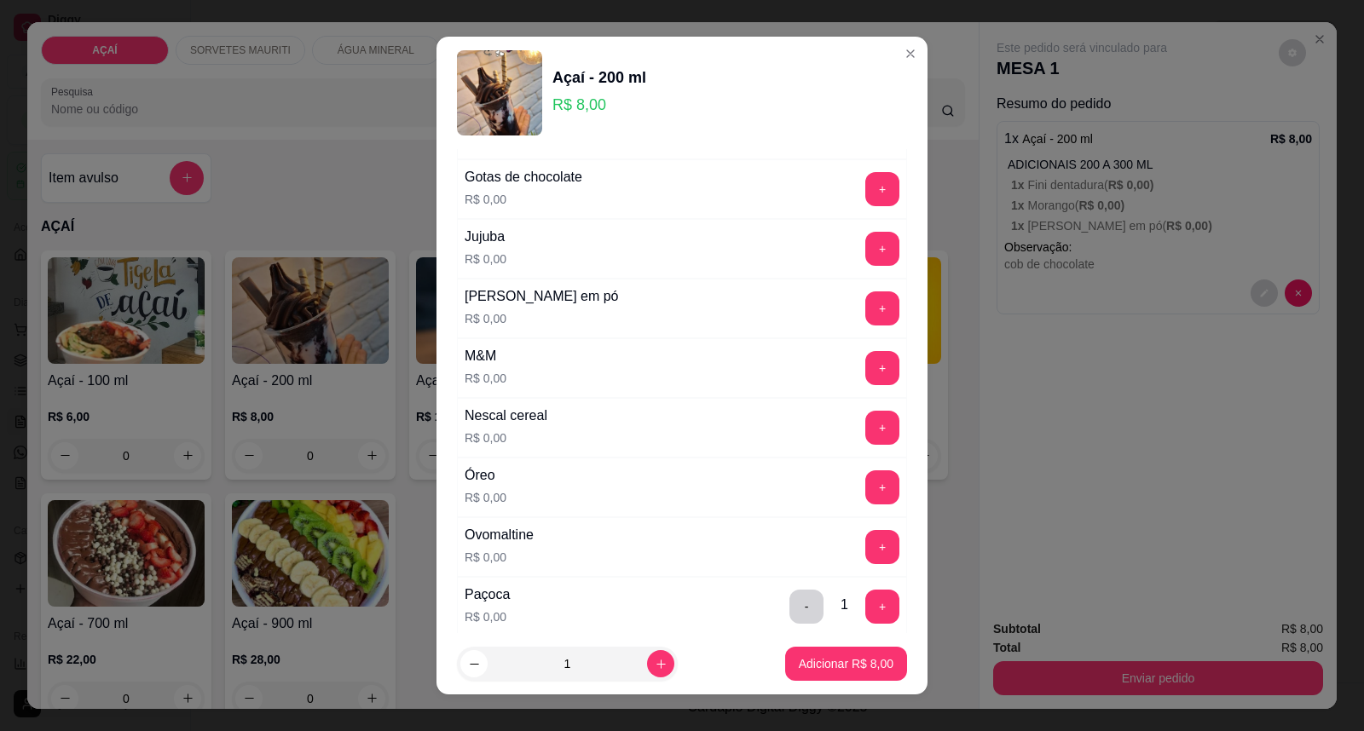
scroll to position [1420, 0]
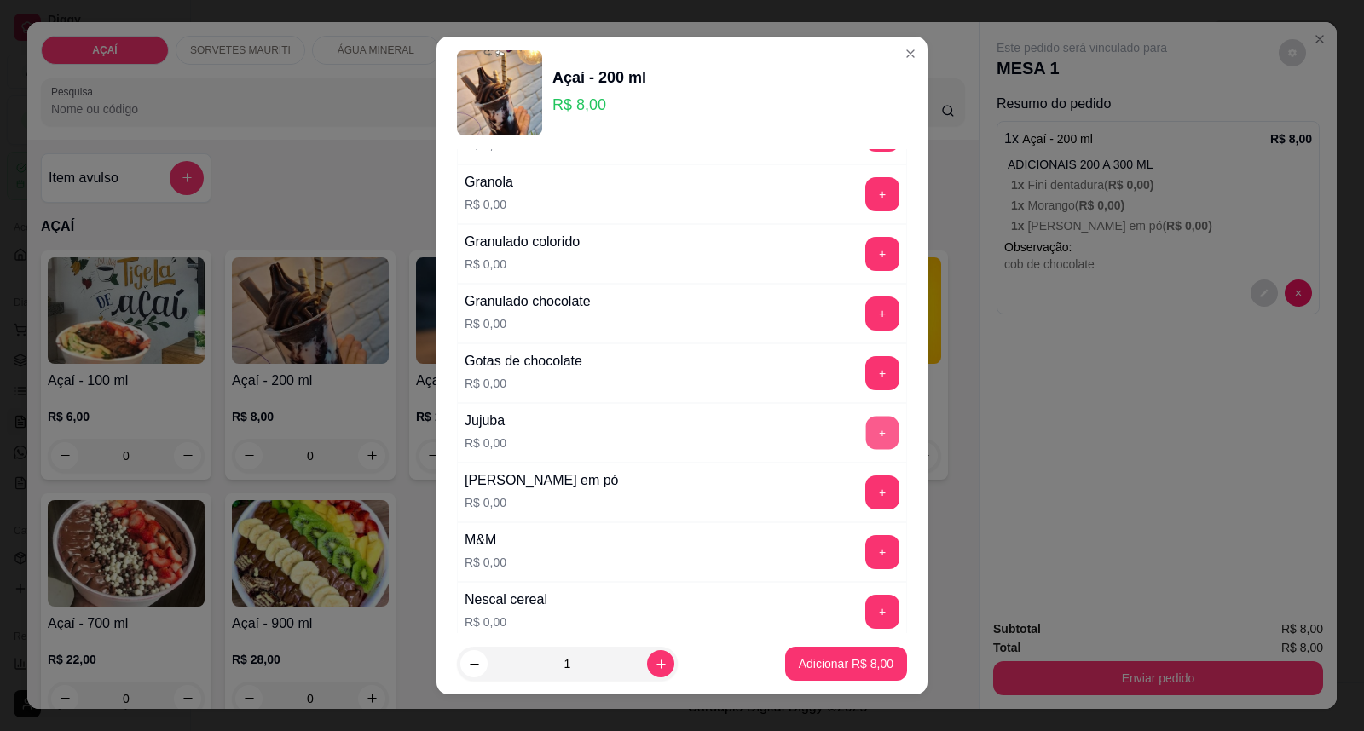
click at [866, 422] on button "+" at bounding box center [882, 433] width 33 height 33
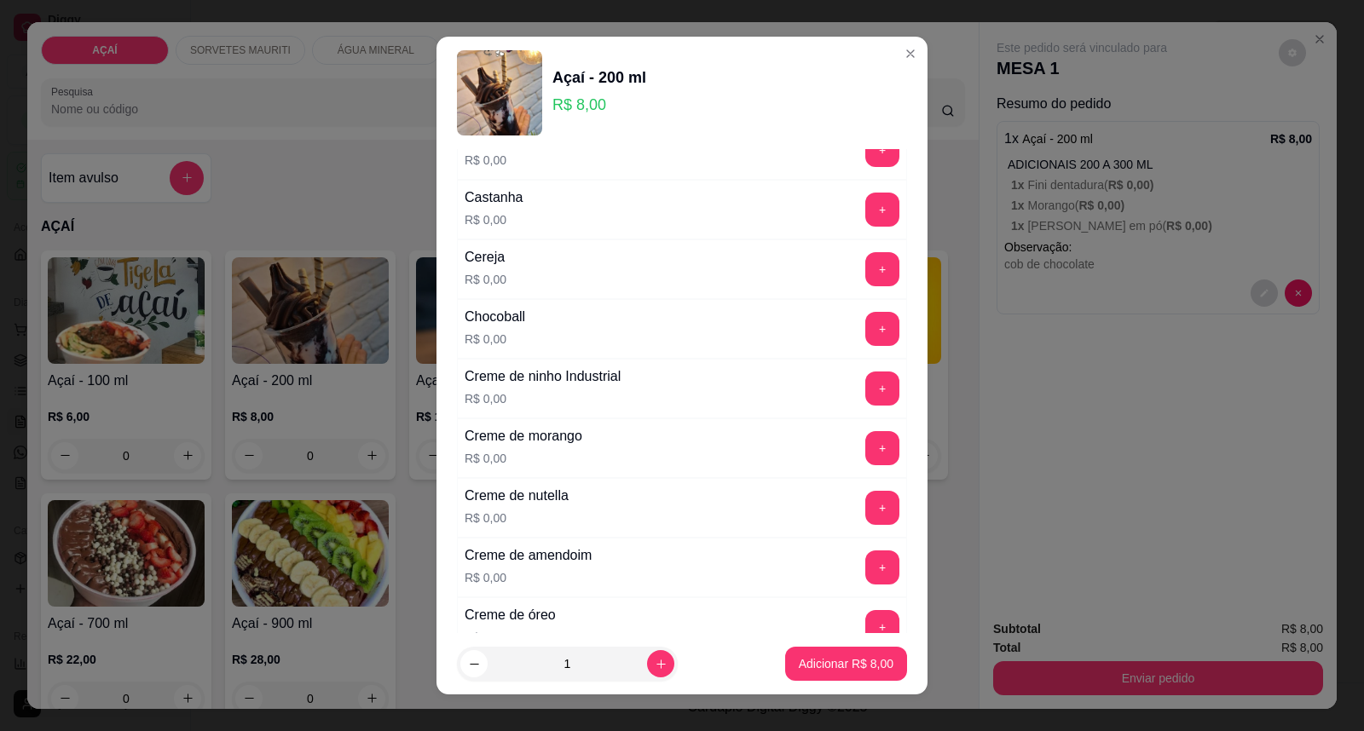
scroll to position [189, 0]
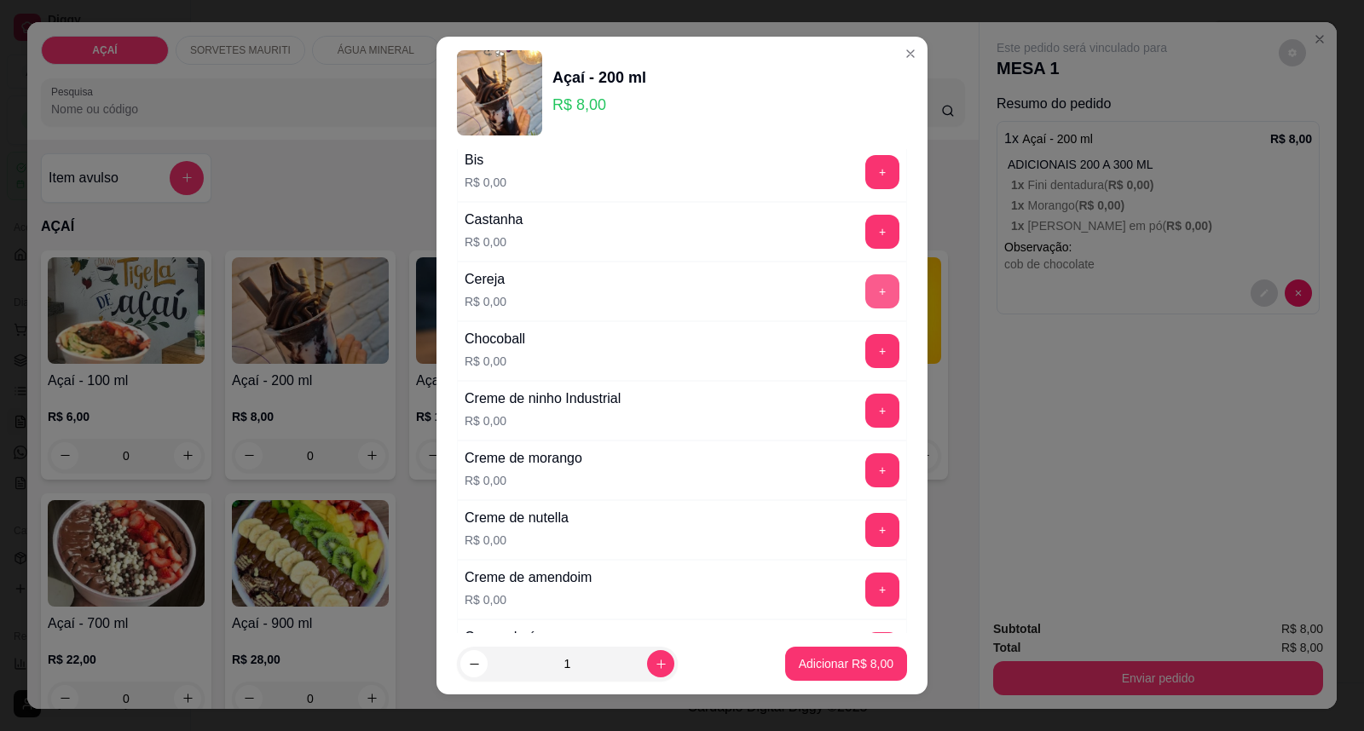
click at [865, 288] on button "+" at bounding box center [882, 291] width 34 height 34
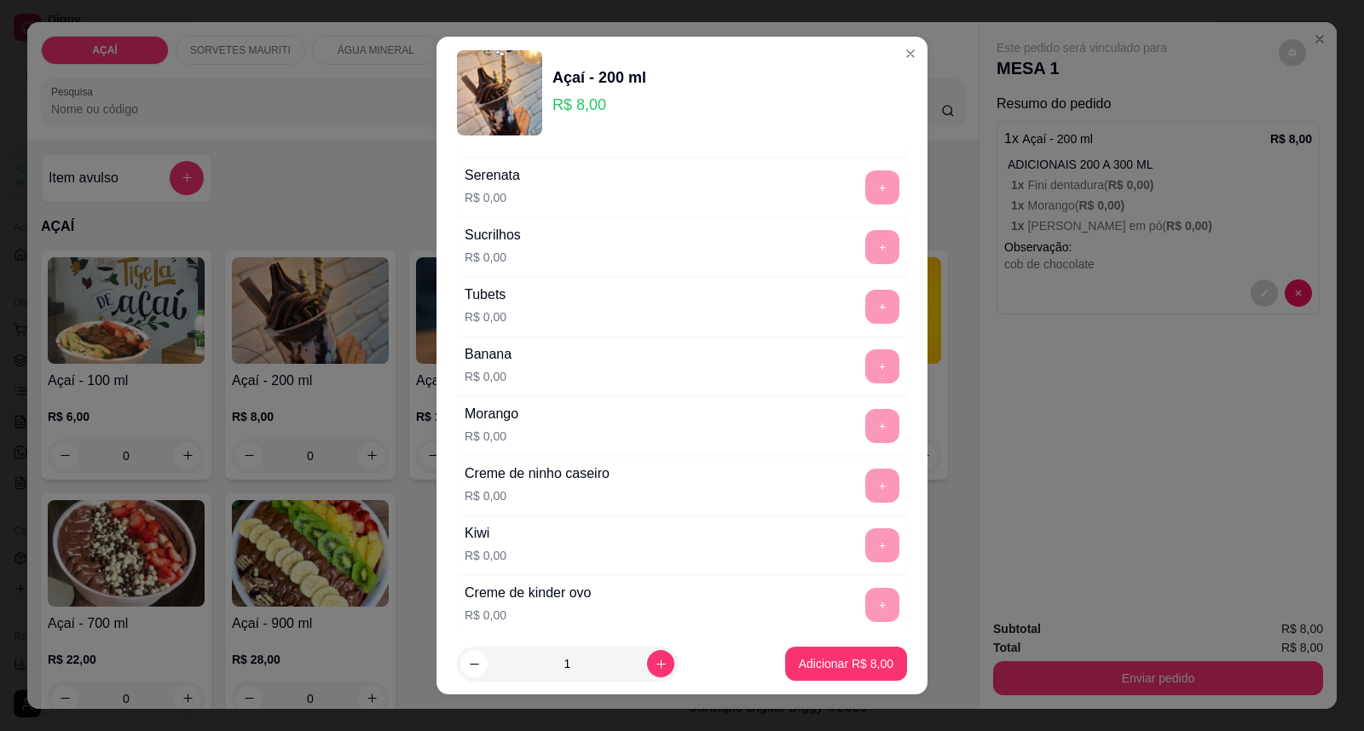
scroll to position [2219, 0]
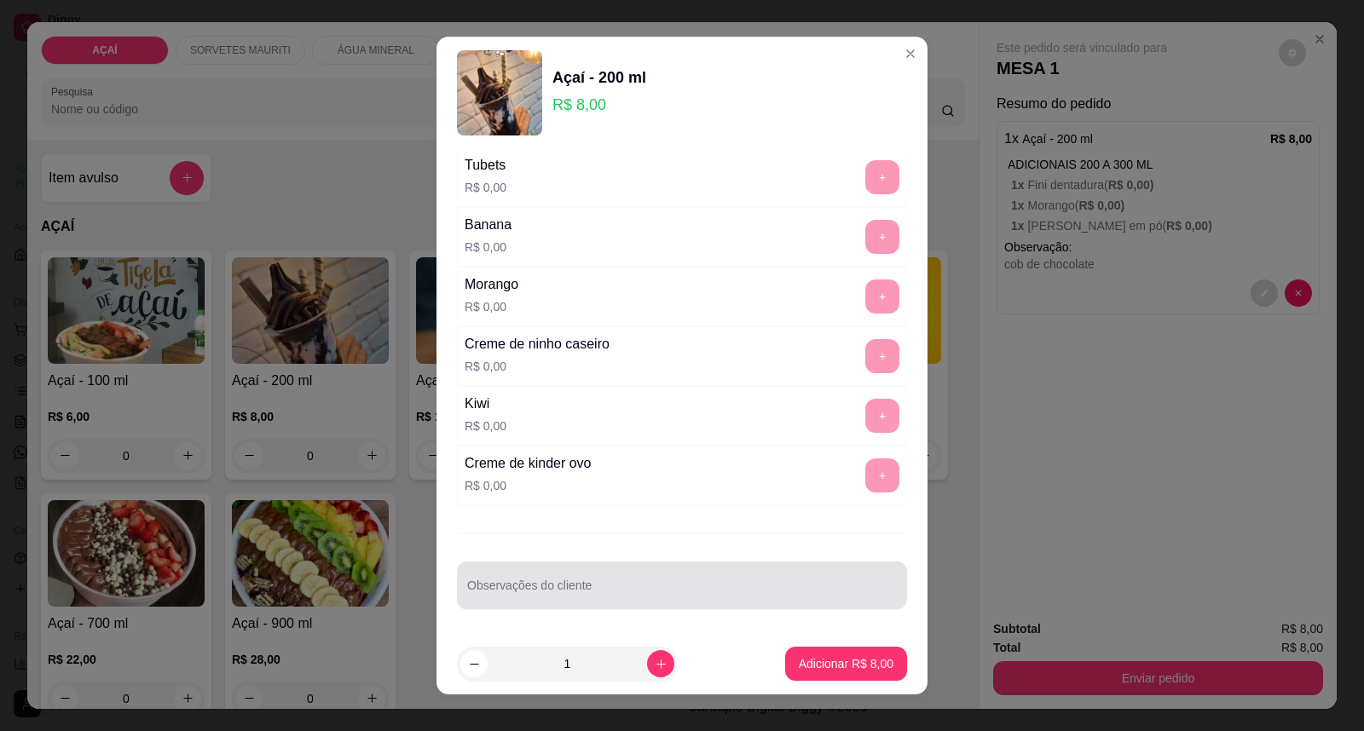
click at [773, 578] on div at bounding box center [682, 586] width 430 height 34
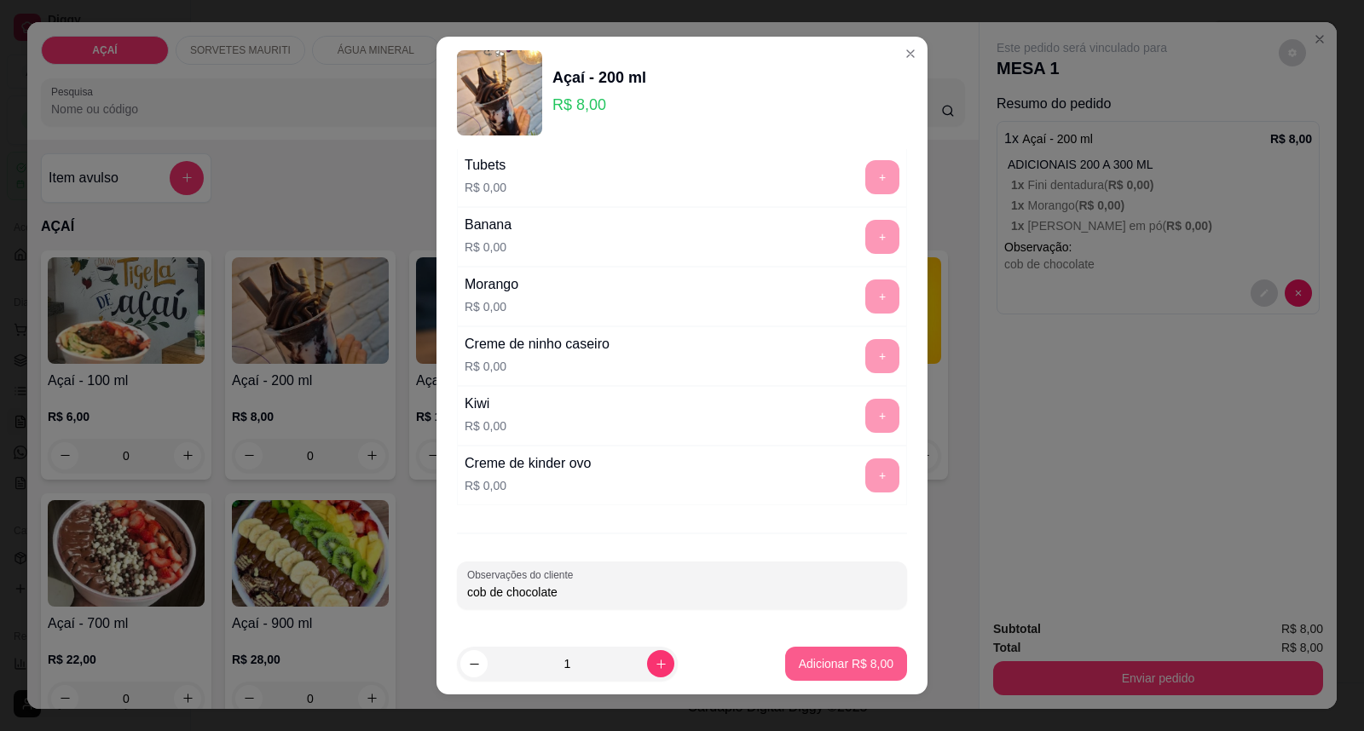
type input "cob de chocolate"
click at [832, 668] on p "Adicionar R$ 8,00" at bounding box center [846, 664] width 92 height 16
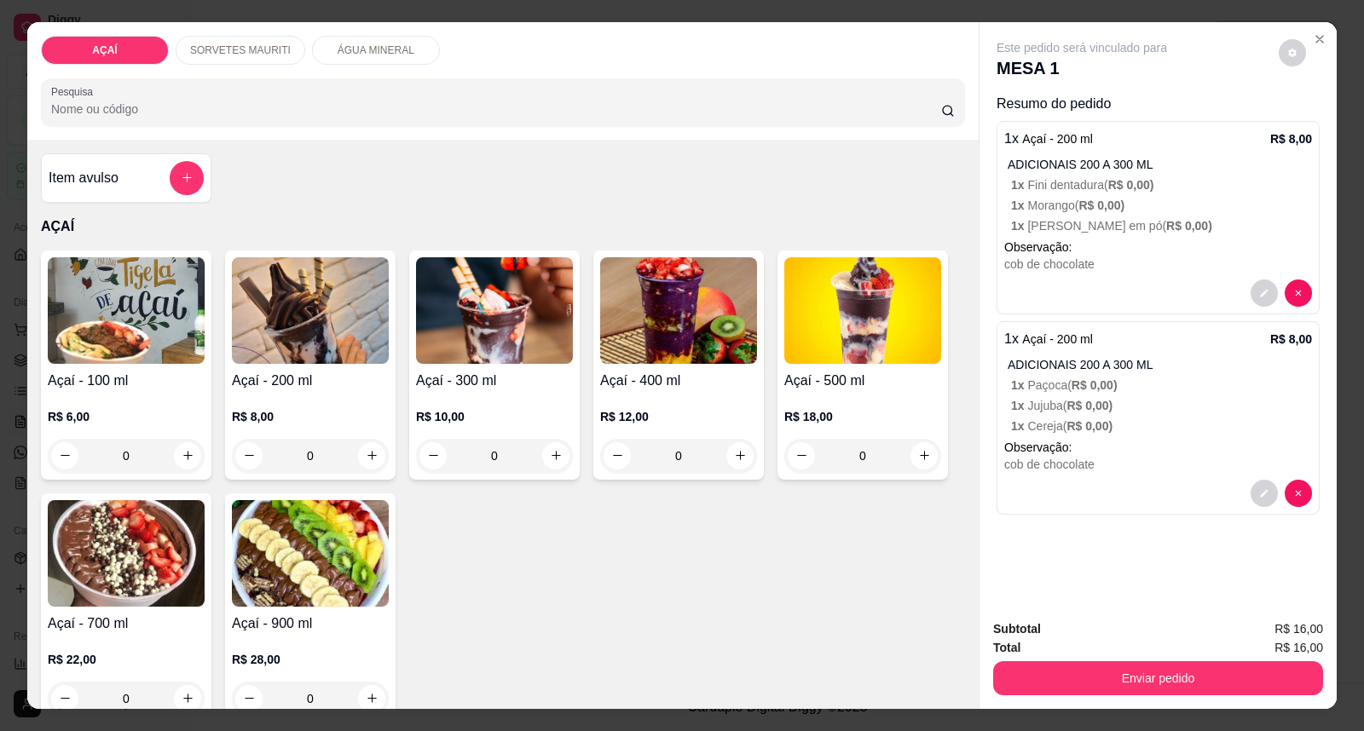
click at [467, 369] on div "Açaí - 300 ml R$ 10,00 0" at bounding box center [494, 365] width 170 height 229
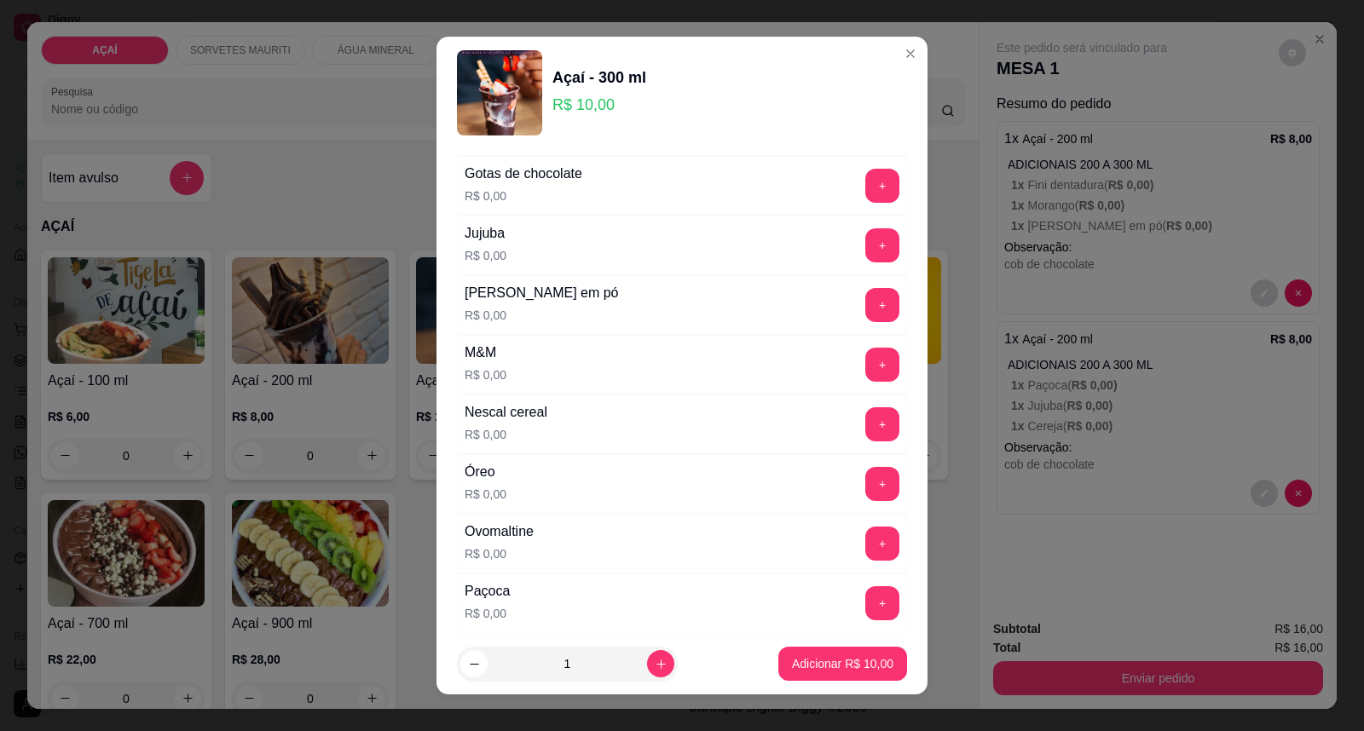
scroll to position [1609, 0]
click at [865, 302] on button "+" at bounding box center [882, 303] width 34 height 34
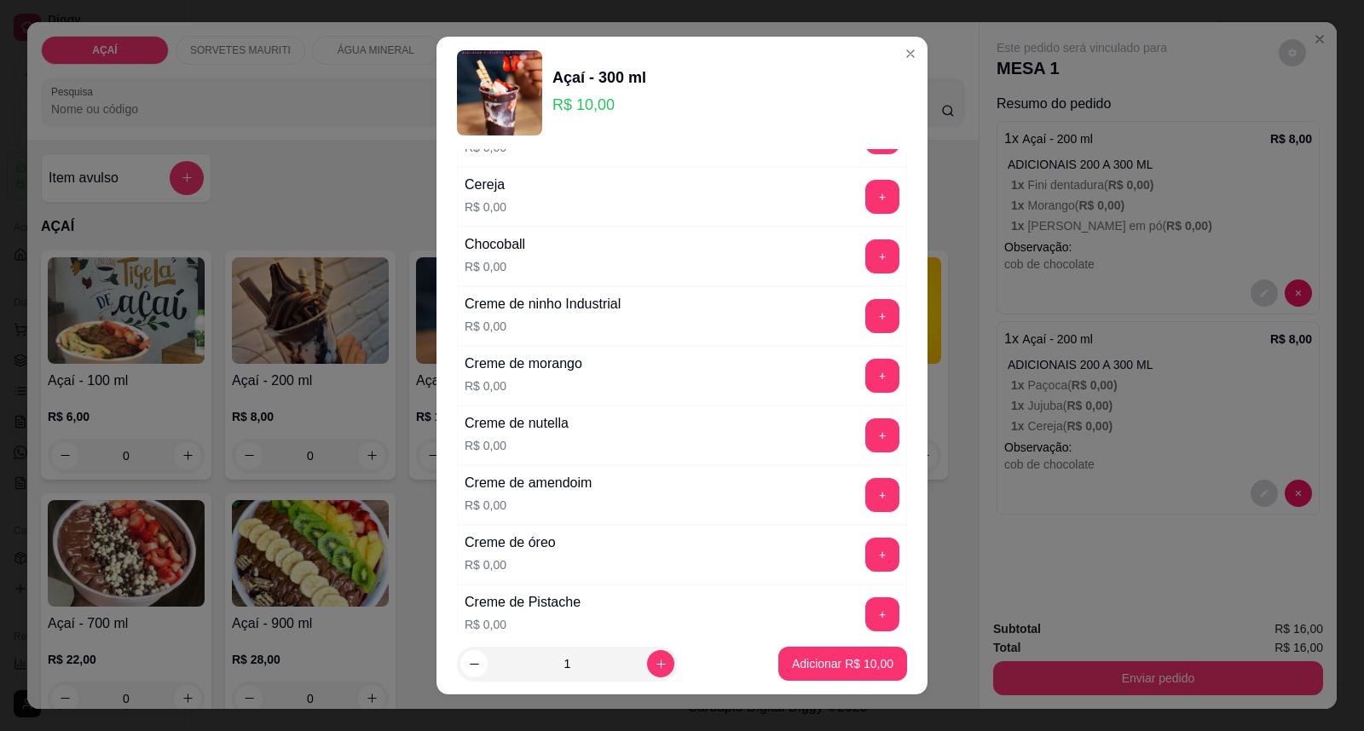
scroll to position [189, 0]
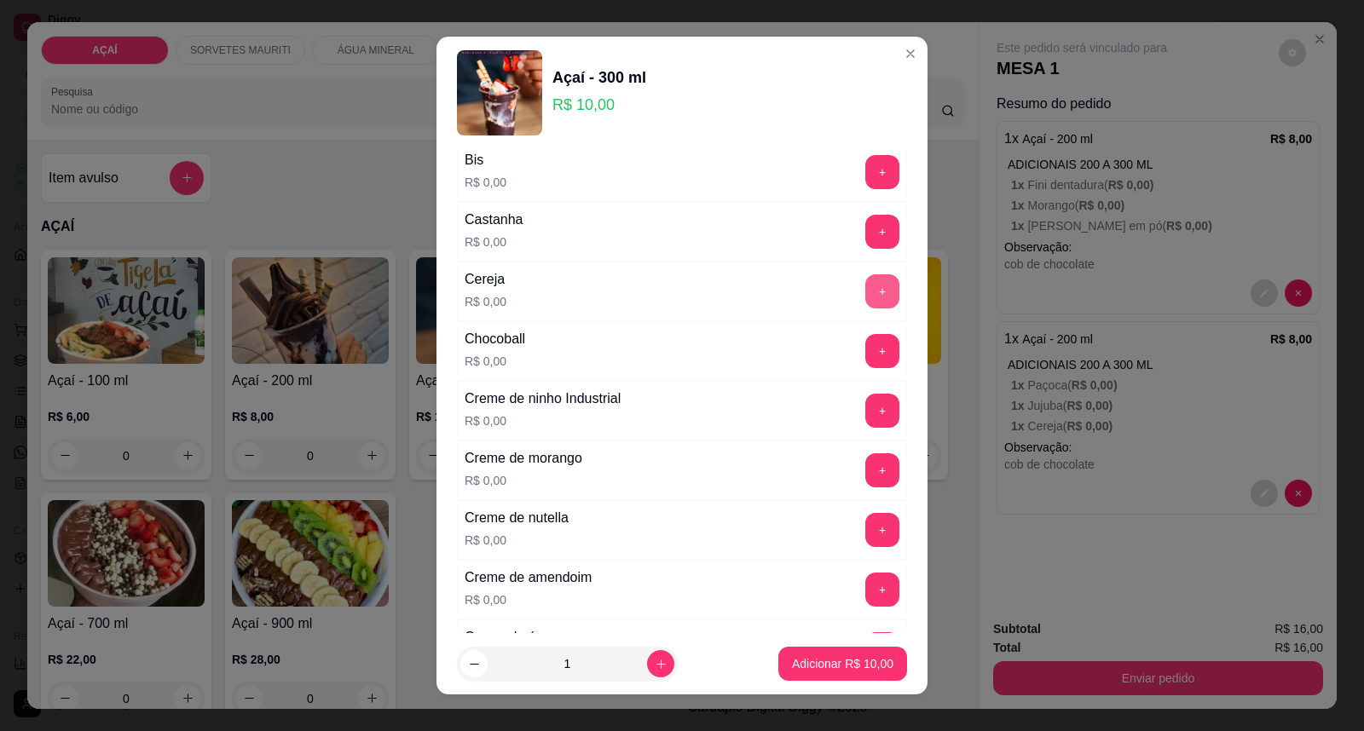
click at [865, 281] on button "+" at bounding box center [882, 291] width 34 height 34
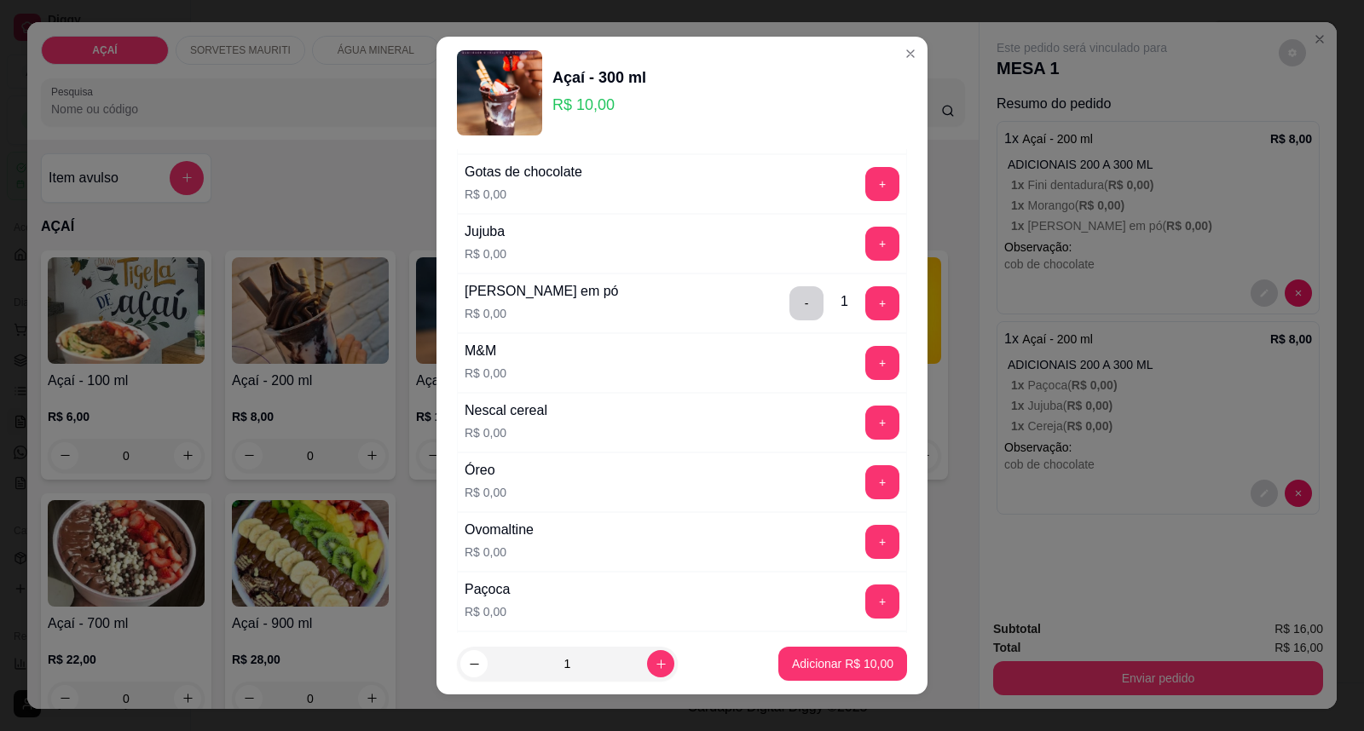
scroll to position [1705, 0]
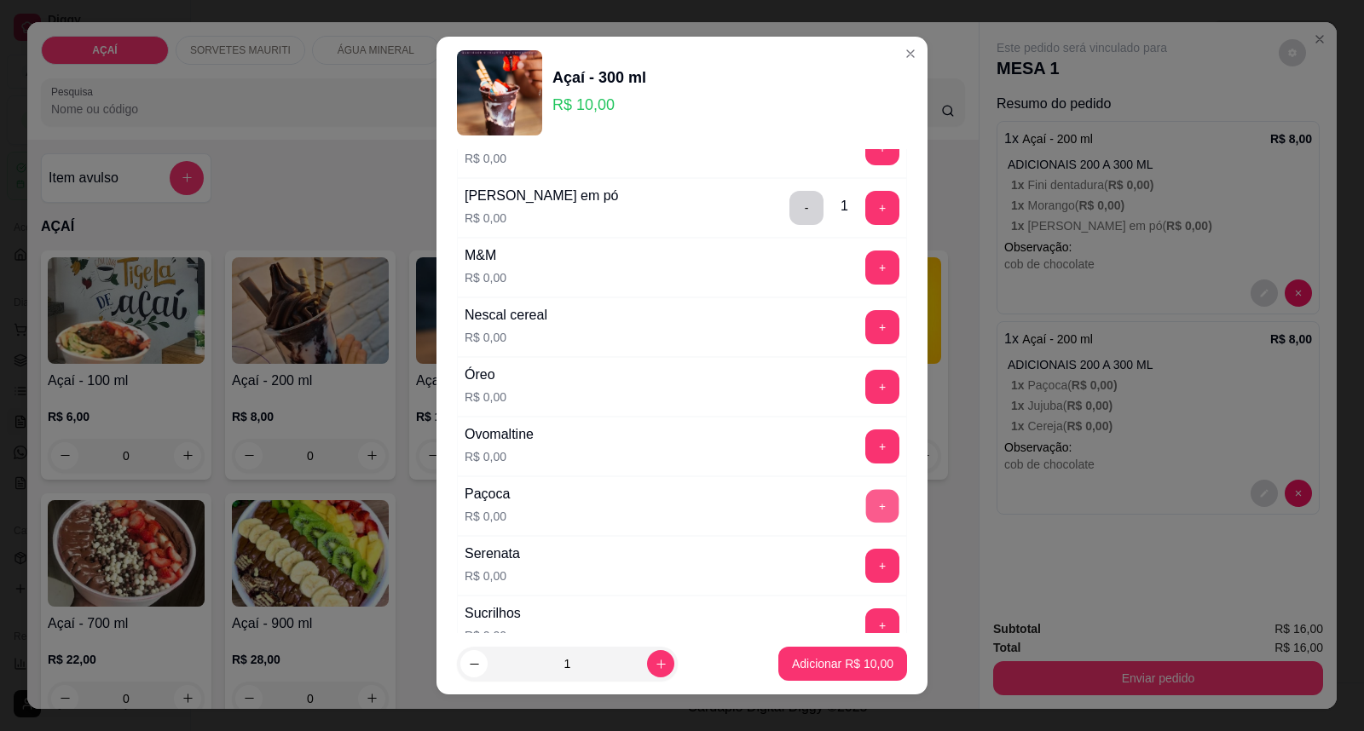
click at [866, 499] on button "+" at bounding box center [882, 506] width 33 height 33
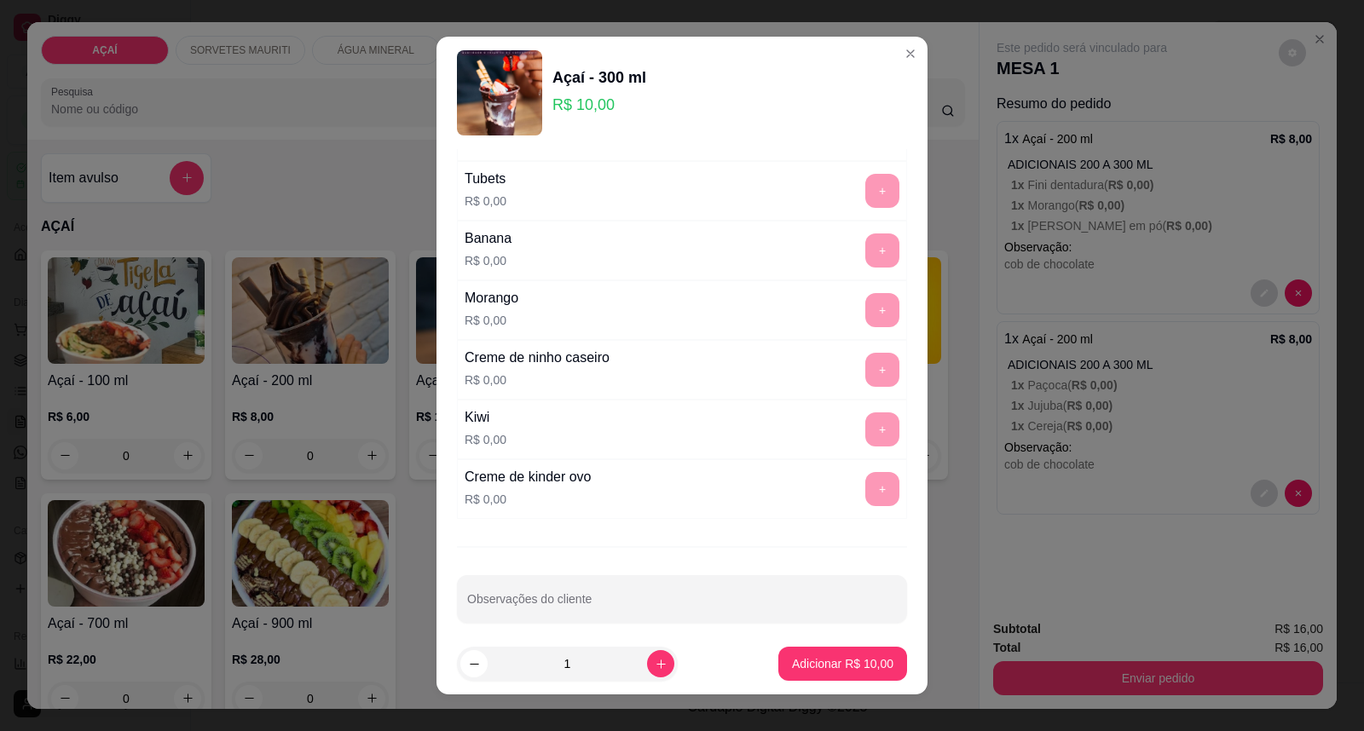
scroll to position [2219, 0]
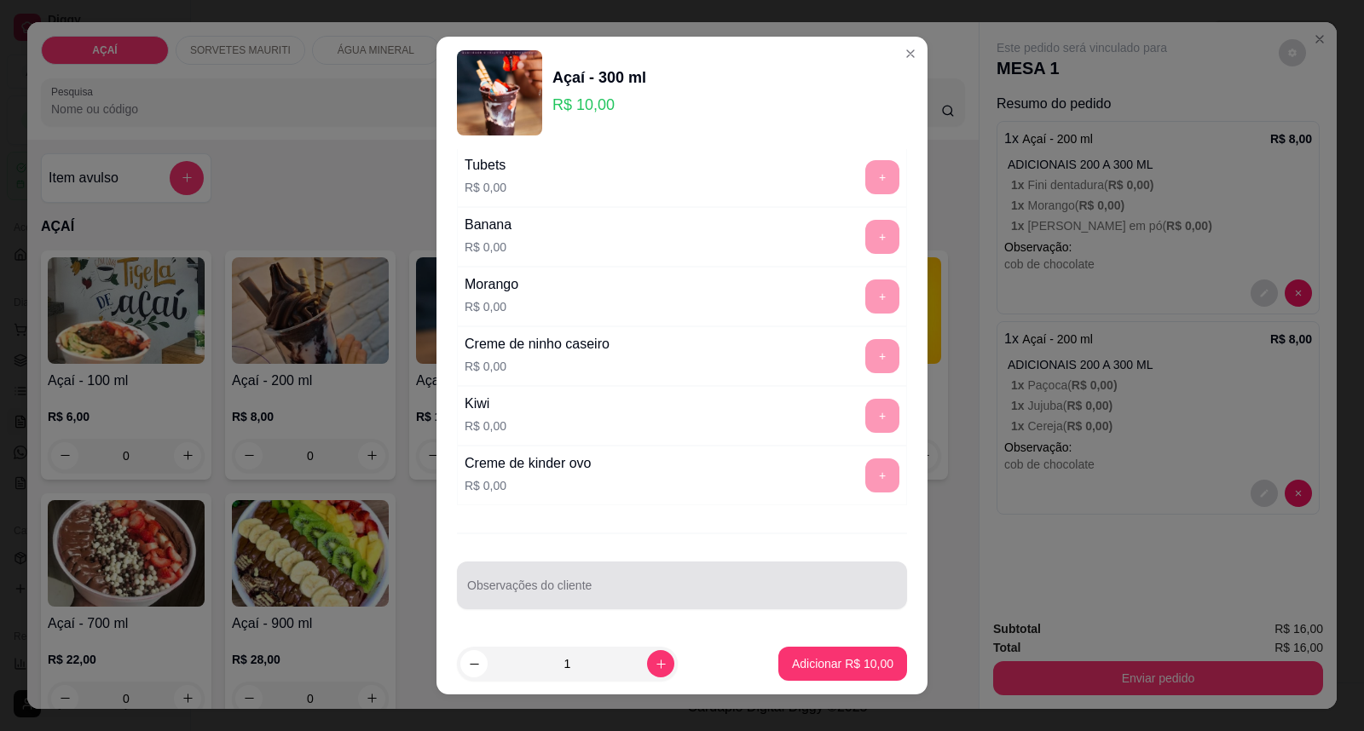
click at [794, 568] on div "Observações do cliente" at bounding box center [682, 586] width 450 height 48
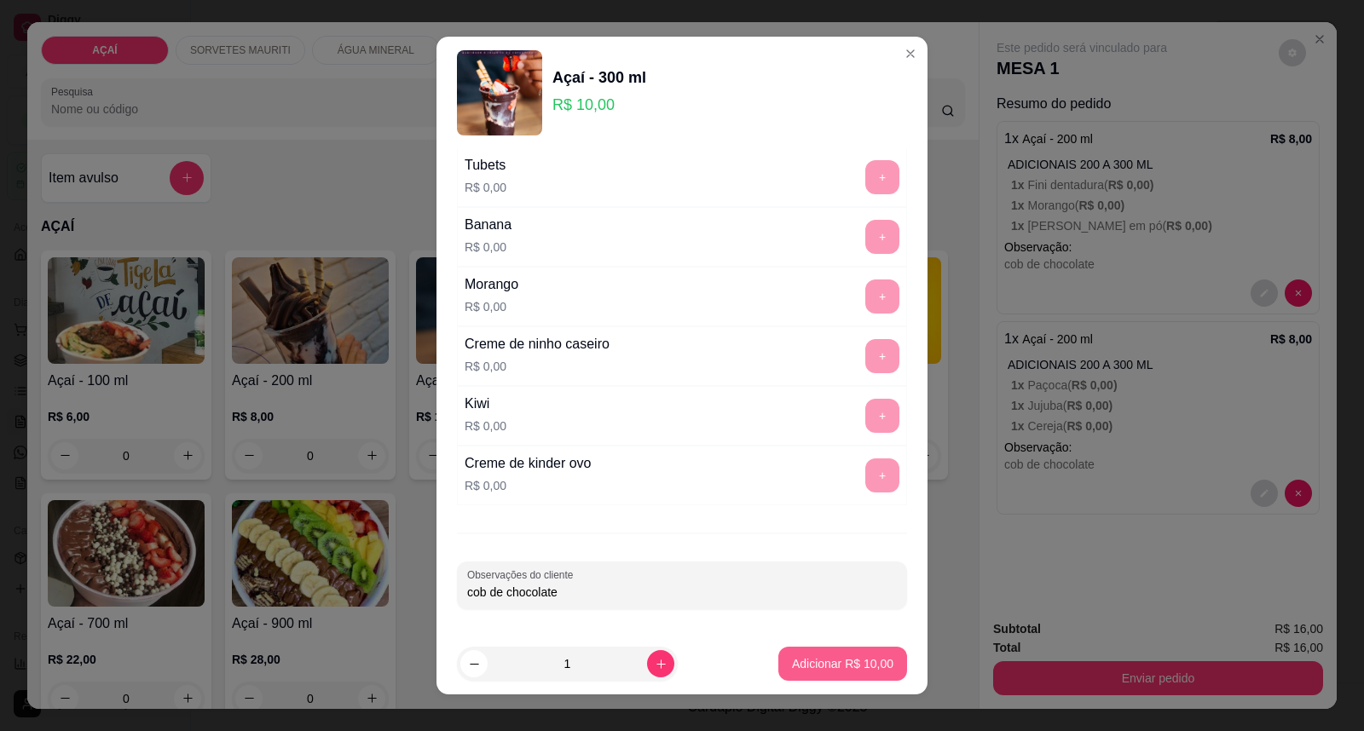
type input "cob de chocolate"
click at [831, 671] on p "Adicionar R$ 10,00" at bounding box center [843, 664] width 99 height 16
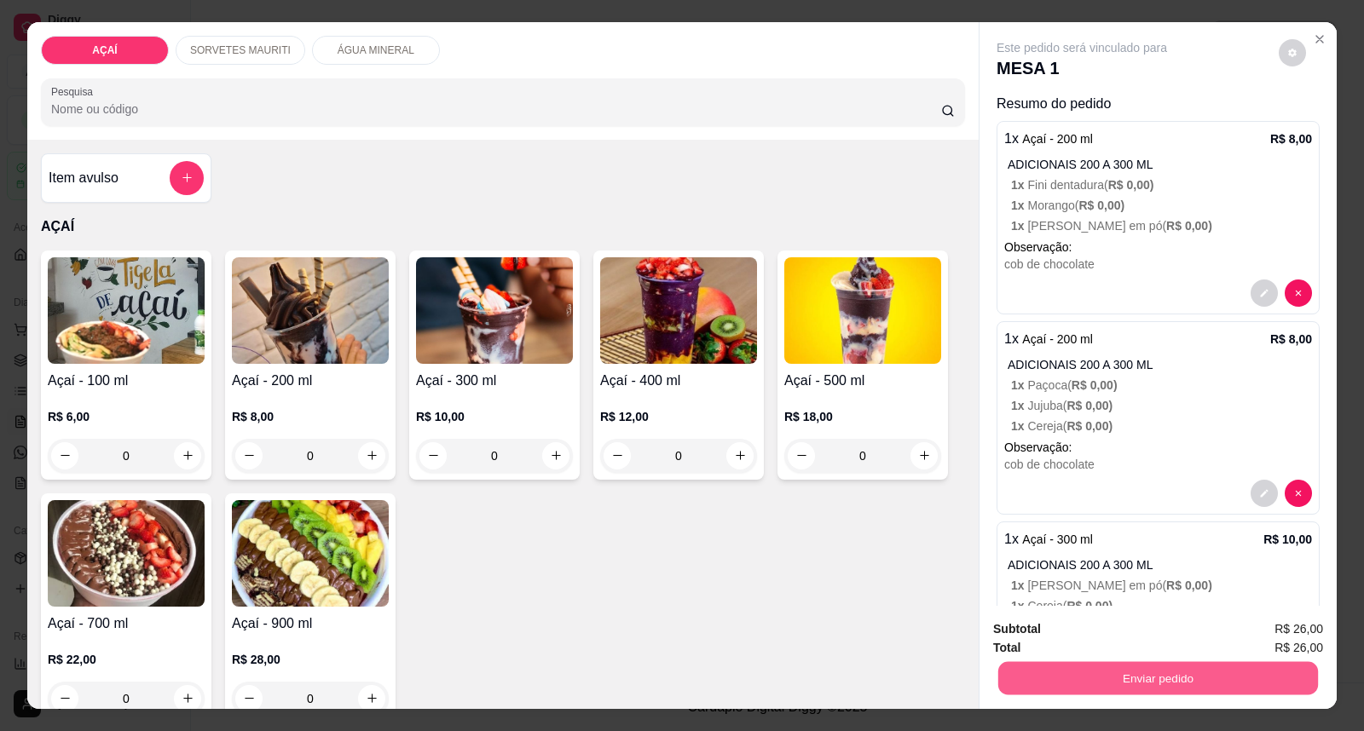
click at [1055, 667] on button "Enviar pedido" at bounding box center [1158, 678] width 320 height 33
click at [1299, 639] on button "Enviar pedido" at bounding box center [1278, 637] width 96 height 32
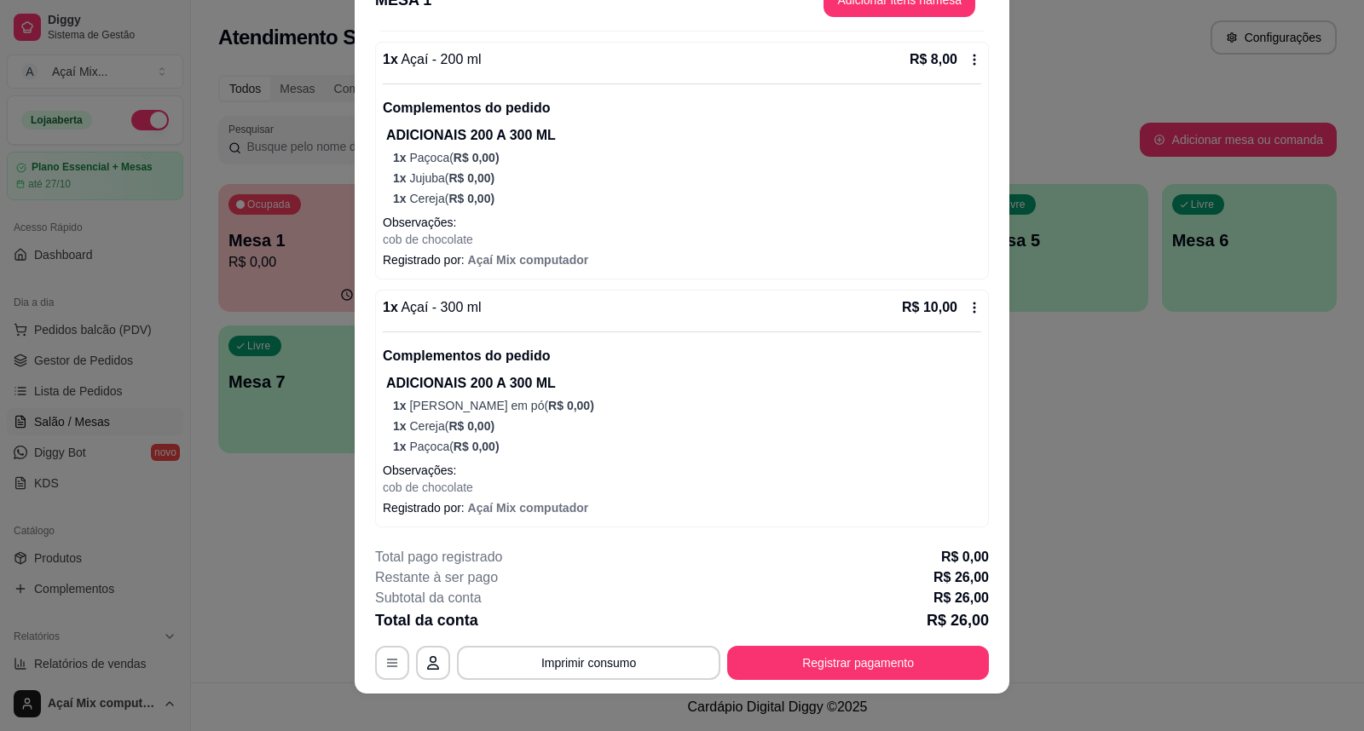
scroll to position [51, 0]
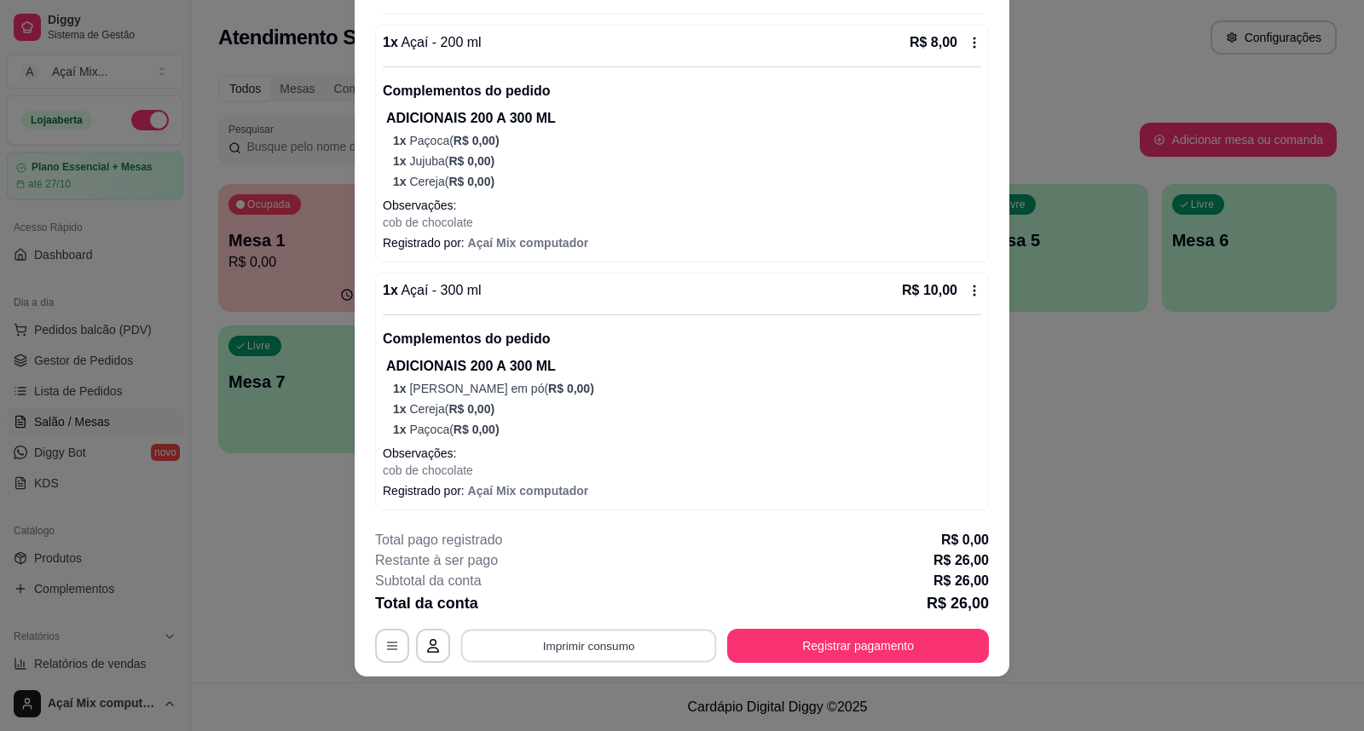
click at [529, 644] on button "Imprimir consumo" at bounding box center [589, 645] width 256 height 33
click at [550, 608] on button "Impressora" at bounding box center [587, 607] width 124 height 27
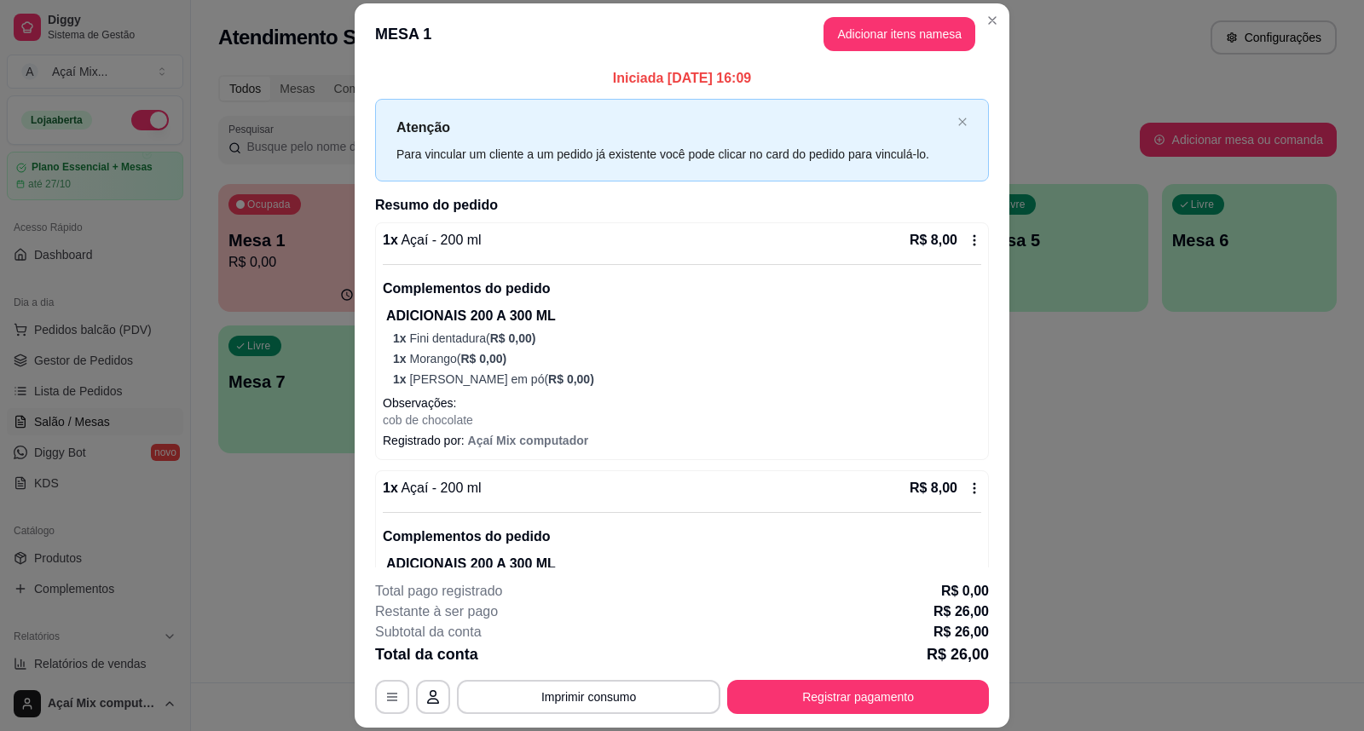
scroll to position [0, 0]
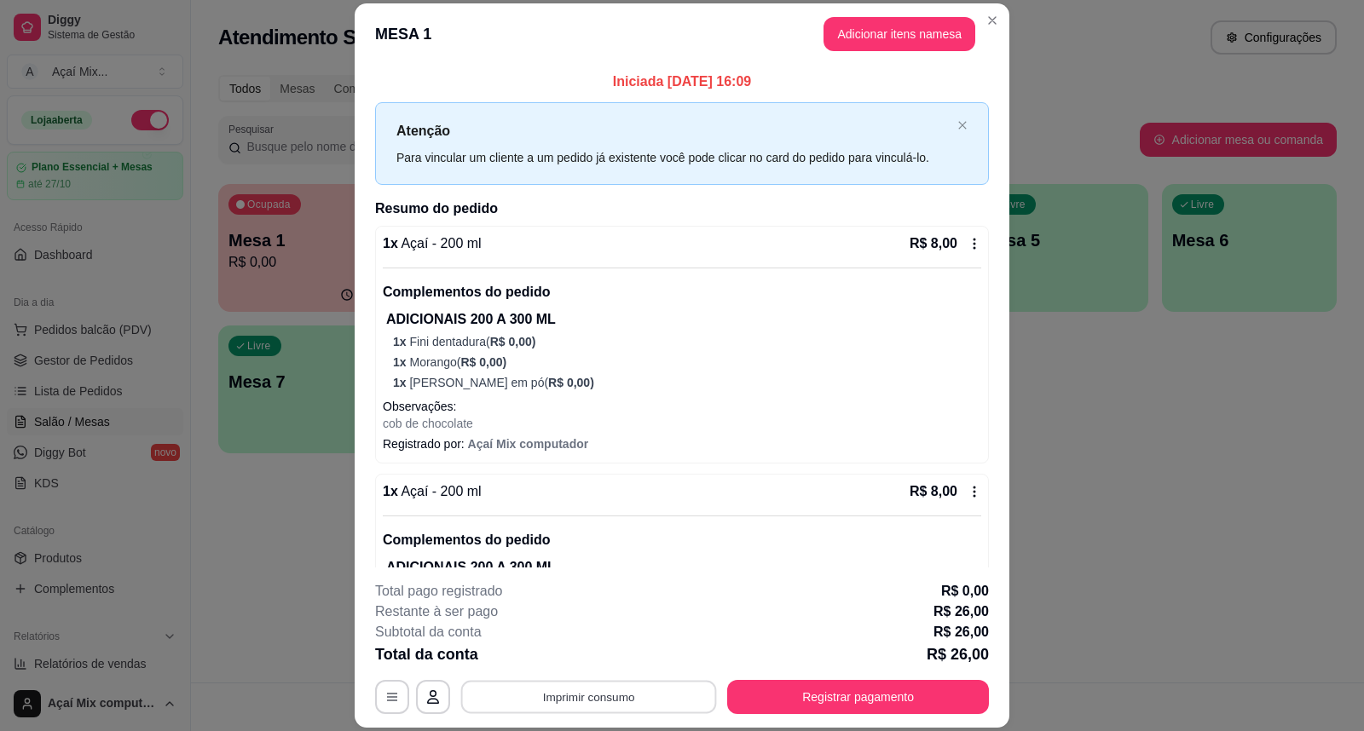
click at [572, 693] on button "Imprimir consumo" at bounding box center [589, 696] width 256 height 33
click at [575, 644] on div "Escolha a impressora Impressora" at bounding box center [587, 647] width 141 height 58
click at [575, 652] on button "Impressora" at bounding box center [586, 658] width 119 height 26
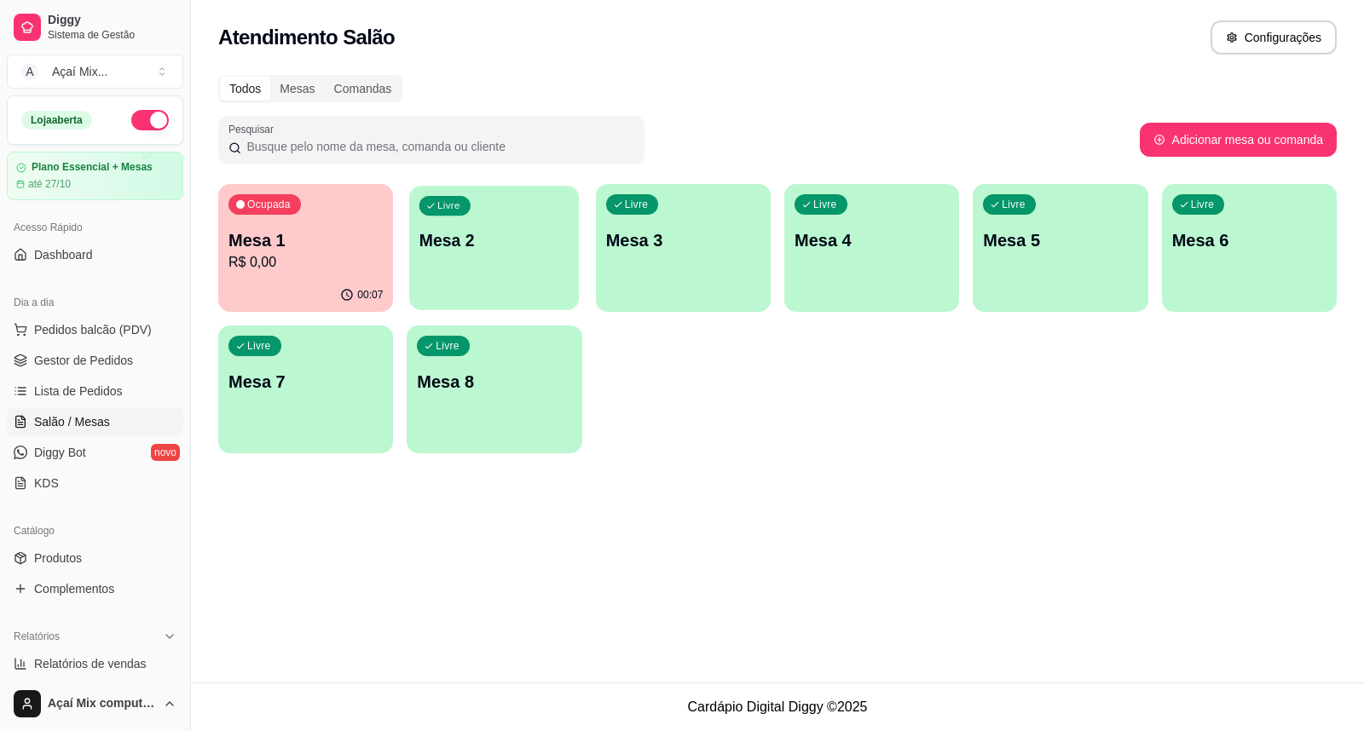
click at [525, 213] on div "Livre Mesa 2" at bounding box center [494, 238] width 170 height 104
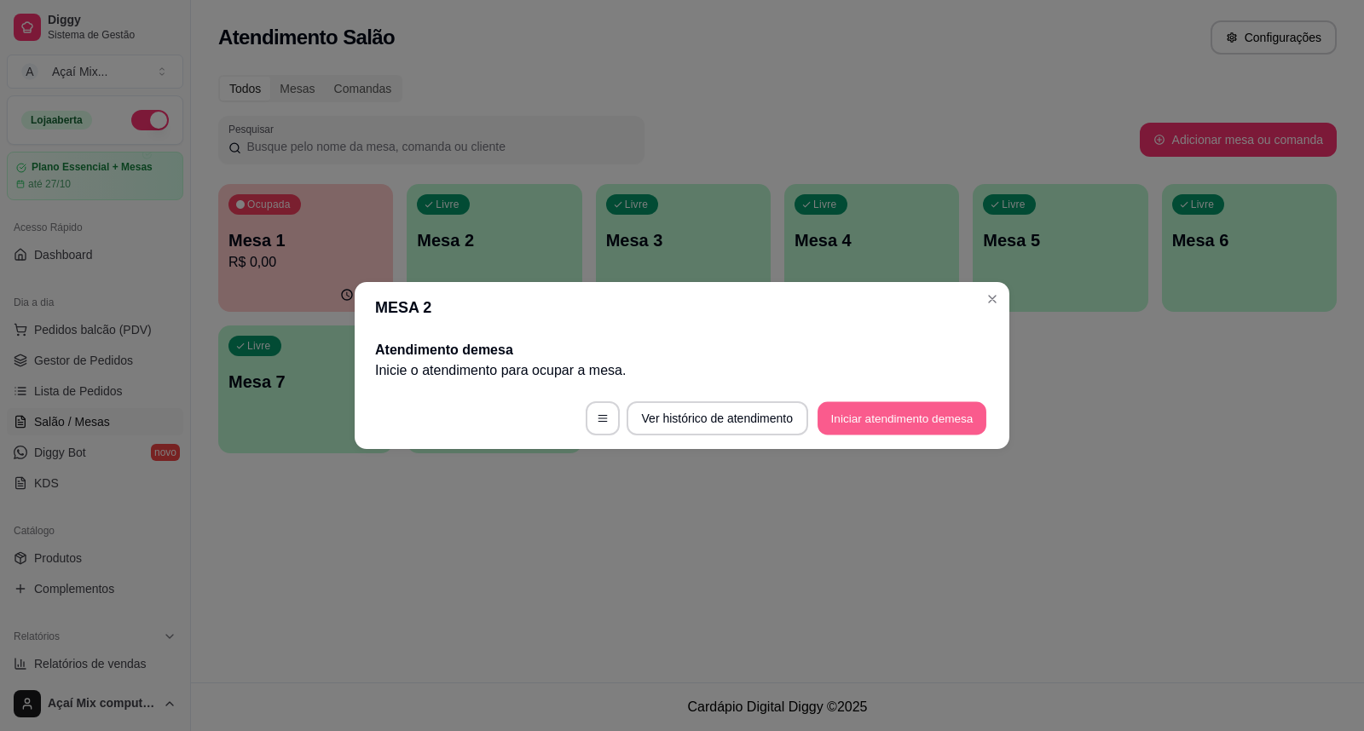
click at [861, 428] on button "Iniciar atendimento de mesa" at bounding box center [902, 418] width 169 height 33
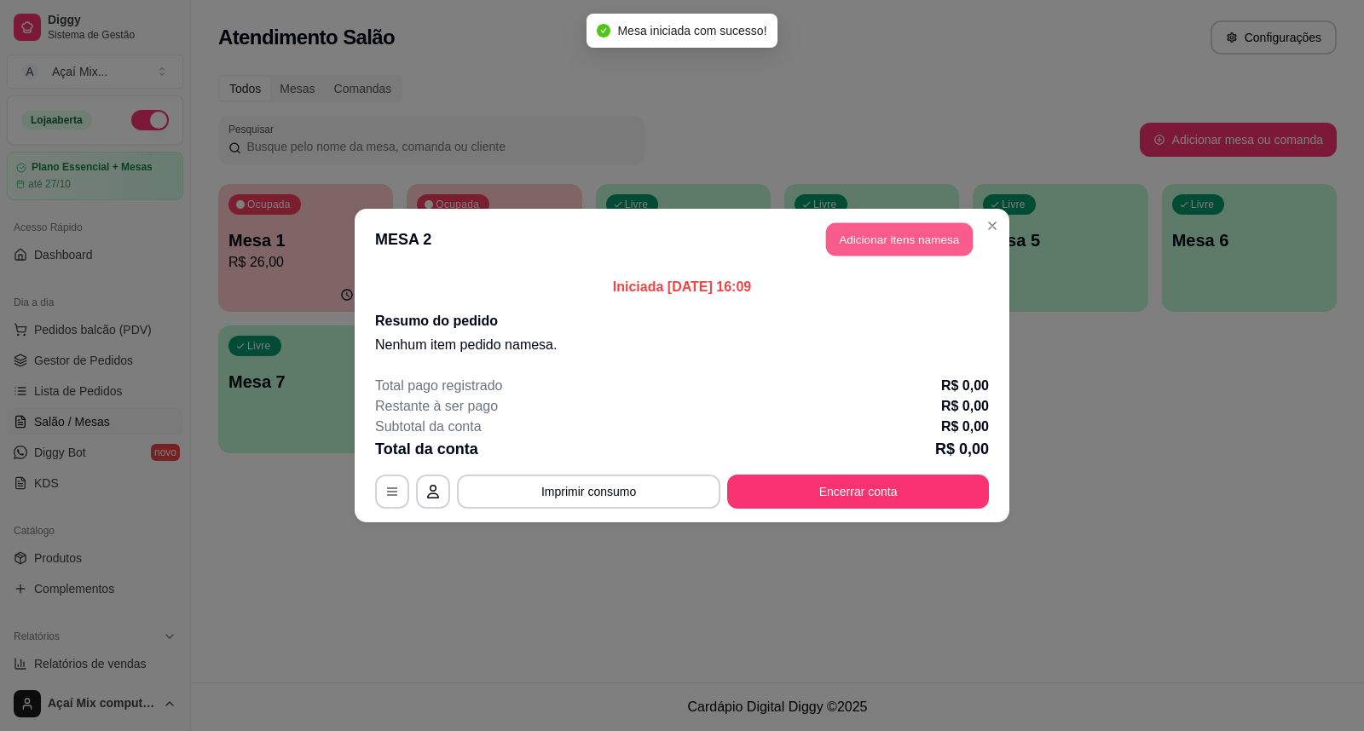
click at [864, 237] on button "Adicionar itens na mesa" at bounding box center [899, 239] width 147 height 33
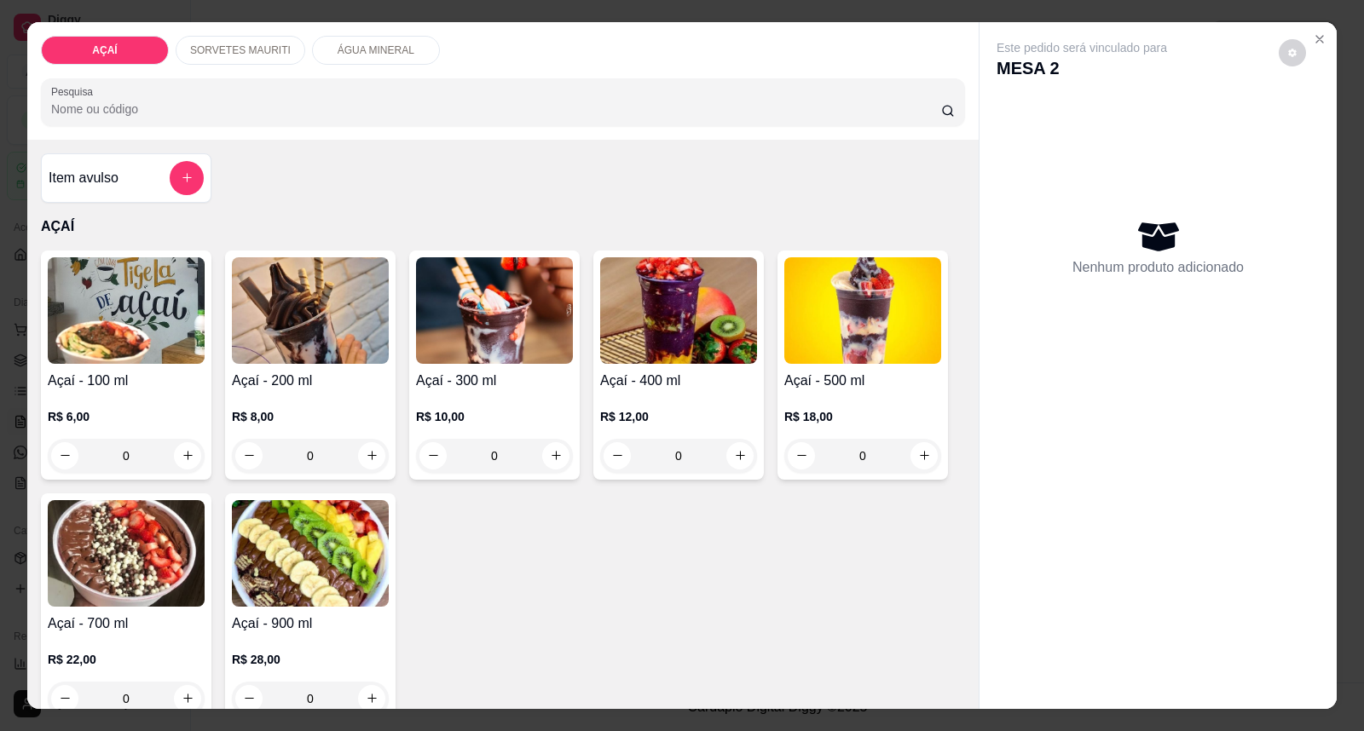
click at [49, 293] on img at bounding box center [126, 310] width 157 height 107
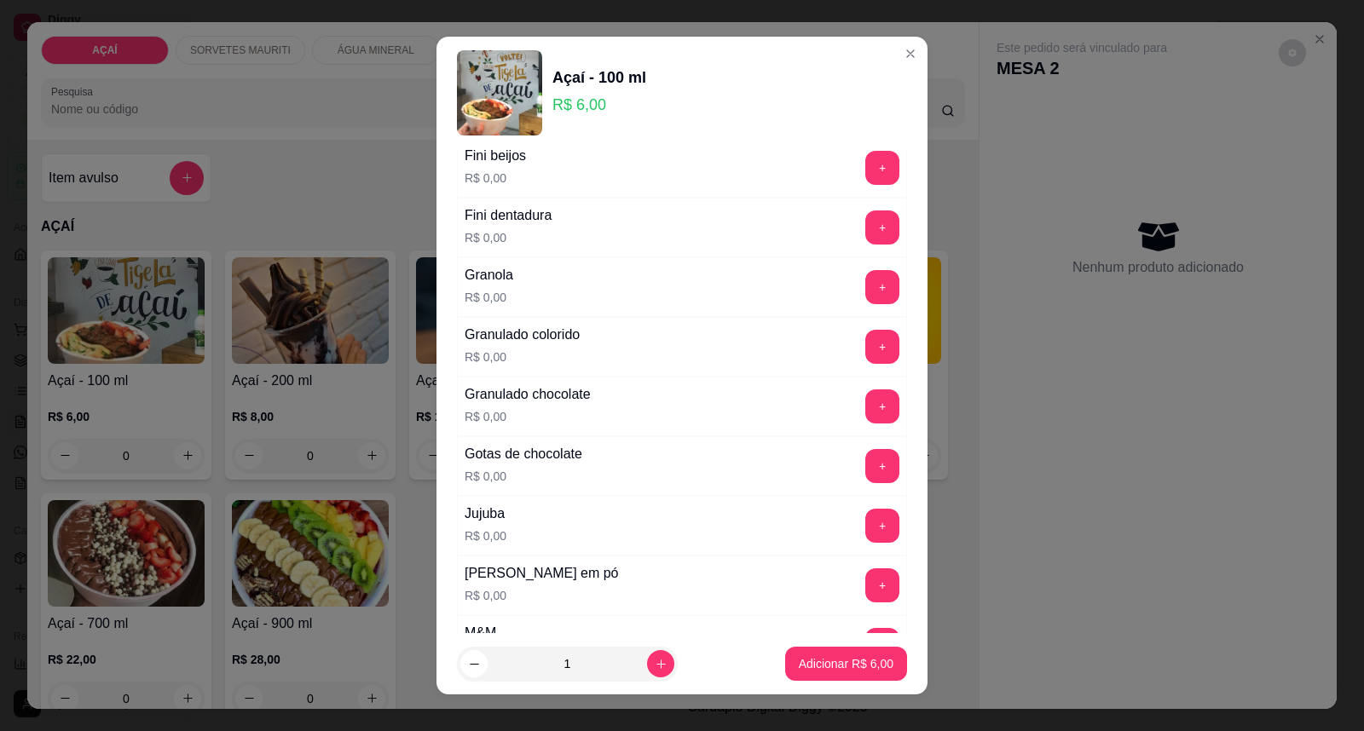
scroll to position [1326, 0]
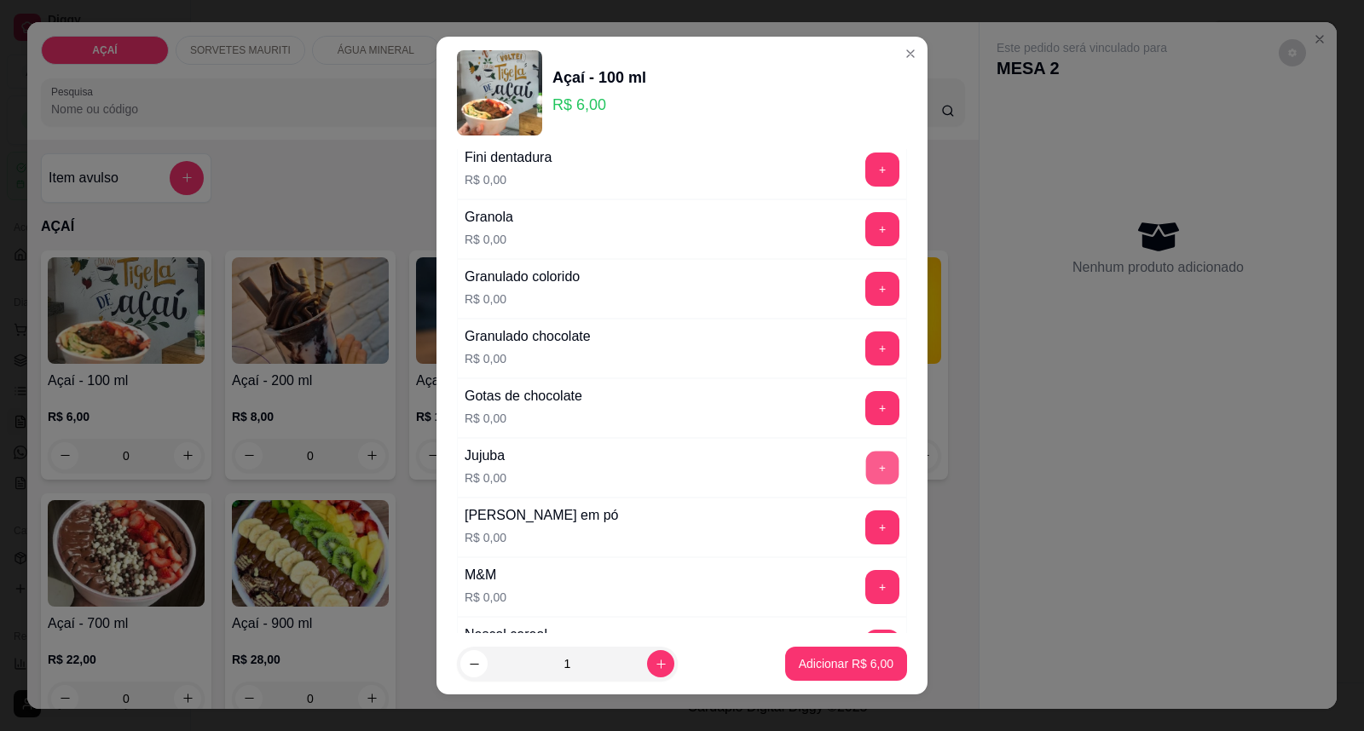
click at [866, 479] on button "+" at bounding box center [882, 468] width 33 height 33
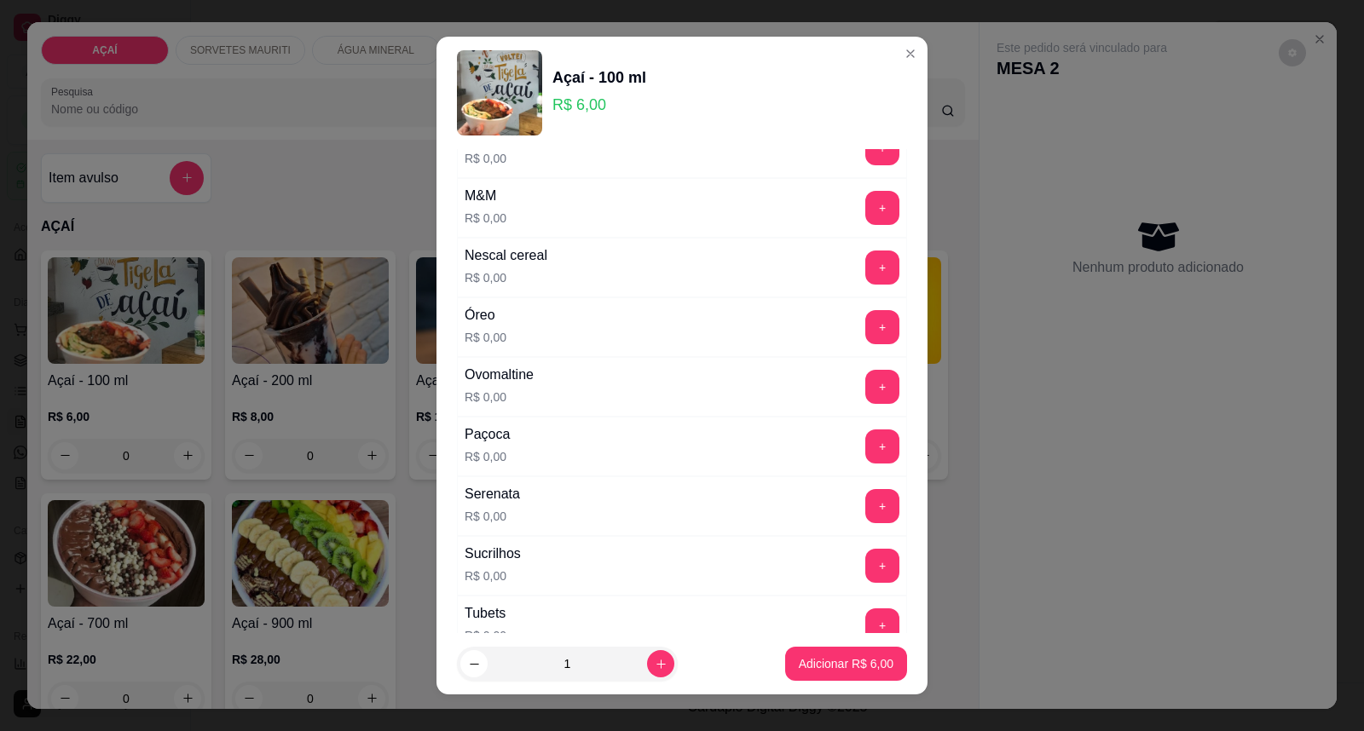
scroll to position [1800, 0]
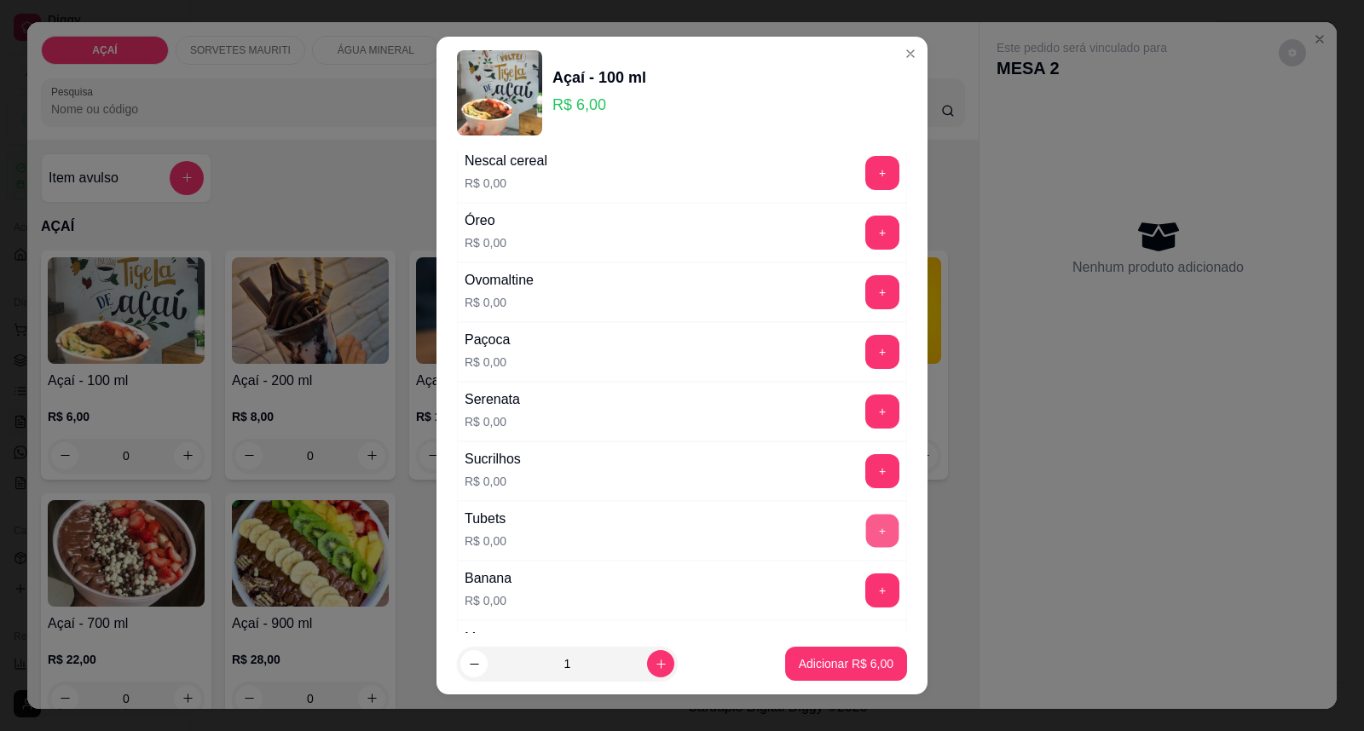
click at [866, 530] on button "+" at bounding box center [882, 531] width 33 height 33
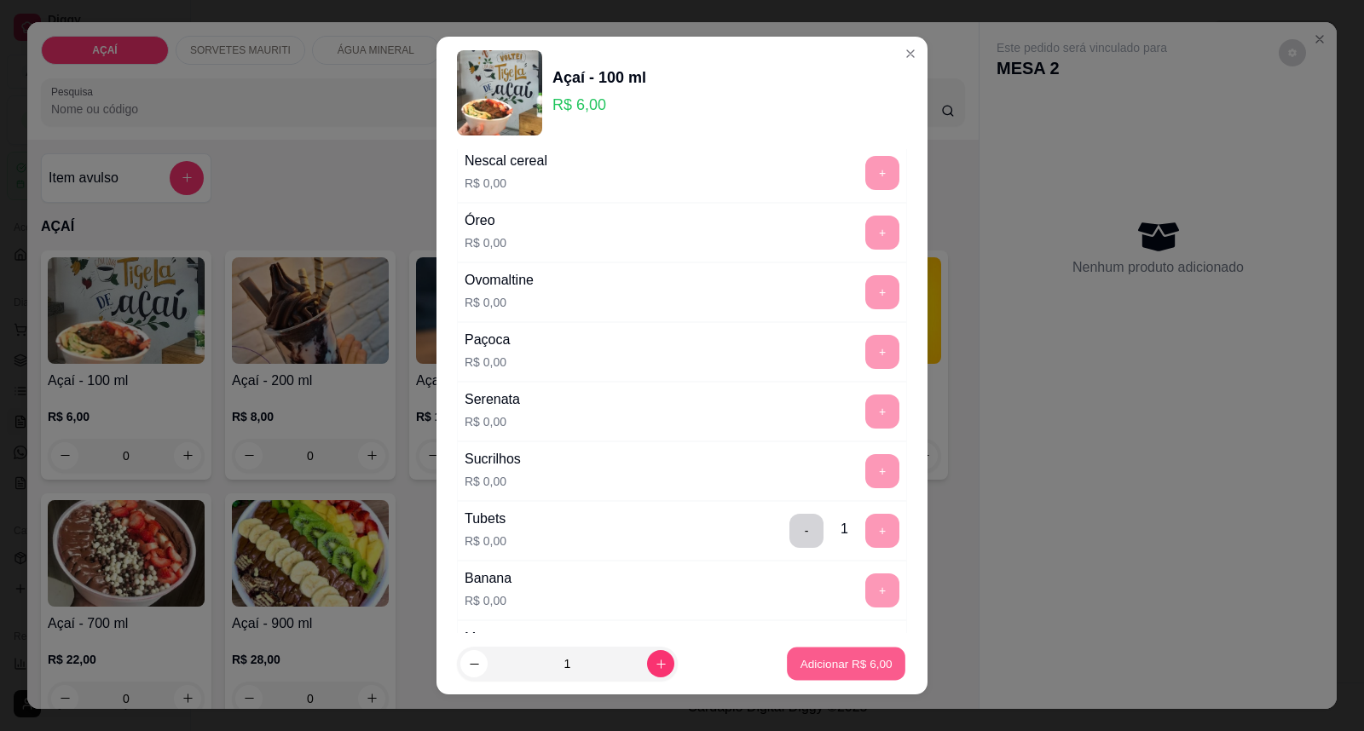
click at [800, 658] on p "Adicionar R$ 6,00" at bounding box center [846, 664] width 92 height 16
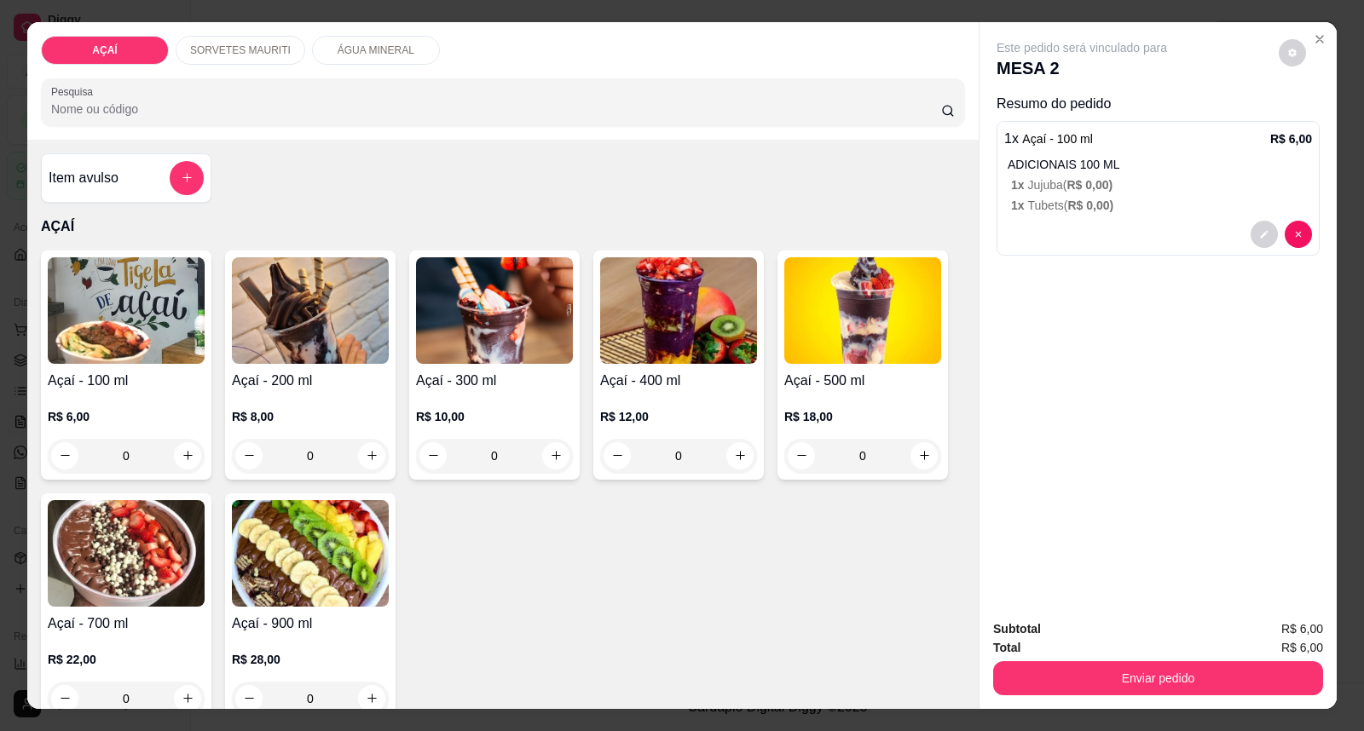
click at [321, 332] on img at bounding box center [310, 310] width 157 height 107
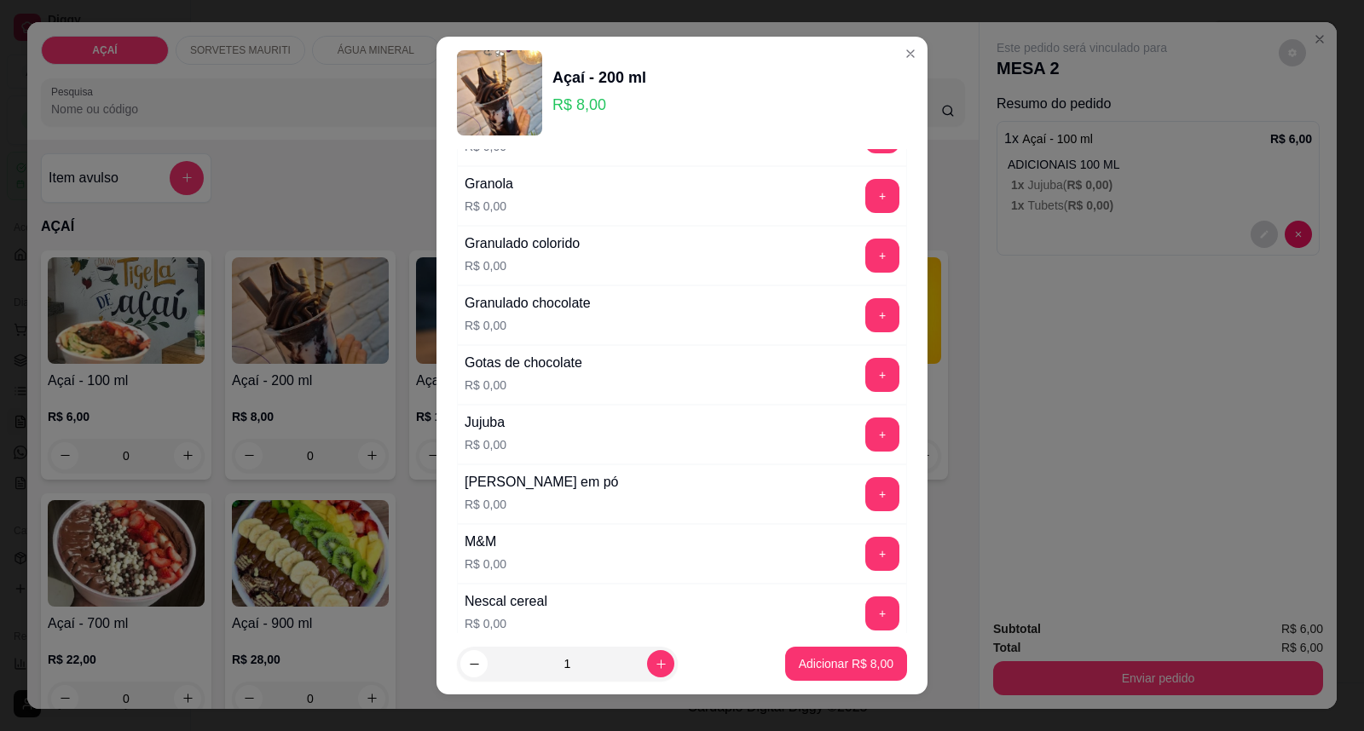
scroll to position [1420, 0]
click at [866, 495] on button "+" at bounding box center [882, 493] width 33 height 33
click at [866, 425] on button "+" at bounding box center [882, 433] width 33 height 33
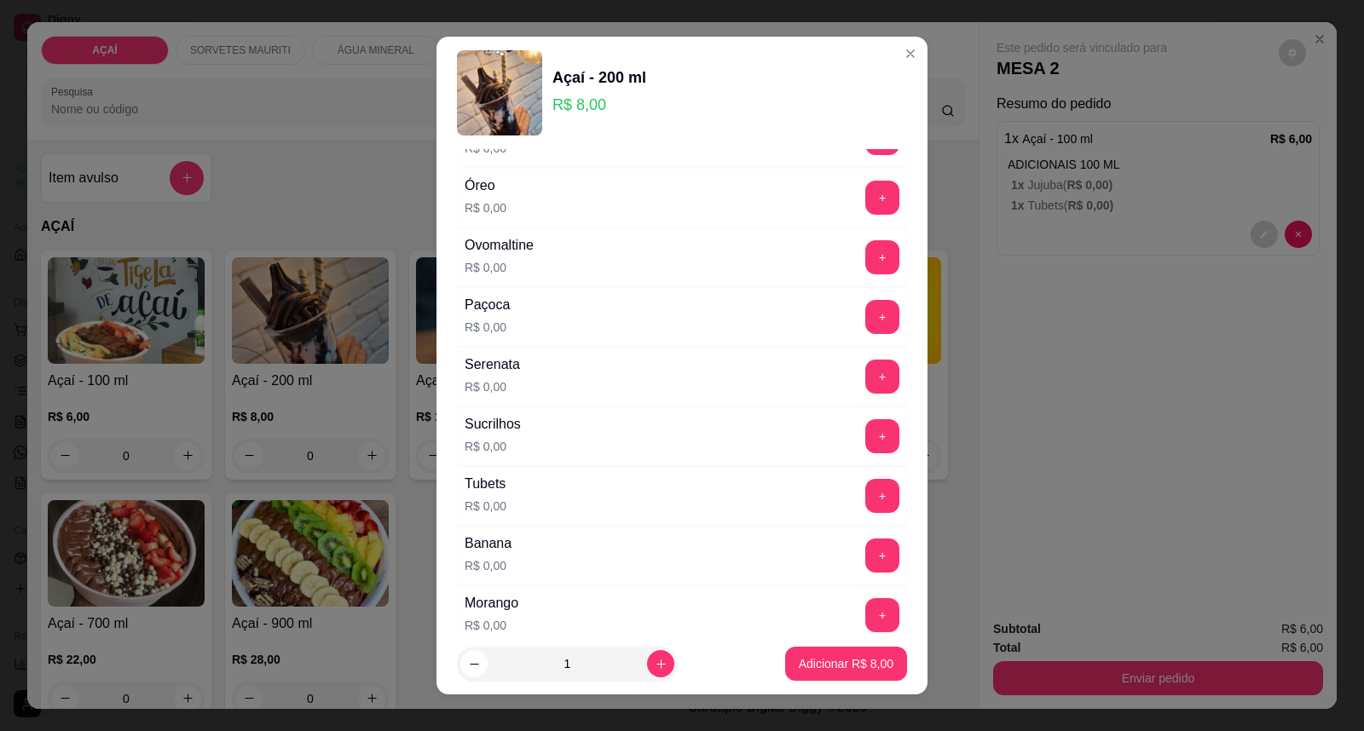
scroll to position [1989, 0]
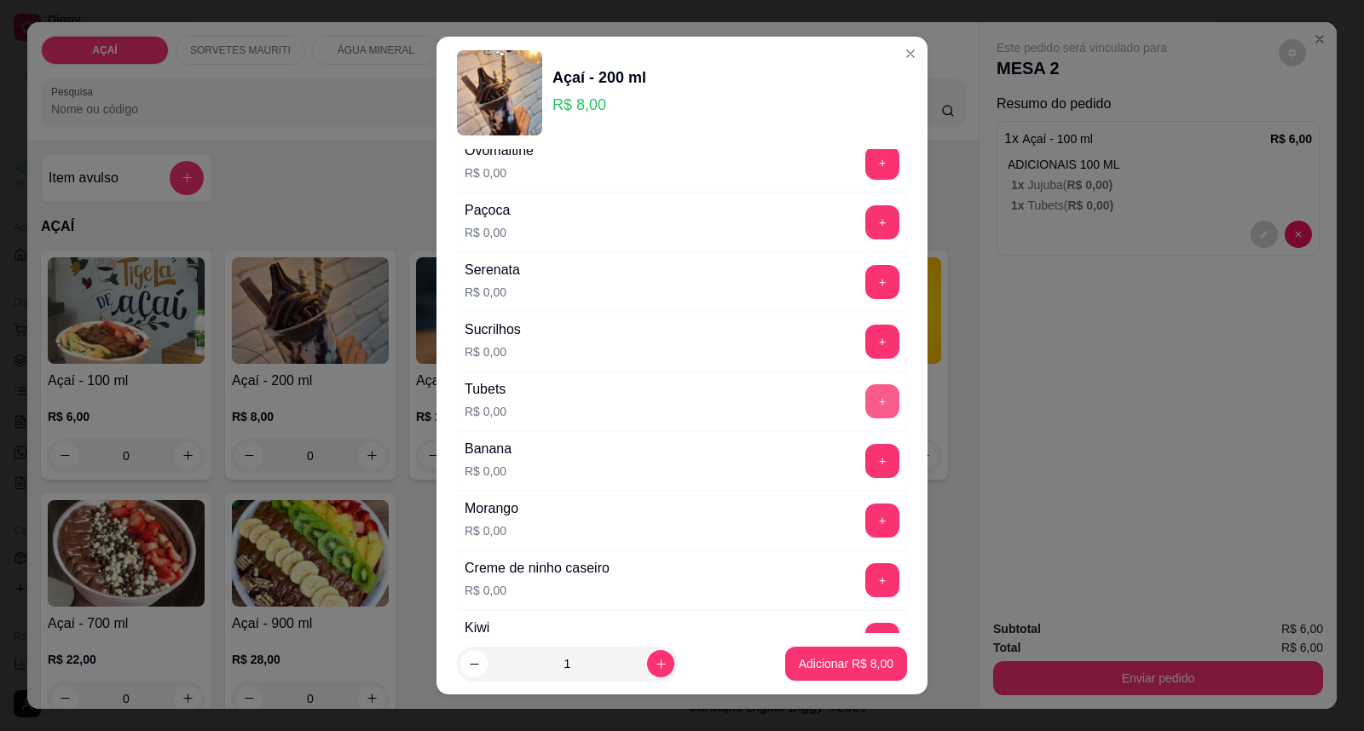
click at [865, 404] on button "+" at bounding box center [882, 401] width 34 height 34
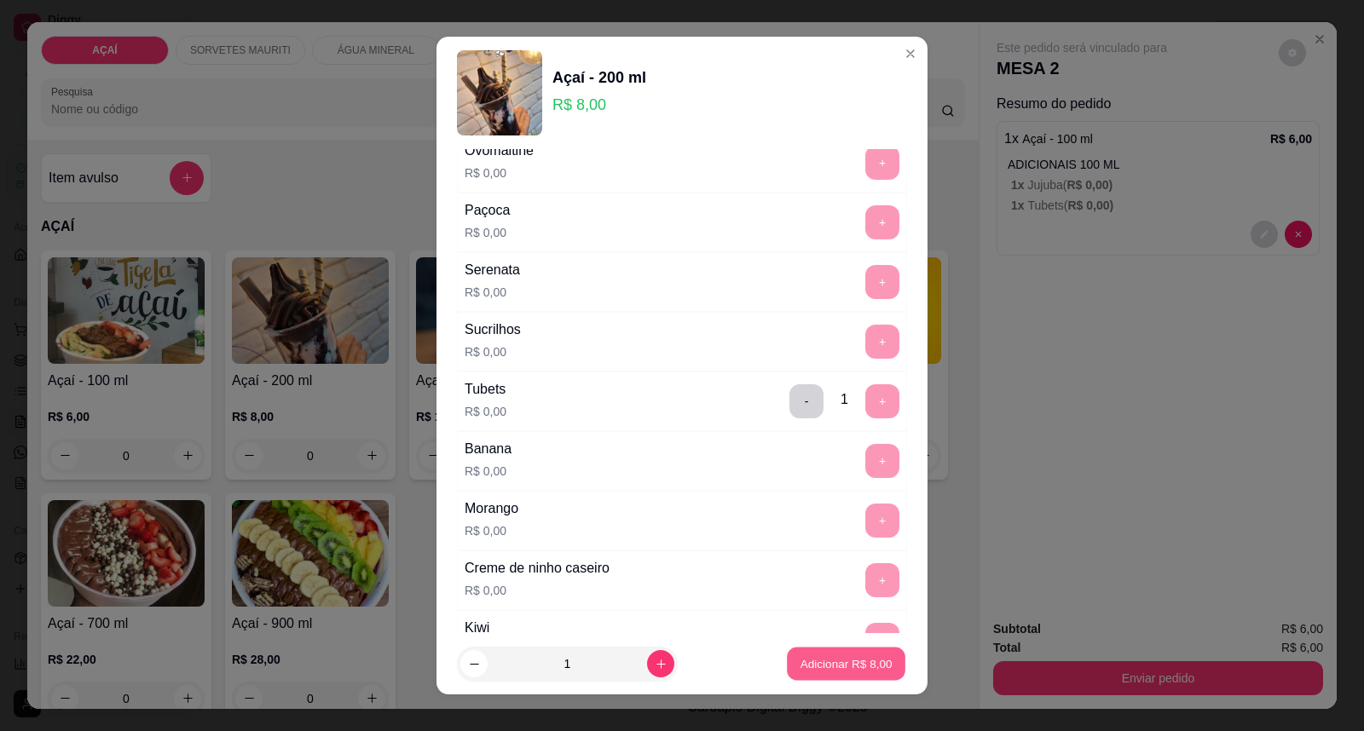
click at [797, 655] on button "Adicionar R$ 8,00" at bounding box center [846, 664] width 118 height 33
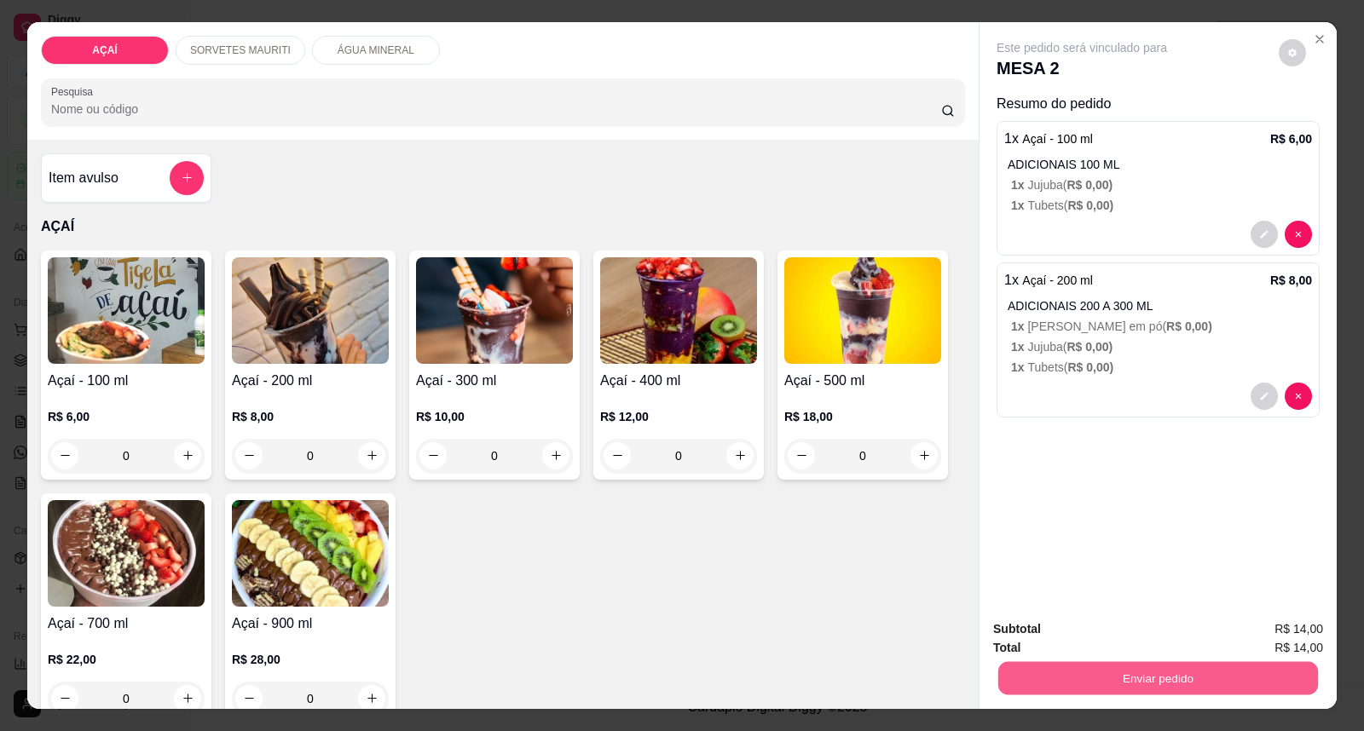
click at [1113, 667] on button "Enviar pedido" at bounding box center [1158, 678] width 320 height 33
click at [1249, 624] on button "Enviar pedido" at bounding box center [1278, 637] width 94 height 32
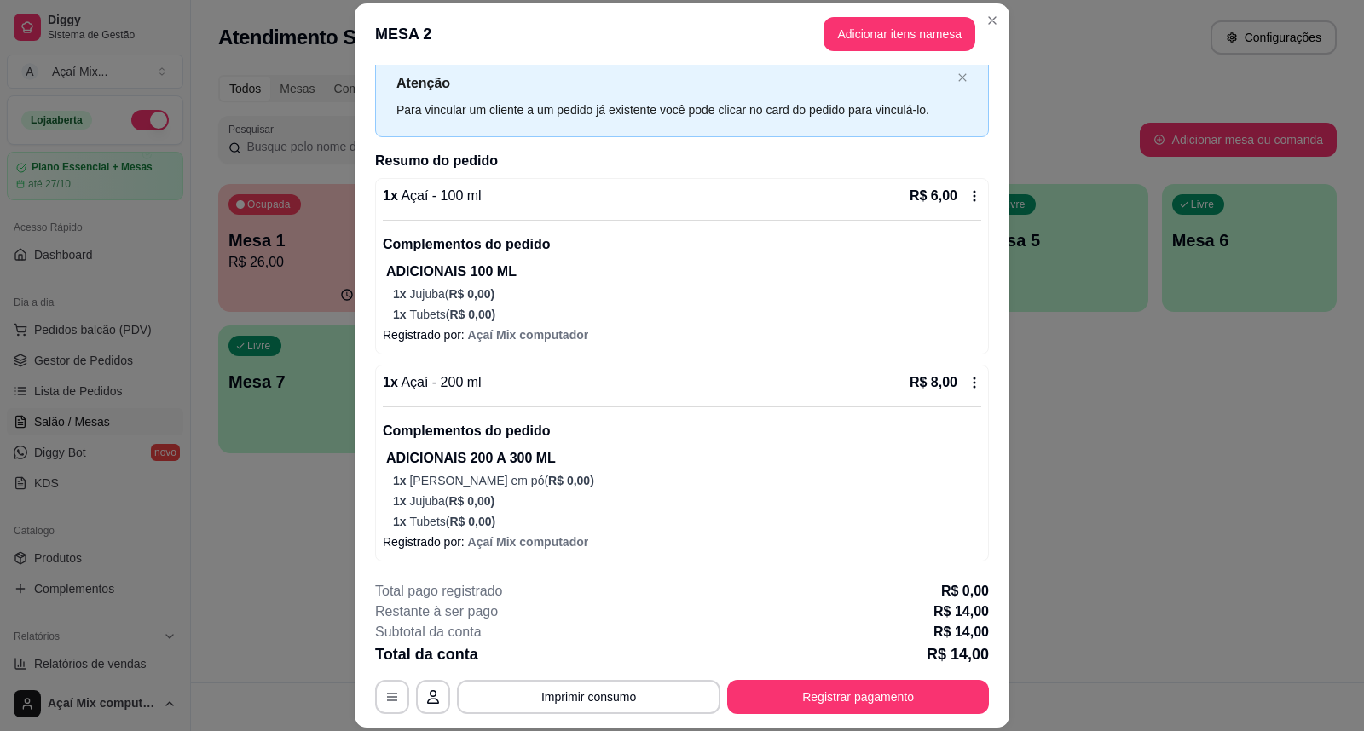
scroll to position [51, 0]
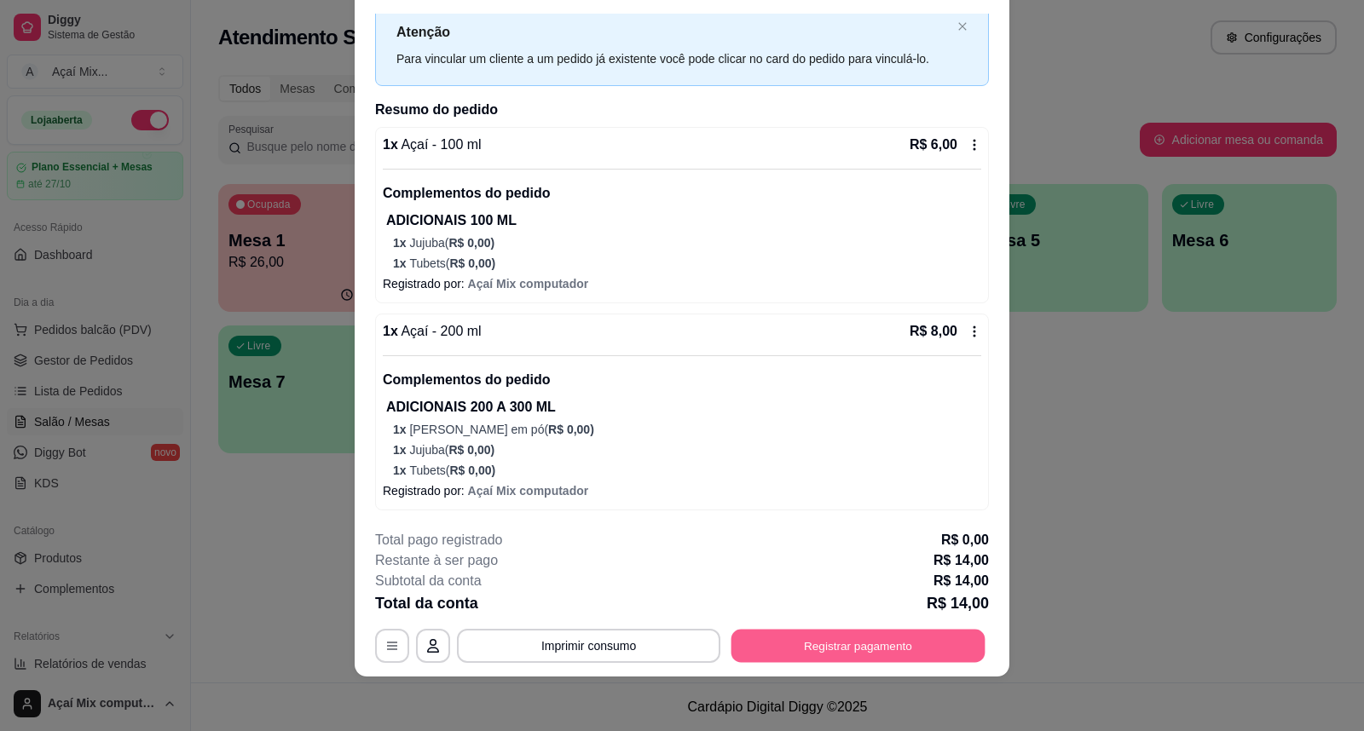
click at [806, 649] on button "Registrar pagamento" at bounding box center [858, 645] width 254 height 33
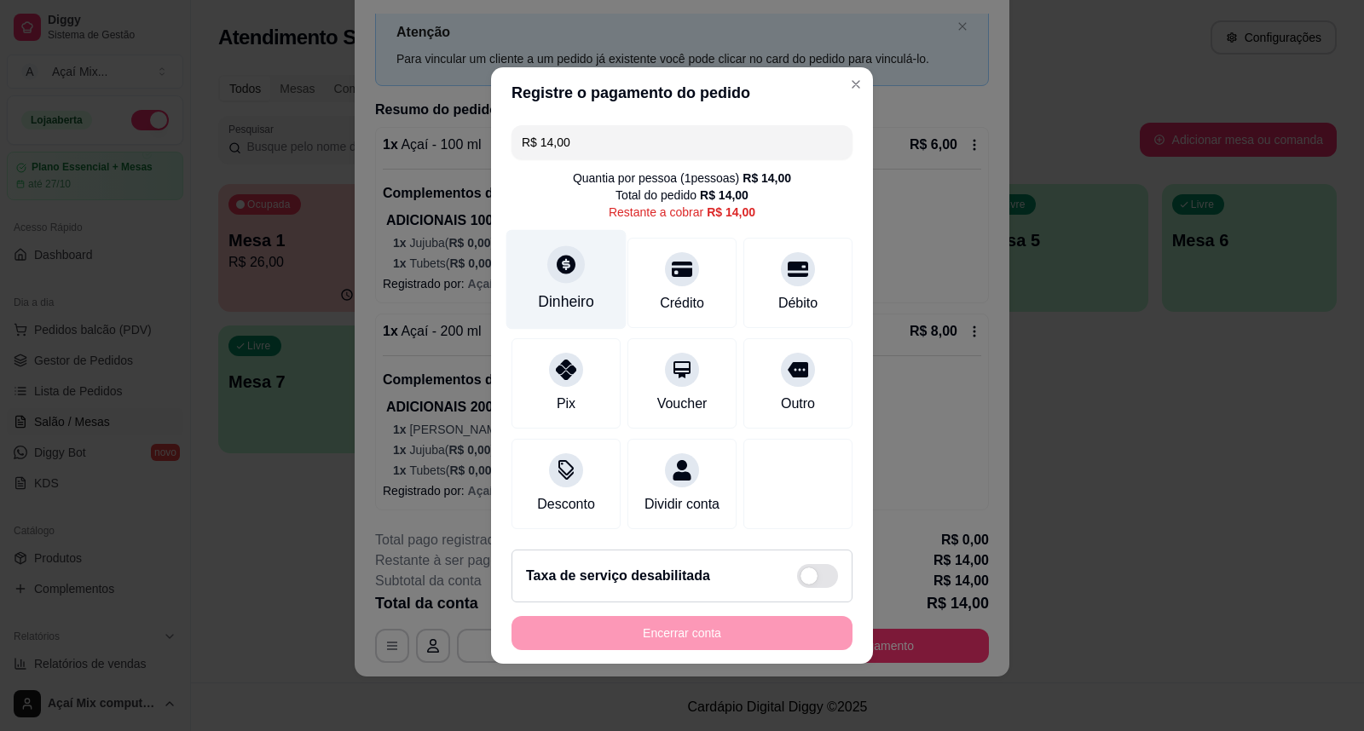
click at [558, 291] on div "Dinheiro" at bounding box center [566, 302] width 56 height 22
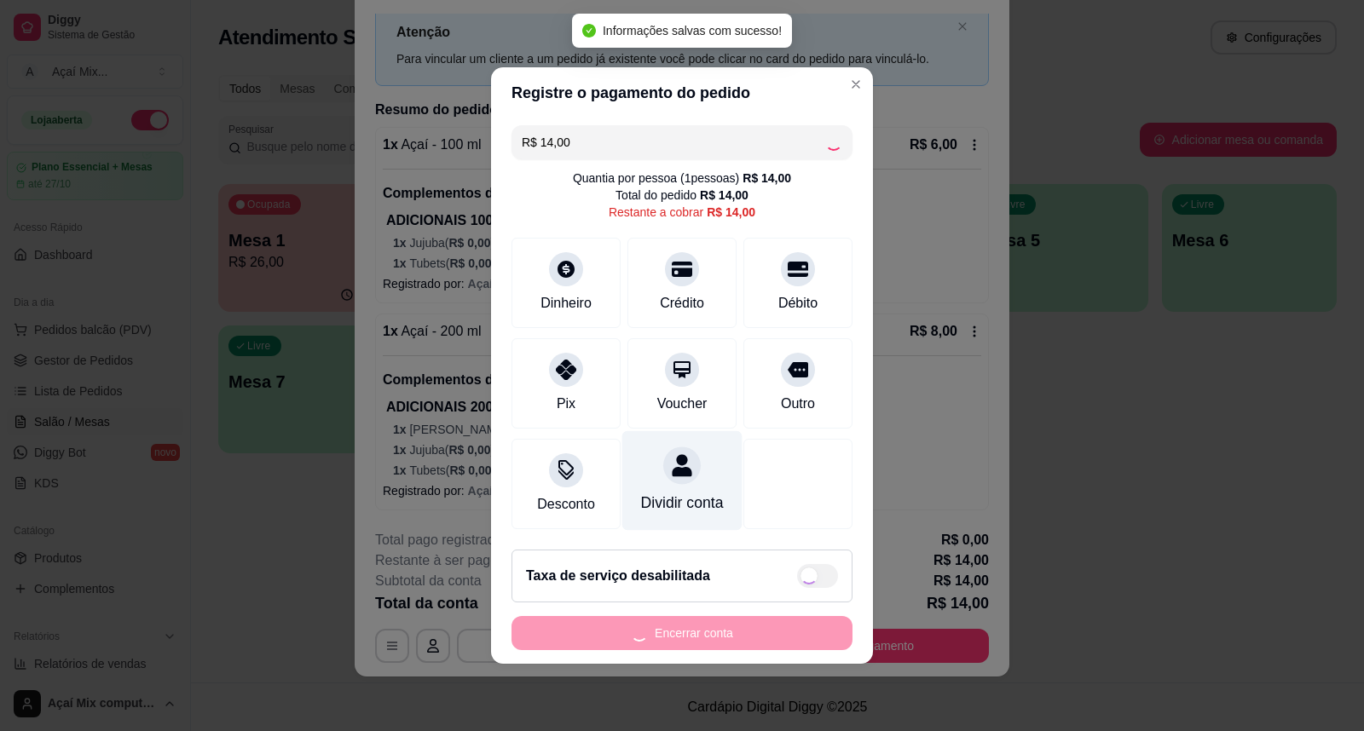
type input "R$ 0,00"
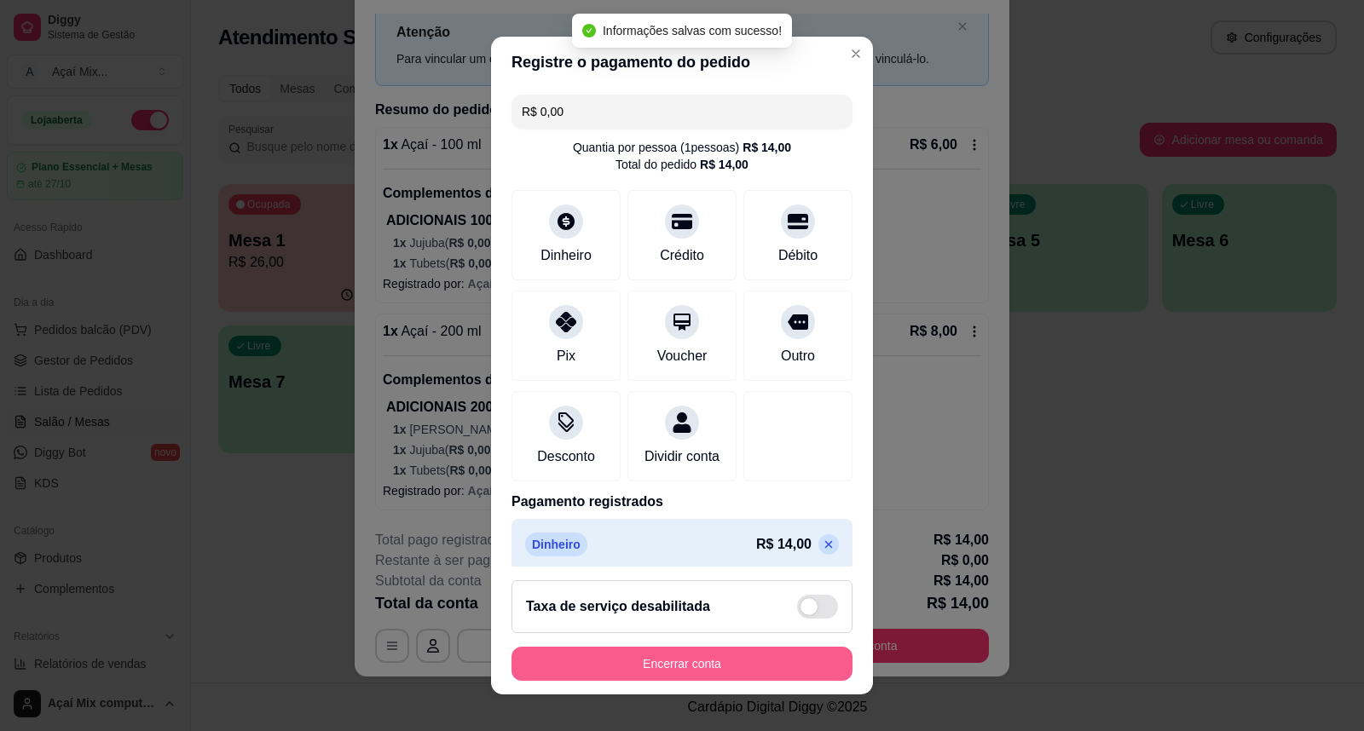
click at [641, 672] on button "Encerrar conta" at bounding box center [681, 664] width 341 height 34
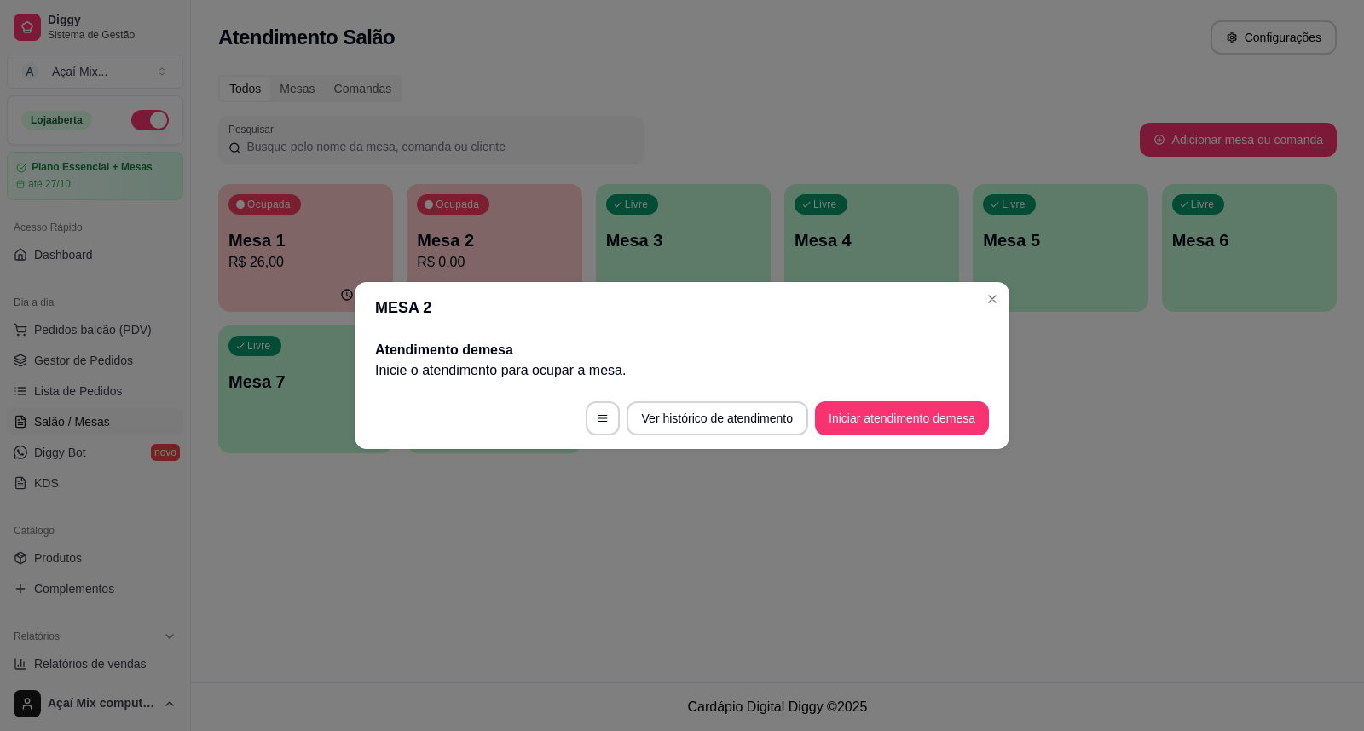
scroll to position [0, 0]
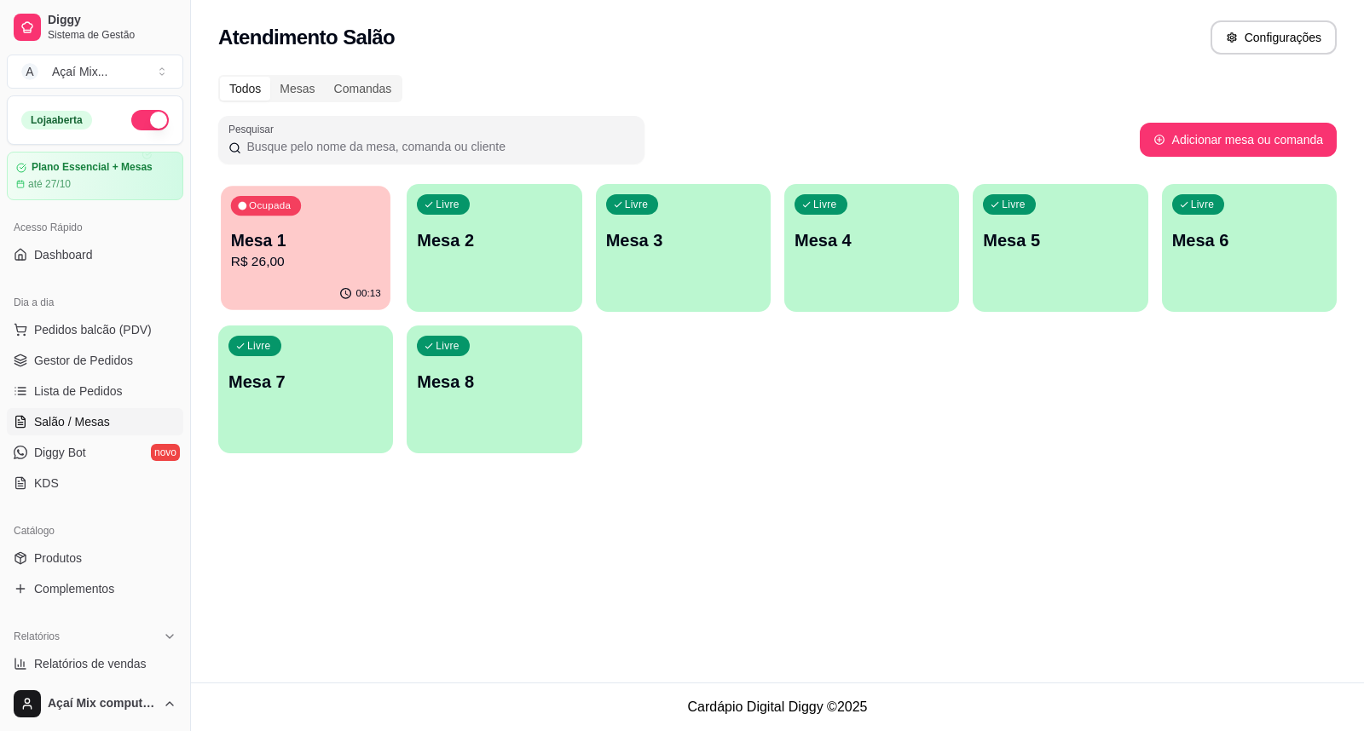
click at [348, 234] on p "Mesa 1" at bounding box center [306, 240] width 150 height 23
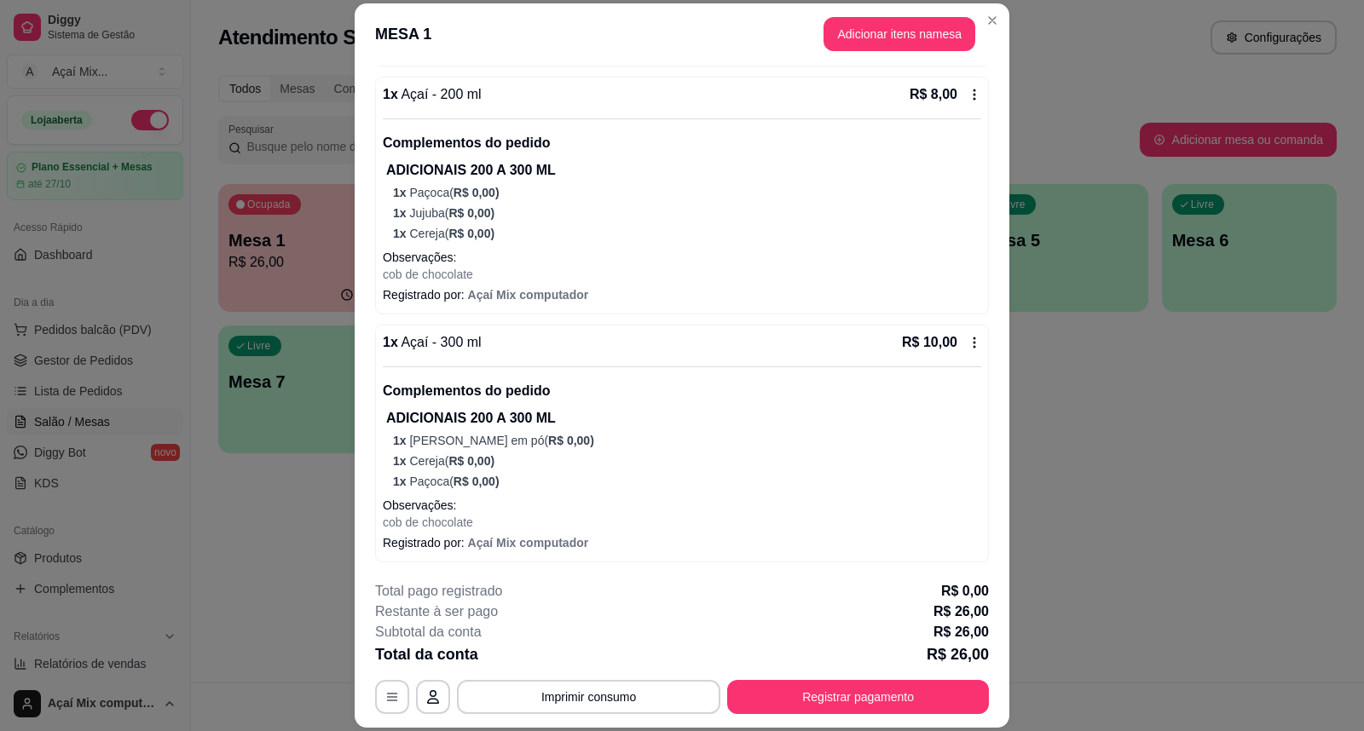
scroll to position [398, 0]
click at [808, 701] on button "Registrar pagamento" at bounding box center [858, 696] width 254 height 33
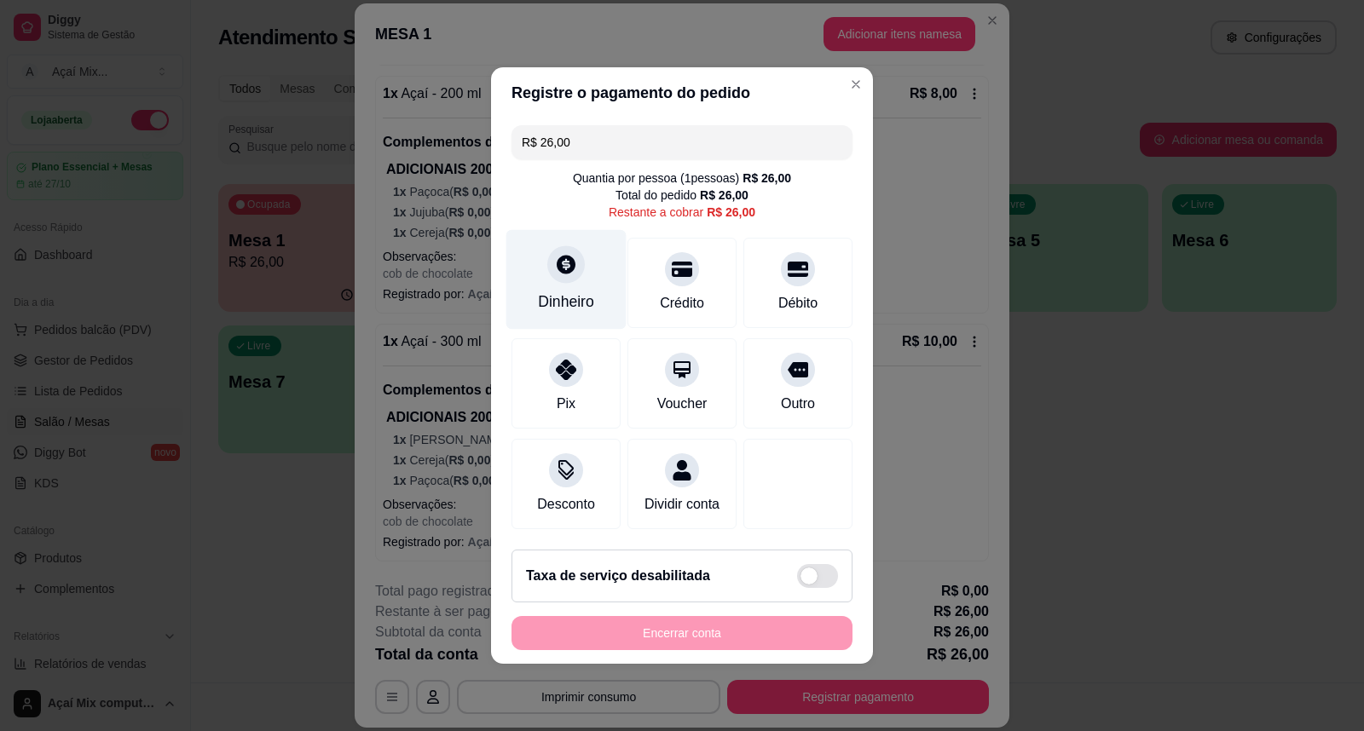
click at [561, 271] on div at bounding box center [566, 265] width 38 height 38
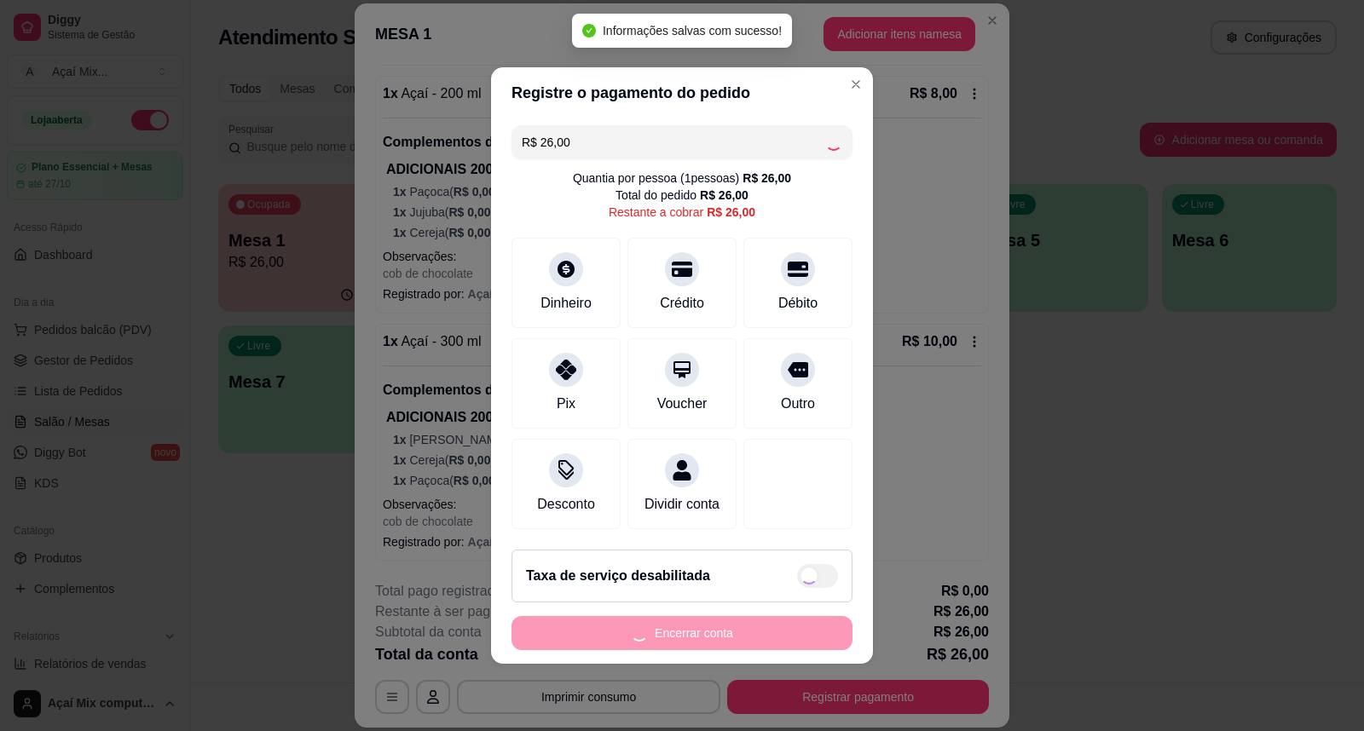
type input "R$ 0,00"
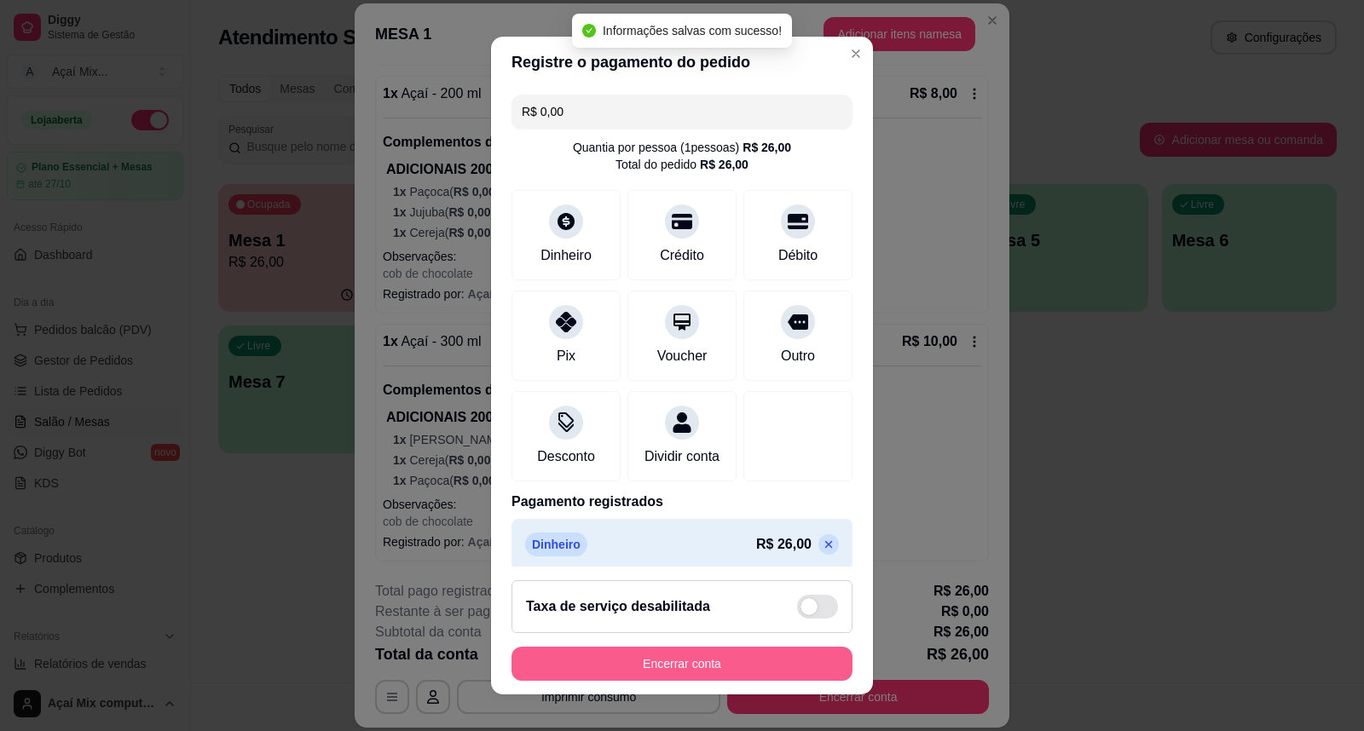
click at [610, 668] on button "Encerrar conta" at bounding box center [681, 664] width 341 height 34
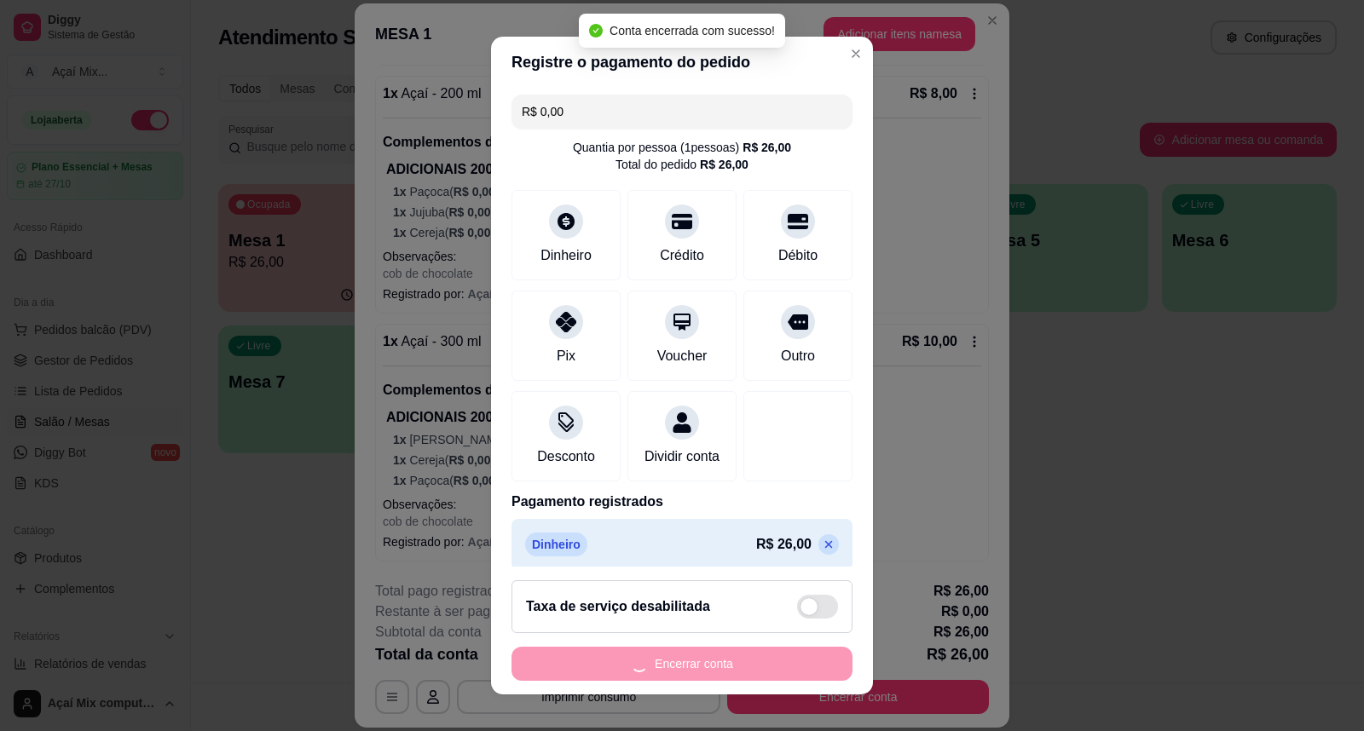
scroll to position [0, 0]
